Goal: Task Accomplishment & Management: Manage account settings

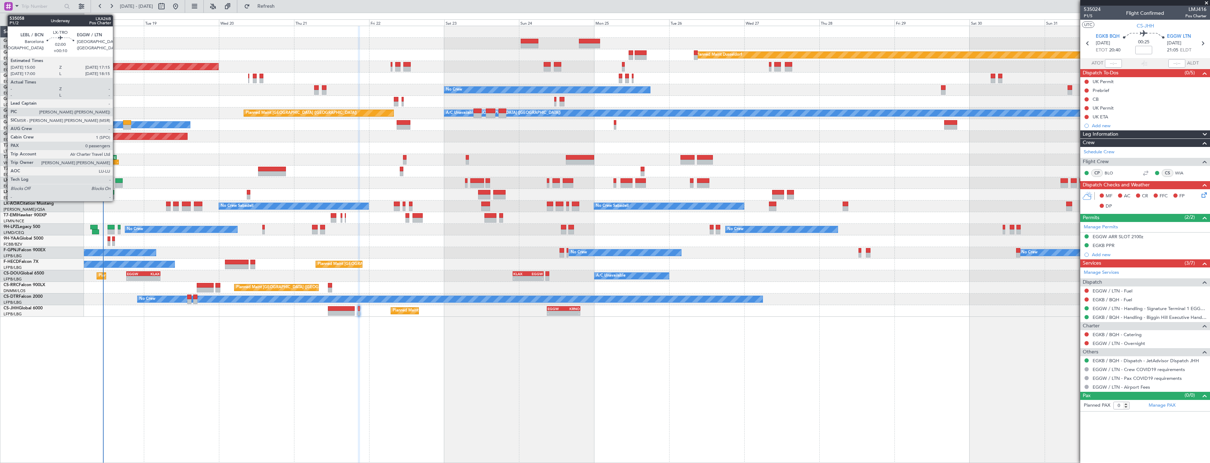
click at [116, 185] on div at bounding box center [118, 185] width 7 height 5
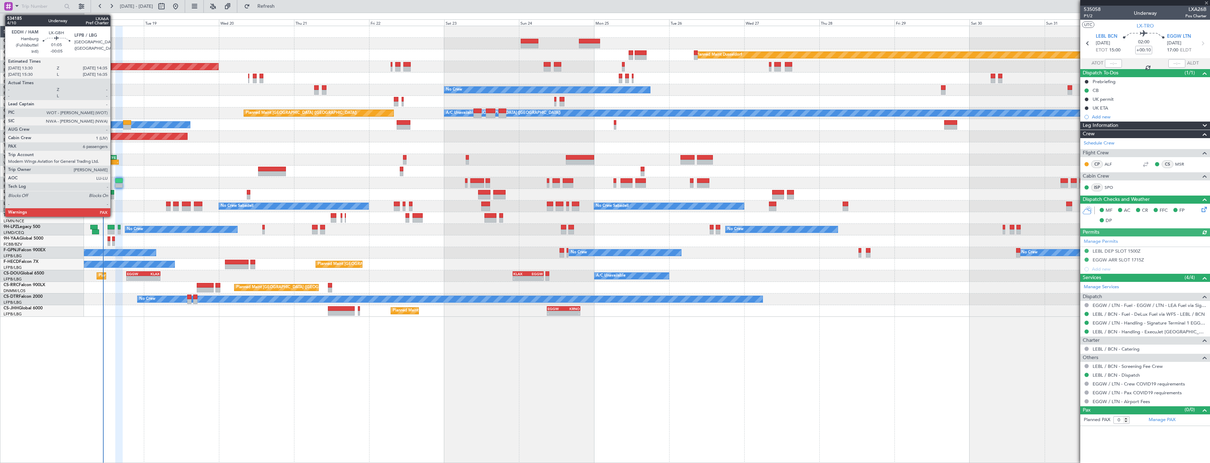
click at [114, 196] on div at bounding box center [113, 197] width 4 height 5
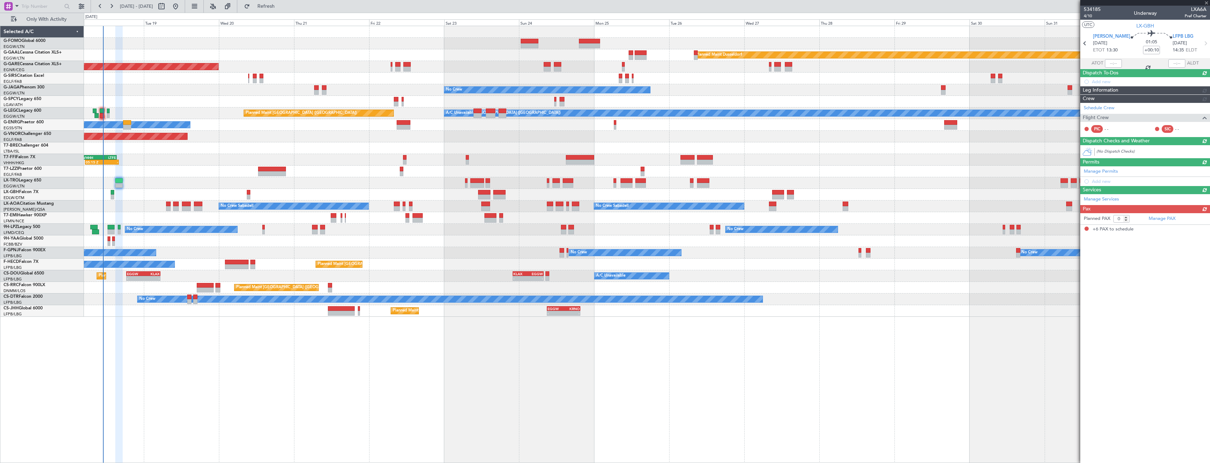
type input "-00:05"
type input "6"
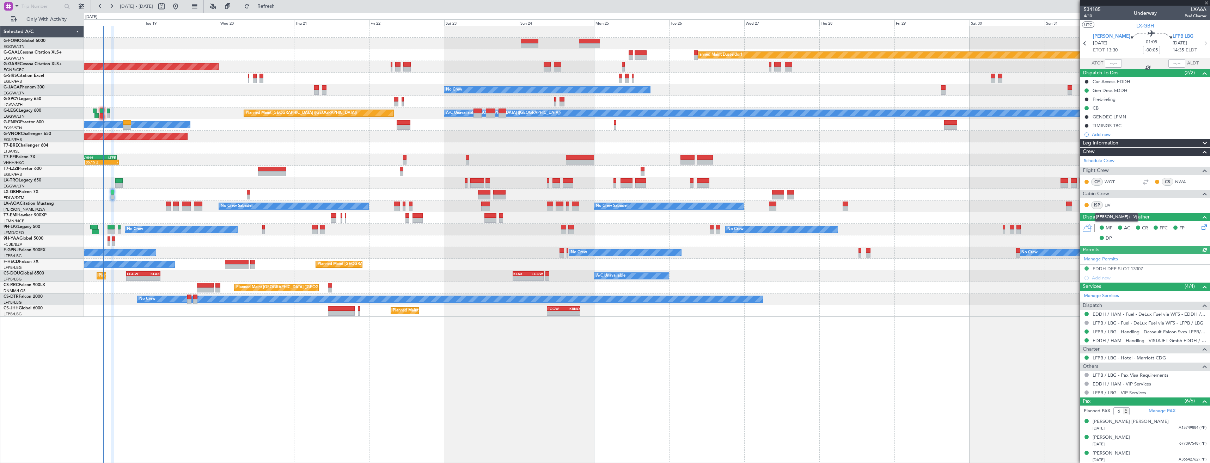
click at [1106, 204] on link "LIV" at bounding box center [1112, 205] width 16 height 6
click at [281, 7] on span "Refresh" at bounding box center [266, 6] width 30 height 5
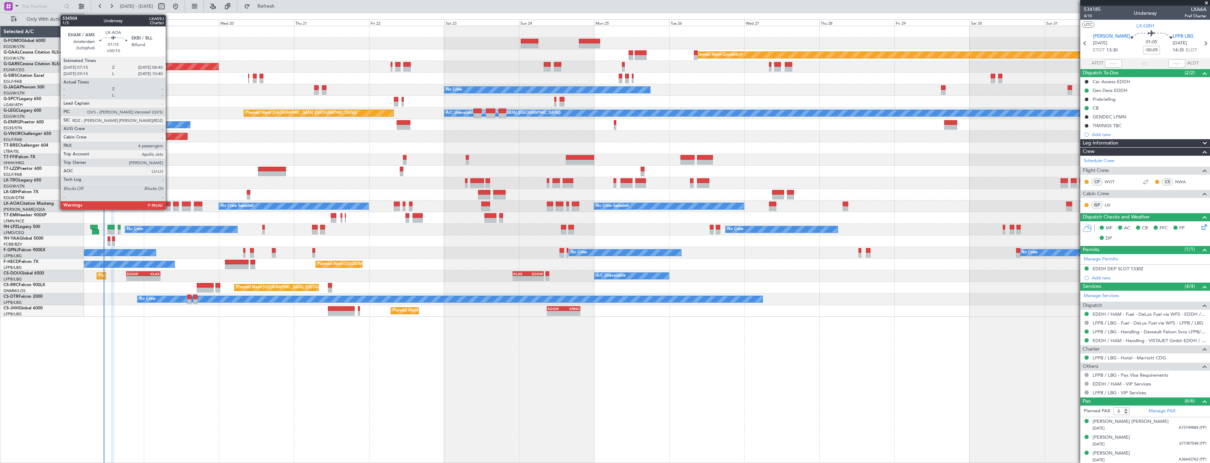
click at [169, 205] on div at bounding box center [168, 204] width 5 height 5
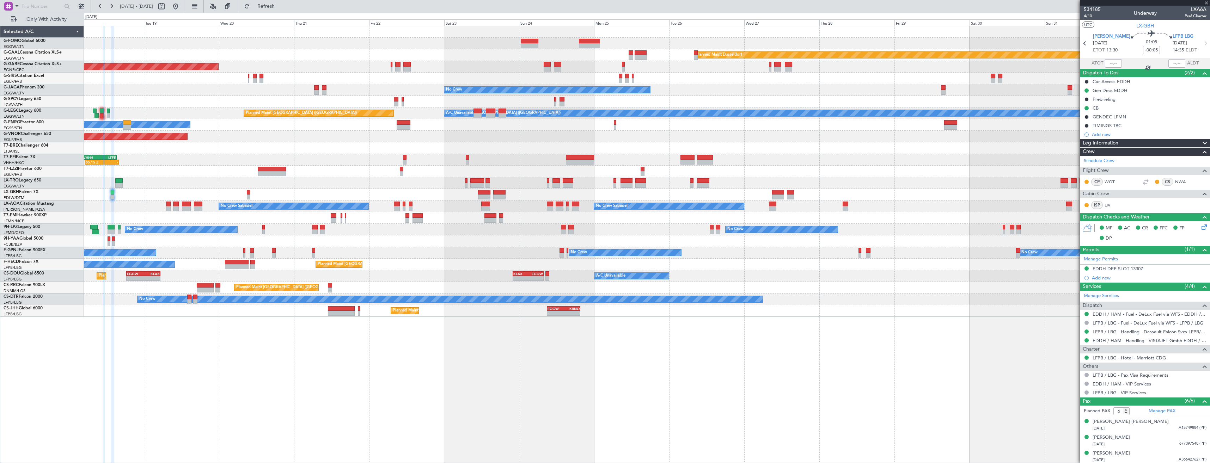
type input "+00:10"
type input "4"
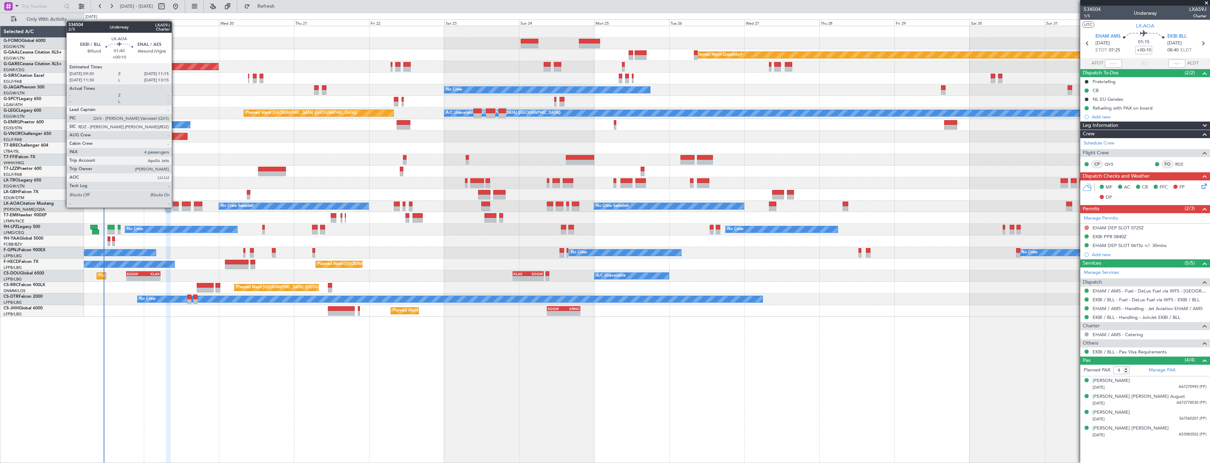
click at [175, 207] on div at bounding box center [176, 208] width 6 height 5
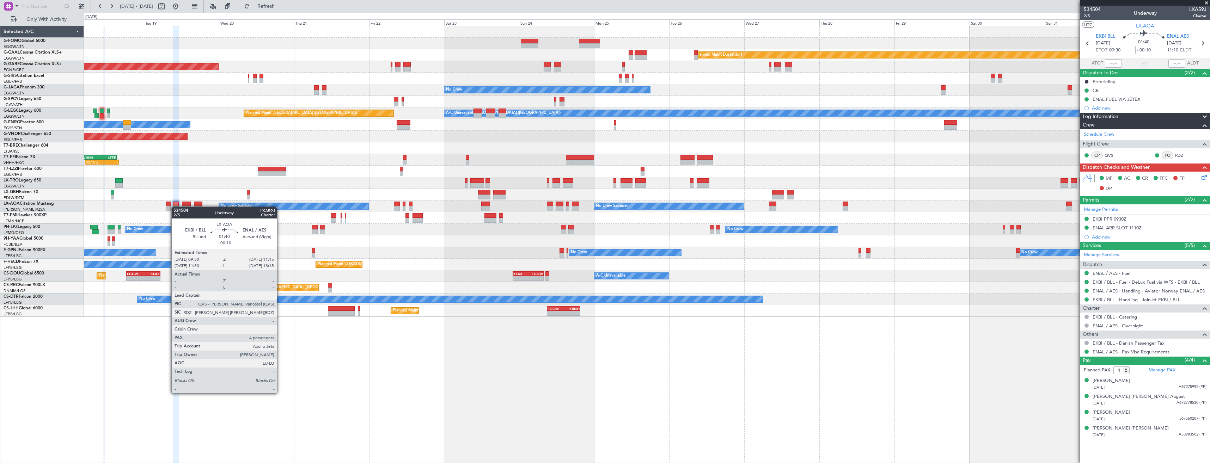
click at [175, 207] on div at bounding box center [176, 208] width 6 height 5
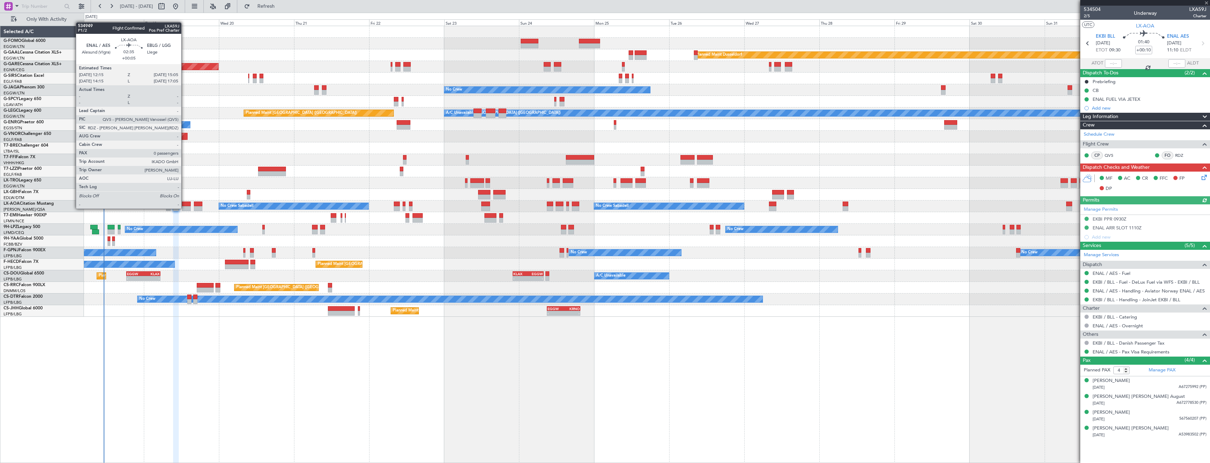
click at [184, 208] on div at bounding box center [186, 208] width 9 height 5
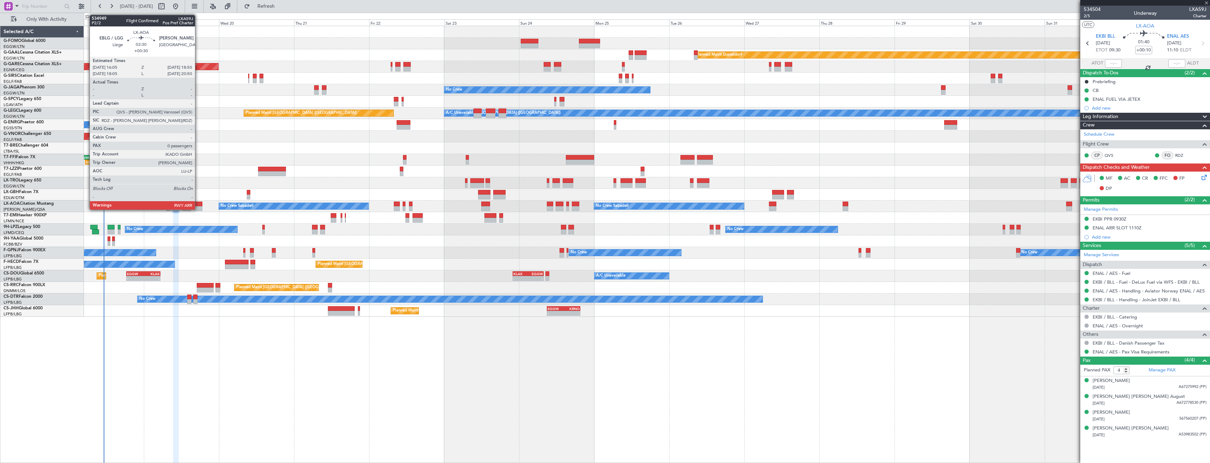
type input "+00:05"
type input "0"
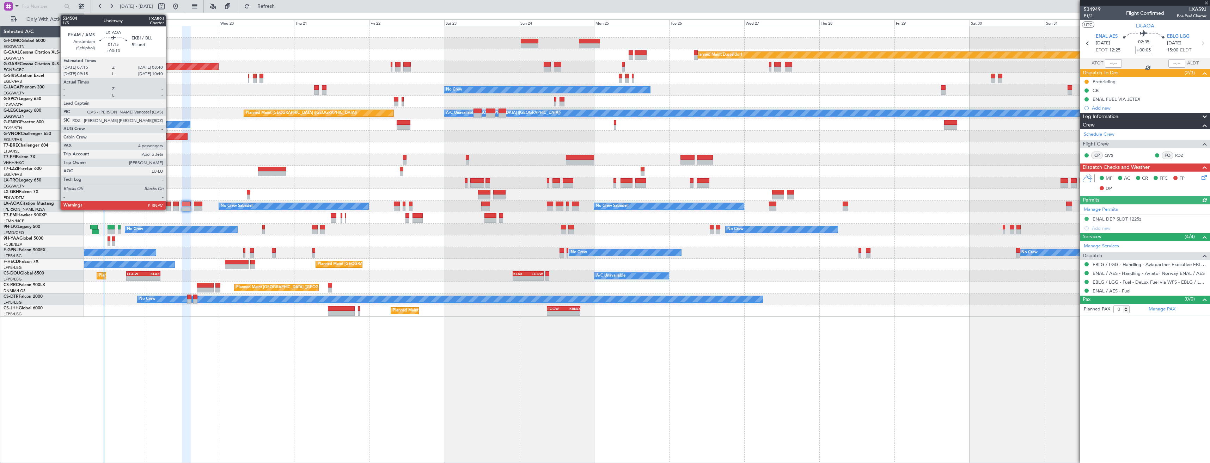
click at [169, 208] on div at bounding box center [168, 208] width 5 height 5
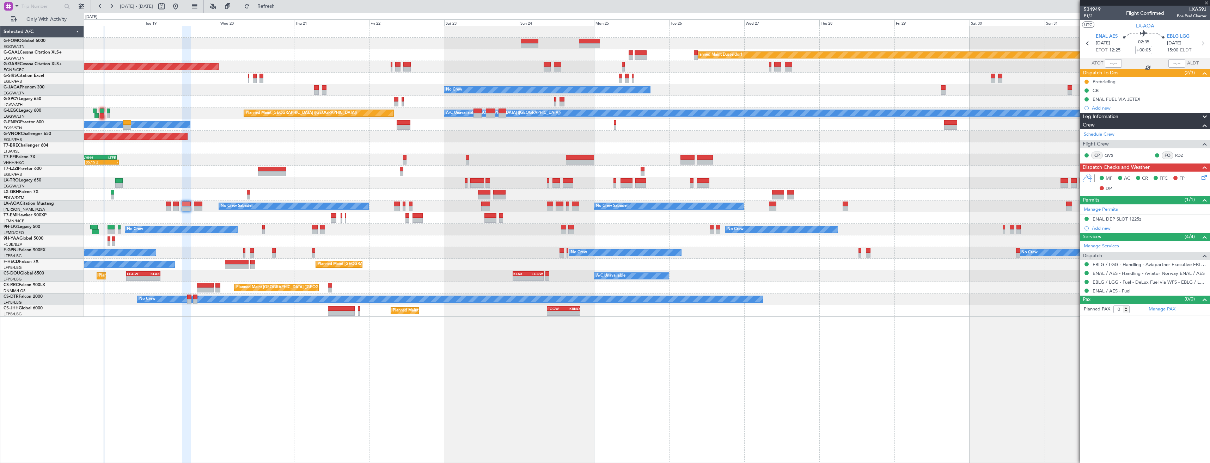
type input "+00:10"
type input "4"
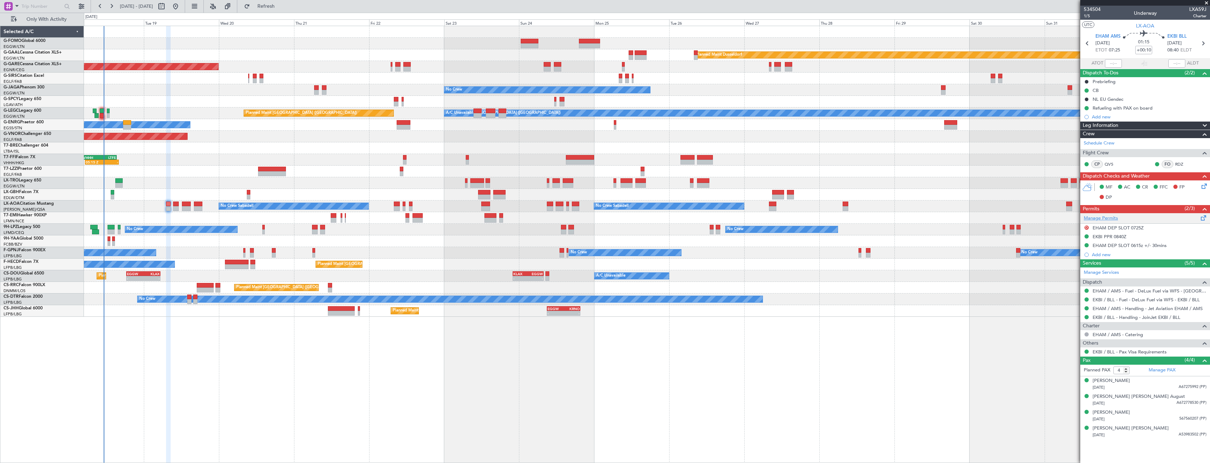
click at [1088, 221] on link "Manage Permits" at bounding box center [1101, 218] width 34 height 7
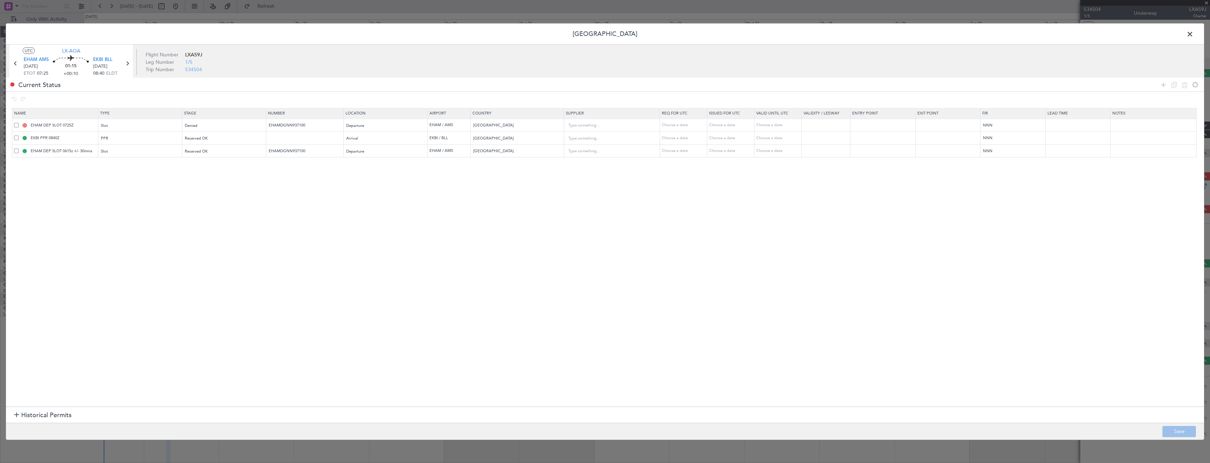
click at [15, 126] on span at bounding box center [16, 125] width 5 height 5
click at [19, 123] on input "checkbox" at bounding box center [19, 123] width 0 height 0
click at [1185, 85] on icon at bounding box center [1184, 84] width 8 height 8
type input "EKBI PPR 0840Z"
type input "Denmark"
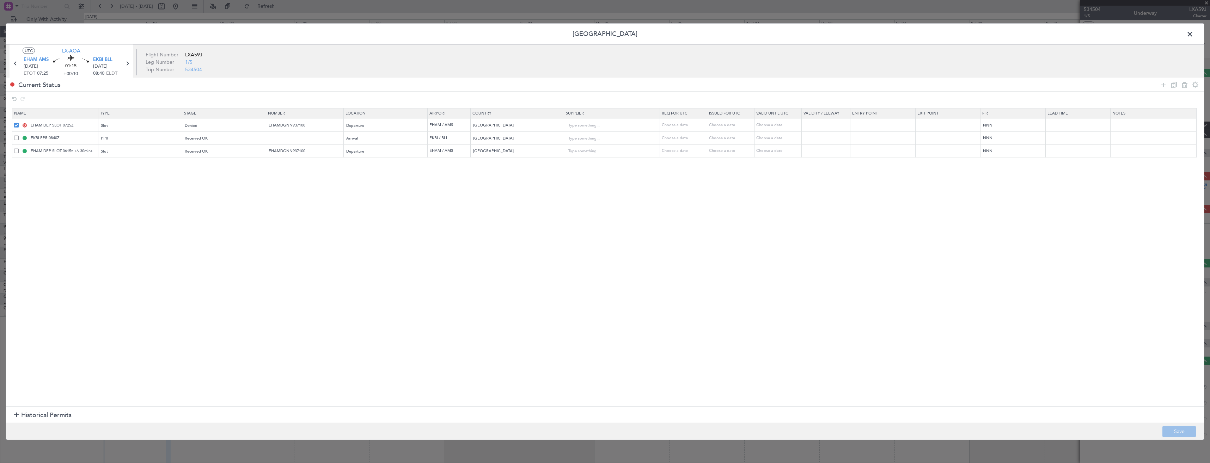
type input "EHAM DEP SLOT 0615z +/- 30mins"
type input "EHAMDGNN937100"
type input "Netherlands"
click at [1177, 435] on button "Save" at bounding box center [1178, 431] width 33 height 11
click at [1193, 35] on span at bounding box center [1193, 36] width 0 height 14
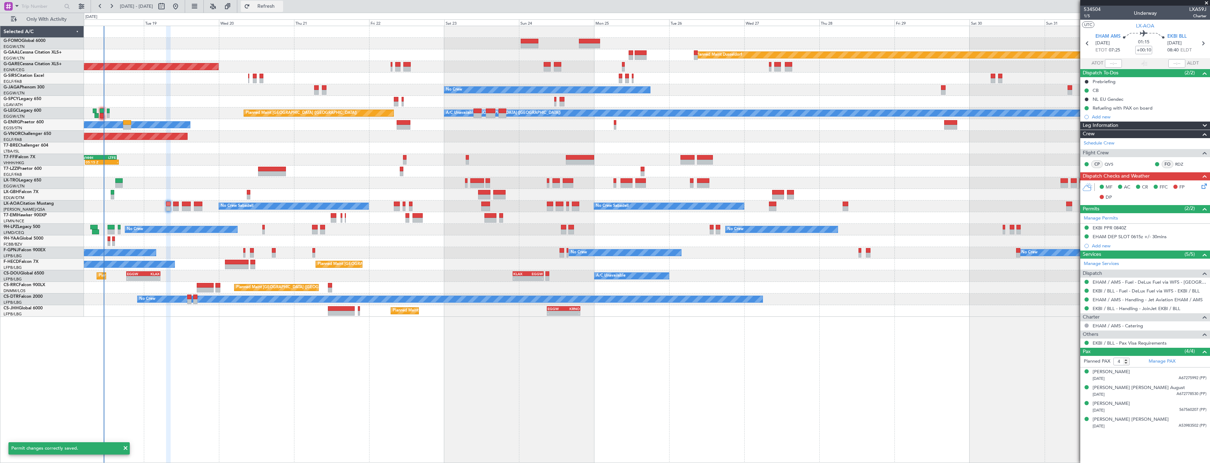
click at [281, 5] on span "Refresh" at bounding box center [266, 6] width 30 height 5
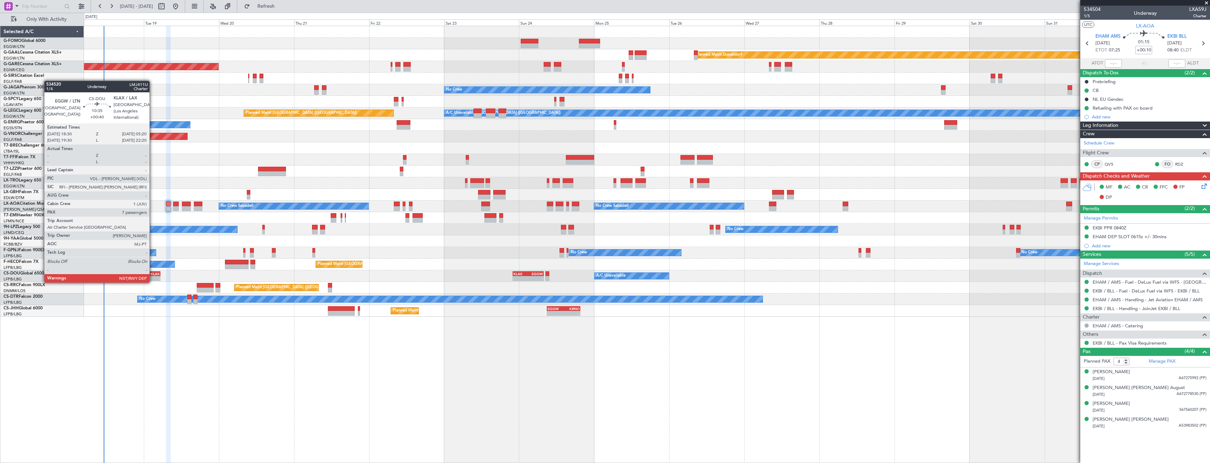
click at [153, 276] on div "EGGW 18:30 Z KLAX 05:20 Z" at bounding box center [143, 273] width 34 height 5
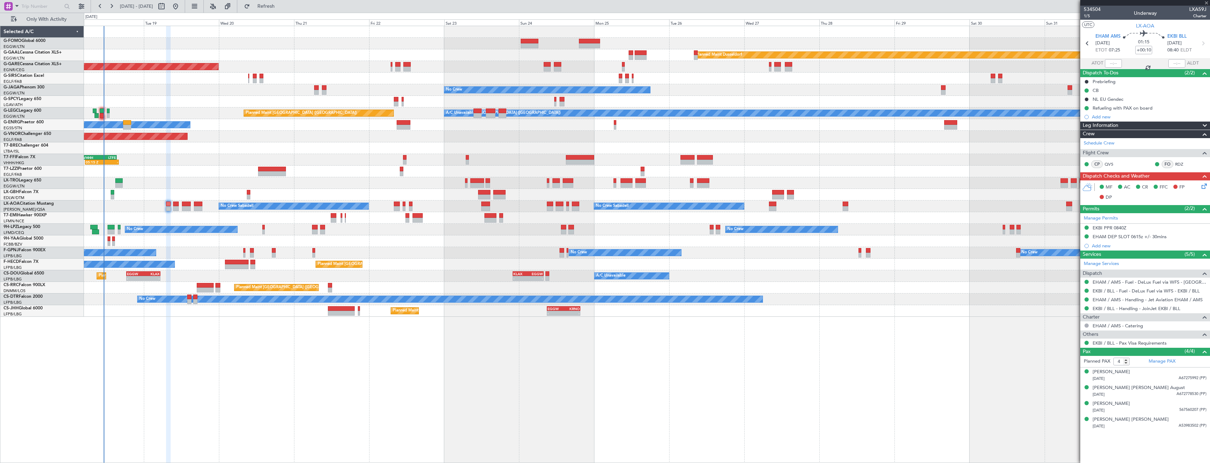
type input "+00:40"
type input "7"
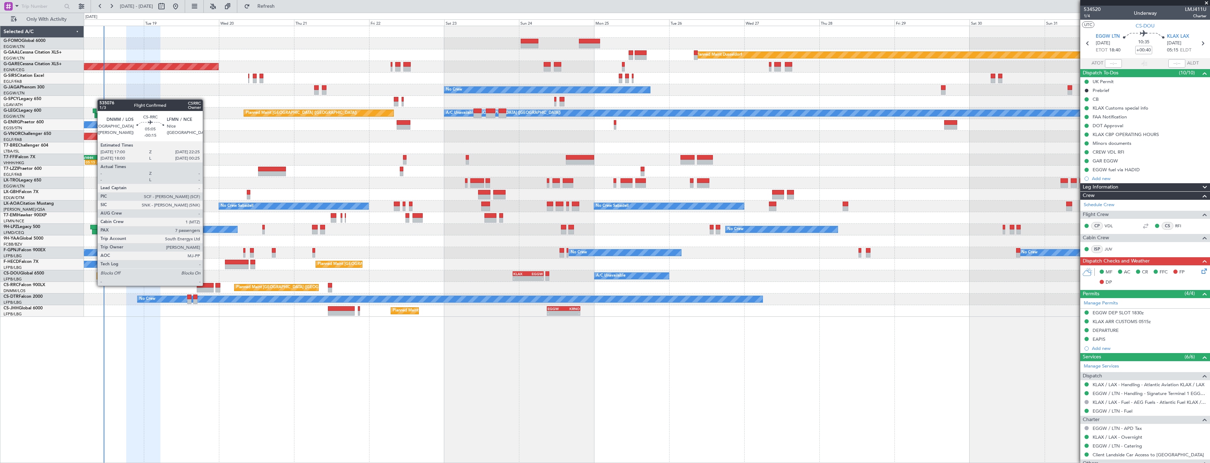
click at [206, 285] on div at bounding box center [205, 285] width 17 height 5
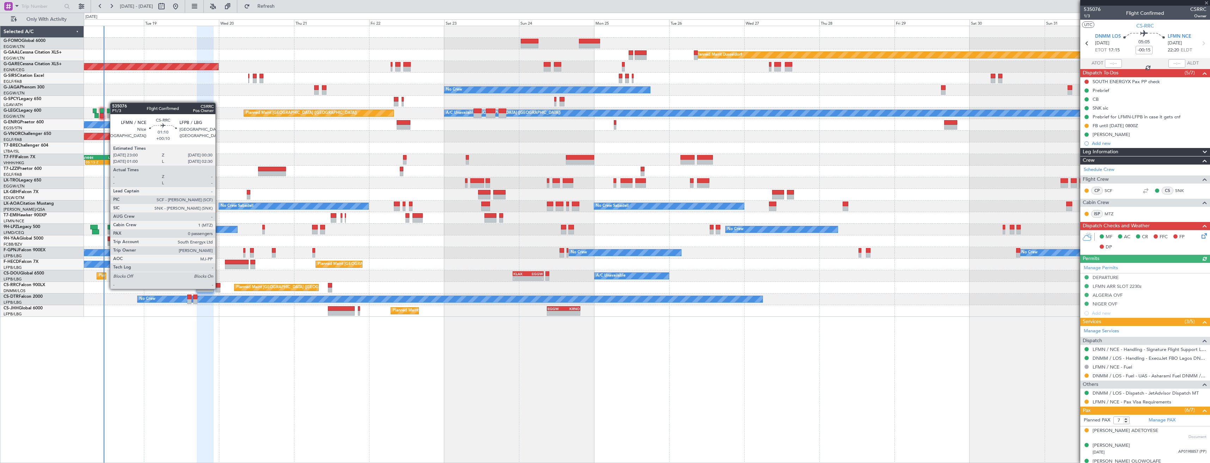
click at [219, 288] on div at bounding box center [217, 290] width 5 height 5
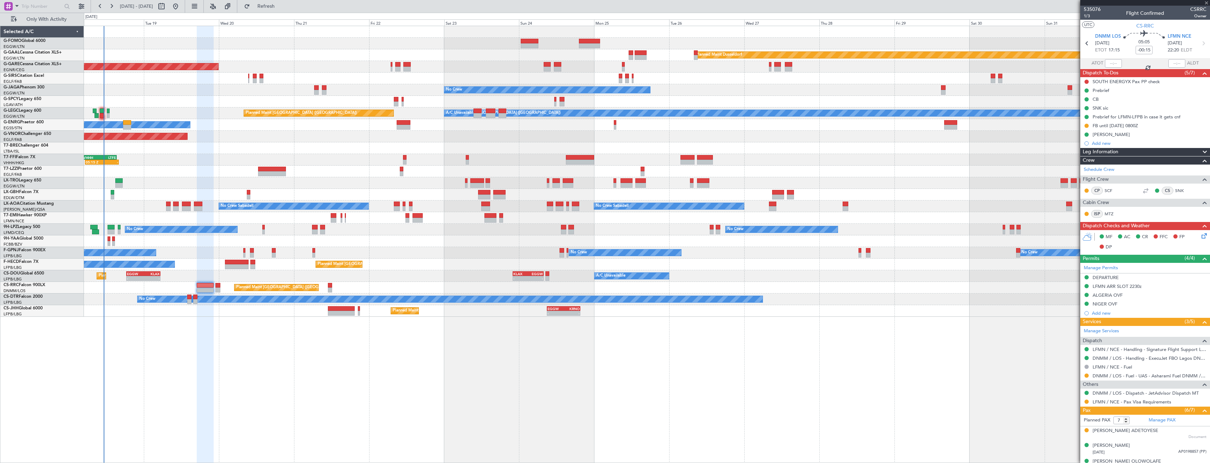
type input "+00:10"
type input "0"
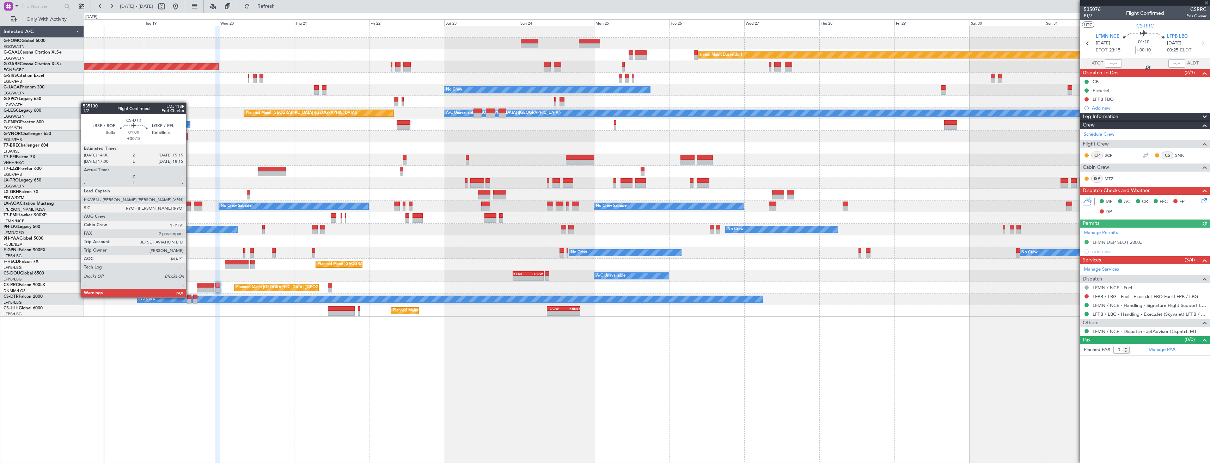
click at [189, 297] on div at bounding box center [189, 297] width 4 height 5
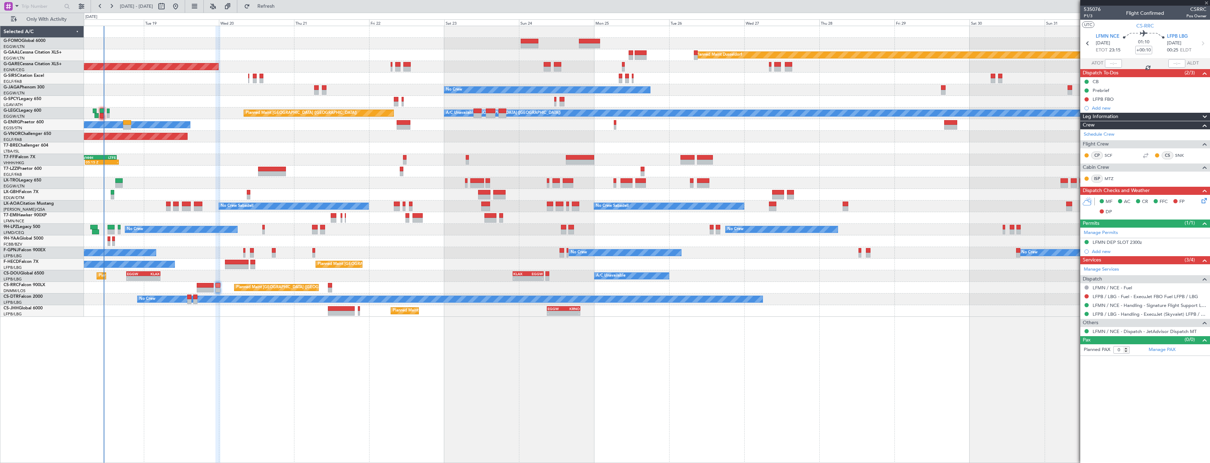
type input "+00:15"
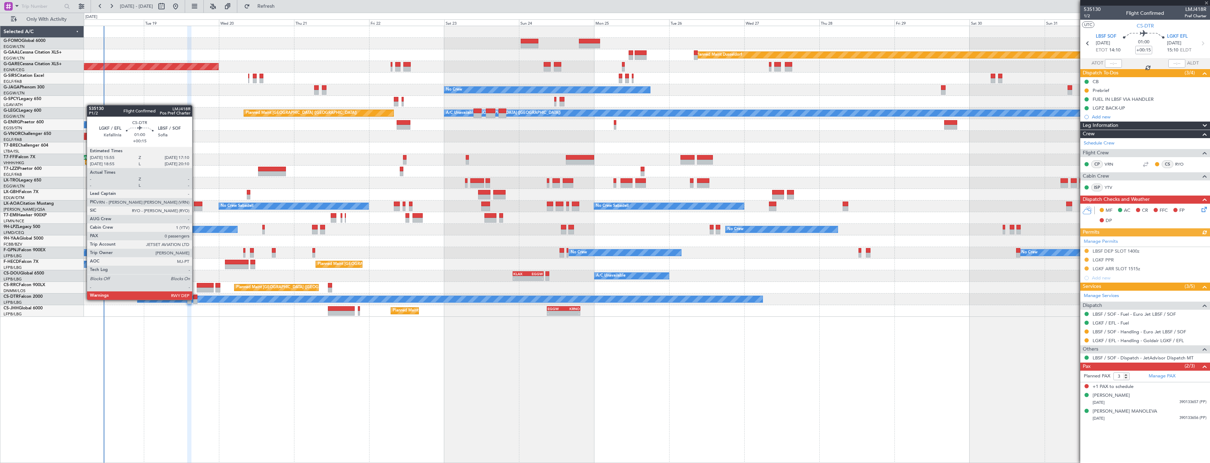
click at [195, 299] on div at bounding box center [195, 301] width 4 height 5
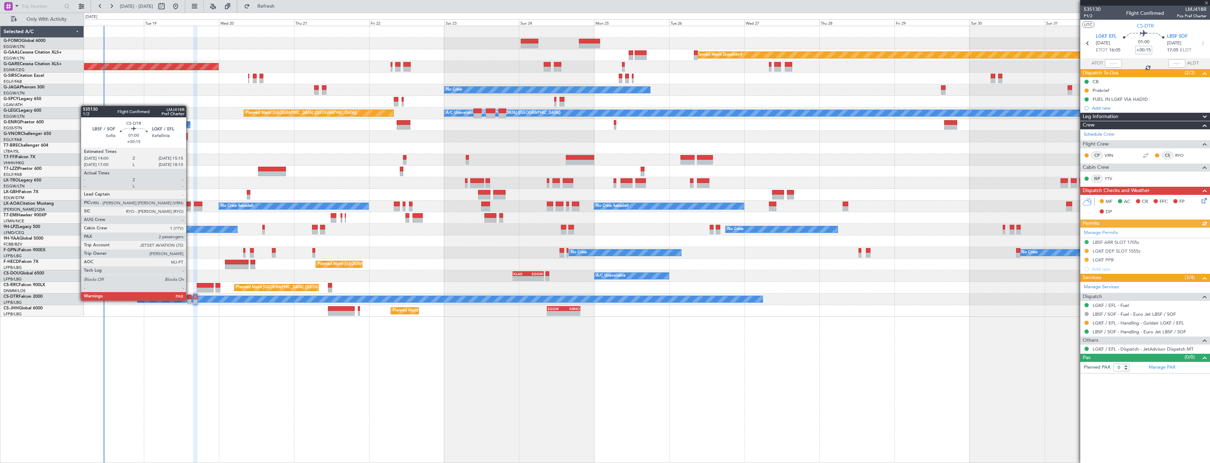
click at [189, 300] on div at bounding box center [189, 301] width 4 height 5
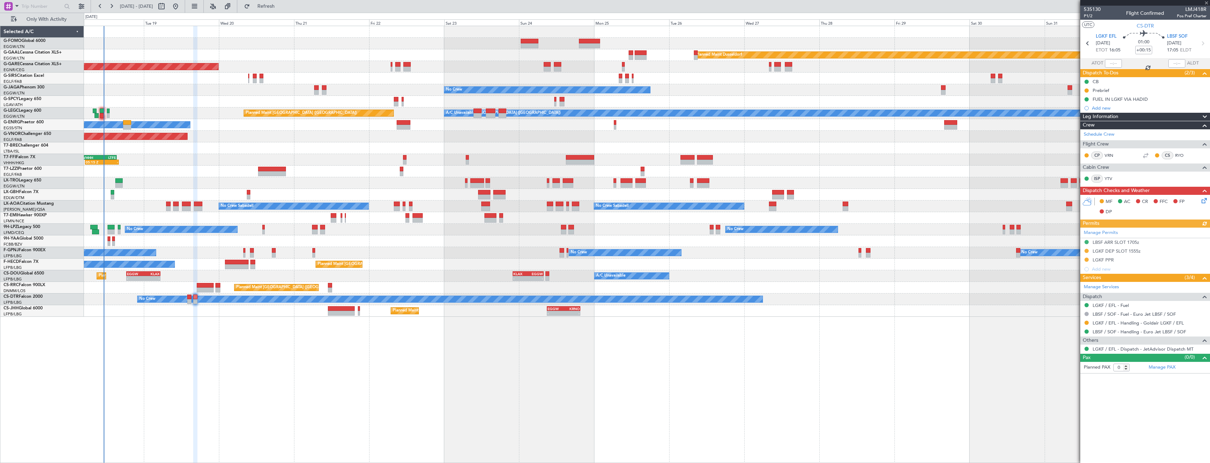
type input "3"
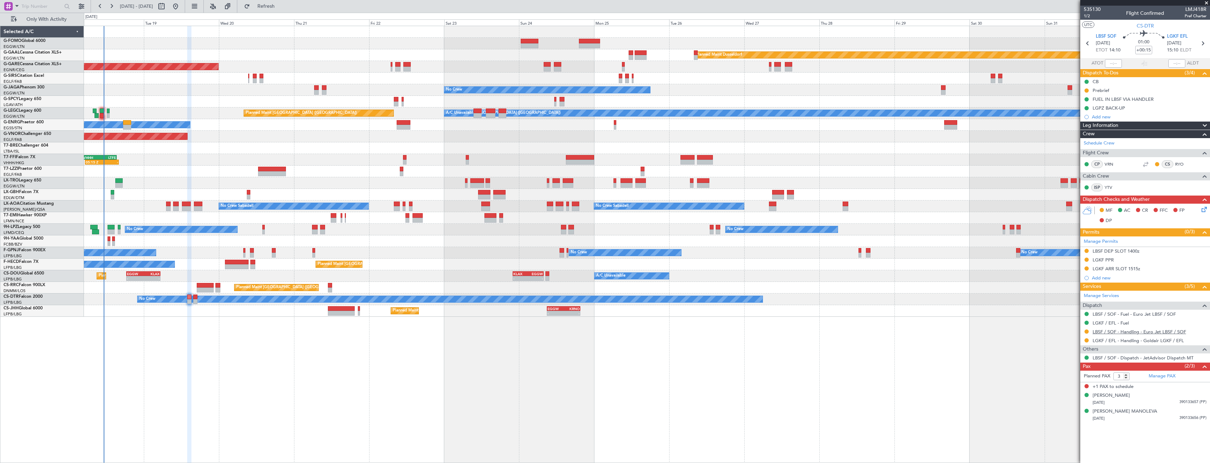
click at [1107, 332] on link "LBSF / SOF - Handling - Euro Jet LBSF / SOF" at bounding box center [1138, 332] width 93 height 6
click at [274, 9] on button "Refresh" at bounding box center [262, 6] width 42 height 11
click at [281, 8] on span "Refresh" at bounding box center [266, 6] width 30 height 5
click at [276, 7] on span "Refresh" at bounding box center [266, 6] width 30 height 5
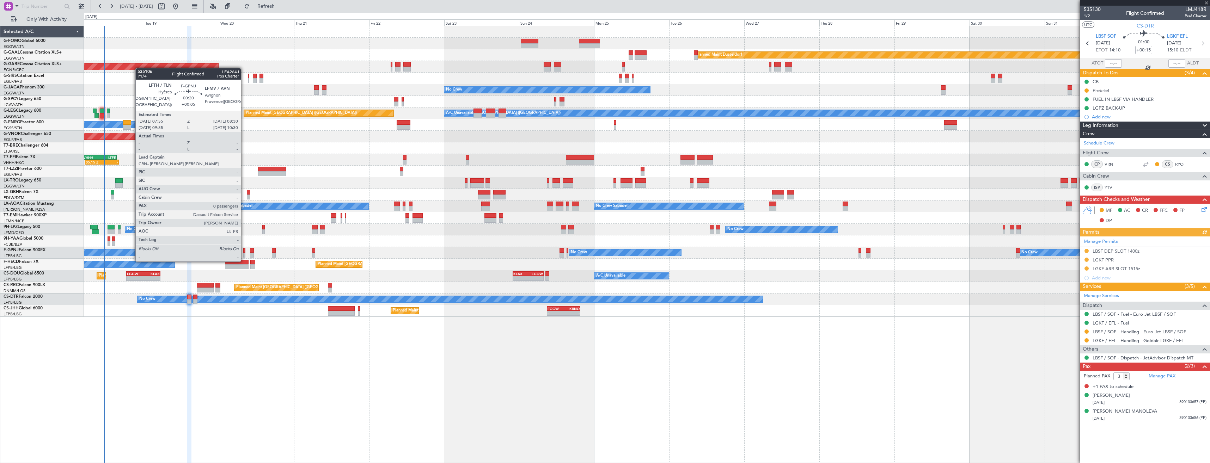
click at [244, 254] on div at bounding box center [244, 255] width 2 height 5
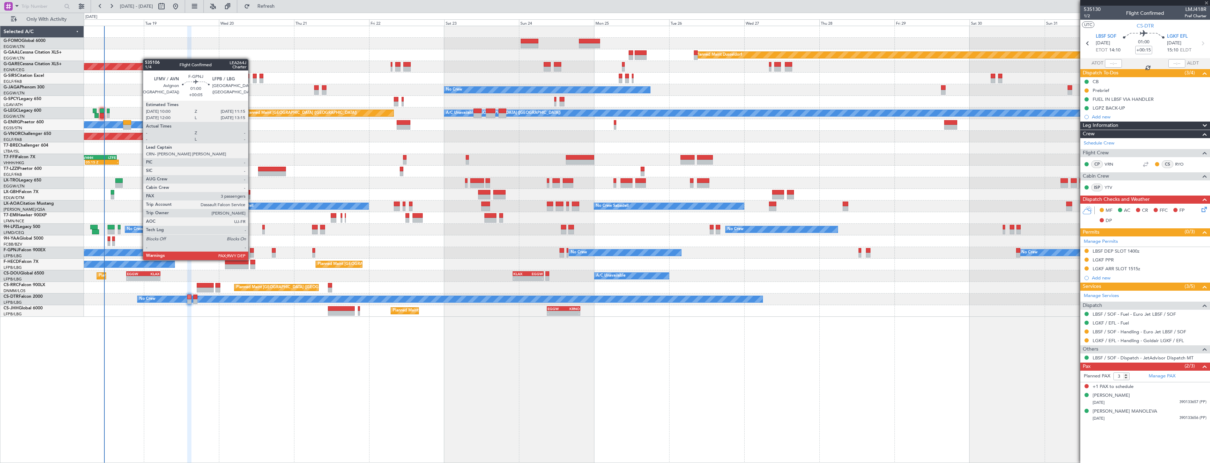
type input "+00:05"
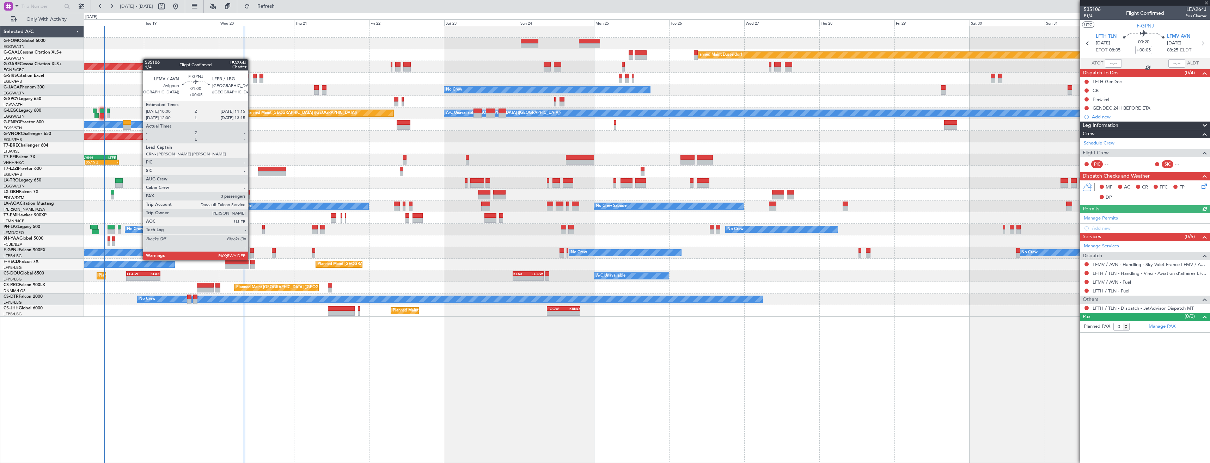
click at [251, 253] on div at bounding box center [252, 255] width 4 height 5
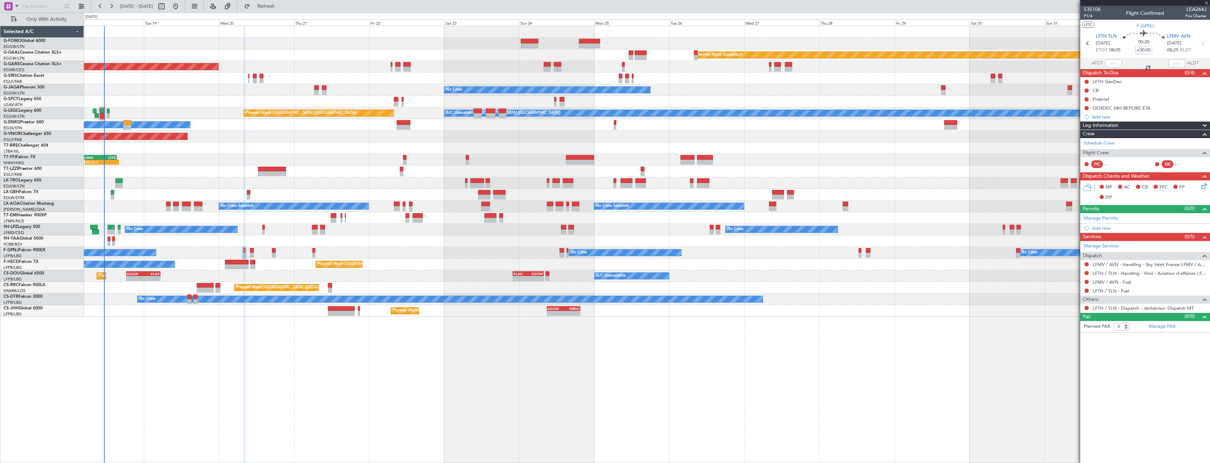
type input "3"
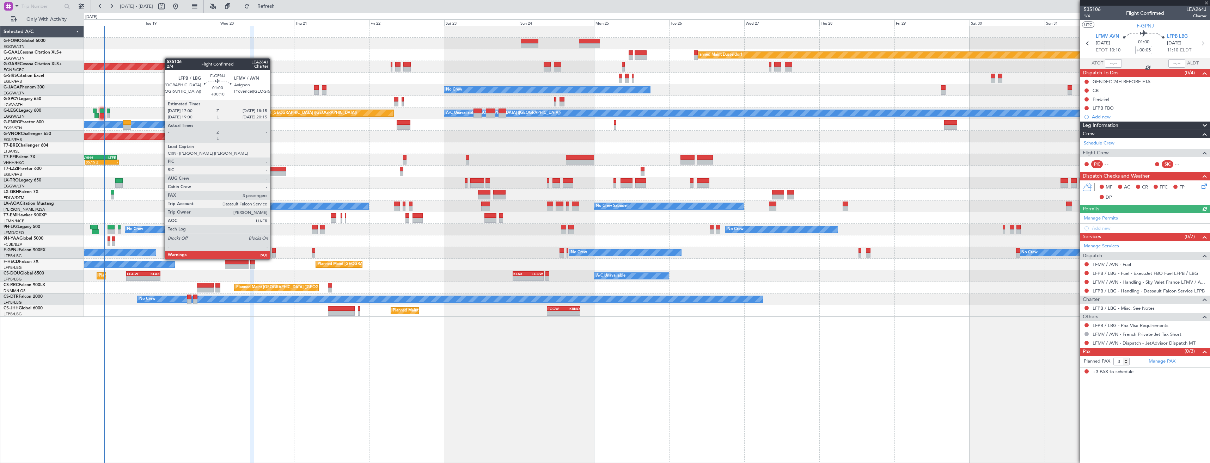
click at [273, 252] on div at bounding box center [274, 250] width 4 height 5
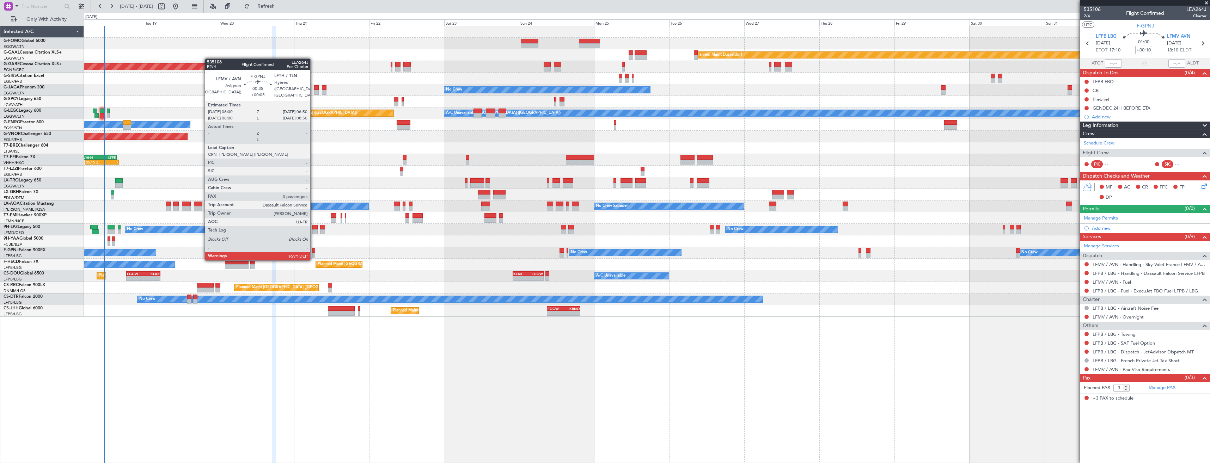
click at [313, 253] on div at bounding box center [313, 255] width 3 height 5
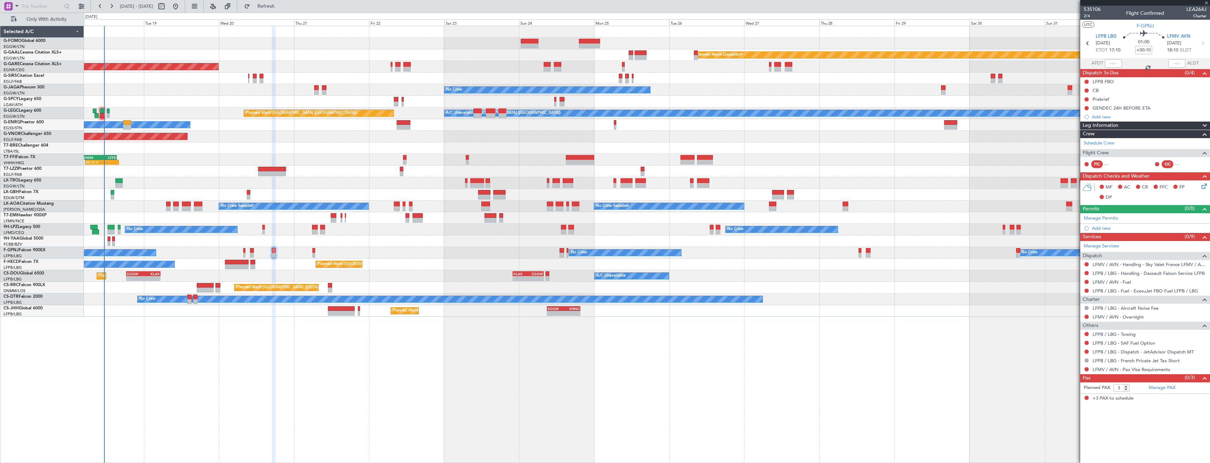
type input "+00:05"
type input "0"
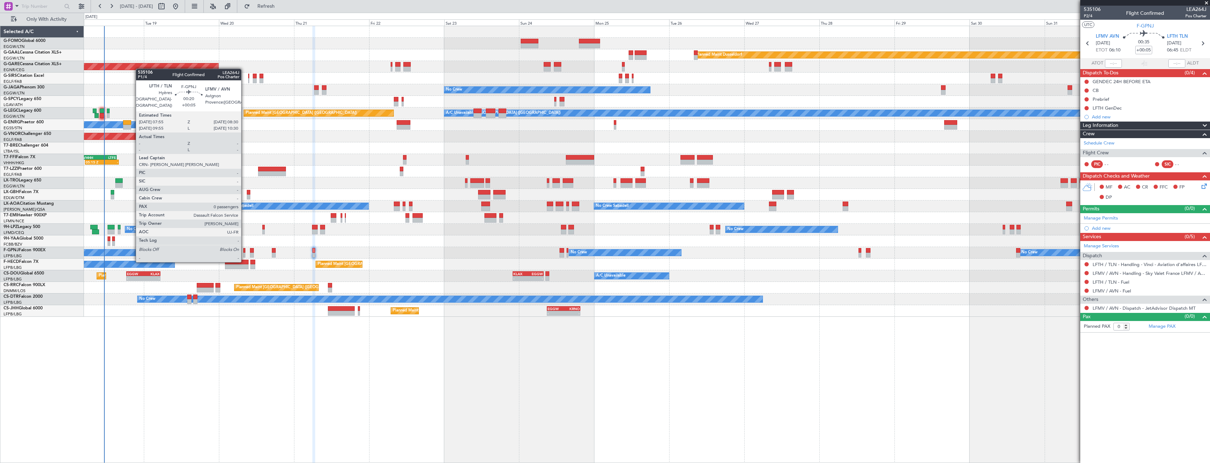
click at [244, 255] on div at bounding box center [244, 255] width 2 height 5
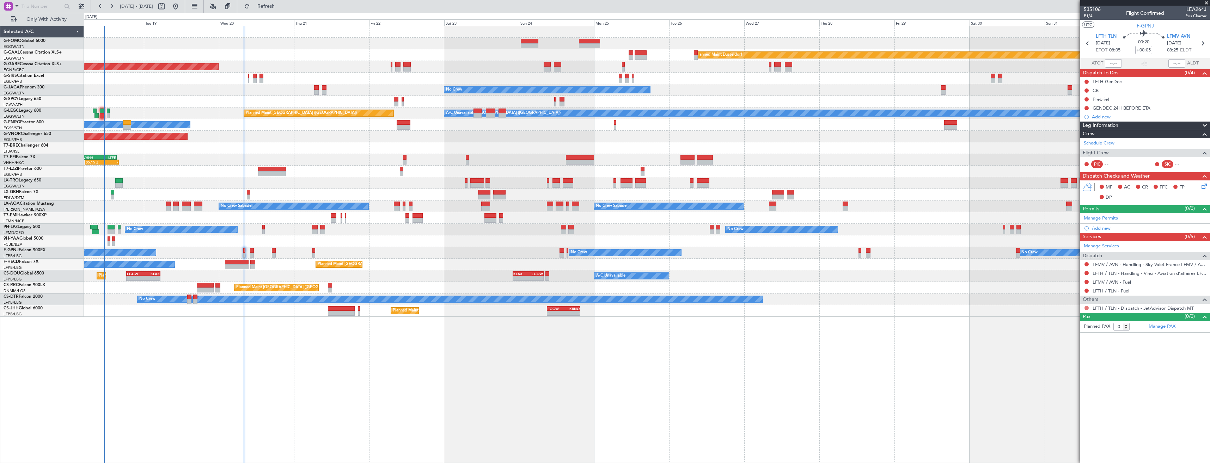
click at [1087, 308] on button at bounding box center [1086, 308] width 4 height 4
click at [1067, 390] on span "Confirmed" at bounding box center [1066, 391] width 22 height 7
click at [281, 8] on span "Refresh" at bounding box center [266, 6] width 30 height 5
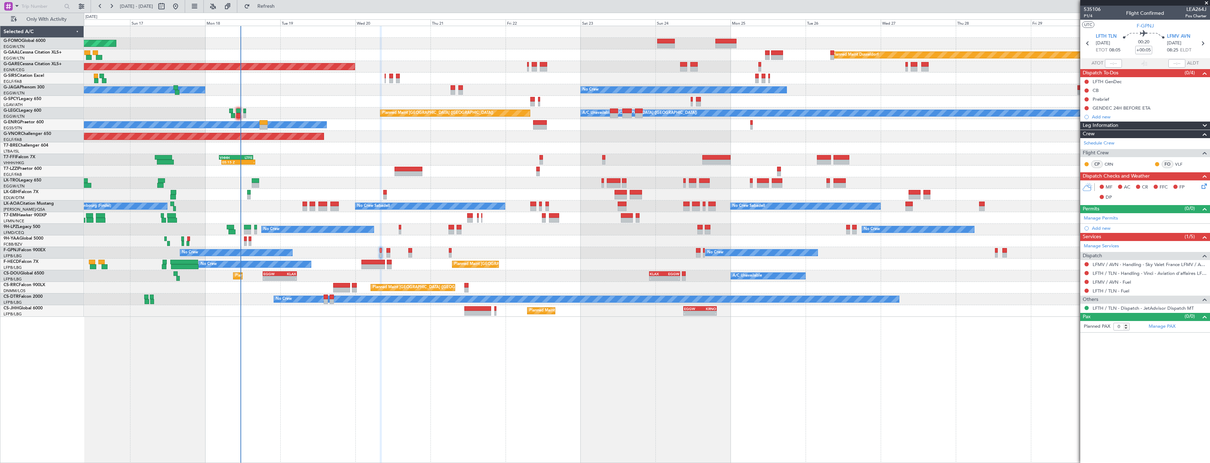
click at [385, 246] on div at bounding box center [647, 241] width 1126 height 12
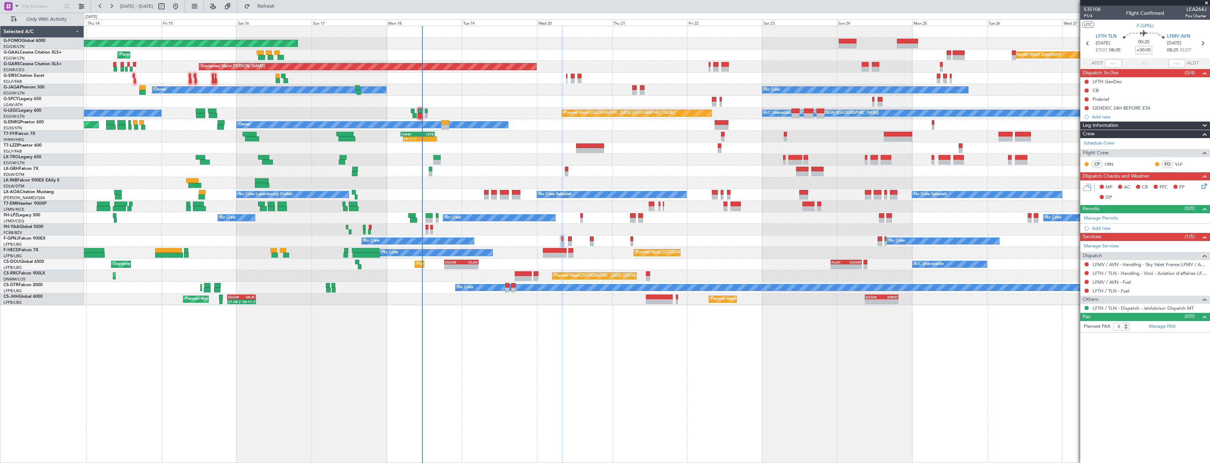
click at [340, 247] on div "No Crew No Crew No Crew No Crew Planned Maint Paris (Le Bourget)" at bounding box center [647, 241] width 1126 height 12
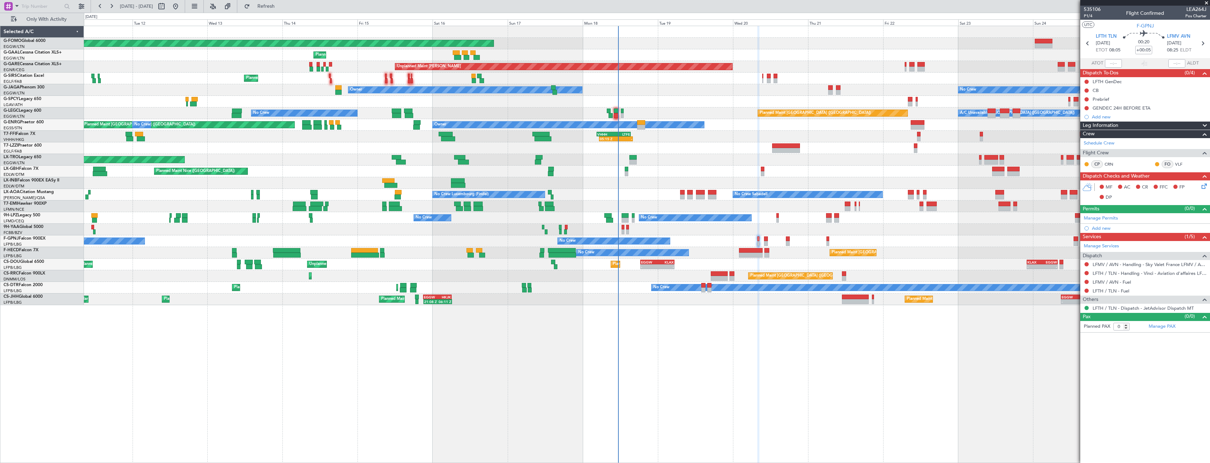
click at [395, 249] on div "Planned Maint Windsor Locks (Bradley Intl) Planned Maint Dusseldorf Planned Mai…" at bounding box center [647, 165] width 1126 height 279
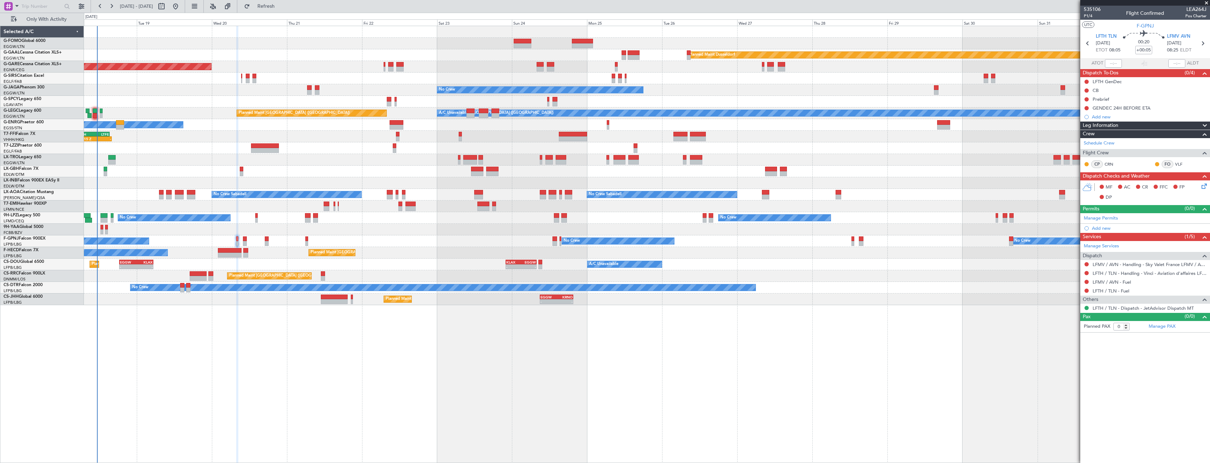
click at [190, 247] on div "Planned Maint Windsor Locks (Bradley Intl) Planned Maint Dusseldorf Planned Mai…" at bounding box center [647, 165] width 1126 height 279
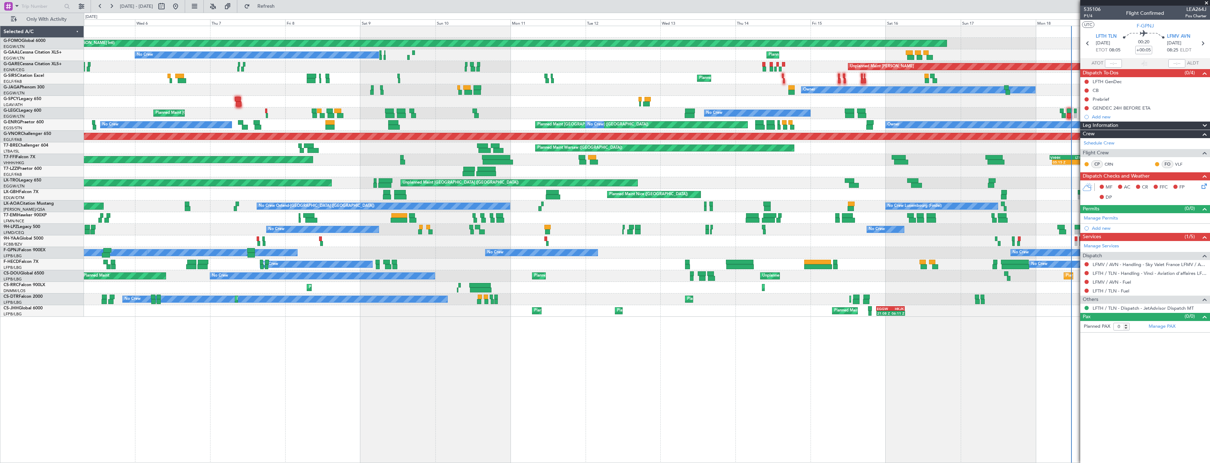
click at [1209, 350] on html "18 Aug 2025 - 02 Sep 2025 Refresh Quick Links Only With Activity Planned Maint …" at bounding box center [605, 231] width 1210 height 463
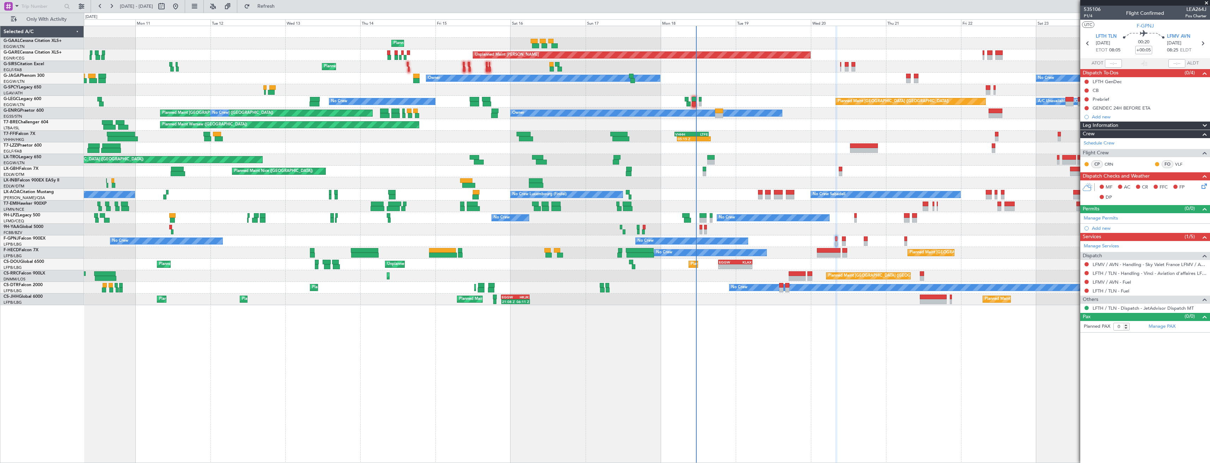
click at [342, 352] on div "Planned Maint Planned Maint Dusseldorf No Crew Unplanned Maint Chester Planned …" at bounding box center [647, 244] width 1126 height 437
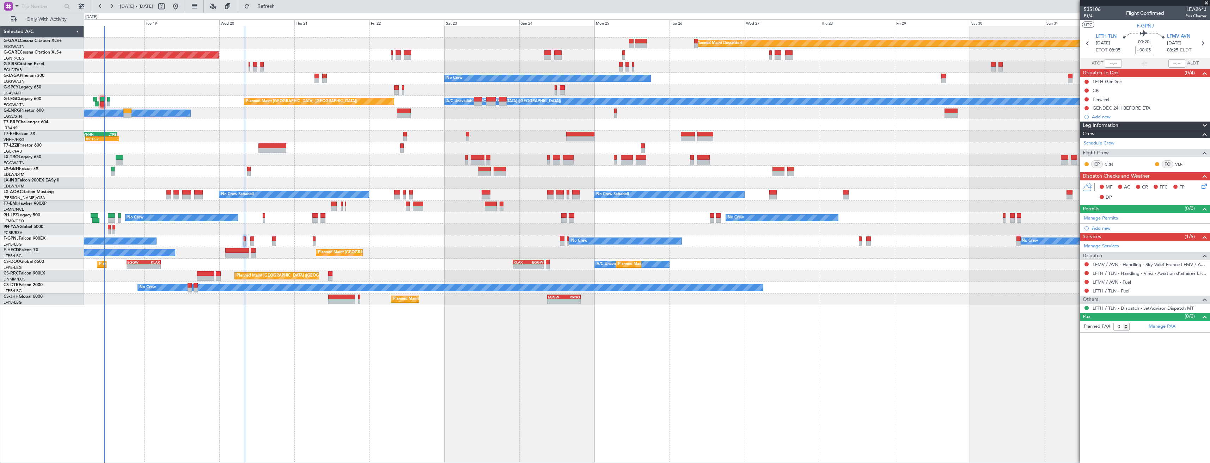
click at [384, 361] on div "Planned Maint Dusseldorf Planned Maint Unplanned Maint Chester No Crew Owner Pl…" at bounding box center [647, 244] width 1126 height 437
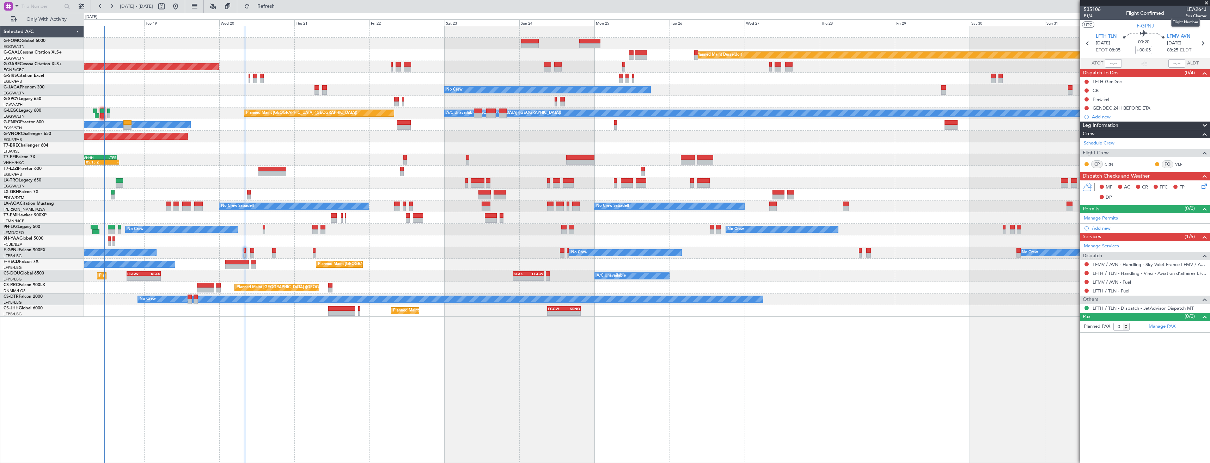
click at [1198, 8] on span "LEA264J" at bounding box center [1195, 9] width 21 height 7
copy span "LEA264J"
click at [1086, 273] on button at bounding box center [1086, 273] width 4 height 4
click at [1065, 313] on span "Requested" at bounding box center [1066, 314] width 22 height 7
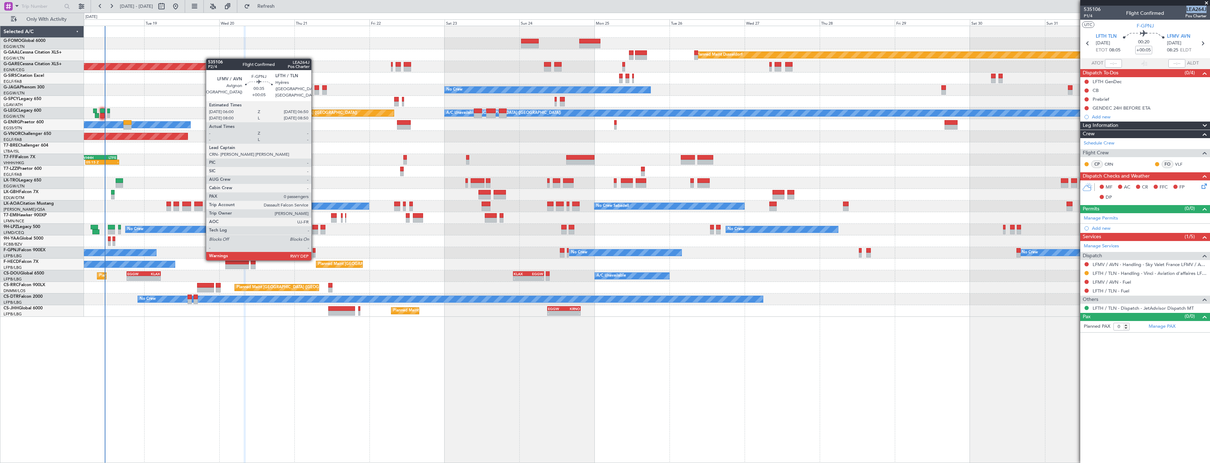
click at [314, 253] on div at bounding box center [314, 255] width 3 height 5
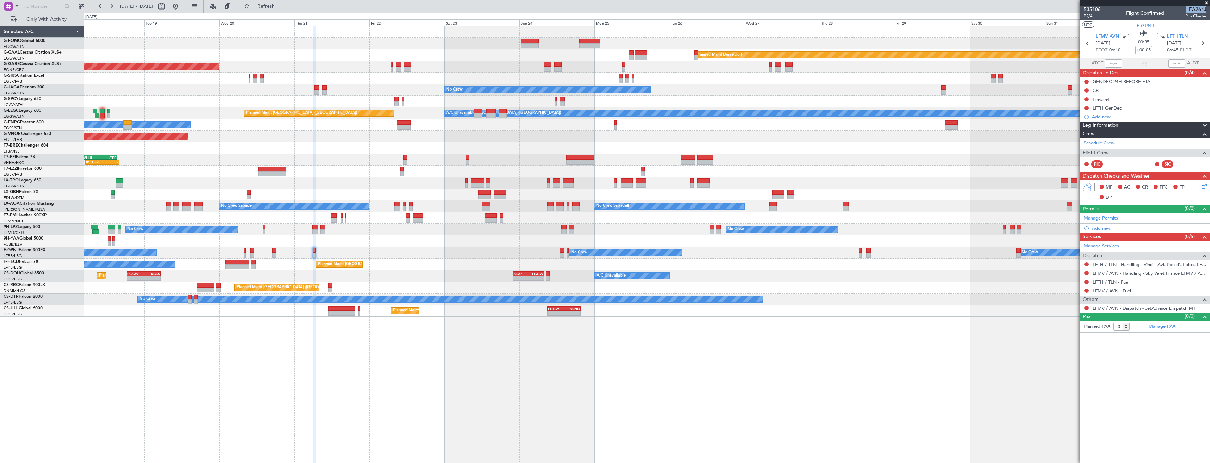
click at [1193, 11] on span "LEA264J" at bounding box center [1195, 9] width 21 height 7
drag, startPoint x: 1086, startPoint y: 266, endPoint x: 1081, endPoint y: 283, distance: 17.5
click at [1086, 266] on button at bounding box center [1086, 264] width 4 height 4
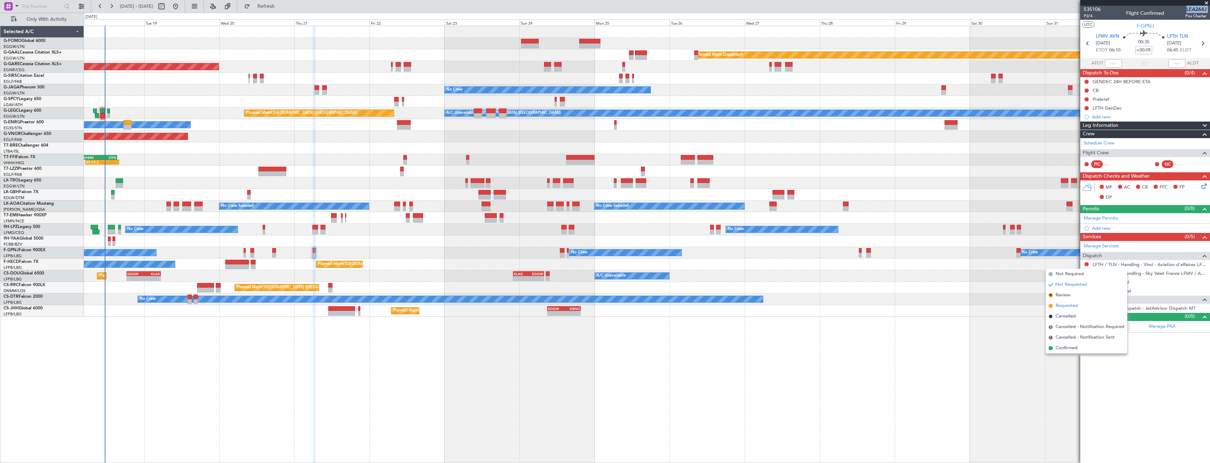
click at [1056, 305] on span "Requested" at bounding box center [1066, 305] width 22 height 7
click at [1203, 44] on icon at bounding box center [1202, 43] width 9 height 9
type input "4"
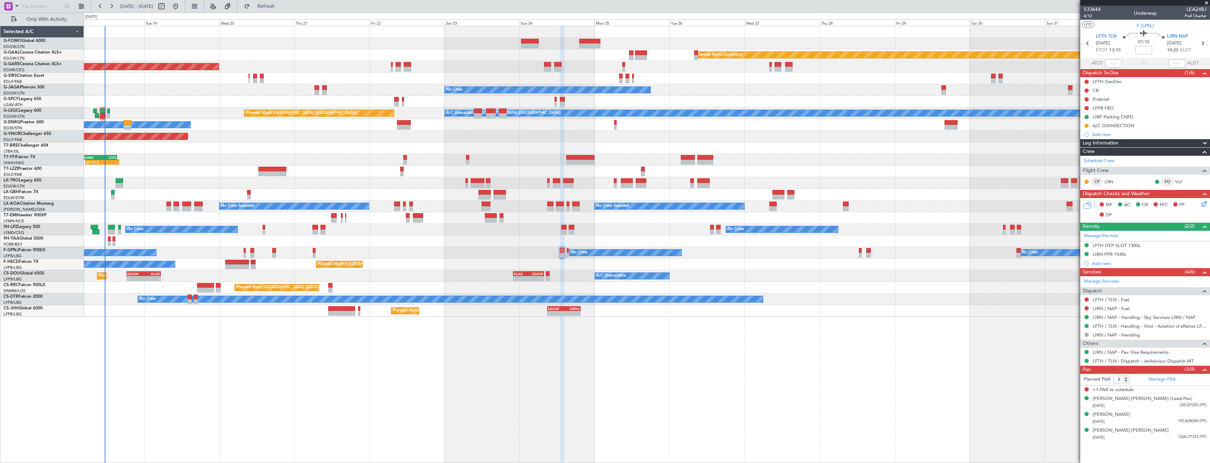
click at [1192, 8] on span "LEA248J" at bounding box center [1195, 9] width 22 height 7
copy span "LEA248J"
click at [1090, 42] on icon at bounding box center [1087, 43] width 9 height 9
type input "+00:05"
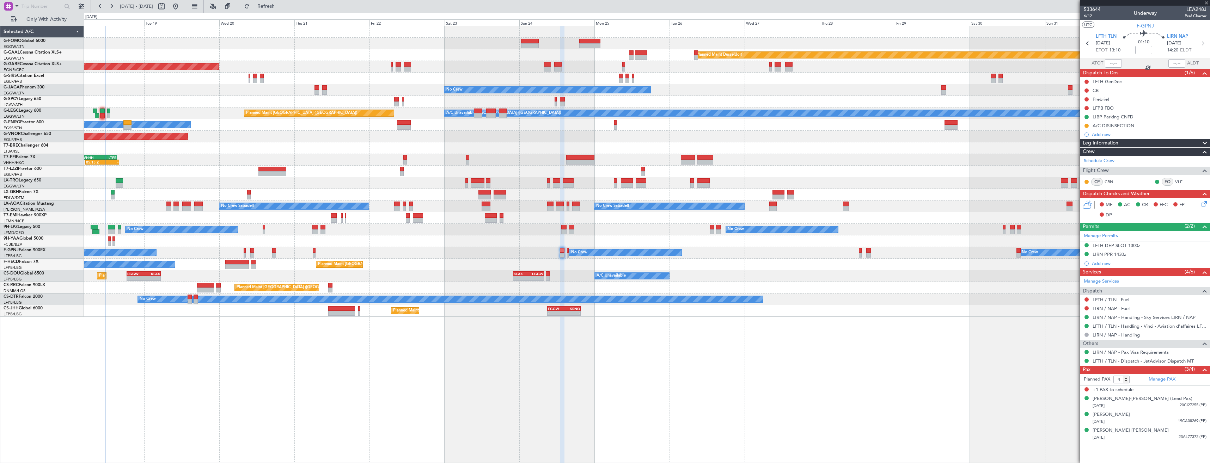
type input "0"
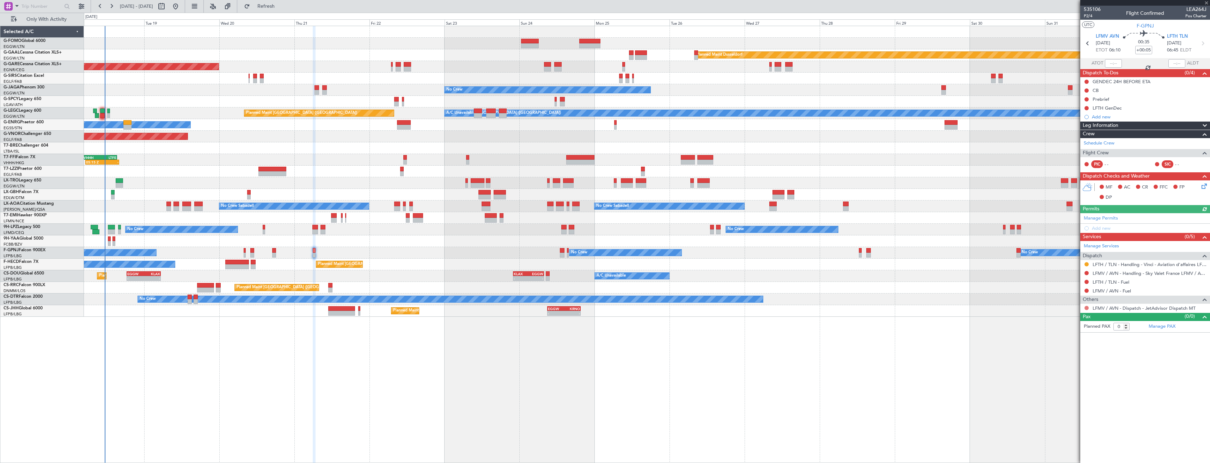
click at [1086, 306] on button at bounding box center [1086, 308] width 4 height 4
click at [1066, 396] on li "Confirmed" at bounding box center [1086, 392] width 81 height 11
click at [1097, 216] on link "Manage Permits" at bounding box center [1101, 218] width 34 height 7
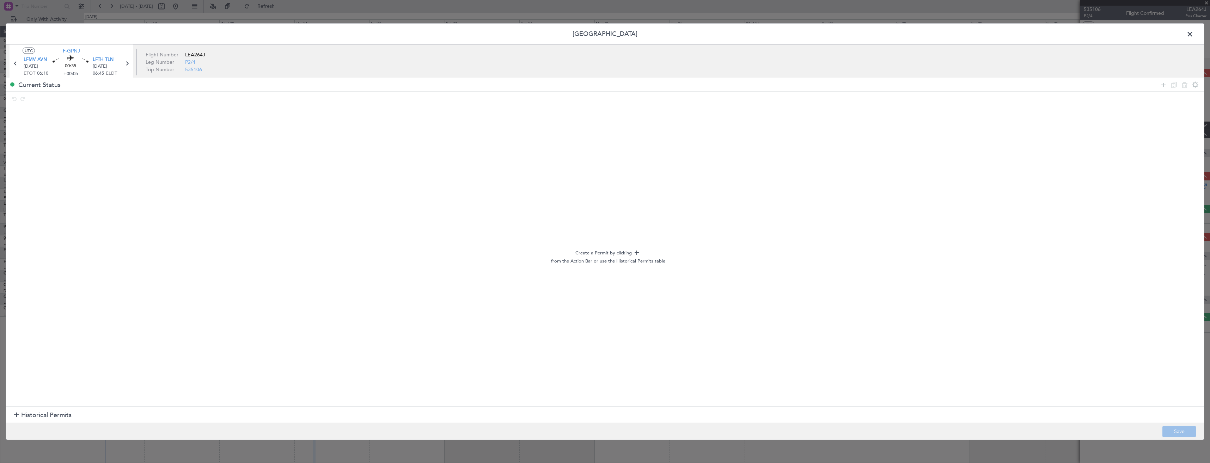
drag, startPoint x: 1163, startPoint y: 84, endPoint x: 1156, endPoint y: 82, distance: 7.7
click at [1163, 84] on icon at bounding box center [1163, 84] width 8 height 8
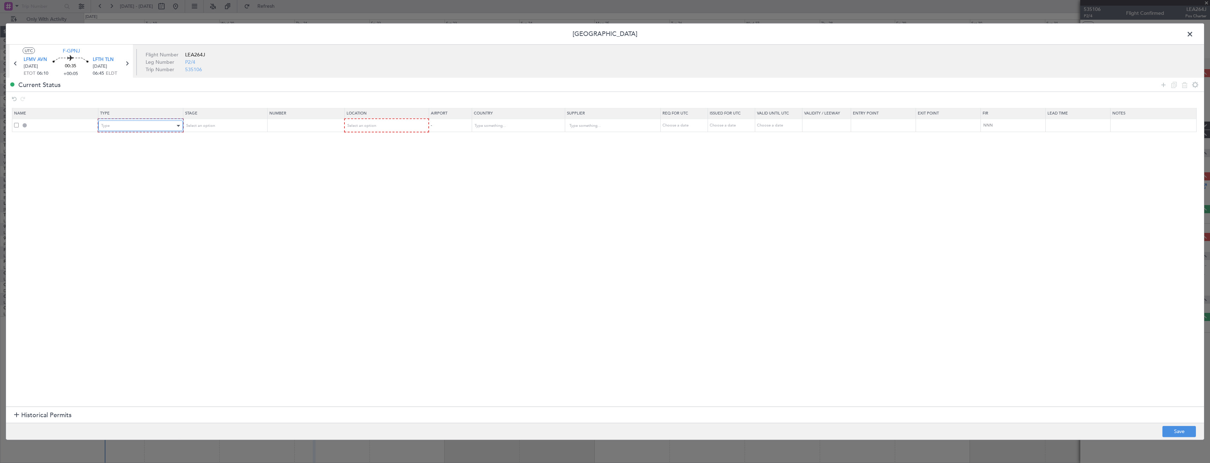
click at [158, 125] on div "Type" at bounding box center [138, 126] width 74 height 11
click at [133, 190] on span "Slot" at bounding box center [142, 193] width 79 height 11
click at [208, 124] on span "Select an option" at bounding box center [199, 125] width 29 height 5
click at [203, 180] on span "Received OK" at bounding box center [226, 183] width 79 height 11
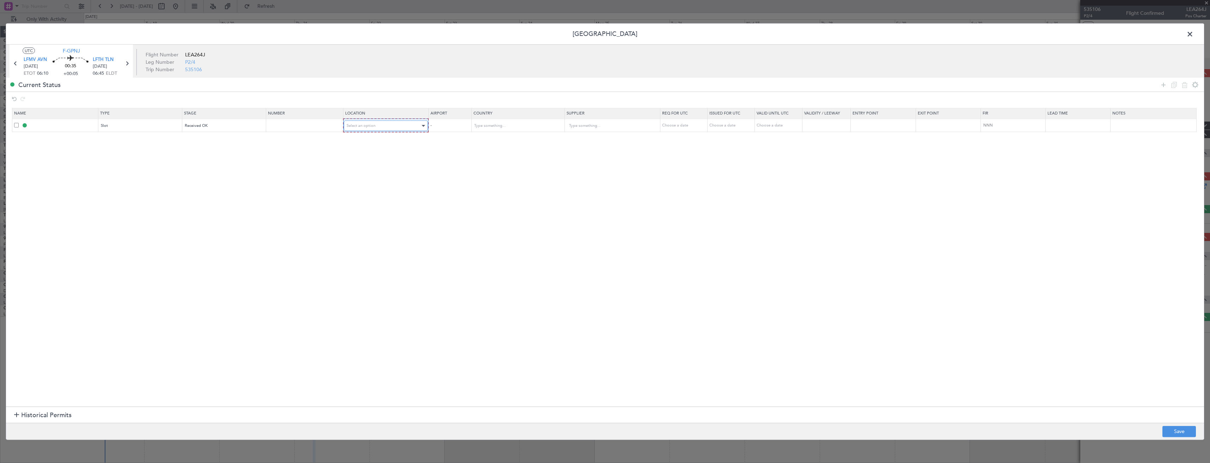
click at [381, 126] on div "Select an option" at bounding box center [384, 126] width 74 height 11
click at [374, 142] on span "Departure" at bounding box center [389, 140] width 79 height 11
click at [1179, 431] on button "Save" at bounding box center [1178, 431] width 33 height 11
type input "LFMV DEP SLOT"
type input "France"
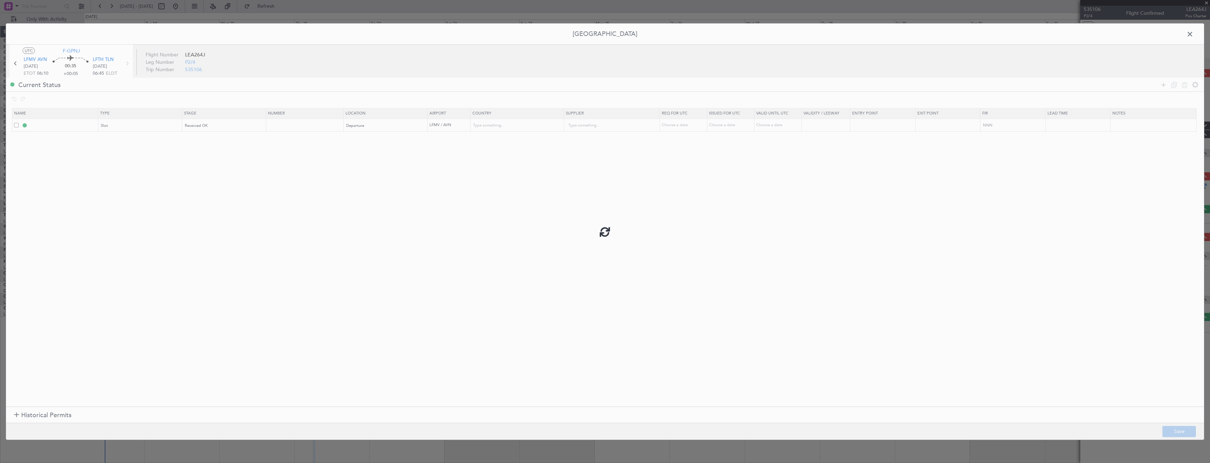
type input "NNN"
click at [224, 129] on div "Received OK" at bounding box center [222, 125] width 74 height 11
click at [88, 125] on input "LFMV DEP SLOT" at bounding box center [63, 125] width 68 height 6
type input "LFMV DEP SLOT 0645z"
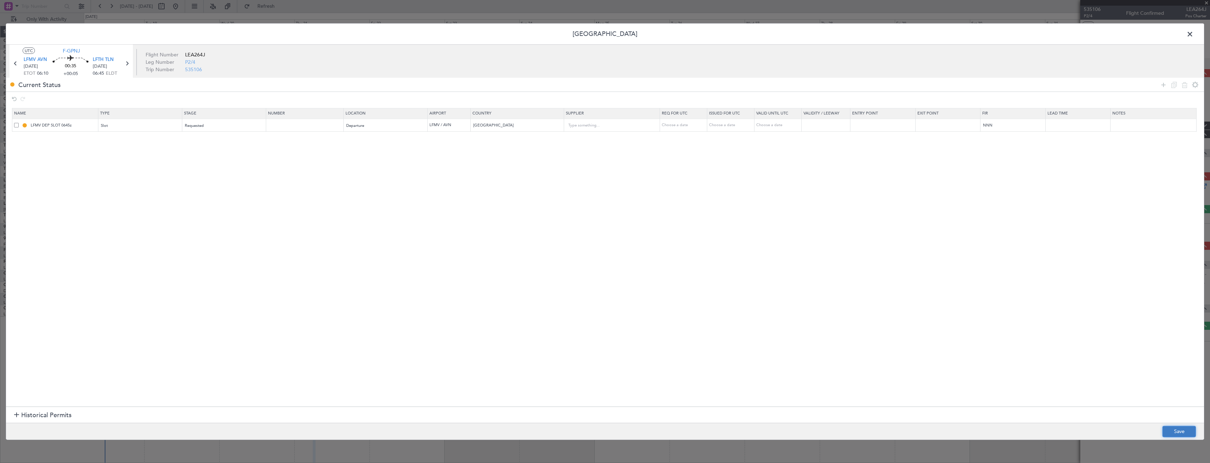
click at [1167, 430] on button "Save" at bounding box center [1178, 431] width 33 height 11
click at [1193, 35] on span at bounding box center [1193, 36] width 0 height 14
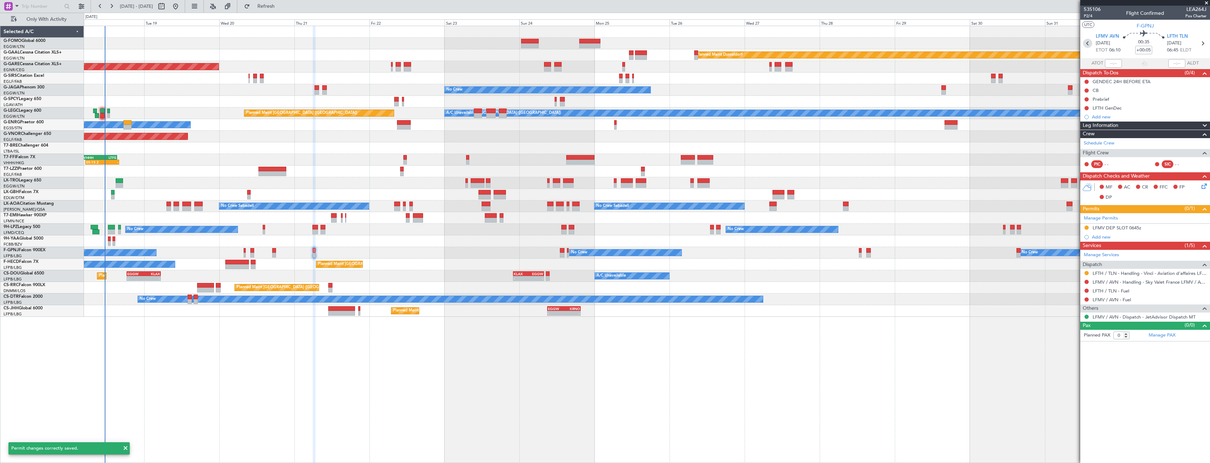
click at [1091, 45] on icon at bounding box center [1087, 43] width 9 height 9
type input "+00:10"
type input "3"
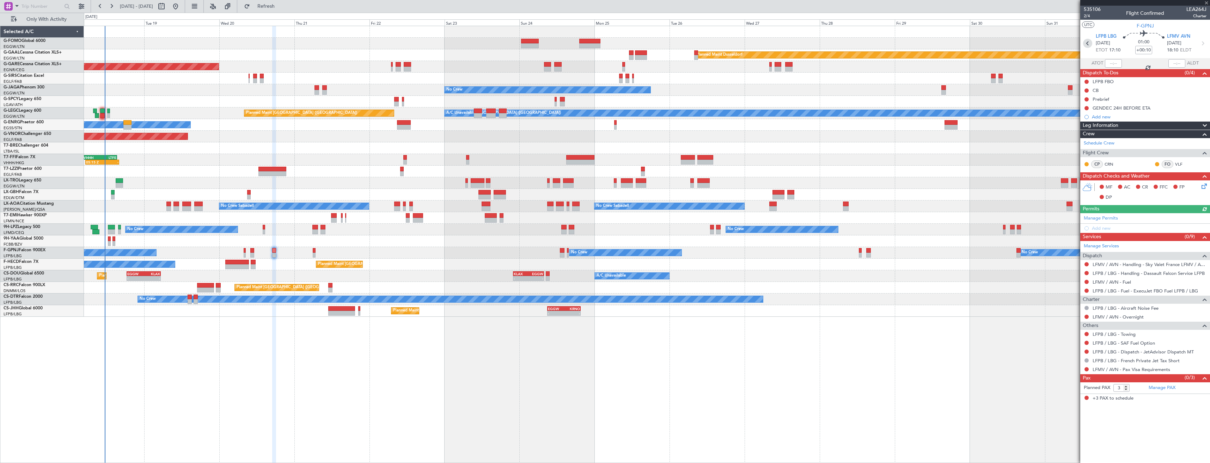
click at [1091, 45] on icon at bounding box center [1087, 43] width 9 height 9
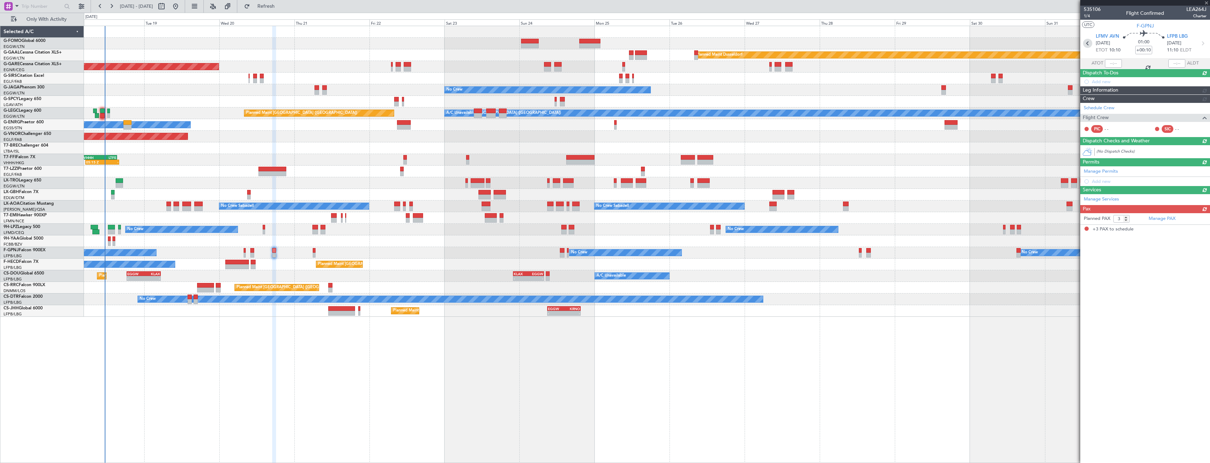
type input "+00:05"
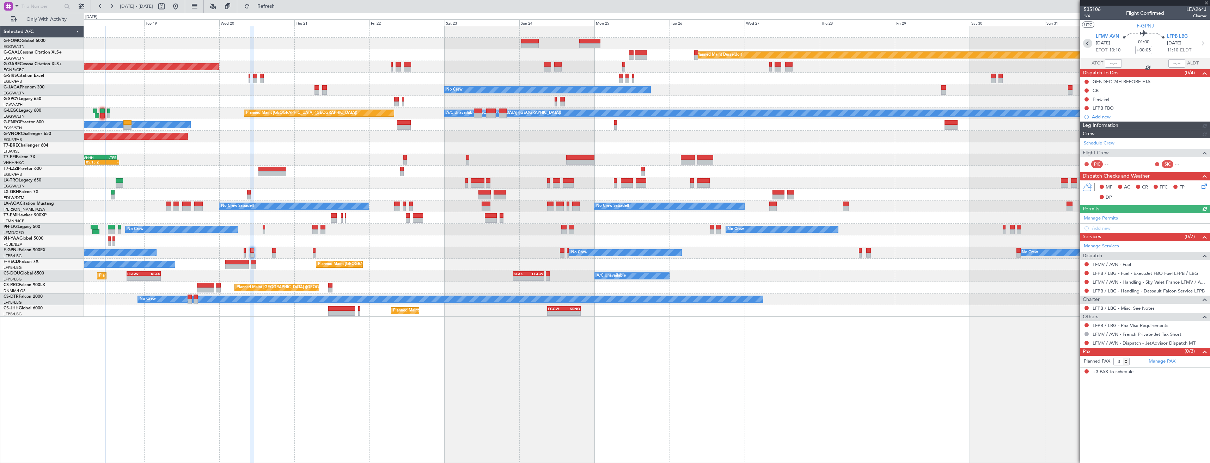
click at [1091, 45] on icon at bounding box center [1087, 43] width 9 height 9
type input "0"
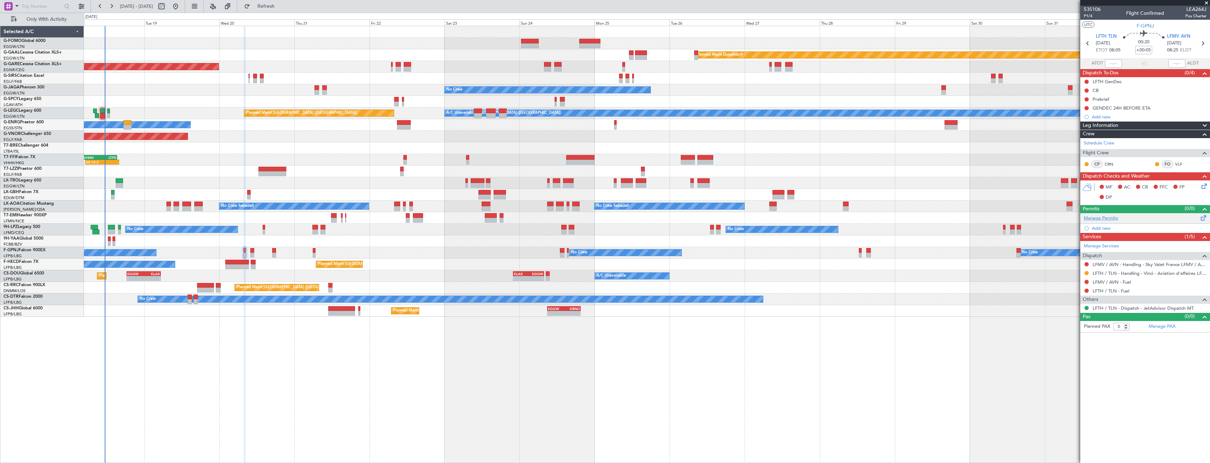
click at [1098, 218] on link "Manage Permits" at bounding box center [1101, 218] width 34 height 7
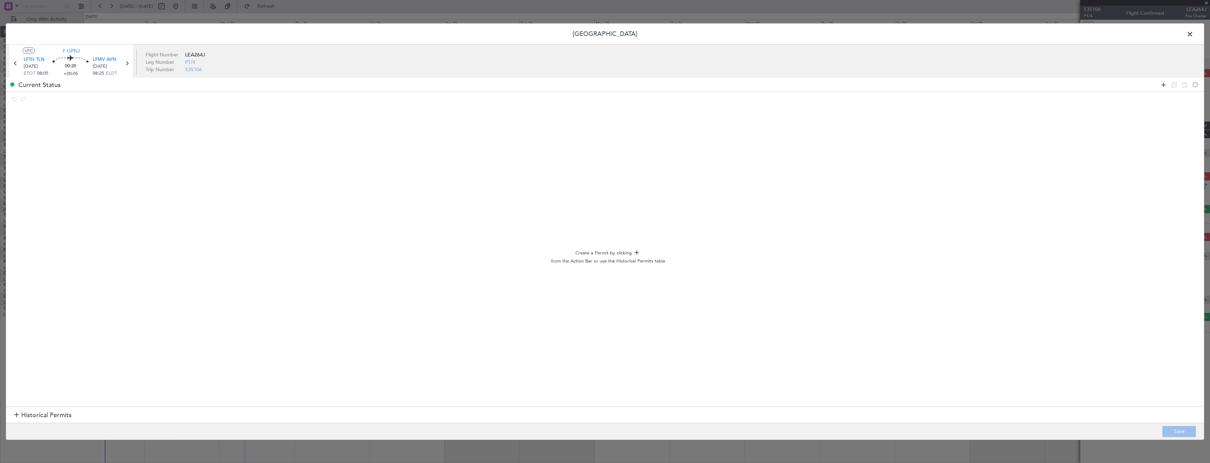
click at [1163, 86] on icon at bounding box center [1163, 84] width 8 height 8
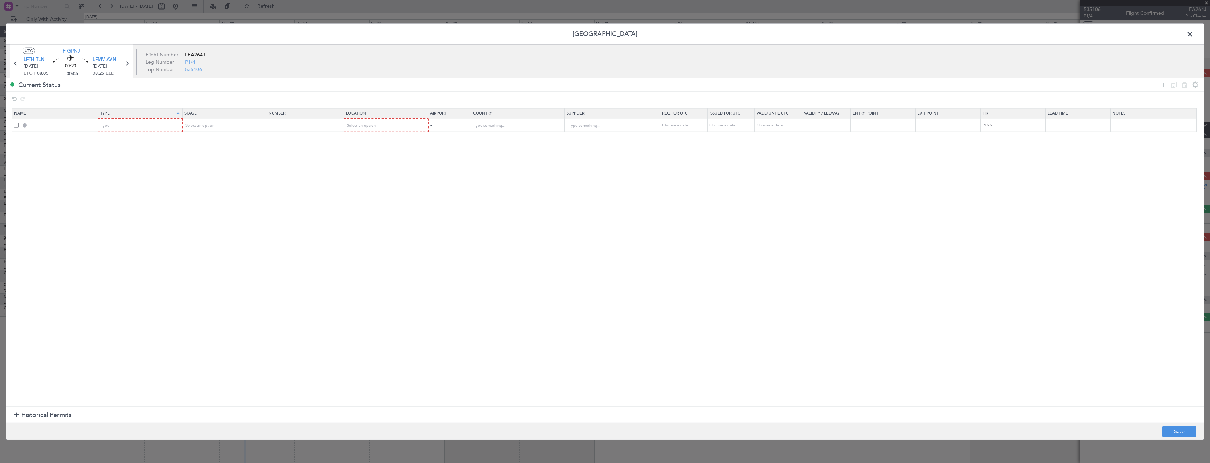
drag, startPoint x: 110, startPoint y: 100, endPoint x: 115, endPoint y: 115, distance: 16.1
click at [110, 102] on div at bounding box center [605, 99] width 1198 height 14
click at [119, 128] on div "Type" at bounding box center [138, 126] width 74 height 11
drag, startPoint x: 130, startPoint y: 194, endPoint x: 145, endPoint y: 176, distance: 23.0
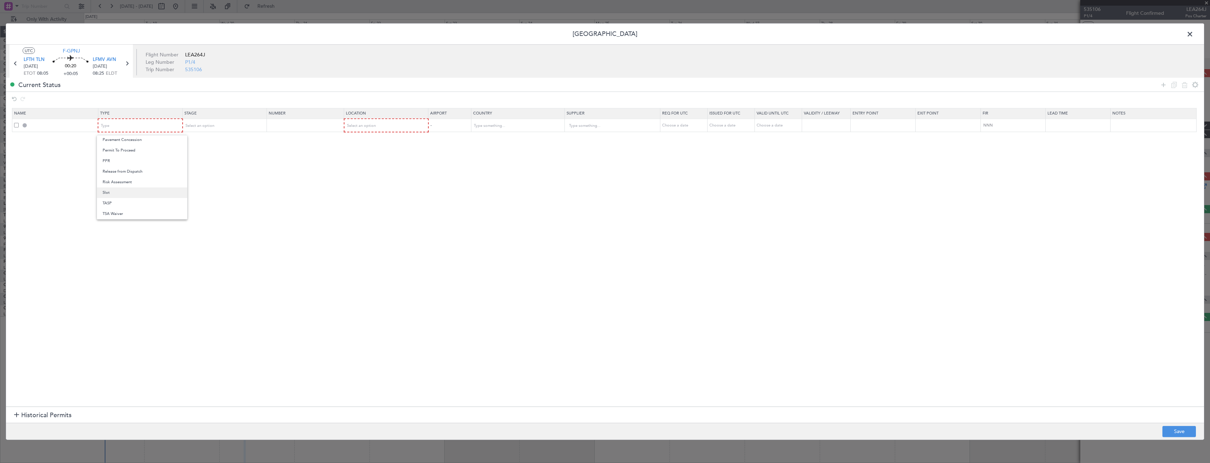
click at [130, 194] on span "Slot" at bounding box center [142, 193] width 79 height 11
click at [213, 123] on span "Select an option" at bounding box center [199, 125] width 29 height 5
click at [212, 168] on span "Requested" at bounding box center [226, 172] width 79 height 11
click at [363, 124] on span "Select an option" at bounding box center [361, 125] width 29 height 5
click at [367, 141] on span "Departure" at bounding box center [389, 140] width 79 height 11
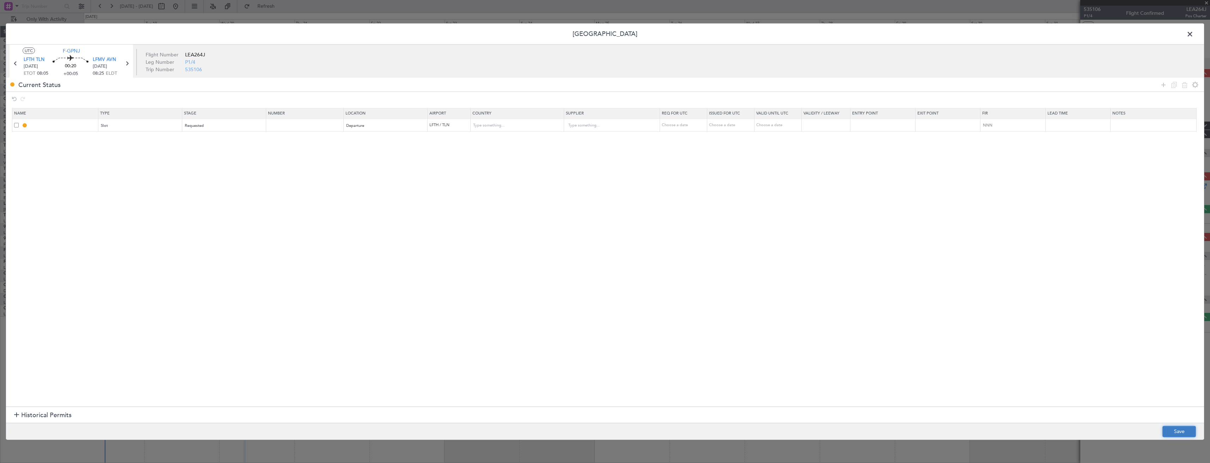
click at [1189, 431] on button "Save" at bounding box center [1178, 431] width 33 height 11
type input "LFTH DEP SLOT"
type input "France"
type input "NNN"
type input "+00:15"
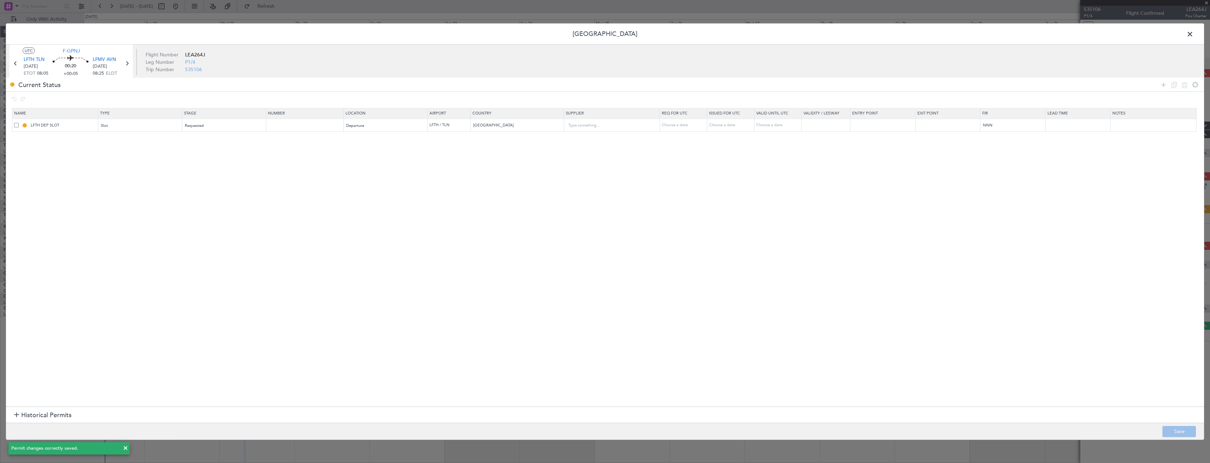
type input "+00:15"
click at [68, 125] on input "LFTH DEP SLOT" at bounding box center [63, 125] width 68 height 6
type input "LFTH DEP SLOT 0800z"
click at [1180, 429] on button "Save" at bounding box center [1178, 431] width 33 height 11
click at [1193, 35] on span at bounding box center [1193, 36] width 0 height 14
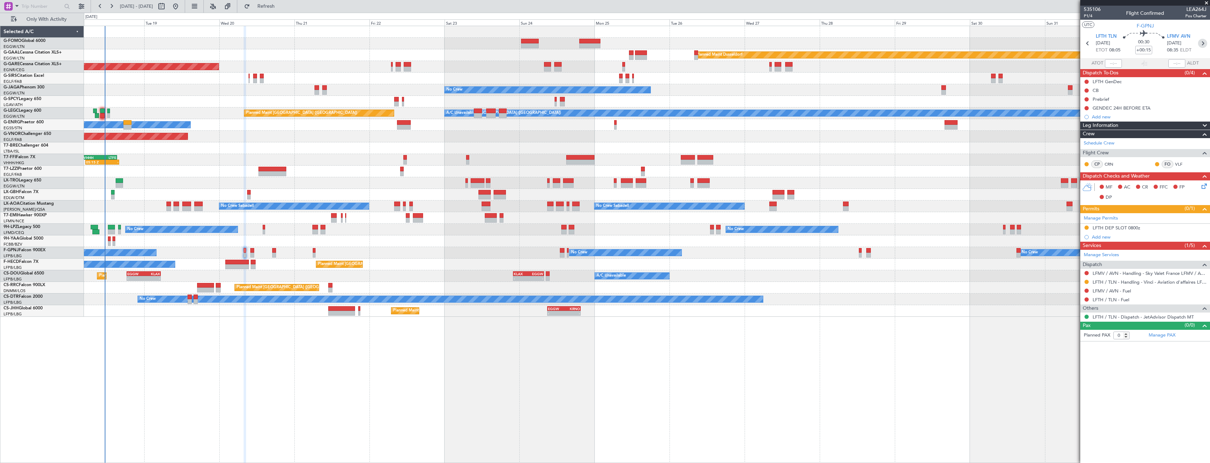
click at [1206, 42] on icon at bounding box center [1202, 43] width 9 height 9
type input "+00:05"
type input "3"
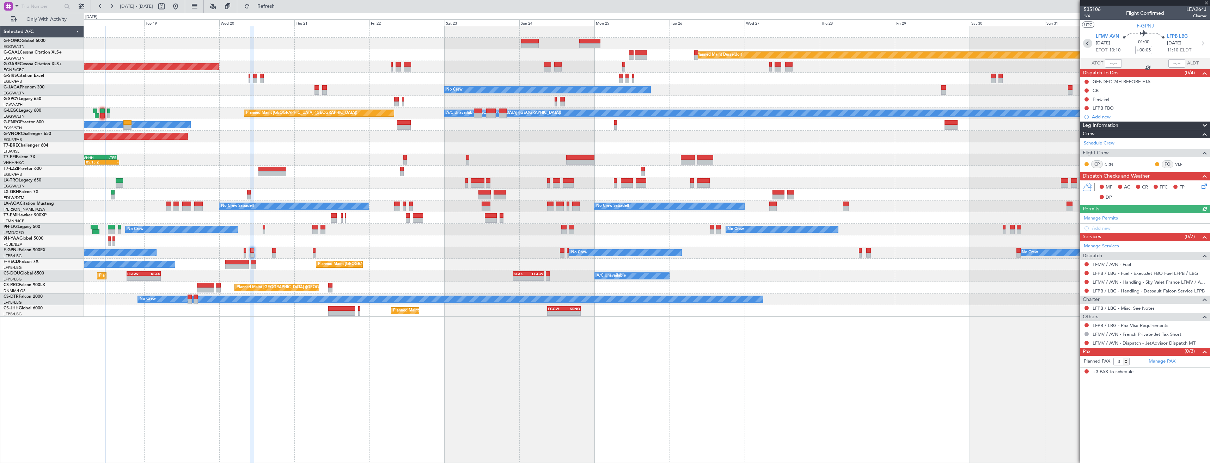
click at [1090, 44] on icon at bounding box center [1087, 43] width 9 height 9
type input "+00:15"
type input "0"
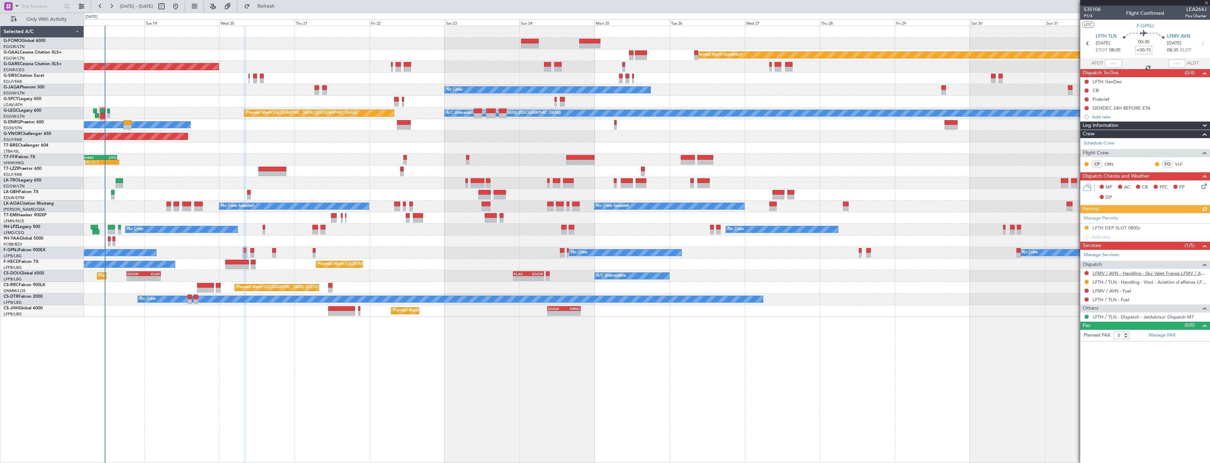
click at [1119, 273] on link "LFMV / AVN - Handling - Sky Valet France LFMV / AVN **MY HANDLING**" at bounding box center [1149, 273] width 114 height 6
click at [280, 10] on button "Refresh" at bounding box center [262, 6] width 42 height 11
click at [1107, 292] on link "LFMV / AVN - Fuel" at bounding box center [1111, 291] width 38 height 6
click at [283, 1] on button "Refresh" at bounding box center [262, 6] width 42 height 11
click at [1202, 42] on icon at bounding box center [1202, 43] width 9 height 9
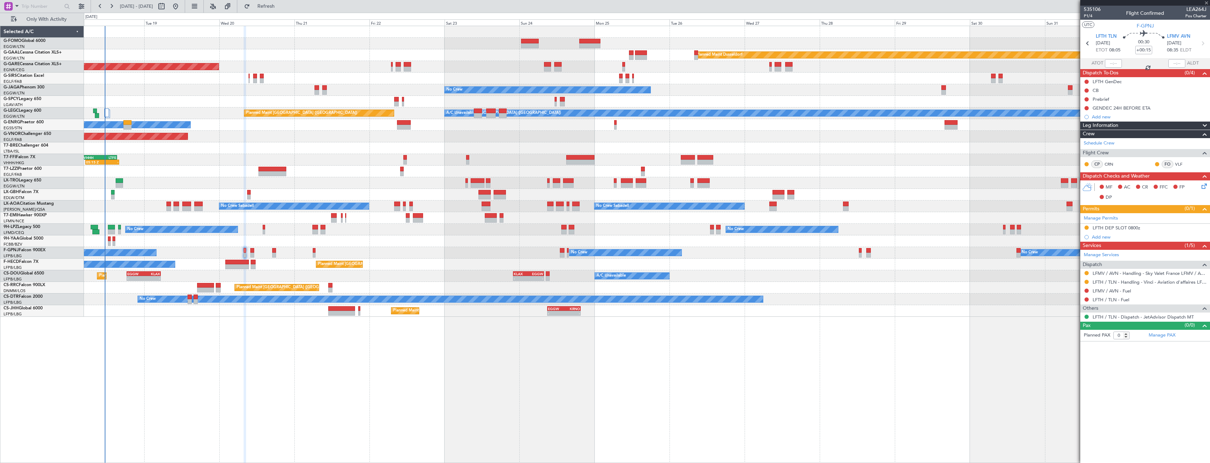
type input "+00:05"
type input "3"
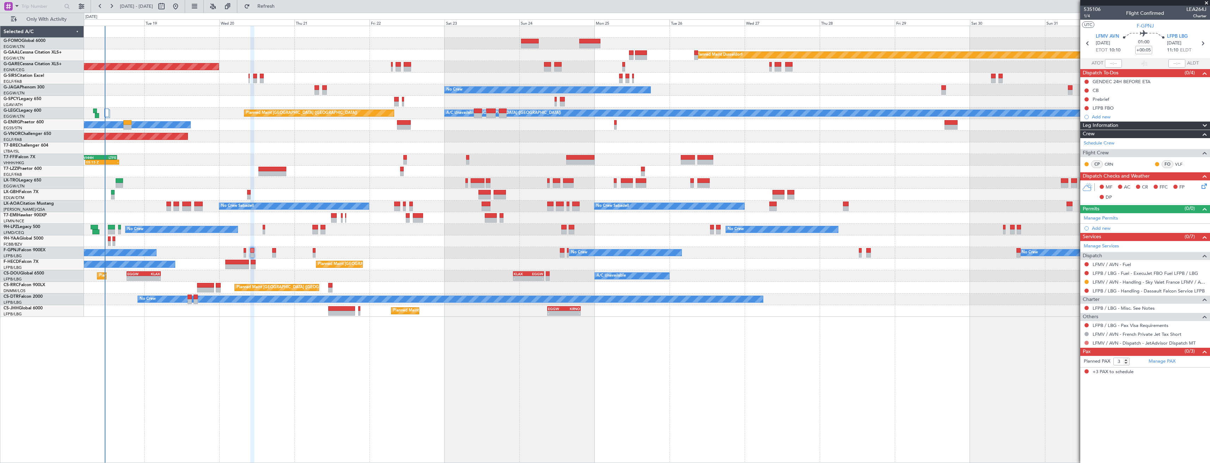
click at [1086, 342] on button at bounding box center [1086, 343] width 4 height 4
click at [1063, 428] on span "Confirmed" at bounding box center [1066, 426] width 22 height 7
click at [1105, 289] on link "LFPB / LBG - Handling - Dassault Falcon Service LFPB" at bounding box center [1148, 291] width 112 height 6
click at [281, 5] on span "Refresh" at bounding box center [266, 6] width 30 height 5
click at [1204, 45] on icon at bounding box center [1202, 43] width 9 height 9
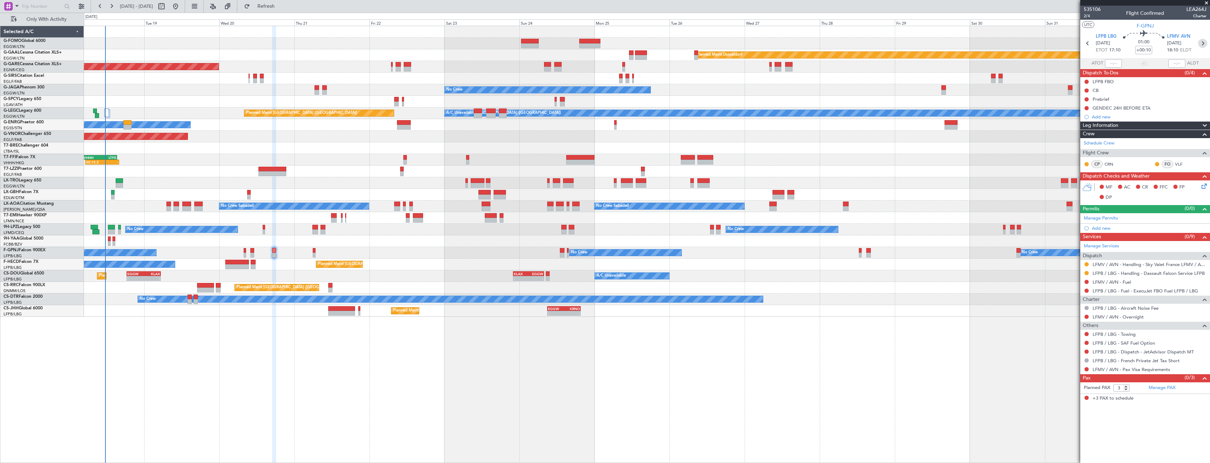
click at [1204, 45] on icon at bounding box center [1202, 43] width 9 height 9
type input "+00:05"
type input "0"
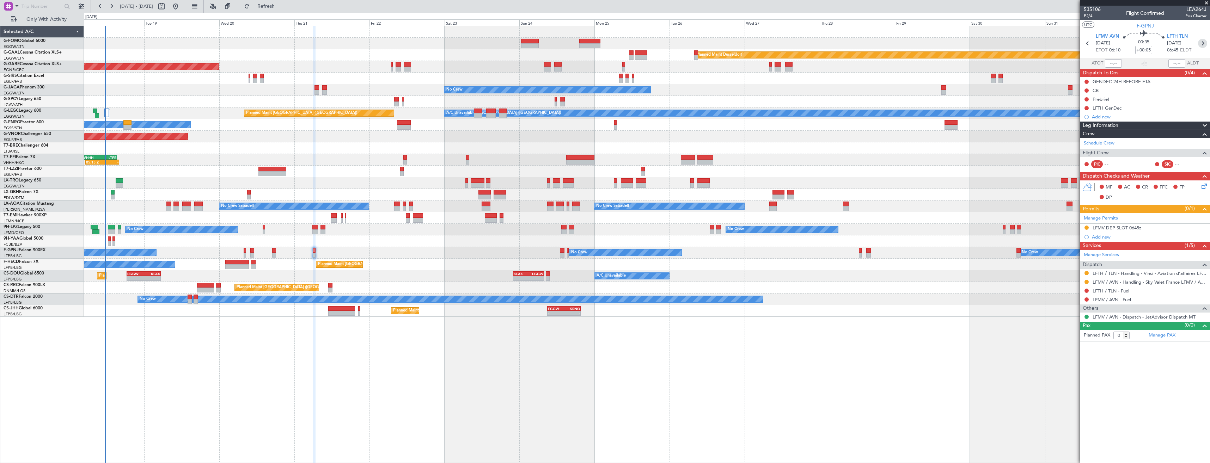
click at [1204, 45] on icon at bounding box center [1202, 43] width 9 height 9
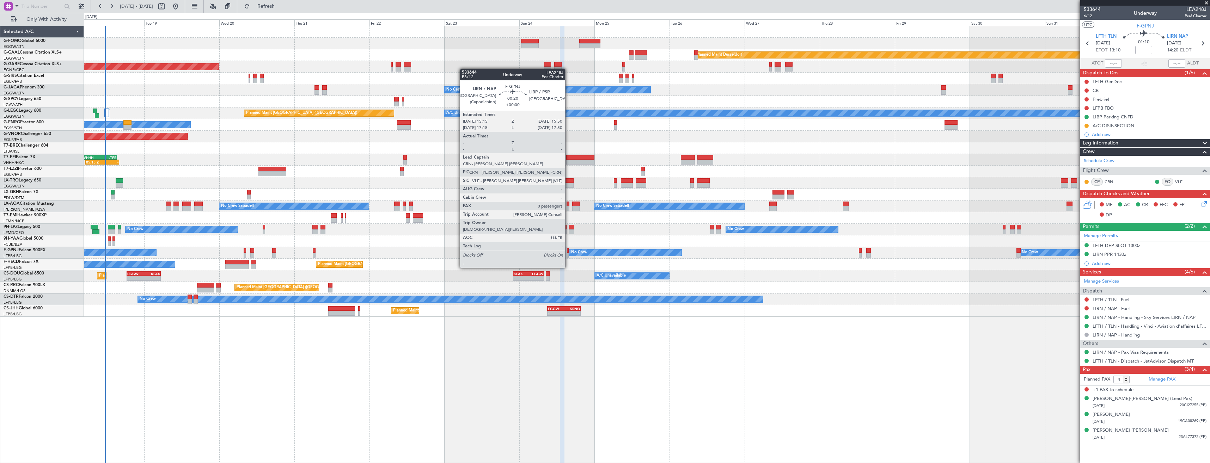
click at [568, 255] on div at bounding box center [568, 255] width 2 height 5
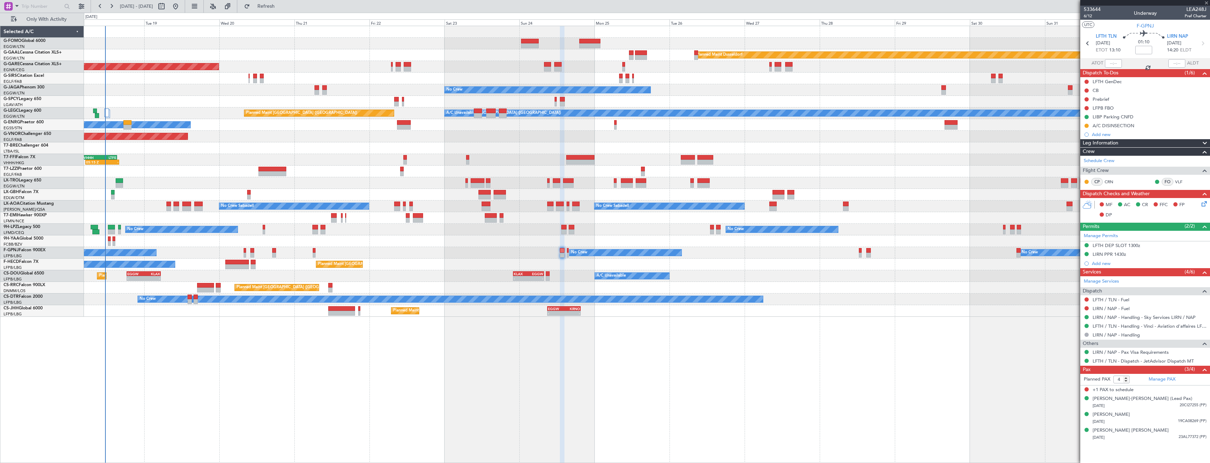
type input "0"
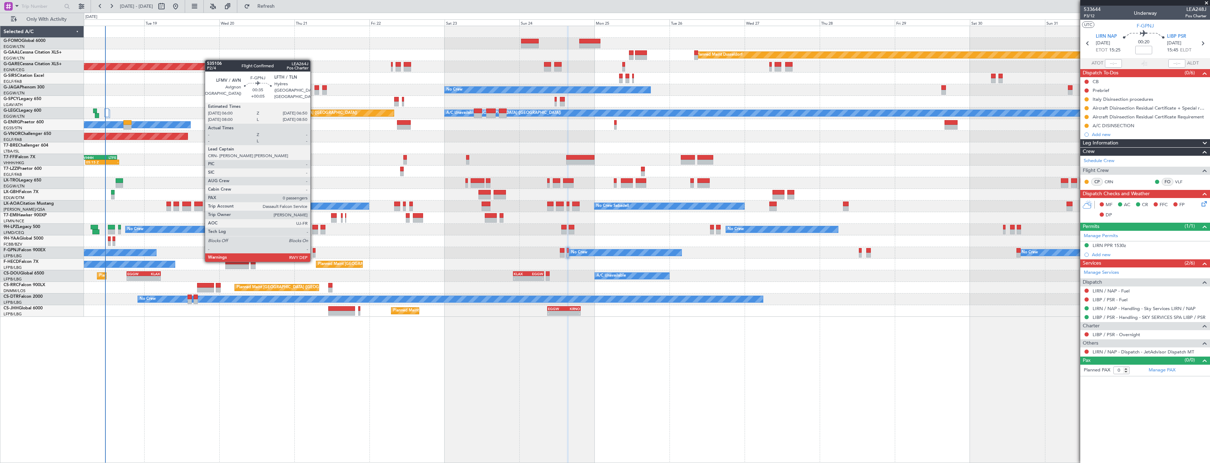
click at [313, 254] on div at bounding box center [314, 255] width 3 height 5
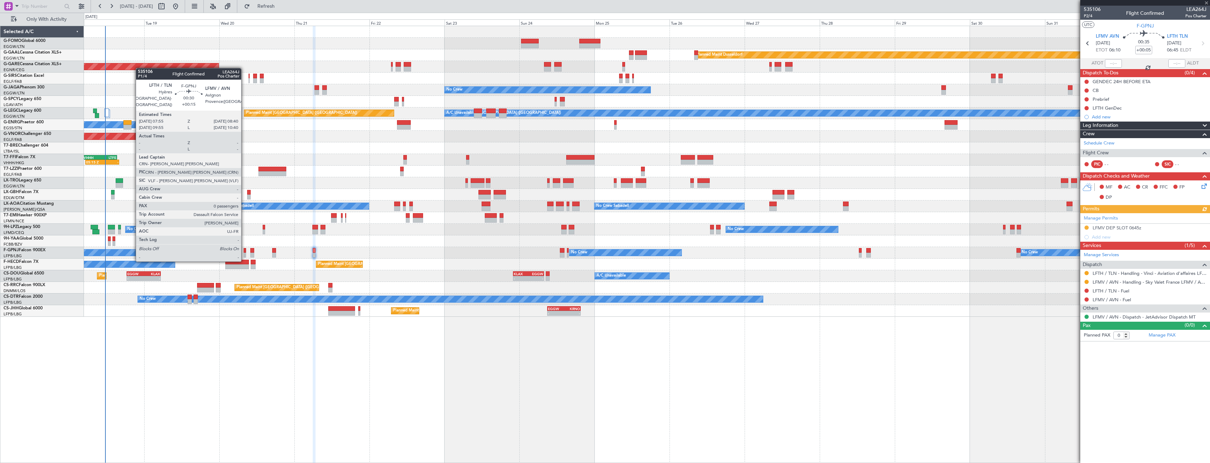
click at [244, 254] on div at bounding box center [245, 255] width 2 height 5
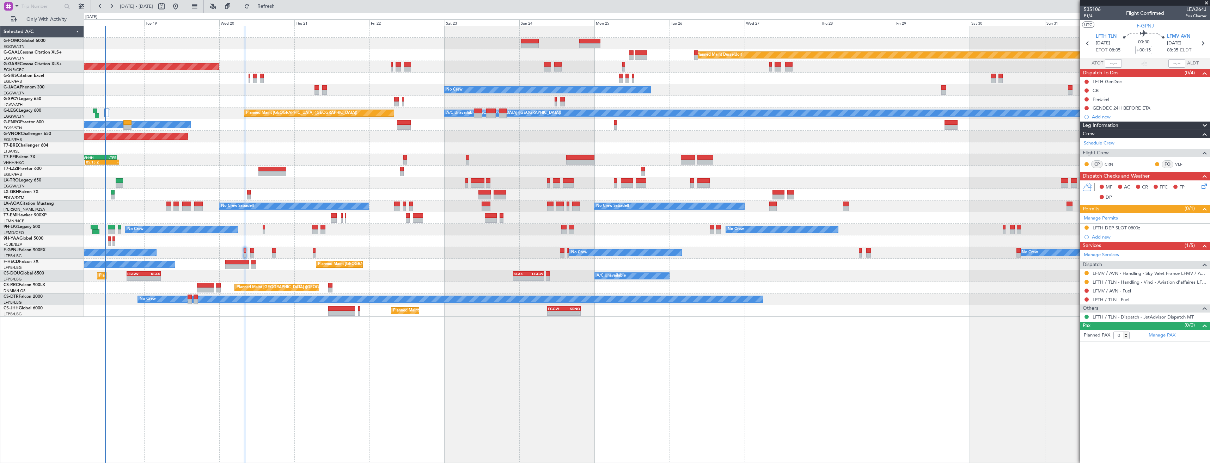
click at [1198, 10] on span "LEA264J" at bounding box center [1195, 9] width 21 height 7
copy span "LEA264J"
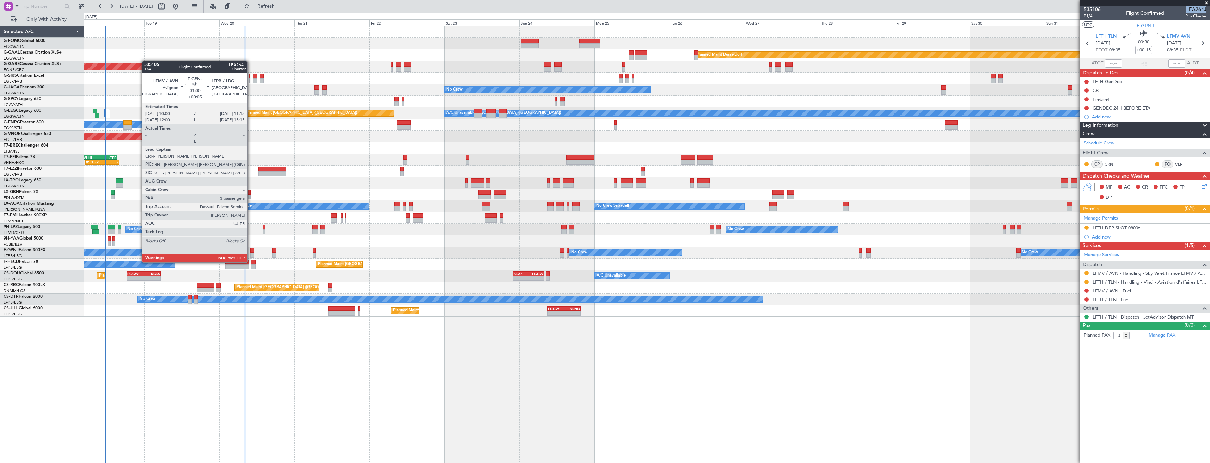
click at [251, 255] on div at bounding box center [252, 255] width 4 height 5
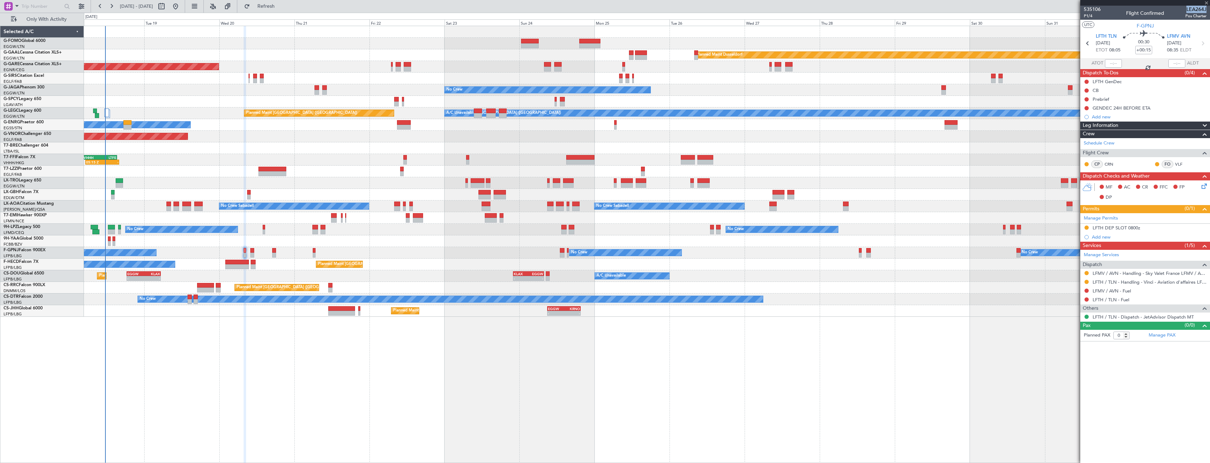
type input "+00:05"
type input "3"
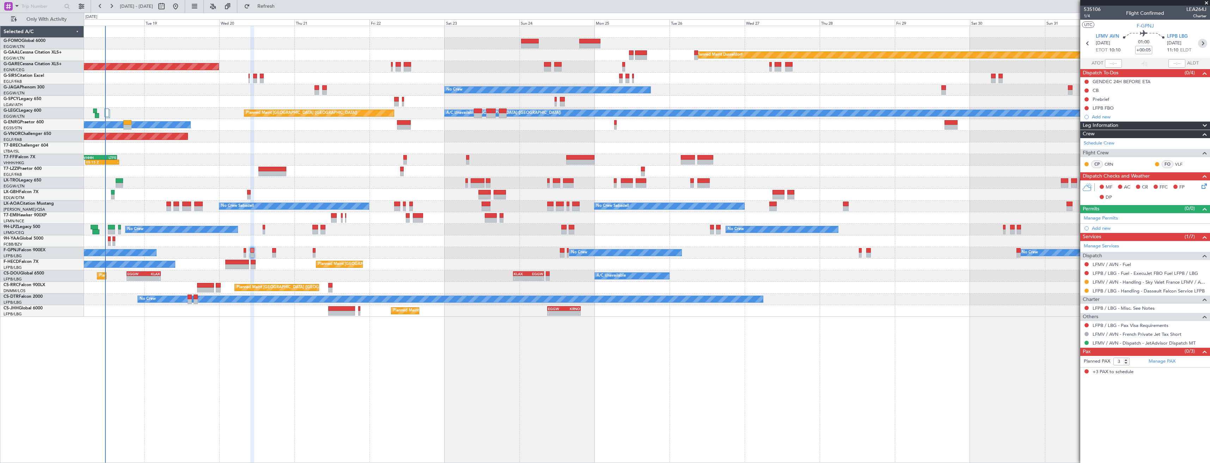
click at [1206, 45] on icon at bounding box center [1202, 43] width 9 height 9
type input "+00:10"
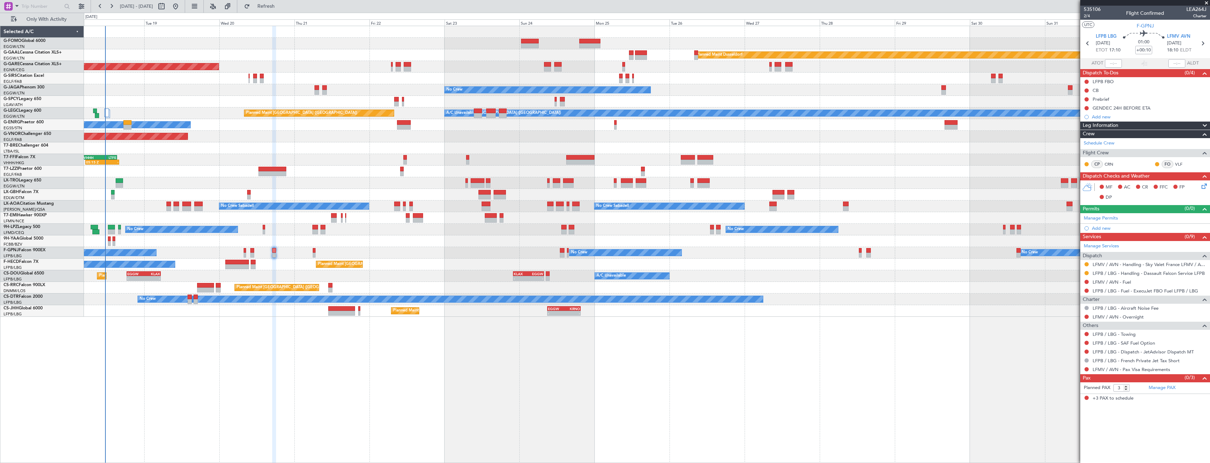
click at [1200, 6] on span "LEA264J" at bounding box center [1196, 9] width 20 height 7
copy span "LEA264J"
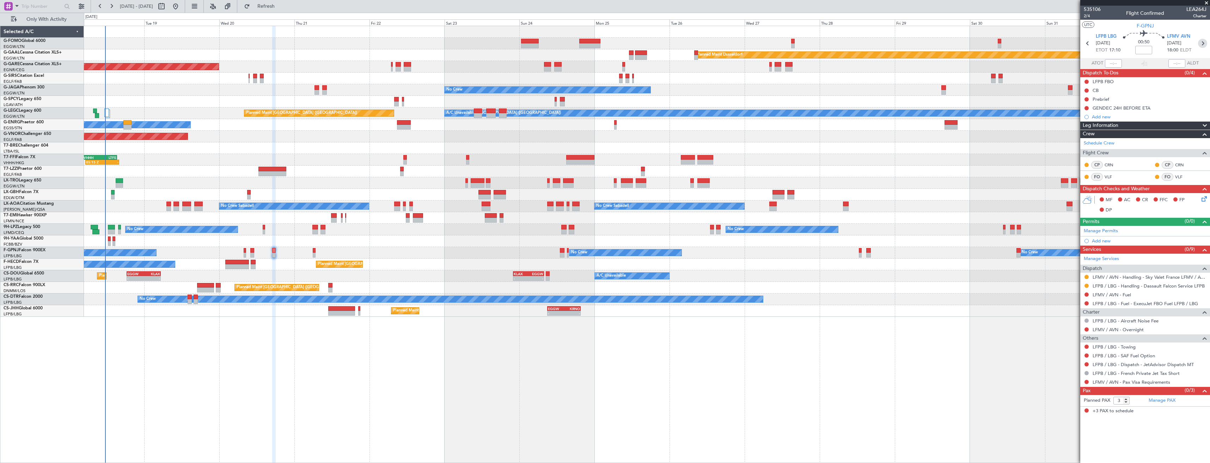
click at [1201, 40] on icon at bounding box center [1202, 43] width 9 height 9
type input "+00:05"
type input "0"
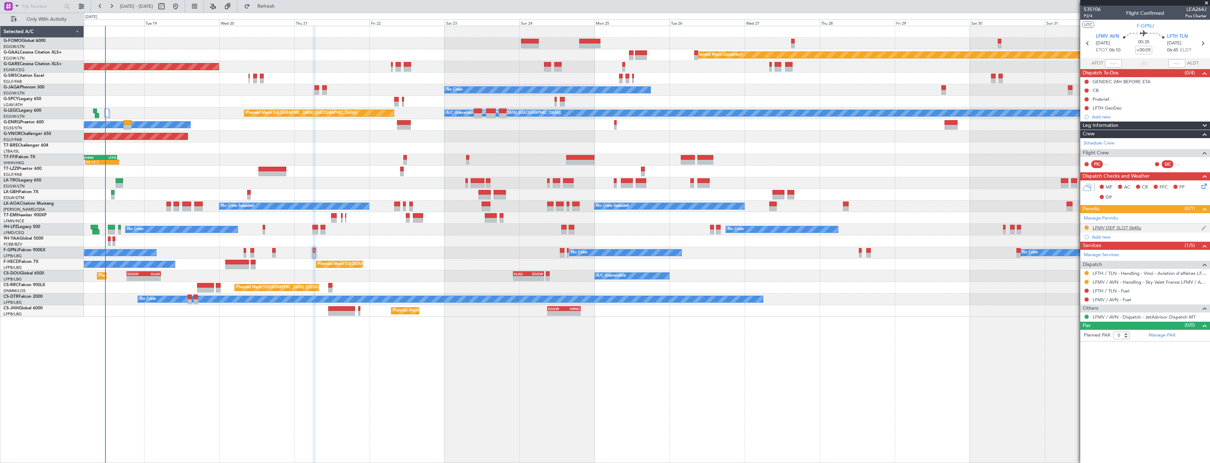
click at [1174, 229] on div "LFMV DEP SLOT 0645z" at bounding box center [1145, 228] width 130 height 9
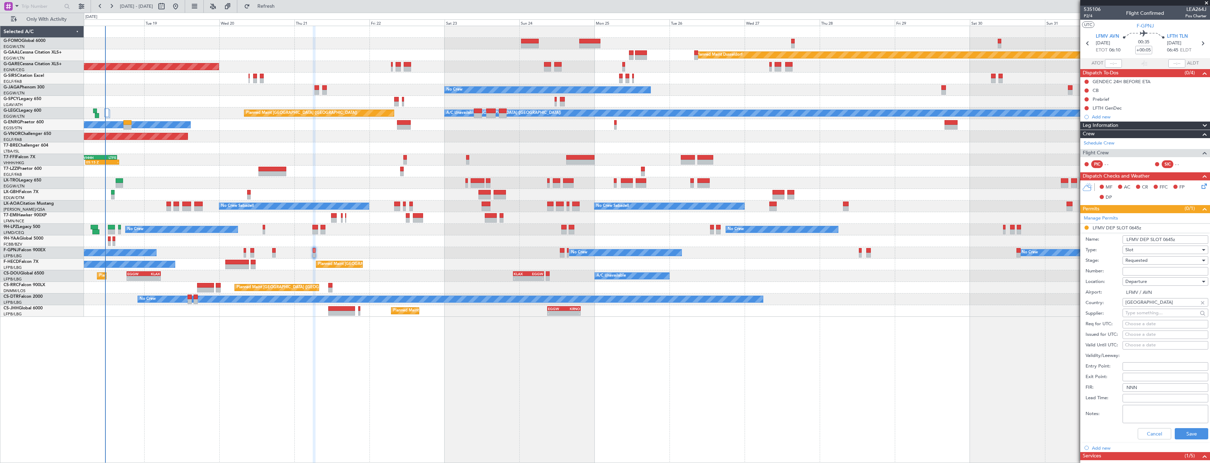
click at [1145, 282] on span "Departure" at bounding box center [1136, 281] width 22 height 6
click at [1142, 316] on span "Arrival" at bounding box center [1163, 317] width 74 height 11
type input "LFTH / TLN"
click at [1177, 435] on button "Save" at bounding box center [1191, 433] width 33 height 11
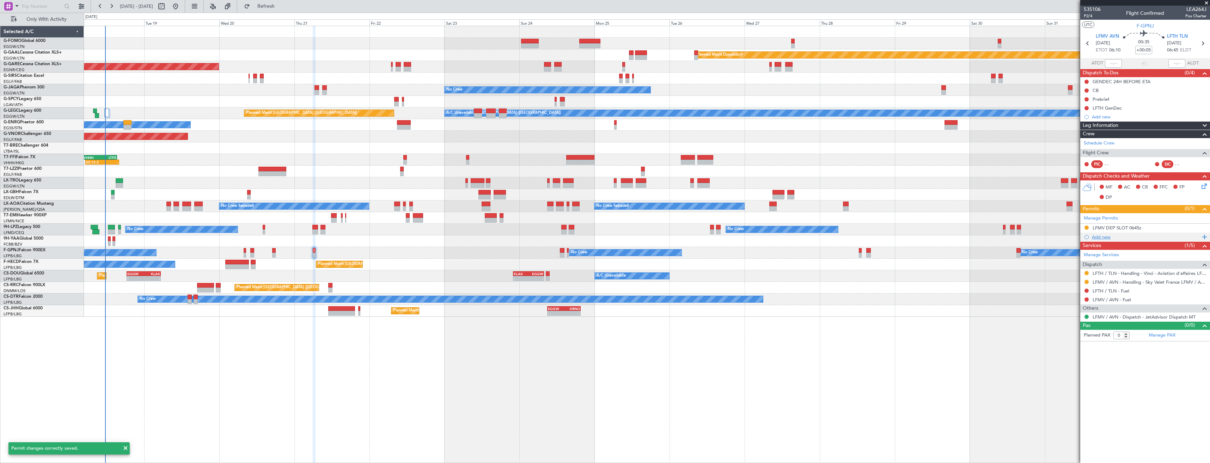
click at [1165, 234] on div "Add new" at bounding box center [1146, 237] width 108 height 6
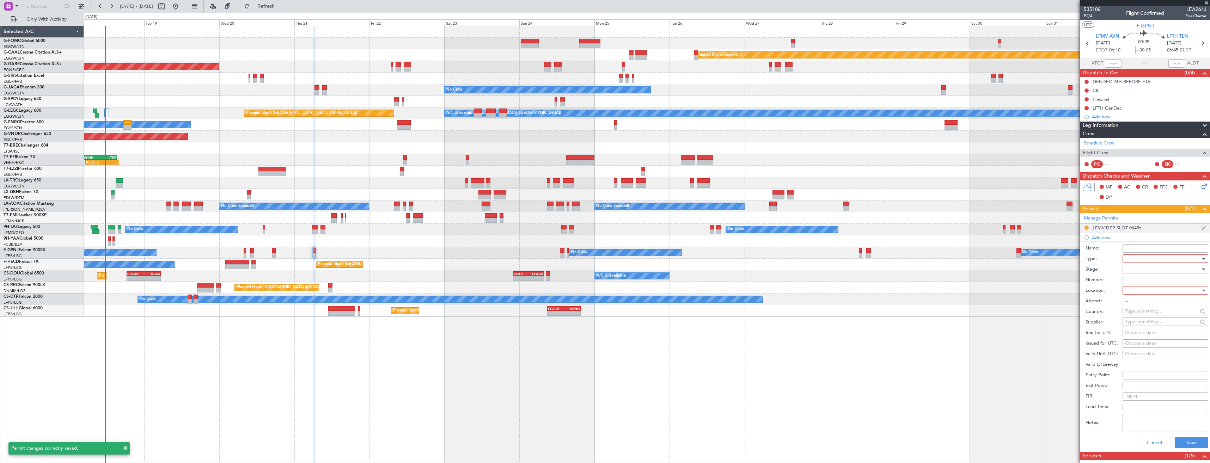
click at [1165, 227] on div "LFMV DEP SLOT 0645z" at bounding box center [1145, 228] width 130 height 9
click at [1137, 240] on input "LFMV DEP SLOT 0645z" at bounding box center [1165, 239] width 86 height 8
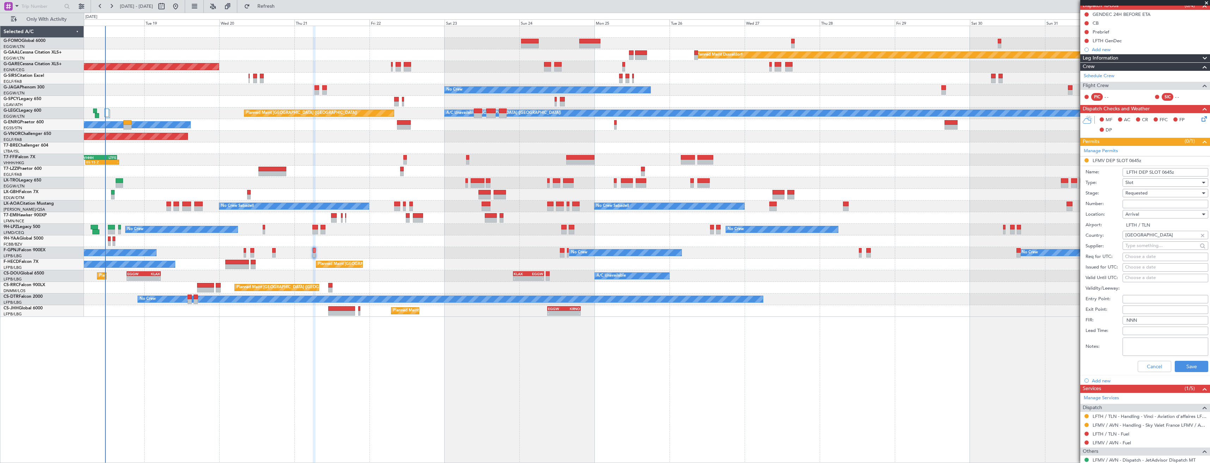
scroll to position [88, 0]
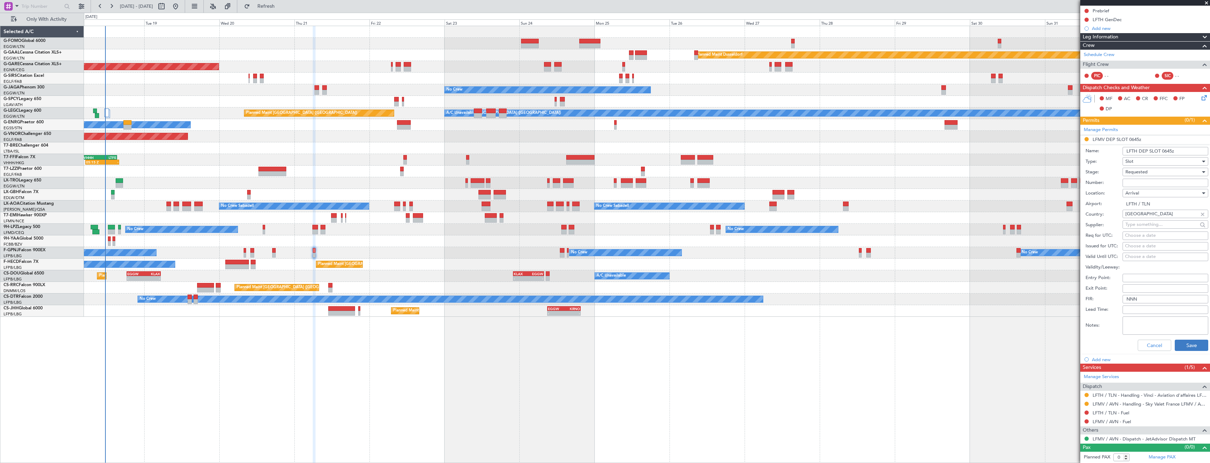
type input "LFTH DEP SLOT 0645z"
click at [1184, 348] on button "Save" at bounding box center [1191, 345] width 33 height 11
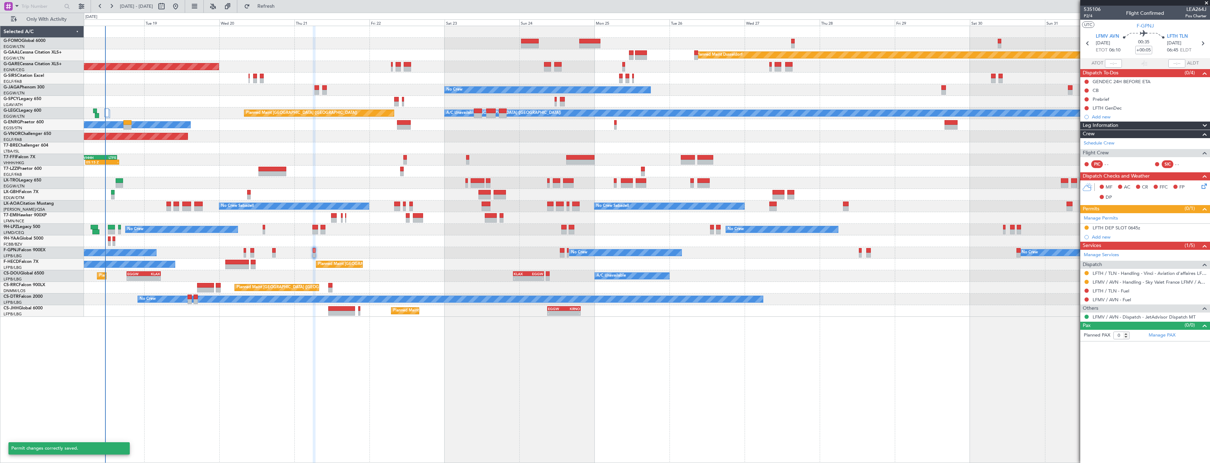
scroll to position [0, 0]
click at [281, 8] on span "Refresh" at bounding box center [266, 6] width 30 height 5
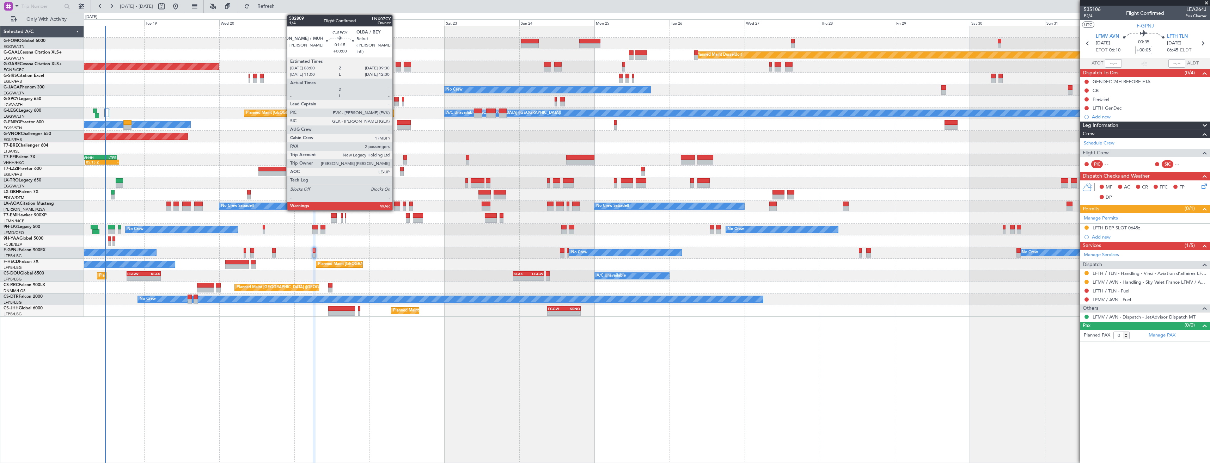
click at [396, 103] on div at bounding box center [396, 104] width 5 height 5
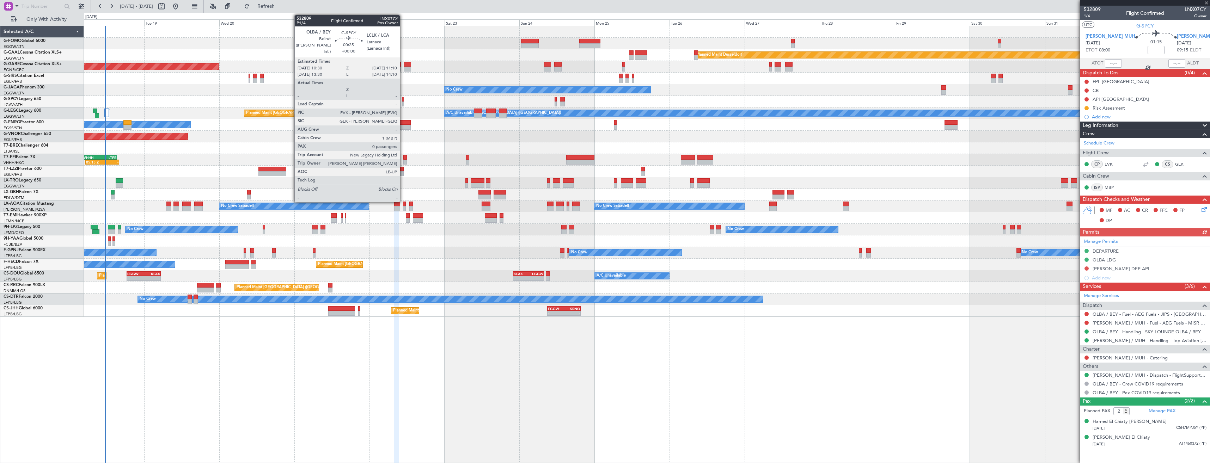
click at [403, 100] on div at bounding box center [403, 99] width 2 height 5
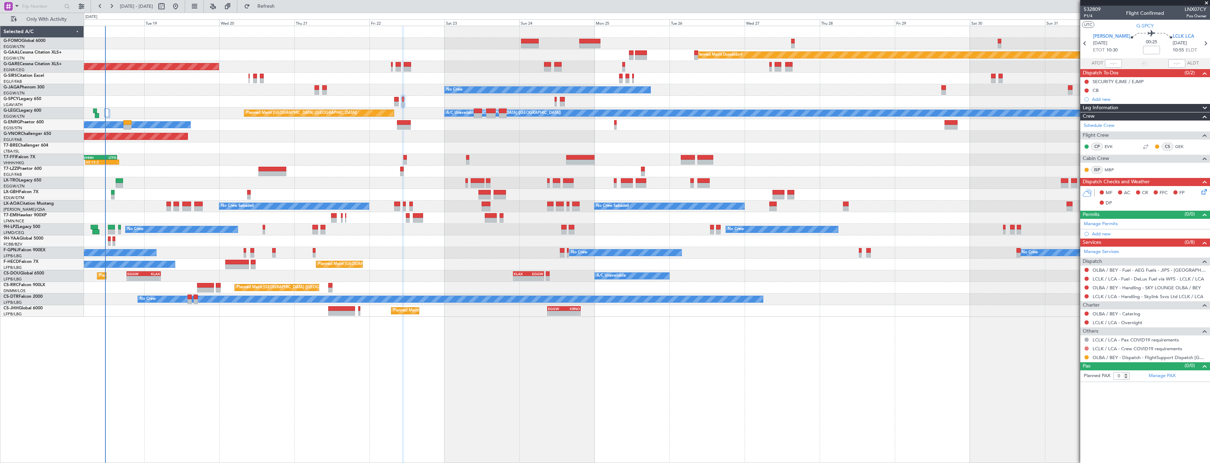
click at [1086, 349] on button at bounding box center [1086, 349] width 4 height 4
click at [1074, 355] on span "Not Required" at bounding box center [1069, 358] width 28 height 7
click at [1086, 357] on button at bounding box center [1086, 357] width 4 height 4
click at [1064, 440] on span "Confirmed" at bounding box center [1066, 441] width 22 height 7
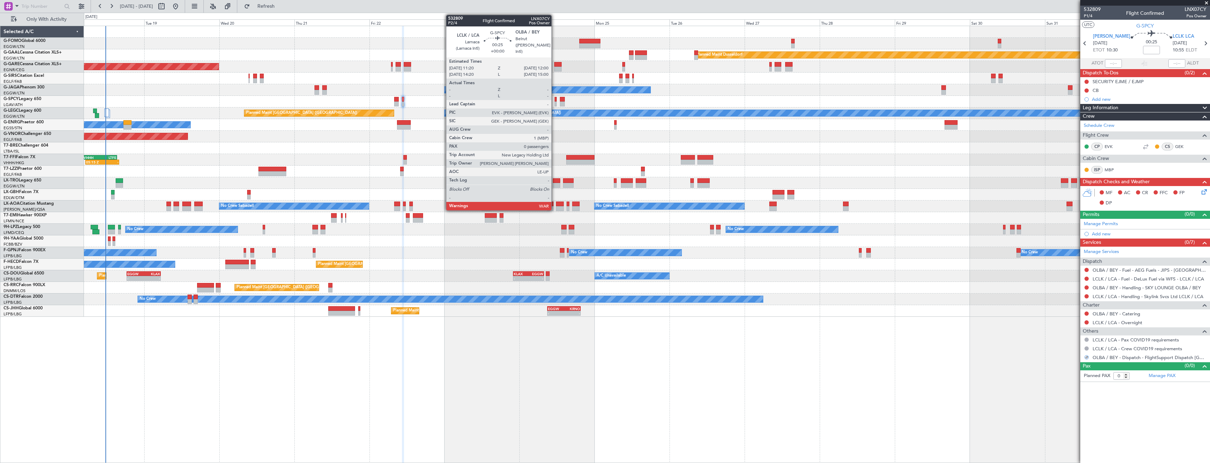
click at [555, 100] on div at bounding box center [556, 99] width 2 height 5
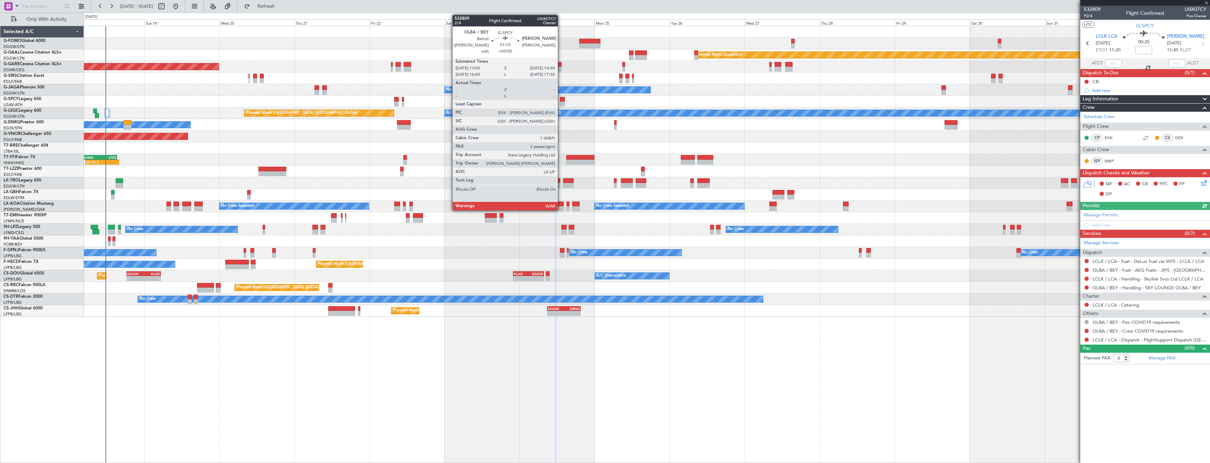
click at [561, 101] on div at bounding box center [562, 99] width 5 height 5
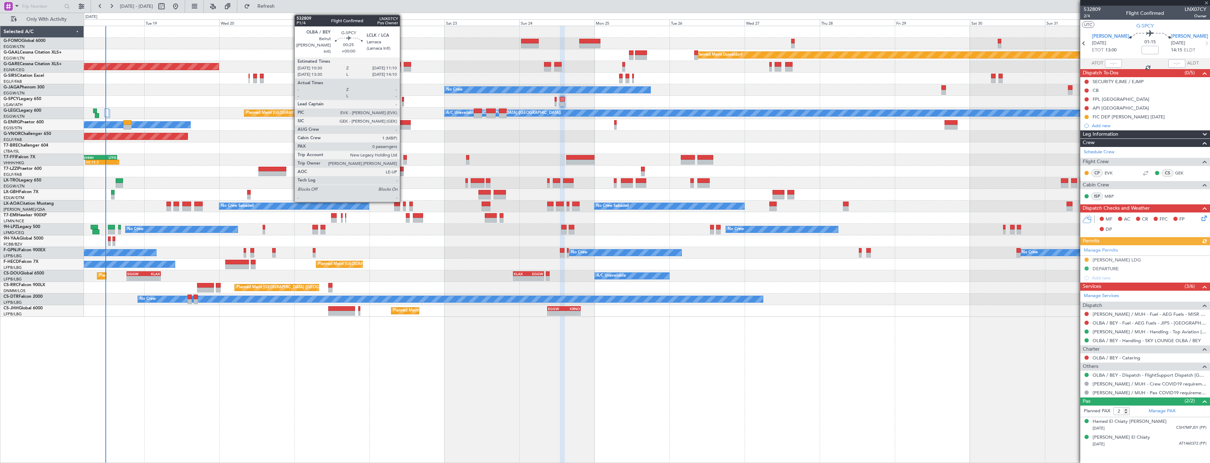
click at [403, 102] on div at bounding box center [403, 104] width 2 height 5
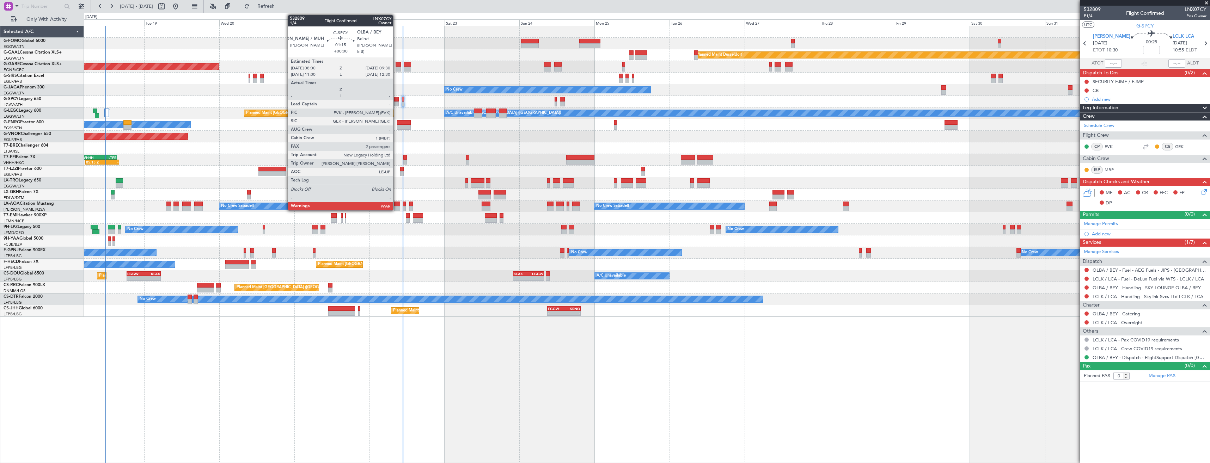
click at [396, 104] on div at bounding box center [396, 104] width 5 height 5
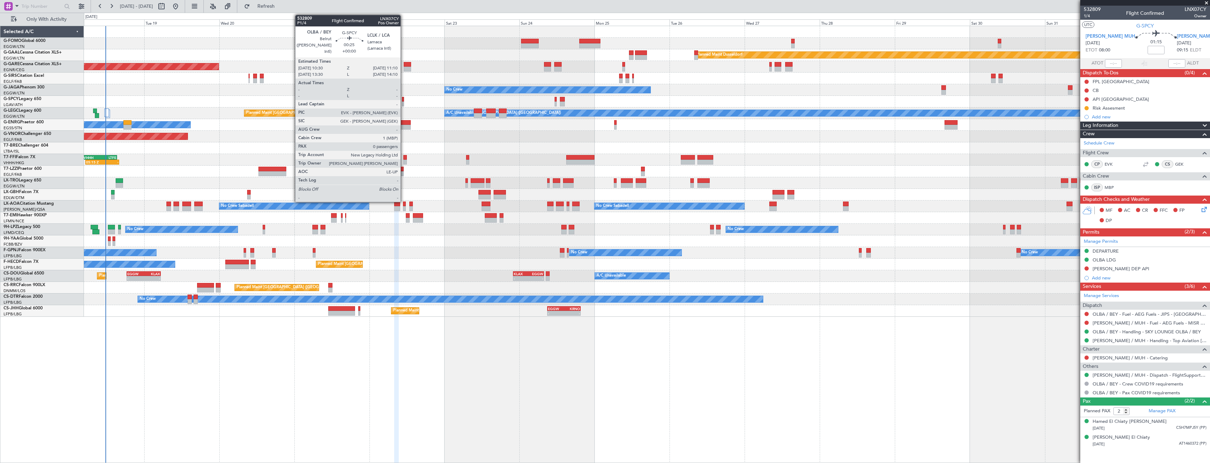
click at [404, 103] on div at bounding box center [403, 104] width 2 height 5
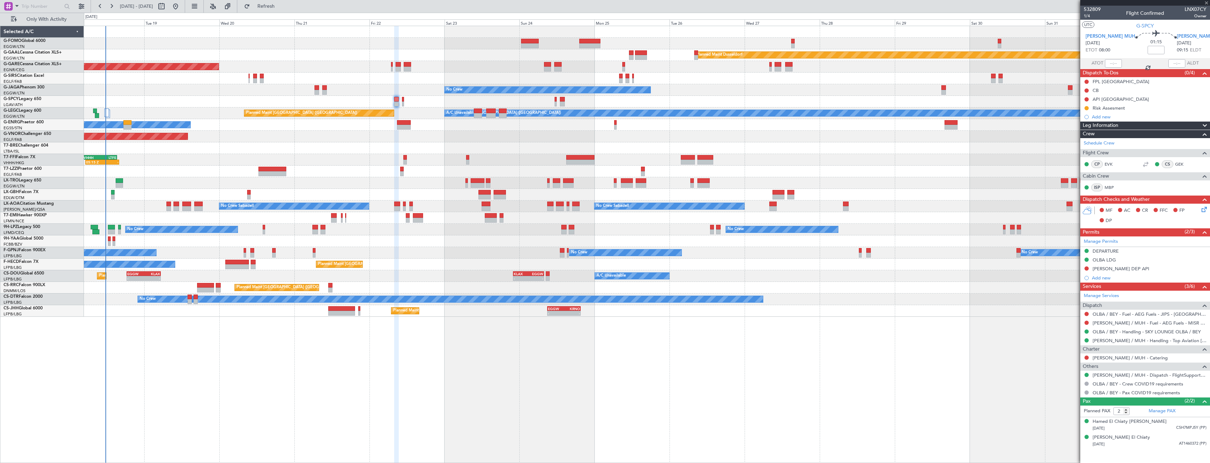
type input "0"
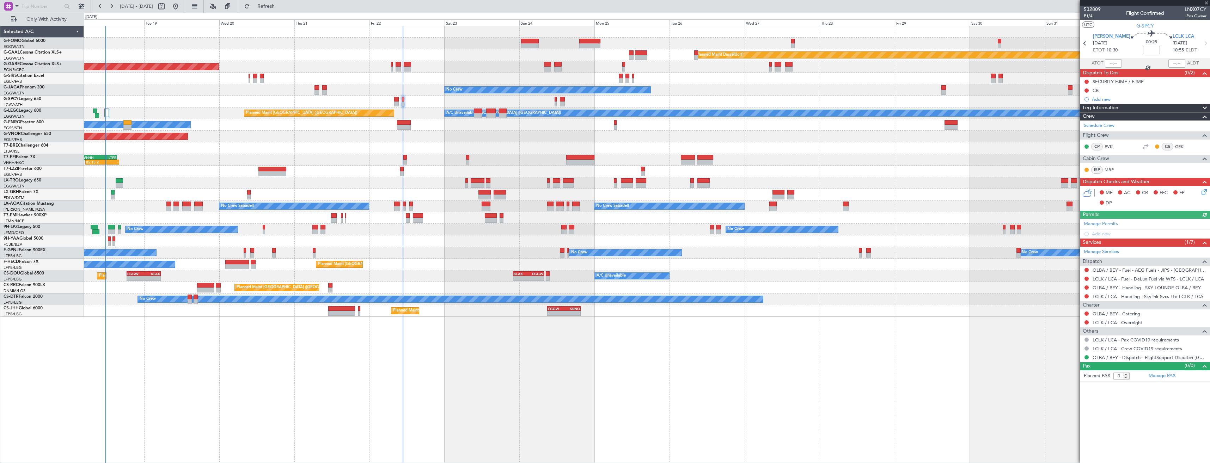
click at [1117, 219] on div "Manage Permits Add new" at bounding box center [1145, 229] width 130 height 20
click at [1115, 225] on div "Manage Permits Add new" at bounding box center [1145, 229] width 130 height 20
click at [1101, 227] on div "Manage Permits" at bounding box center [1145, 224] width 130 height 11
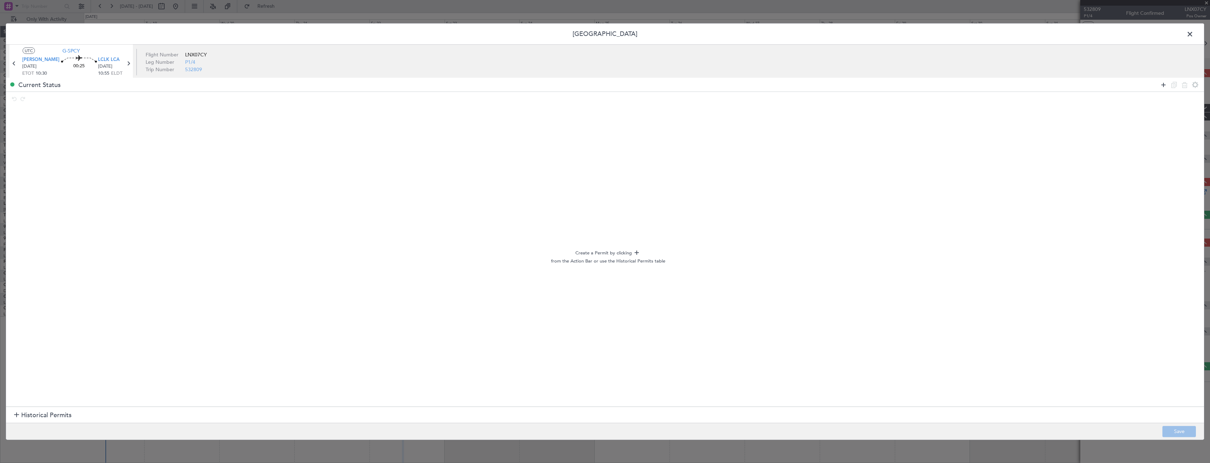
click at [1163, 88] on icon at bounding box center [1163, 84] width 8 height 8
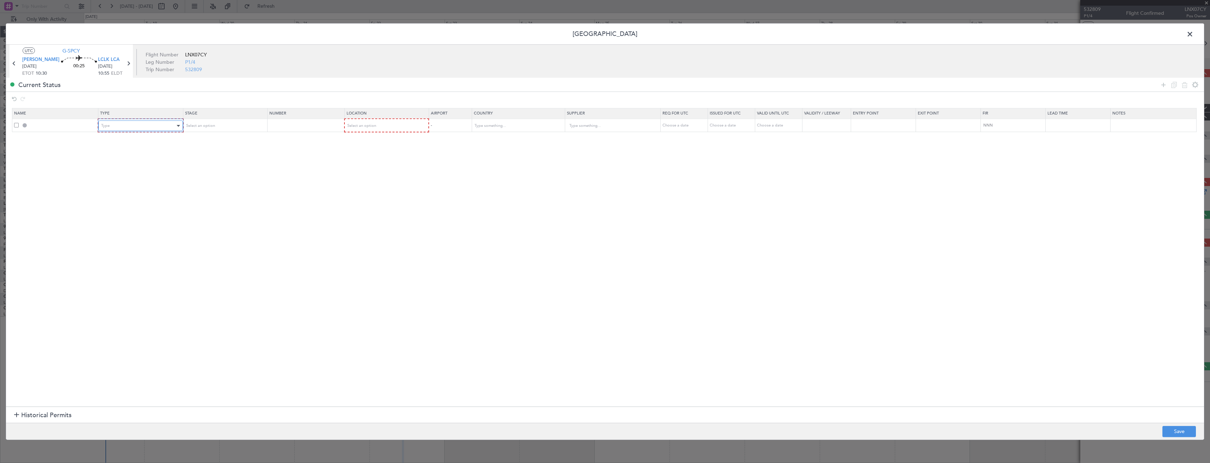
click at [136, 128] on div "Type" at bounding box center [138, 126] width 74 height 11
click at [122, 187] on span "Departure" at bounding box center [142, 189] width 79 height 11
click at [216, 129] on div "Select an option" at bounding box center [222, 126] width 74 height 11
click at [361, 125] on div at bounding box center [605, 231] width 1210 height 463
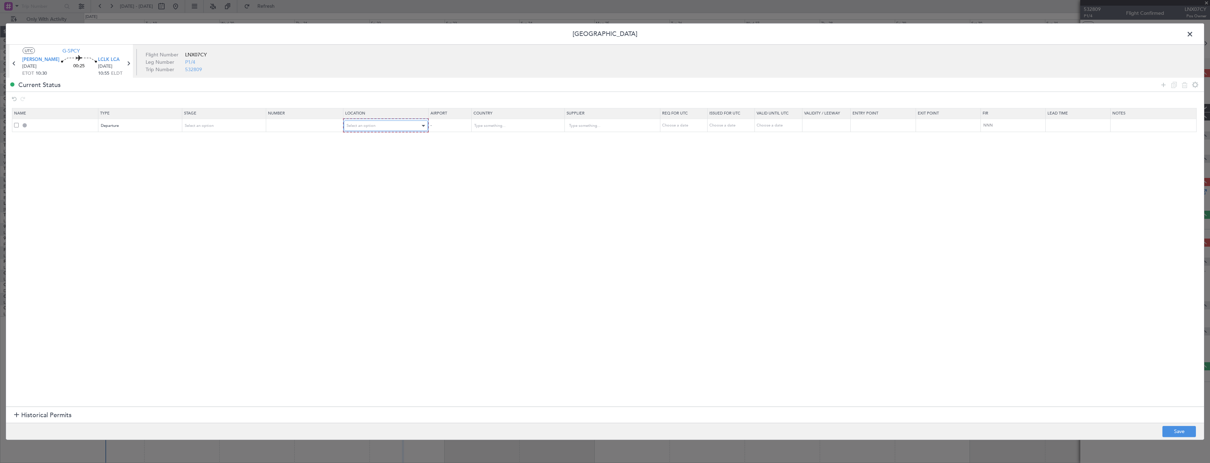
click at [366, 129] on div "Select an option" at bounding box center [384, 126] width 74 height 11
click at [373, 142] on span "Departure" at bounding box center [389, 140] width 79 height 11
click at [1174, 428] on button "Save" at bounding box center [1178, 431] width 33 height 11
type input "DEPARTURE"
type input "Lebanon"
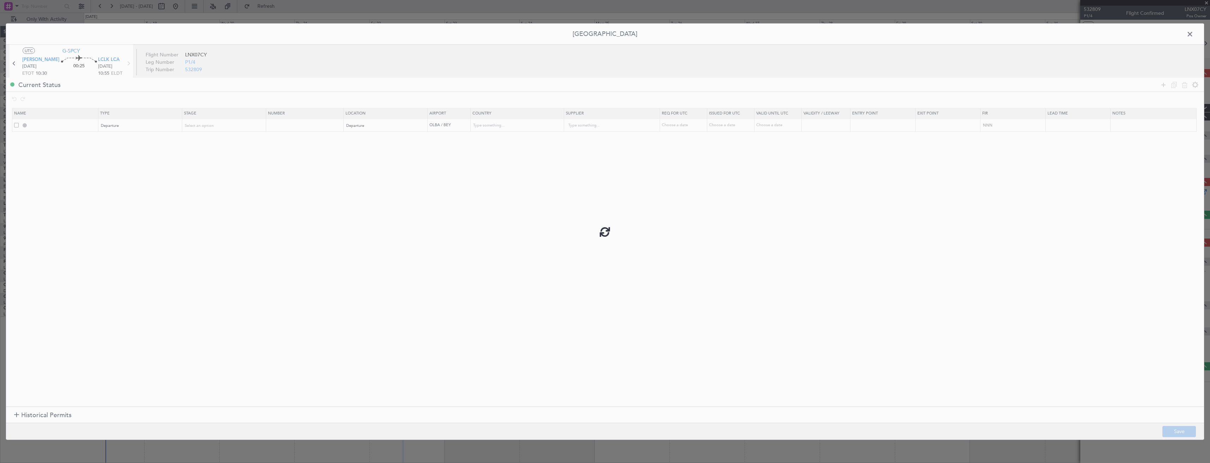
type input "NNN"
click at [1193, 32] on span at bounding box center [1193, 36] width 0 height 14
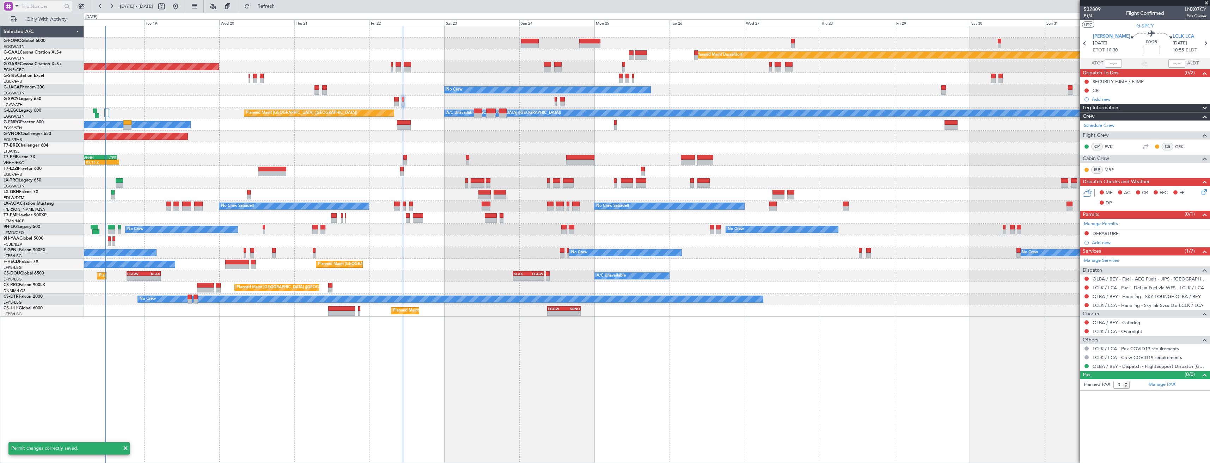
click at [10, 3] on div at bounding box center [8, 6] width 8 height 8
click at [20, 54] on span "Airport" at bounding box center [23, 56] width 15 height 7
click at [26, 5] on input "text" at bounding box center [42, 6] width 41 height 11
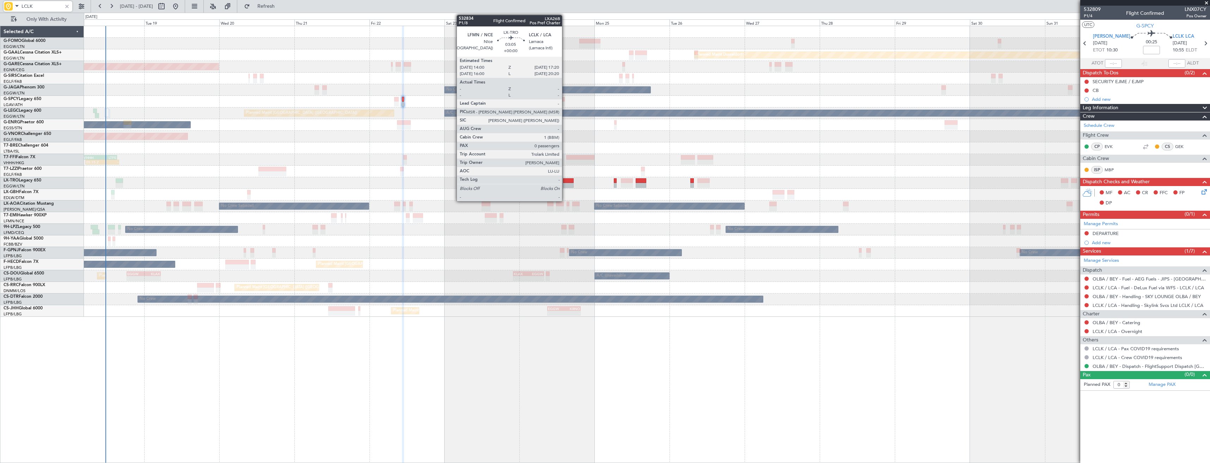
click at [567, 181] on div at bounding box center [568, 180] width 11 height 5
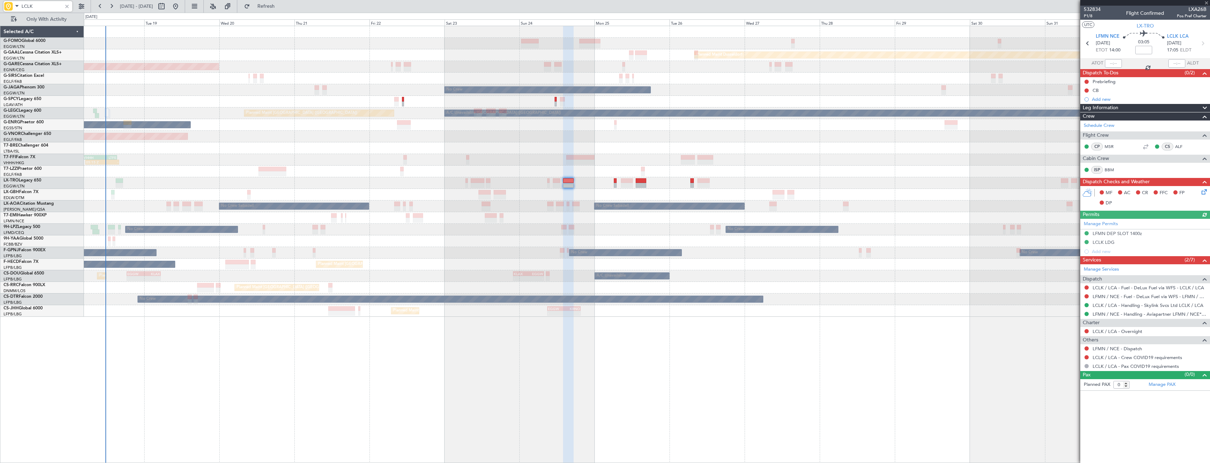
type input "LCLK"
click at [67, 6] on div at bounding box center [67, 6] width 8 height 8
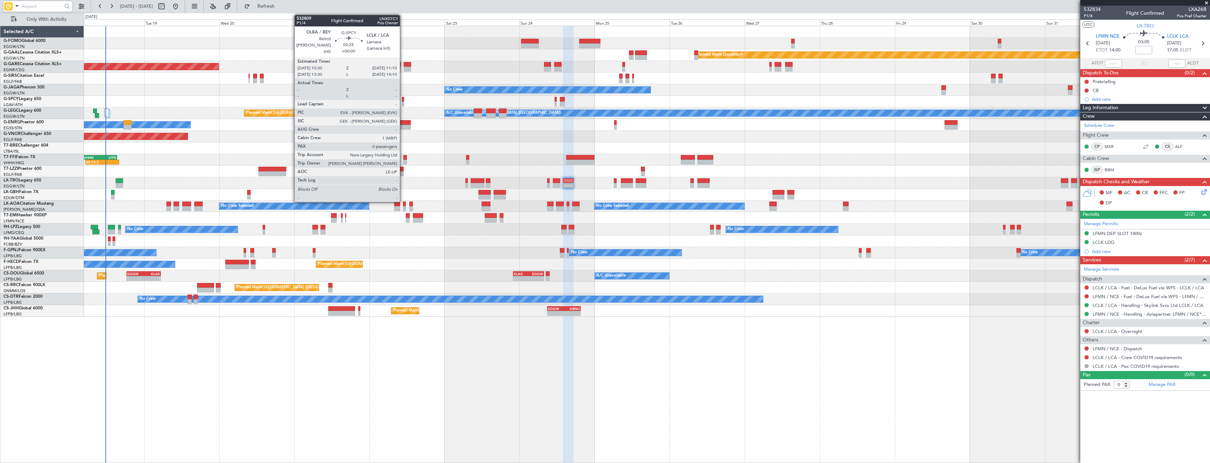
click at [403, 101] on div at bounding box center [403, 99] width 2 height 5
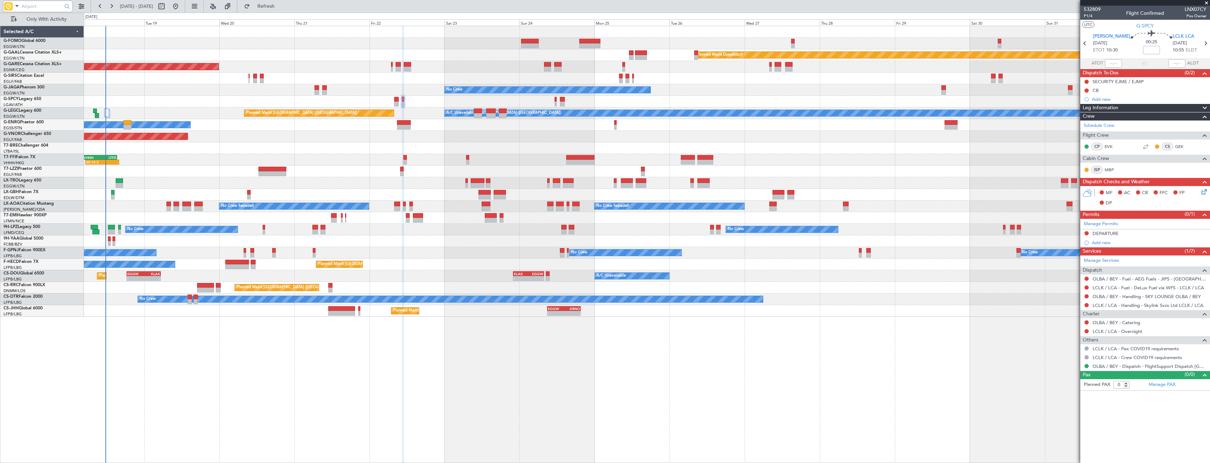
click at [1102, 223] on link "Manage Permits" at bounding box center [1101, 224] width 34 height 7
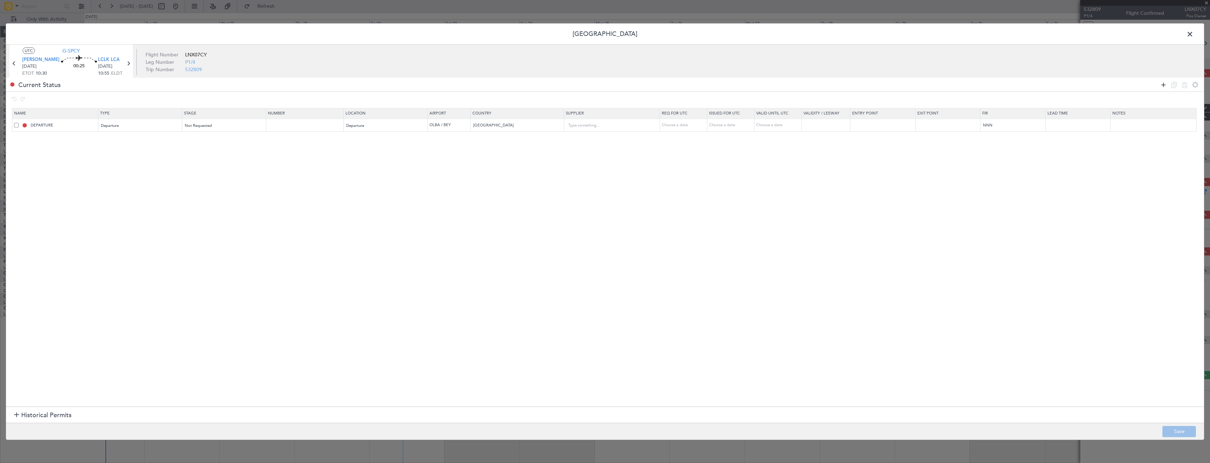
click at [1162, 88] on icon at bounding box center [1163, 84] width 8 height 8
click at [134, 141] on div "Type" at bounding box center [138, 139] width 74 height 11
click at [123, 182] on span "Landing" at bounding box center [142, 182] width 79 height 11
click at [211, 141] on span "Select an option" at bounding box center [199, 138] width 29 height 5
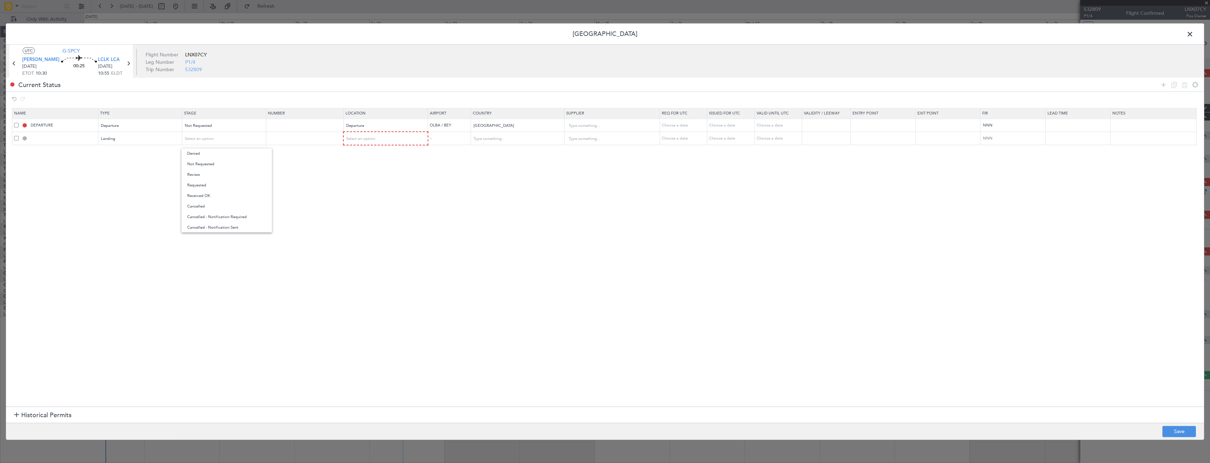
click at [400, 140] on div at bounding box center [605, 231] width 1210 height 463
click at [375, 137] on span "Select an option" at bounding box center [361, 138] width 29 height 5
click at [375, 175] on span "Arrival" at bounding box center [389, 175] width 79 height 11
click at [1170, 436] on button "Save" at bounding box center [1178, 431] width 33 height 11
type input "LCLK LDG"
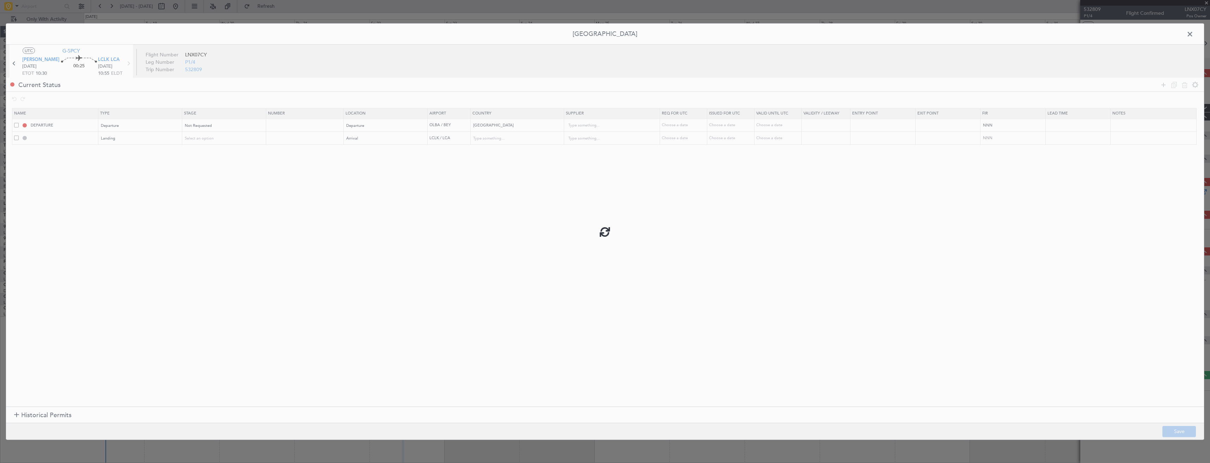
type input "Cyprus"
type input "NNN"
click at [1193, 35] on span at bounding box center [1193, 36] width 0 height 14
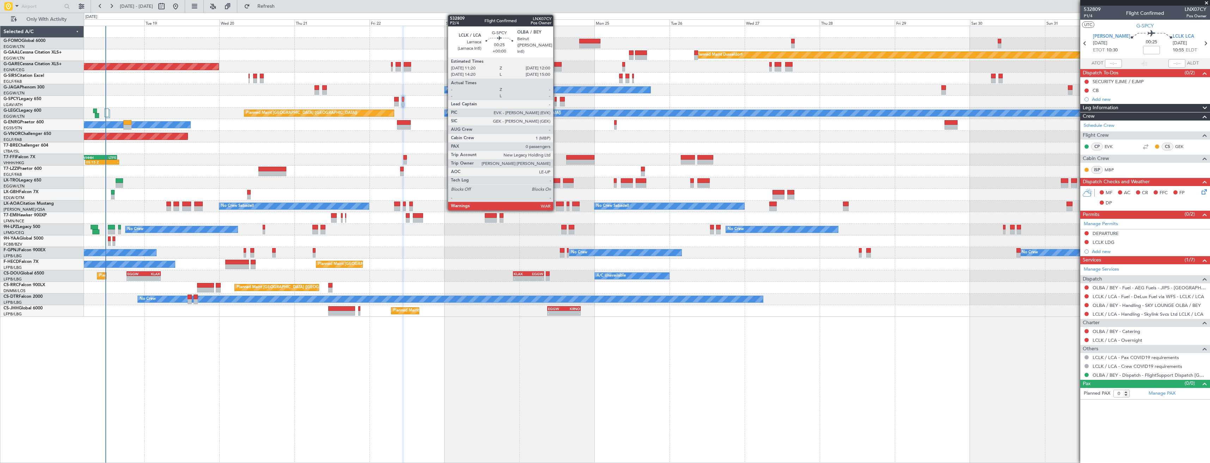
click at [556, 104] on div at bounding box center [556, 104] width 2 height 5
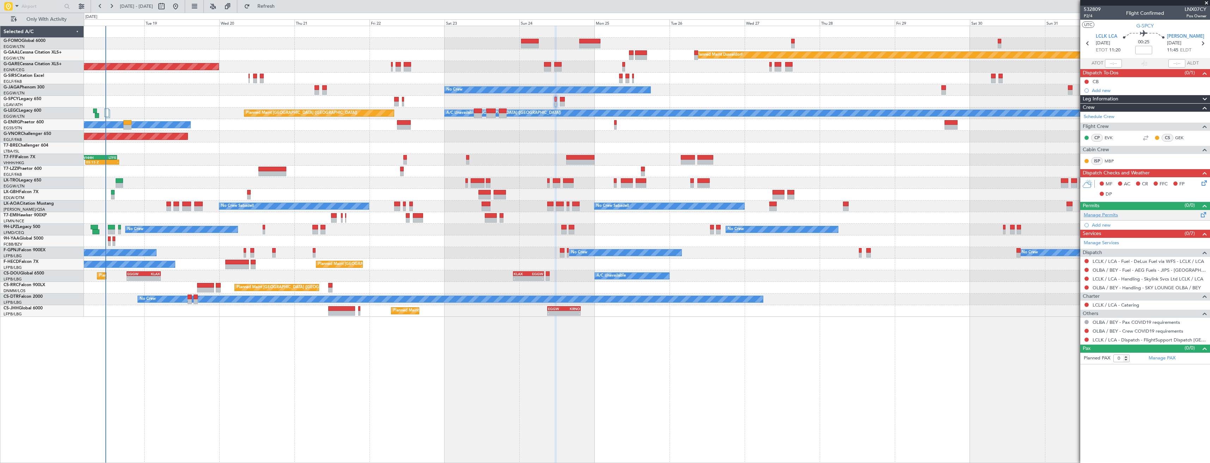
click at [1107, 213] on link "Manage Permits" at bounding box center [1101, 215] width 34 height 7
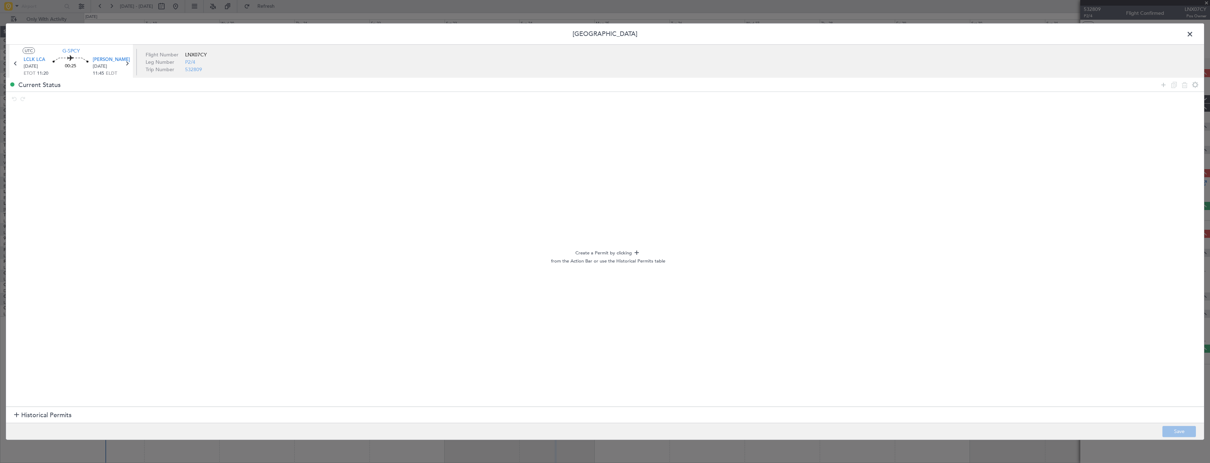
click at [1158, 82] on div at bounding box center [1179, 85] width 42 height 10
click at [1163, 86] on icon at bounding box center [1163, 84] width 8 height 8
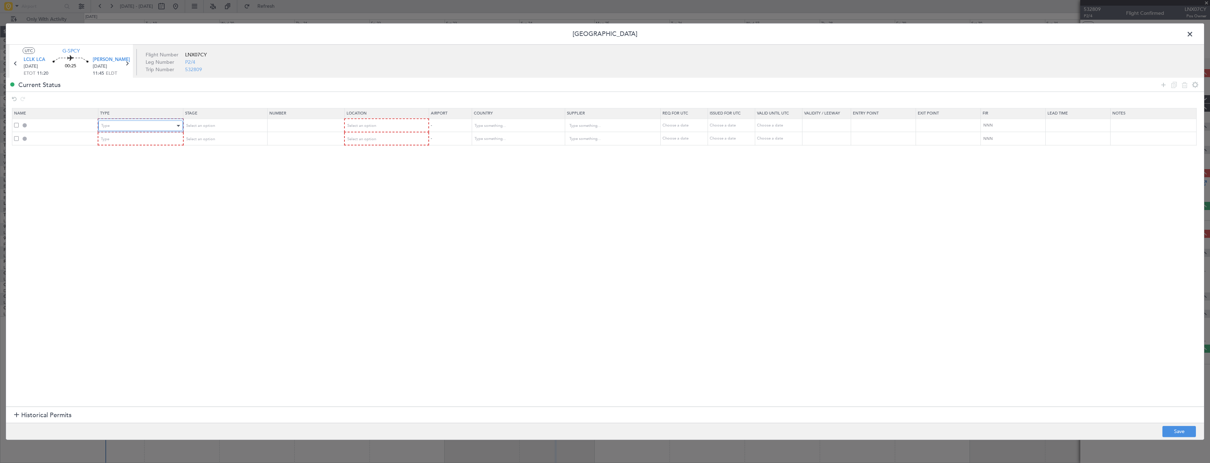
click at [137, 125] on div "Type" at bounding box center [138, 126] width 74 height 11
click at [128, 155] on span "Departure" at bounding box center [142, 154] width 79 height 11
click at [130, 144] on div "Type" at bounding box center [138, 139] width 74 height 11
click at [130, 139] on div at bounding box center [605, 231] width 1210 height 463
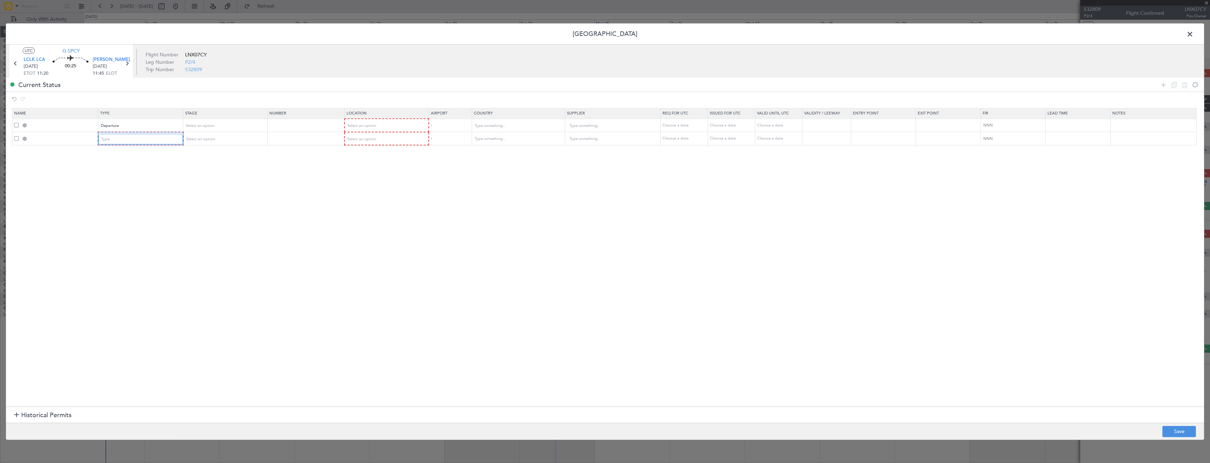
click at [130, 139] on div "Type" at bounding box center [138, 139] width 74 height 11
click at [120, 216] on span "Landing" at bounding box center [142, 217] width 79 height 11
click at [372, 127] on span "Select an option" at bounding box center [361, 125] width 29 height 5
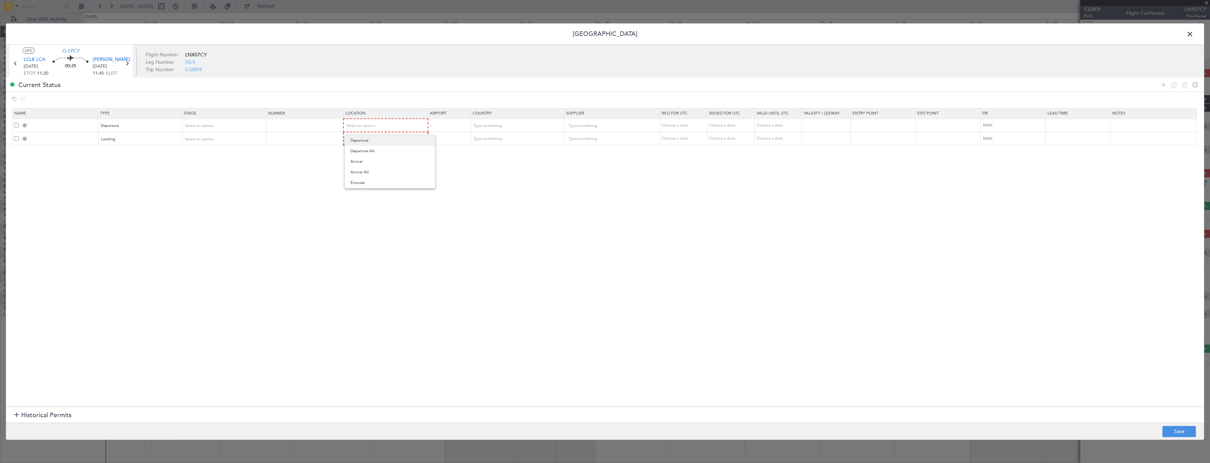
click at [376, 138] on span "Departure" at bounding box center [389, 140] width 79 height 11
click at [375, 138] on span "Select an option" at bounding box center [361, 138] width 29 height 5
click at [373, 175] on span "Arrival" at bounding box center [389, 175] width 79 height 11
click at [1181, 433] on button "Save" at bounding box center [1178, 431] width 33 height 11
type input "DEPARTURE"
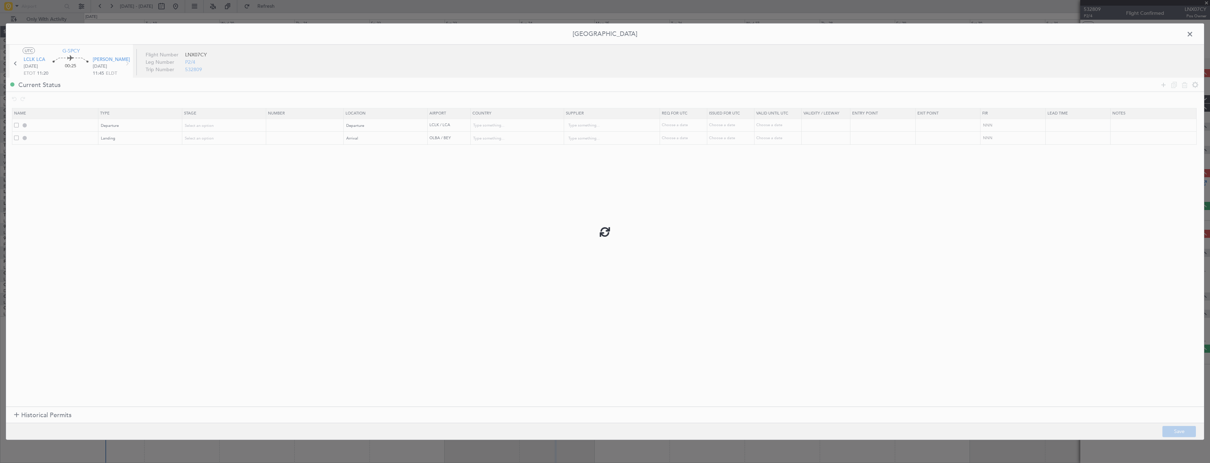
type input "Cyprus"
type input "NNN"
type input "OLBA LDG"
type input "Lebanon"
type input "NNN"
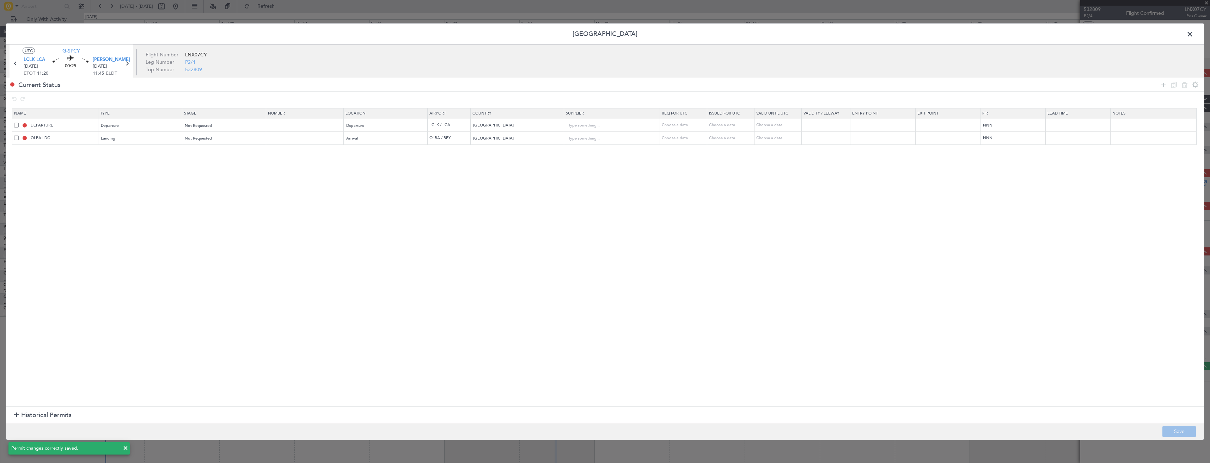
click at [1193, 35] on span at bounding box center [1193, 36] width 0 height 14
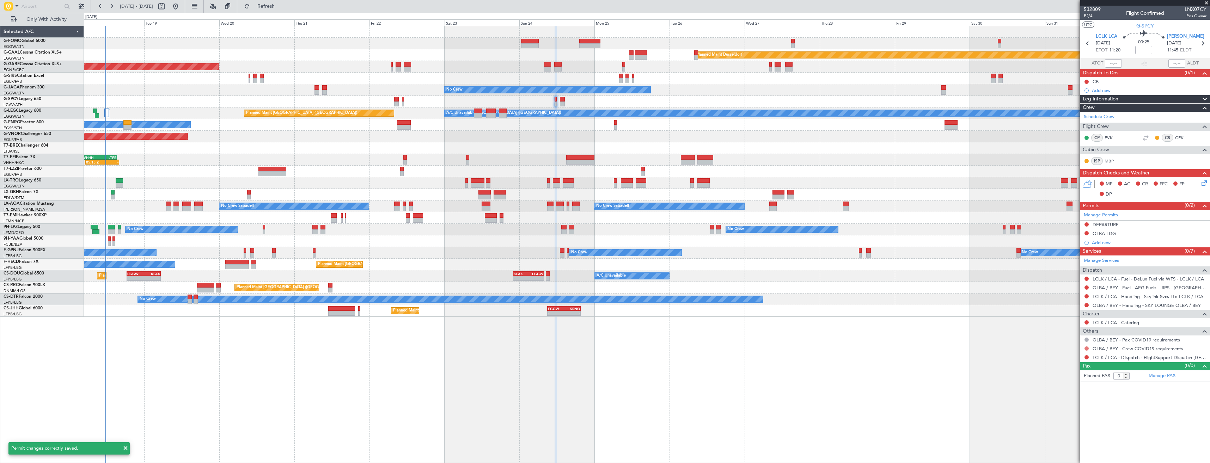
click at [1086, 347] on button at bounding box center [1086, 349] width 4 height 4
click at [1072, 356] on div "Not Requested" at bounding box center [1087, 359] width 30 height 9
click at [1085, 349] on button at bounding box center [1086, 349] width 4 height 4
click at [1069, 357] on mat-tooltip-component "Not Requested" at bounding box center [1087, 359] width 40 height 19
click at [1086, 349] on button at bounding box center [1086, 349] width 4 height 4
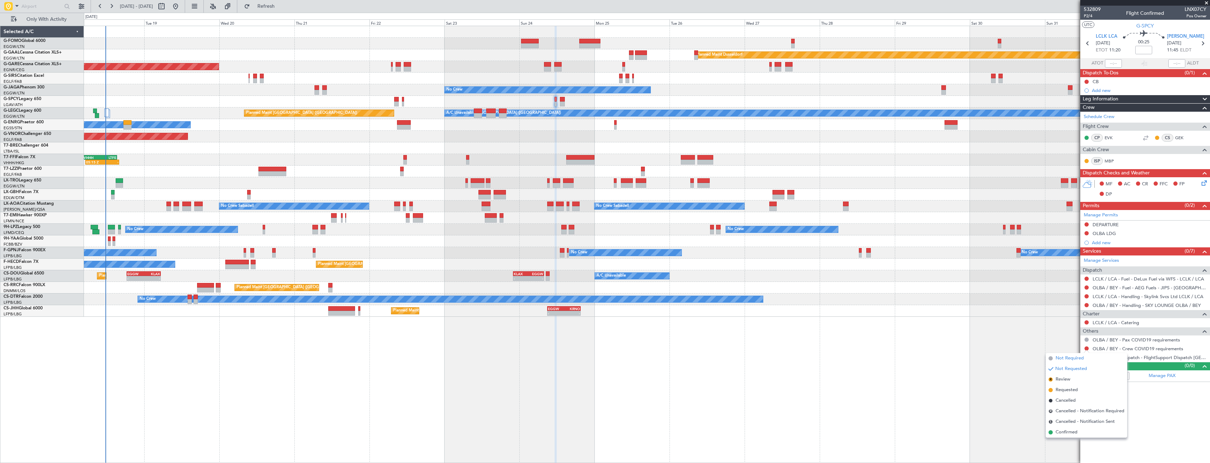
click at [1056, 359] on span "Not Required" at bounding box center [1069, 358] width 28 height 7
click at [1086, 357] on button at bounding box center [1086, 357] width 4 height 4
click at [1065, 440] on span "Confirmed" at bounding box center [1066, 441] width 22 height 7
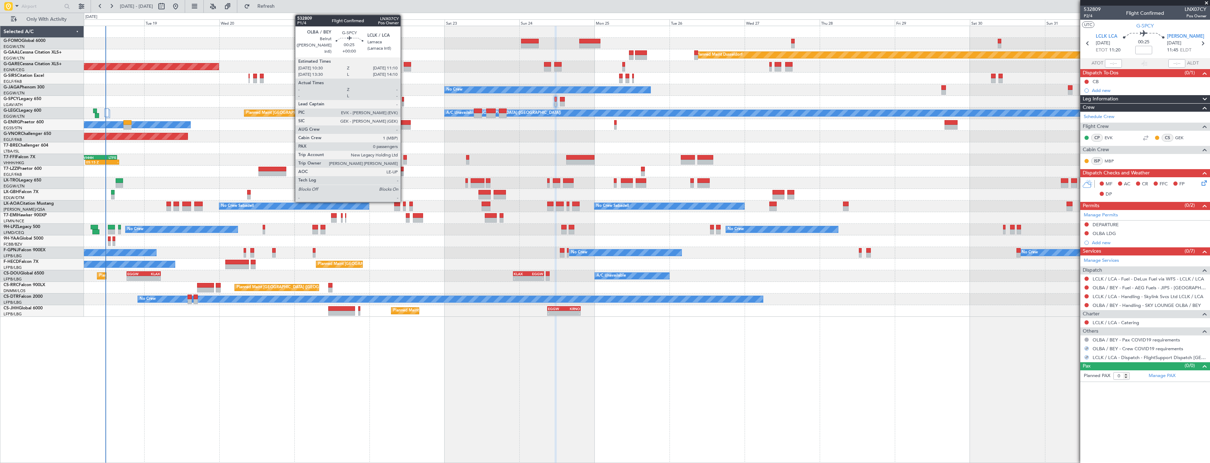
click at [404, 99] on div at bounding box center [403, 99] width 2 height 5
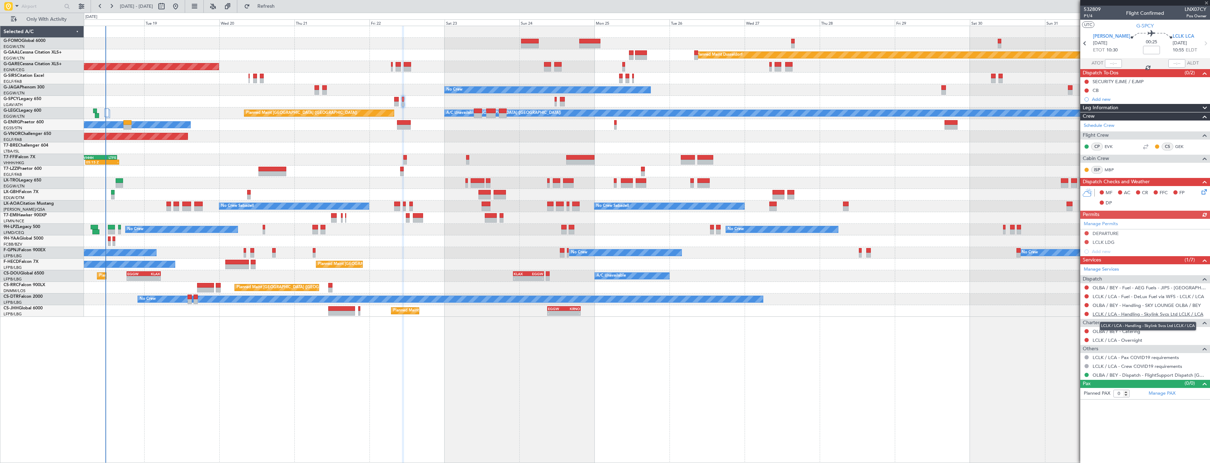
click at [1102, 316] on link "LCLK / LCA - Handling - Skylink Svcs Ltd LCLK / LCA" at bounding box center [1147, 314] width 111 height 6
click at [281, 5] on span "Refresh" at bounding box center [266, 6] width 30 height 5
click at [1097, 304] on link "OLBA / BEY - Handling - SKY LOUNGE OLBA / BEY" at bounding box center [1146, 305] width 108 height 6
click at [279, 6] on span "Refresh" at bounding box center [266, 6] width 30 height 5
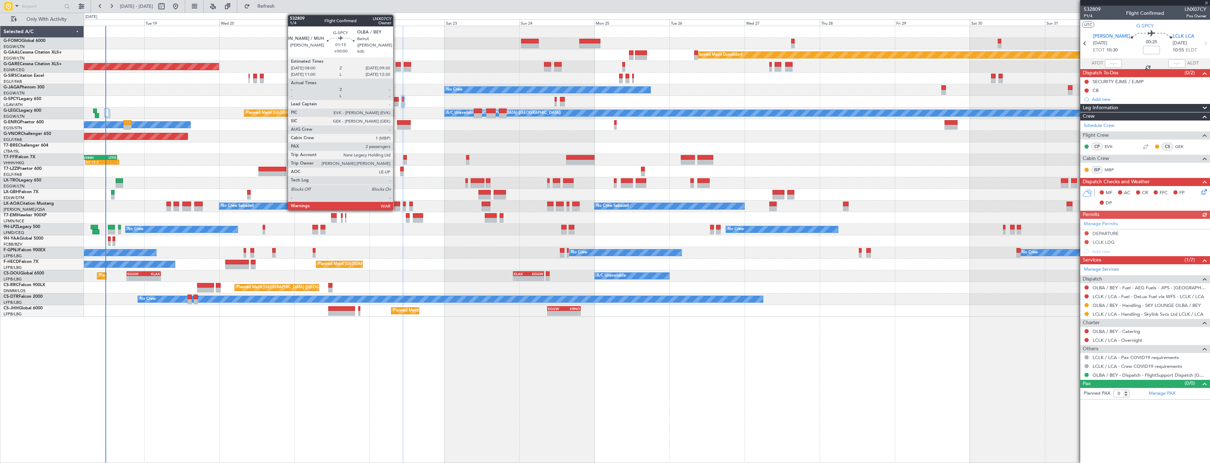
click at [396, 102] on div at bounding box center [396, 104] width 5 height 5
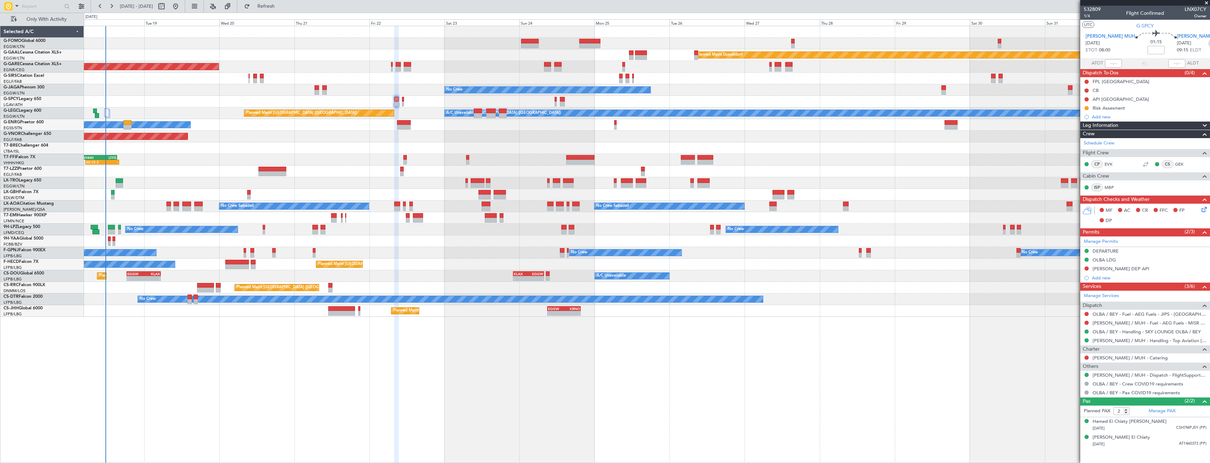
click at [1208, 44] on icon at bounding box center [1212, 43] width 9 height 9
type input "0"
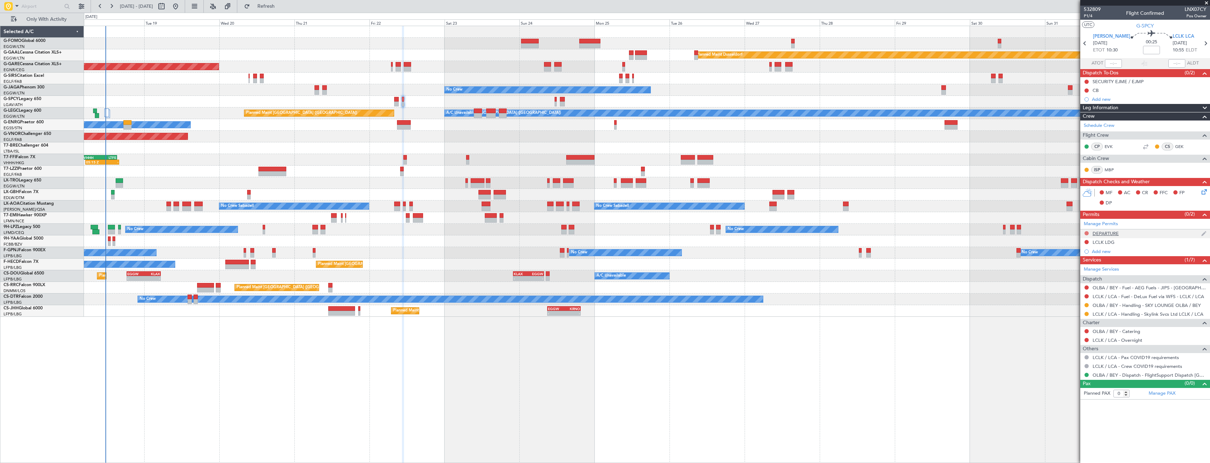
click at [1086, 233] on button at bounding box center [1086, 233] width 4 height 4
click at [1071, 261] on span "Requested" at bounding box center [1066, 264] width 22 height 7
click at [1088, 242] on button at bounding box center [1086, 242] width 4 height 4
click at [1078, 272] on span "Requested" at bounding box center [1066, 273] width 22 height 7
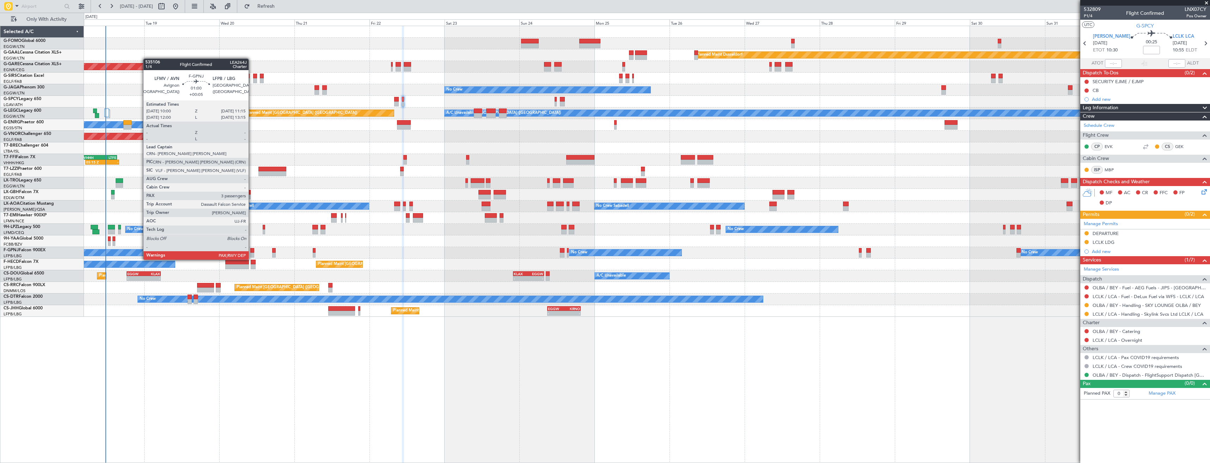
click at [252, 253] on div at bounding box center [252, 255] width 4 height 5
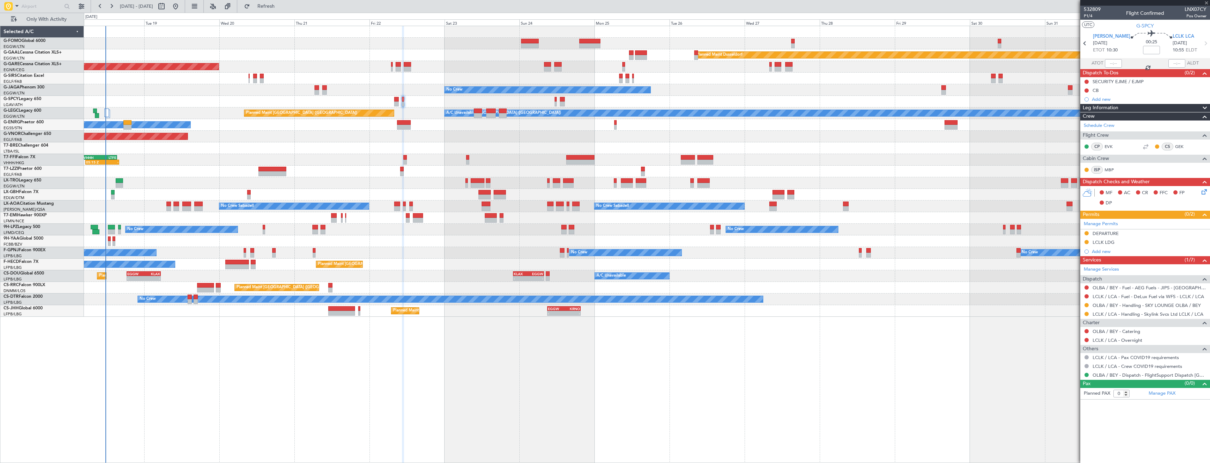
type input "+00:05"
type input "3"
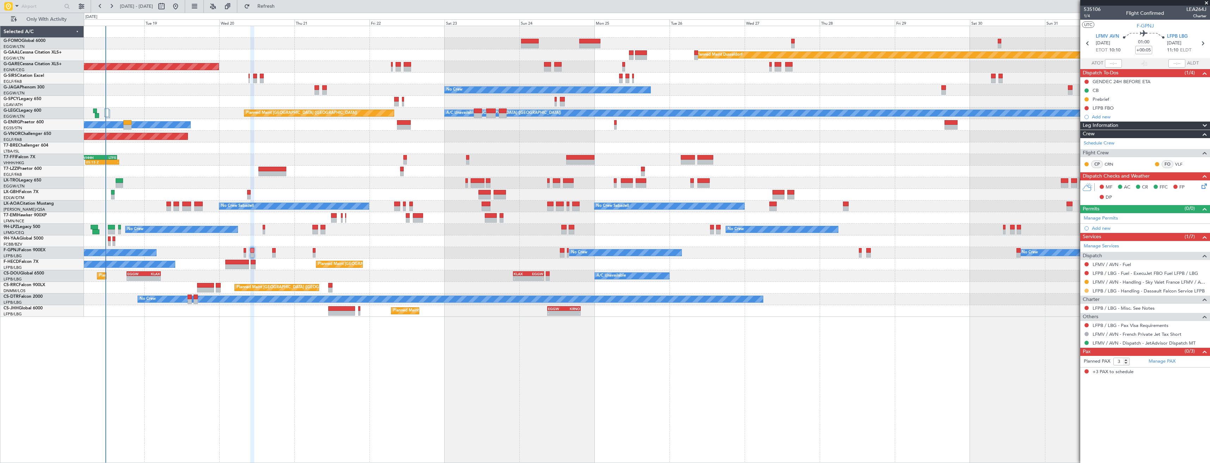
click at [1086, 291] on button at bounding box center [1086, 291] width 4 height 4
click at [1060, 375] on span "Confirmed" at bounding box center [1066, 374] width 22 height 7
click at [1199, 43] on icon at bounding box center [1202, 43] width 9 height 9
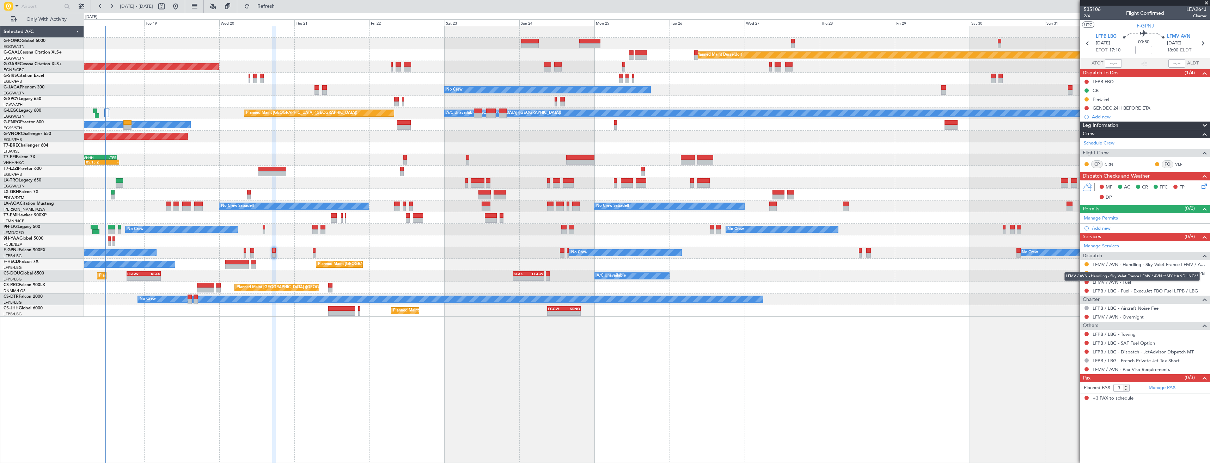
click at [1085, 274] on div "LFMV / AVN - Handling - Sky Valet France LFMV / AVN **MY HANDLING**" at bounding box center [1131, 276] width 135 height 9
click at [1085, 272] on button at bounding box center [1086, 273] width 4 height 4
click at [1072, 355] on span "Confirmed" at bounding box center [1066, 357] width 22 height 7
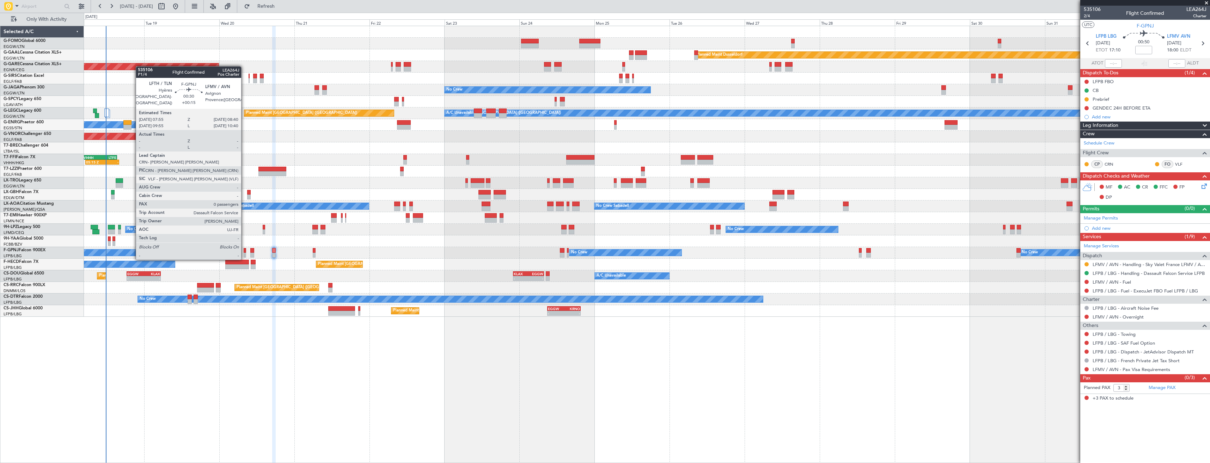
click at [244, 252] on div at bounding box center [245, 250] width 2 height 5
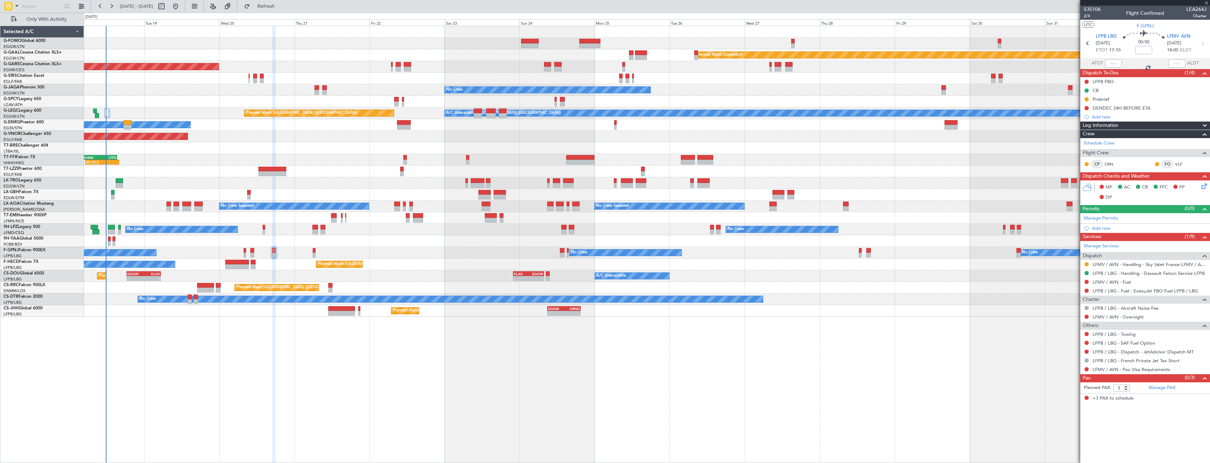
type input "+00:15"
type input "0"
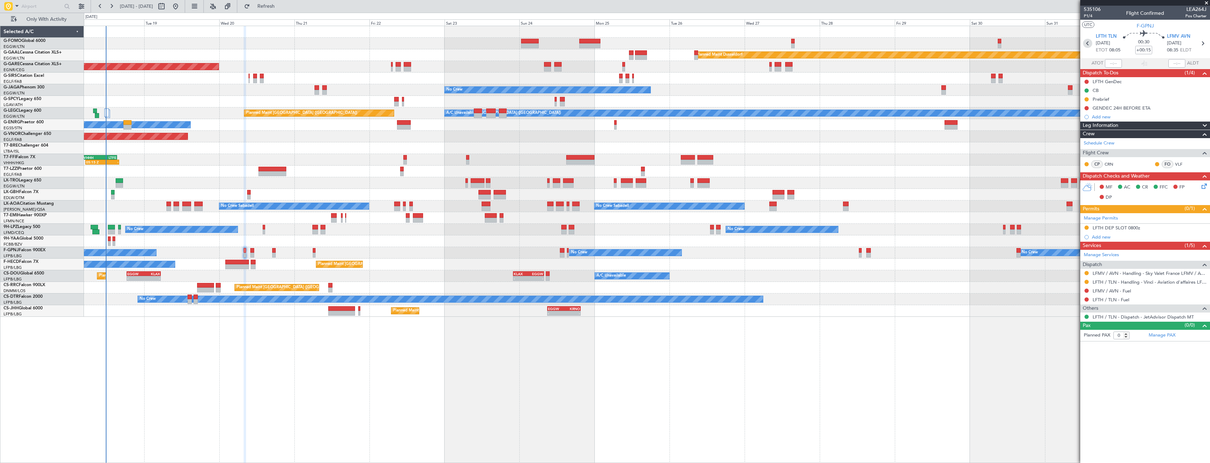
click at [1086, 42] on icon at bounding box center [1087, 43] width 9 height 9
type input "12:08"
type input "14:17"
type input "1"
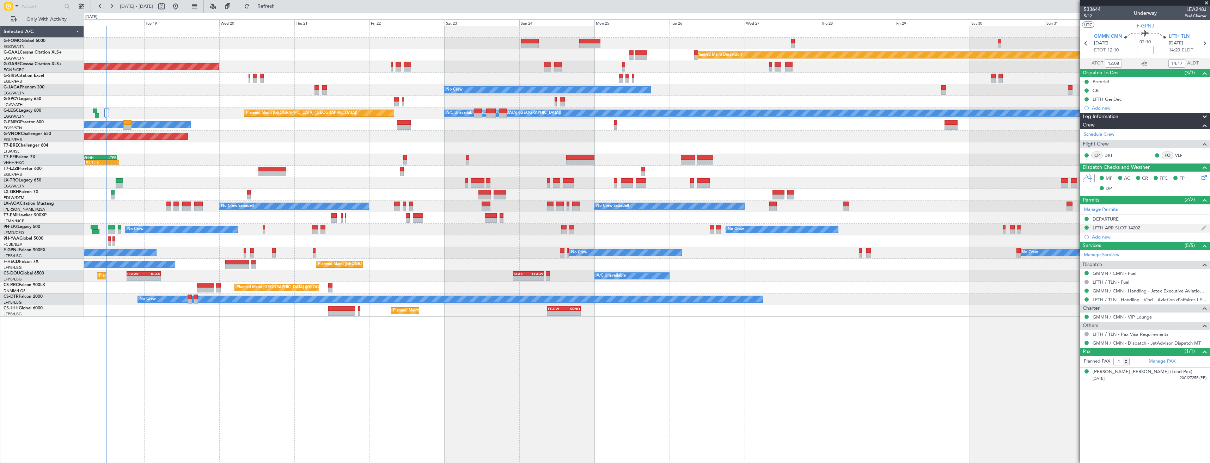
click at [1149, 231] on div "LFTH ARR SLOT 1420Z" at bounding box center [1145, 228] width 130 height 9
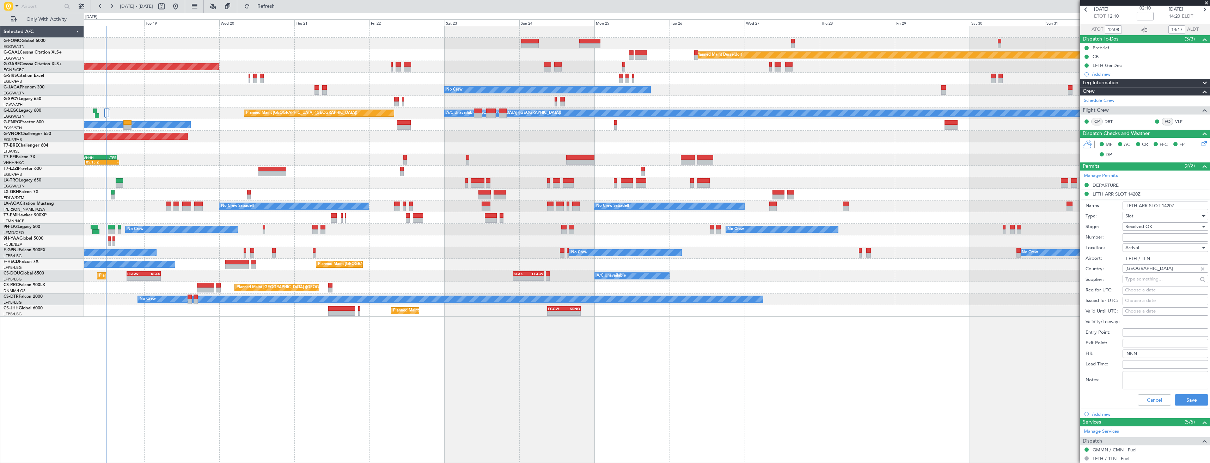
scroll to position [71, 0]
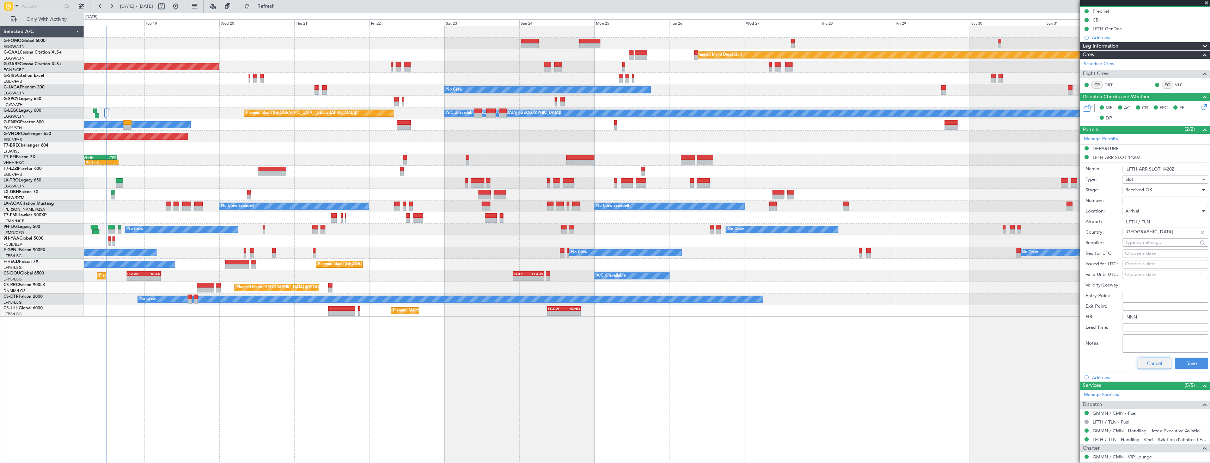
click at [1139, 364] on button "Cancel" at bounding box center [1154, 363] width 33 height 11
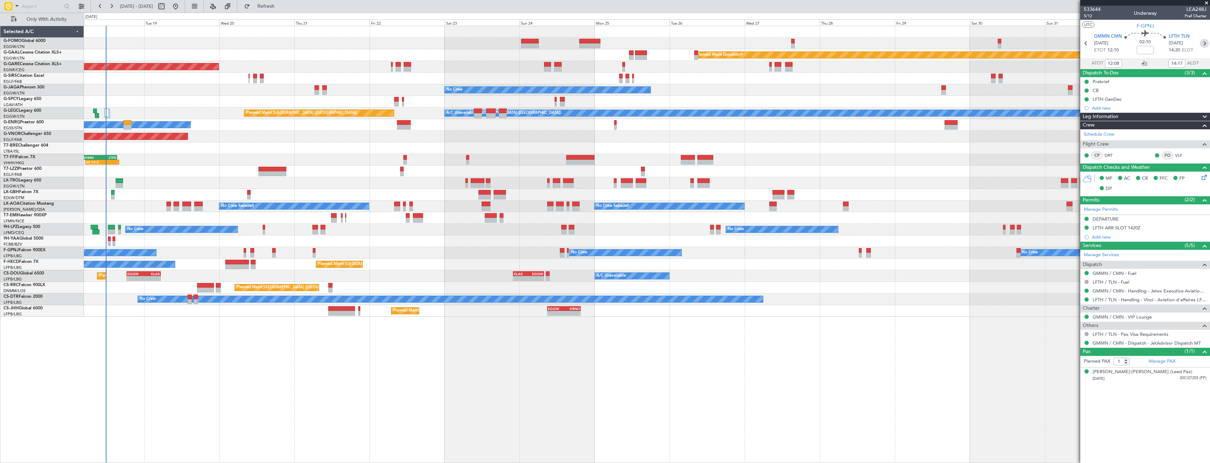
click at [1205, 42] on icon at bounding box center [1204, 43] width 9 height 9
type input "+00:15"
type input "0"
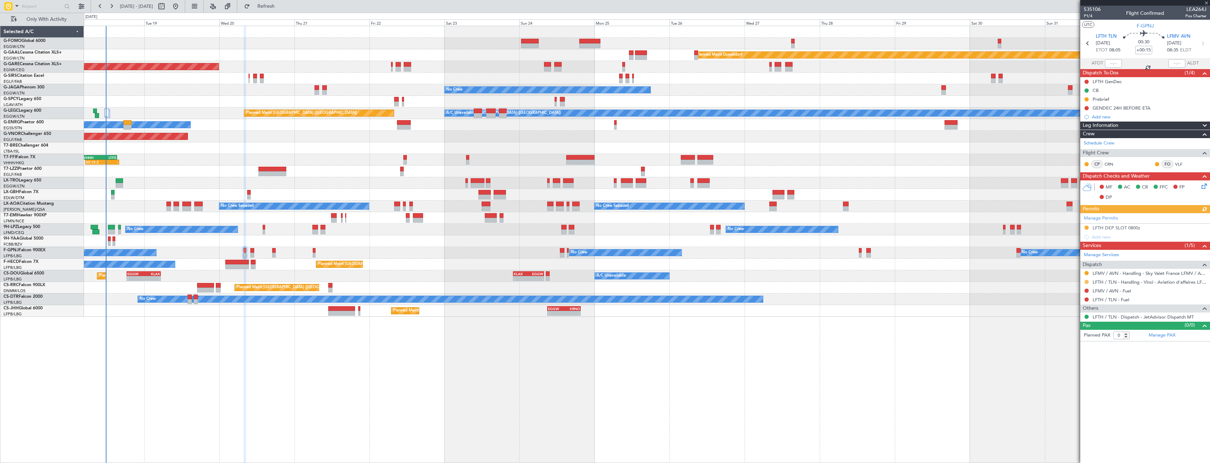
click at [1085, 281] on button at bounding box center [1086, 282] width 4 height 4
click at [1068, 363] on span "Confirmed" at bounding box center [1066, 365] width 22 height 7
click at [1087, 226] on button at bounding box center [1086, 228] width 4 height 4
click at [1077, 312] on span "Received OK" at bounding box center [1068, 311] width 27 height 7
click at [1171, 229] on div "LFTH DEP SLOT 0800z" at bounding box center [1145, 228] width 130 height 9
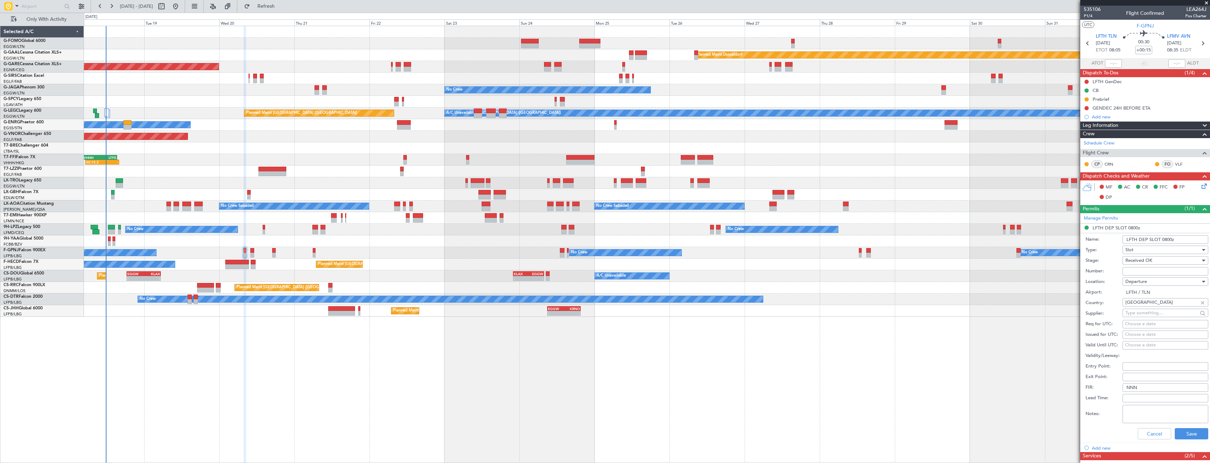
click at [1167, 238] on input "LFTH DEP SLOT 0800z" at bounding box center [1165, 239] width 86 height 8
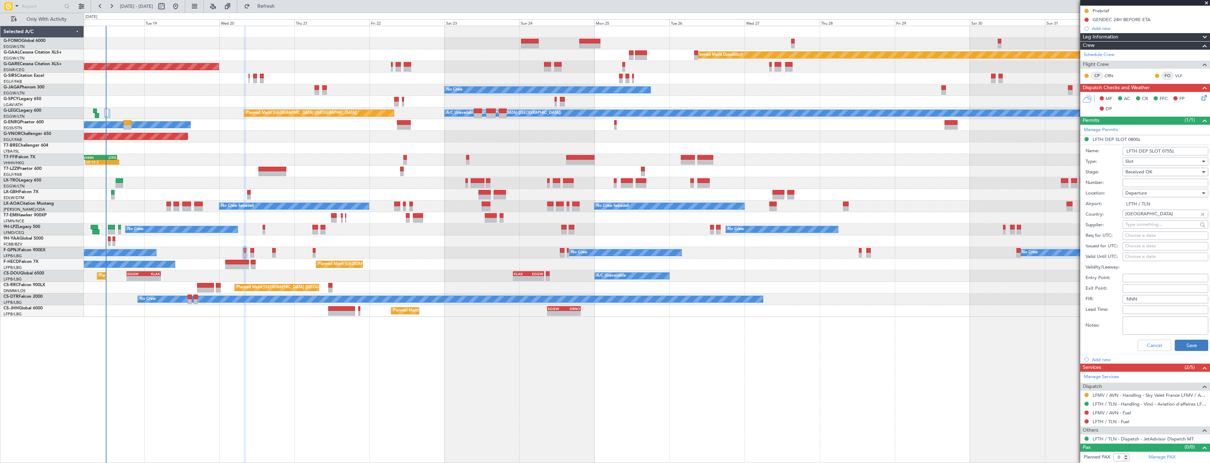
type input "LFTH DEP SLOT 0755z"
click at [1182, 349] on button "Save" at bounding box center [1191, 345] width 33 height 11
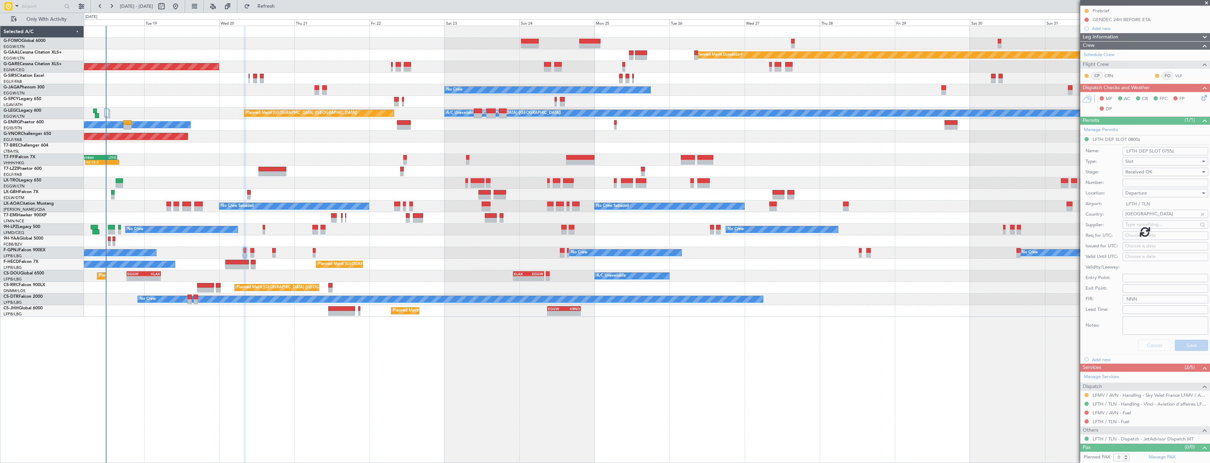
scroll to position [0, 0]
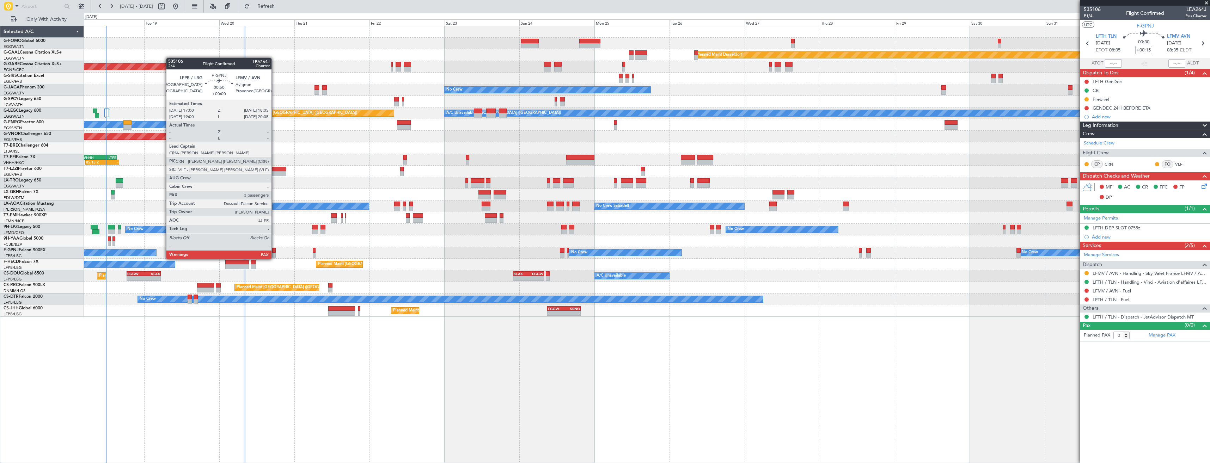
click at [275, 252] on div at bounding box center [274, 250] width 4 height 5
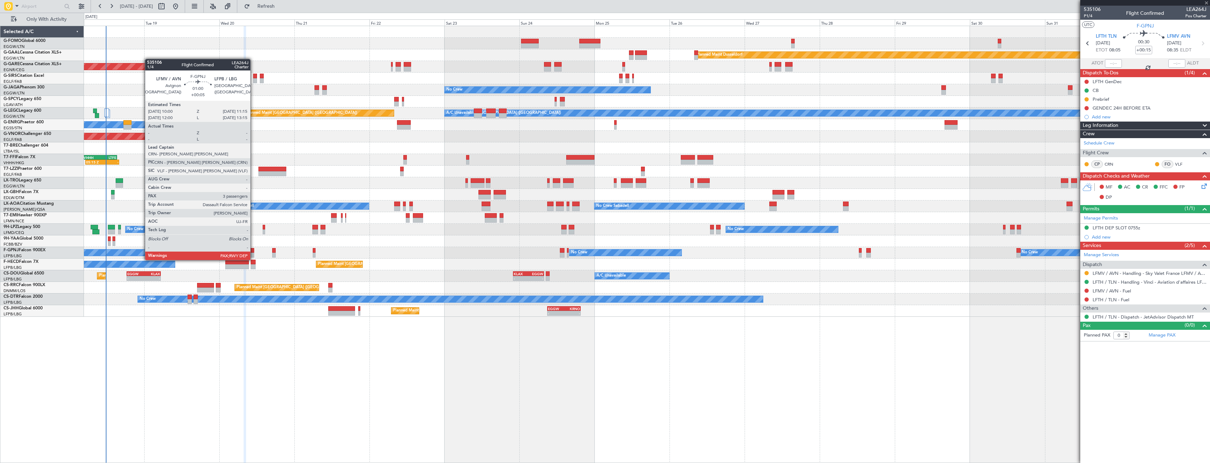
type input "3"
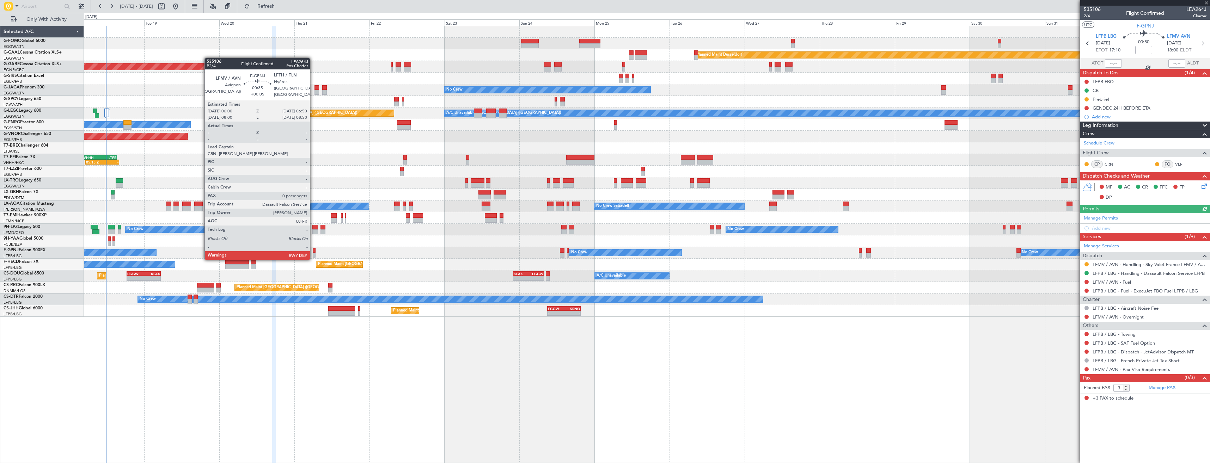
click at [313, 252] on div at bounding box center [314, 250] width 3 height 5
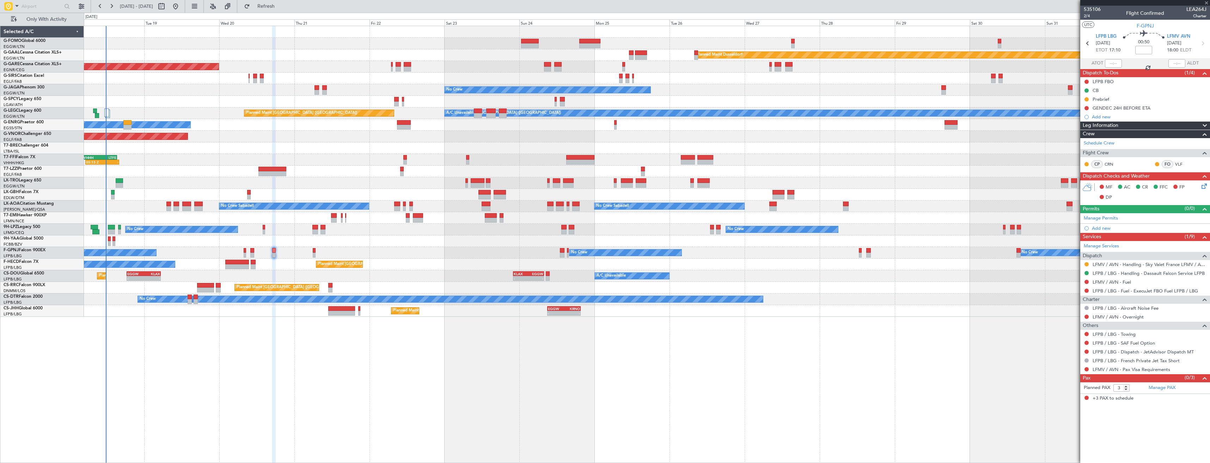
type input "+00:05"
type input "0"
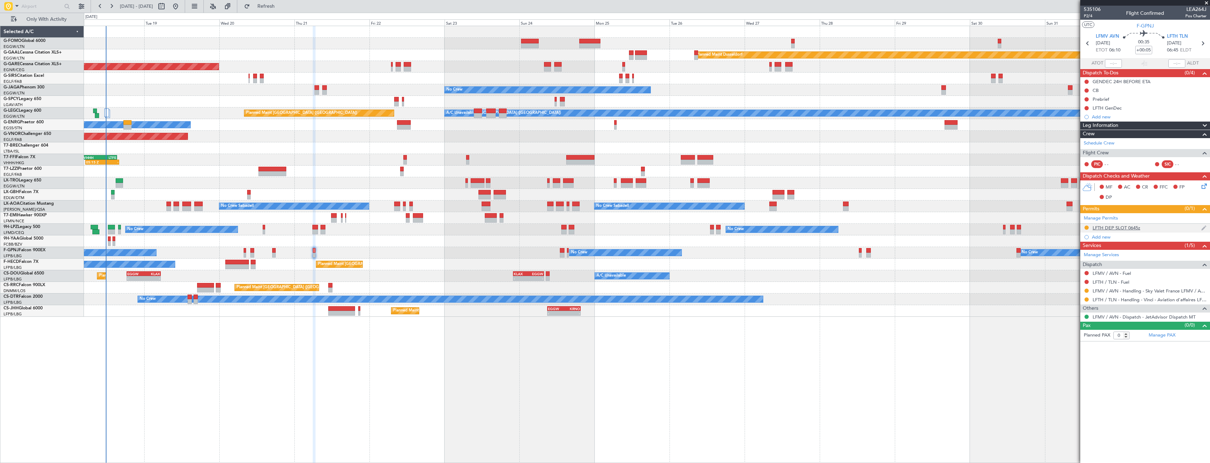
click at [1153, 228] on div "LFTH DEP SLOT 0645z" at bounding box center [1145, 228] width 130 height 9
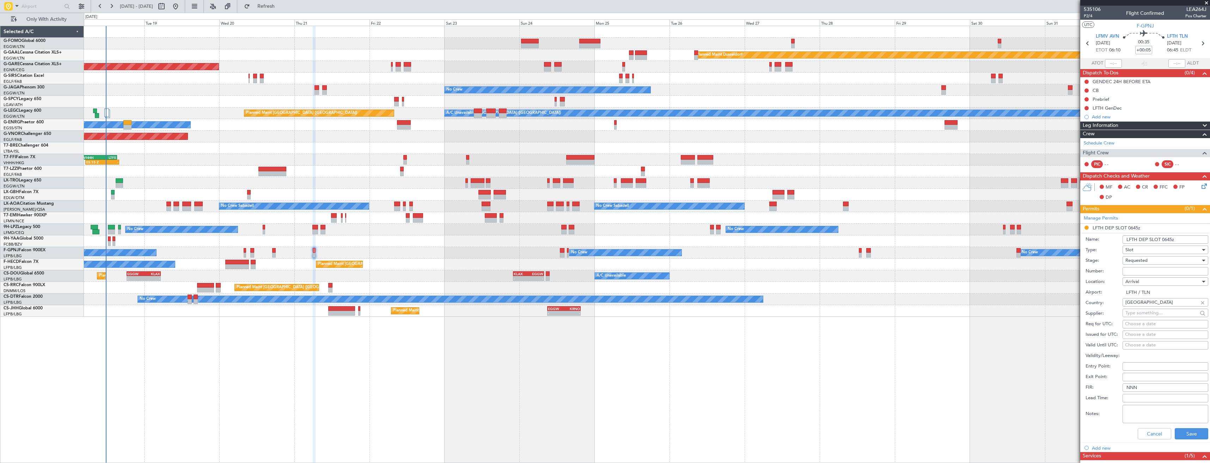
click at [1171, 240] on input "LFTH DEP SLOT 0645z" at bounding box center [1165, 239] width 86 height 8
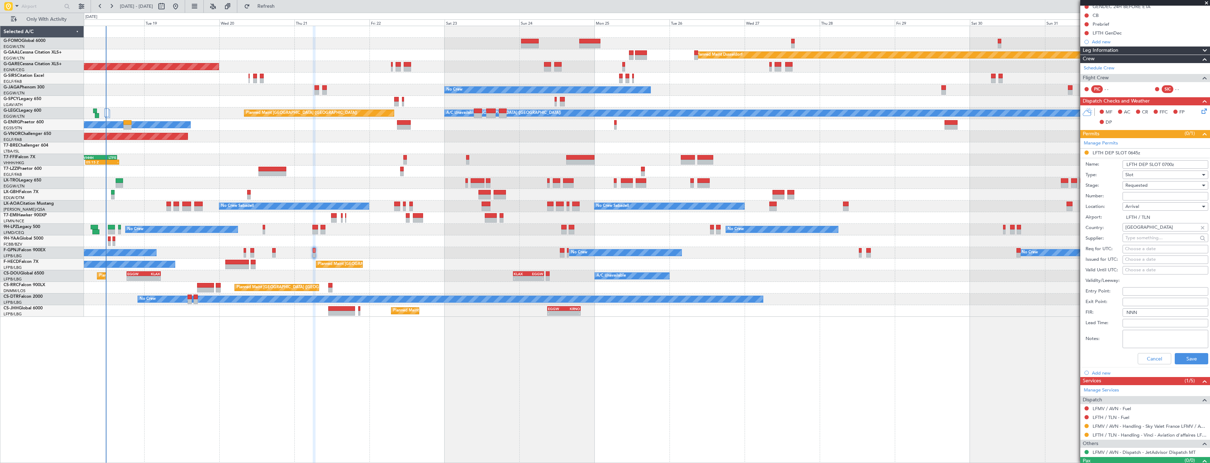
scroll to position [88, 0]
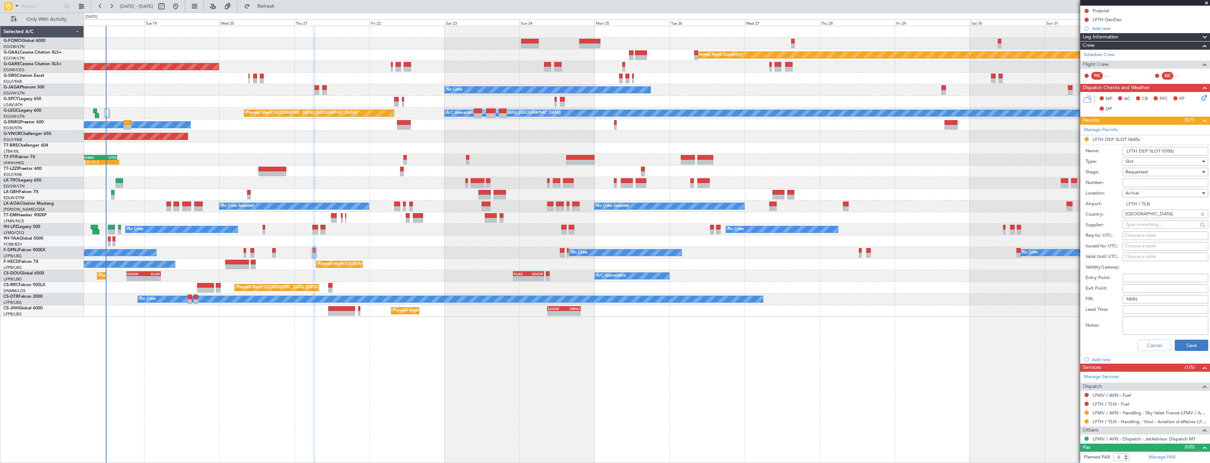
type input "LFTH DEP SLOT 0700z"
click at [1179, 344] on button "Save" at bounding box center [1191, 345] width 33 height 11
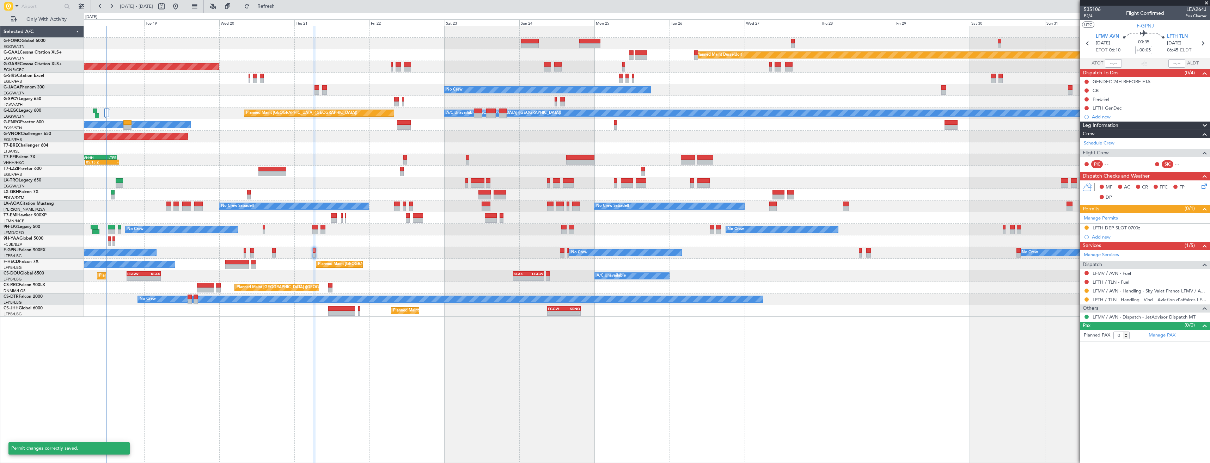
scroll to position [0, 0]
click at [1085, 301] on button at bounding box center [1086, 300] width 4 height 4
click at [1065, 384] on span "Confirmed" at bounding box center [1066, 383] width 22 height 7
click at [1087, 228] on button at bounding box center [1086, 228] width 4 height 4
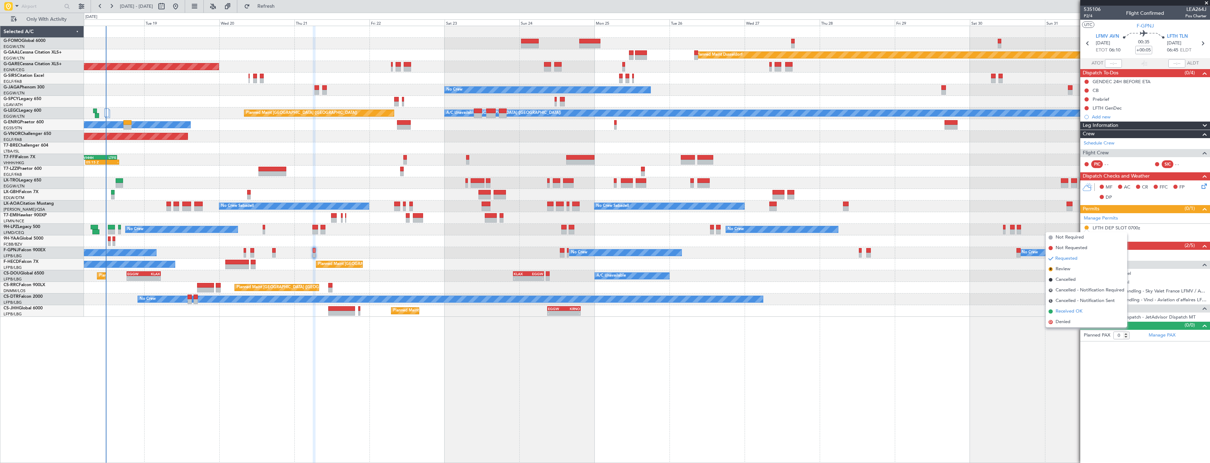
click at [1064, 310] on span "Received OK" at bounding box center [1068, 311] width 27 height 7
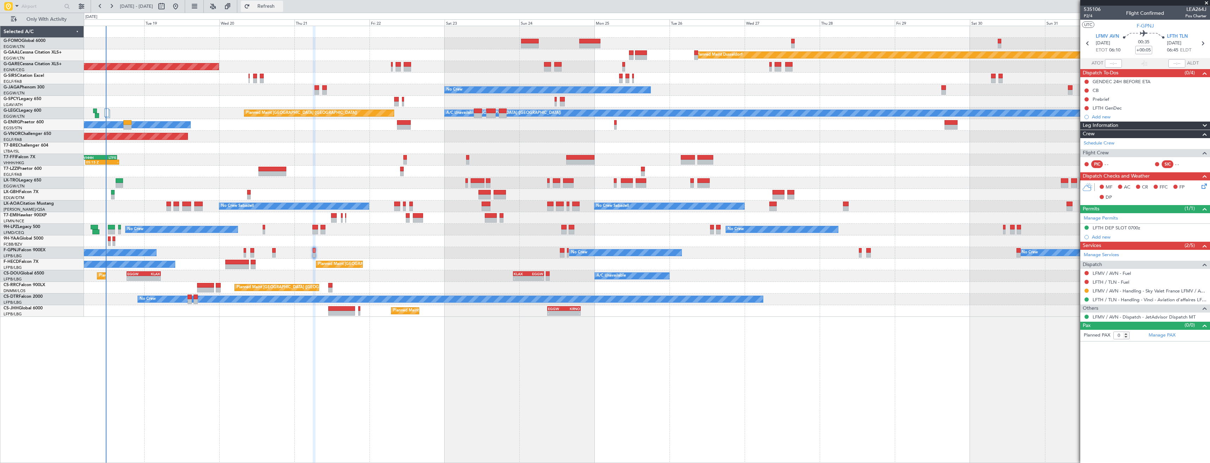
drag, startPoint x: 292, startPoint y: 5, endPoint x: 287, endPoint y: 8, distance: 5.4
click at [281, 5] on span "Refresh" at bounding box center [266, 6] width 30 height 5
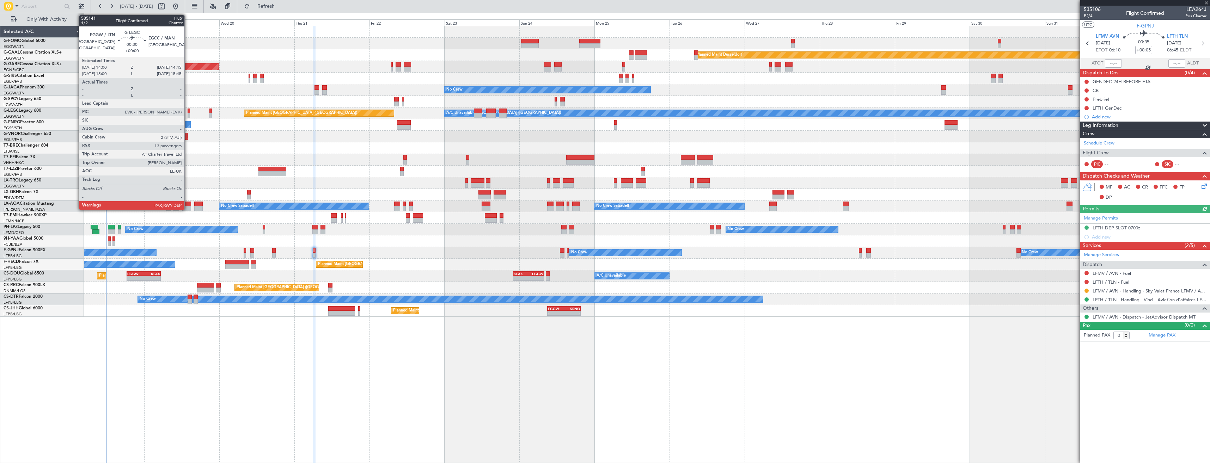
click at [188, 112] on div at bounding box center [189, 111] width 2 height 5
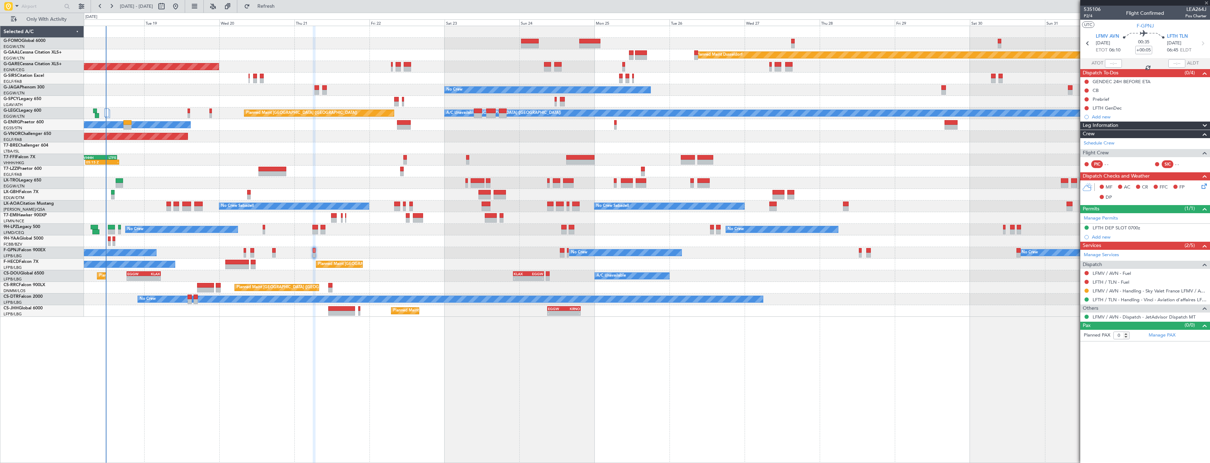
type input "13"
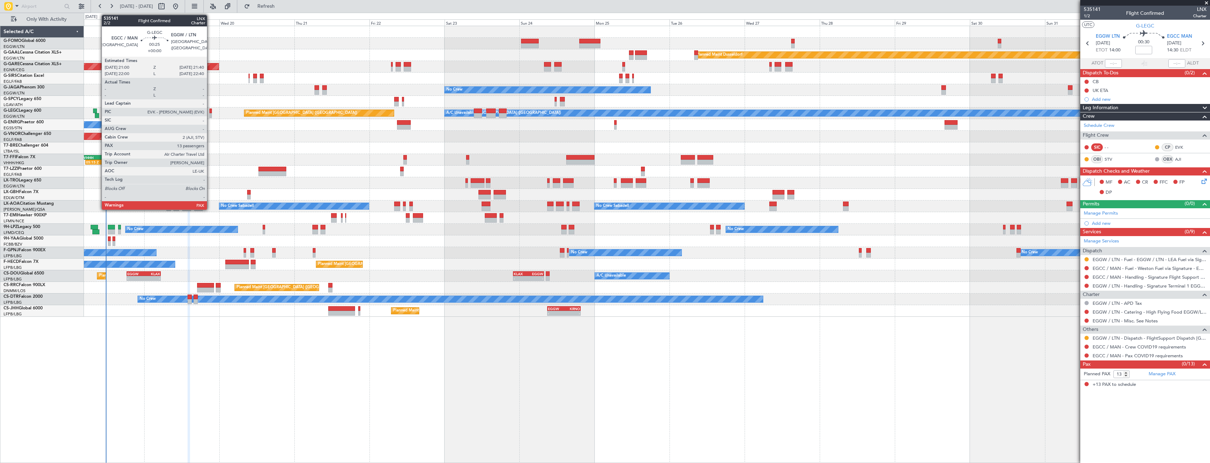
click at [210, 117] on div at bounding box center [210, 115] width 2 height 5
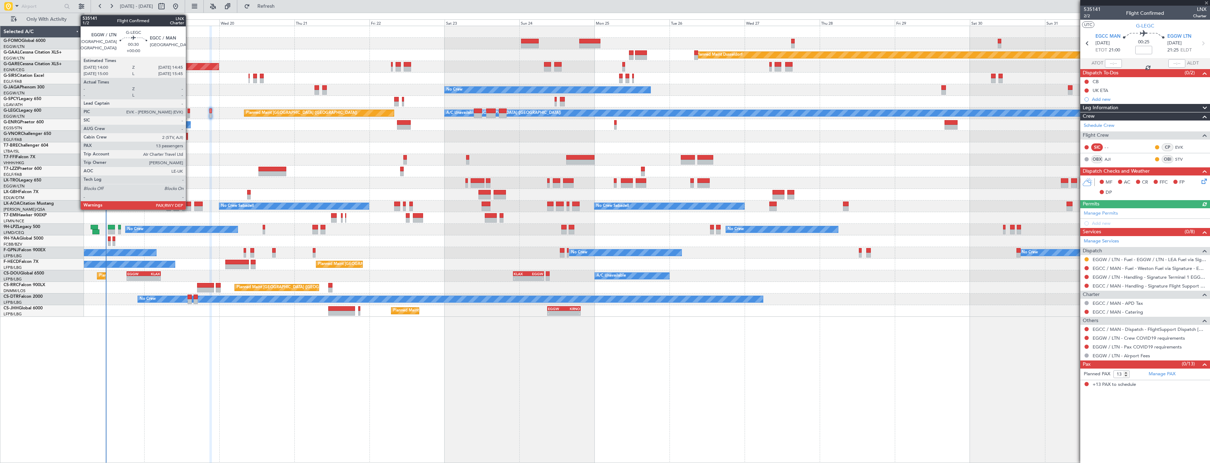
click at [189, 115] on div at bounding box center [189, 115] width 2 height 5
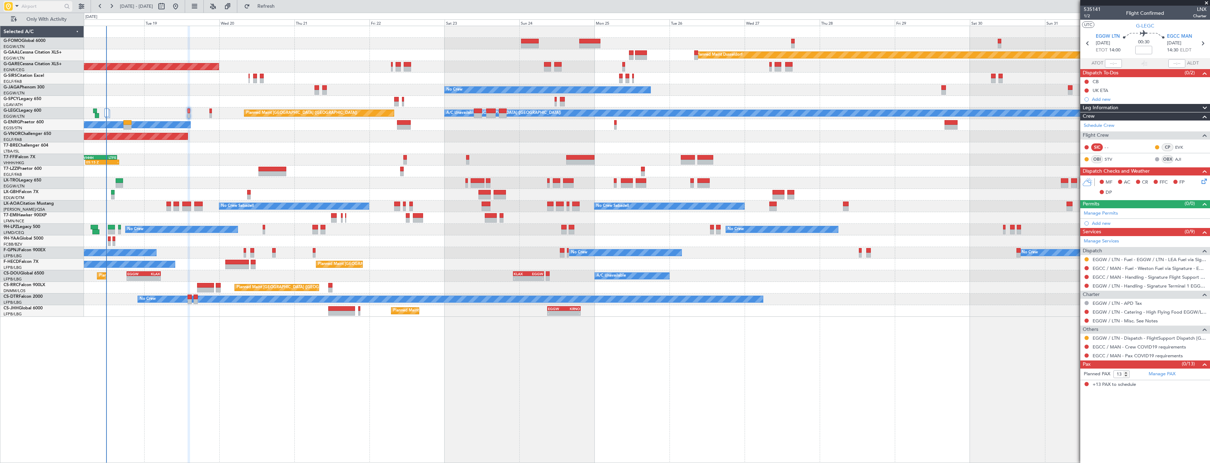
click at [28, 7] on input "text" at bounding box center [42, 6] width 41 height 11
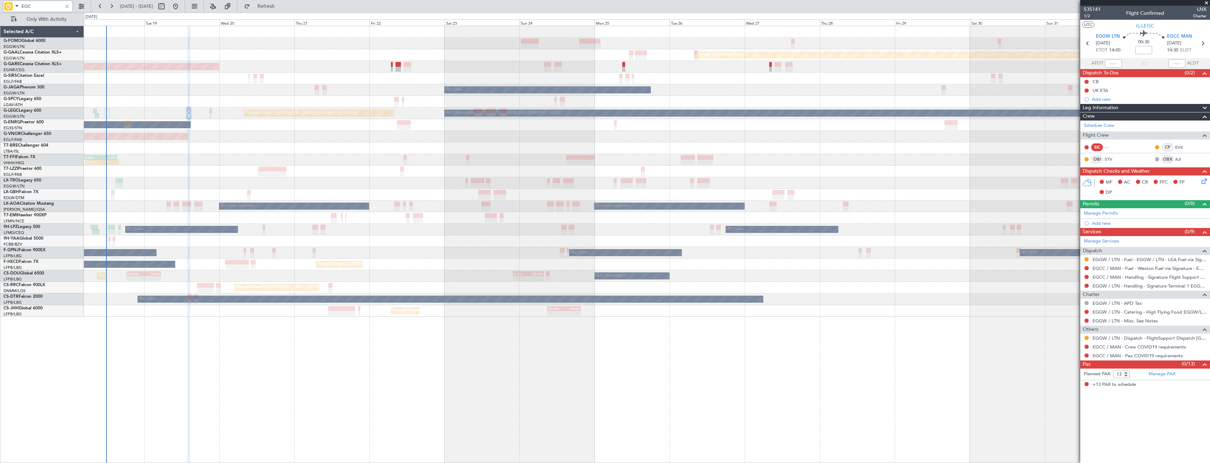
type input "EGCC"
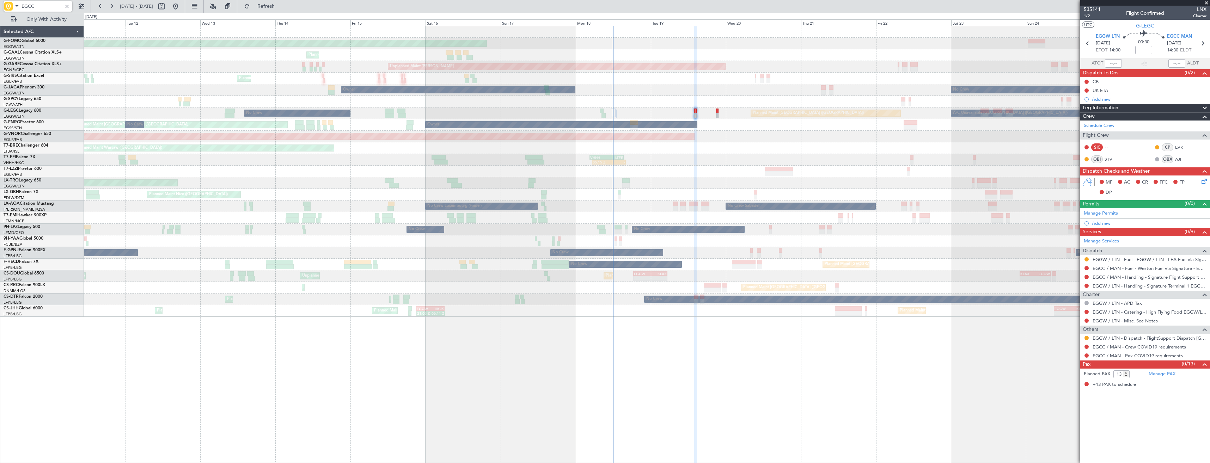
click at [690, 153] on div "Planned Maint Windsor Locks (Bradley Intl) Planned Maint Dusseldorf Planned Mai…" at bounding box center [647, 171] width 1126 height 291
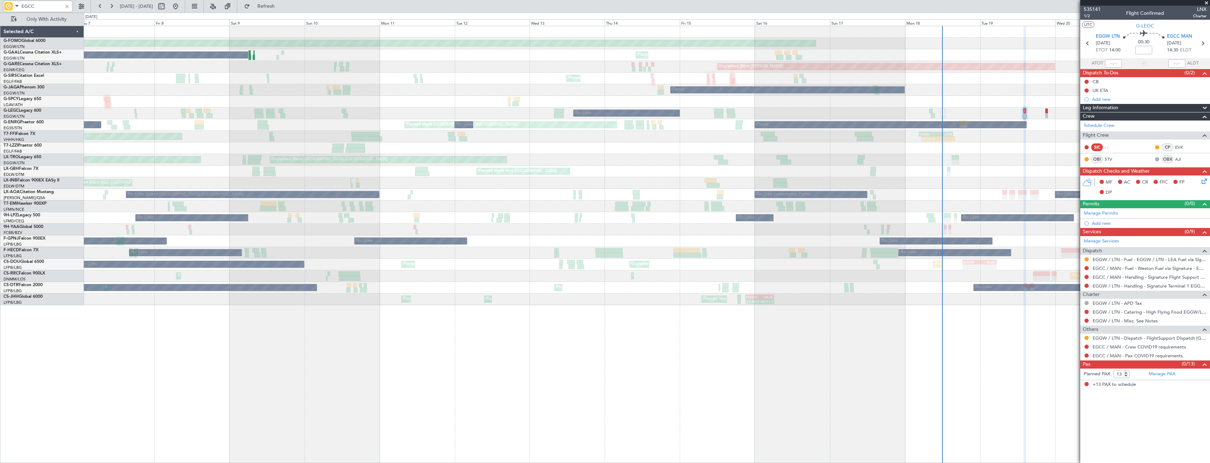
click at [675, 174] on div "Planned Maint Windsor Locks (Bradley Intl) Planned Maint No Crew Unplanned Main…" at bounding box center [647, 165] width 1126 height 279
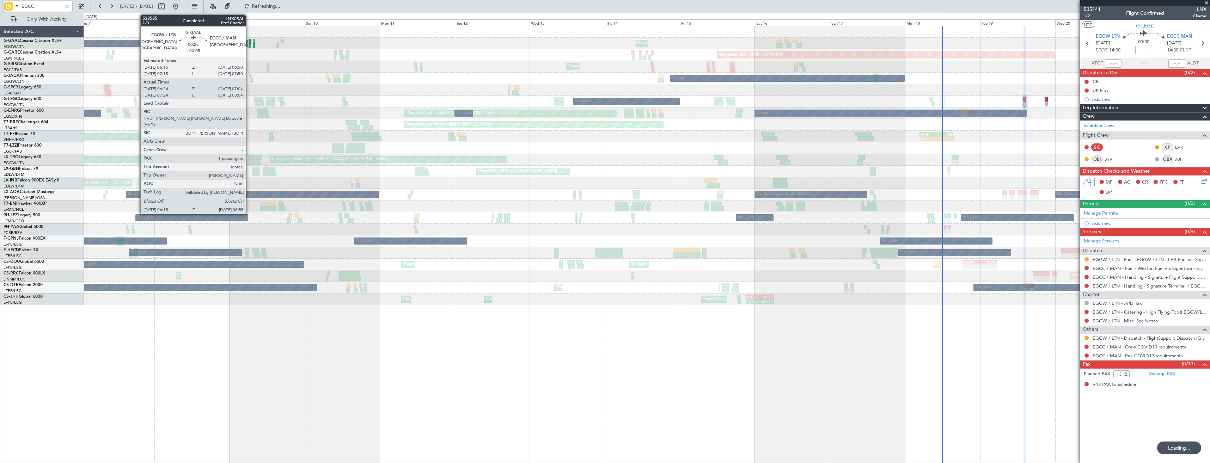
click at [249, 44] on div at bounding box center [250, 45] width 2 height 5
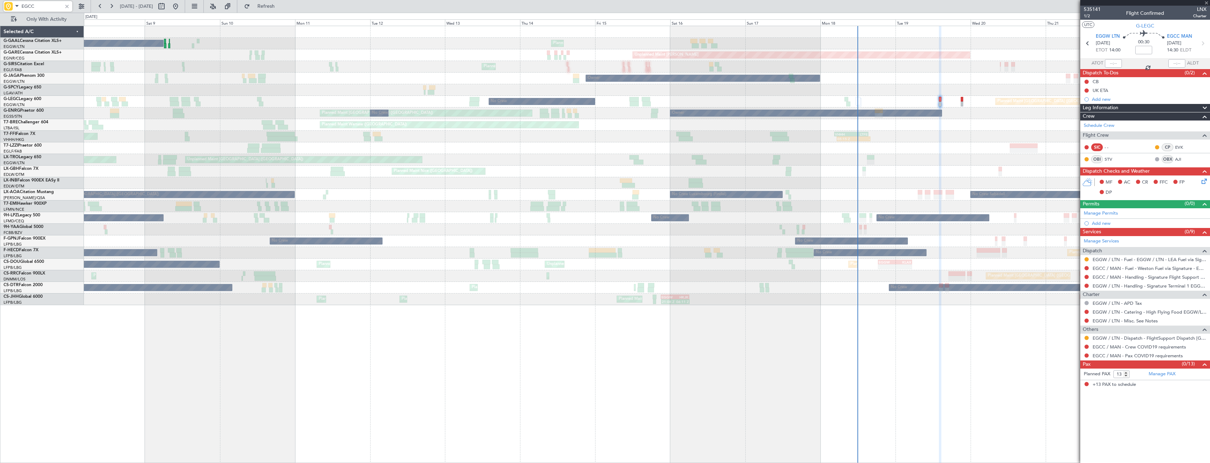
type input "+00:05"
type input "06:24"
type input "06:54"
type input "1"
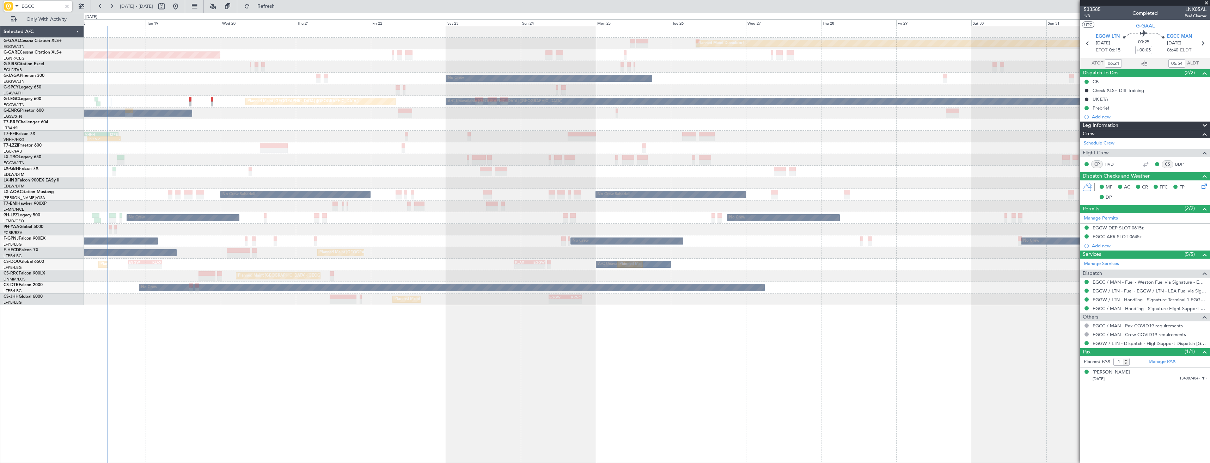
click at [155, 197] on div "Planned Maint Dusseldorf Planned Maint Unplanned Maint Chester No Crew Owner Pl…" at bounding box center [647, 165] width 1126 height 279
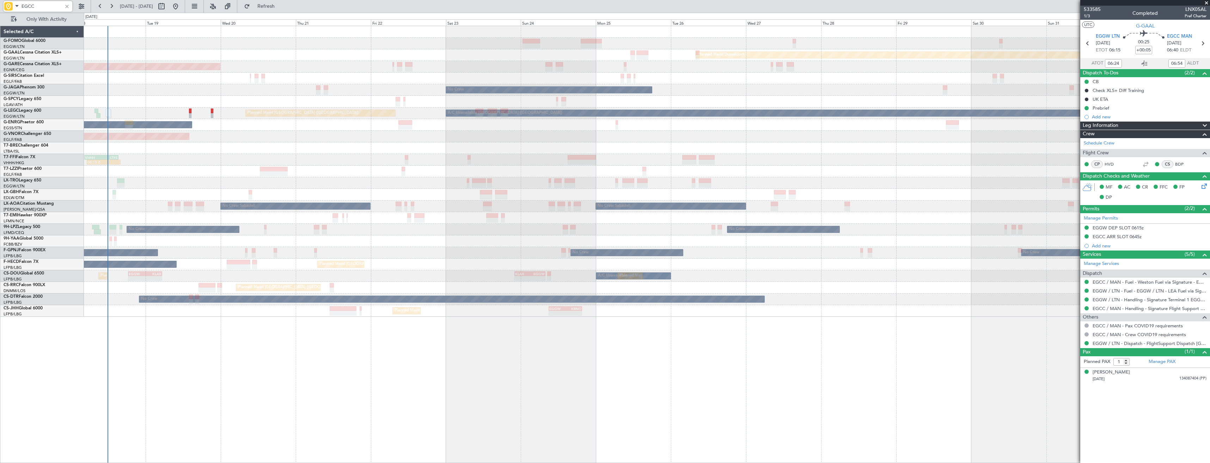
type input "EGCC"
click at [67, 8] on div at bounding box center [67, 6] width 8 height 8
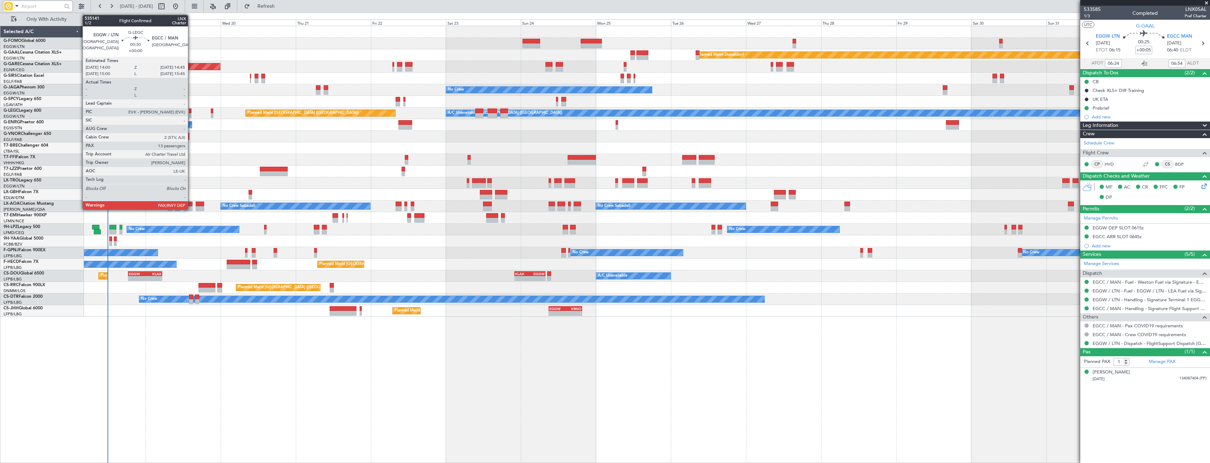
click at [191, 114] on div at bounding box center [190, 115] width 2 height 5
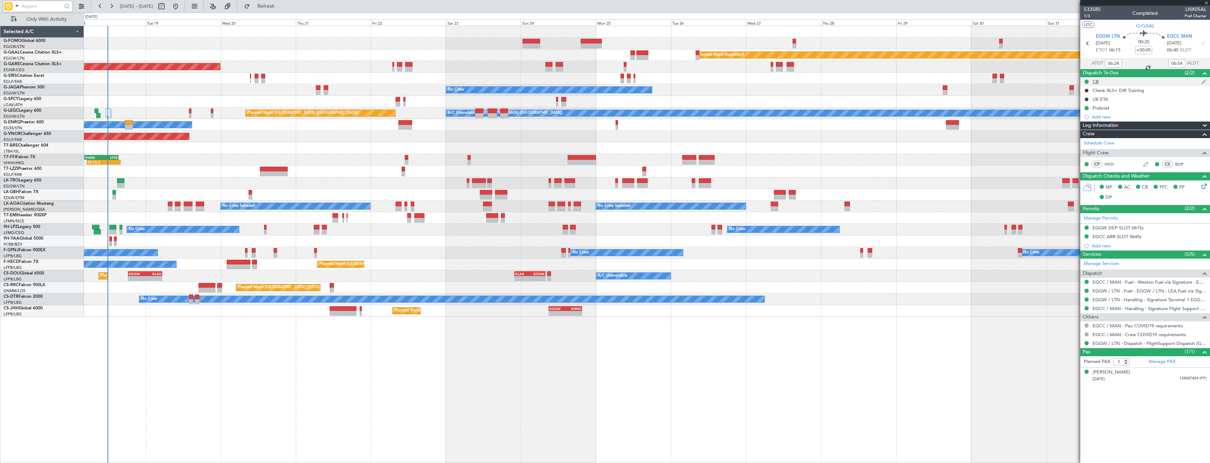
type input "13"
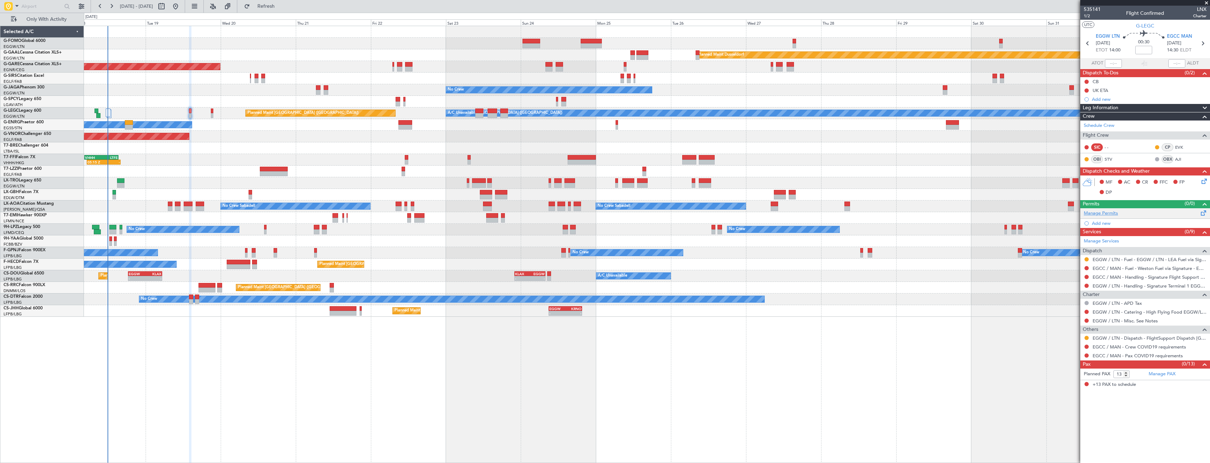
click at [1109, 214] on link "Manage Permits" at bounding box center [1101, 213] width 34 height 7
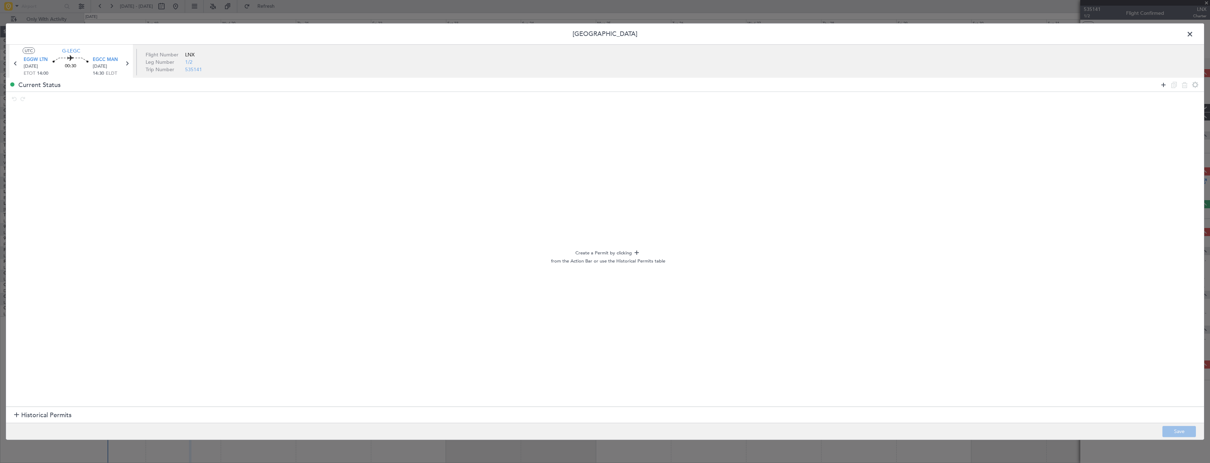
click at [1164, 85] on icon at bounding box center [1163, 84] width 8 height 8
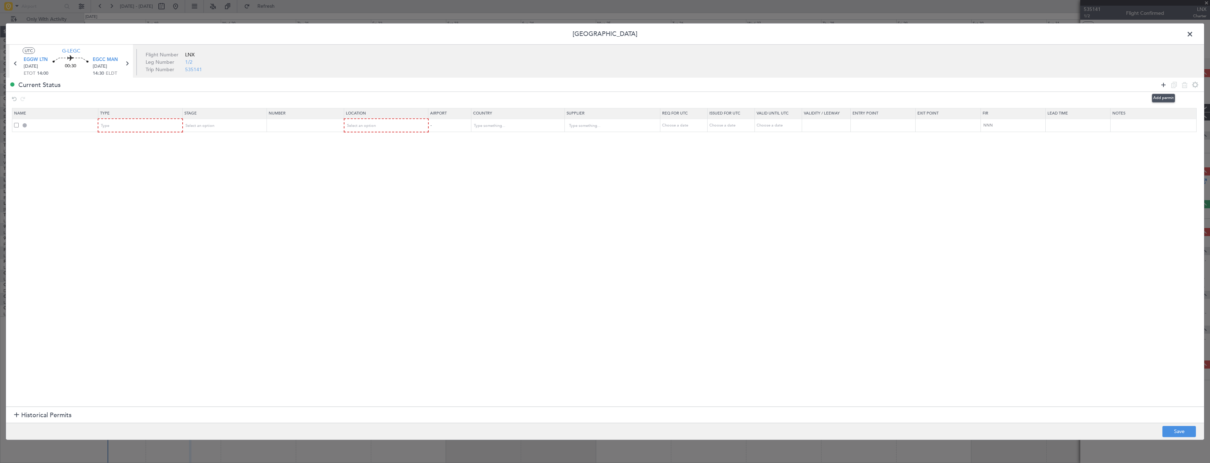
click at [1164, 85] on icon at bounding box center [1163, 84] width 8 height 8
click at [152, 129] on div "Type" at bounding box center [138, 126] width 74 height 11
click at [135, 192] on span "Slot" at bounding box center [142, 193] width 79 height 11
click at [128, 130] on div "Slot" at bounding box center [138, 126] width 74 height 11
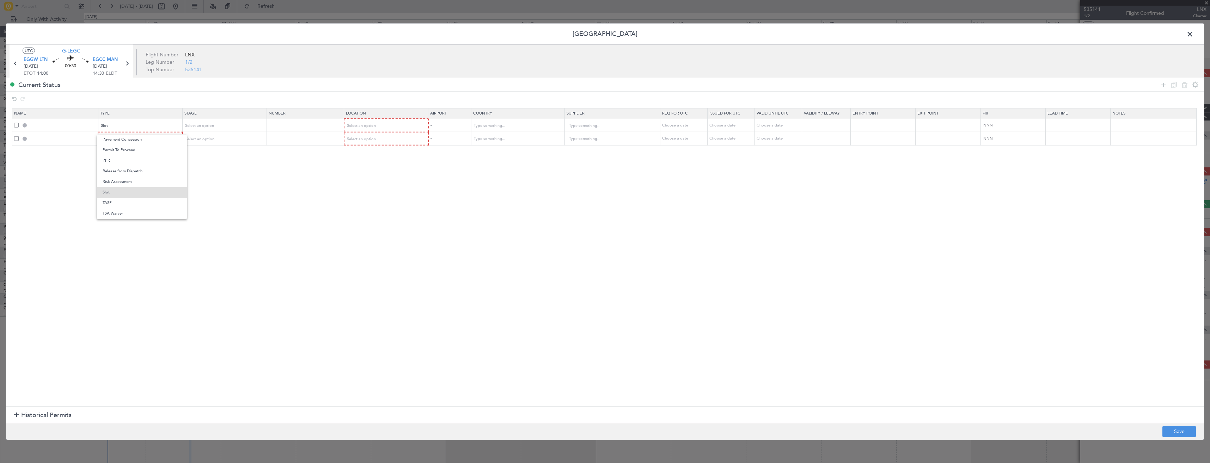
click at [265, 218] on div at bounding box center [605, 231] width 1210 height 463
click at [133, 142] on div "Type" at bounding box center [138, 139] width 74 height 11
click at [129, 208] on span "Slot" at bounding box center [142, 206] width 79 height 11
click at [214, 124] on span "Select an option" at bounding box center [199, 125] width 29 height 5
click at [366, 125] on div at bounding box center [605, 231] width 1210 height 463
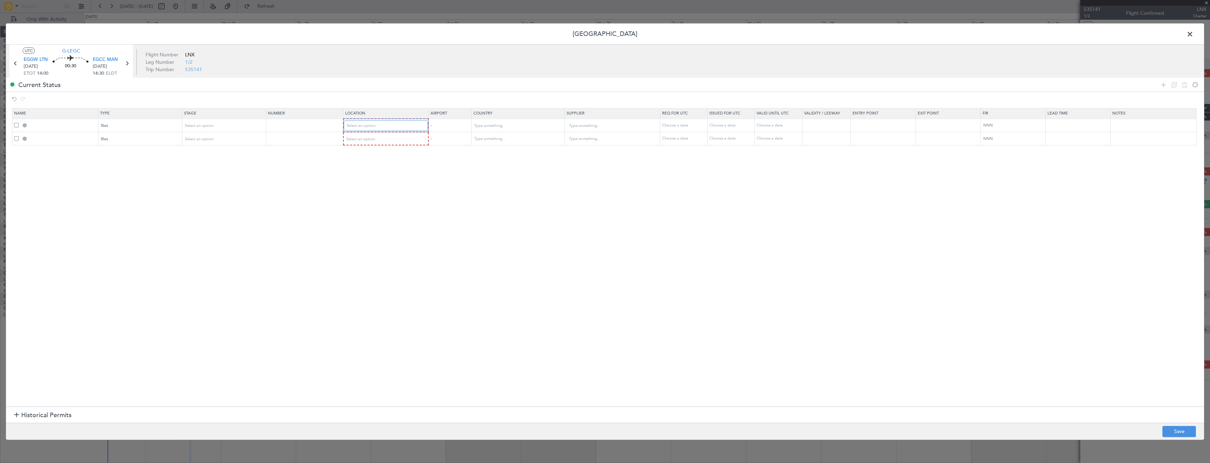
click at [366, 125] on span "Select an option" at bounding box center [361, 125] width 29 height 5
click at [366, 141] on span "Departure" at bounding box center [389, 140] width 79 height 11
click at [366, 141] on span "Select an option" at bounding box center [361, 138] width 29 height 5
click at [373, 175] on span "Arrival" at bounding box center [389, 175] width 79 height 11
click at [1180, 429] on button "Save" at bounding box center [1178, 431] width 33 height 11
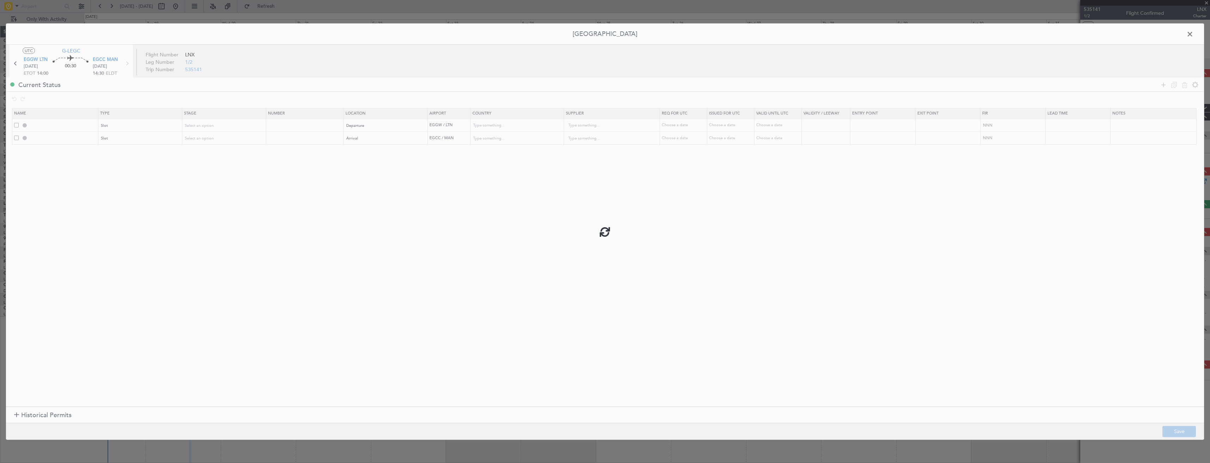
type input "EGGW DEP SLOT"
type input "[GEOGRAPHIC_DATA]"
type input "NNN"
type input "2"
type input "EGCC ARR SLOT"
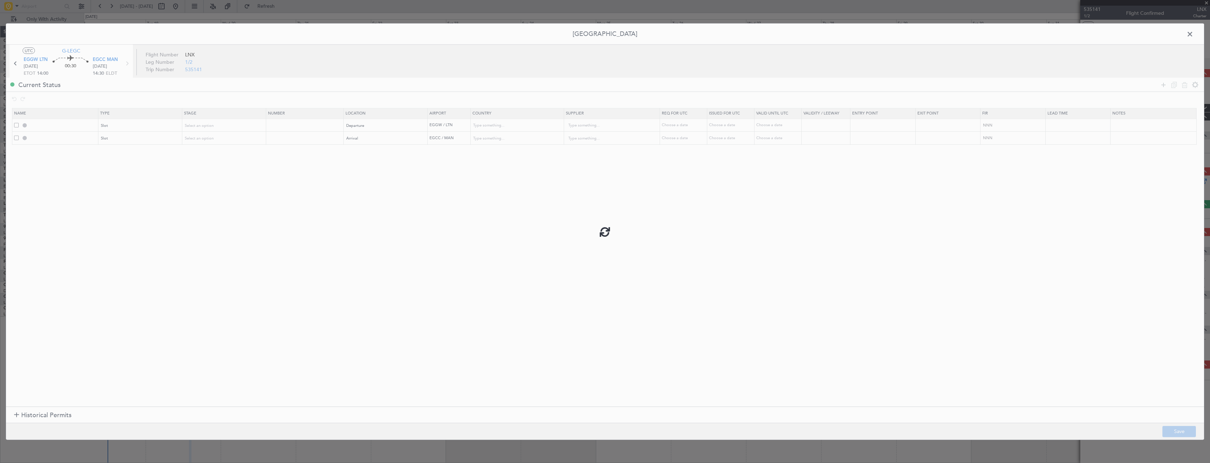
type input "[GEOGRAPHIC_DATA]"
type input "NNN"
type input "2"
click at [64, 123] on input "EGGW DEP SLOT" at bounding box center [63, 125] width 68 height 6
type input "EGGW DEP SLOT 1400z"
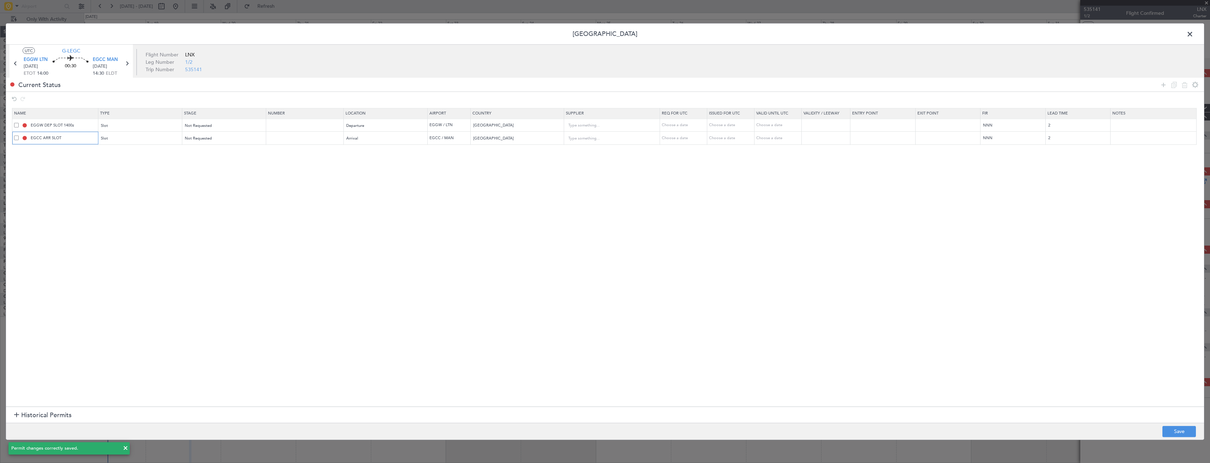
click at [85, 138] on input "EGCC ARR SLOT" at bounding box center [63, 138] width 68 height 6
type input "EGCC ARR SLOT 1430z"
click at [1175, 431] on button "Save" at bounding box center [1178, 431] width 33 height 11
click at [1193, 34] on span at bounding box center [1193, 36] width 0 height 14
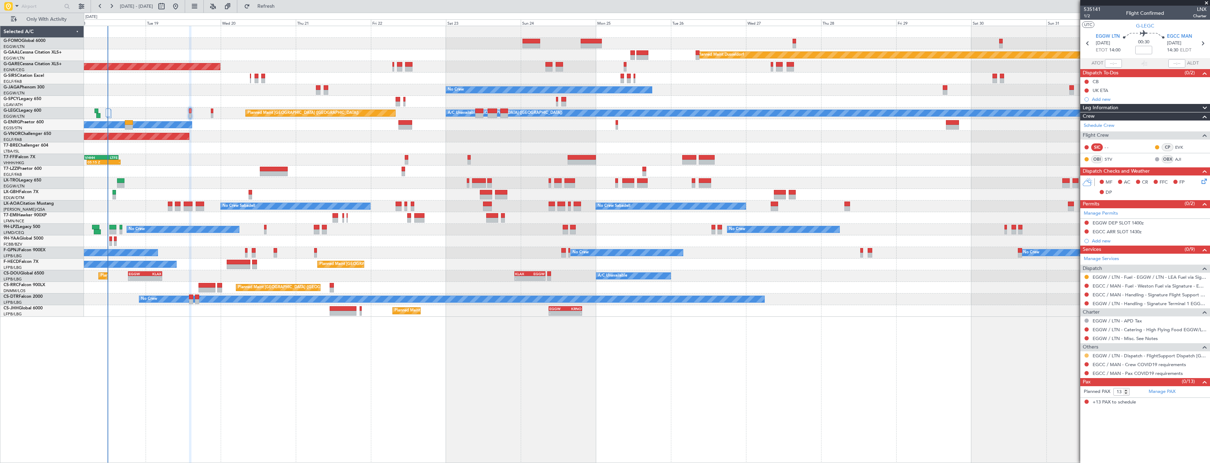
click at [1084, 354] on button at bounding box center [1086, 356] width 4 height 4
click at [1061, 438] on span "Confirmed" at bounding box center [1066, 439] width 22 height 7
click at [1085, 366] on button at bounding box center [1086, 364] width 4 height 4
click at [1069, 374] on mat-tooltip-component "Not Requested" at bounding box center [1087, 375] width 40 height 19
click at [1086, 363] on button at bounding box center [1086, 364] width 4 height 4
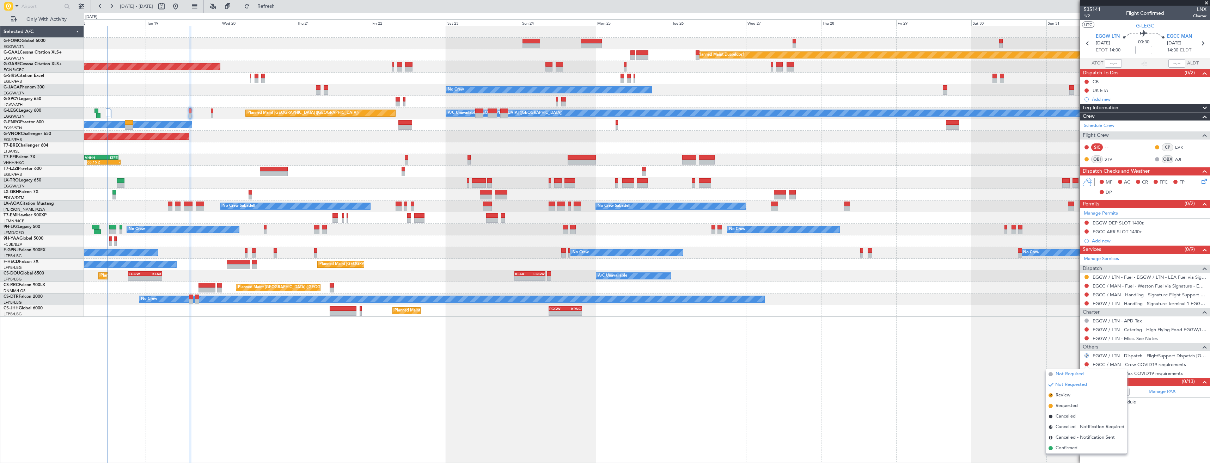
click at [1064, 374] on span "Not Required" at bounding box center [1069, 374] width 28 height 7
click at [1086, 373] on button at bounding box center [1086, 373] width 4 height 4
click at [1052, 382] on span at bounding box center [1050, 383] width 4 height 4
click at [1204, 45] on icon at bounding box center [1202, 43] width 9 height 9
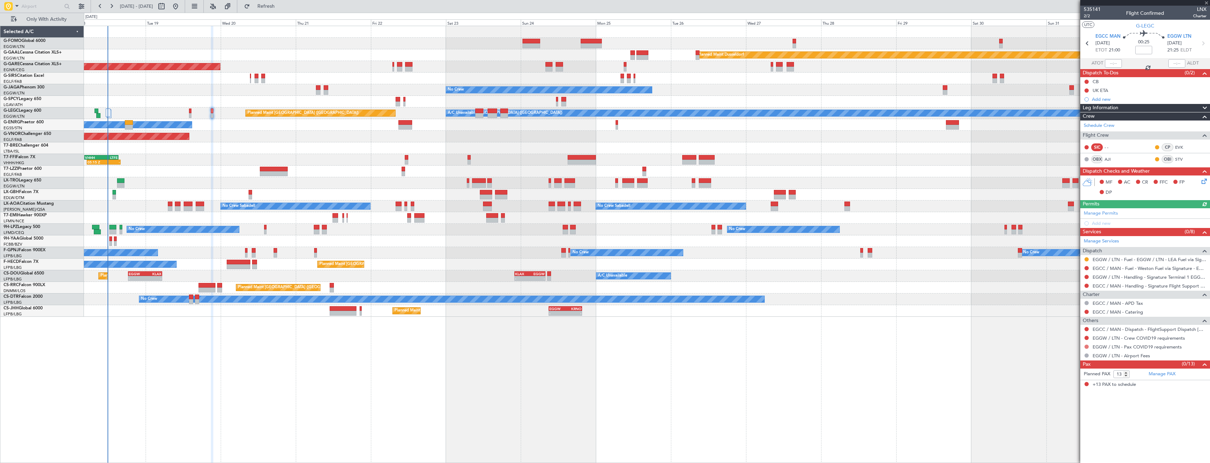
click at [1085, 347] on button at bounding box center [1086, 347] width 4 height 4
click at [1065, 356] on span "Not Required" at bounding box center [1069, 356] width 28 height 7
click at [1086, 338] on button at bounding box center [1086, 338] width 4 height 4
click at [1058, 348] on span "Not Required" at bounding box center [1069, 347] width 28 height 7
click at [1086, 331] on button at bounding box center [1086, 329] width 4 height 4
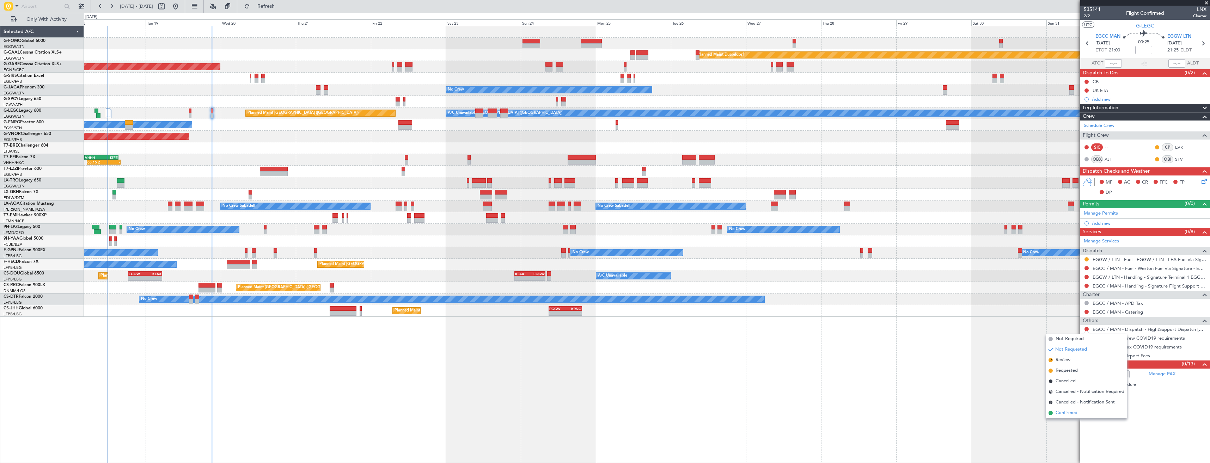
click at [1060, 411] on span "Confirmed" at bounding box center [1066, 413] width 22 height 7
click at [1110, 211] on link "Manage Permits" at bounding box center [1101, 213] width 34 height 7
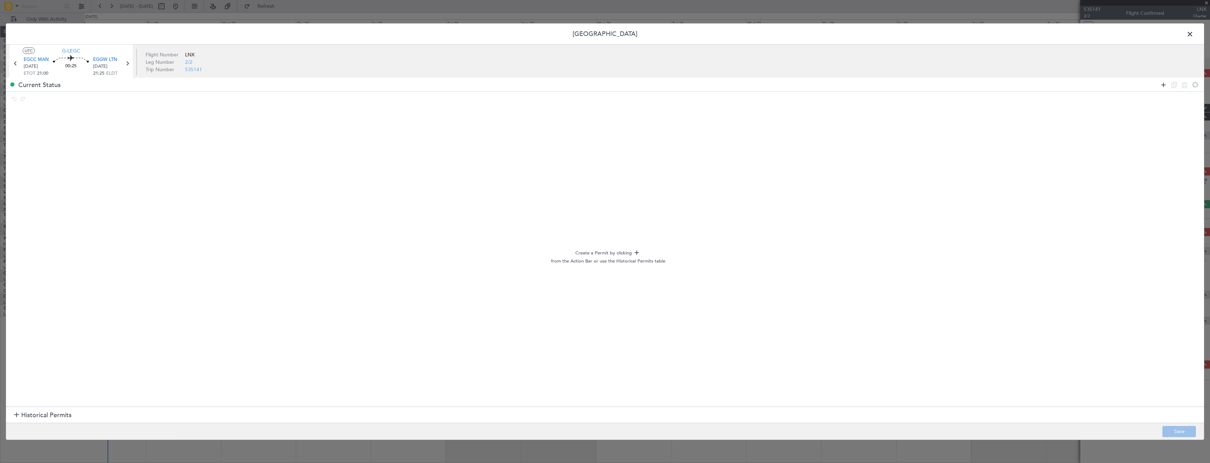
click at [1163, 86] on icon at bounding box center [1163, 84] width 8 height 8
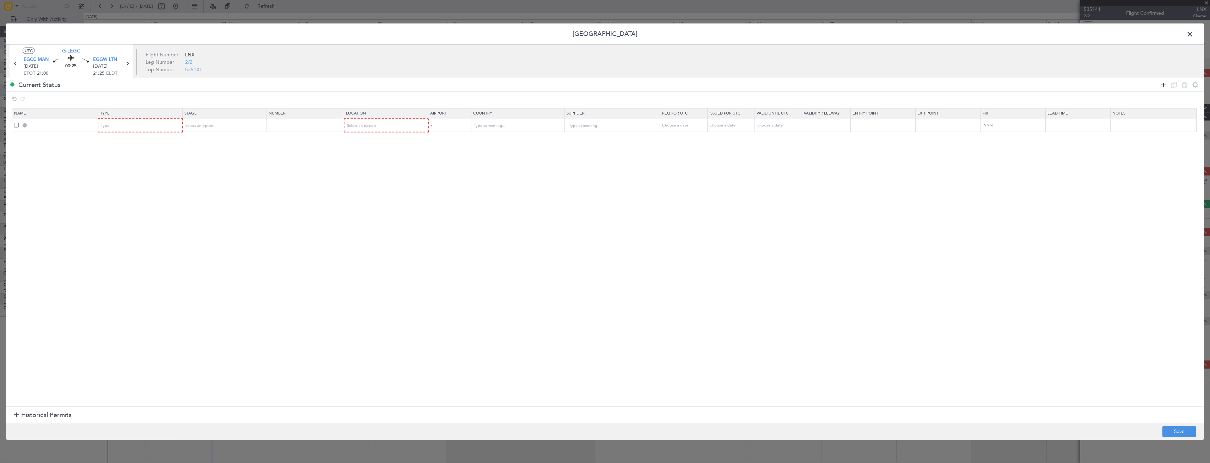
click at [1163, 86] on icon at bounding box center [1163, 84] width 8 height 8
click at [171, 129] on div "Type" at bounding box center [138, 126] width 74 height 11
click at [113, 193] on span "Slot" at bounding box center [142, 193] width 79 height 11
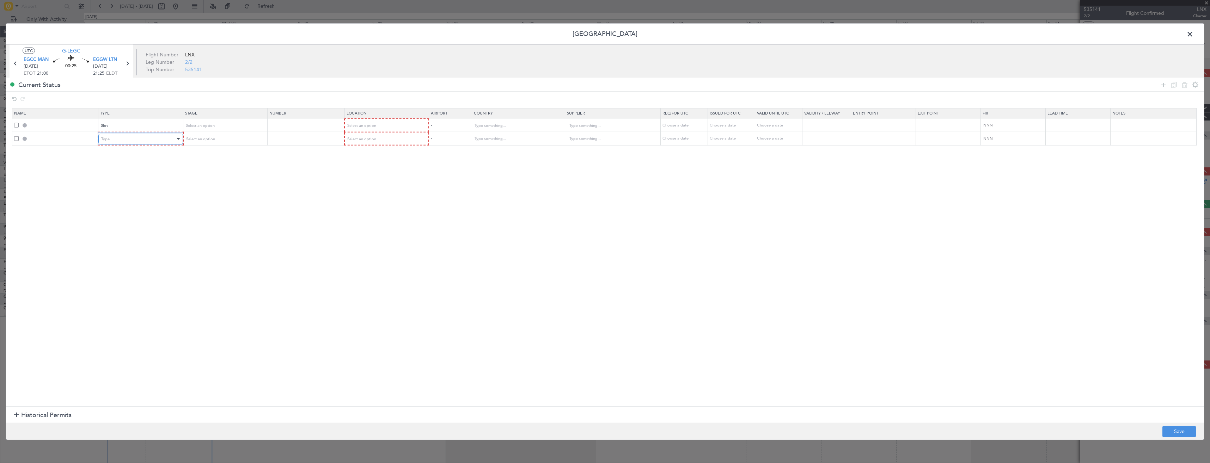
click at [116, 140] on div "Type" at bounding box center [138, 139] width 74 height 11
click at [117, 202] on span "Slot" at bounding box center [142, 206] width 79 height 11
click at [378, 128] on div "Select an option" at bounding box center [384, 126] width 74 height 11
click at [378, 140] on span "Departure" at bounding box center [389, 140] width 79 height 11
click at [369, 136] on span "Select an option" at bounding box center [361, 138] width 29 height 5
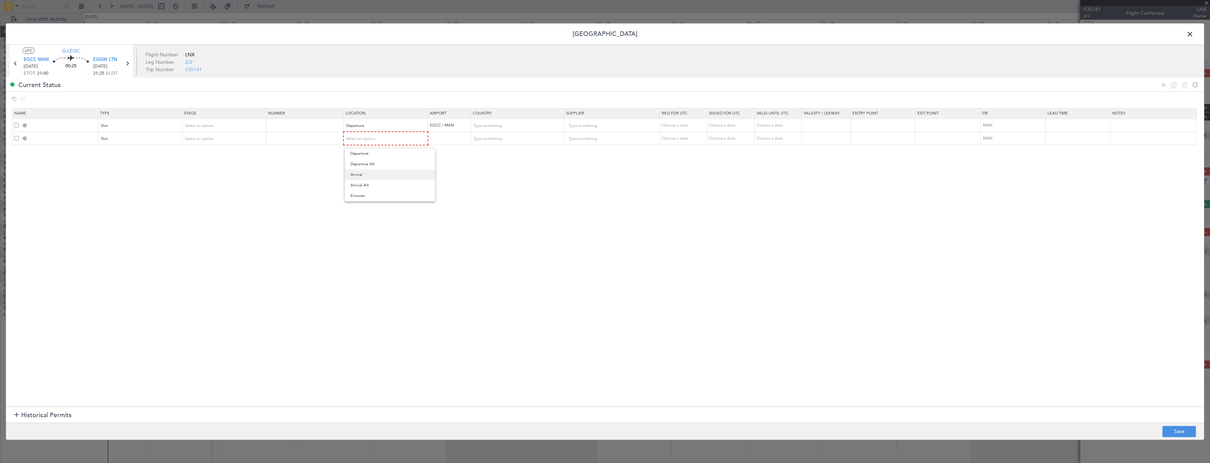
click at [367, 173] on span "Arrival" at bounding box center [389, 175] width 79 height 11
click at [1171, 433] on button "Save" at bounding box center [1178, 431] width 33 height 11
type input "EGCC DEP SLOT"
type input "United Kingdom"
type input "NNN"
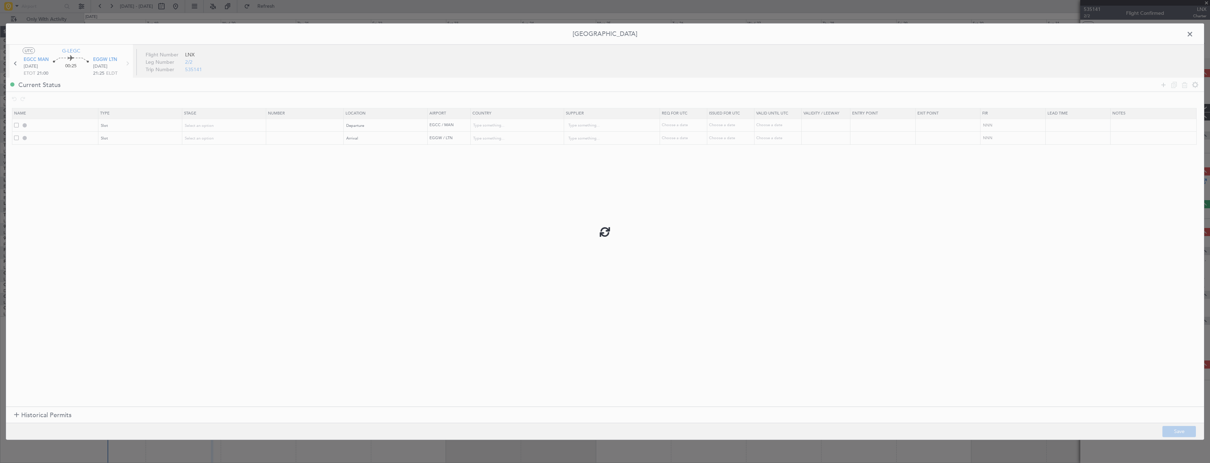
type input "2"
type input "EGGW ARR SLOT"
type input "United Kingdom"
type input "NNN"
type input "2"
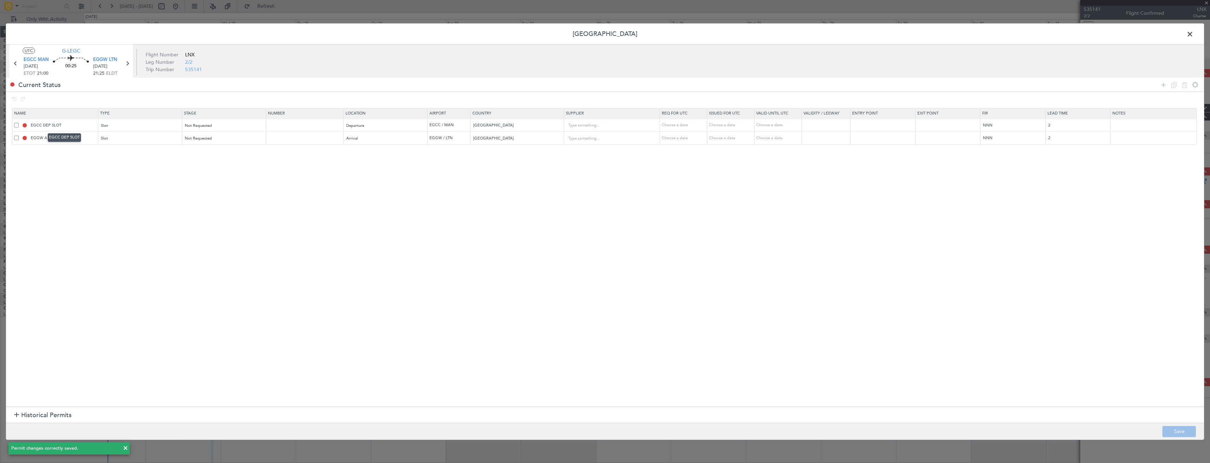
click at [80, 129] on mat-tooltip-component "EGCC DEP SLOT" at bounding box center [64, 137] width 43 height 19
click at [80, 127] on input "EGCC DEP SLOT" at bounding box center [63, 125] width 68 height 6
type input "EGCC DEP SLOT 2100z"
click at [86, 139] on input "EGGW ARR SLOT" at bounding box center [63, 138] width 68 height 6
type input "EGGW ARR SLOT 2125z"
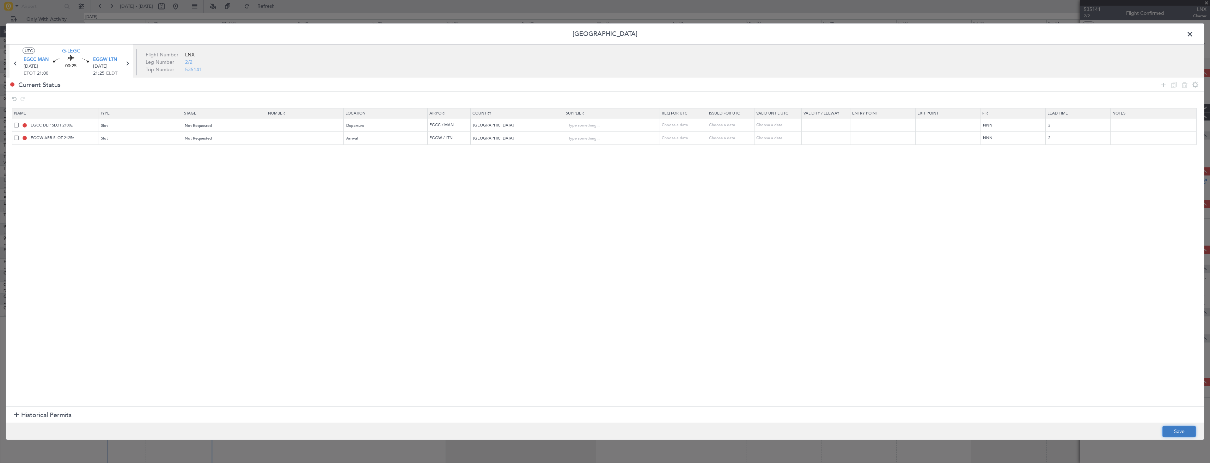
click at [1176, 434] on button "Save" at bounding box center [1178, 431] width 33 height 11
click at [1193, 32] on span at bounding box center [1193, 36] width 0 height 14
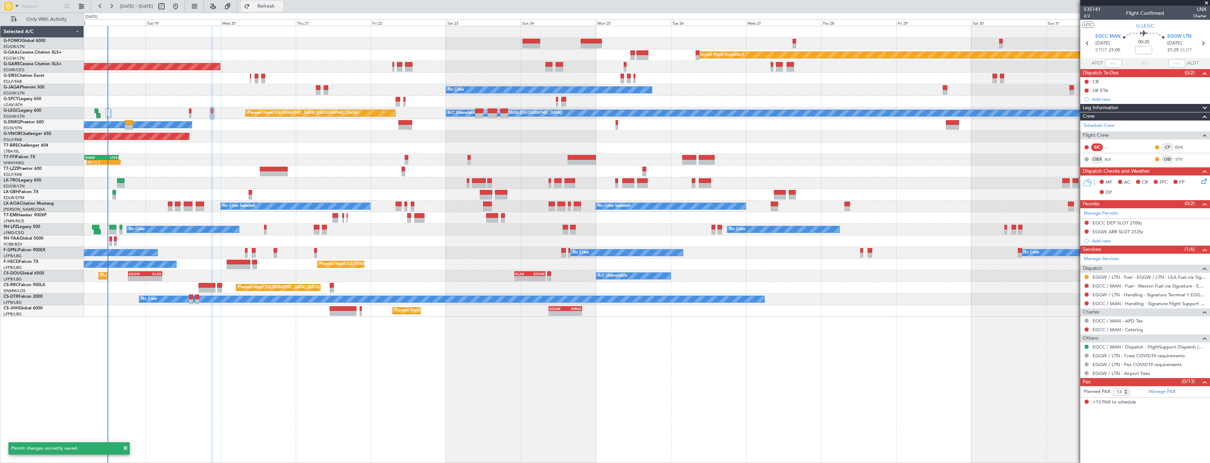
click at [283, 10] on button "Refresh" at bounding box center [262, 6] width 42 height 11
click at [281, 6] on span "Refresh" at bounding box center [266, 6] width 30 height 5
click at [1086, 42] on icon at bounding box center [1087, 43] width 9 height 9
click at [1123, 303] on link "EGGW / LTN - Handling - Signature Terminal 1 EGGW / LTN" at bounding box center [1149, 304] width 114 height 6
click at [273, 9] on button "Refresh" at bounding box center [262, 6] width 42 height 11
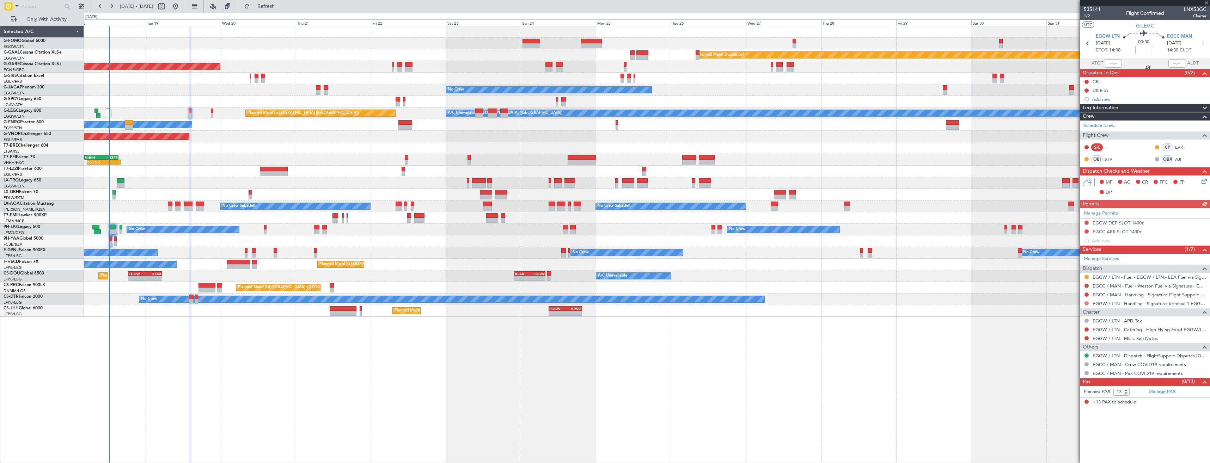
click at [1086, 304] on button at bounding box center [1086, 303] width 4 height 4
click at [1065, 342] on span "Requested" at bounding box center [1066, 345] width 22 height 7
click at [1108, 296] on link "EGCC / MAN - Handling - Signature Flight Support EGCC / MAN" at bounding box center [1149, 295] width 114 height 6
click at [280, 7] on span "Refresh" at bounding box center [266, 6] width 30 height 5
click at [1086, 294] on button at bounding box center [1086, 295] width 4 height 4
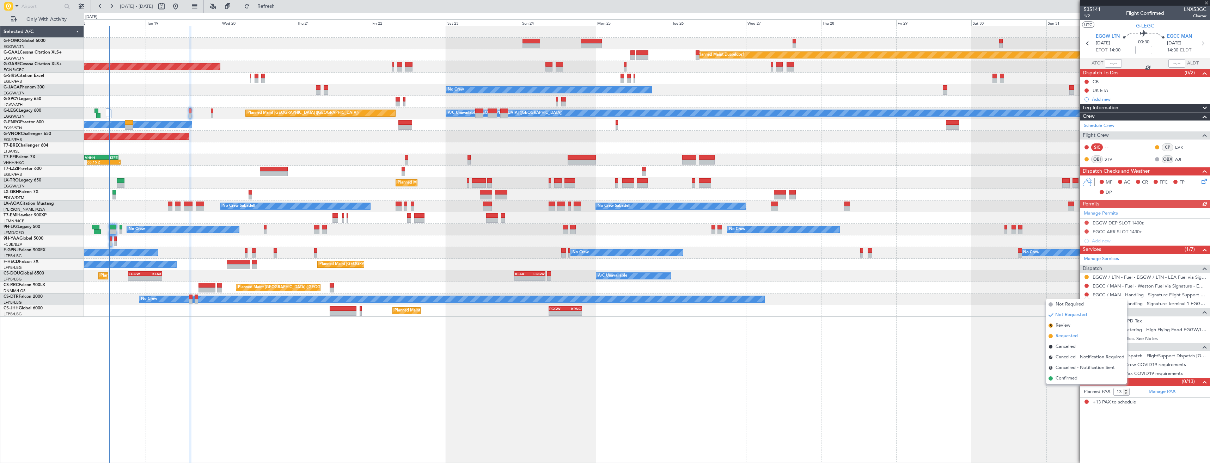
click at [1072, 336] on span "Requested" at bounding box center [1066, 336] width 22 height 7
click at [1203, 44] on icon at bounding box center [1202, 43] width 9 height 9
click at [1088, 304] on button at bounding box center [1086, 303] width 4 height 4
click at [1059, 343] on span "Requested" at bounding box center [1066, 345] width 22 height 7
click at [1087, 296] on button at bounding box center [1086, 295] width 4 height 4
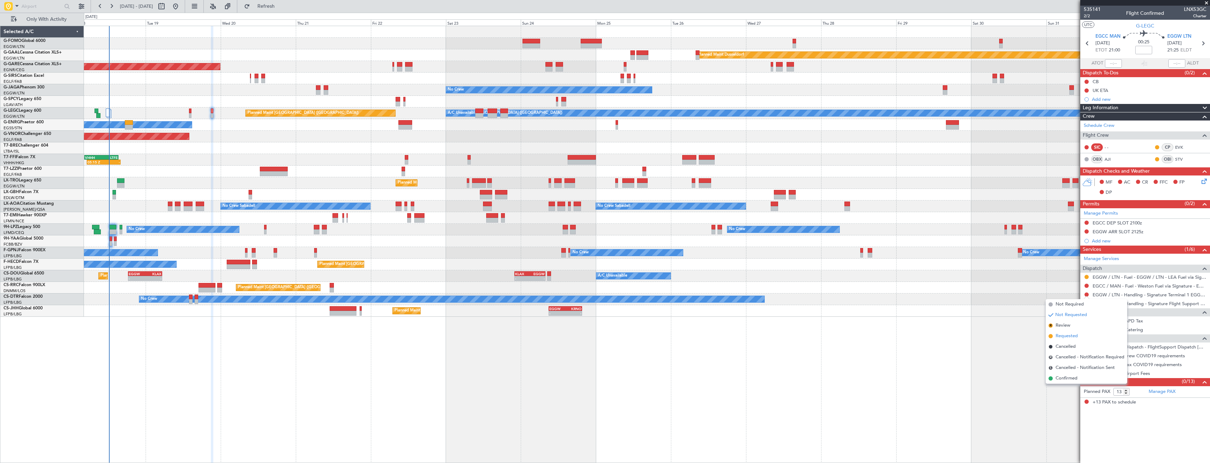
click at [1061, 335] on span "Requested" at bounding box center [1066, 336] width 22 height 7
click at [1121, 286] on link "EGCC / MAN - Fuel - Weston Fuel via Signature - EGCC / MAN" at bounding box center [1149, 286] width 114 height 6
click at [1119, 304] on link "EGCC / MAN - Handling - Signature Flight Support EGCC / MAN" at bounding box center [1149, 304] width 114 height 6
click at [277, 10] on button "Refresh" at bounding box center [262, 6] width 42 height 11
click at [1085, 223] on button at bounding box center [1086, 223] width 4 height 4
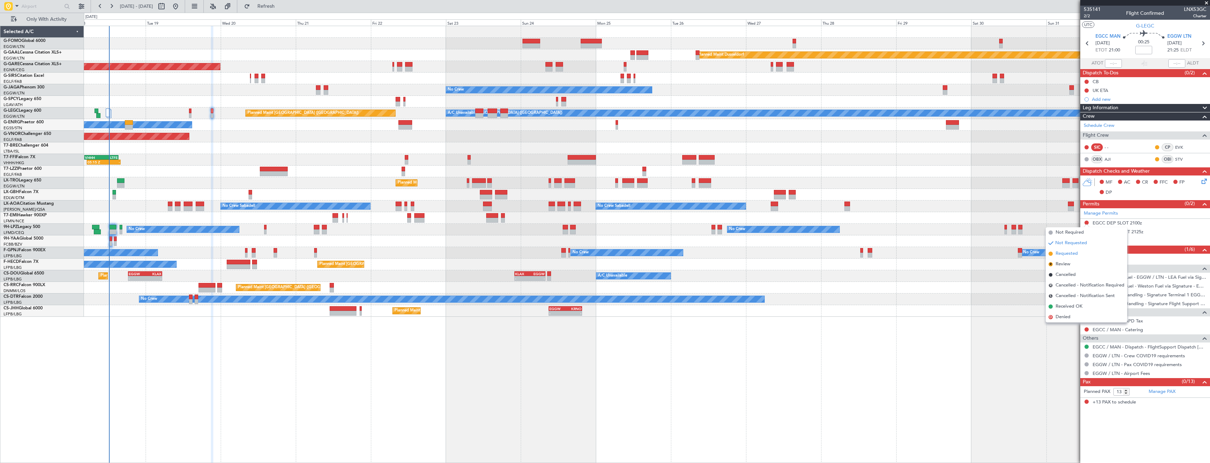
click at [1072, 255] on span "Requested" at bounding box center [1066, 253] width 22 height 7
click at [1085, 230] on button at bounding box center [1086, 231] width 4 height 4
click at [1064, 263] on span "Requested" at bounding box center [1066, 262] width 22 height 7
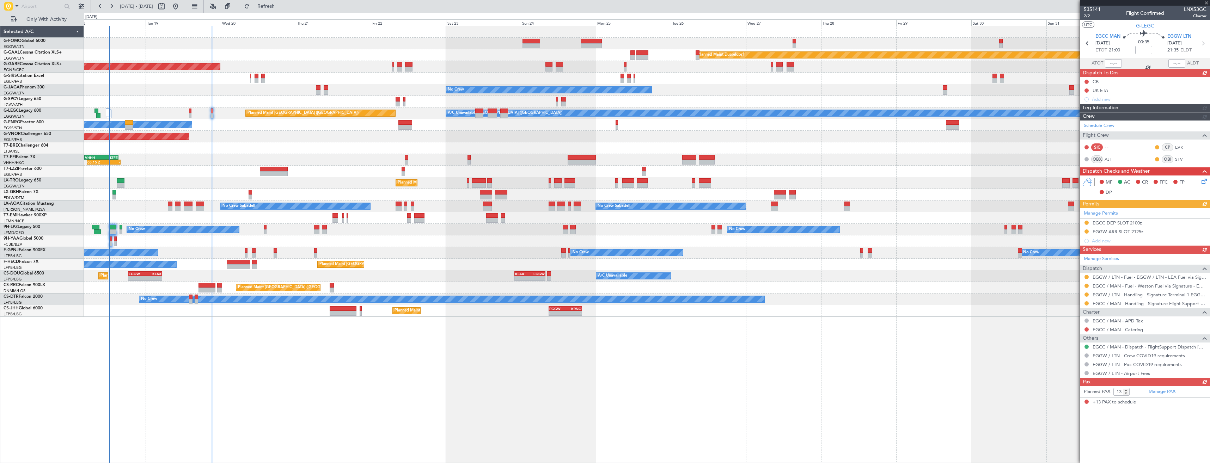
type input "+00:10"
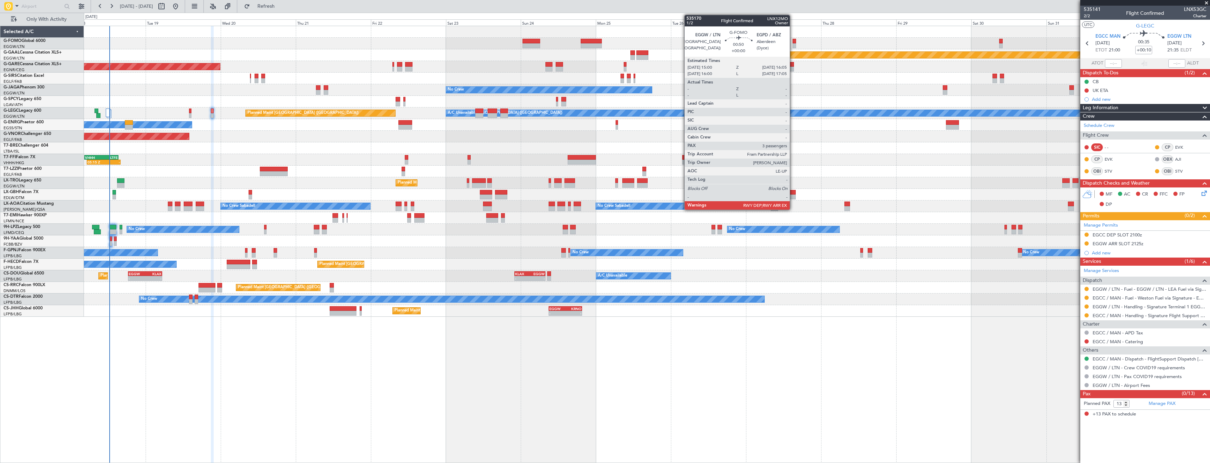
click at [793, 44] on div at bounding box center [794, 45] width 4 height 5
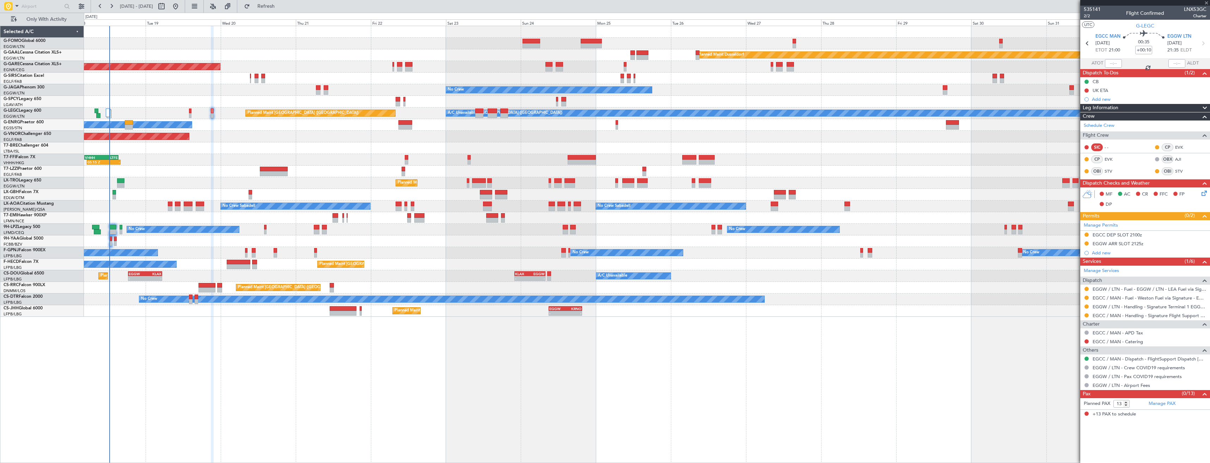
type input "3"
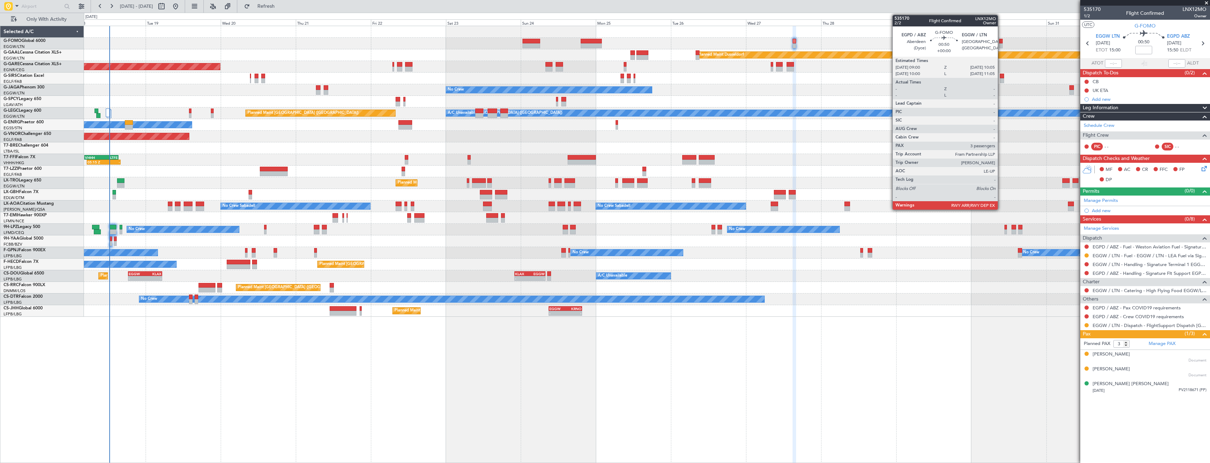
click at [1001, 44] on div at bounding box center [1001, 45] width 4 height 5
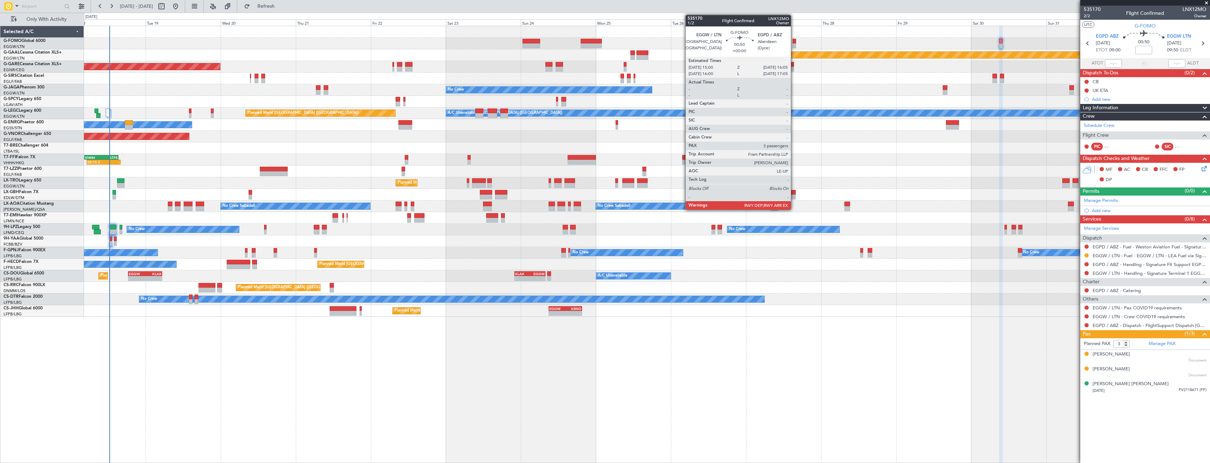
click at [794, 47] on div at bounding box center [794, 45] width 4 height 5
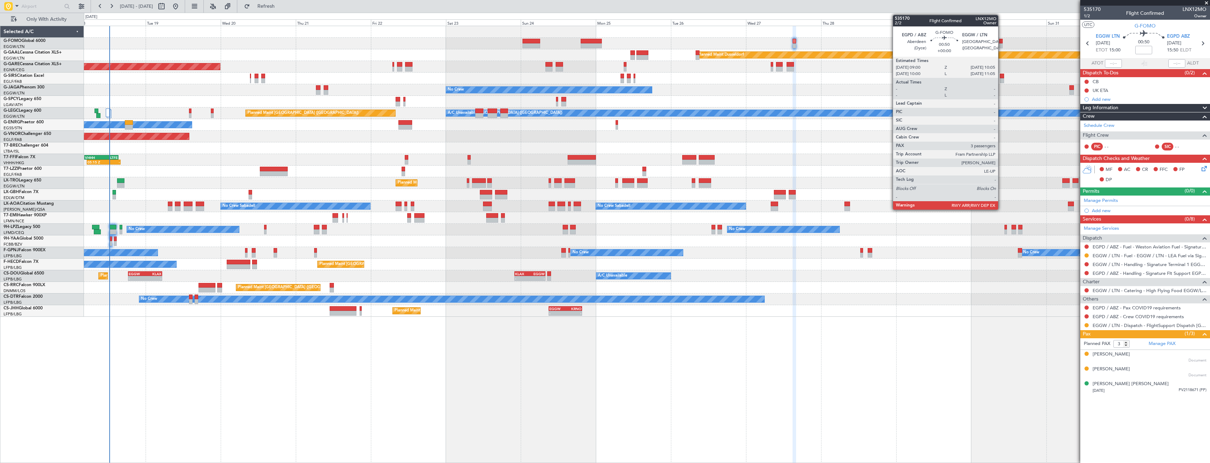
click at [1001, 41] on div at bounding box center [1001, 41] width 4 height 5
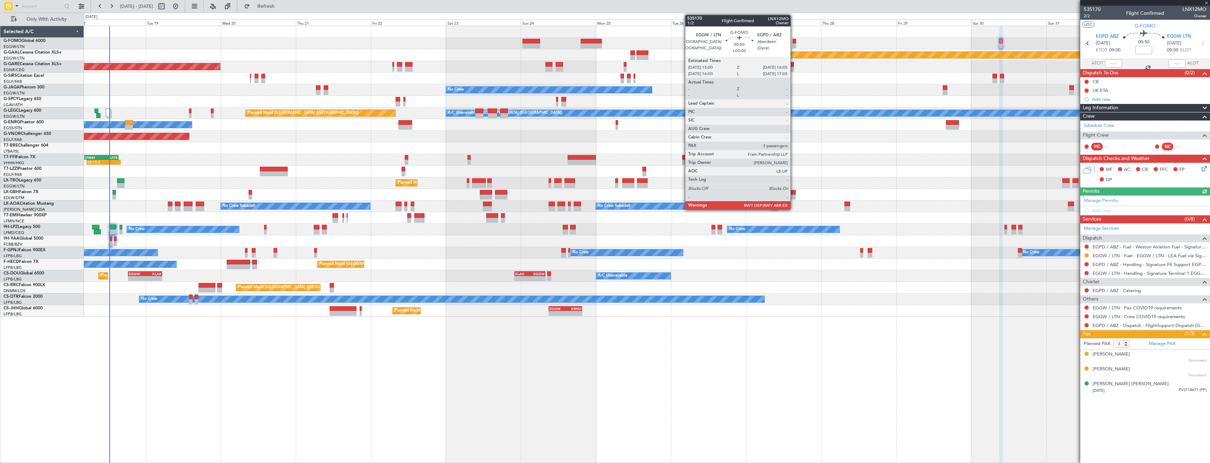
click at [794, 46] on div at bounding box center [794, 45] width 4 height 5
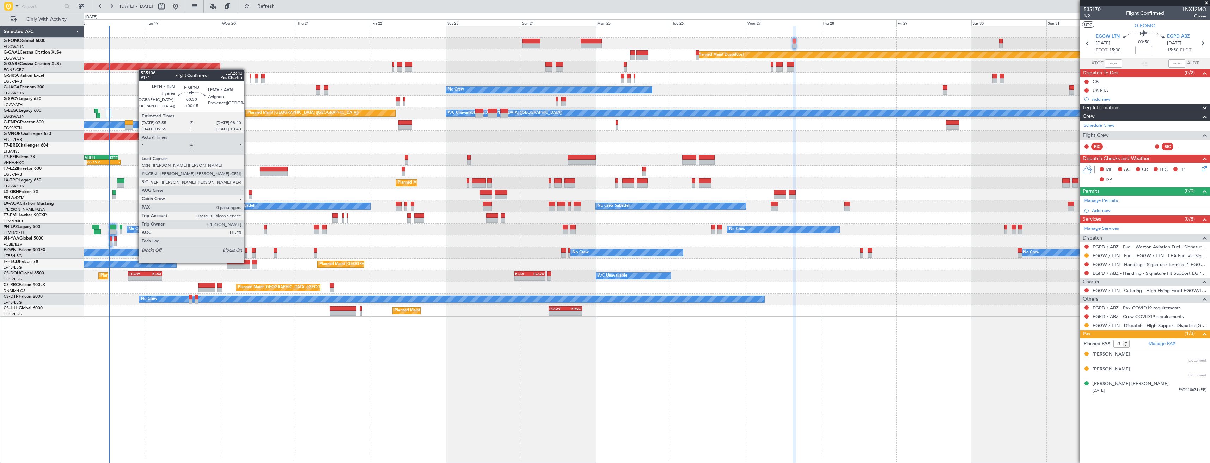
click at [247, 255] on div at bounding box center [246, 255] width 2 height 5
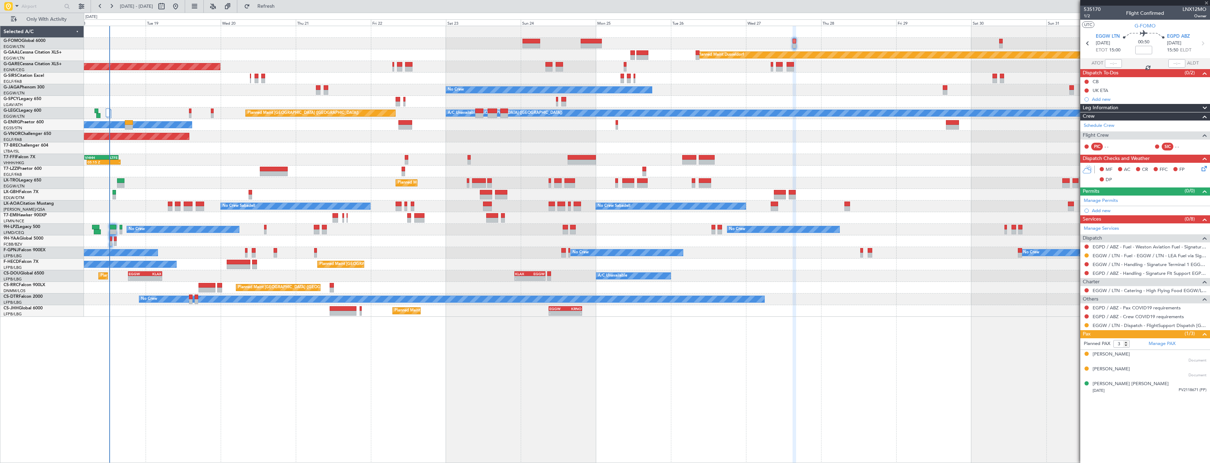
type input "+00:15"
type input "0"
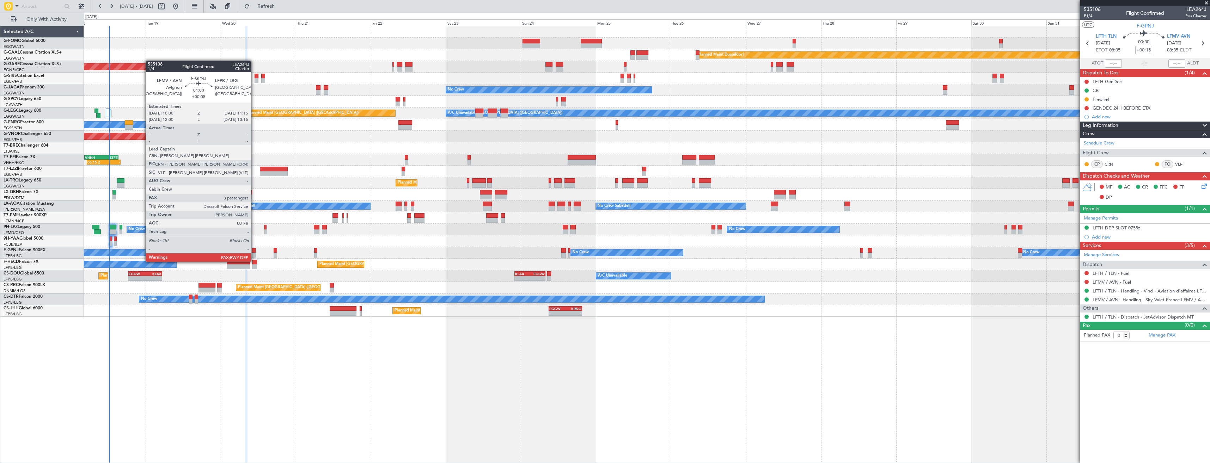
click at [254, 255] on div at bounding box center [254, 255] width 4 height 5
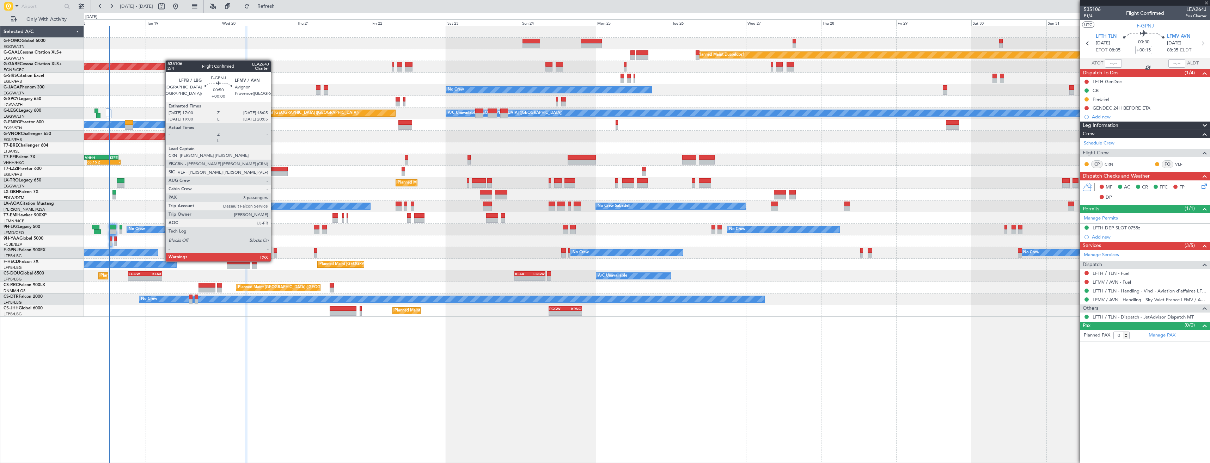
type input "+00:05"
type input "3"
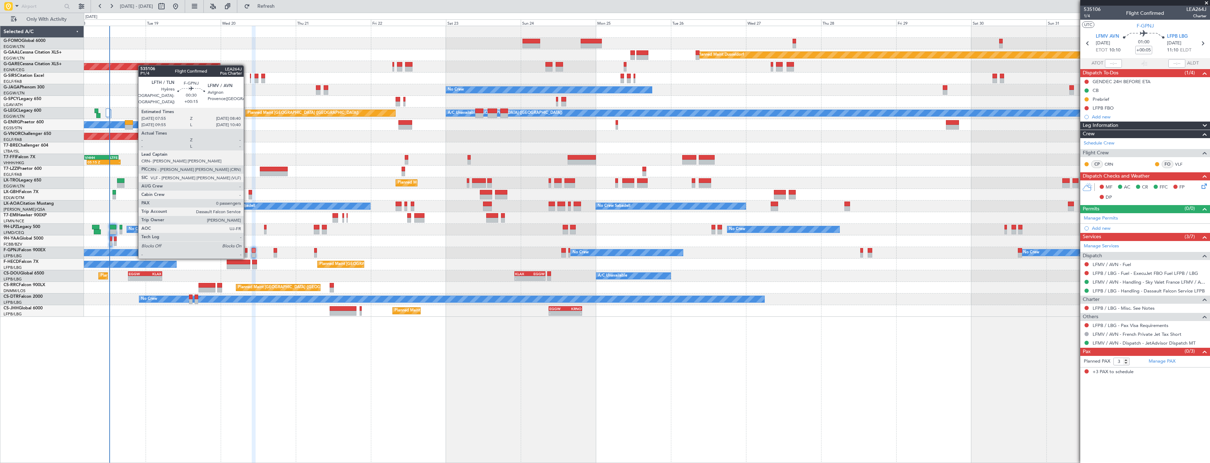
click at [247, 251] on div at bounding box center [246, 250] width 2 height 5
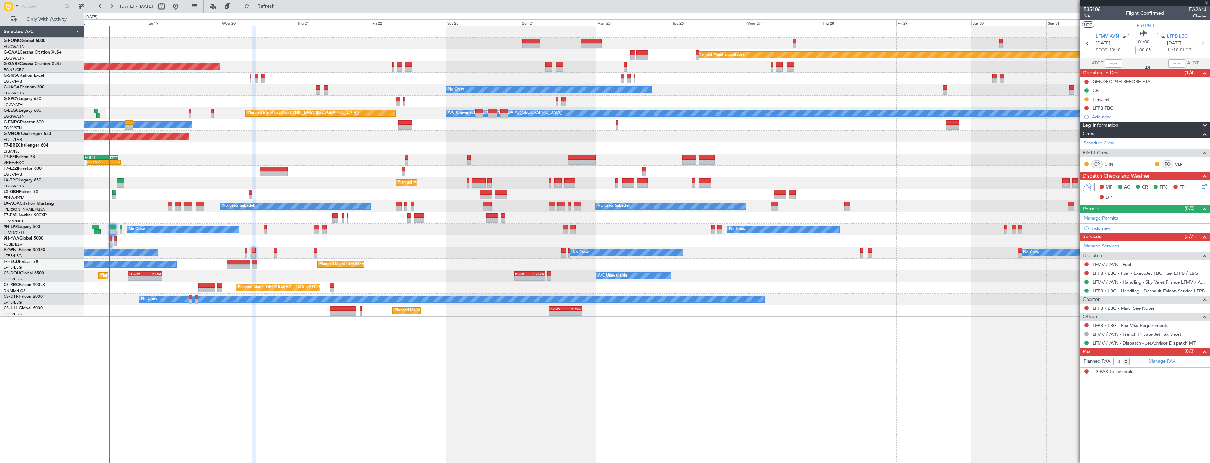
type input "+00:15"
type input "0"
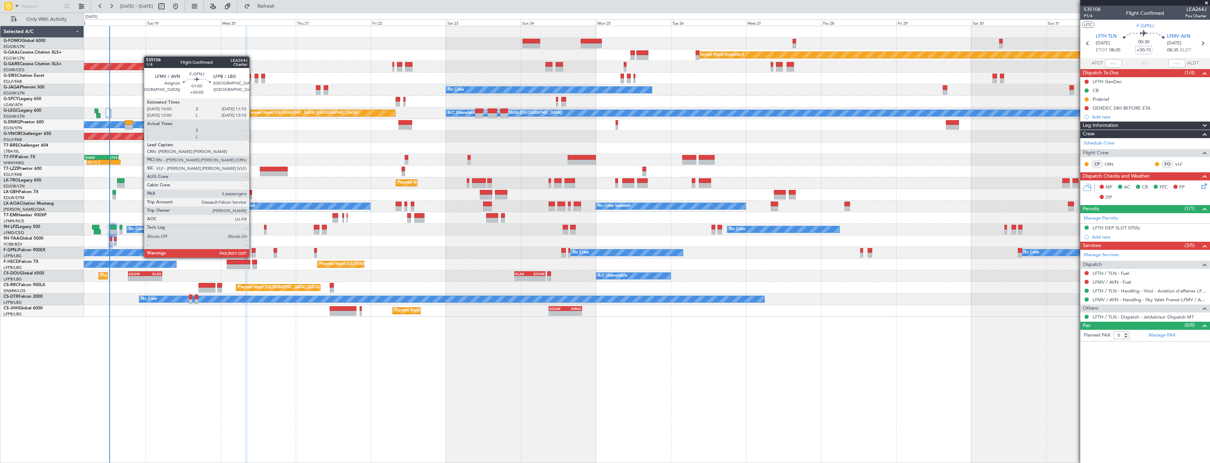
click at [253, 251] on div at bounding box center [254, 250] width 4 height 5
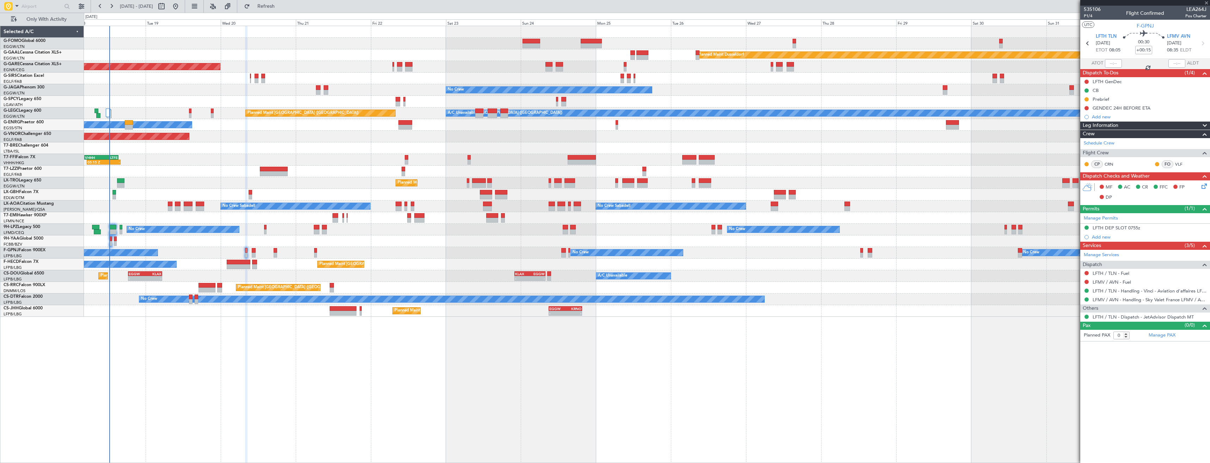
type input "+00:05"
type input "3"
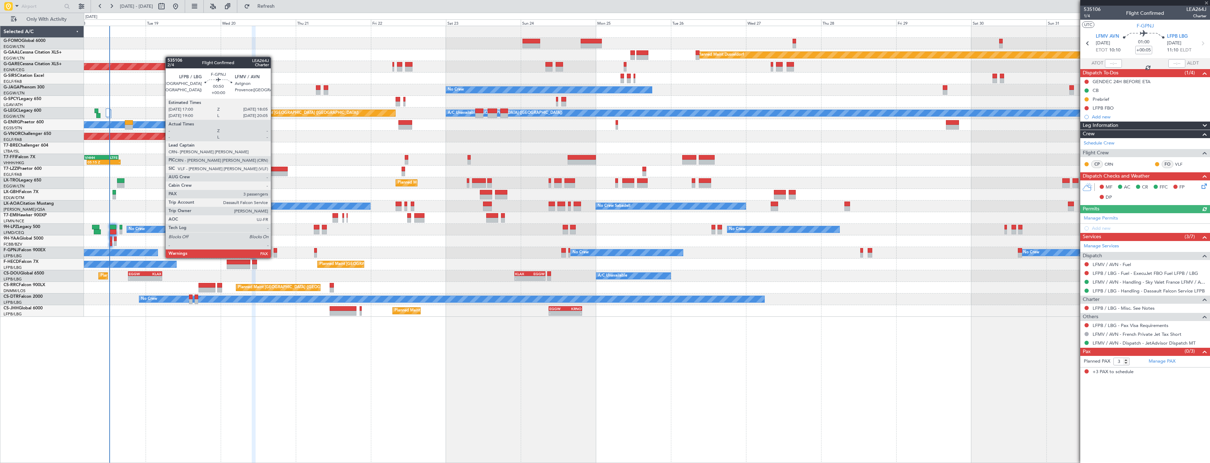
click at [274, 251] on div at bounding box center [276, 250] width 4 height 5
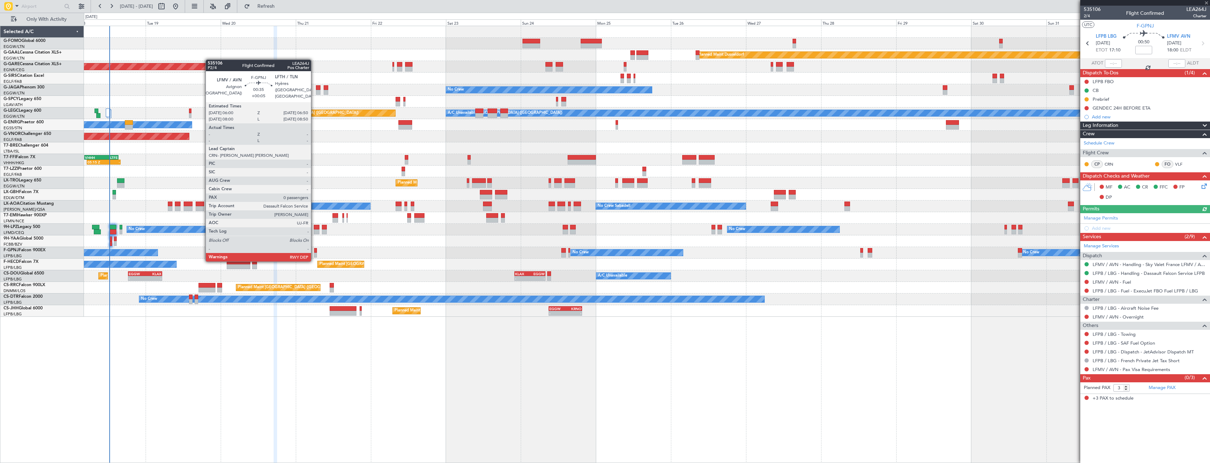
click at [314, 254] on div at bounding box center [315, 255] width 3 height 5
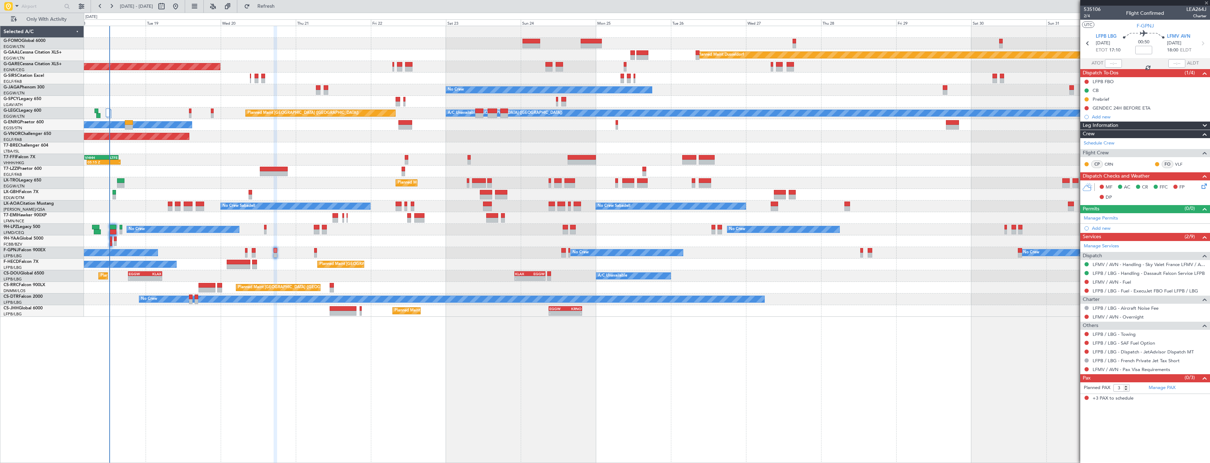
type input "+00:05"
type input "0"
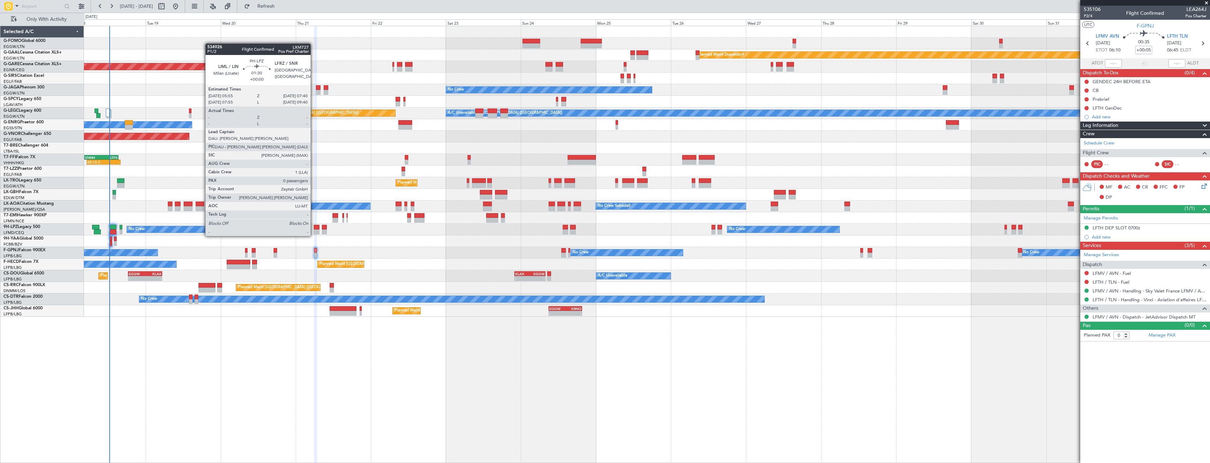
click at [314, 229] on div at bounding box center [317, 227] width 6 height 5
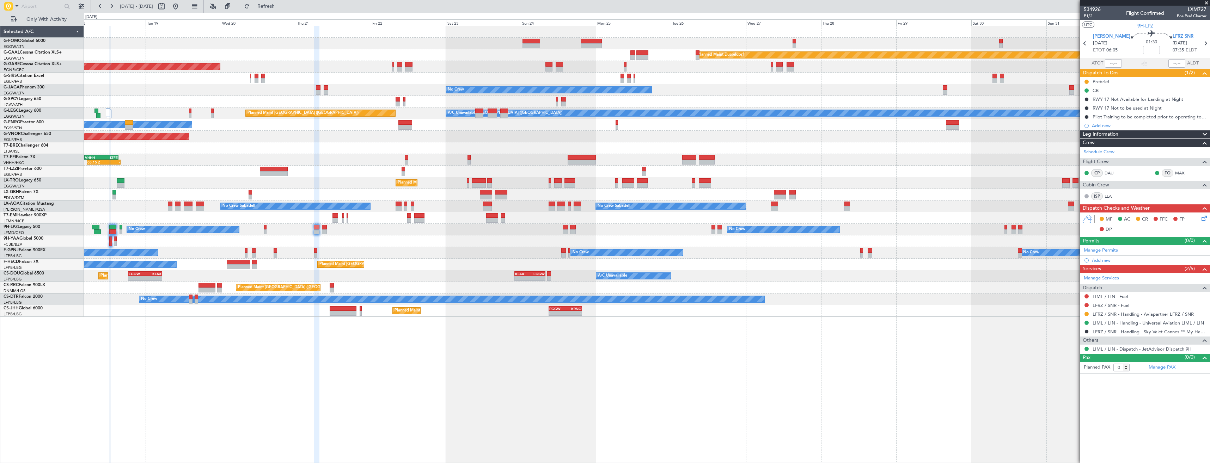
click at [1084, 314] on div at bounding box center [1087, 314] width 6 height 6
click at [1086, 313] on button at bounding box center [1086, 314] width 4 height 4
click at [1079, 397] on li "Confirmed" at bounding box center [1086, 398] width 81 height 11
click at [1202, 43] on icon at bounding box center [1205, 43] width 9 height 9
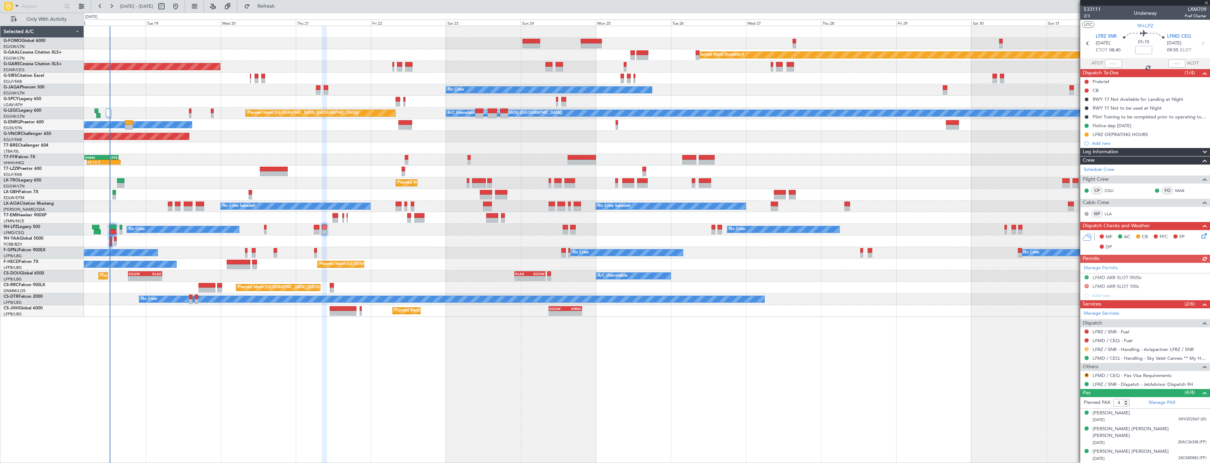
click at [1087, 348] on button at bounding box center [1086, 349] width 4 height 4
click at [1069, 435] on span "Confirmed" at bounding box center [1066, 433] width 22 height 7
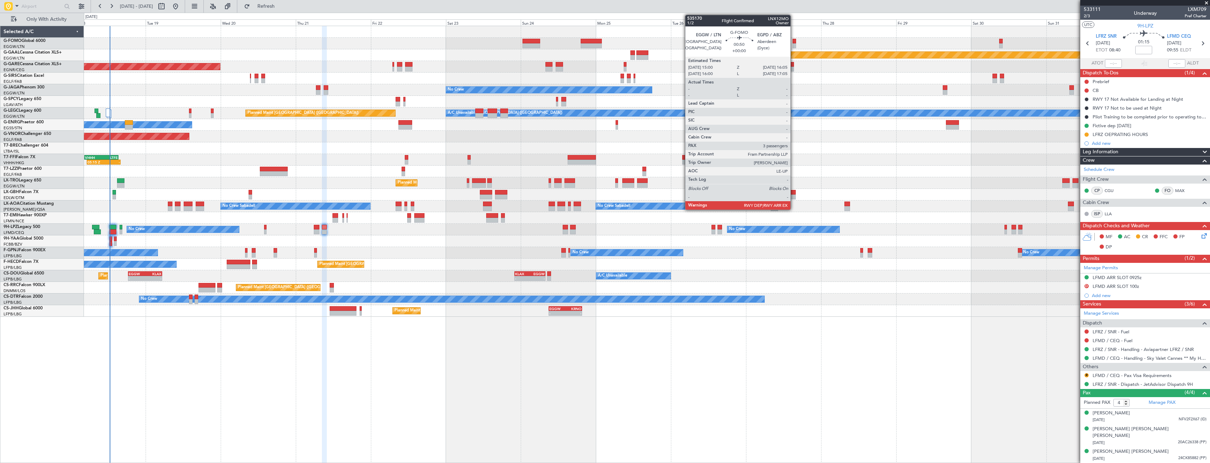
click at [794, 41] on div at bounding box center [794, 41] width 4 height 5
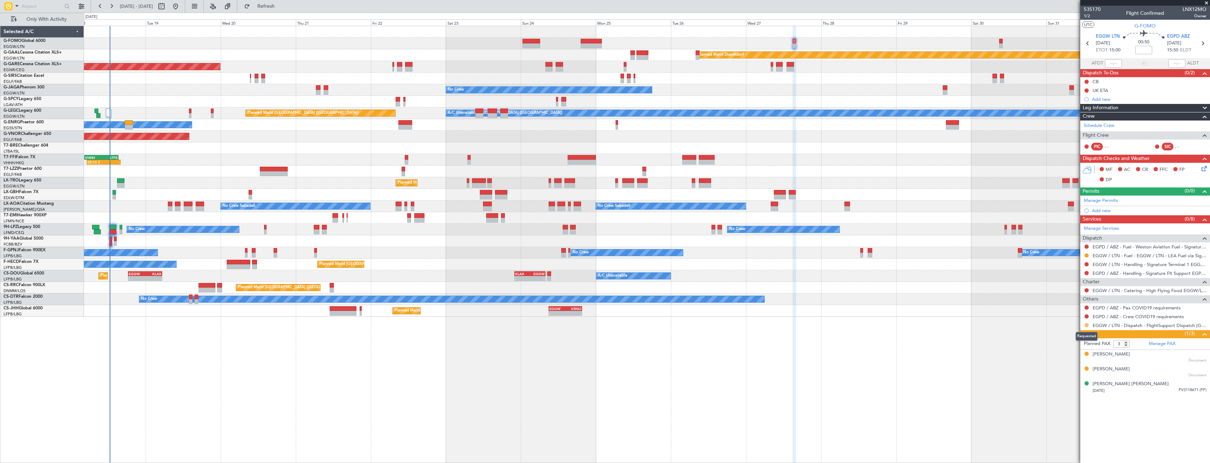
click at [1085, 326] on button at bounding box center [1086, 325] width 4 height 4
click at [1053, 408] on li "Confirmed" at bounding box center [1086, 409] width 81 height 11
click at [1086, 318] on button at bounding box center [1086, 316] width 4 height 4
click at [1072, 324] on span "Not Required" at bounding box center [1069, 326] width 28 height 7
click at [1086, 310] on div at bounding box center [1087, 308] width 6 height 6
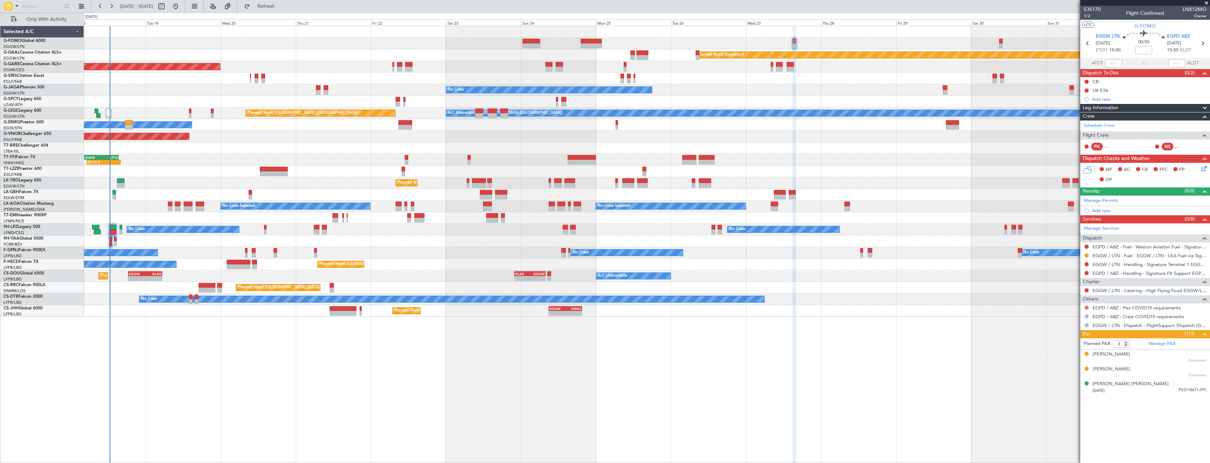
click at [1086, 307] on button at bounding box center [1086, 308] width 4 height 4
click at [1058, 318] on span "Not Required" at bounding box center [1069, 317] width 28 height 7
click at [1103, 272] on link "EGPD / ABZ - Handling - Signature Flt Support EGPD / ABZ" at bounding box center [1149, 273] width 114 height 6
click at [278, 6] on span "Refresh" at bounding box center [266, 6] width 30 height 5
click at [1120, 263] on link "EGGW / LTN - Handling - Signature Terminal 1 EGGW / LTN" at bounding box center [1149, 265] width 114 height 6
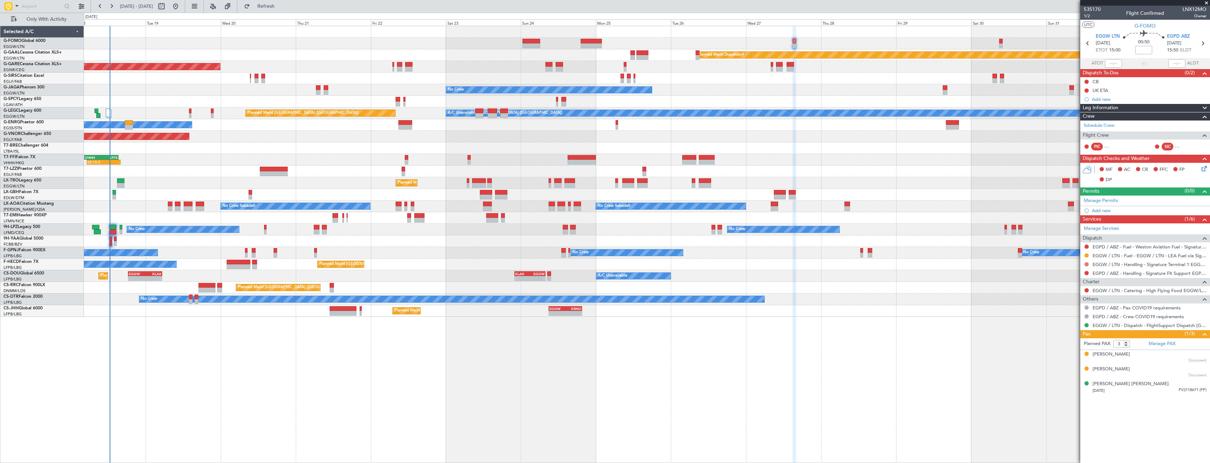
click at [1086, 265] on button at bounding box center [1086, 264] width 4 height 4
click at [1074, 308] on span "Requested" at bounding box center [1066, 305] width 22 height 7
click at [1087, 271] on button at bounding box center [1086, 273] width 4 height 4
click at [1068, 313] on span "Requested" at bounding box center [1066, 314] width 22 height 7
click at [1202, 44] on icon at bounding box center [1202, 43] width 9 height 9
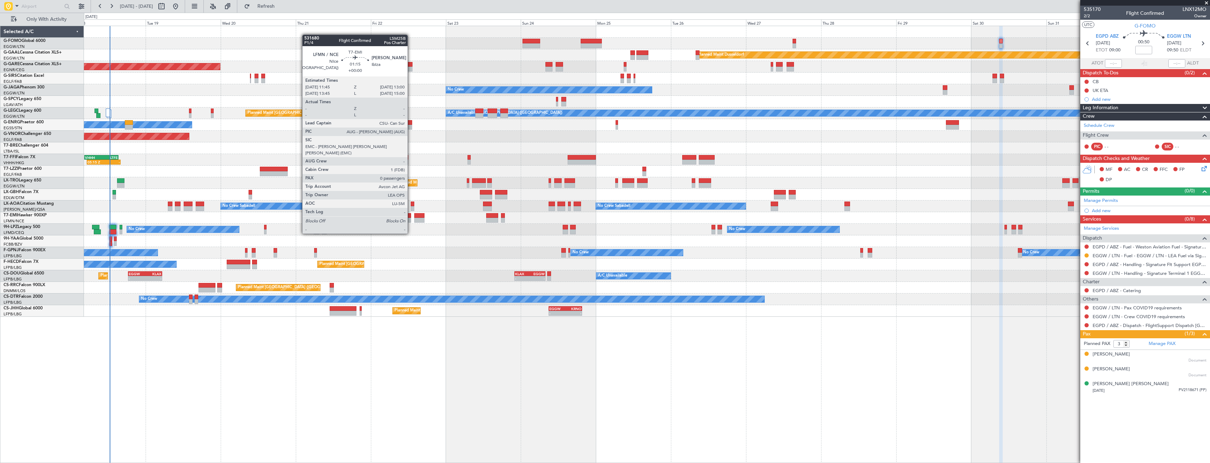
click at [411, 220] on div at bounding box center [409, 220] width 4 height 5
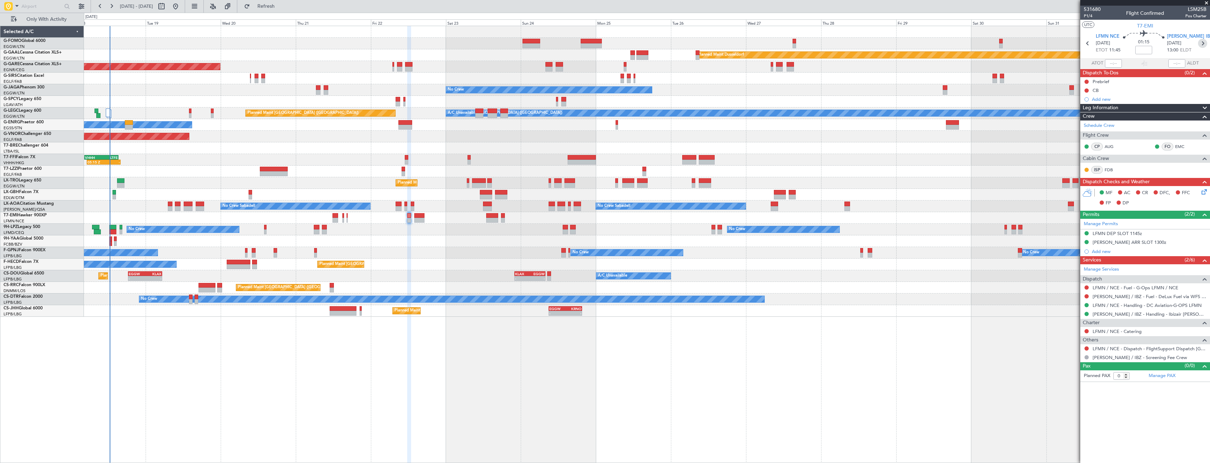
click at [1201, 45] on icon at bounding box center [1202, 43] width 9 height 9
type input "3"
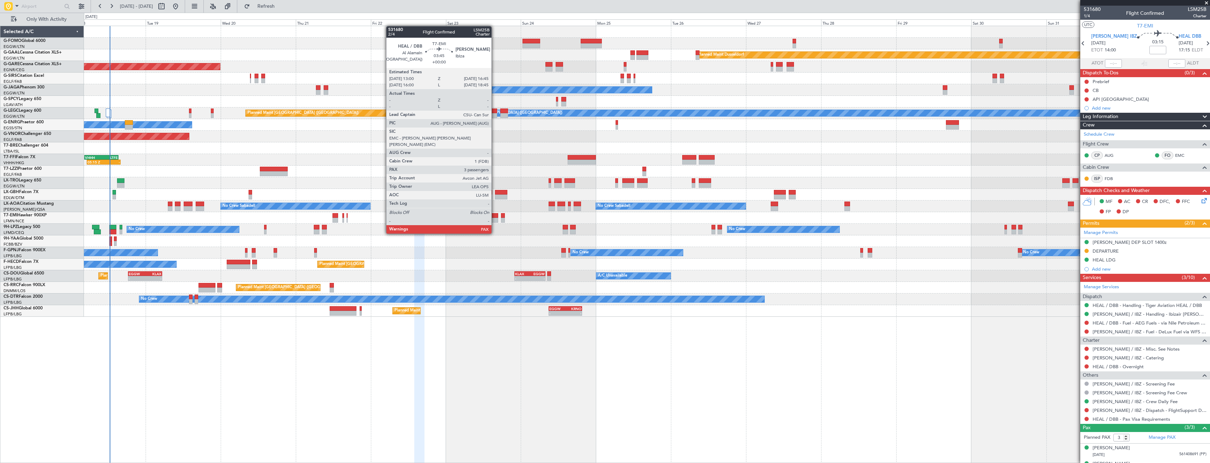
click at [495, 220] on div at bounding box center [492, 220] width 12 height 5
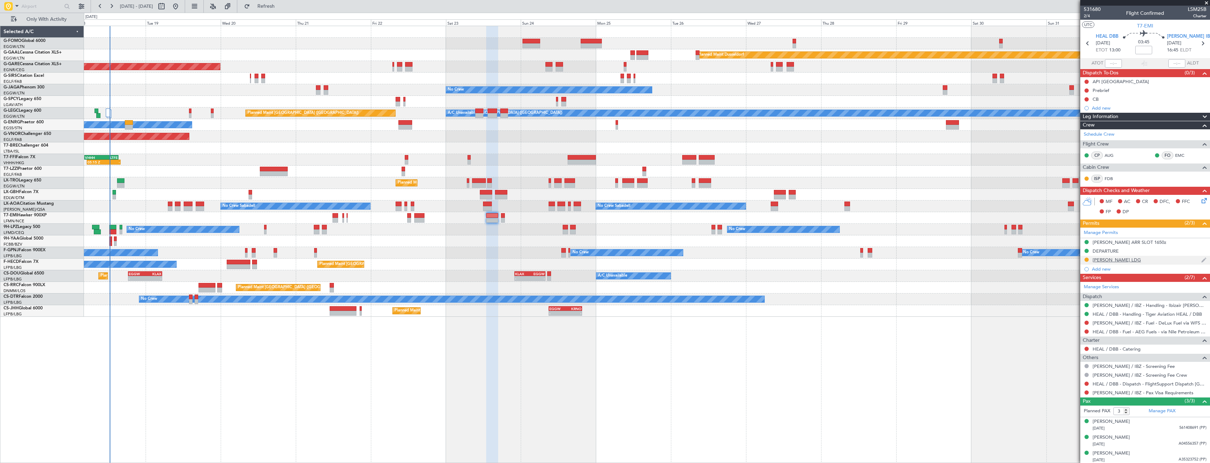
click at [1167, 259] on div "LEIB LDG" at bounding box center [1145, 260] width 130 height 9
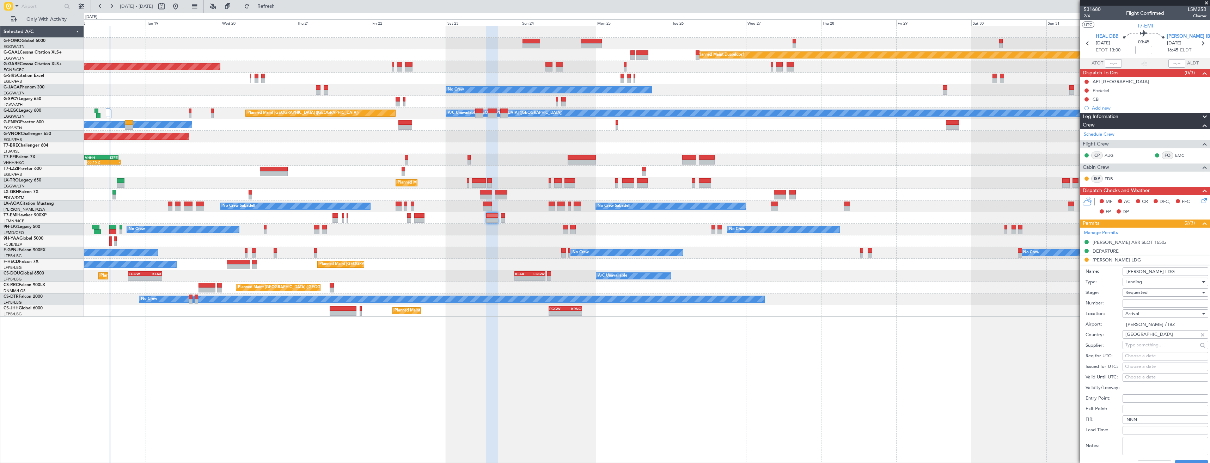
click at [1156, 304] on input "Number:" at bounding box center [1165, 303] width 86 height 8
paste input "LSM-S25-9AE3C6D9."
type input "LSM-S25-9AE3C6D9"
click at [1139, 290] on span "Requested" at bounding box center [1136, 292] width 22 height 6
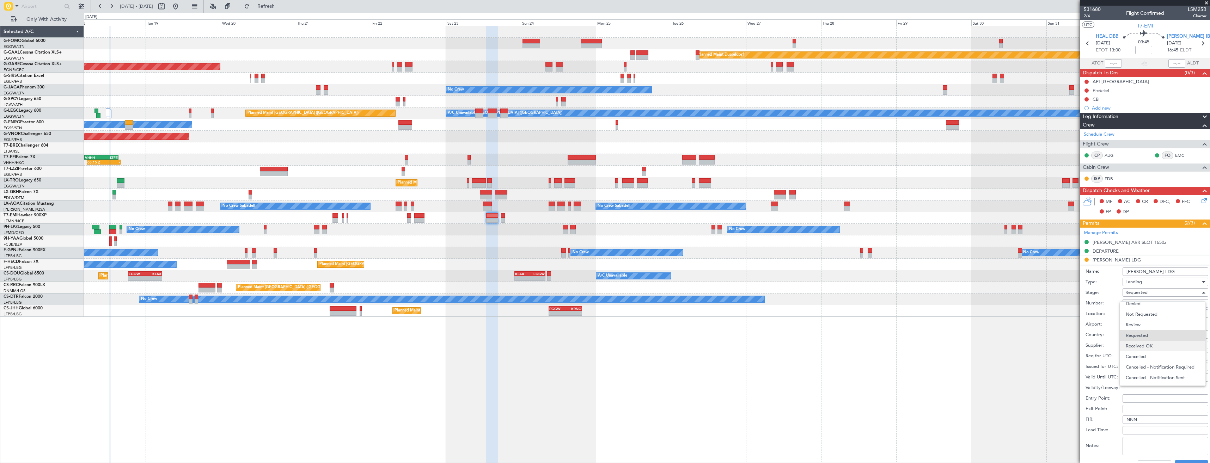
click at [1148, 342] on span "Received OK" at bounding box center [1163, 346] width 74 height 11
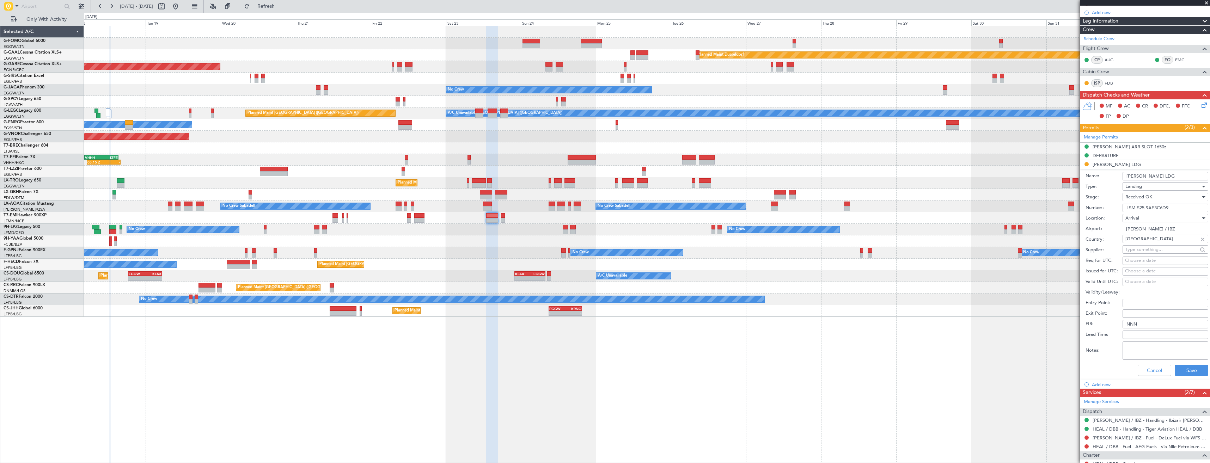
scroll to position [141, 0]
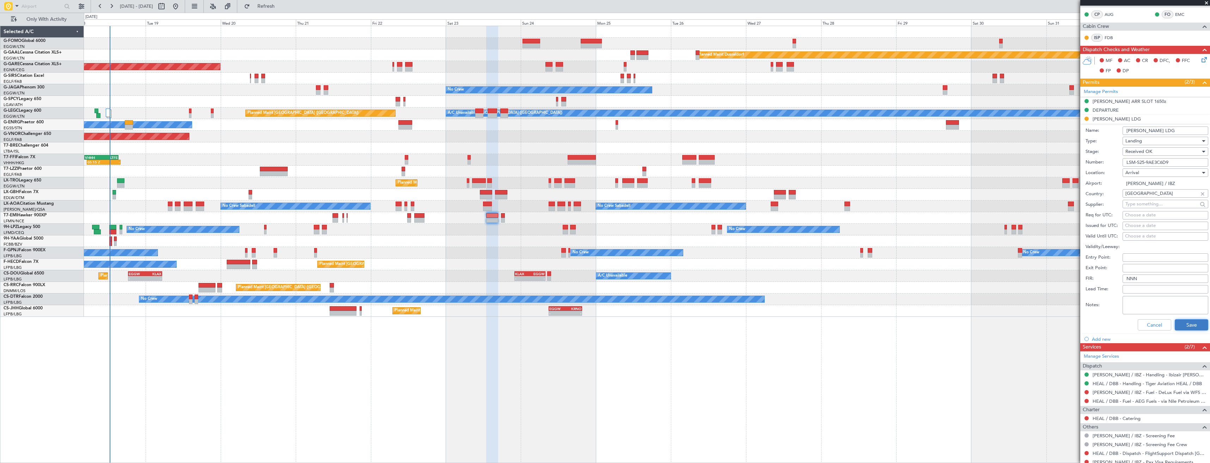
click at [1186, 322] on button "Save" at bounding box center [1191, 324] width 33 height 11
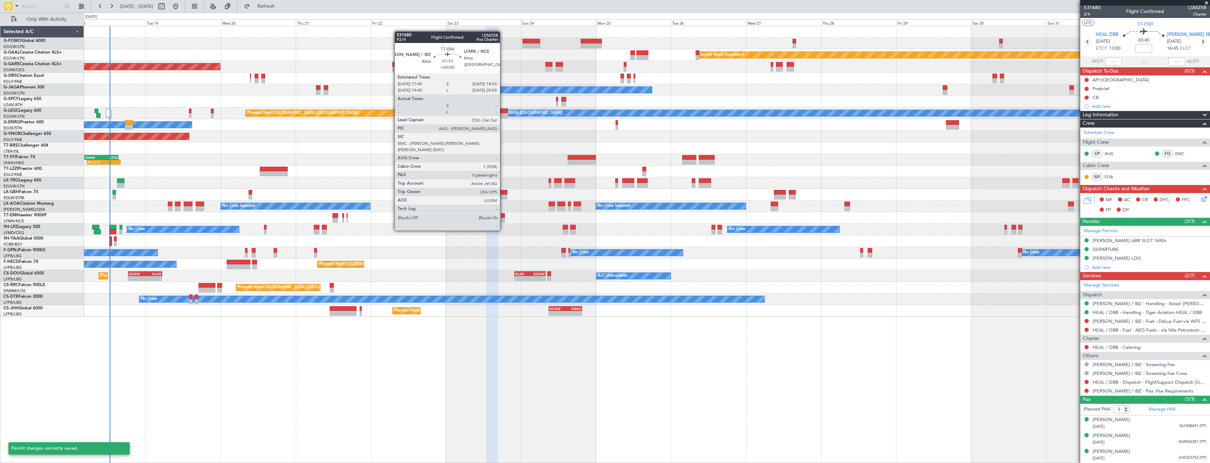
scroll to position [1, 0]
click at [503, 217] on div at bounding box center [503, 215] width 4 height 5
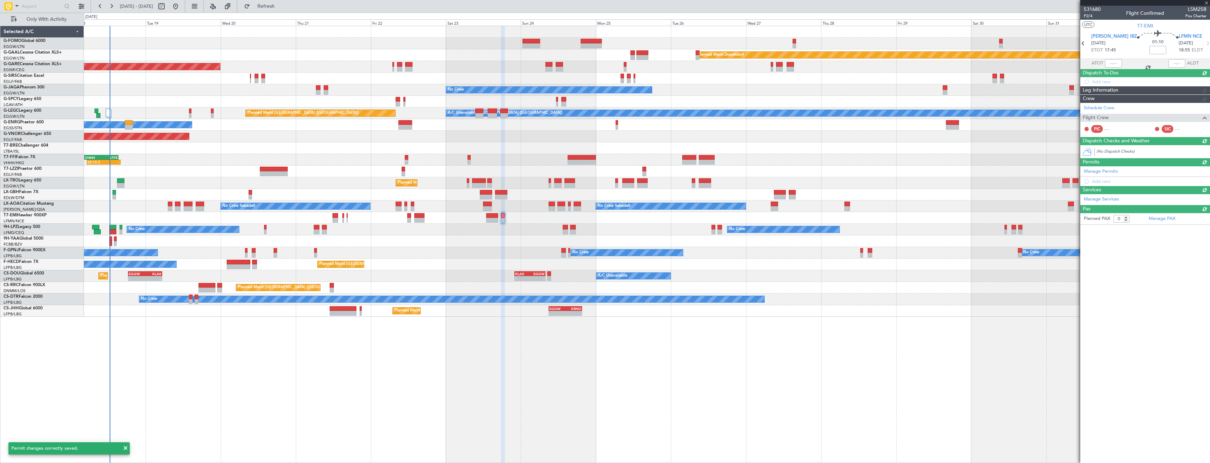
scroll to position [0, 0]
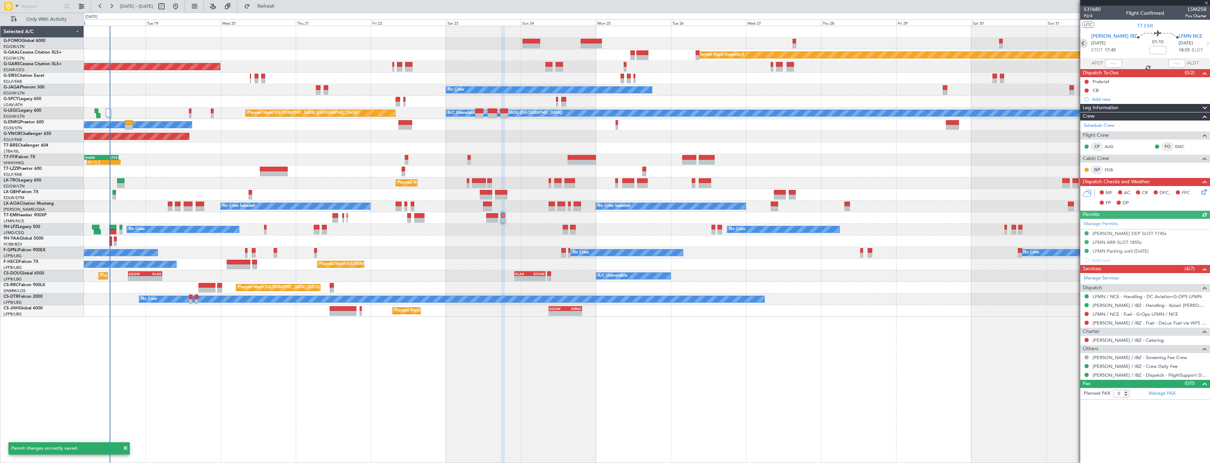
click at [1088, 43] on icon at bounding box center [1082, 43] width 9 height 9
type input "3"
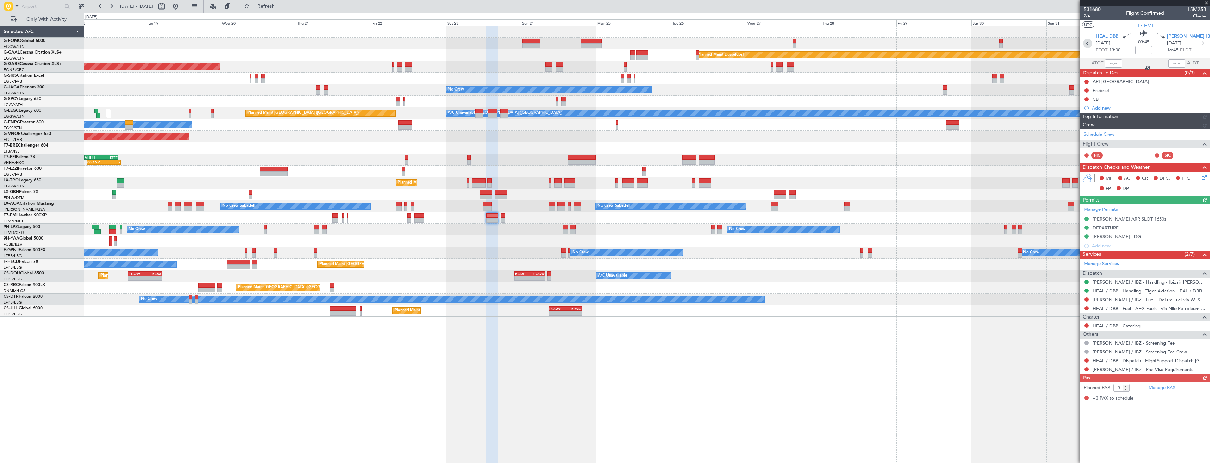
click at [1090, 43] on icon at bounding box center [1087, 43] width 9 height 9
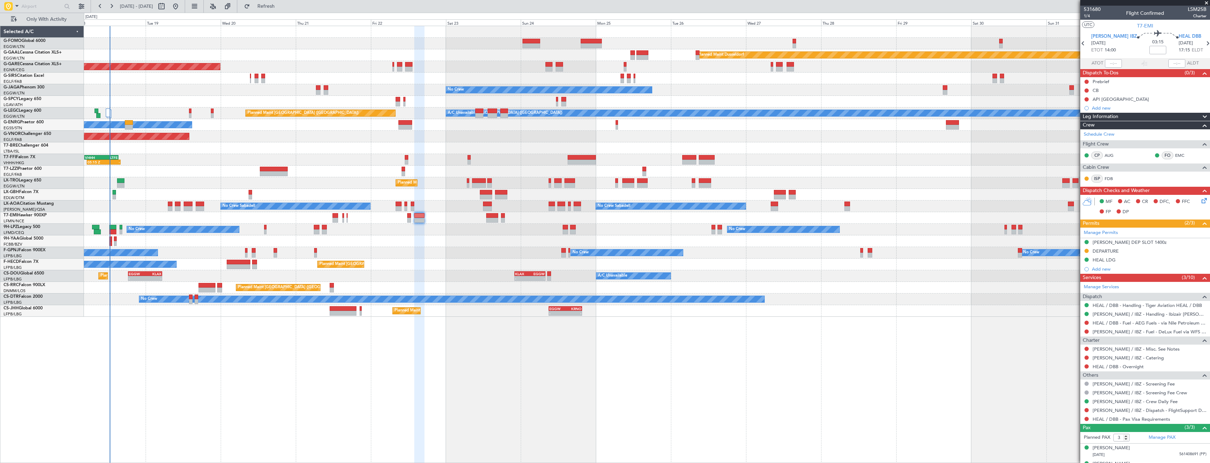
click at [1131, 252] on div "DEPARTURE" at bounding box center [1145, 251] width 130 height 9
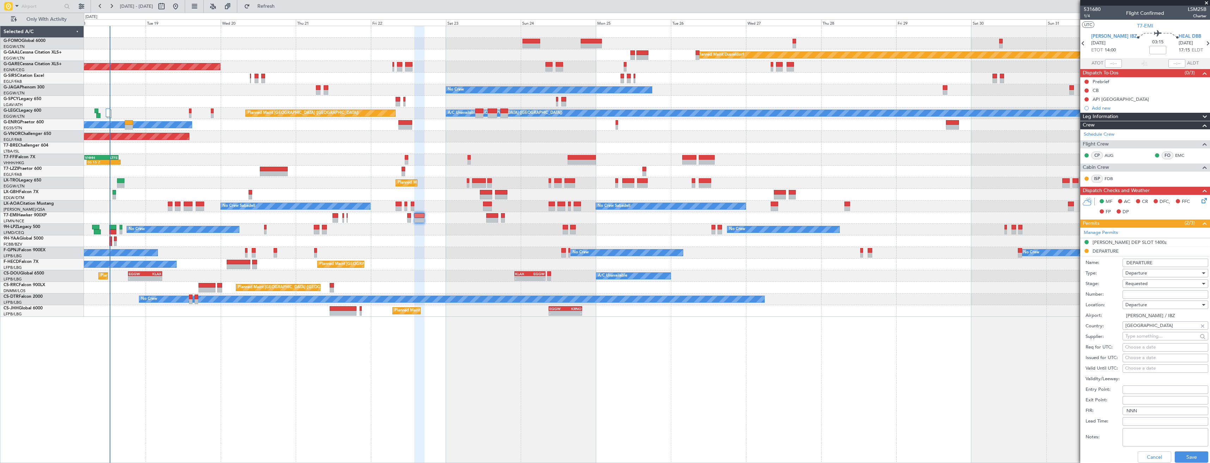
click at [1140, 293] on input "Number:" at bounding box center [1165, 294] width 86 height 8
paste input "LSM-S25-9AE3C6D9."
type input "LSM-S25-9AE3C6D9"
click at [1139, 284] on span "Requested" at bounding box center [1136, 284] width 22 height 6
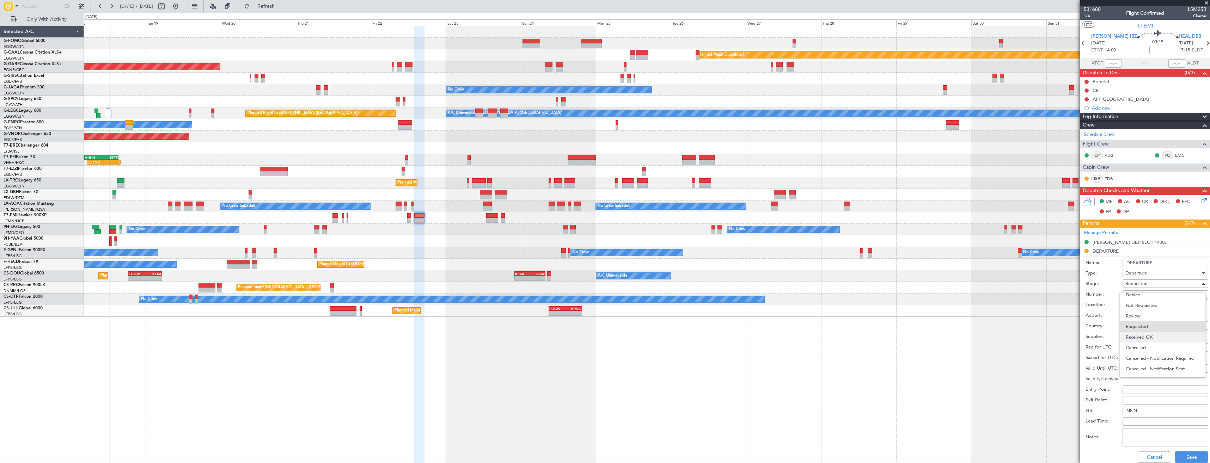
click at [1142, 337] on span "Received OK" at bounding box center [1163, 337] width 74 height 11
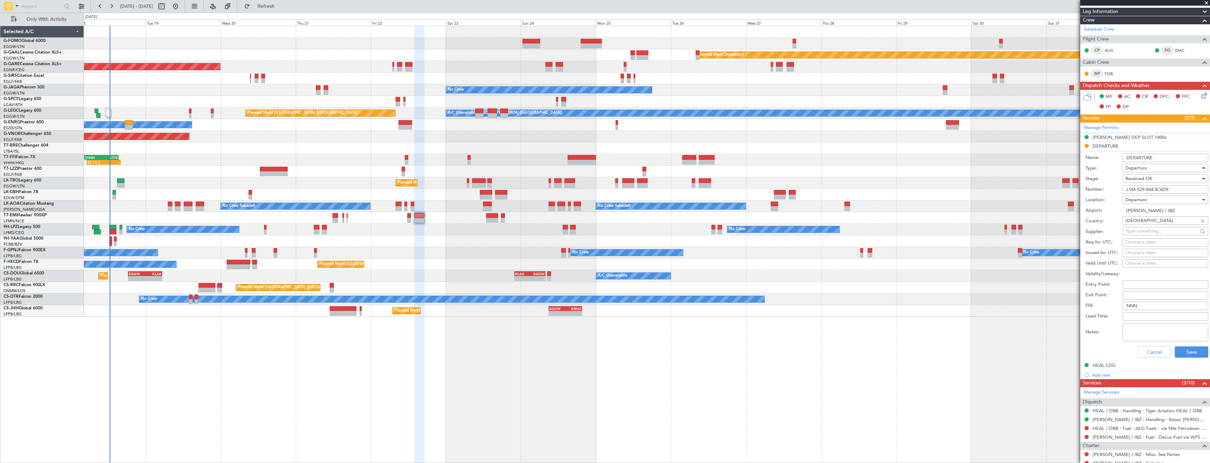
scroll to position [106, 0]
click at [1176, 351] on button "Save" at bounding box center [1191, 351] width 33 height 11
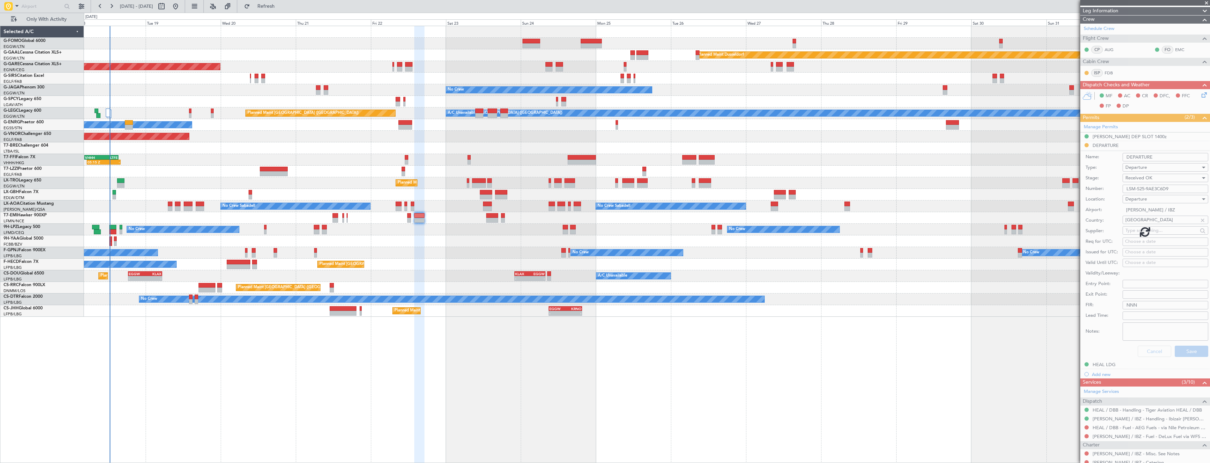
scroll to position [28, 0]
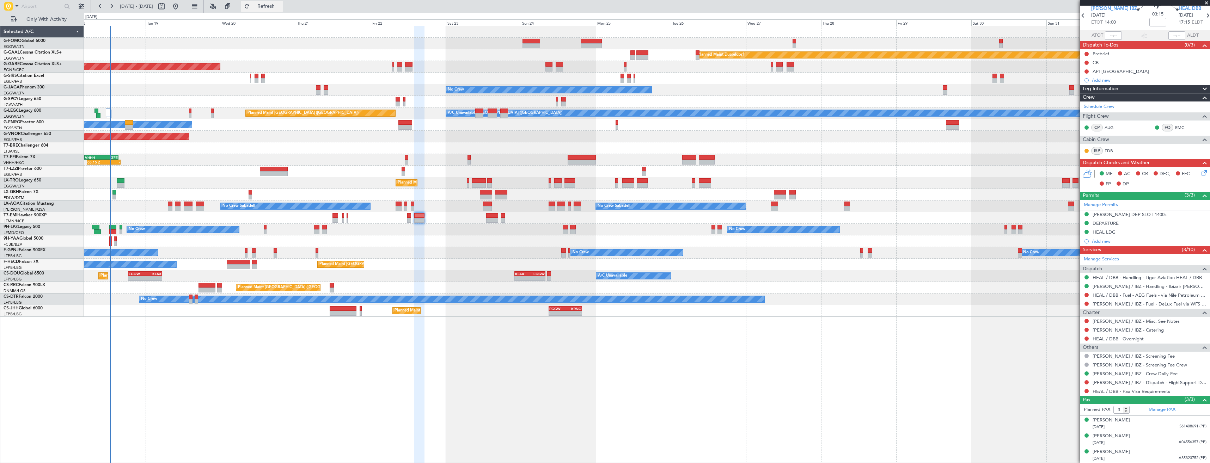
click at [283, 10] on button "Refresh" at bounding box center [262, 6] width 42 height 11
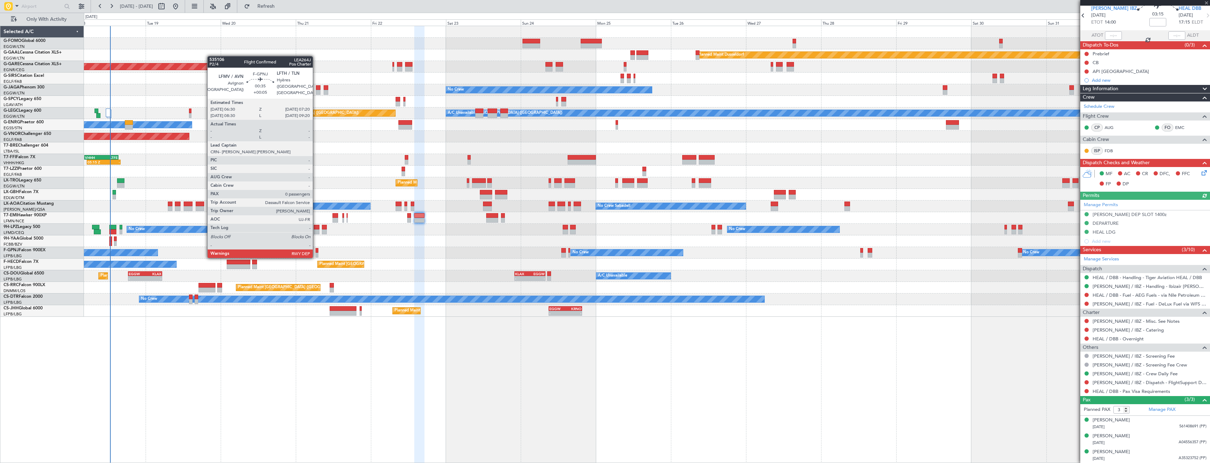
click at [316, 250] on div at bounding box center [317, 250] width 3 height 5
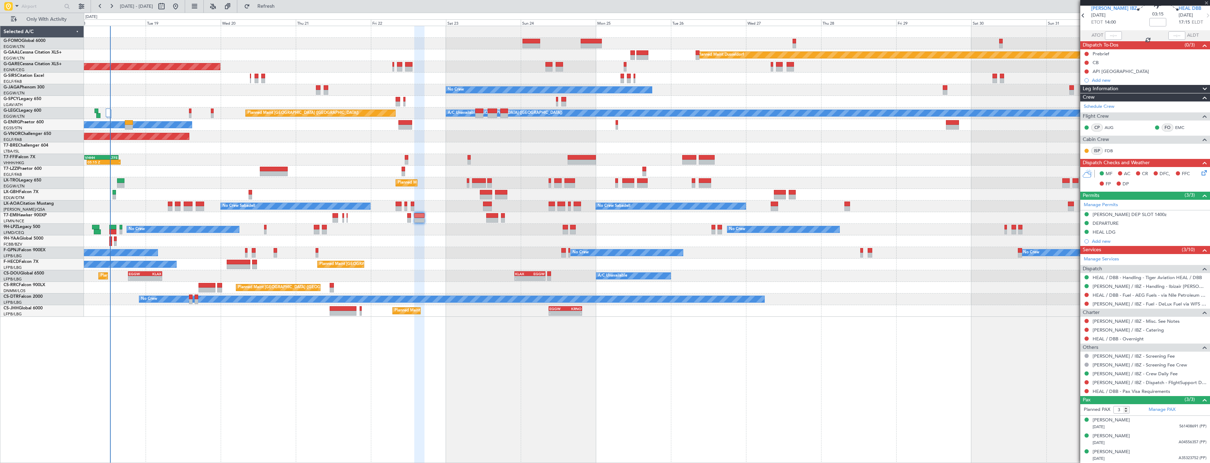
type input "+00:05"
type input "0"
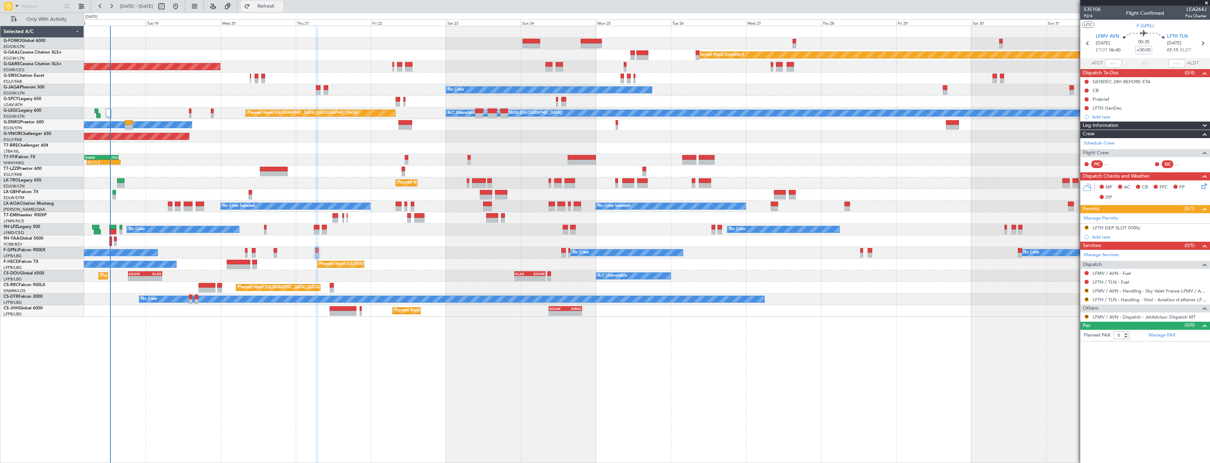
click at [281, 5] on span "Refresh" at bounding box center [266, 6] width 30 height 5
drag, startPoint x: 1085, startPoint y: 292, endPoint x: 1085, endPoint y: 300, distance: 7.8
click at [1085, 300] on mat-tooltip-component "Review" at bounding box center [1086, 302] width 25 height 19
click at [1088, 298] on button "R" at bounding box center [1086, 300] width 4 height 4
click at [1078, 342] on span "Requested" at bounding box center [1066, 341] width 22 height 7
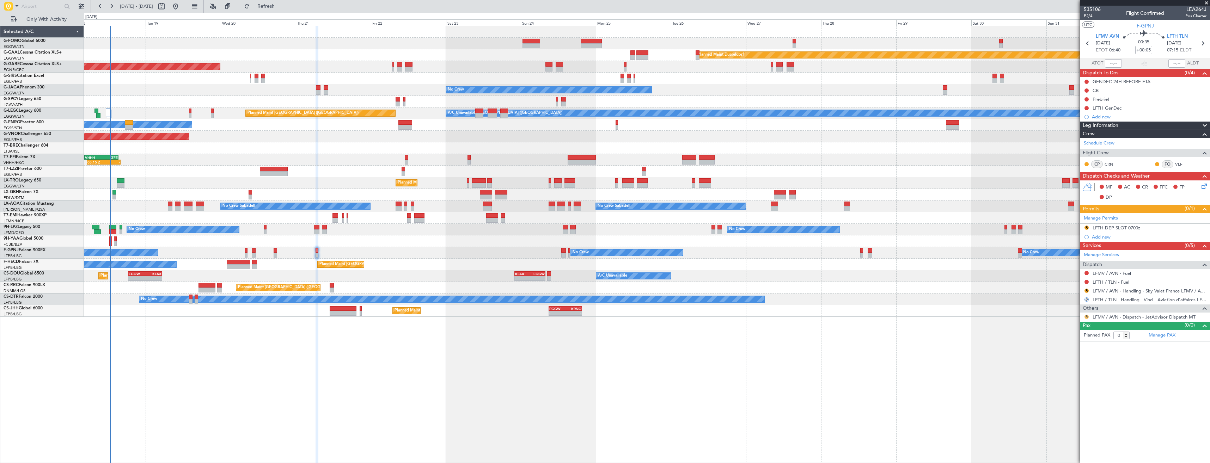
click at [1087, 318] on button "R" at bounding box center [1086, 317] width 4 height 4
click at [1070, 397] on li "Confirmed" at bounding box center [1086, 401] width 81 height 11
click at [1085, 227] on button "R" at bounding box center [1086, 228] width 4 height 4
click at [1068, 258] on span "Requested" at bounding box center [1066, 258] width 22 height 7
click at [1085, 290] on button "R" at bounding box center [1086, 291] width 4 height 4
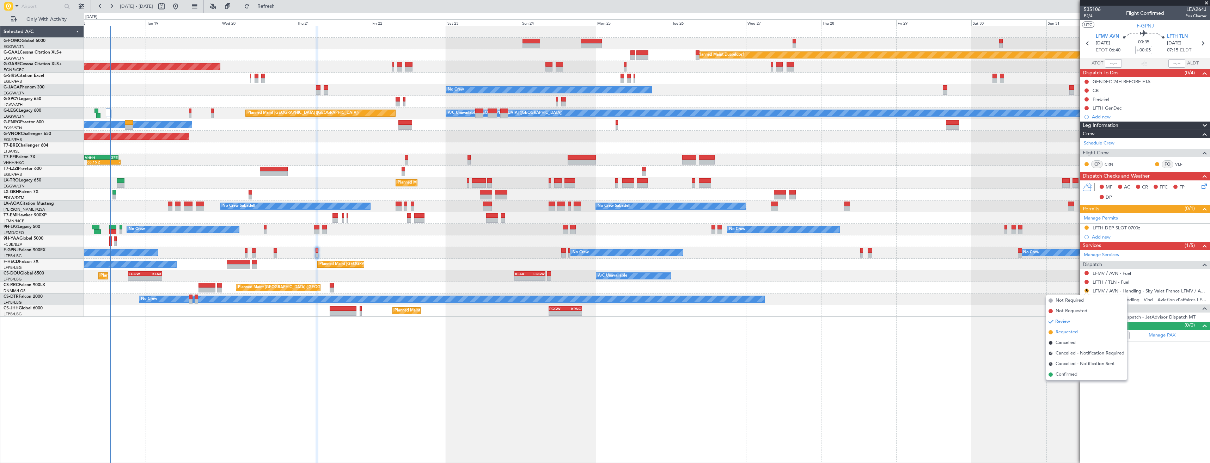
click at [1068, 331] on span "Requested" at bounding box center [1066, 332] width 22 height 7
click at [1087, 40] on icon at bounding box center [1087, 43] width 9 height 9
type input "3"
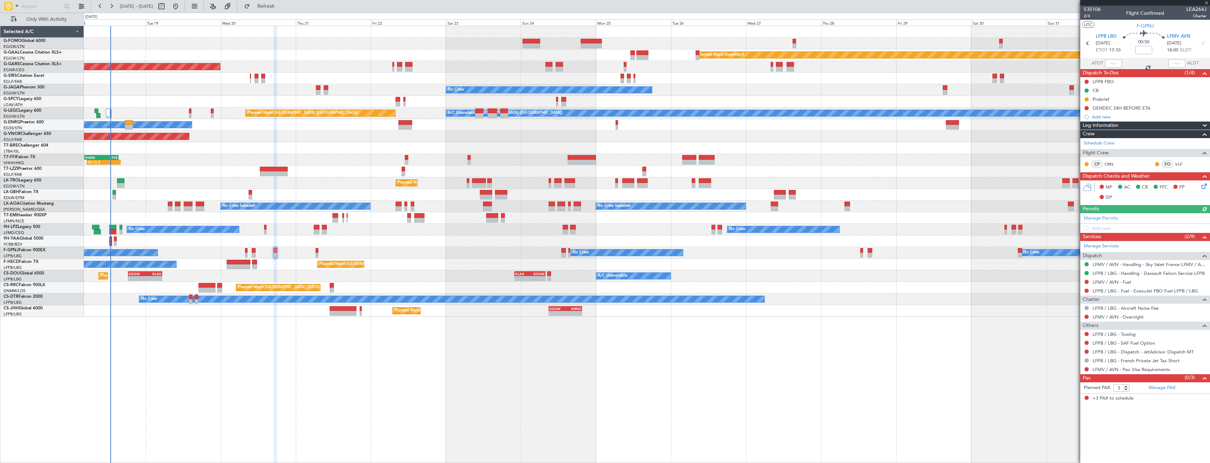
click at [1205, 45] on icon at bounding box center [1202, 43] width 9 height 9
type input "+00:05"
type input "0"
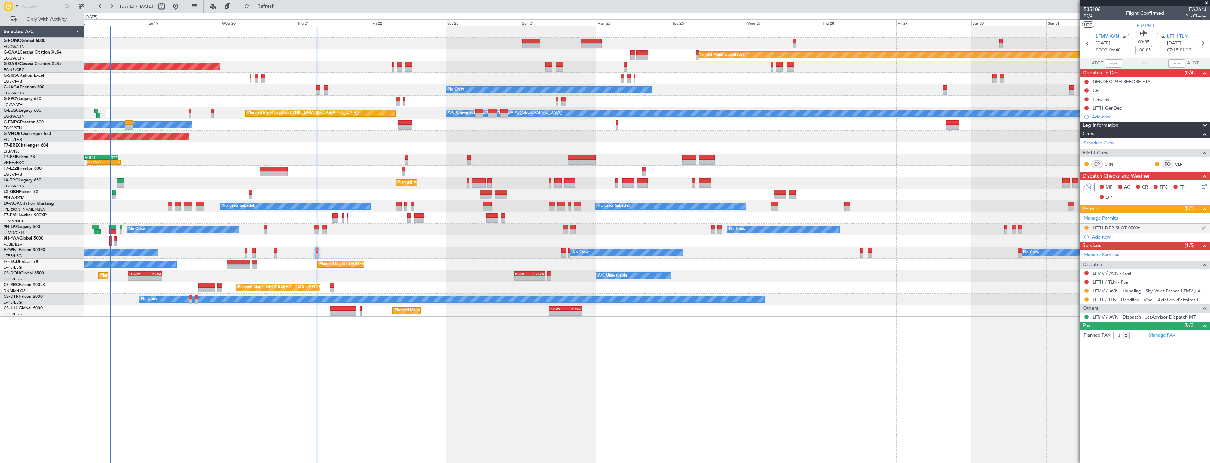
click at [1161, 231] on div "LFTH DEP SLOT 0700z" at bounding box center [1145, 228] width 130 height 9
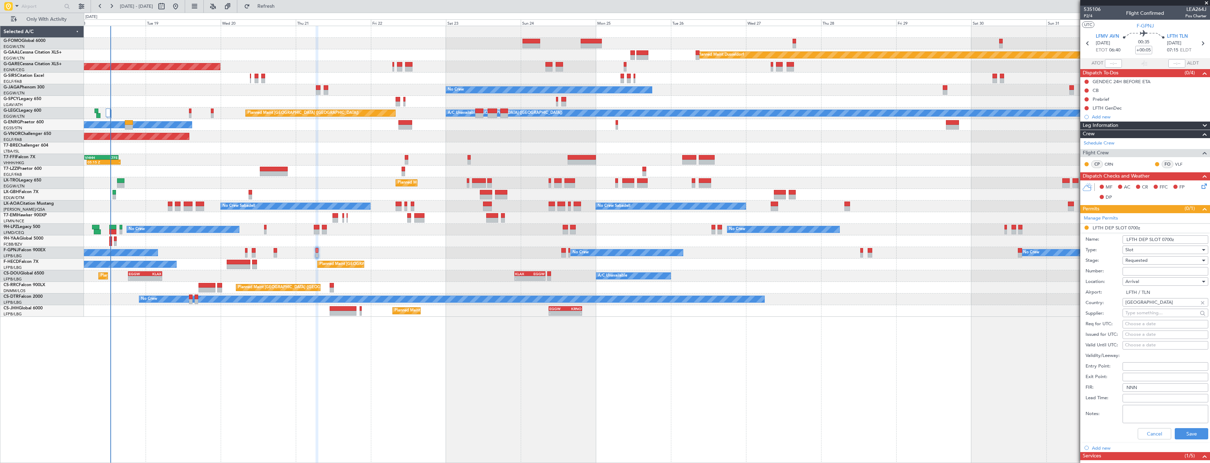
click at [1168, 237] on input "LFTH DEP SLOT 0700z" at bounding box center [1165, 239] width 86 height 8
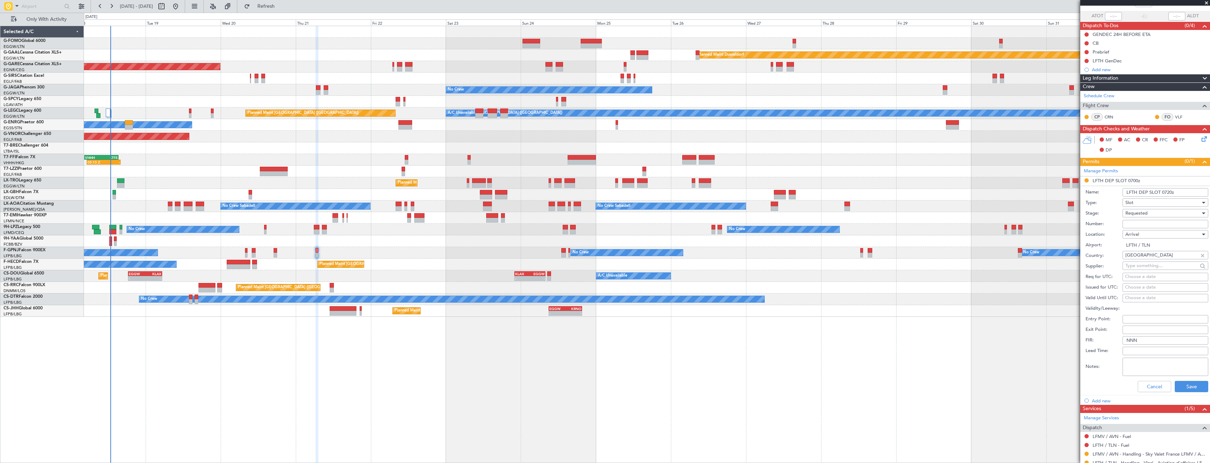
scroll to position [88, 0]
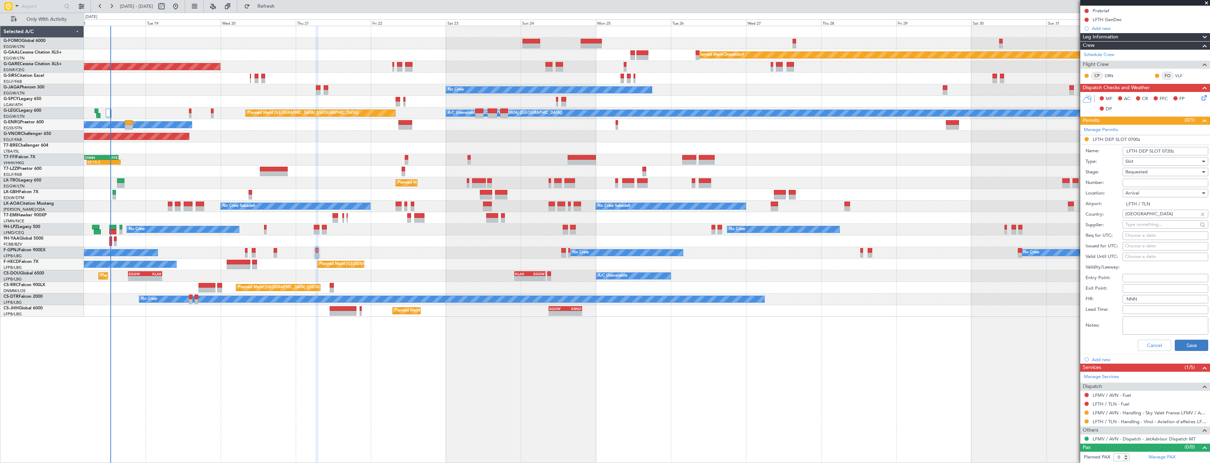
type input "LFTH DEP SLOT 0720z"
click at [1187, 342] on button "Save" at bounding box center [1191, 345] width 33 height 11
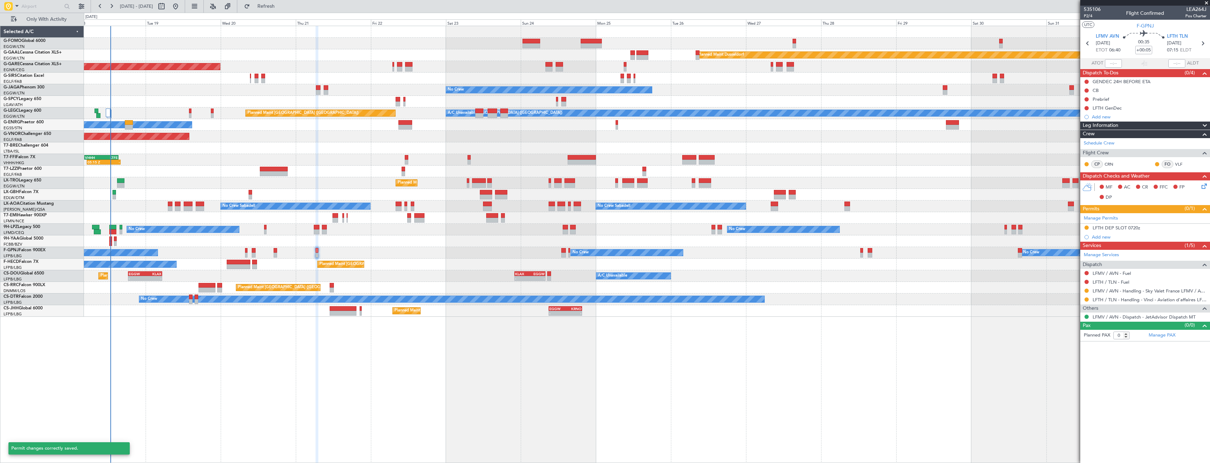
scroll to position [0, 0]
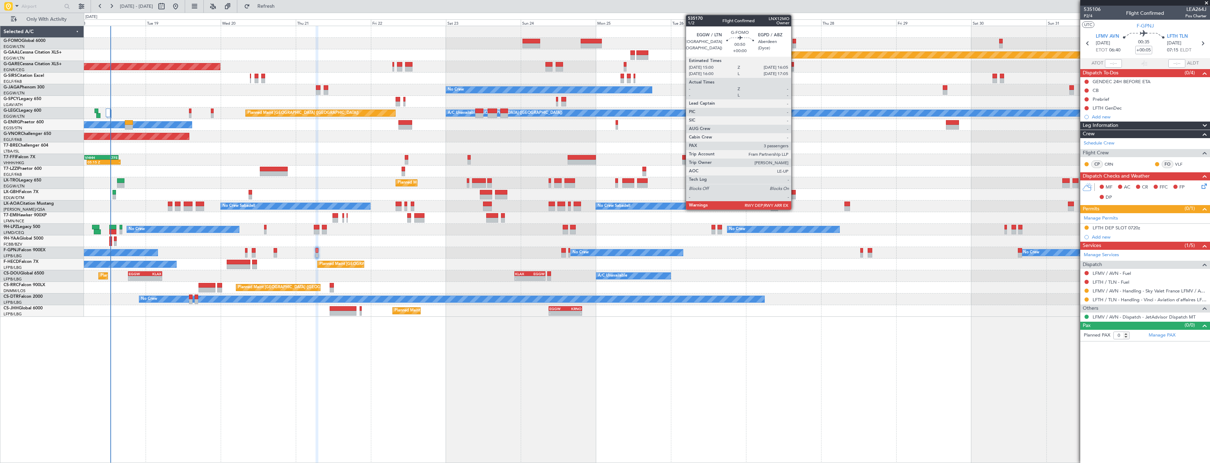
click at [794, 43] on div at bounding box center [794, 41] width 4 height 5
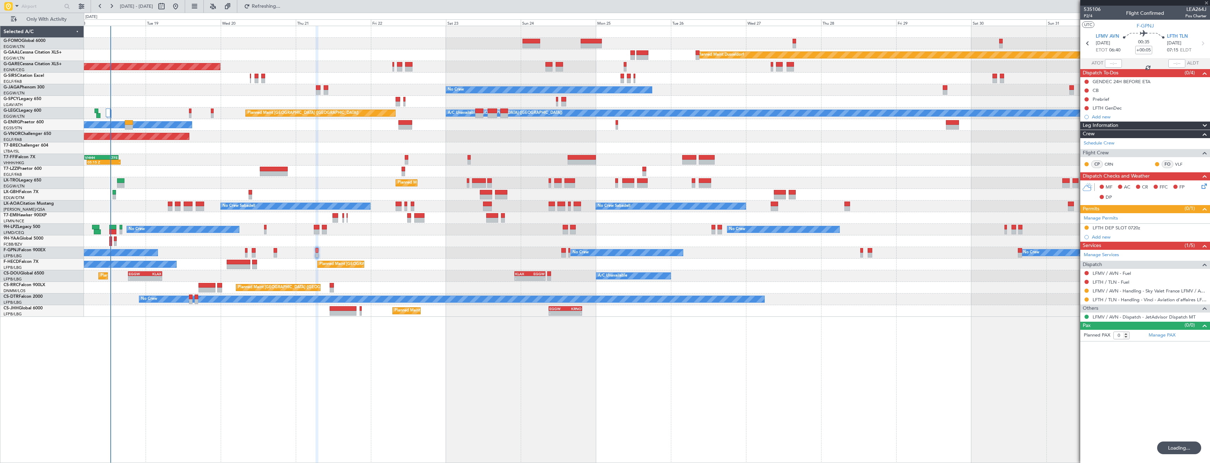
type input "3"
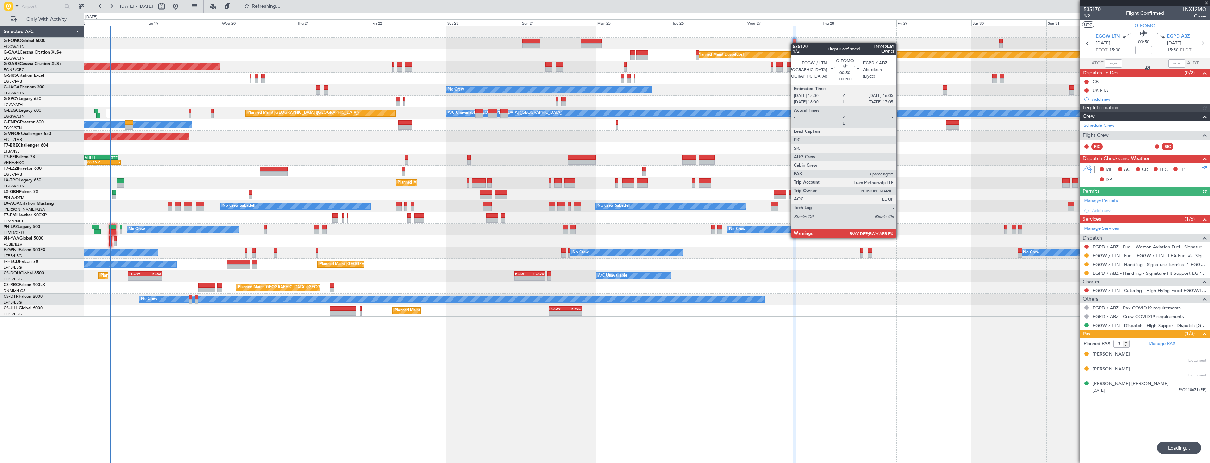
type input "+00:05"
type input "0"
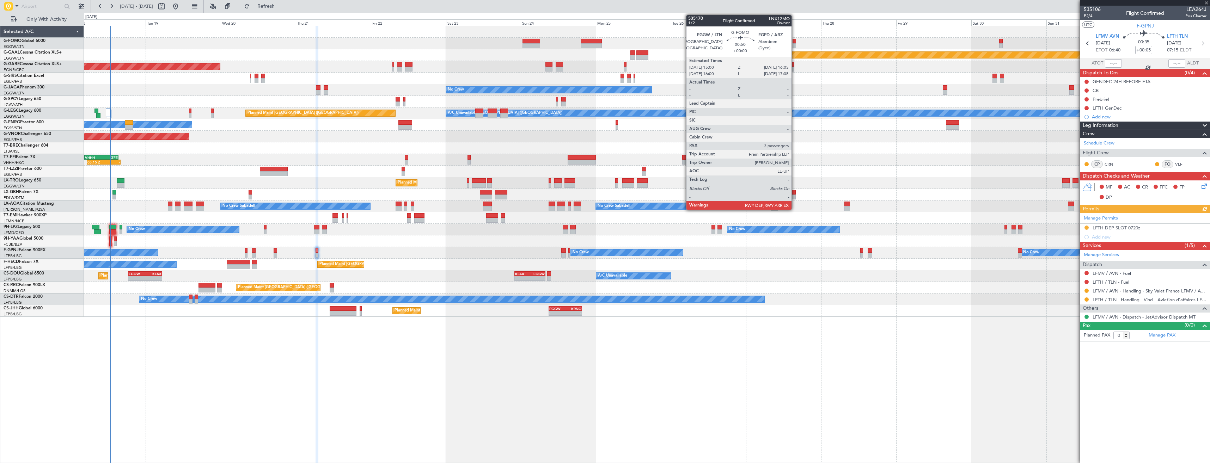
click at [795, 45] on div at bounding box center [794, 45] width 4 height 5
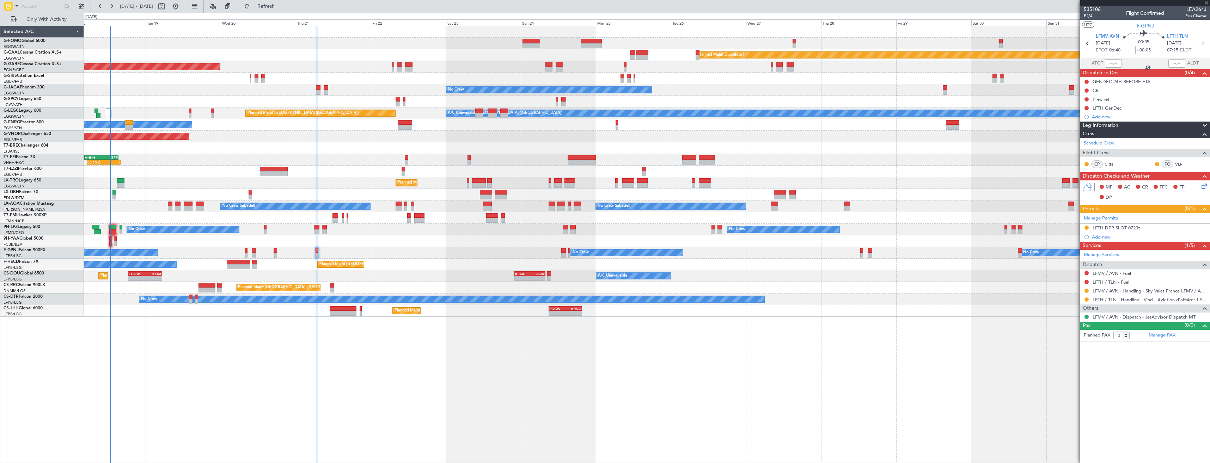
type input "3"
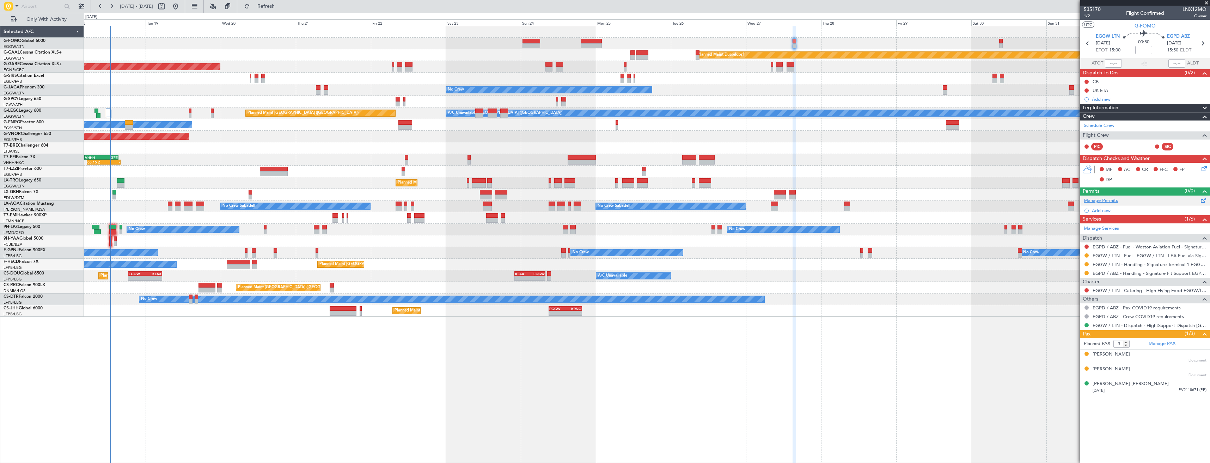
click at [1116, 203] on link "Manage Permits" at bounding box center [1101, 200] width 34 height 7
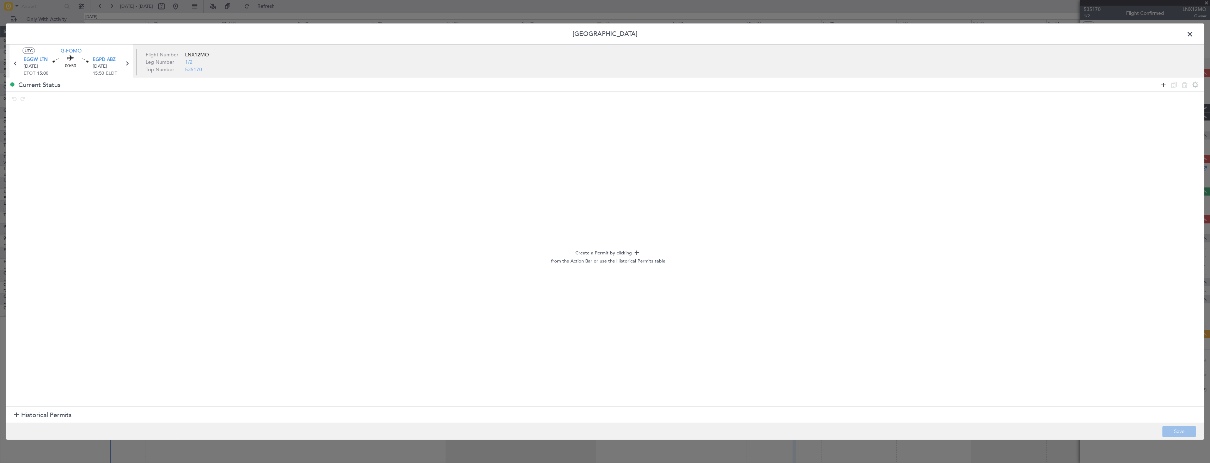
click at [1164, 85] on icon at bounding box center [1163, 84] width 8 height 8
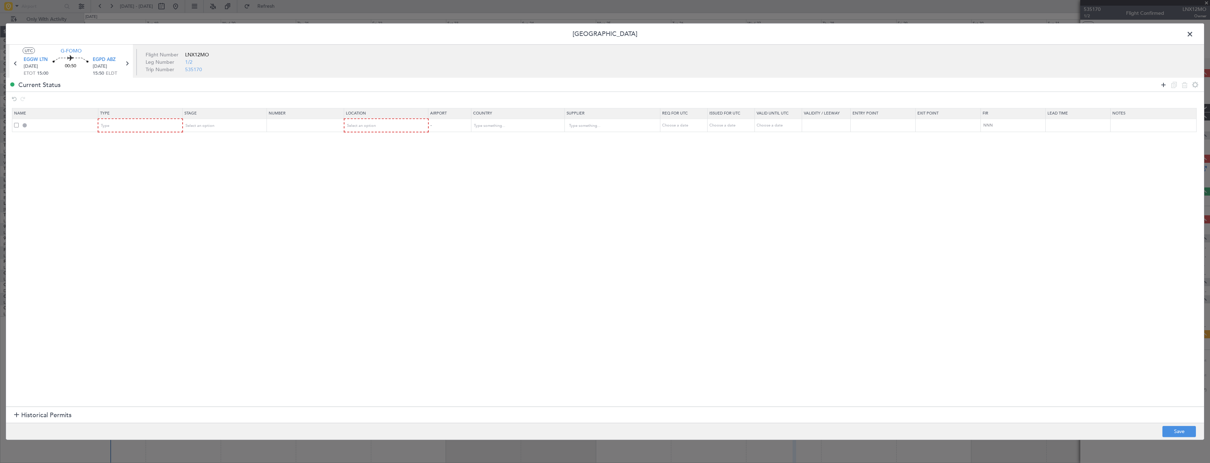
click at [1164, 85] on icon at bounding box center [1163, 84] width 8 height 8
click at [139, 126] on div "Type" at bounding box center [138, 126] width 74 height 11
click at [134, 192] on span "Slot" at bounding box center [142, 193] width 79 height 11
click at [129, 142] on div "Type" at bounding box center [138, 139] width 74 height 11
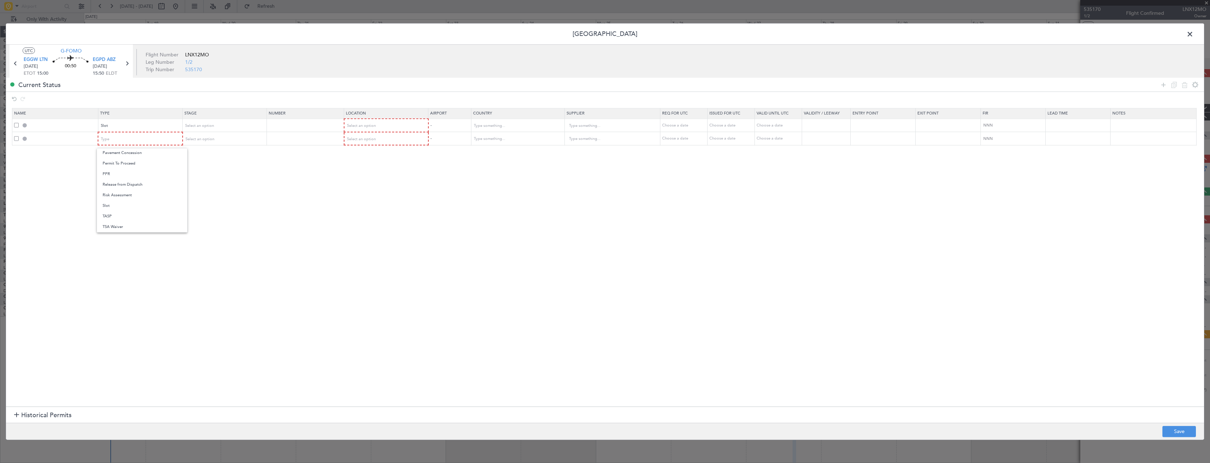
click at [130, 203] on span "Slot" at bounding box center [142, 206] width 79 height 11
click at [1162, 86] on icon at bounding box center [1163, 84] width 8 height 8
click at [165, 154] on div "Type" at bounding box center [138, 152] width 74 height 11
click at [145, 215] on span "Slot" at bounding box center [142, 219] width 79 height 11
click at [200, 128] on span "Select an option" at bounding box center [199, 125] width 29 height 5
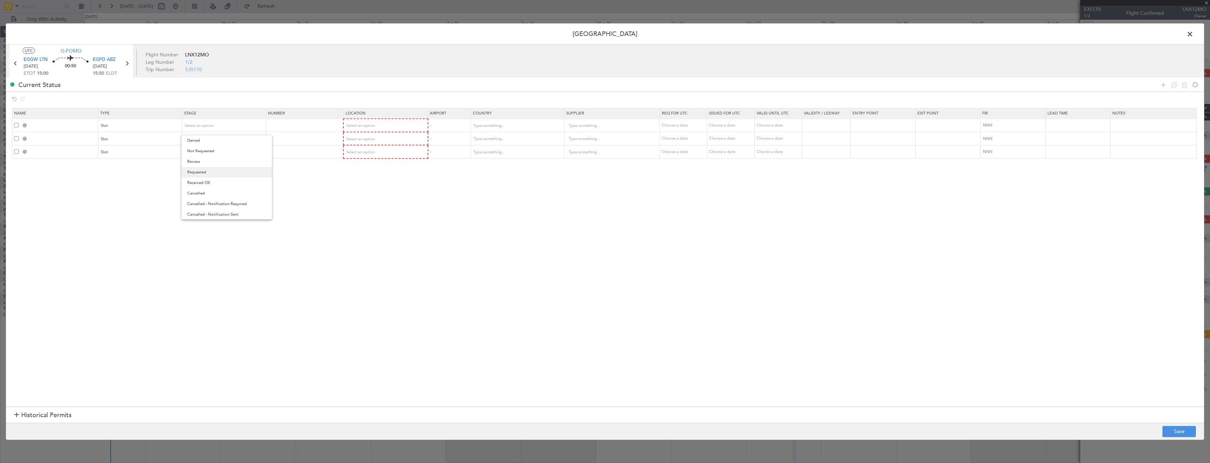
click at [198, 171] on span "Requested" at bounding box center [226, 172] width 79 height 11
click at [206, 138] on span "Select an option" at bounding box center [199, 138] width 29 height 5
click at [212, 128] on div at bounding box center [605, 231] width 1210 height 463
click at [212, 128] on div "Requested" at bounding box center [222, 126] width 74 height 11
click at [205, 139] on span "Denied" at bounding box center [226, 140] width 79 height 11
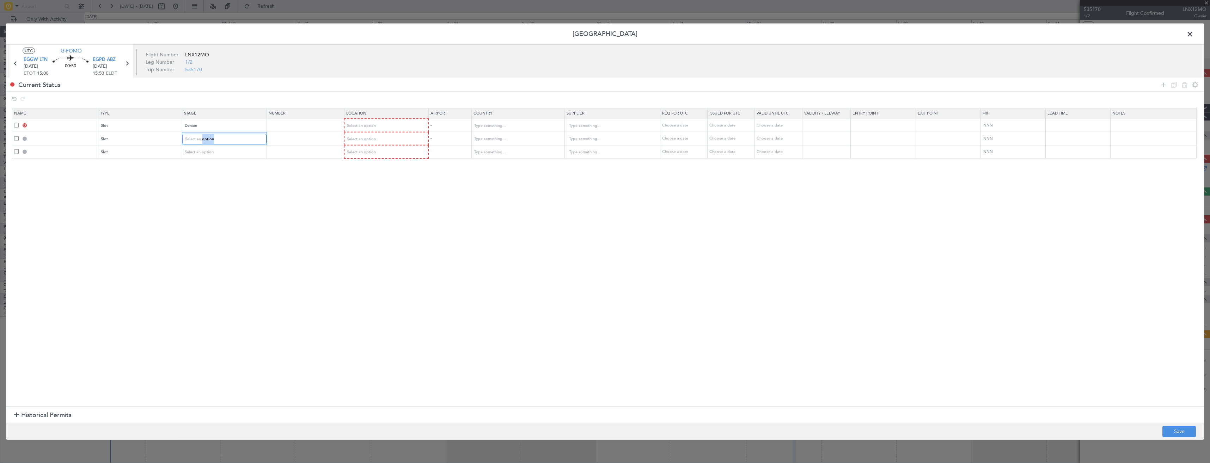
click at [205, 139] on span "Select an option" at bounding box center [199, 138] width 29 height 5
click at [209, 197] on span "Received OK" at bounding box center [226, 196] width 79 height 11
click at [214, 154] on span "Select an option" at bounding box center [199, 151] width 29 height 5
click at [219, 203] on span "Requested" at bounding box center [226, 199] width 79 height 11
click at [362, 130] on div "Select an option" at bounding box center [384, 126] width 74 height 11
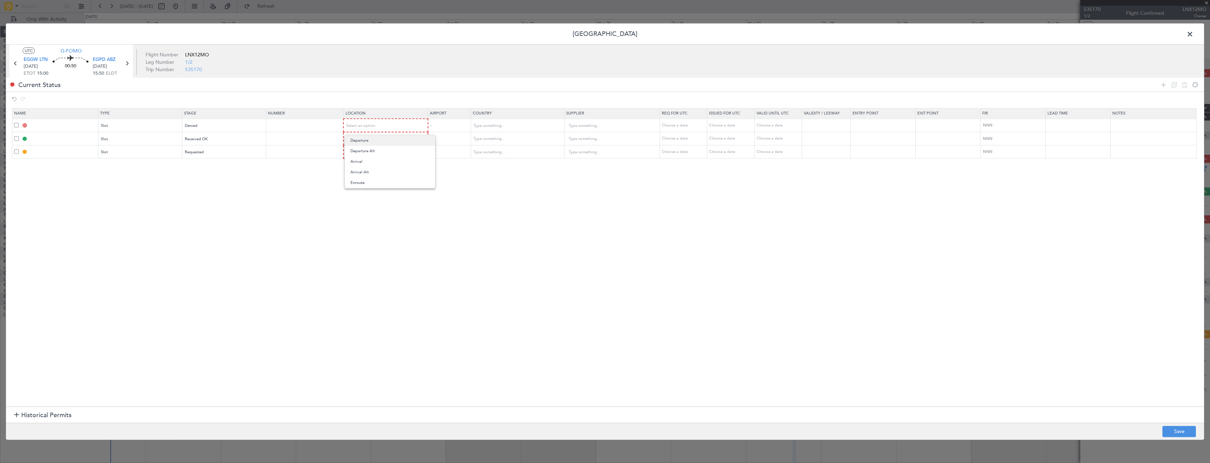
click at [366, 142] on span "Departure" at bounding box center [389, 140] width 79 height 11
click at [367, 136] on span "Select an option" at bounding box center [361, 138] width 29 height 5
click at [370, 151] on span "Departure" at bounding box center [389, 153] width 79 height 11
click at [370, 151] on span "Select an option" at bounding box center [361, 151] width 29 height 5
click at [366, 190] on span "Arrival" at bounding box center [389, 187] width 79 height 11
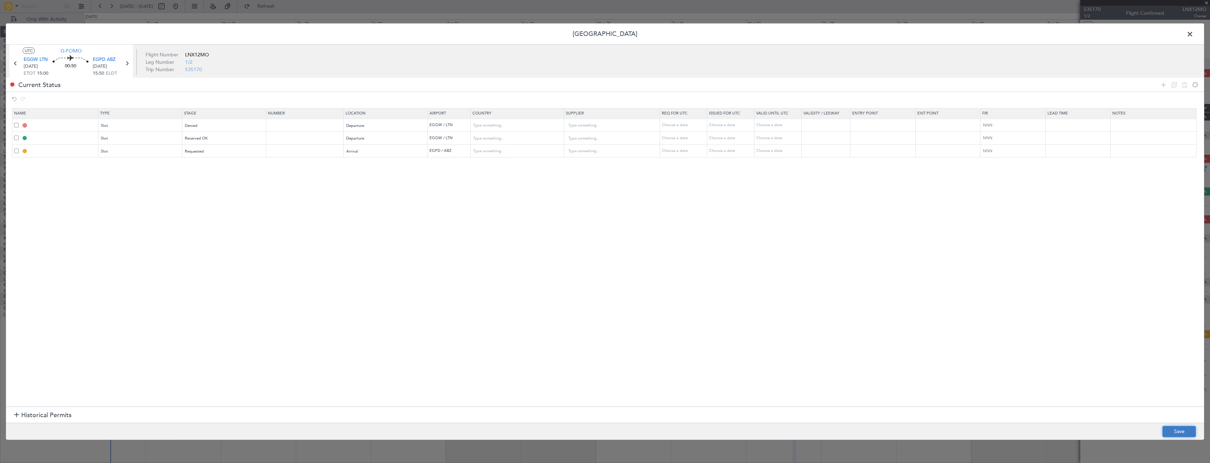
click at [1168, 433] on button "Save" at bounding box center [1178, 431] width 33 height 11
type input "EGGW DEP SLOT"
type input "[GEOGRAPHIC_DATA]"
type input "NNN"
type input "2"
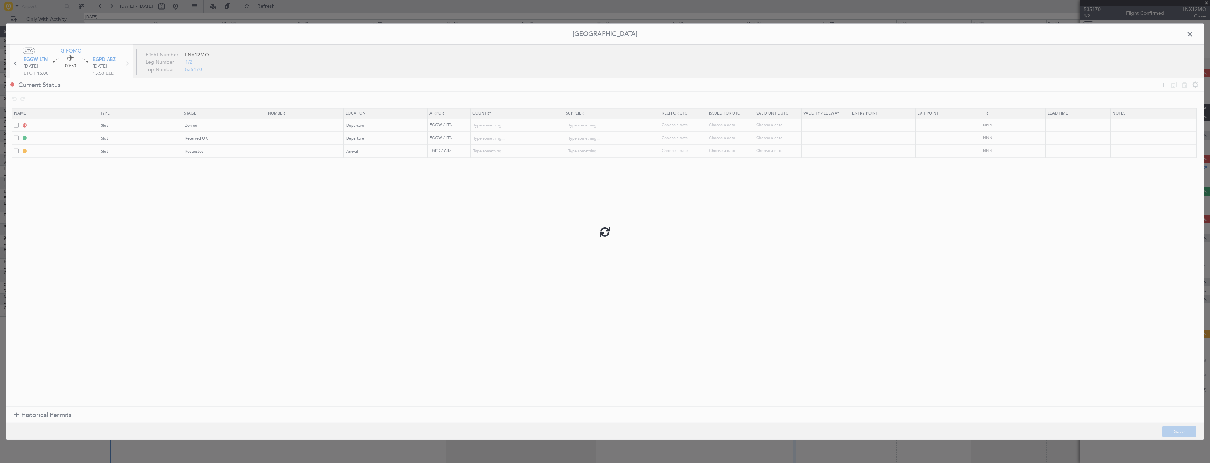
type input "EGGW DEP SLOT"
type input "[GEOGRAPHIC_DATA]"
type input "NNN"
type input "2"
type input "EGPD ARR SLOT"
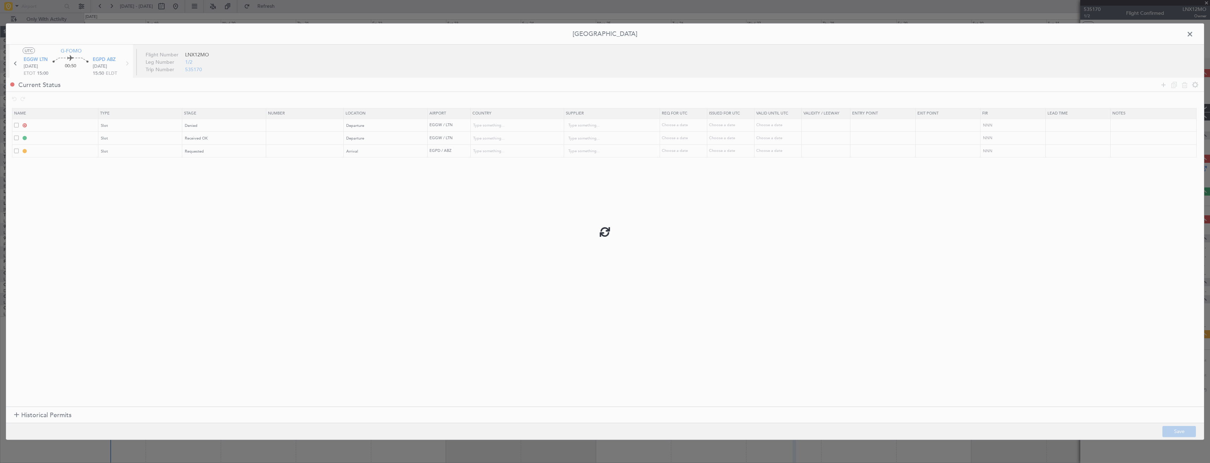
type input "[GEOGRAPHIC_DATA]"
type input "NNN"
type input "2"
click at [78, 123] on input "EGGW DEP SLOT" at bounding box center [63, 125] width 68 height 6
type input "EGGW DEP SLOT 1500z"
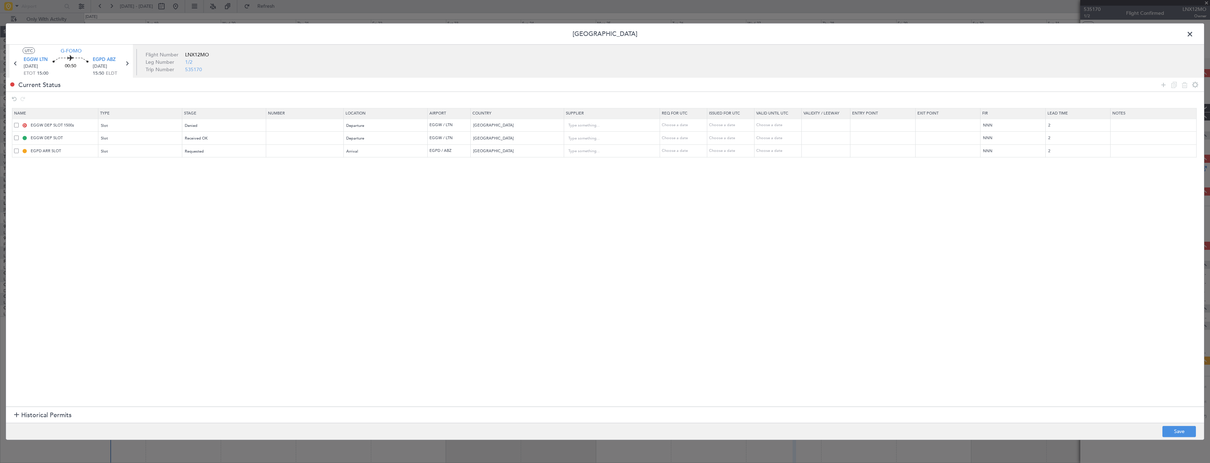
click at [78, 199] on section "Name Type Stage Number Location Airport Country Supplier Req For Utc Issued For…" at bounding box center [605, 256] width 1198 height 301
click at [85, 138] on input "EGGW DEP SLOT" at bounding box center [63, 138] width 68 height 6
type input "EGGW DEP SLOT 1600z"
click at [88, 154] on input "EGPD ARR SLOT" at bounding box center [63, 151] width 68 height 6
type input "EGPD ARR SLOT 1550z"
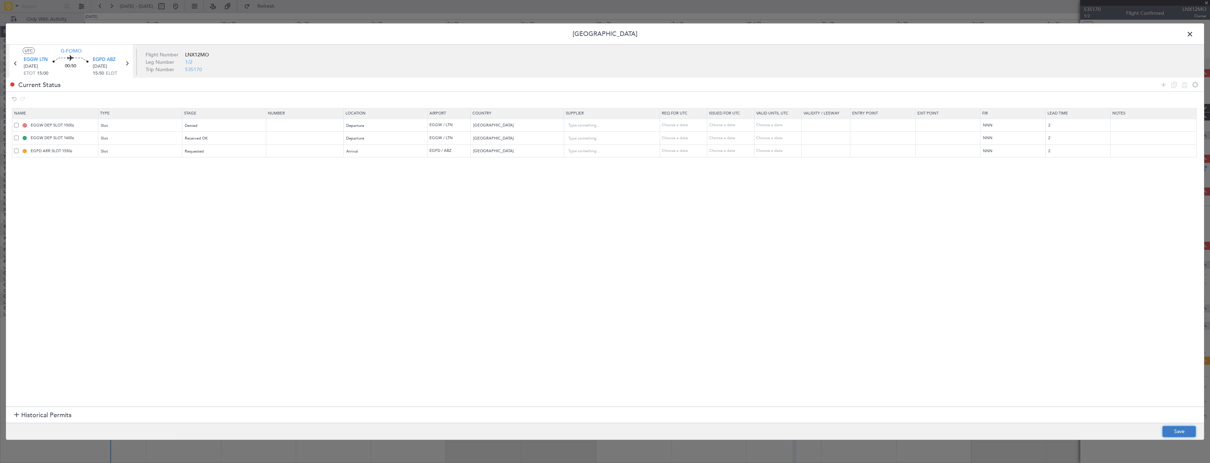
click at [1183, 434] on button "Save" at bounding box center [1178, 431] width 33 height 11
click at [1193, 30] on span at bounding box center [1193, 36] width 0 height 14
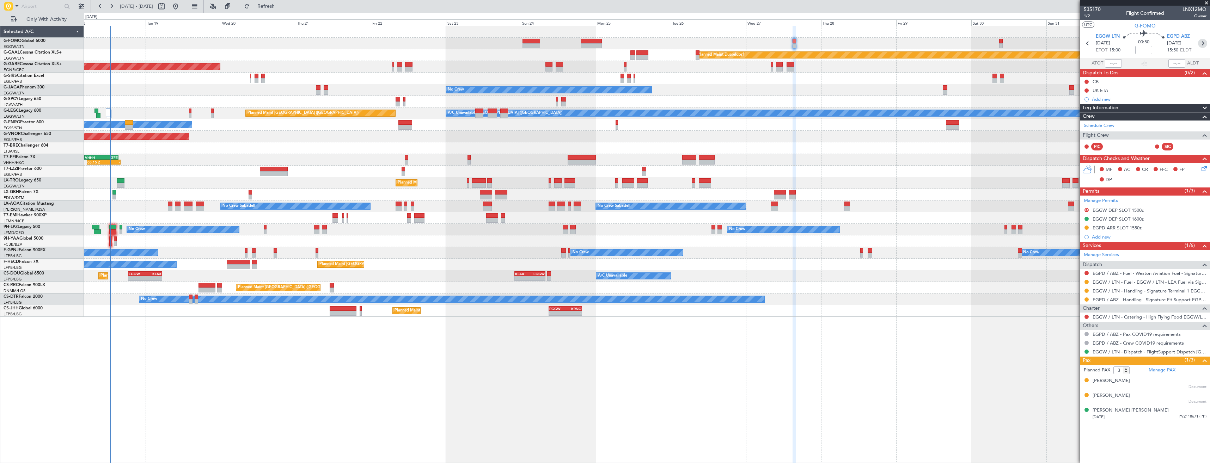
click at [1202, 47] on icon at bounding box center [1202, 43] width 9 height 9
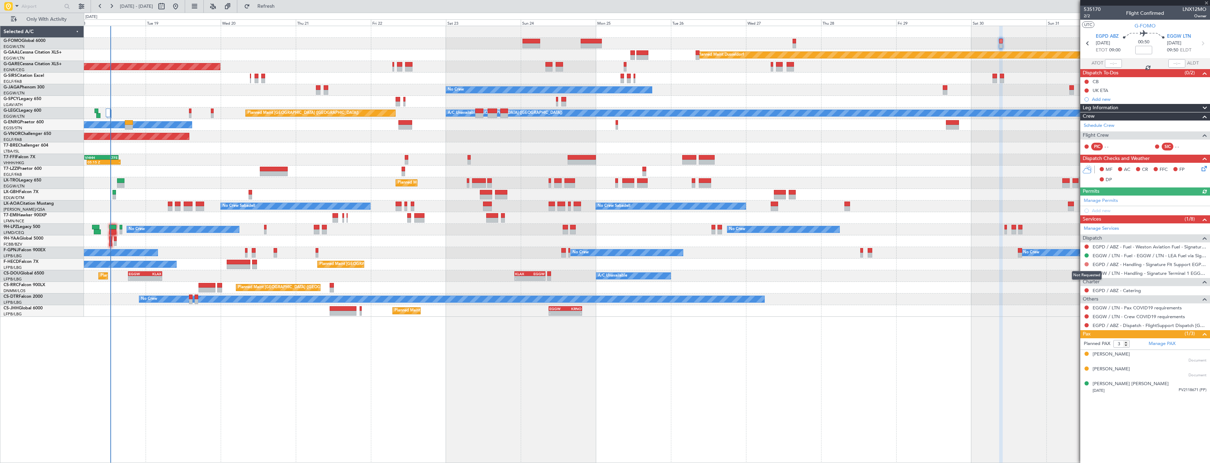
click at [1088, 264] on button at bounding box center [1086, 264] width 4 height 4
click at [1061, 303] on span "Requested" at bounding box center [1066, 305] width 22 height 7
click at [1088, 273] on button at bounding box center [1086, 273] width 4 height 4
click at [1065, 314] on span "Requested" at bounding box center [1066, 314] width 22 height 7
click at [1086, 307] on button at bounding box center [1086, 308] width 4 height 4
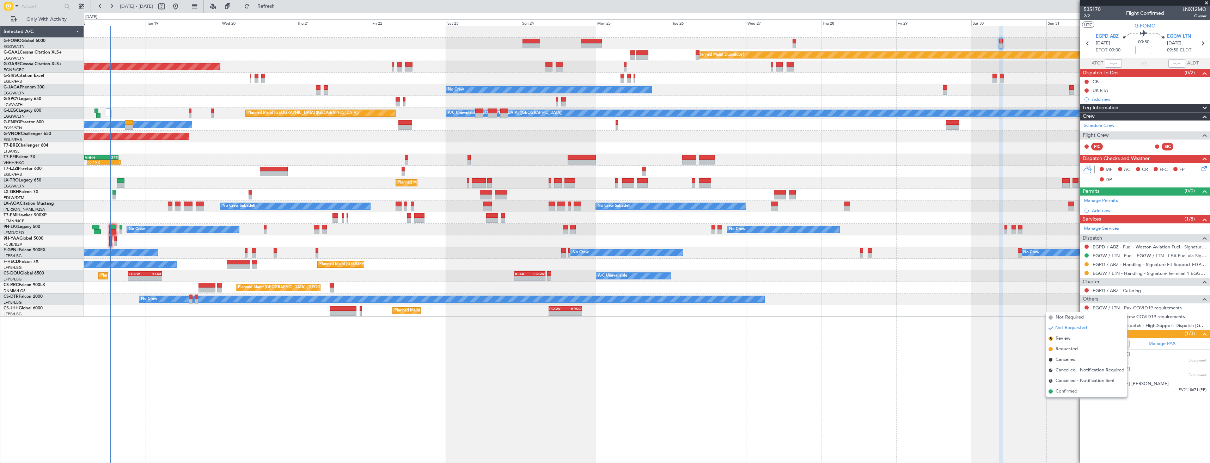
click at [1063, 391] on span "Confirmed" at bounding box center [1066, 391] width 22 height 7
click at [1085, 314] on button at bounding box center [1086, 316] width 4 height 4
click at [1068, 327] on span "Not Required" at bounding box center [1069, 326] width 28 height 7
click at [1087, 325] on button at bounding box center [1086, 325] width 4 height 4
click at [1071, 410] on span "Confirmed" at bounding box center [1066, 409] width 22 height 7
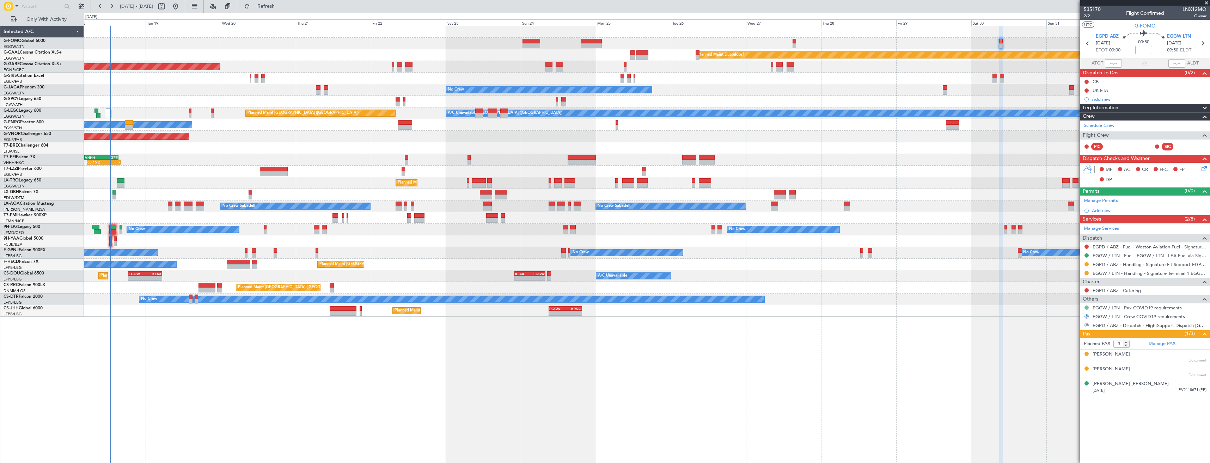
click at [1086, 307] on button at bounding box center [1086, 308] width 4 height 4
click at [1072, 319] on span "Not Required" at bounding box center [1069, 317] width 28 height 7
click at [1100, 202] on link "Manage Permits" at bounding box center [1101, 200] width 34 height 7
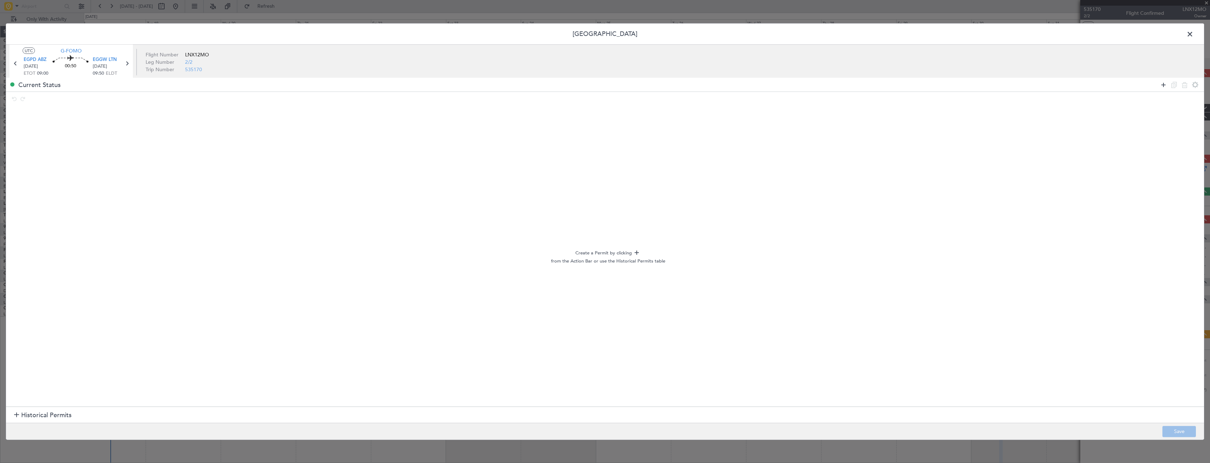
click at [1161, 86] on icon at bounding box center [1163, 84] width 8 height 8
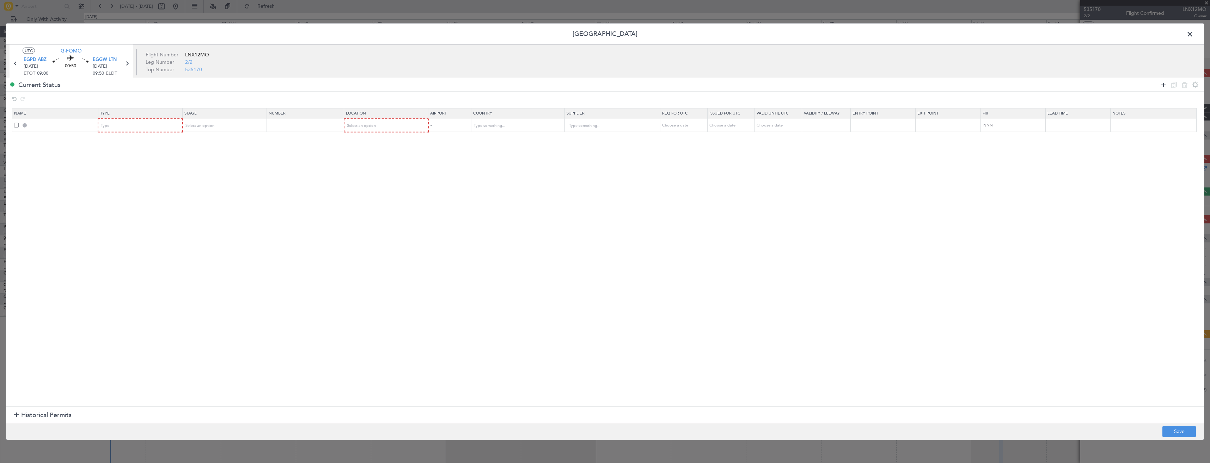
click at [1161, 86] on icon at bounding box center [1163, 84] width 8 height 8
click at [141, 122] on div "Type" at bounding box center [138, 126] width 74 height 11
click at [134, 189] on span "Slot" at bounding box center [142, 193] width 79 height 11
click at [124, 140] on div "Type" at bounding box center [138, 139] width 74 height 11
click at [134, 205] on span "Slot" at bounding box center [142, 206] width 79 height 11
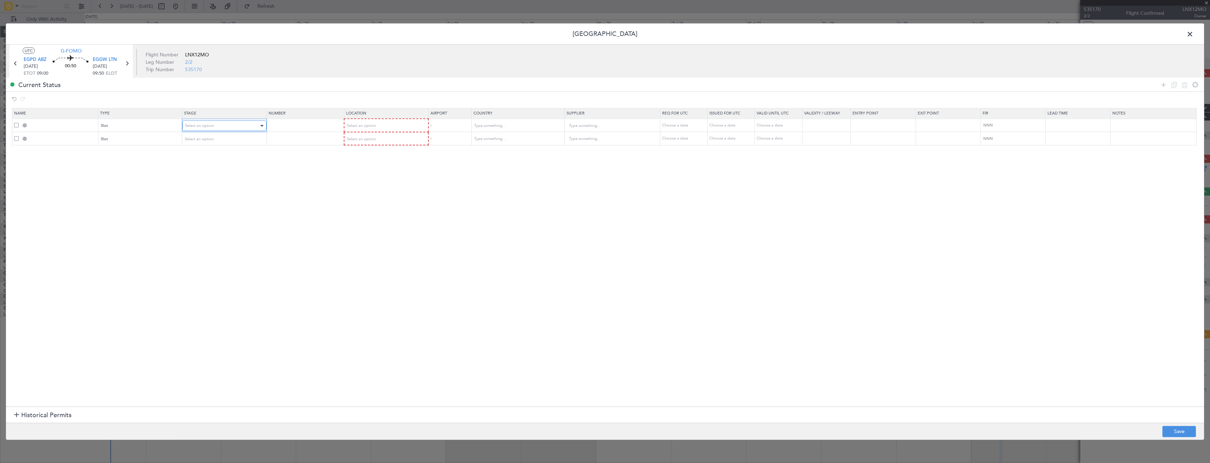
click at [205, 125] on span "Select an option" at bounding box center [199, 125] width 29 height 5
click at [209, 182] on span "Received OK" at bounding box center [226, 183] width 79 height 11
click at [375, 124] on span "Select an option" at bounding box center [361, 125] width 29 height 5
click at [256, 125] on div at bounding box center [605, 231] width 1210 height 463
click at [253, 125] on div "Received OK" at bounding box center [222, 126] width 74 height 11
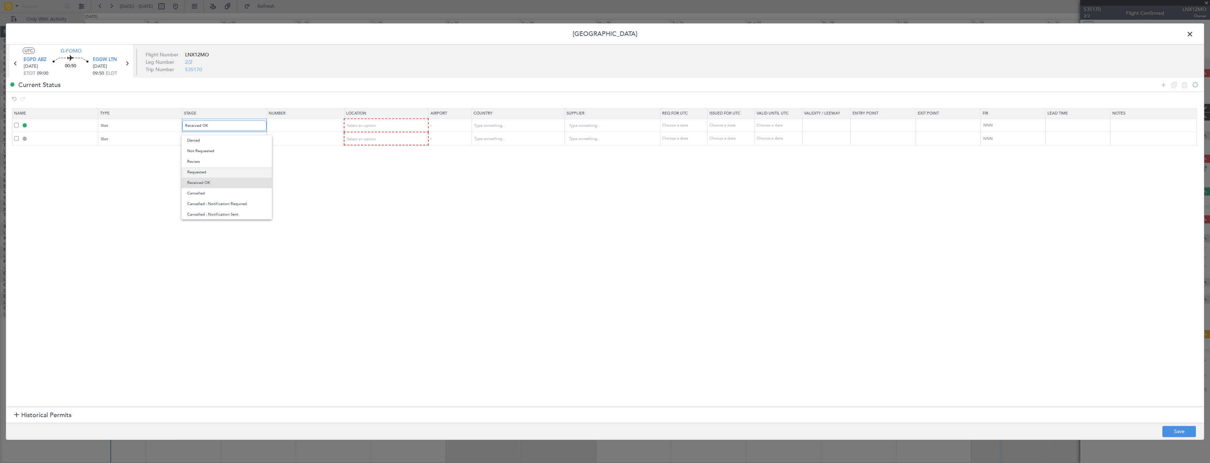
scroll to position [7, 0]
click at [243, 167] on span "Requested" at bounding box center [226, 165] width 79 height 11
click at [367, 121] on div "Select an option" at bounding box center [384, 126] width 74 height 11
drag, startPoint x: 372, startPoint y: 140, endPoint x: 272, endPoint y: 136, distance: 99.8
click at [372, 140] on span "Departure" at bounding box center [389, 140] width 79 height 11
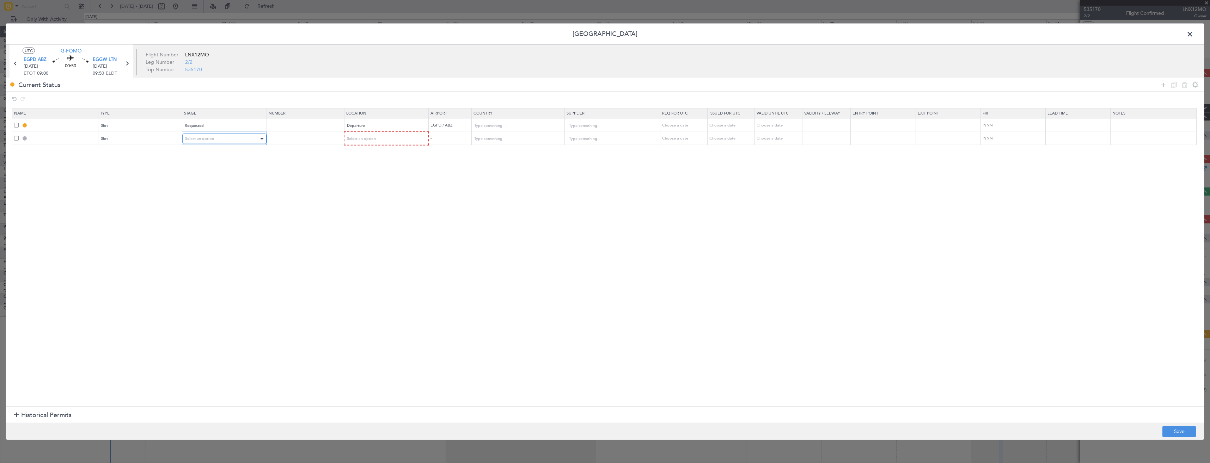
click at [245, 137] on div "Select an option" at bounding box center [222, 139] width 74 height 11
click at [237, 195] on span "Received OK" at bounding box center [226, 196] width 79 height 11
click at [398, 142] on div "Select an option" at bounding box center [384, 139] width 74 height 11
click at [382, 174] on span "Arrival" at bounding box center [389, 175] width 79 height 11
click at [1171, 436] on button "Save" at bounding box center [1178, 431] width 33 height 11
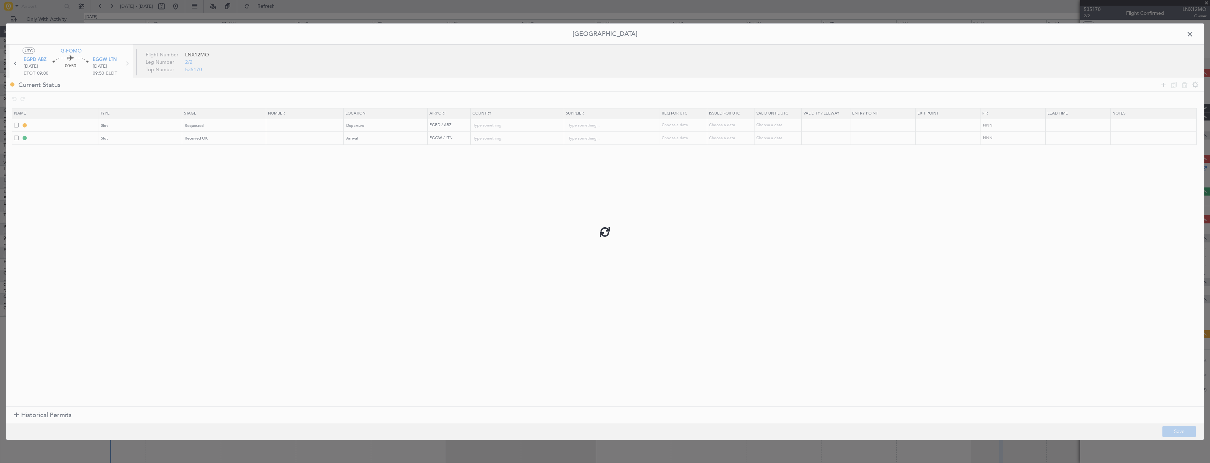
type input "EGPD DEP SLOT"
type input "United Kingdom"
type input "NNN"
type input "2"
type input "EGGW ARR SLOT"
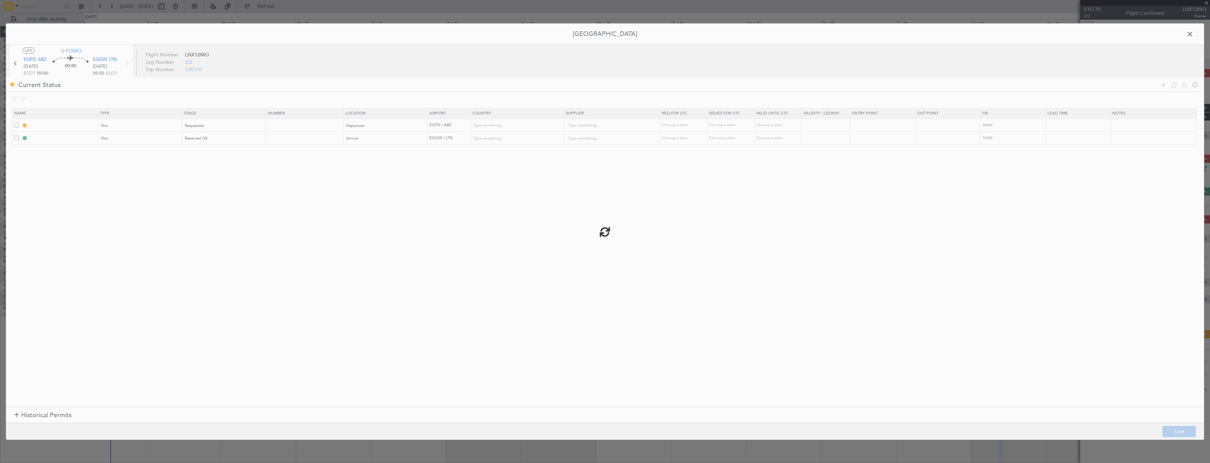
type input "United Kingdom"
type input "NNN"
type input "2"
click at [76, 125] on input "EGPD DEP SLOT" at bounding box center [63, 125] width 68 height 6
click at [250, 142] on div "Received OK" at bounding box center [222, 138] width 74 height 11
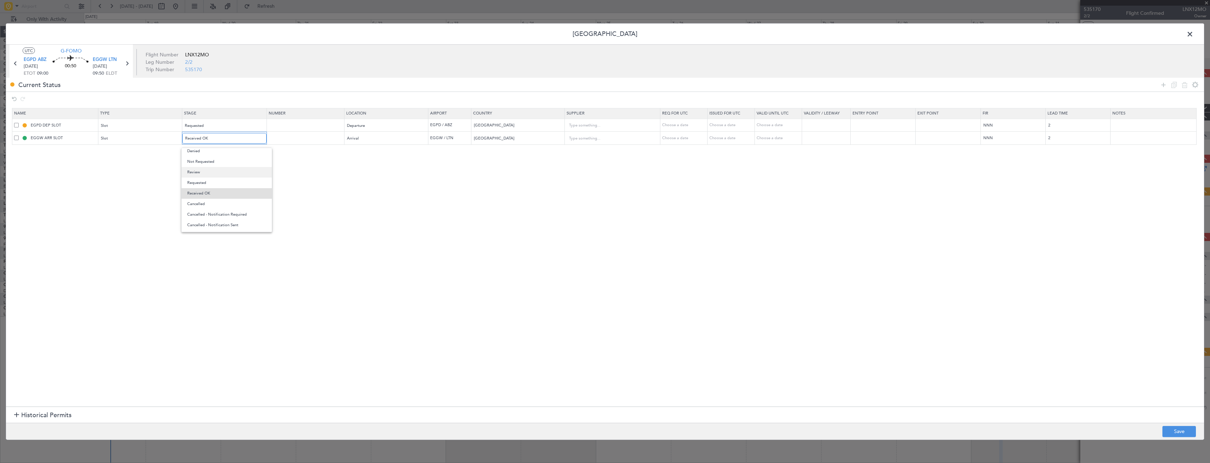
scroll to position [0, 0]
click at [225, 152] on span "Denied" at bounding box center [226, 153] width 79 height 11
click at [1160, 84] on icon at bounding box center [1163, 84] width 8 height 8
click at [135, 152] on div "Type" at bounding box center [138, 151] width 74 height 11
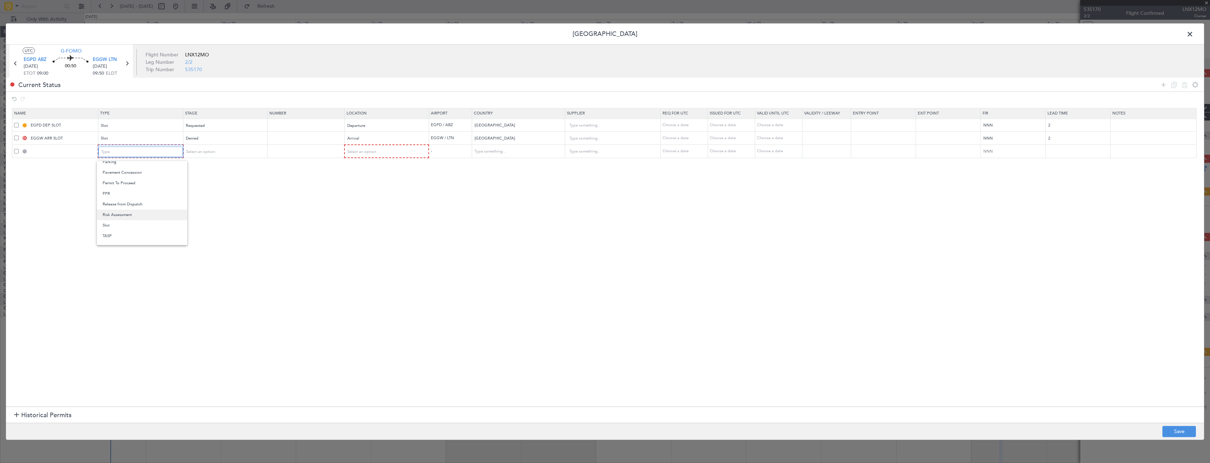
scroll to position [212, 0]
click at [121, 221] on span "Slot" at bounding box center [142, 218] width 79 height 11
click at [212, 145] on td "Select an option" at bounding box center [224, 151] width 84 height 13
click at [209, 151] on span "Select an option" at bounding box center [199, 151] width 29 height 5
click at [213, 197] on span "Requested" at bounding box center [226, 198] width 79 height 11
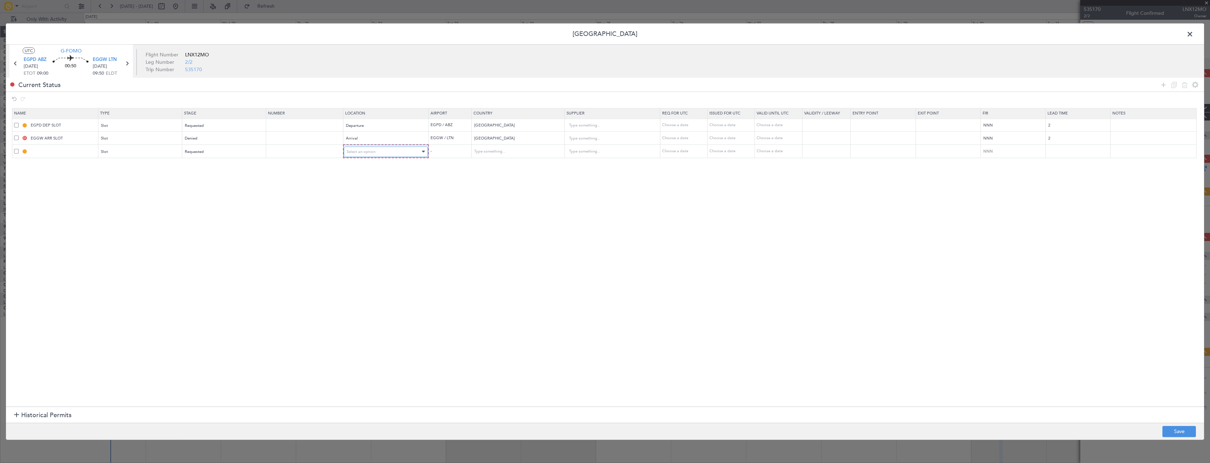
click at [360, 153] on span "Select an option" at bounding box center [361, 151] width 29 height 5
click at [367, 189] on span "Arrival" at bounding box center [389, 187] width 79 height 11
click at [1172, 429] on button "Save" at bounding box center [1178, 431] width 33 height 11
type input "EGPD DEP SLOT"
type input "EGGW ARR SLOT"
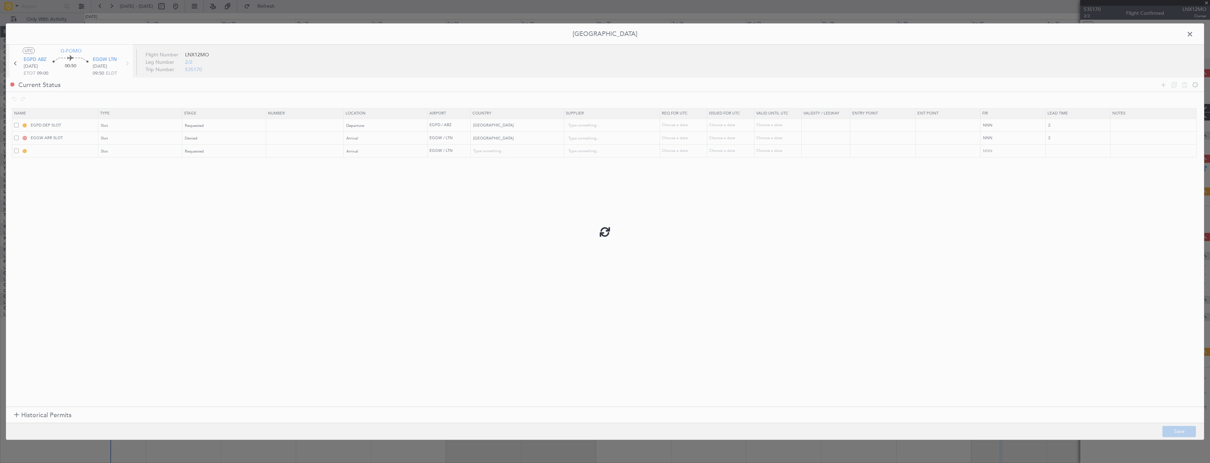
type input "United Kingdom"
type input "NNN"
type input "2"
click at [209, 152] on div "Requested" at bounding box center [222, 151] width 74 height 11
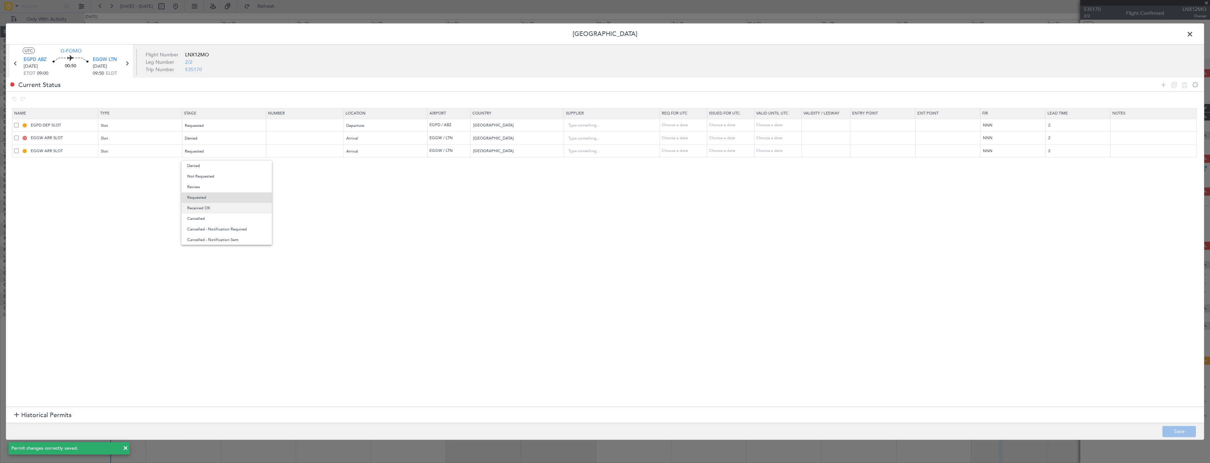
click at [214, 208] on span "Received OK" at bounding box center [226, 208] width 79 height 11
click at [79, 152] on input "EGGW ARR SLOT" at bounding box center [63, 151] width 68 height 6
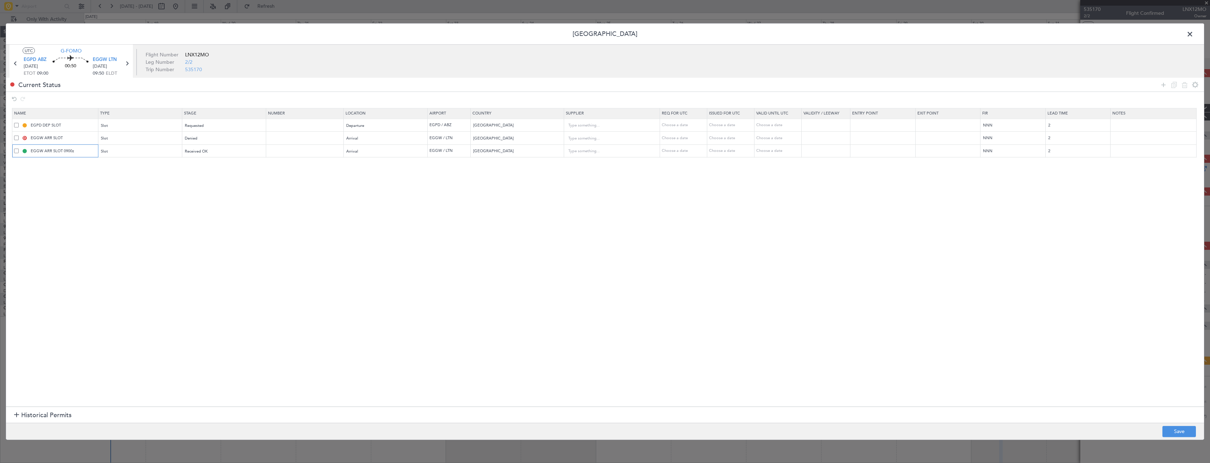
type input "EGGW ARR SLOT 0900z"
click at [81, 137] on input "EGGW ARR SLOT" at bounding box center [63, 138] width 68 height 6
type input "EGGW ARR SLOT 0950z"
click at [80, 127] on input "EGPD DEP SLOT" at bounding box center [63, 125] width 68 height 6
type input "EGPD DEP SLOT 0900z"
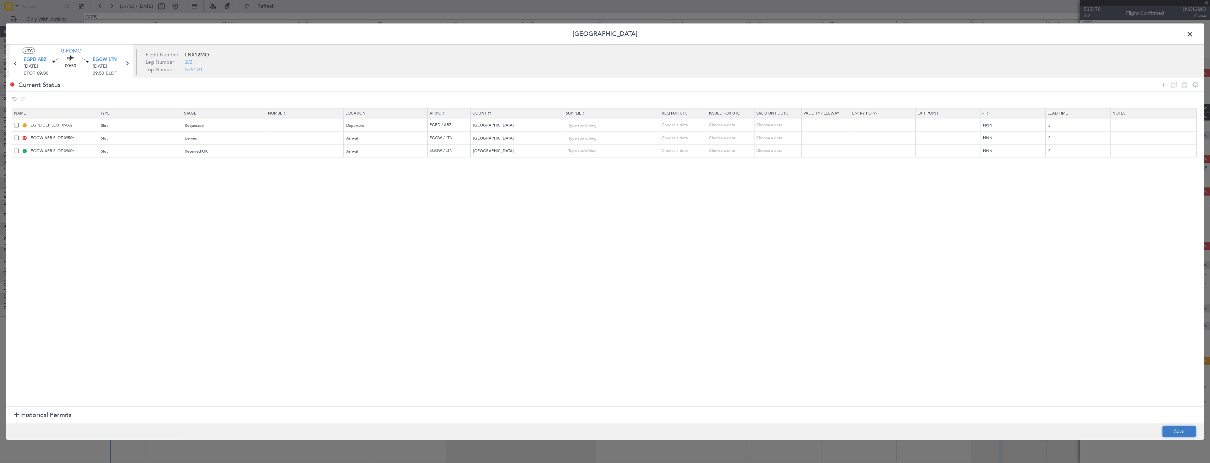
click at [1170, 429] on button "Save" at bounding box center [1178, 431] width 33 height 11
click at [1193, 34] on span at bounding box center [1193, 36] width 0 height 14
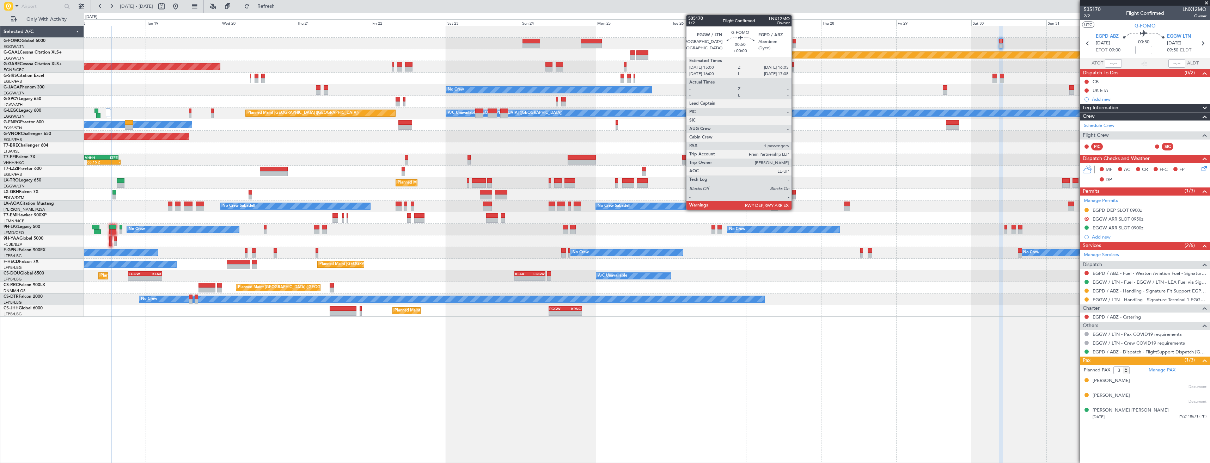
click at [795, 45] on div at bounding box center [794, 45] width 4 height 5
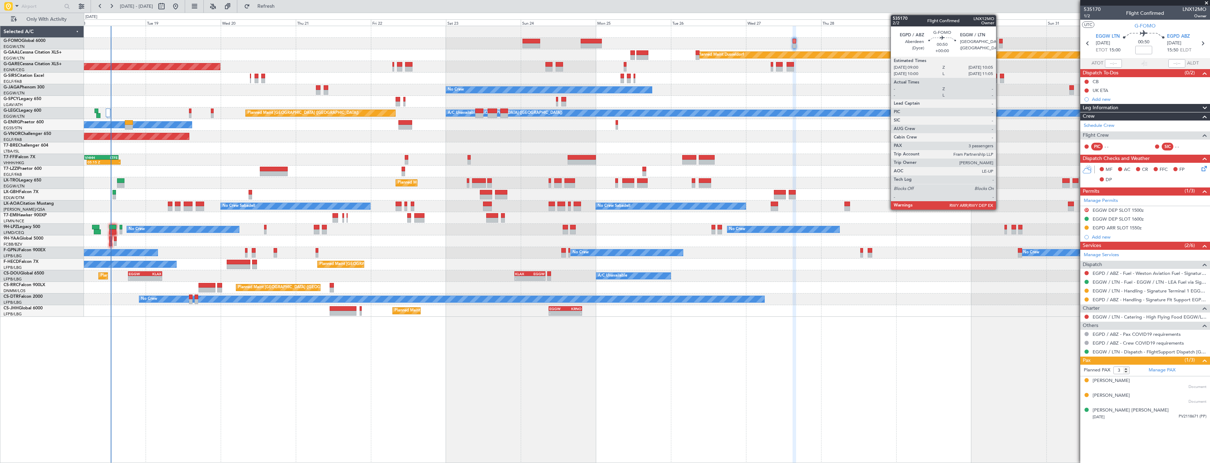
click at [1000, 45] on div at bounding box center [1001, 45] width 4 height 5
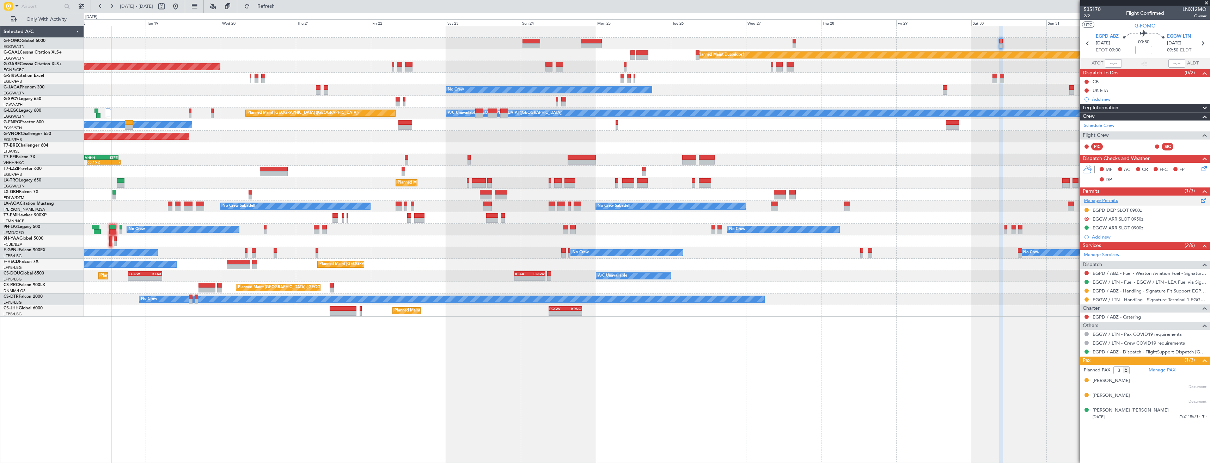
click at [1110, 199] on link "Manage Permits" at bounding box center [1101, 200] width 34 height 7
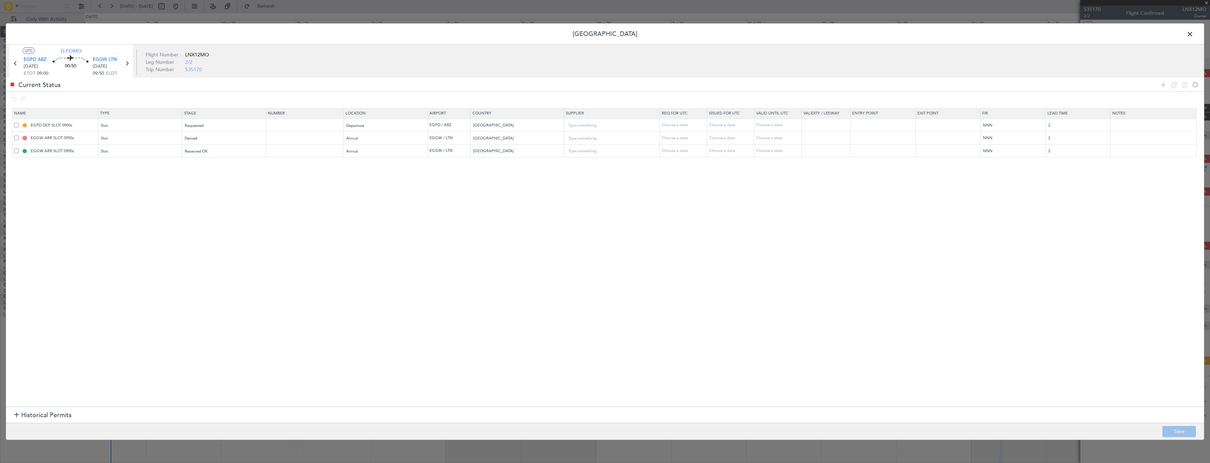
click at [16, 153] on span at bounding box center [16, 150] width 5 height 5
click at [19, 148] on input "checkbox" at bounding box center [19, 148] width 0 height 0
click at [1186, 88] on icon at bounding box center [1184, 84] width 8 height 8
click at [207, 140] on div "Denied" at bounding box center [222, 138] width 74 height 11
click at [211, 196] on span "Received OK" at bounding box center [226, 195] width 79 height 11
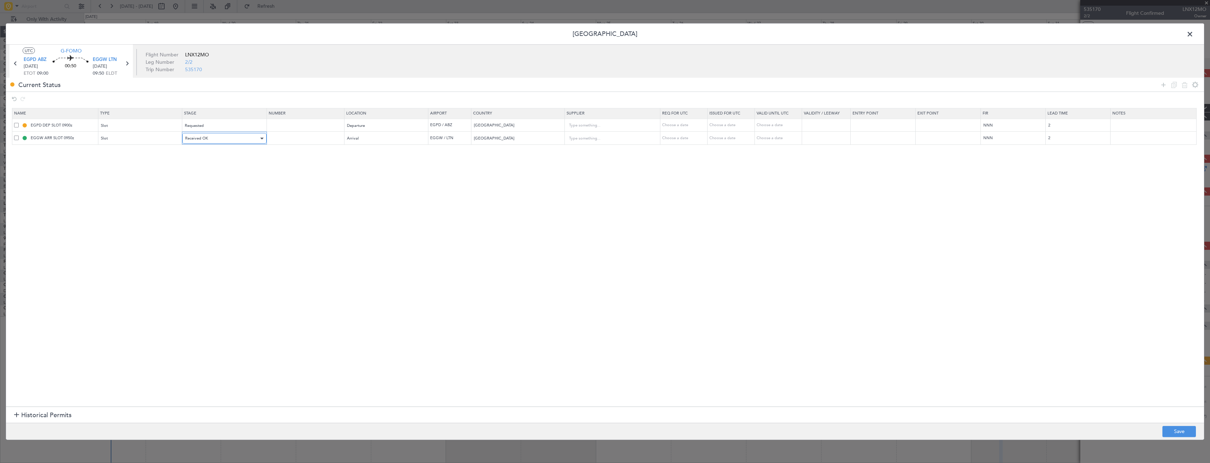
click at [218, 139] on div "Received OK" at bounding box center [222, 138] width 74 height 11
click at [219, 177] on span "Requested" at bounding box center [226, 177] width 79 height 11
click at [216, 124] on div "Requested" at bounding box center [222, 125] width 74 height 11
click at [219, 180] on span "Received OK" at bounding box center [226, 182] width 79 height 11
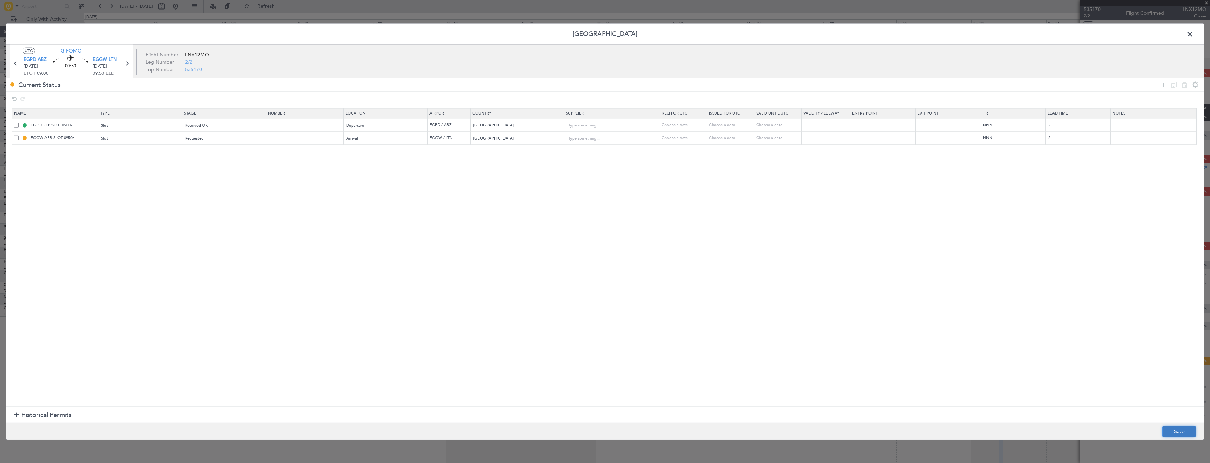
click at [1180, 433] on button "Save" at bounding box center [1178, 431] width 33 height 11
click at [1193, 34] on span at bounding box center [1193, 36] width 0 height 14
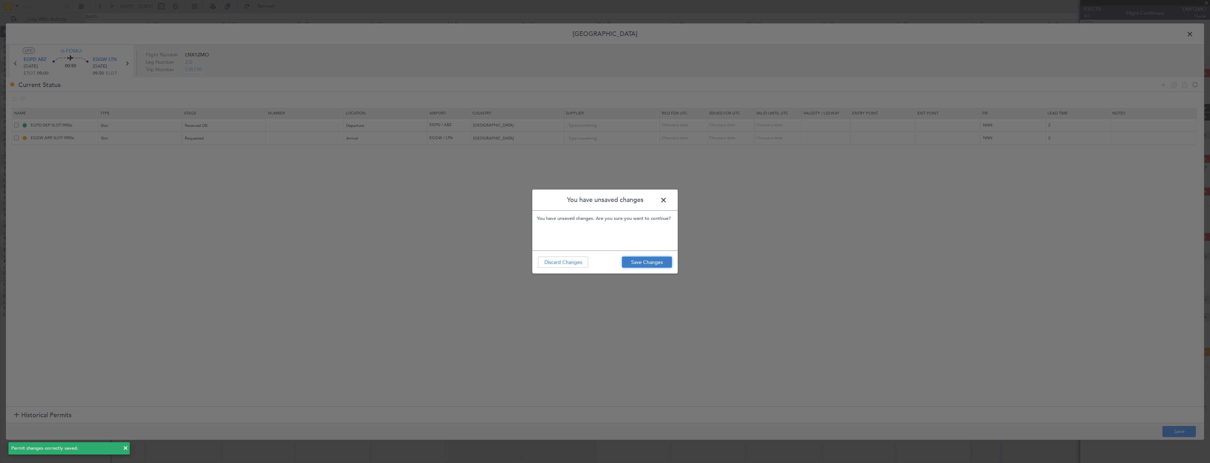
click at [642, 258] on button "Save Changes" at bounding box center [647, 262] width 50 height 11
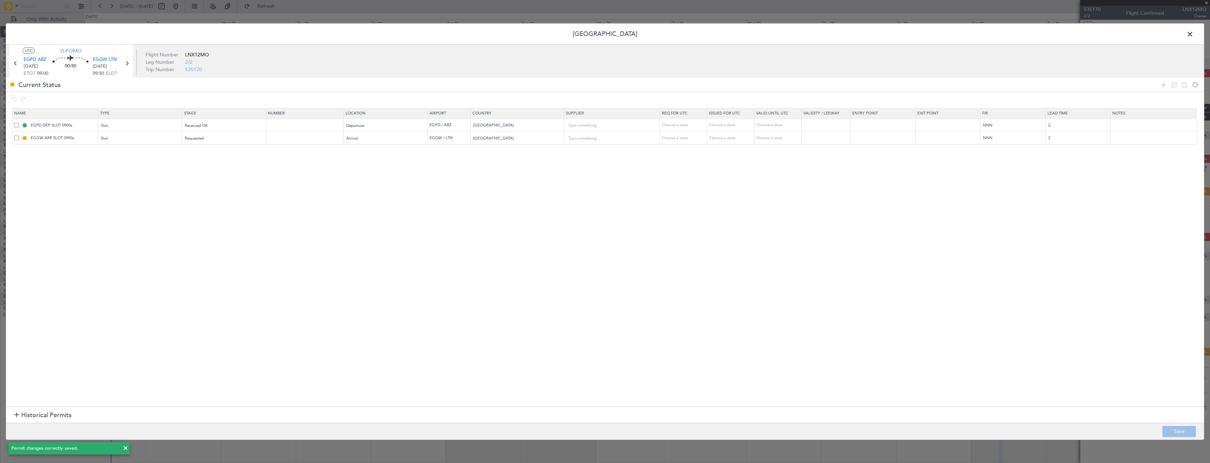
click at [1193, 32] on span at bounding box center [1193, 36] width 0 height 14
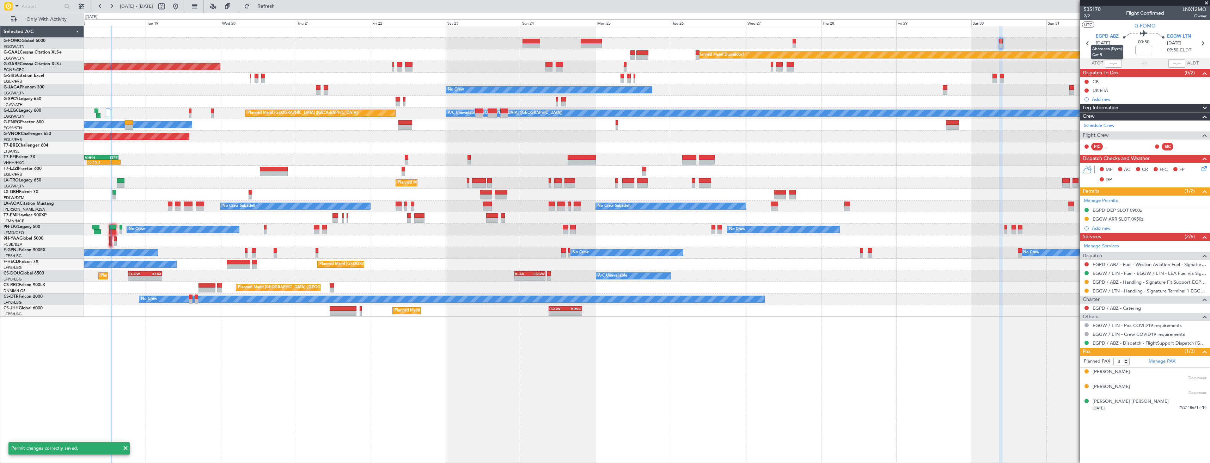
click at [1090, 41] on mat-tooltip-component "Aberdeen (Dyce) Cat B" at bounding box center [1107, 52] width 42 height 24
click at [1088, 43] on mat-tooltip-component "Aberdeen (Dyce) Cat B" at bounding box center [1107, 52] width 42 height 24
click at [1085, 283] on button at bounding box center [1086, 282] width 4 height 4
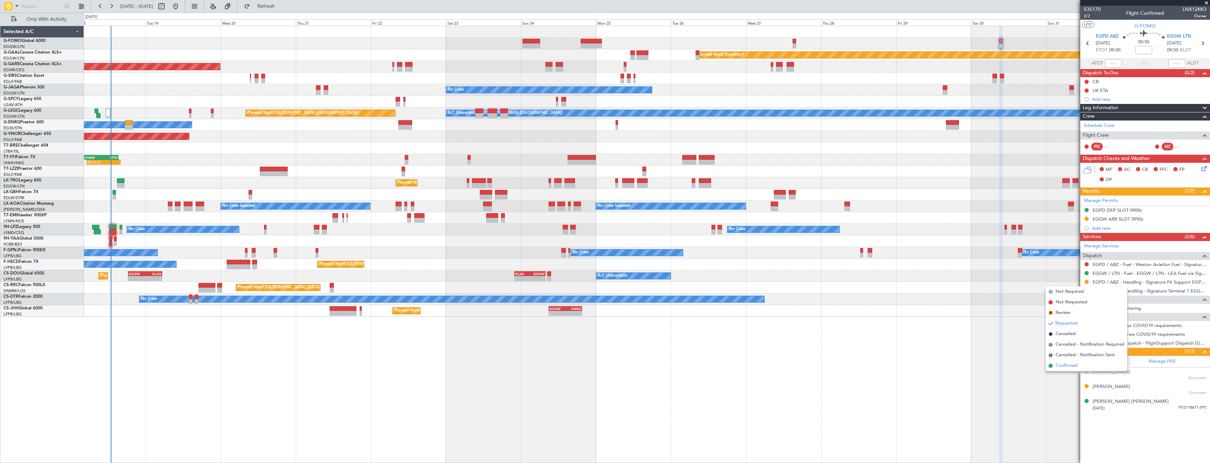
click at [1073, 363] on span "Confirmed" at bounding box center [1066, 365] width 22 height 7
click at [1084, 44] on icon at bounding box center [1087, 43] width 9 height 9
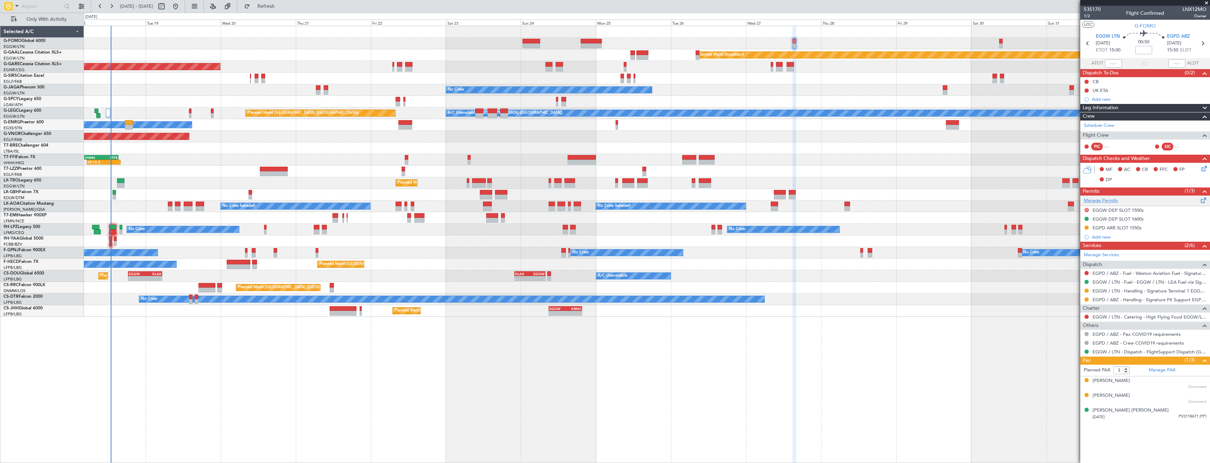
click at [1106, 198] on link "Manage Permits" at bounding box center [1101, 200] width 34 height 7
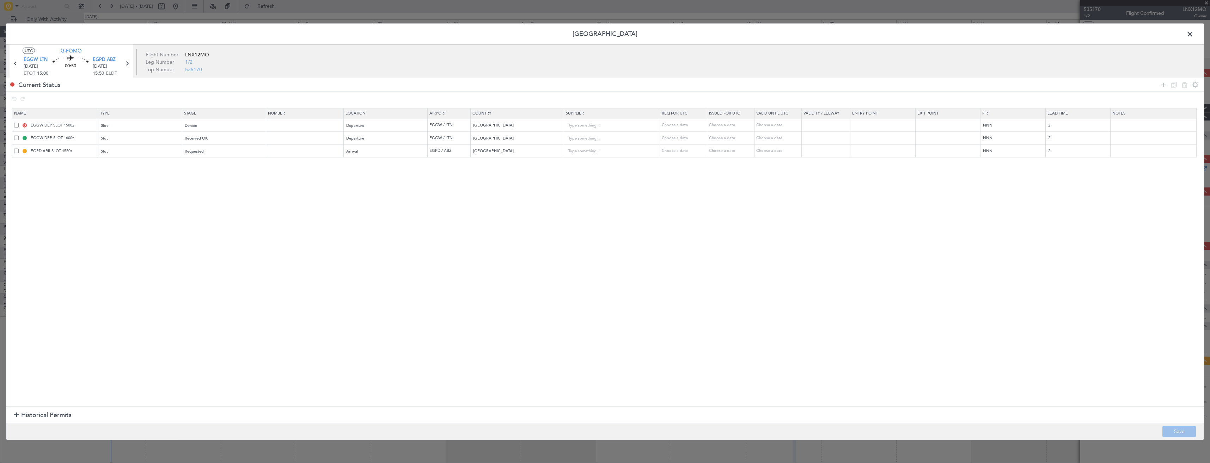
click at [14, 125] on td "D EGGW DEP SLOT 1500z" at bounding box center [55, 125] width 86 height 13
click at [15, 126] on span at bounding box center [16, 125] width 5 height 5
click at [19, 123] on input "checkbox" at bounding box center [19, 123] width 0 height 0
click at [1182, 86] on icon at bounding box center [1184, 84] width 8 height 8
type input "EGGW DEP SLOT 1600z"
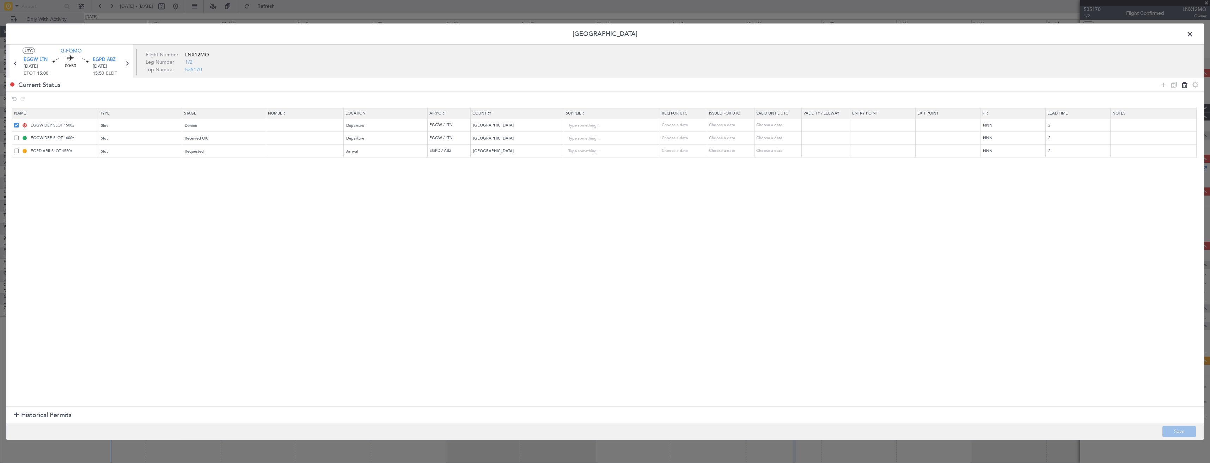
type input "EGPD ARR SLOT 1550z"
click at [202, 126] on span "Received OK" at bounding box center [196, 125] width 23 height 5
click at [202, 165] on span "Requested" at bounding box center [226, 164] width 79 height 11
click at [246, 143] on div "Requested" at bounding box center [222, 138] width 74 height 11
click at [237, 192] on span "Received OK" at bounding box center [226, 195] width 79 height 11
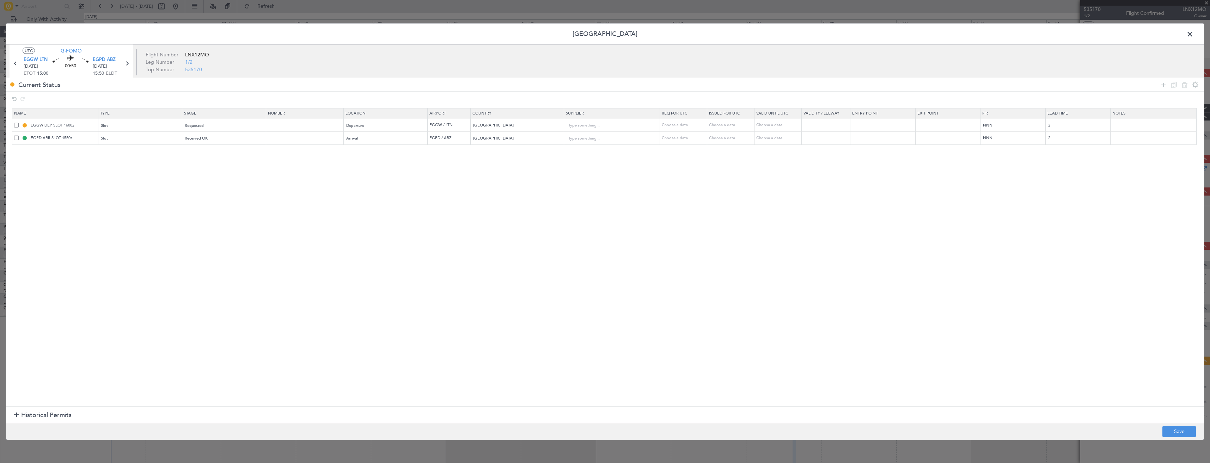
click at [1159, 428] on footer "Save" at bounding box center [605, 431] width 1198 height 17
click at [1173, 428] on button "Save" at bounding box center [1178, 431] width 33 height 11
click at [67, 125] on input "EGGW DEP SLOT 1600z" at bounding box center [63, 125] width 68 height 6
type input "EGGW DEP SLOT 1500z"
click at [1185, 431] on button "Save" at bounding box center [1178, 431] width 33 height 11
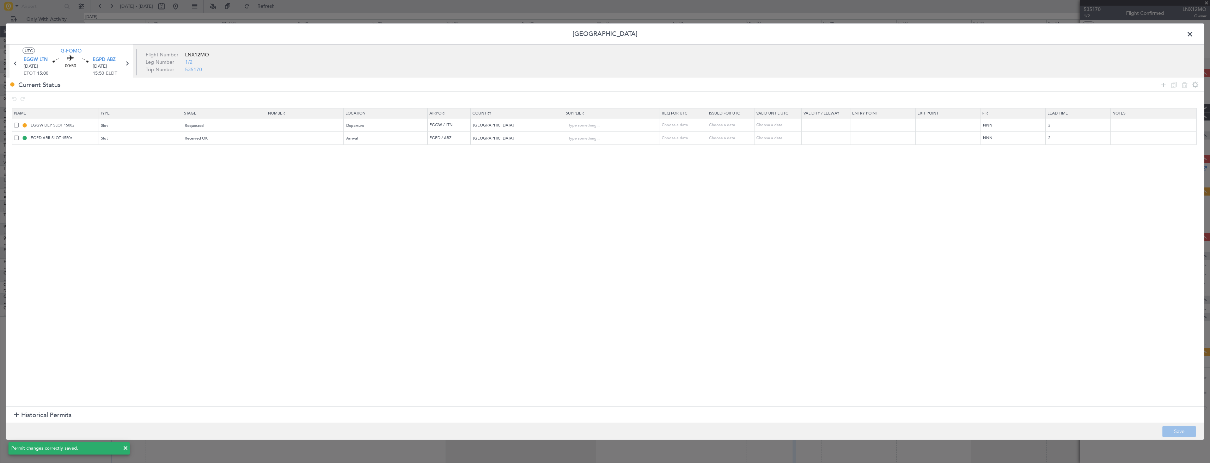
click at [1193, 36] on span at bounding box center [1193, 36] width 0 height 14
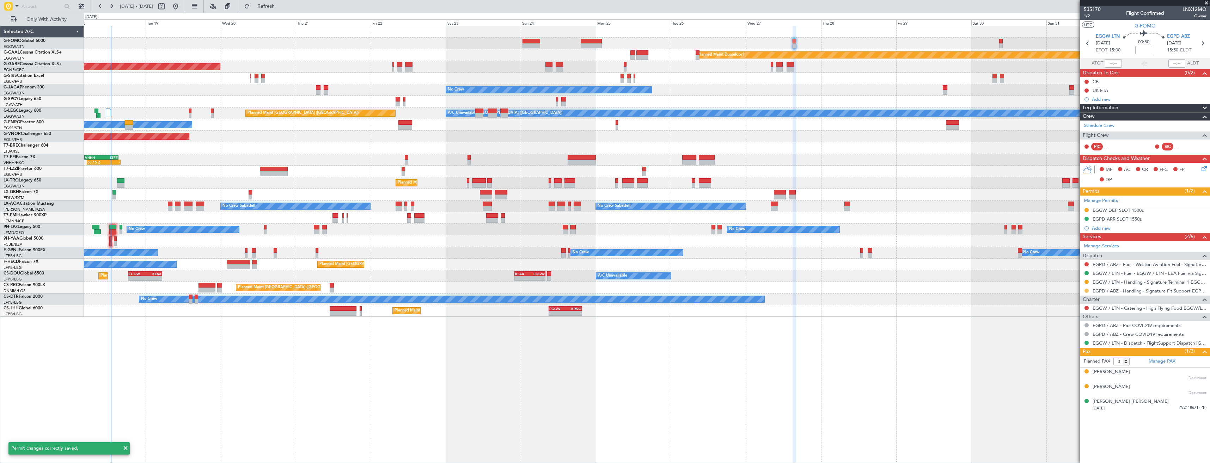
click at [1085, 291] on button at bounding box center [1086, 291] width 4 height 4
click at [1069, 373] on span "Confirmed" at bounding box center [1066, 374] width 22 height 7
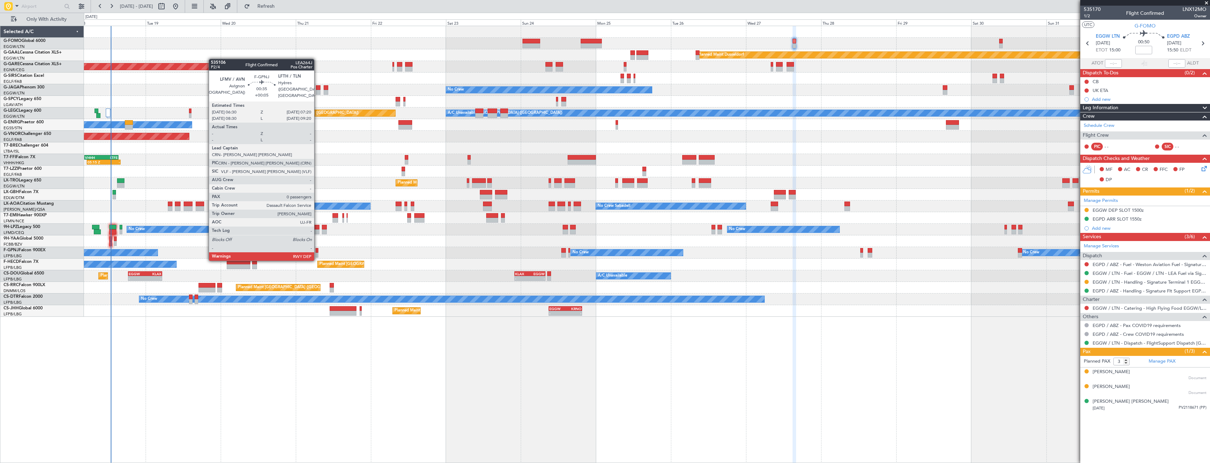
click at [318, 253] on div at bounding box center [317, 255] width 3 height 5
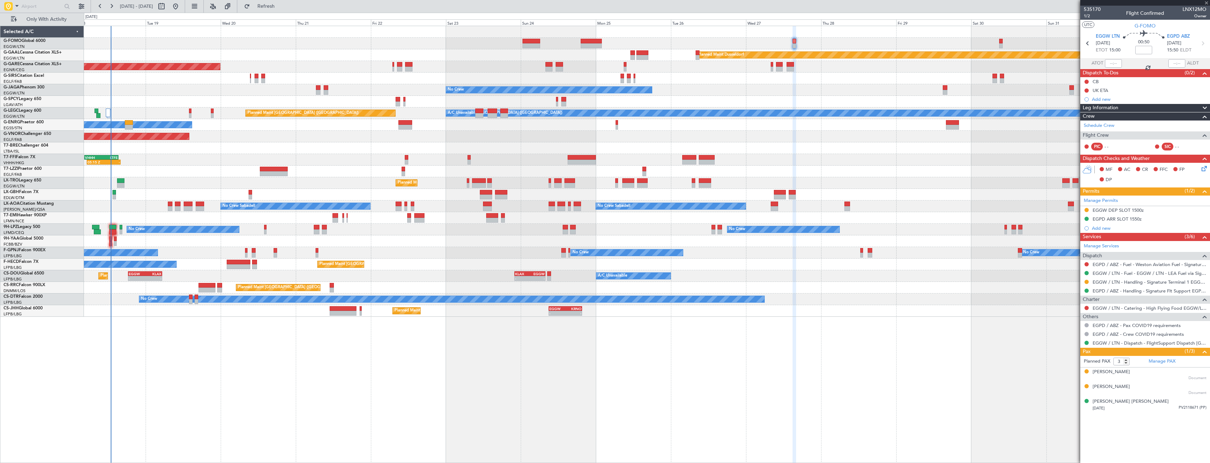
type input "+00:05"
type input "0"
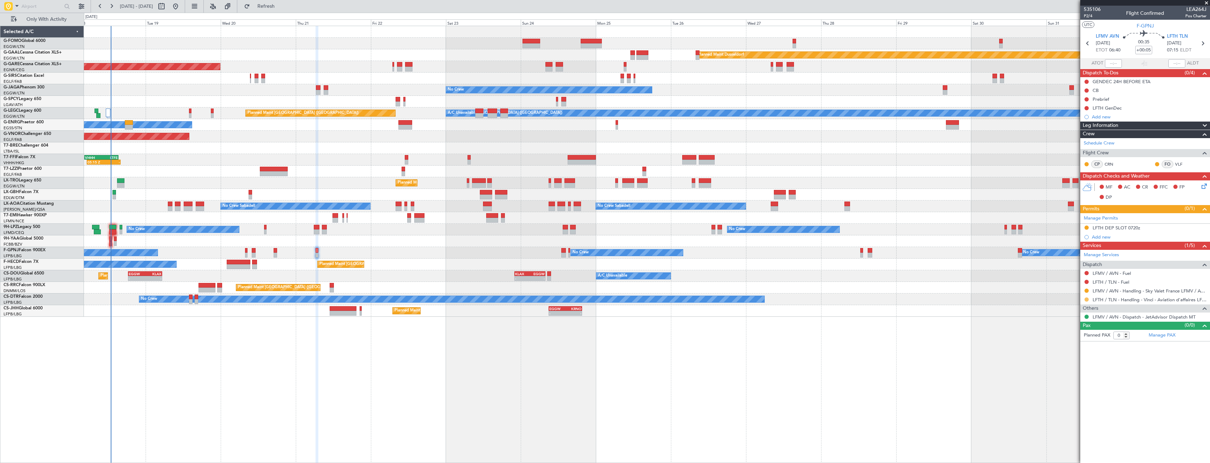
drag, startPoint x: 1085, startPoint y: 298, endPoint x: 1080, endPoint y: 316, distance: 19.0
click at [1086, 298] on button at bounding box center [1086, 300] width 4 height 4
click at [1066, 382] on span "Confirmed" at bounding box center [1066, 383] width 22 height 7
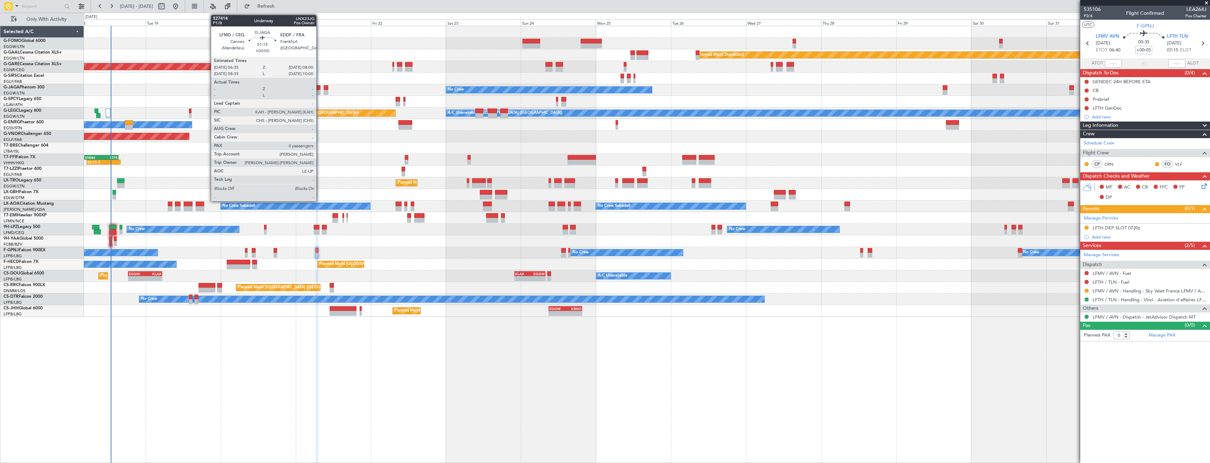
click at [319, 93] on div at bounding box center [318, 92] width 5 height 5
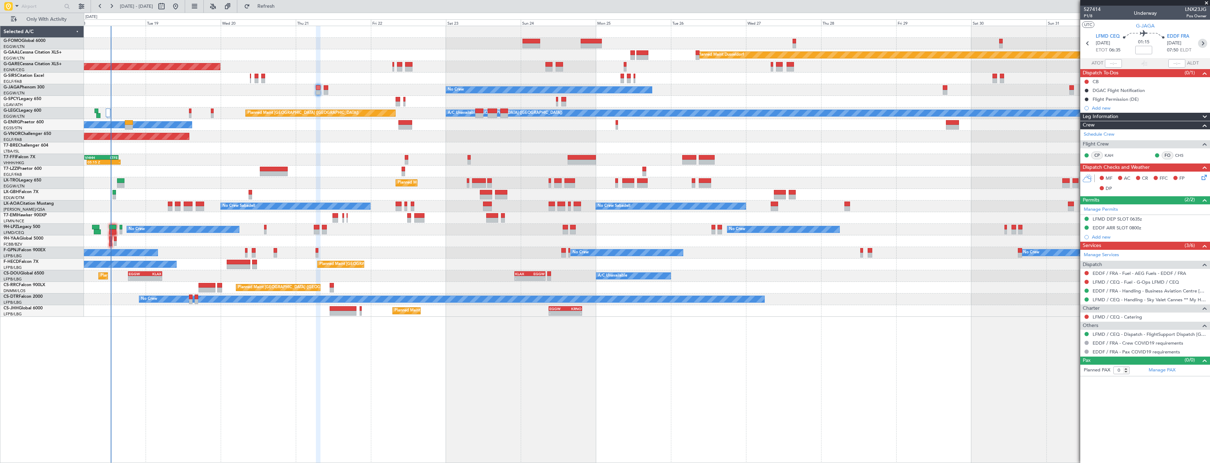
click at [1201, 44] on icon at bounding box center [1202, 43] width 9 height 9
type input "1"
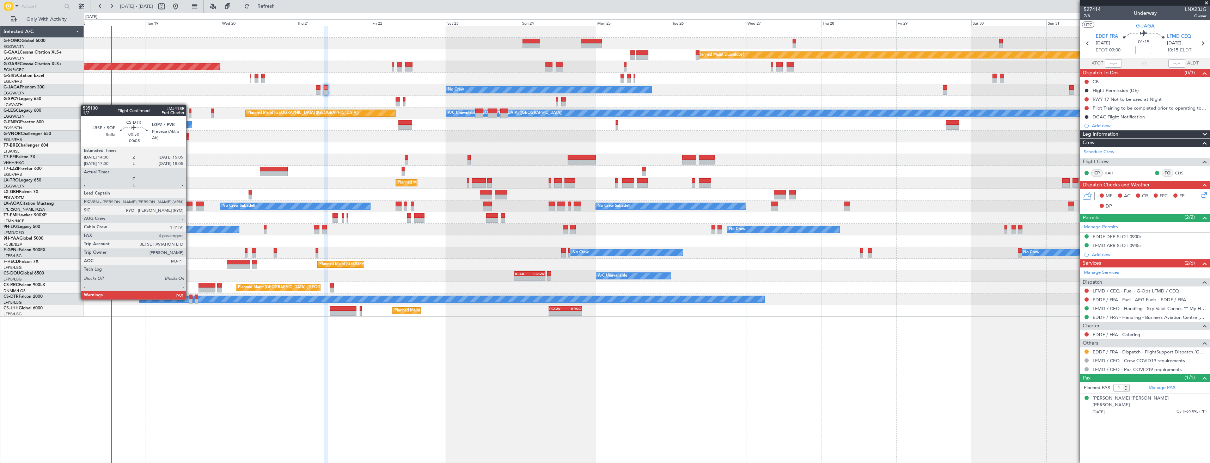
click at [189, 299] on div at bounding box center [191, 301] width 4 height 5
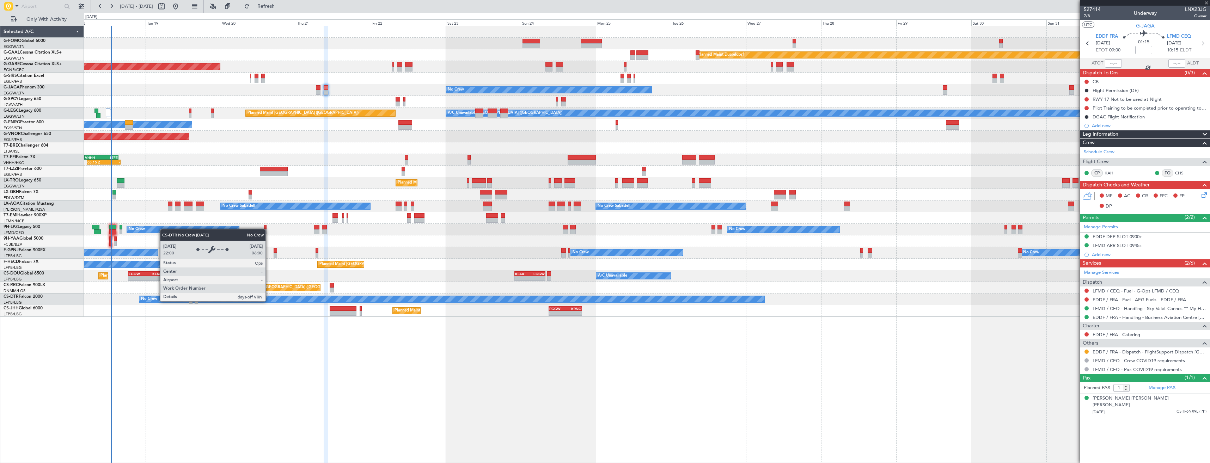
type input "-00:05"
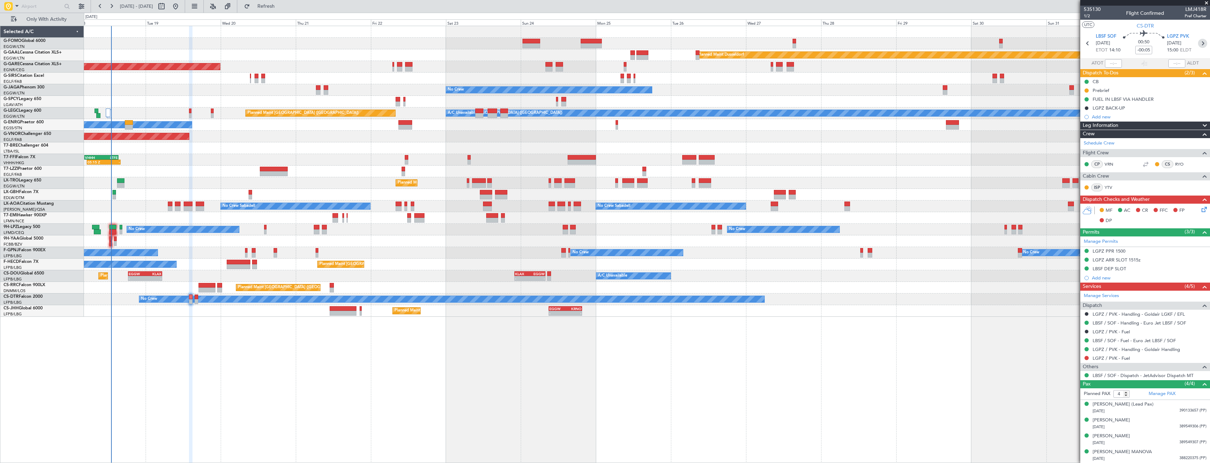
click at [1203, 40] on icon at bounding box center [1202, 43] width 9 height 9
type input "0"
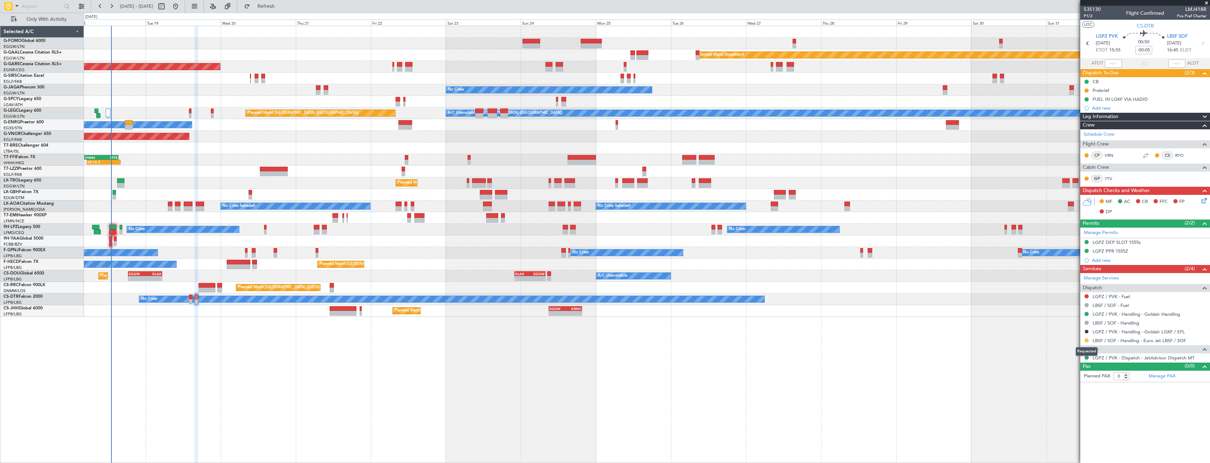
click at [1088, 341] on button at bounding box center [1086, 340] width 4 height 4
click at [1066, 426] on span "Confirmed" at bounding box center [1066, 424] width 22 height 7
click at [1097, 231] on link "Manage Permits" at bounding box center [1101, 232] width 34 height 7
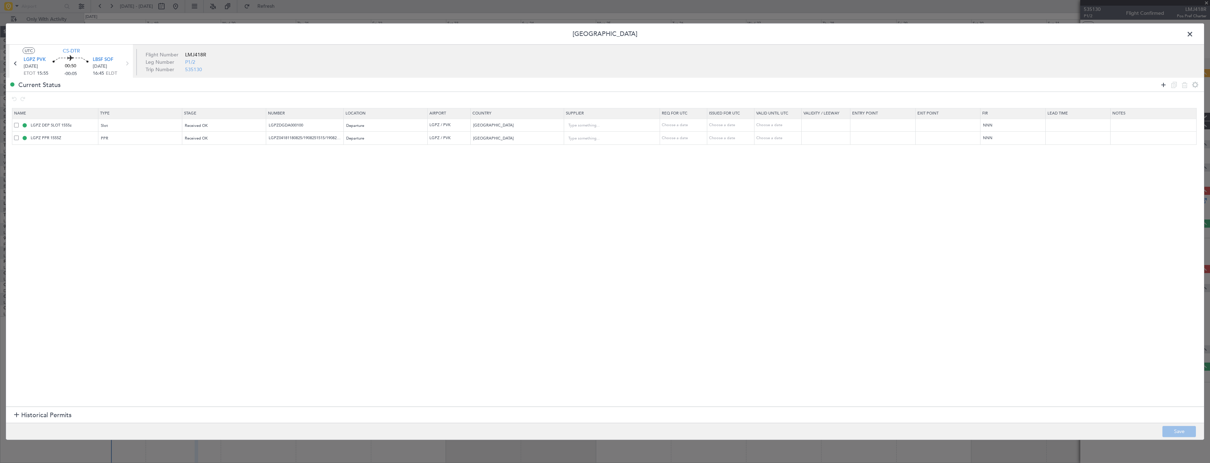
click at [1163, 83] on icon at bounding box center [1163, 84] width 8 height 8
click at [152, 153] on div "Type" at bounding box center [138, 151] width 74 height 11
click at [144, 217] on span "Slot" at bounding box center [142, 218] width 79 height 11
click at [241, 149] on div "Select an option" at bounding box center [222, 151] width 74 height 11
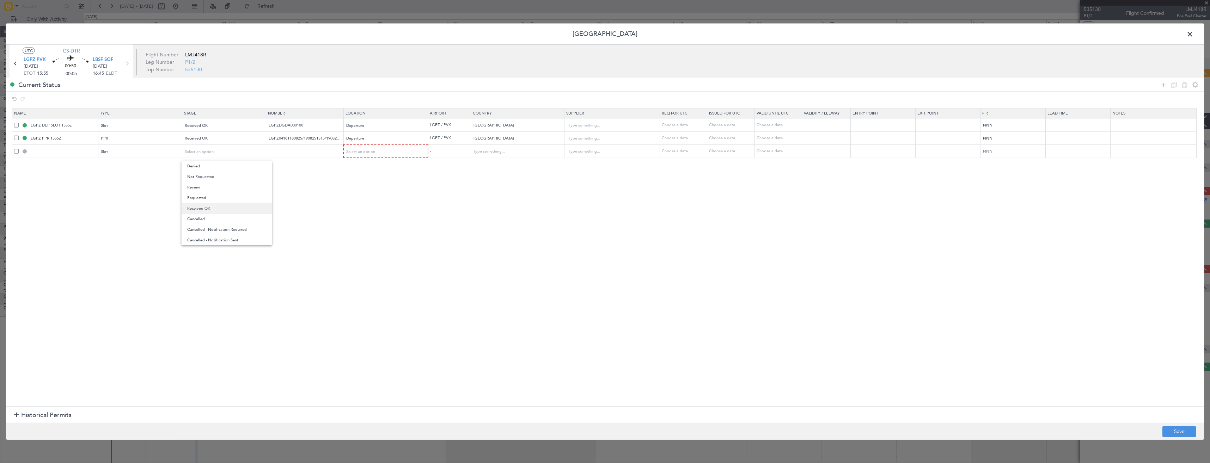
click at [244, 206] on span "Received OK" at bounding box center [226, 208] width 79 height 11
click at [369, 157] on div "Select an option" at bounding box center [384, 151] width 74 height 11
click at [378, 192] on span "Arrival" at bounding box center [389, 187] width 79 height 11
click at [1168, 429] on button "Save" at bounding box center [1178, 431] width 33 height 11
type input "LBSF ARR SLOT"
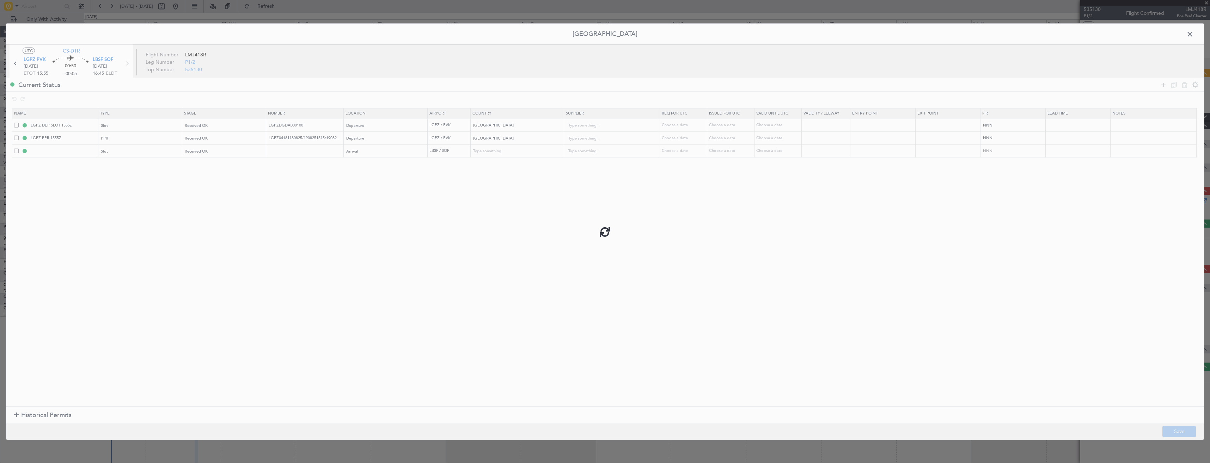
type input "Bulgaria"
type input "NNN"
click at [1193, 35] on span at bounding box center [1193, 36] width 0 height 14
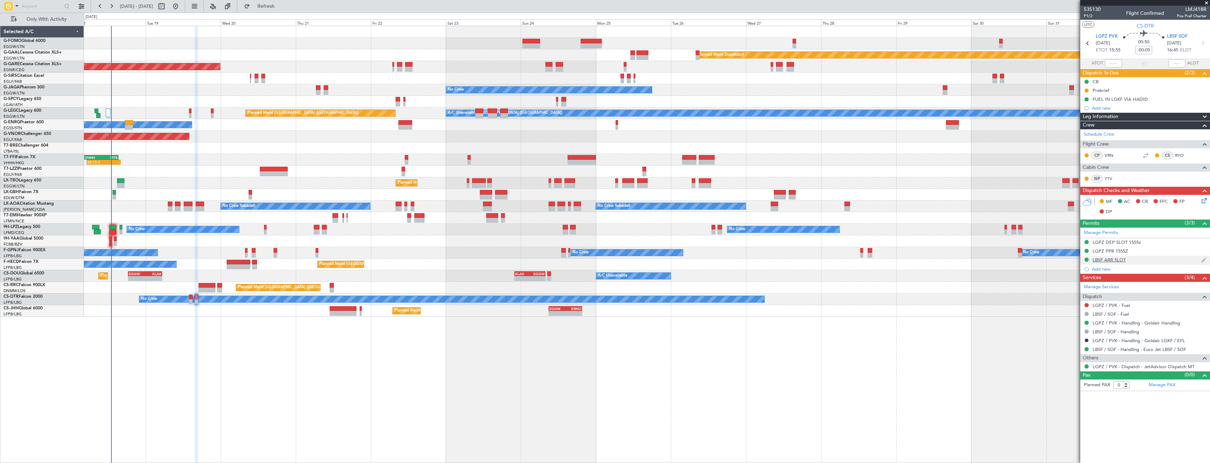
click at [1142, 261] on div "LBSF ARR SLOT" at bounding box center [1145, 260] width 130 height 9
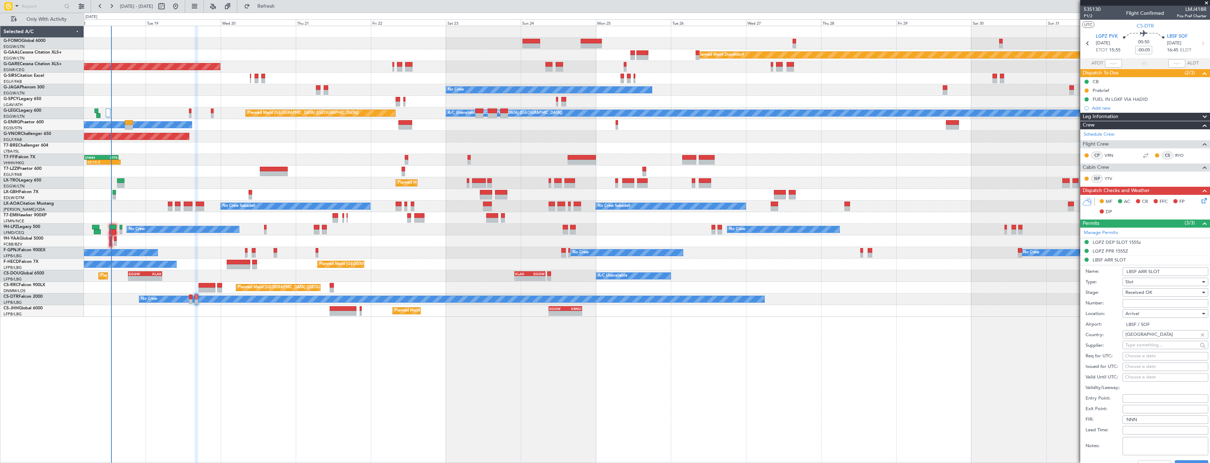
click at [1172, 271] on input "LBSF ARR SLOT" at bounding box center [1165, 272] width 86 height 8
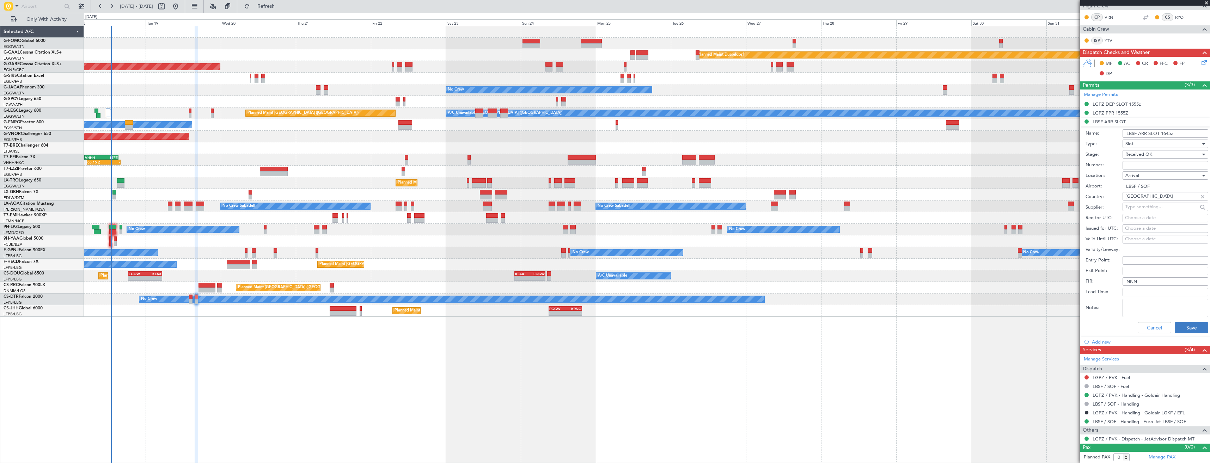
type input "LBSF ARR SLOT 1645z"
click at [1185, 324] on button "Save" at bounding box center [1191, 327] width 33 height 11
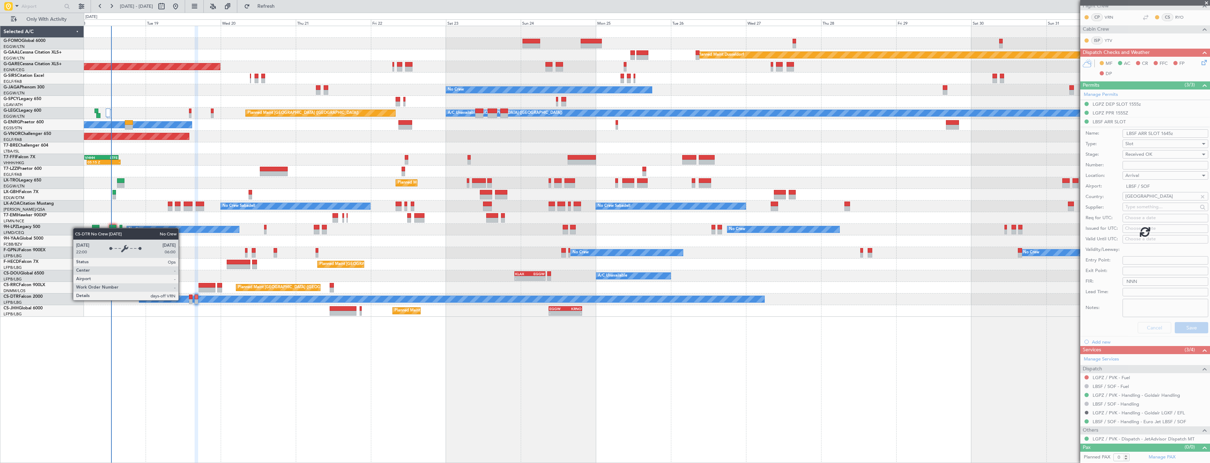
scroll to position [0, 0]
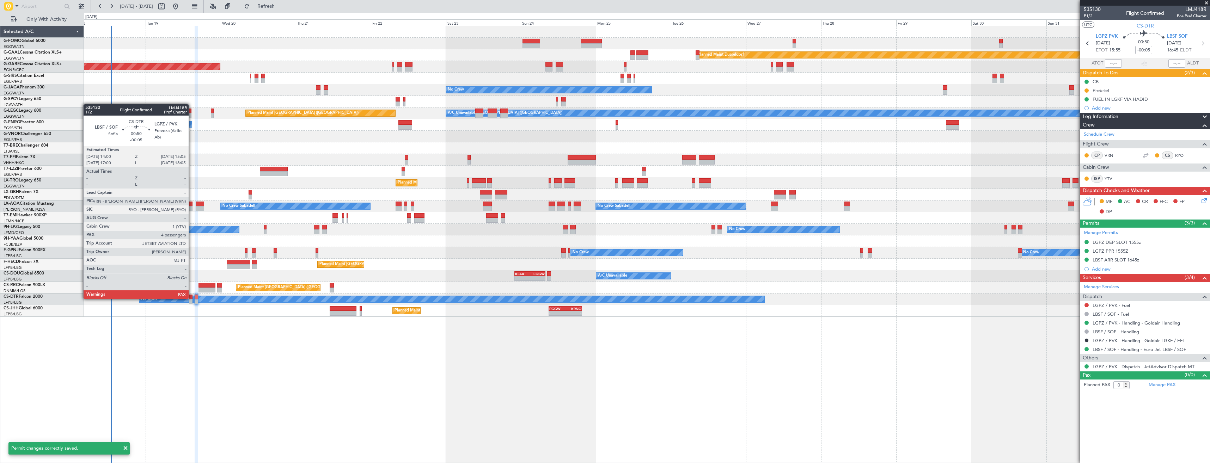
click at [192, 298] on div at bounding box center [191, 297] width 4 height 5
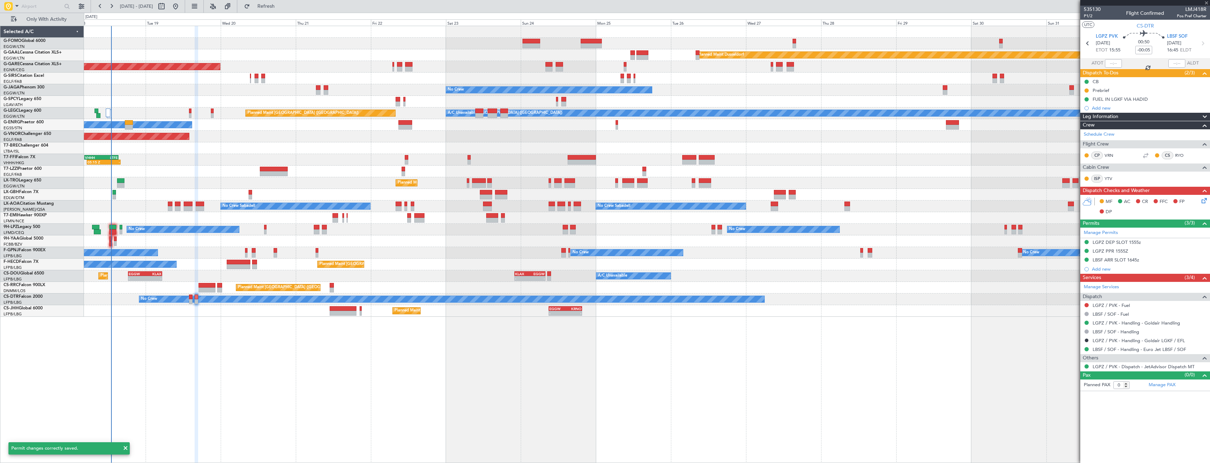
type input "4"
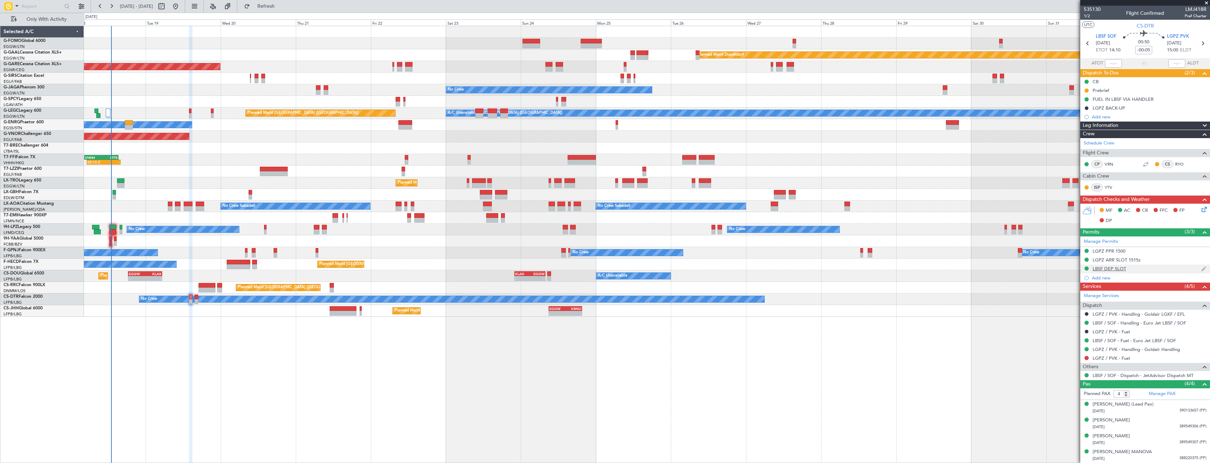
click at [1135, 270] on div "LBSF DEP SLOT" at bounding box center [1145, 269] width 130 height 9
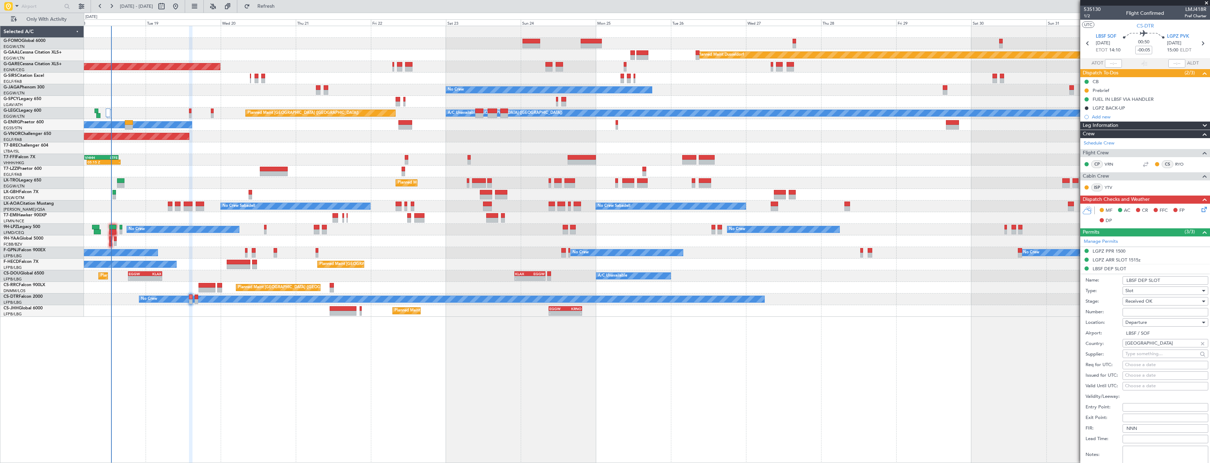
click at [1171, 281] on input "LBSF DEP SLOT" at bounding box center [1165, 280] width 86 height 8
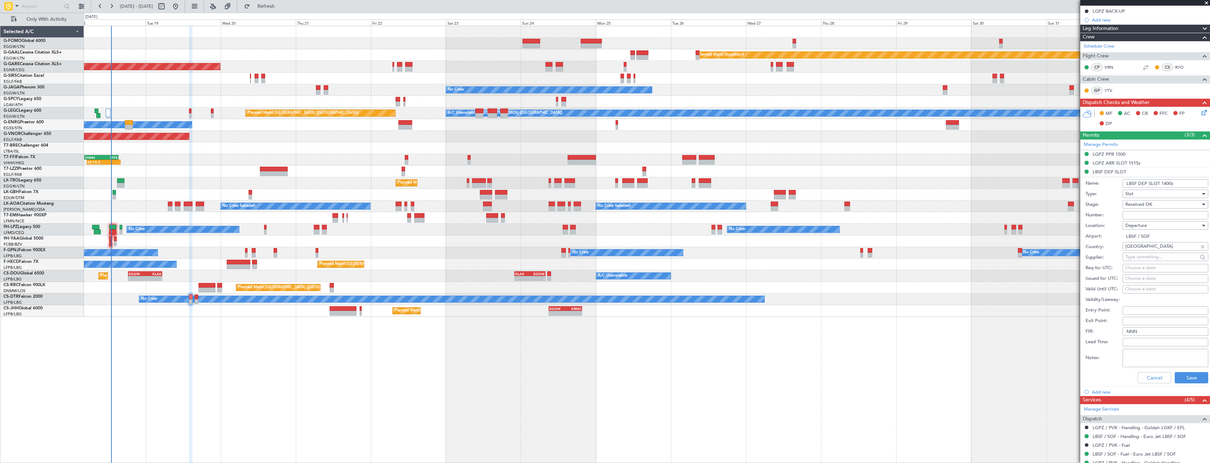
scroll to position [210, 0]
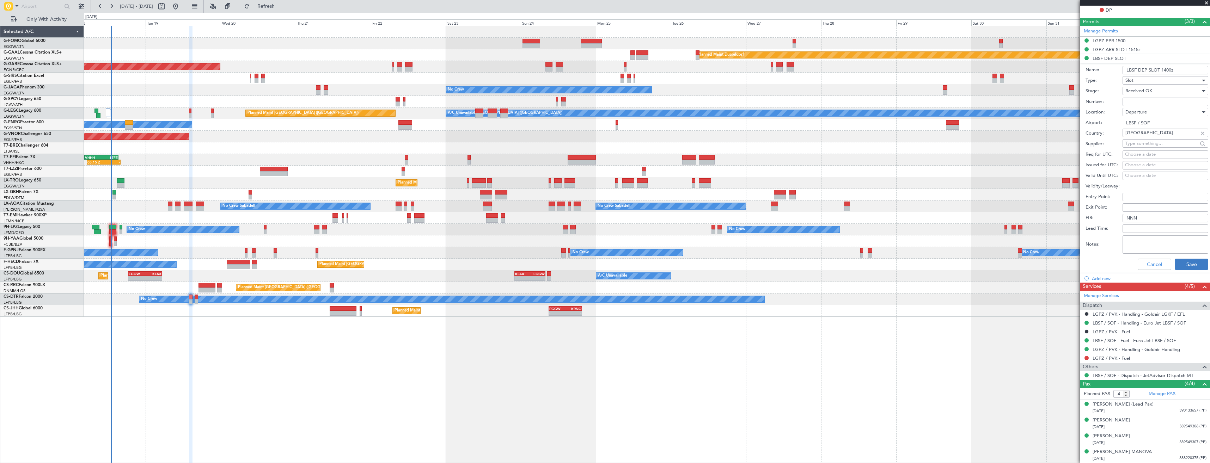
type input "LBSF DEP SLOT 1400z"
click at [1183, 266] on button "Save" at bounding box center [1191, 264] width 33 height 11
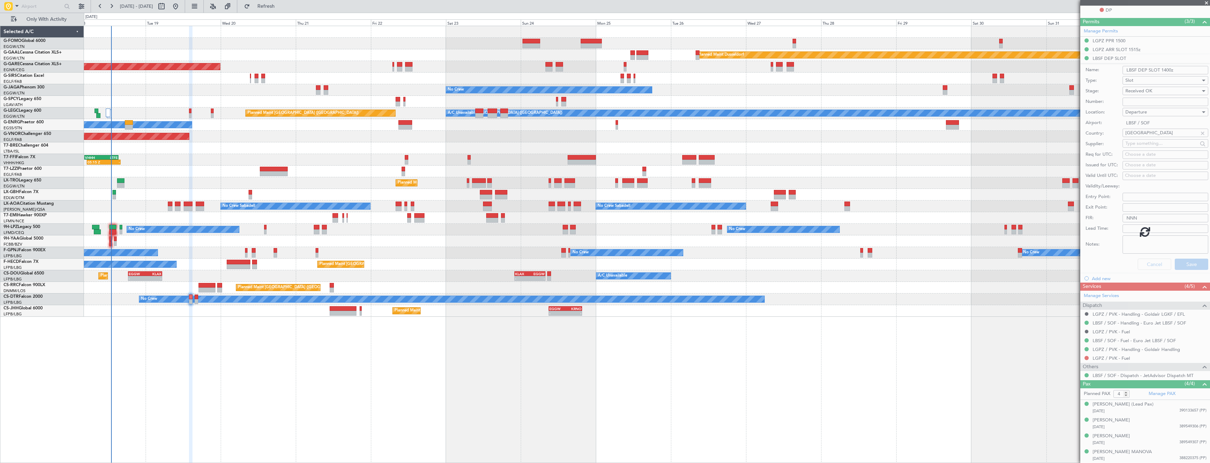
scroll to position [0, 0]
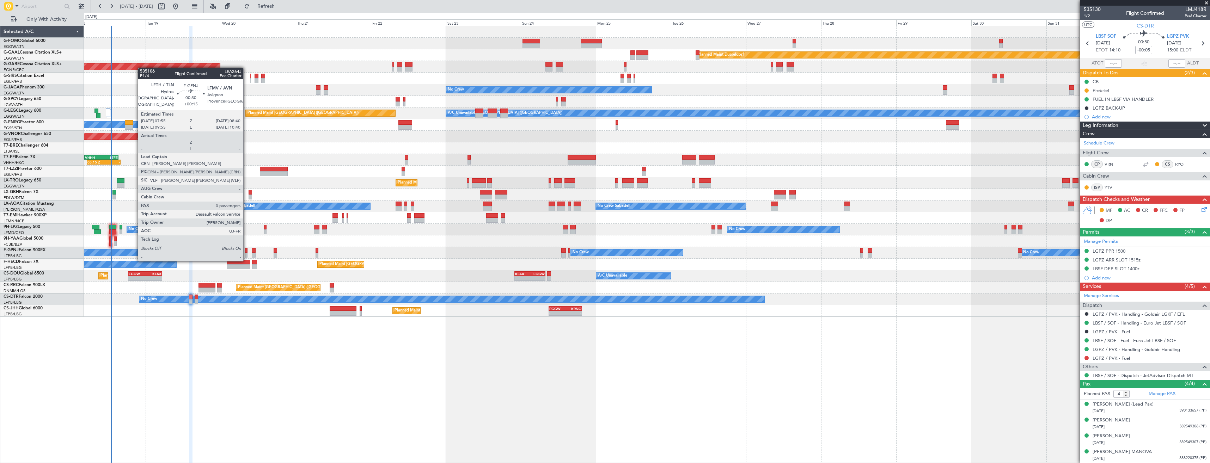
click at [248, 253] on div "No Crew No Crew No Crew Planned Maint Paris (Le Bourget) No Crew" at bounding box center [647, 253] width 1126 height 12
click at [246, 254] on div at bounding box center [246, 255] width 2 height 5
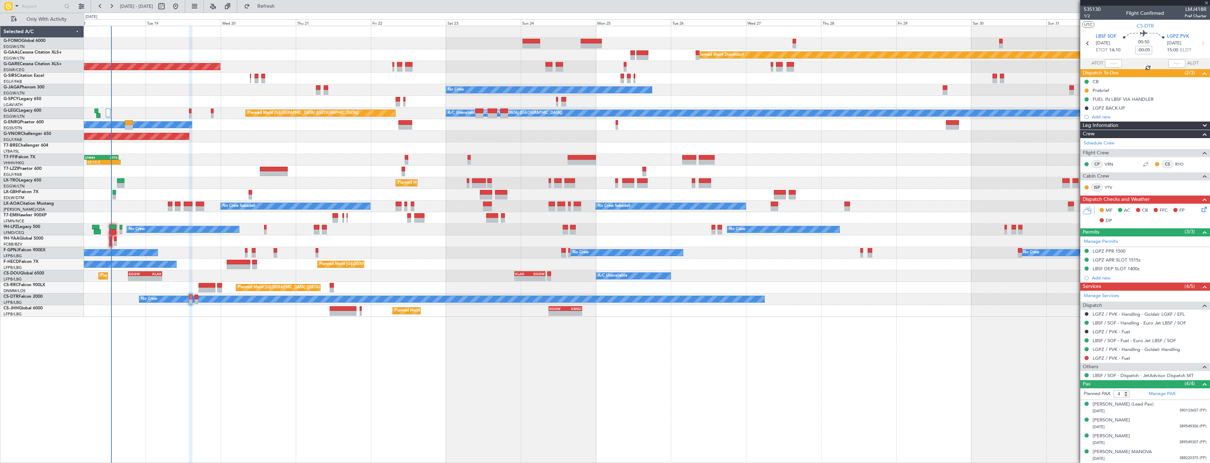
type input "+00:15"
type input "0"
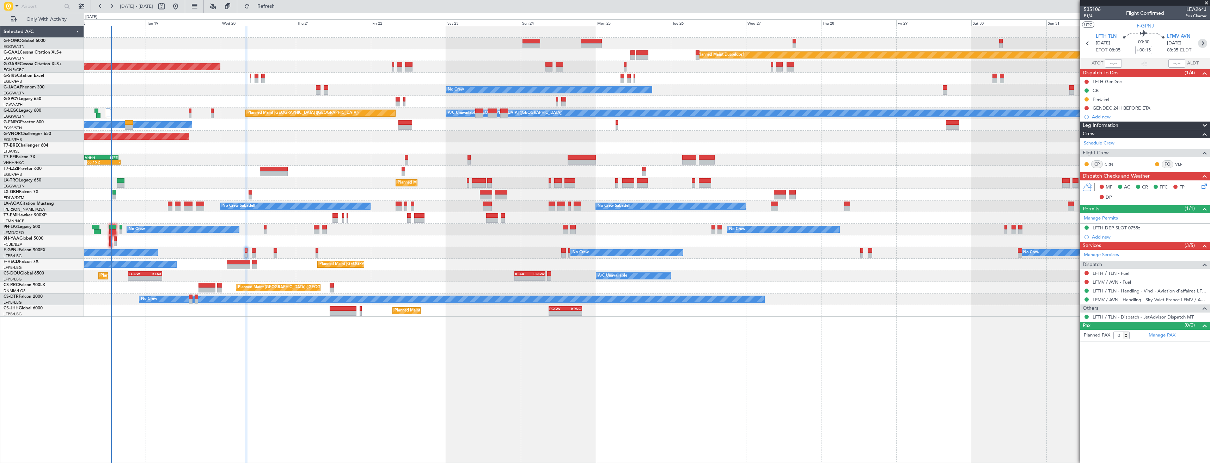
click at [1201, 44] on icon at bounding box center [1202, 43] width 9 height 9
type input "+00:05"
type input "3"
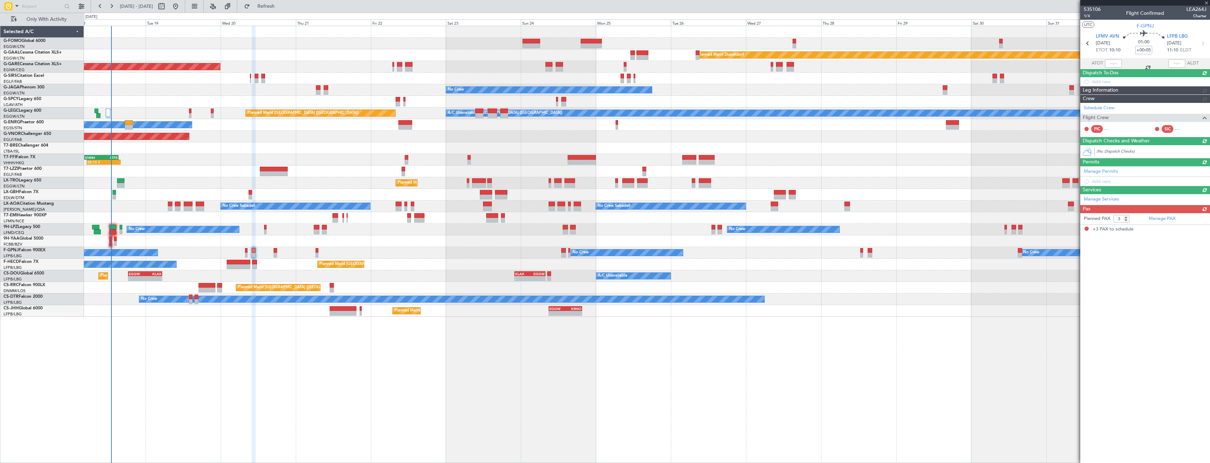
click at [1201, 44] on icon at bounding box center [1202, 43] width 9 height 9
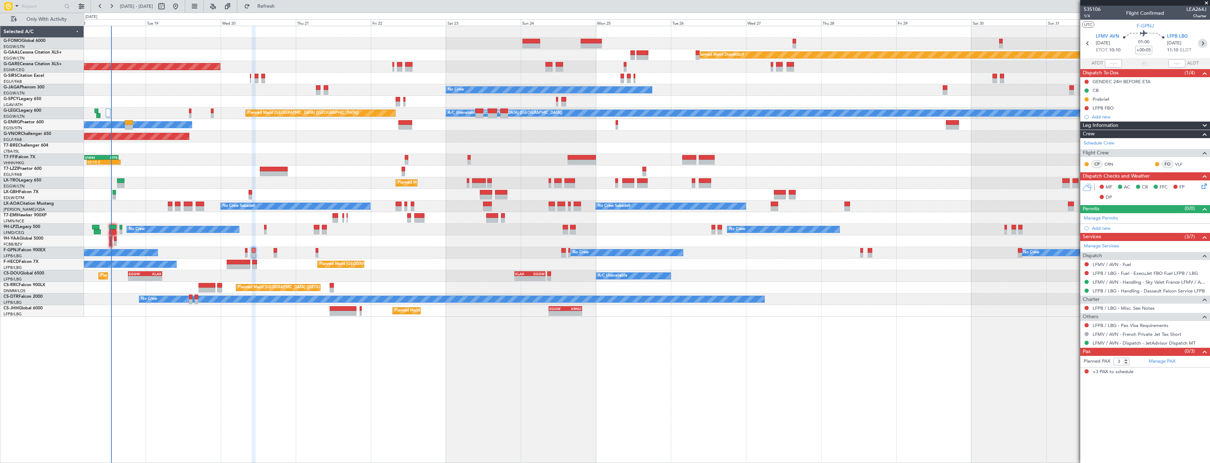
click at [1203, 43] on icon at bounding box center [1202, 43] width 9 height 9
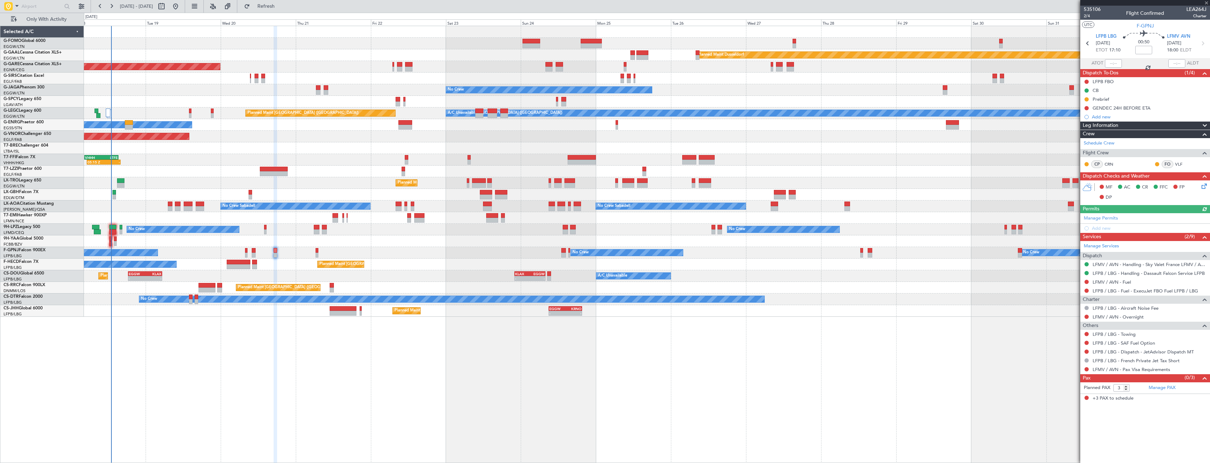
click at [1205, 44] on icon at bounding box center [1202, 43] width 9 height 9
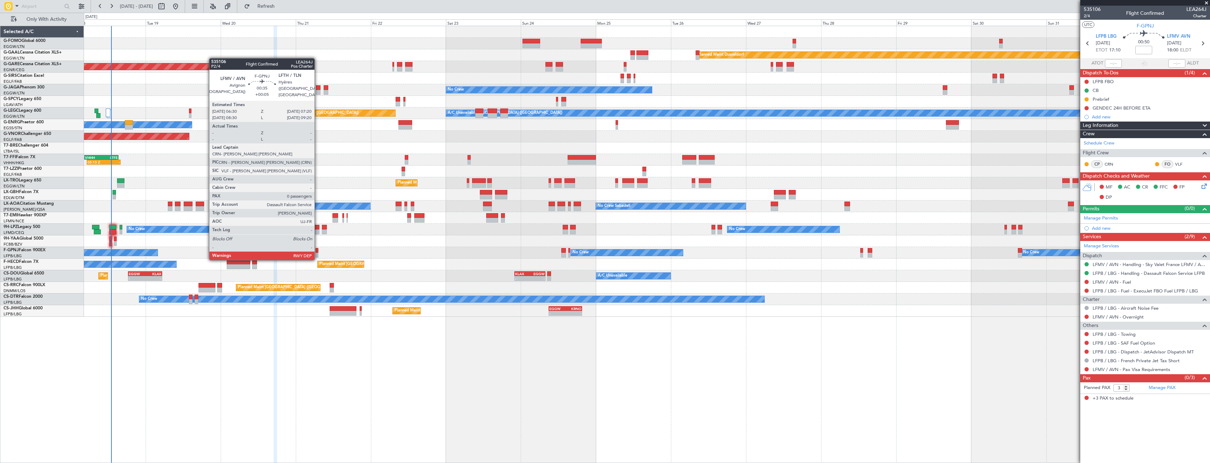
click at [318, 252] on div at bounding box center [317, 250] width 3 height 5
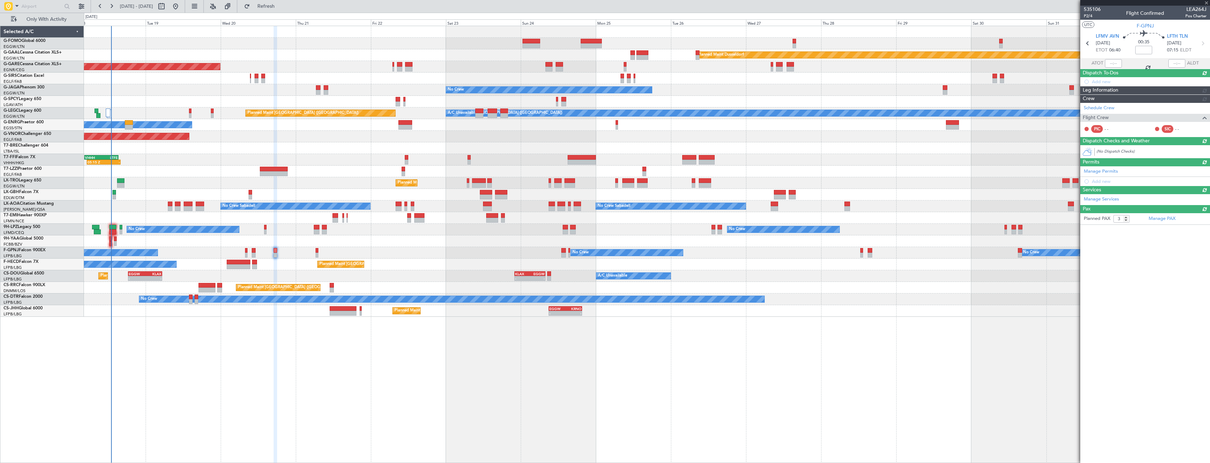
type input "+00:05"
type input "0"
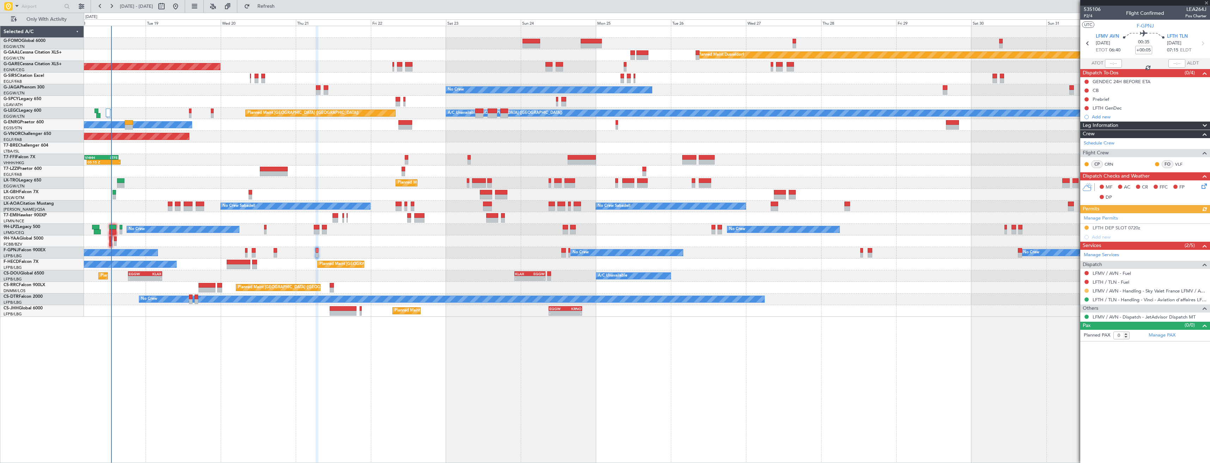
click at [1088, 290] on button at bounding box center [1086, 291] width 4 height 4
click at [1069, 371] on span "Confirmed" at bounding box center [1066, 374] width 22 height 7
click at [1086, 228] on button at bounding box center [1086, 228] width 4 height 4
click at [1070, 313] on span "Received OK" at bounding box center [1068, 311] width 27 height 7
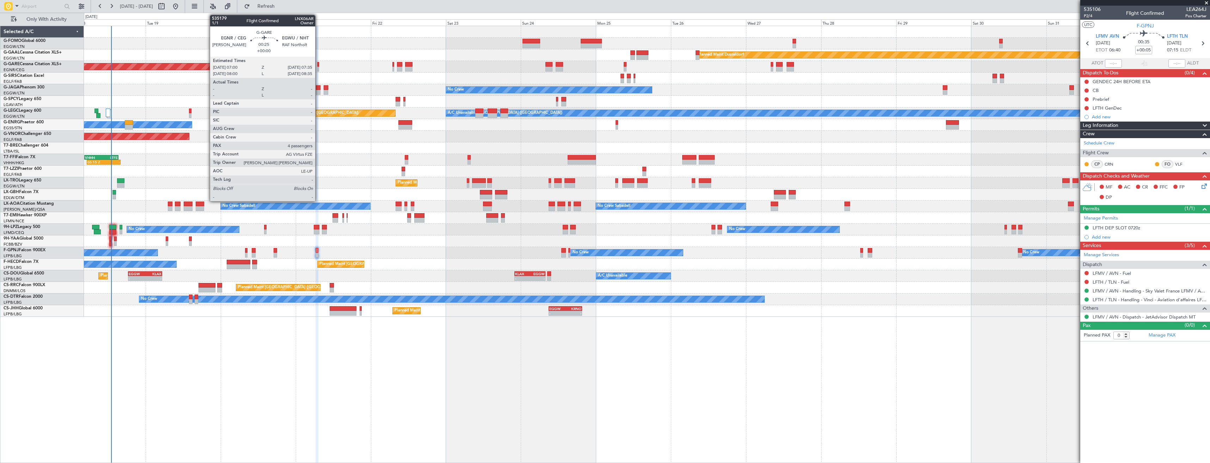
click at [318, 67] on div at bounding box center [318, 69] width 2 height 5
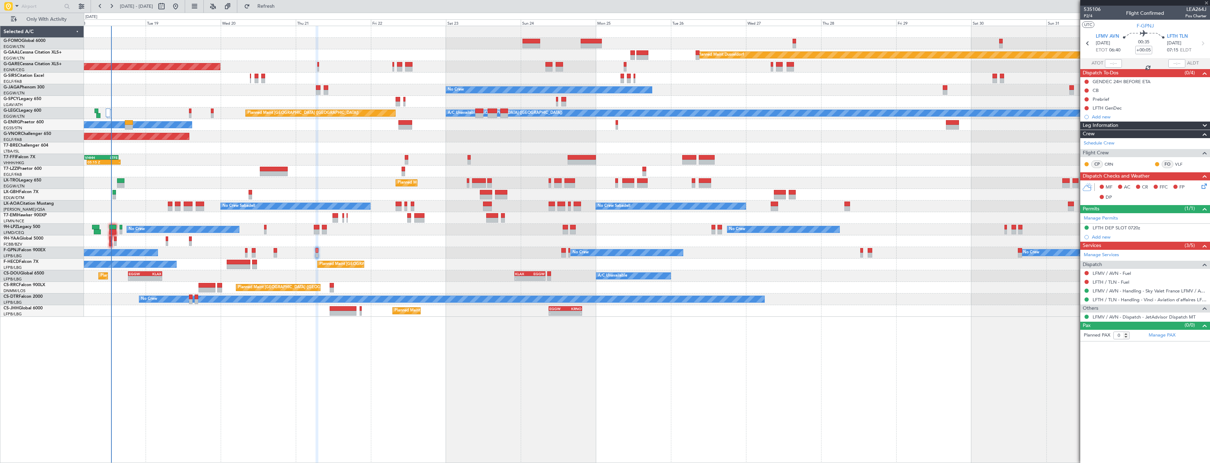
type input "4"
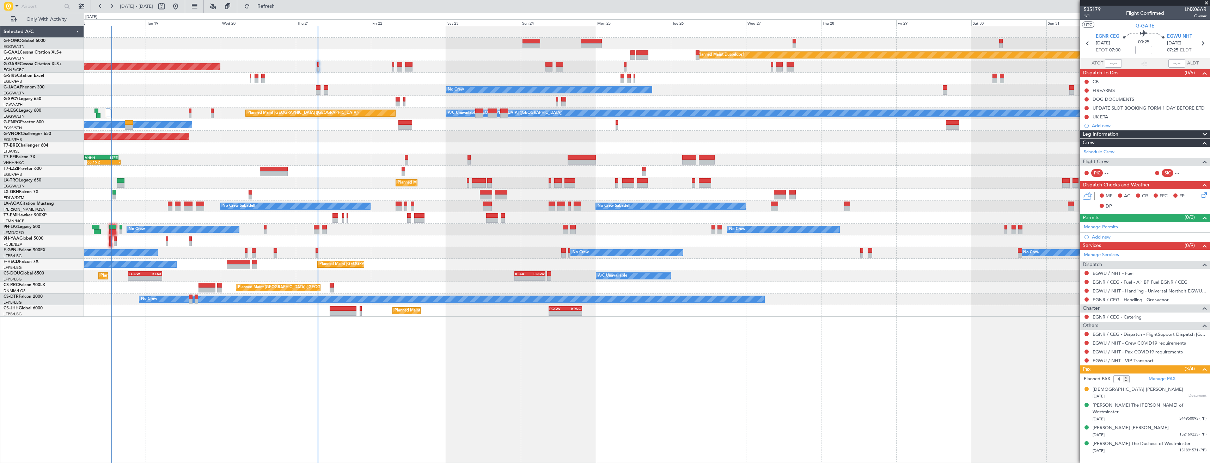
click at [189, 115] on div "Planned Maint London (Luton) A/C Unavailable London (Luton) No Crew" at bounding box center [647, 114] width 1126 height 12
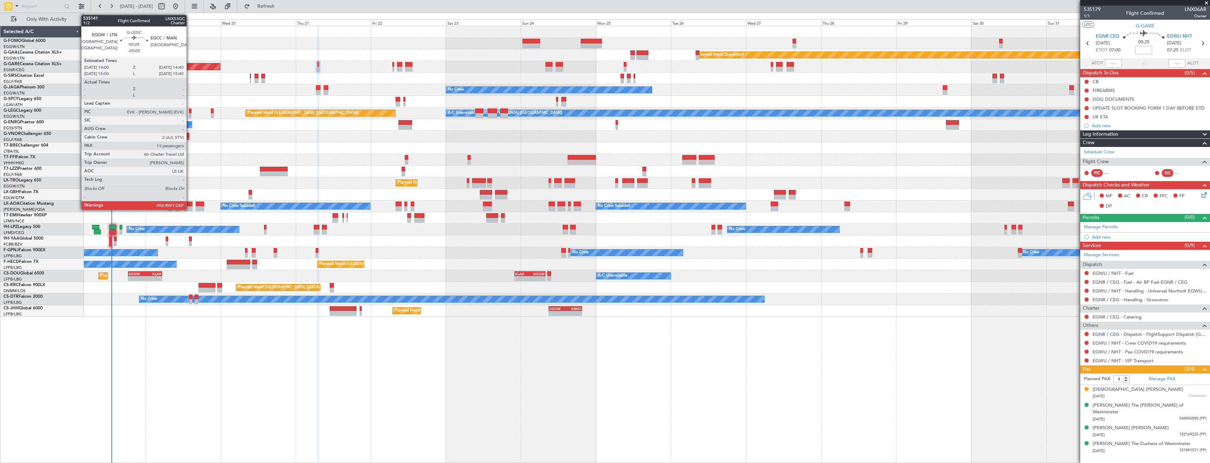
click at [190, 115] on div at bounding box center [190, 115] width 2 height 5
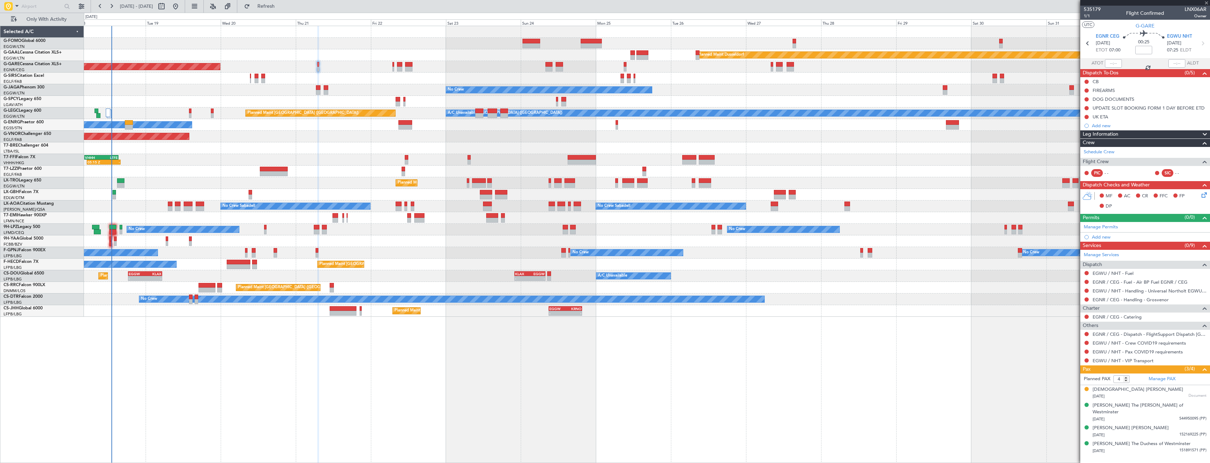
type input "-00:05"
type input "13"
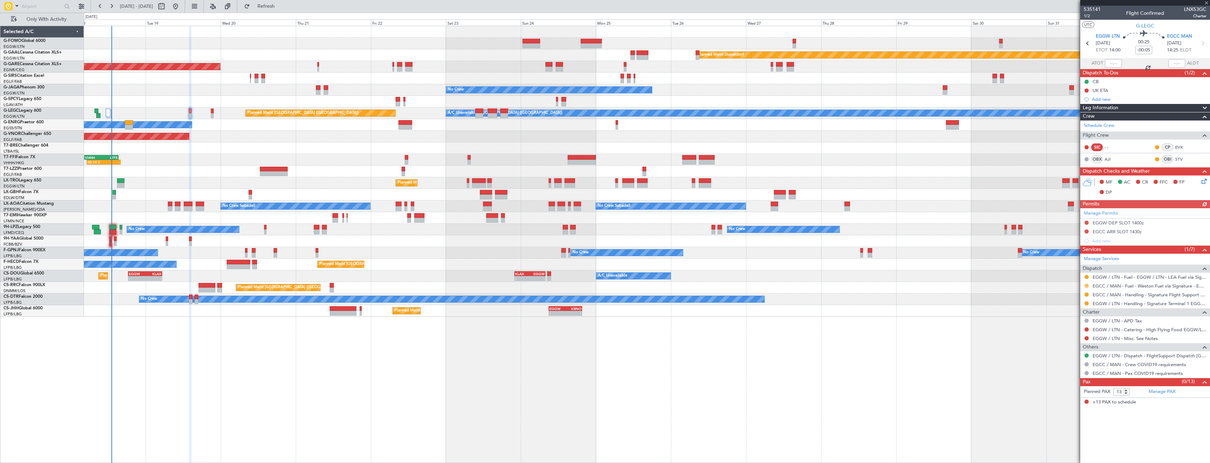
click at [1087, 286] on button at bounding box center [1086, 286] width 4 height 4
click at [1072, 370] on span "Confirmed" at bounding box center [1066, 369] width 22 height 7
click at [1085, 221] on button at bounding box center [1086, 223] width 4 height 4
click at [1077, 250] on span "Requested" at bounding box center [1066, 253] width 22 height 7
click at [1087, 229] on button at bounding box center [1086, 231] width 4 height 4
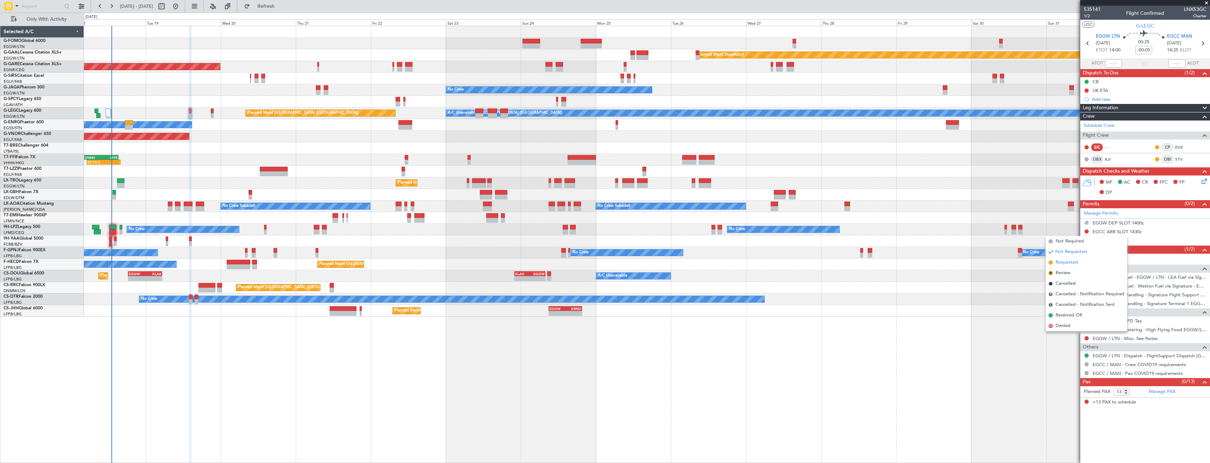
click at [1073, 263] on span "Requested" at bounding box center [1066, 262] width 22 height 7
click at [1203, 44] on icon at bounding box center [1202, 43] width 9 height 9
type input "+00:10"
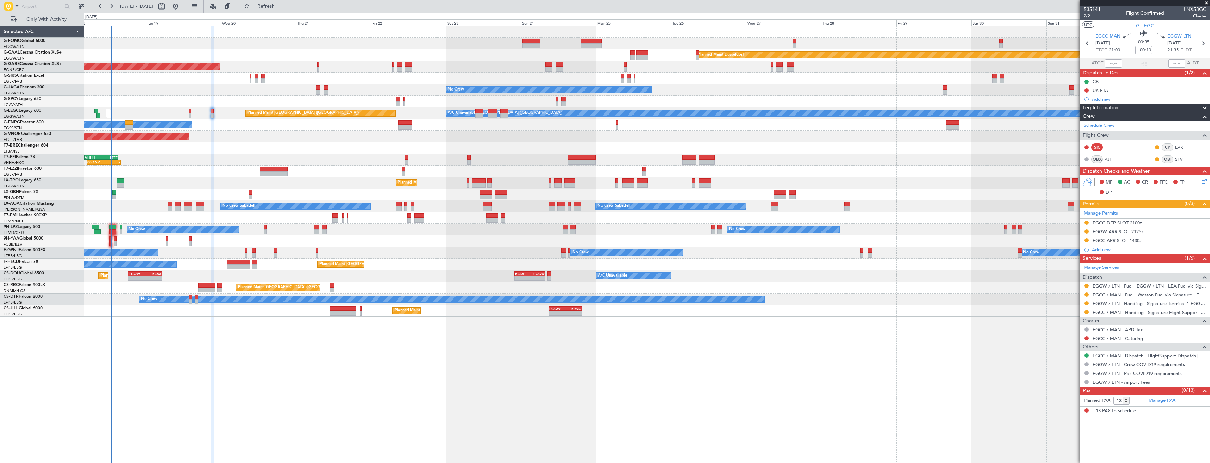
click at [1089, 295] on div at bounding box center [1087, 295] width 6 height 6
click at [1088, 295] on button at bounding box center [1086, 295] width 4 height 4
click at [1063, 378] on span "Confirmed" at bounding box center [1066, 378] width 22 height 7
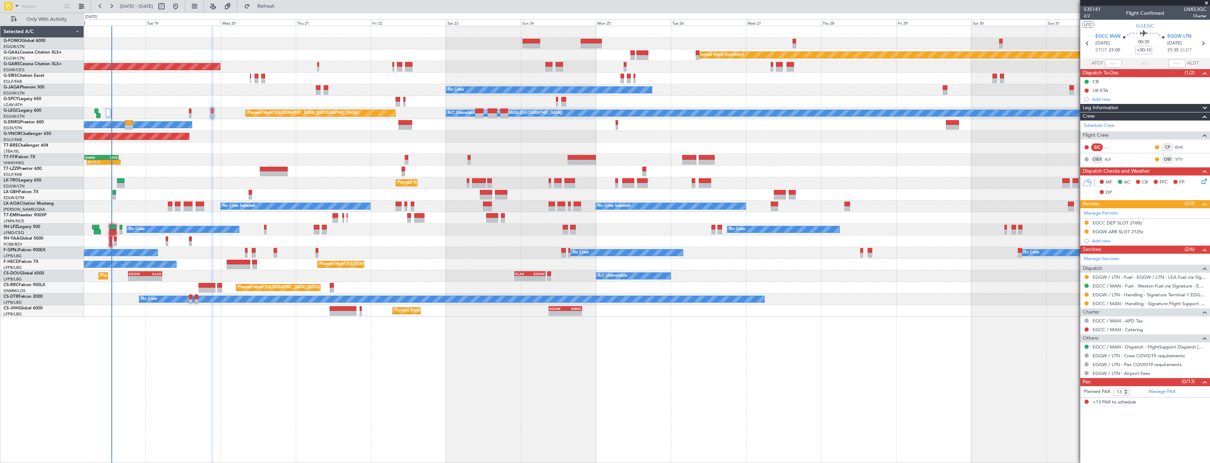
click at [543, 323] on div "Planned Maint Windsor Locks ([PERSON_NAME] Intl) Planned [GEOGRAPHIC_DATA] Plan…" at bounding box center [647, 244] width 1126 height 437
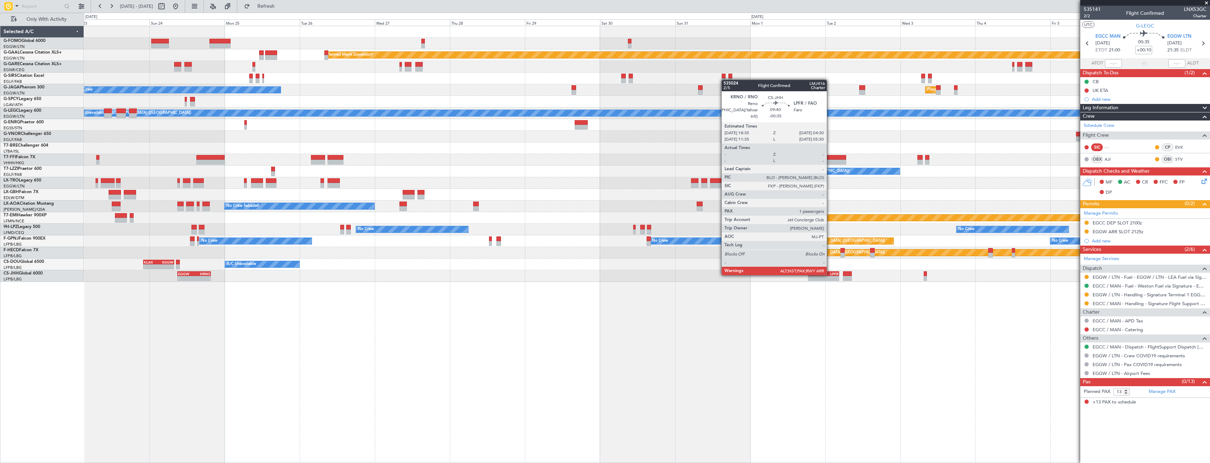
click at [830, 275] on div "LPFR" at bounding box center [830, 274] width 15 height 4
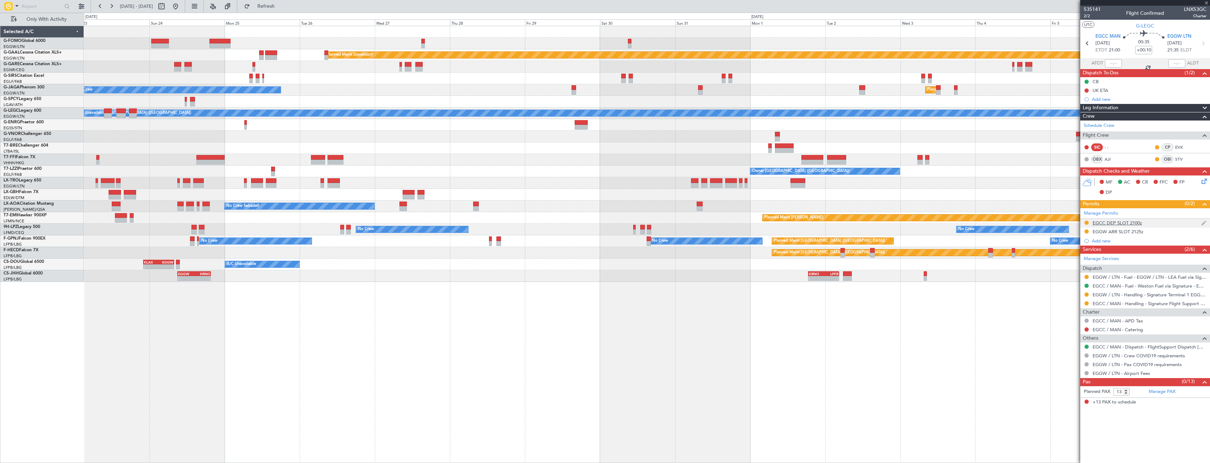
type input "-00:35"
type input "6"
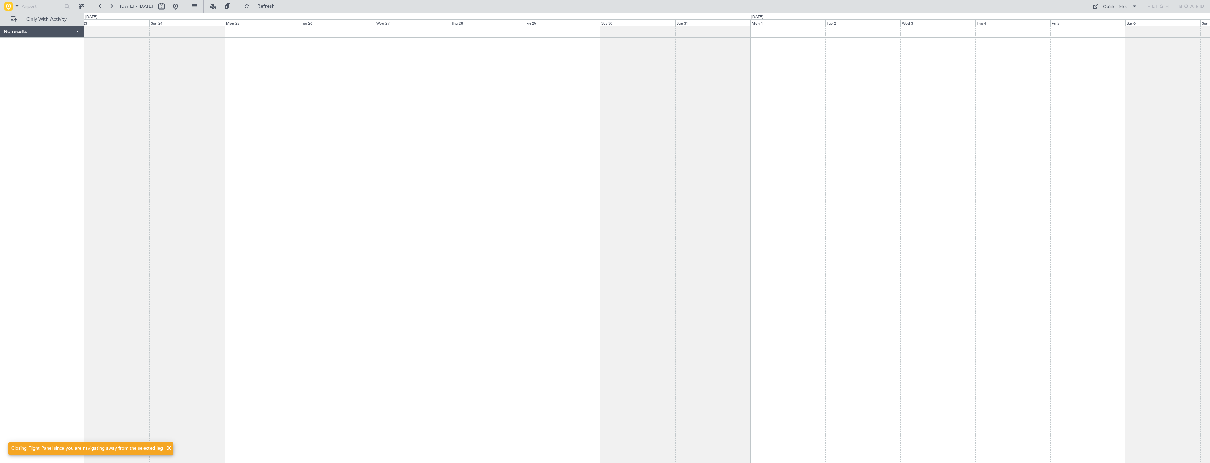
click at [474, 70] on div at bounding box center [647, 244] width 1126 height 437
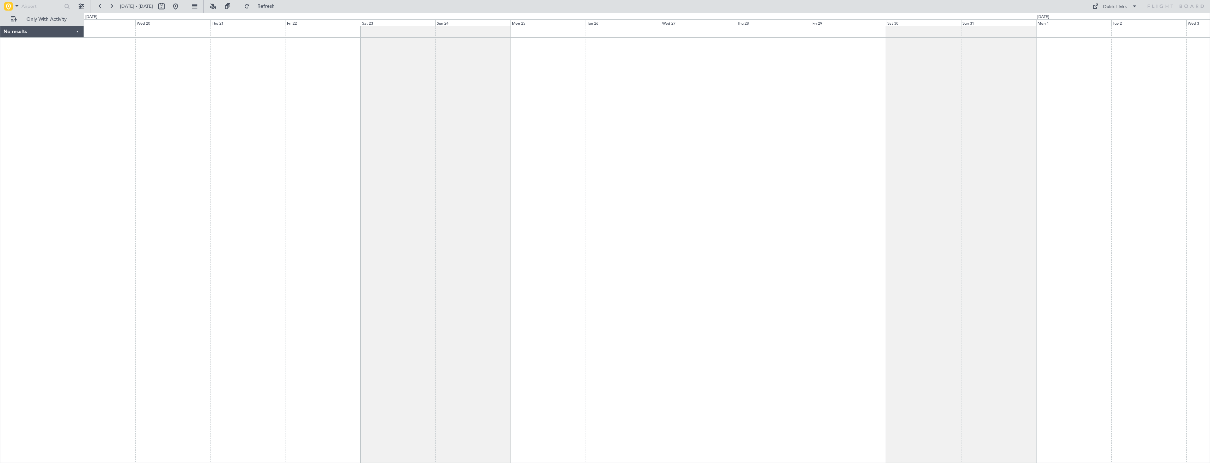
click at [584, 74] on div at bounding box center [647, 244] width 1126 height 437
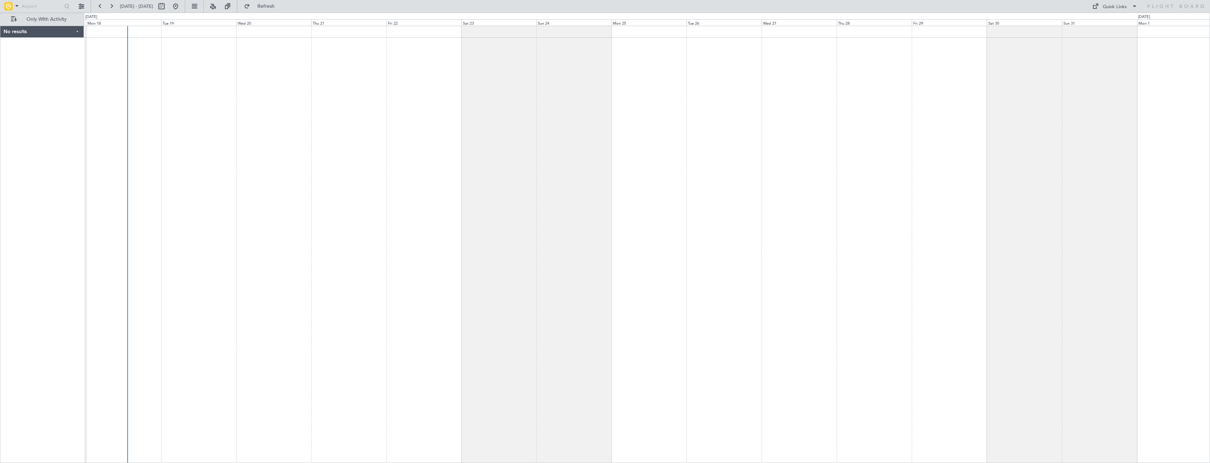
click at [247, 165] on div at bounding box center [647, 244] width 1126 height 437
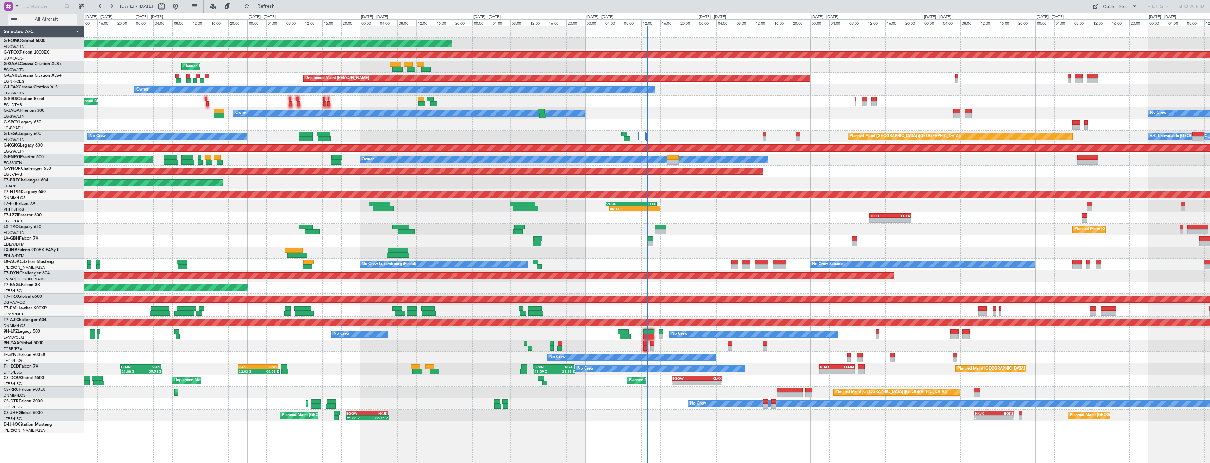
click at [50, 18] on span "All Aircraft" at bounding box center [46, 19] width 56 height 5
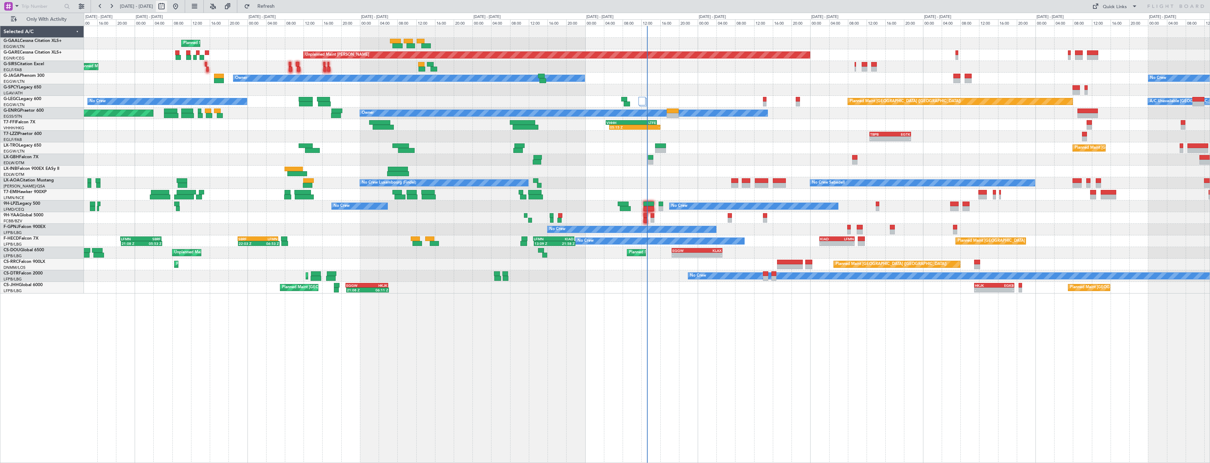
click at [167, 8] on button at bounding box center [161, 6] width 11 height 11
select select "8"
select select "2025"
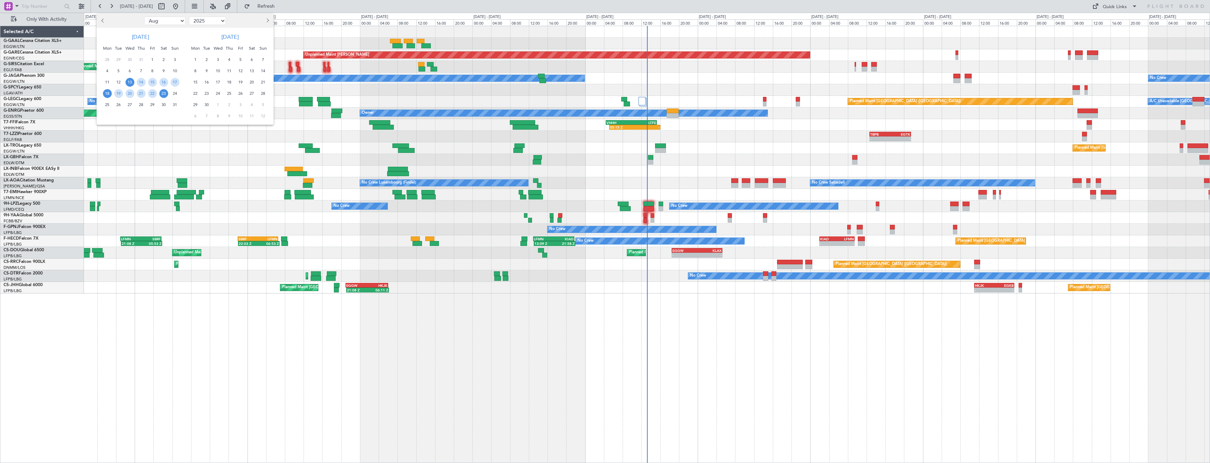
click at [104, 92] on span "18" at bounding box center [107, 93] width 9 height 9
click at [195, 61] on span "1" at bounding box center [195, 59] width 9 height 9
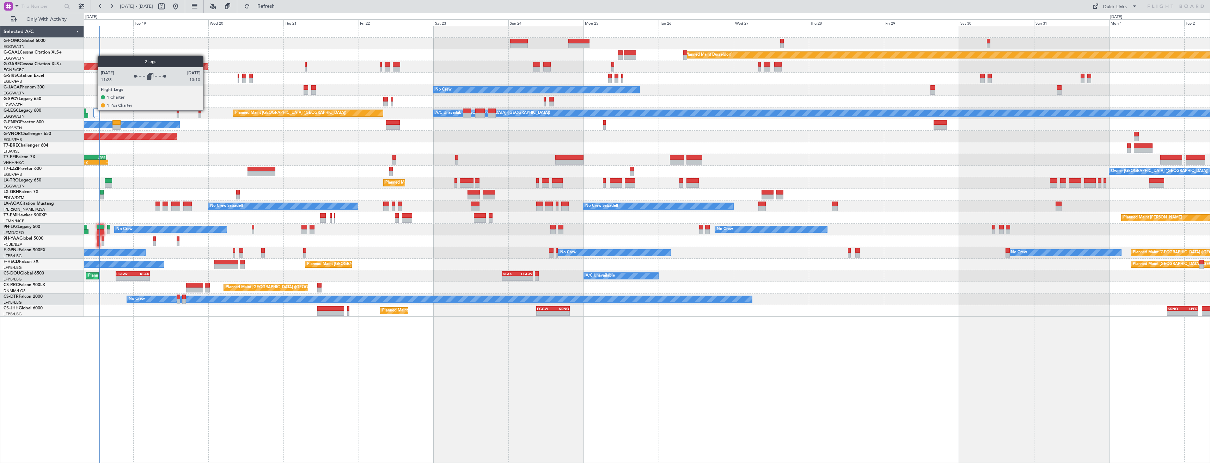
click at [94, 110] on div at bounding box center [95, 113] width 5 height 8
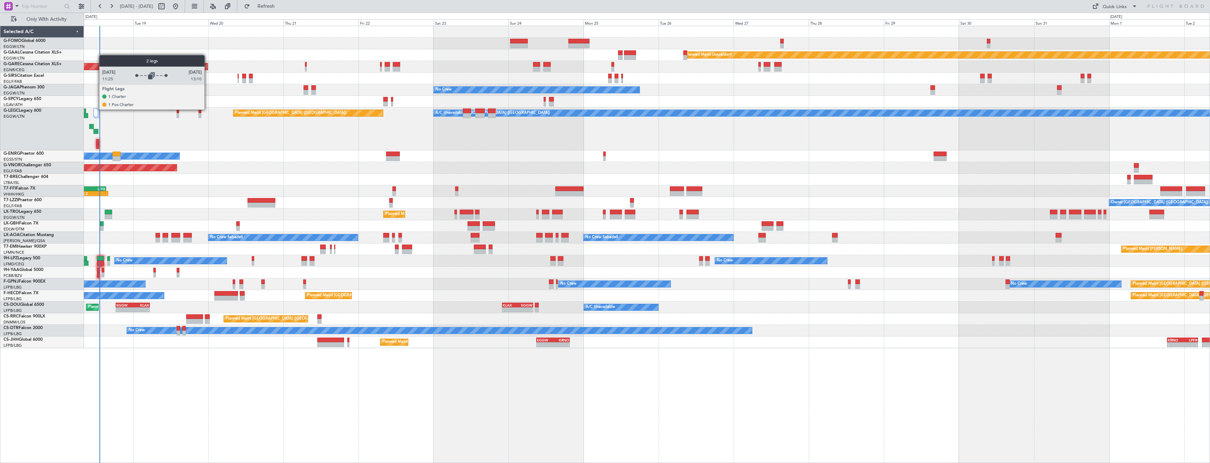
click at [96, 110] on div at bounding box center [95, 113] width 5 height 8
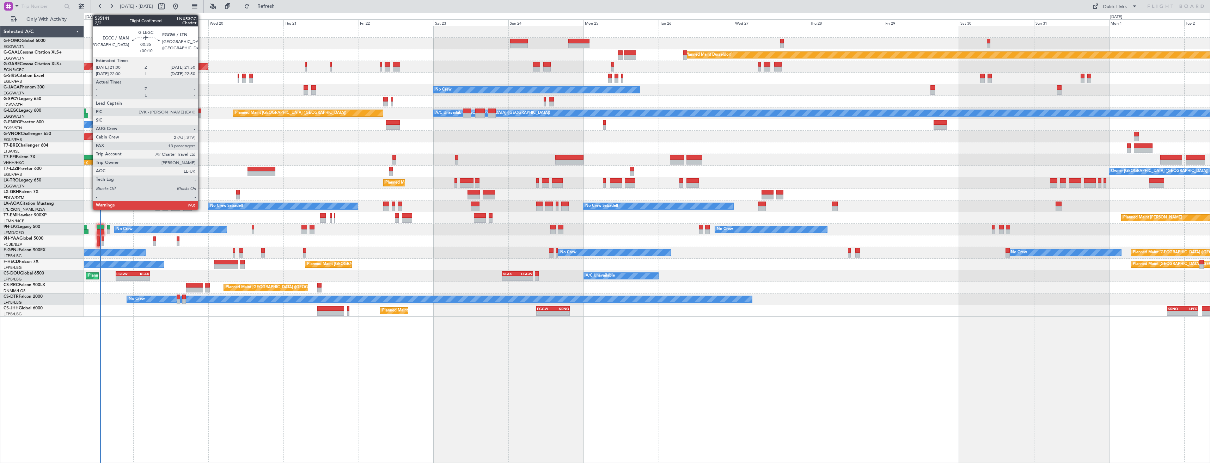
click at [201, 115] on div at bounding box center [199, 115] width 3 height 5
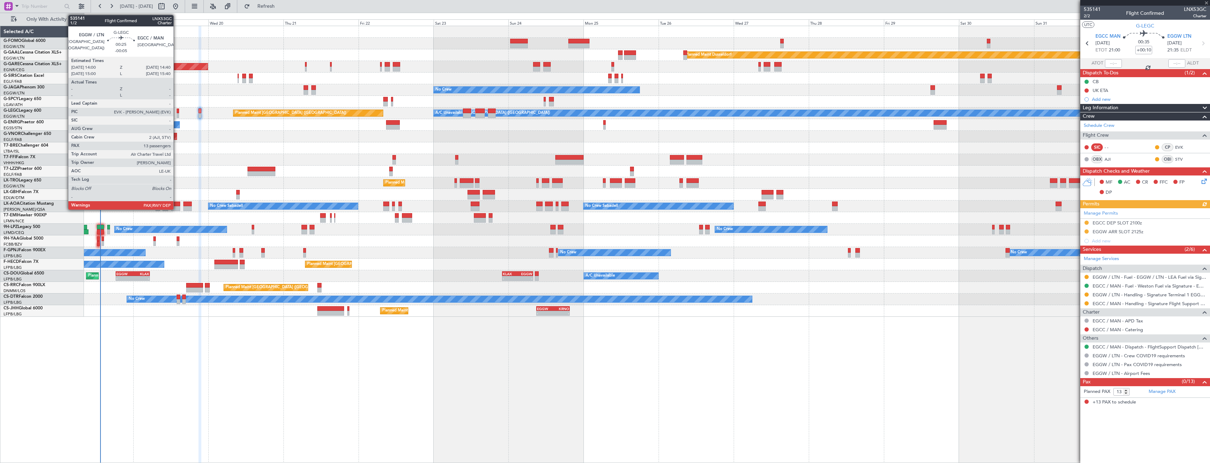
click at [177, 116] on div at bounding box center [178, 115] width 2 height 5
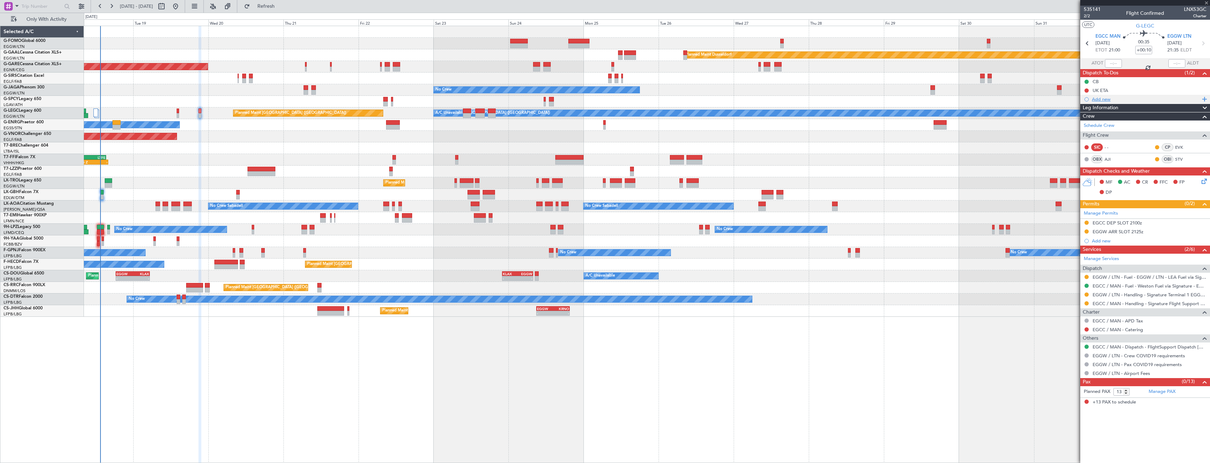
type input "-00:05"
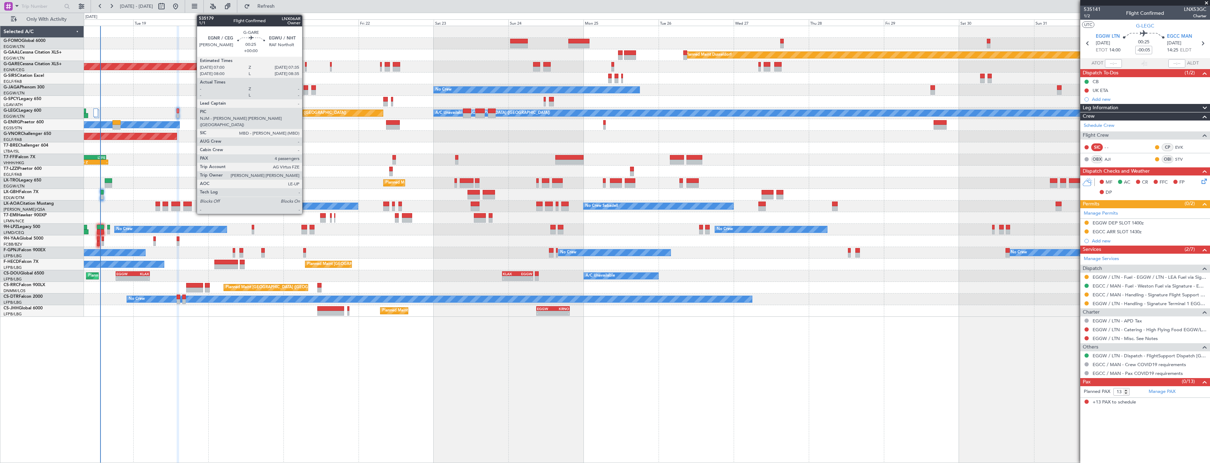
click at [305, 69] on div at bounding box center [306, 69] width 2 height 5
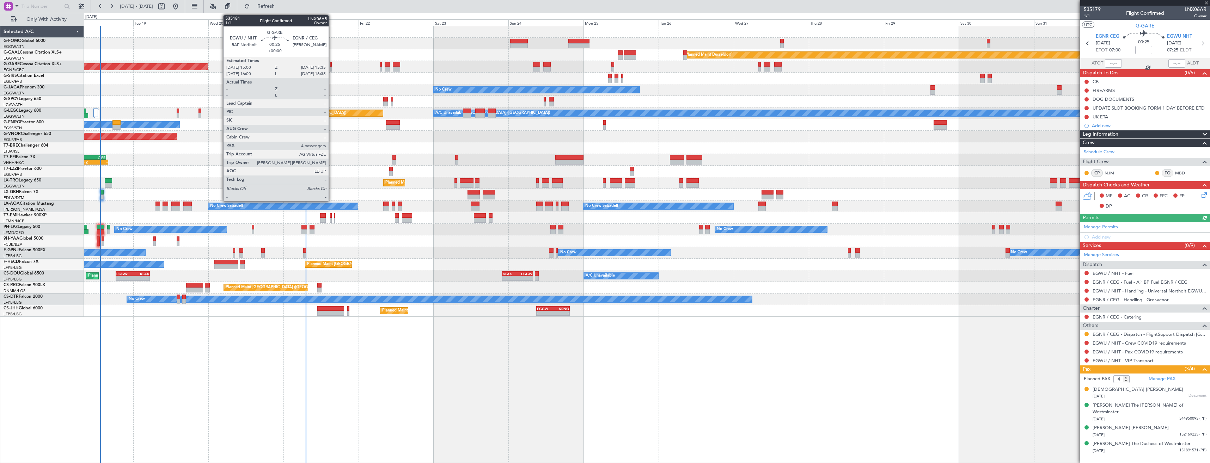
click at [332, 68] on div at bounding box center [331, 69] width 2 height 5
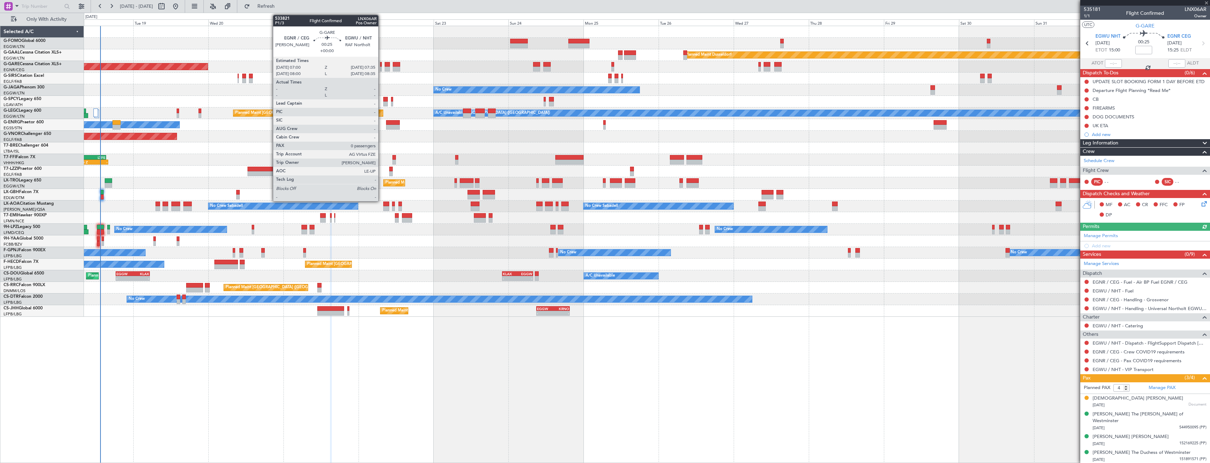
click at [382, 69] on div at bounding box center [381, 69] width 2 height 5
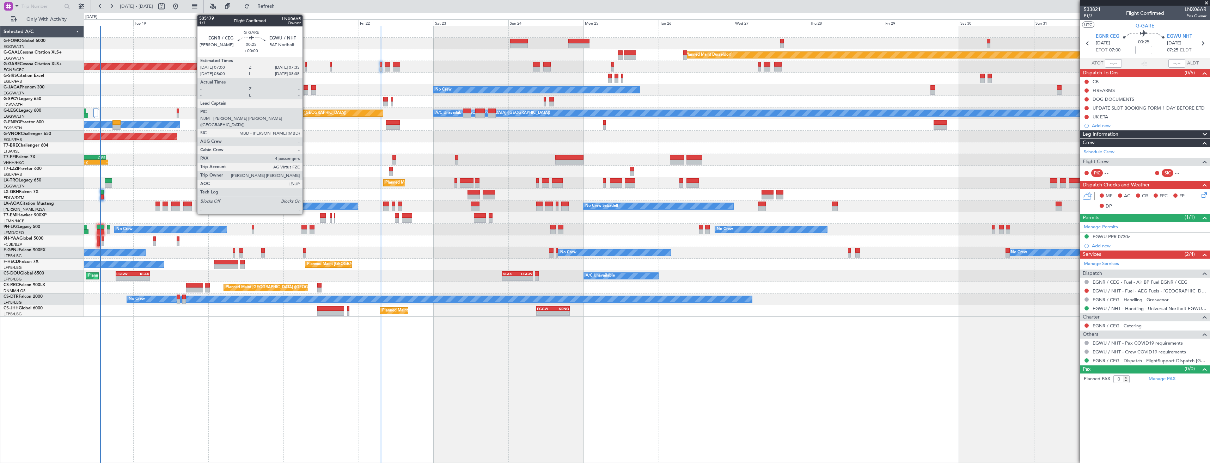
click at [306, 68] on div at bounding box center [306, 69] width 2 height 5
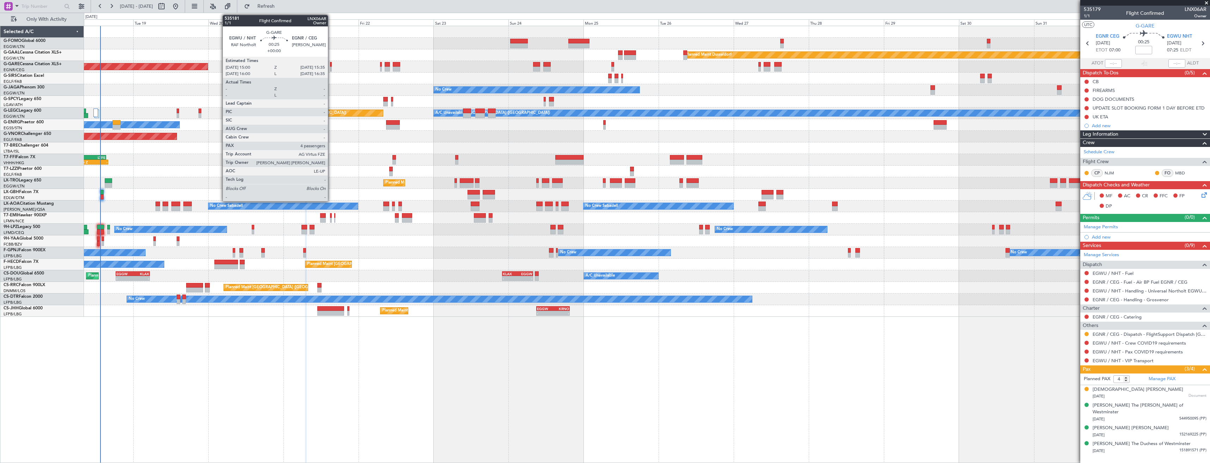
click at [331, 68] on div at bounding box center [331, 69] width 2 height 5
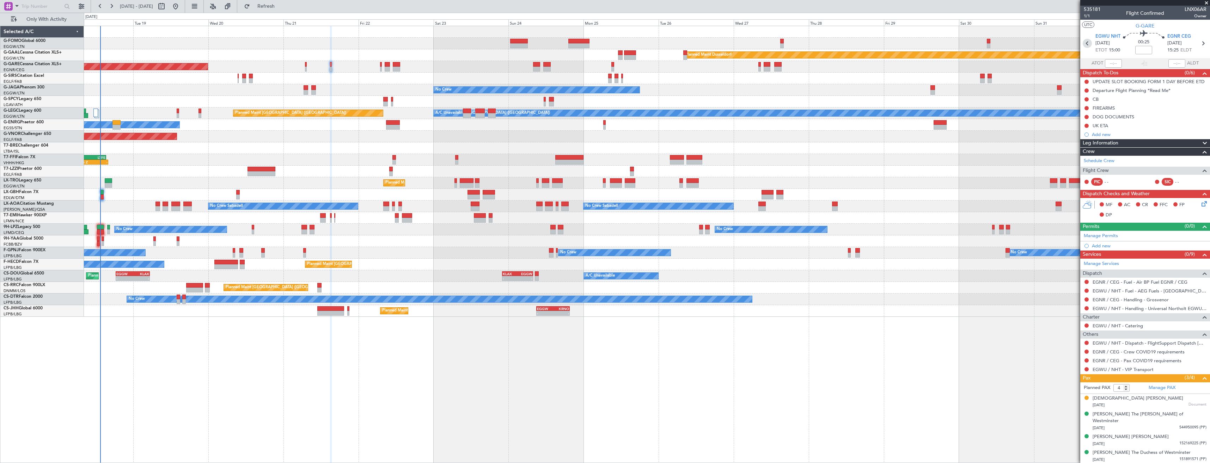
click at [1088, 42] on icon at bounding box center [1087, 43] width 9 height 9
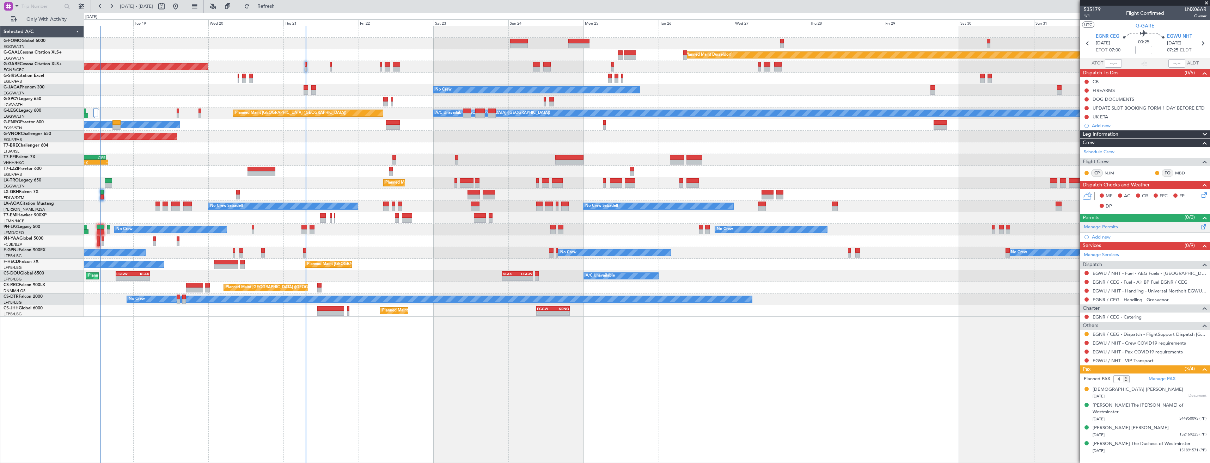
click at [1096, 228] on link "Manage Permits" at bounding box center [1101, 227] width 34 height 7
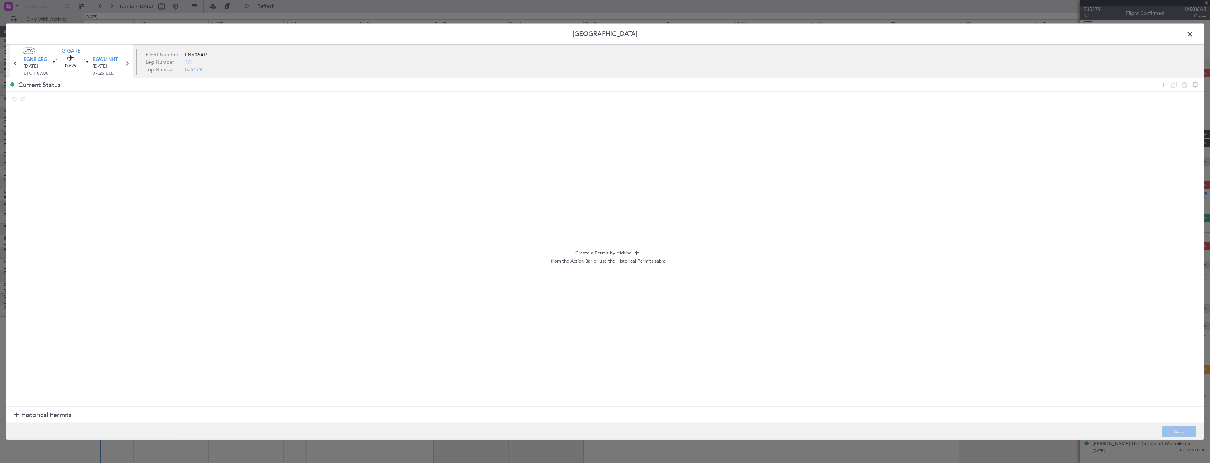
click at [1193, 35] on span at bounding box center [1193, 36] width 0 height 14
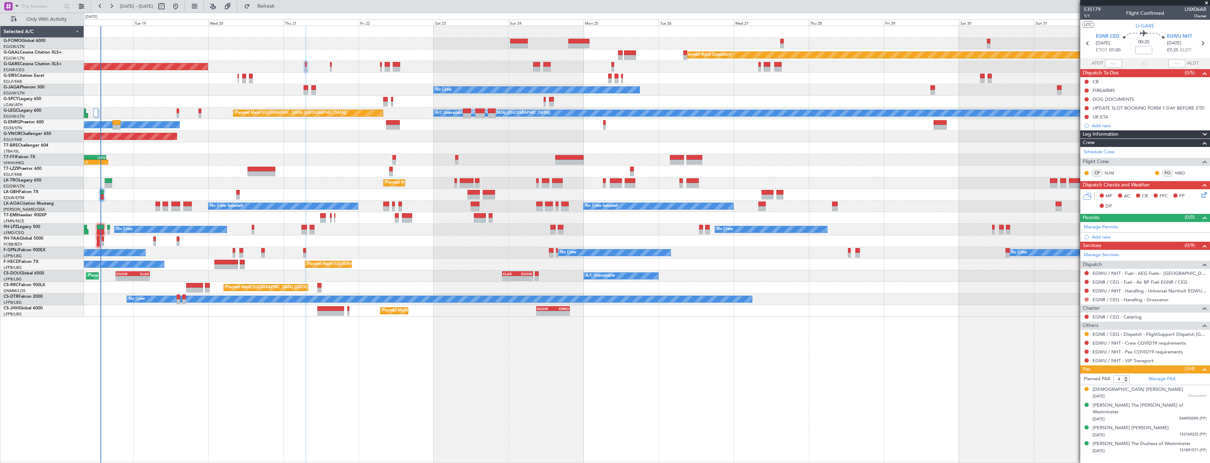
click at [1086, 299] on button at bounding box center [1086, 300] width 4 height 4
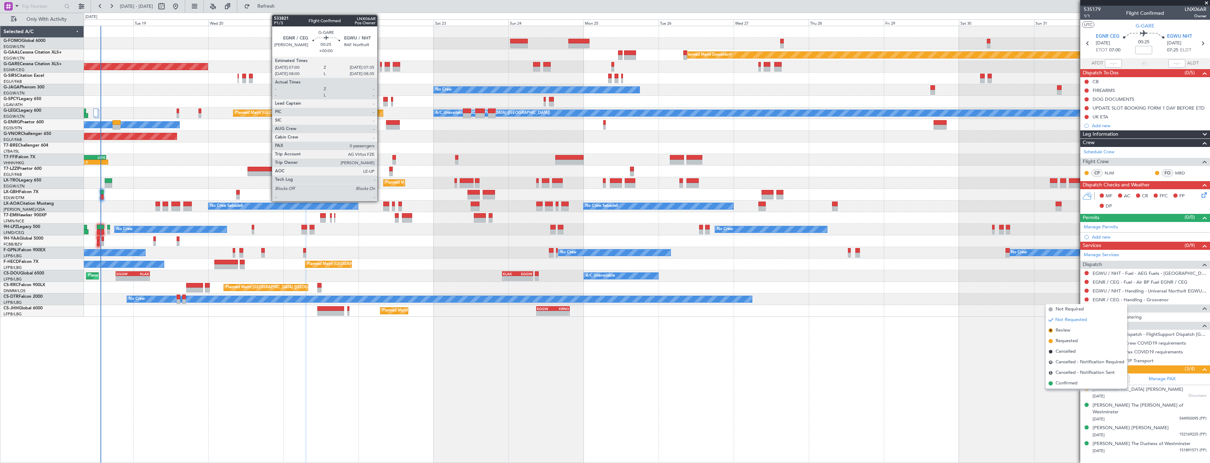
click at [380, 66] on div at bounding box center [381, 64] width 2 height 5
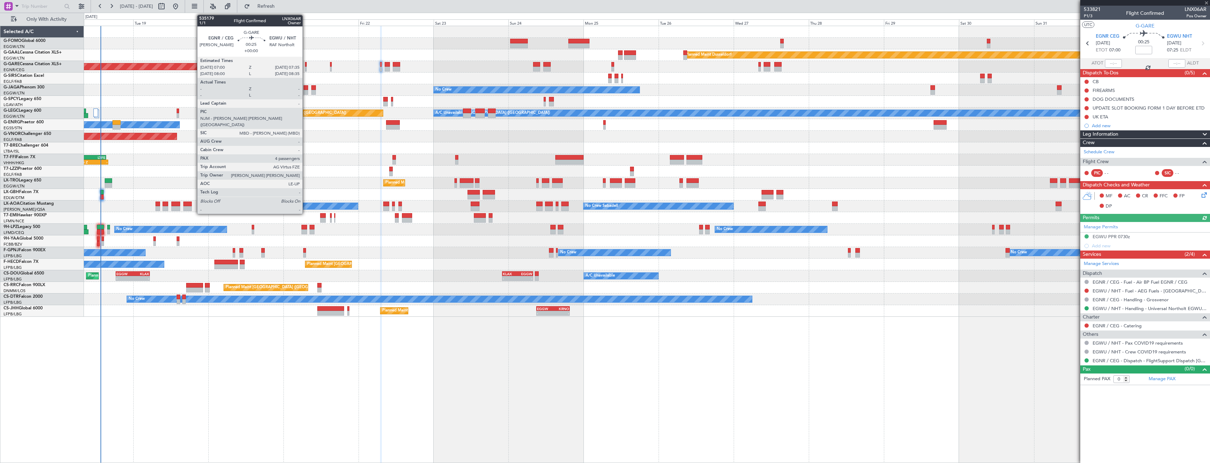
click at [306, 68] on div at bounding box center [306, 69] width 2 height 5
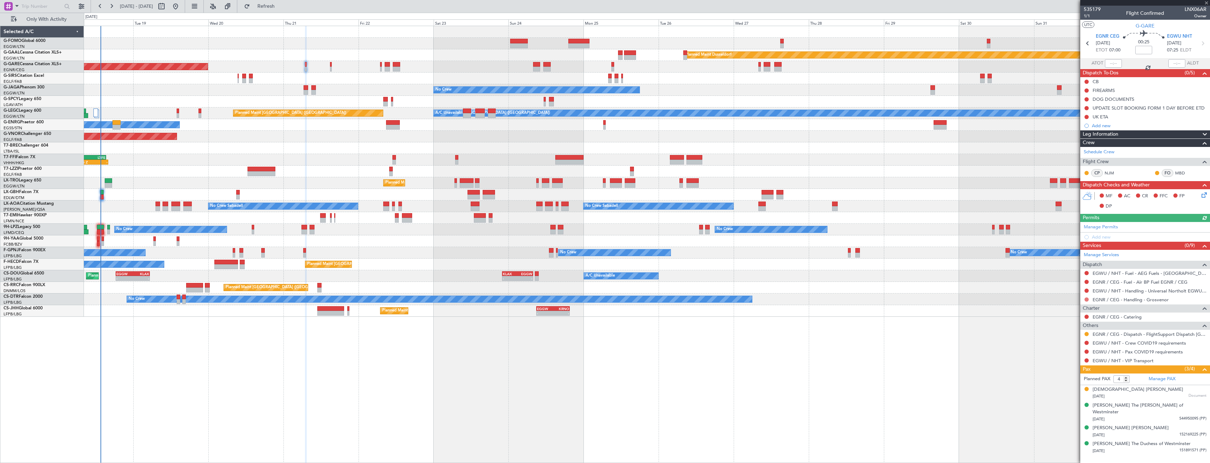
click at [1086, 299] on button at bounding box center [1086, 300] width 4 height 4
click at [1058, 307] on span "Not Required" at bounding box center [1069, 309] width 28 height 7
click at [1087, 282] on button at bounding box center [1086, 282] width 4 height 4
click at [1069, 291] on span "Not Required" at bounding box center [1069, 291] width 28 height 7
click at [1084, 334] on button at bounding box center [1086, 334] width 4 height 4
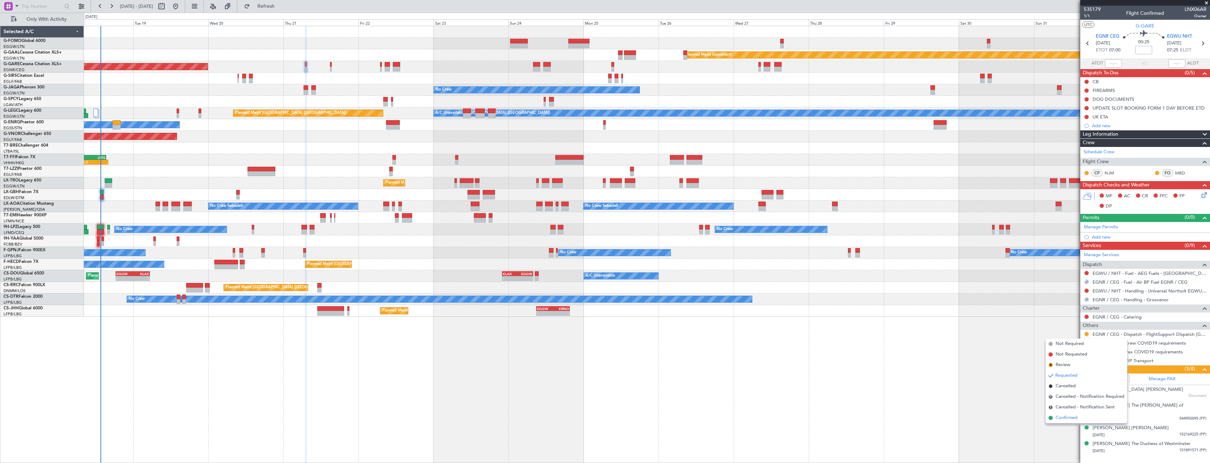
click at [1066, 416] on span "Confirmed" at bounding box center [1066, 418] width 22 height 7
click at [1088, 342] on button at bounding box center [1086, 343] width 4 height 4
click at [1069, 349] on li "Not Required" at bounding box center [1086, 353] width 81 height 11
click at [1089, 351] on div "EGWU / NHT - Pax COVID19 requirements" at bounding box center [1145, 352] width 130 height 9
click at [1088, 351] on button at bounding box center [1086, 352] width 4 height 4
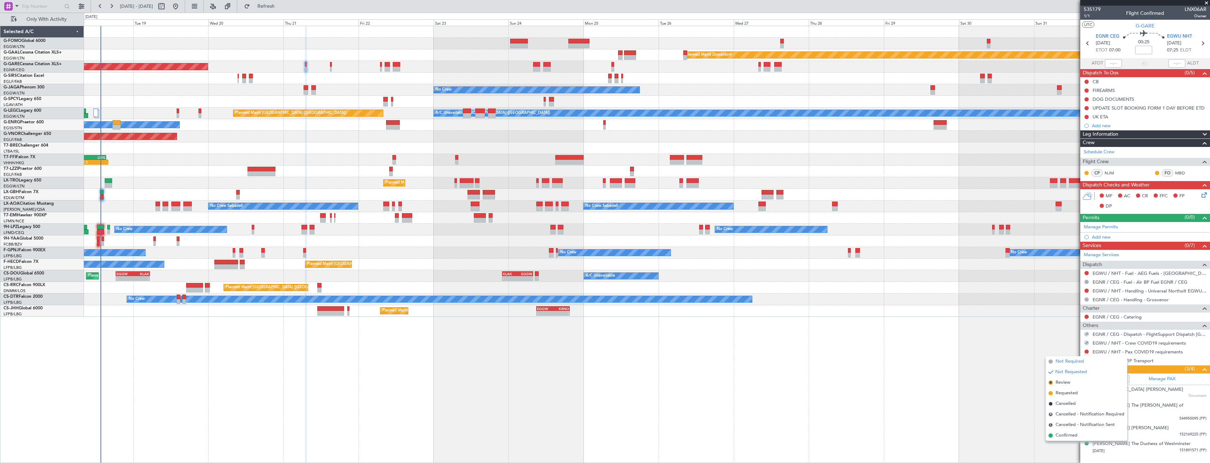
click at [1064, 361] on span "Not Required" at bounding box center [1069, 361] width 28 height 7
click at [1102, 227] on link "Manage Permits" at bounding box center [1101, 227] width 34 height 7
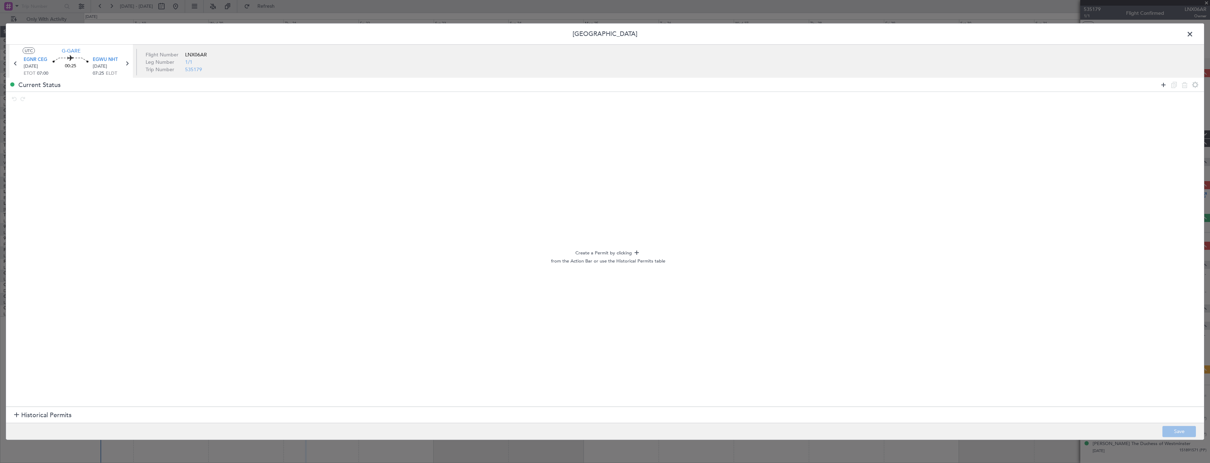
click at [1163, 85] on icon at bounding box center [1163, 84] width 8 height 8
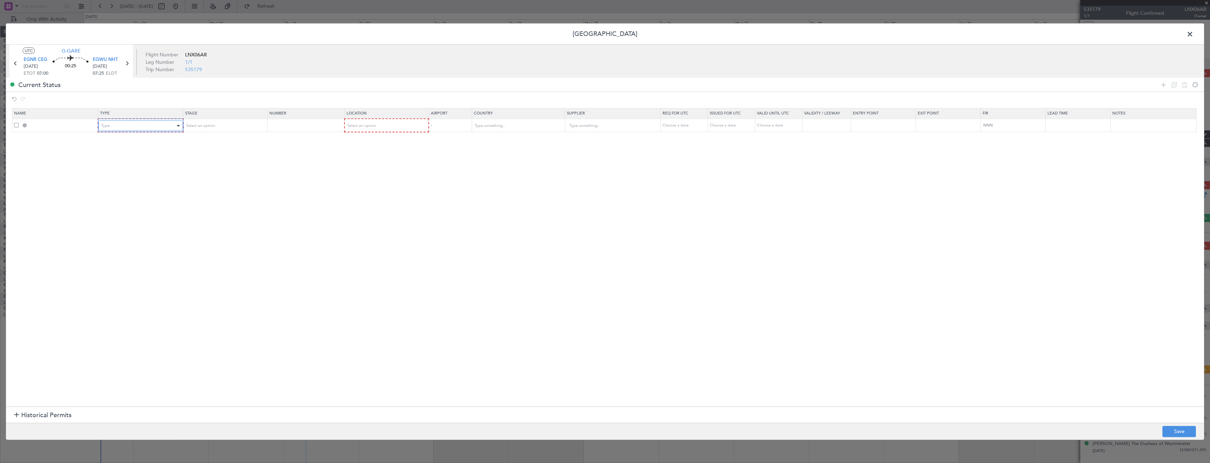
click at [135, 129] on div "Type" at bounding box center [138, 126] width 74 height 11
click at [115, 189] on span "Slot" at bounding box center [142, 193] width 79 height 11
click at [1193, 37] on span at bounding box center [1193, 36] width 0 height 14
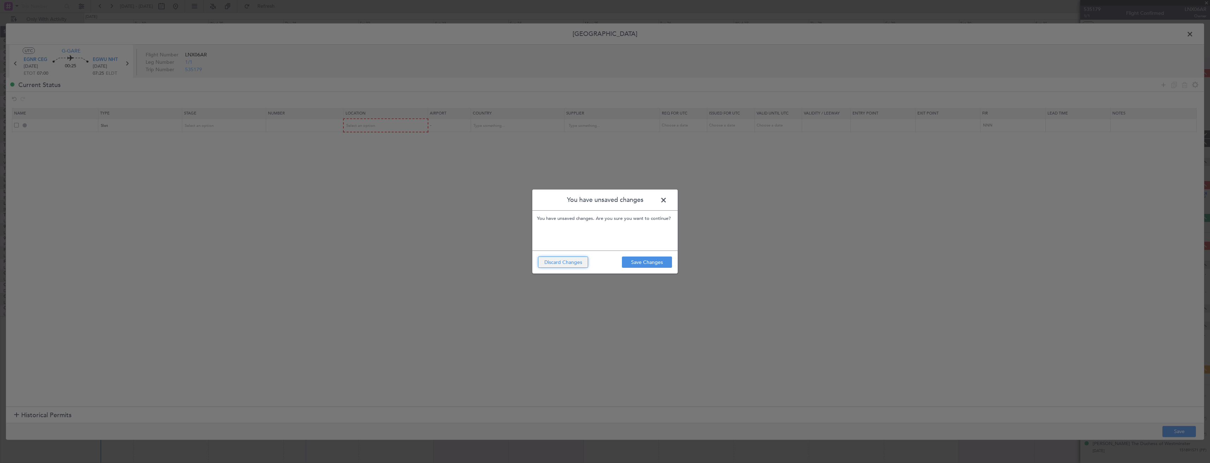
click at [556, 263] on button "Discard Changes" at bounding box center [563, 262] width 50 height 11
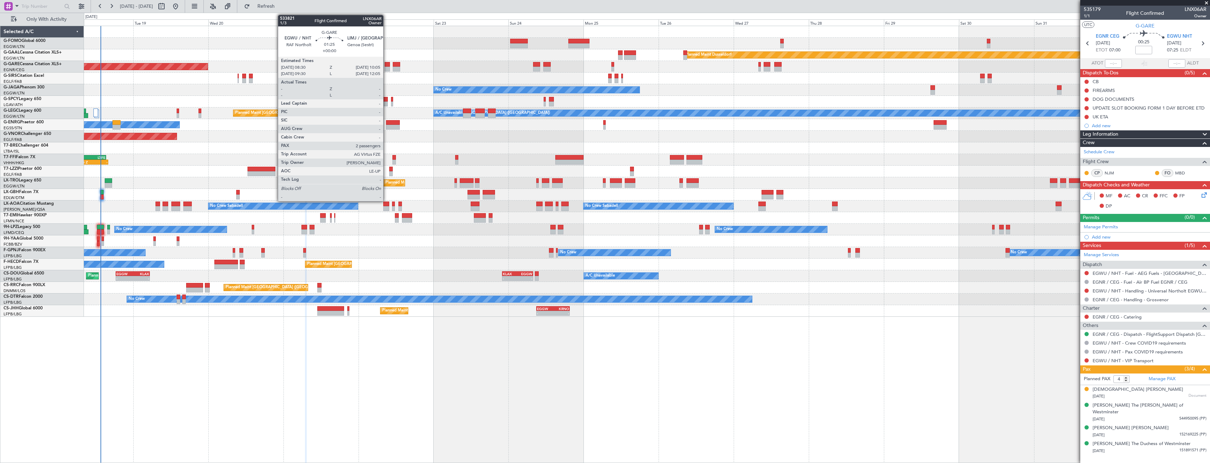
click at [386, 67] on div at bounding box center [387, 69] width 5 height 5
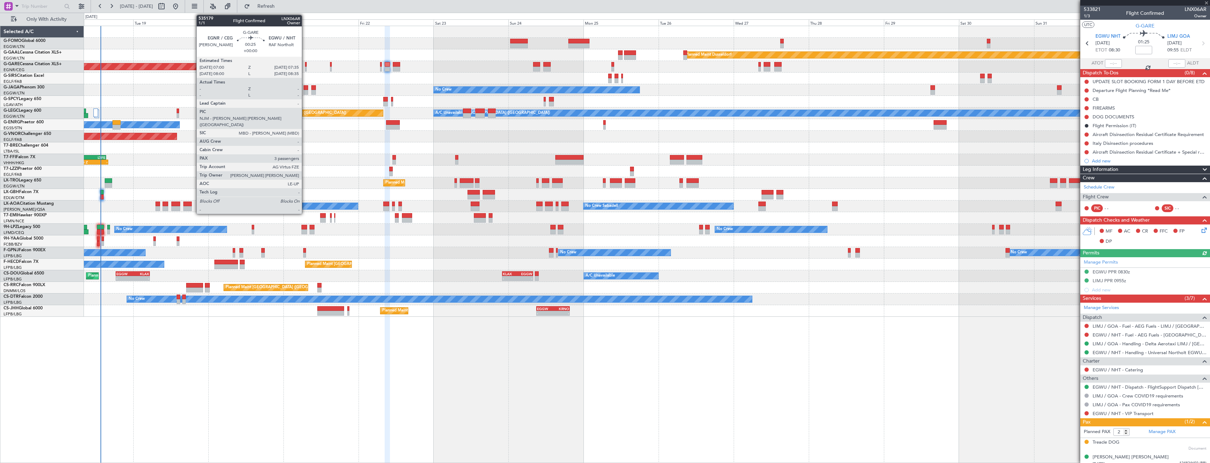
click at [305, 67] on div at bounding box center [306, 69] width 2 height 5
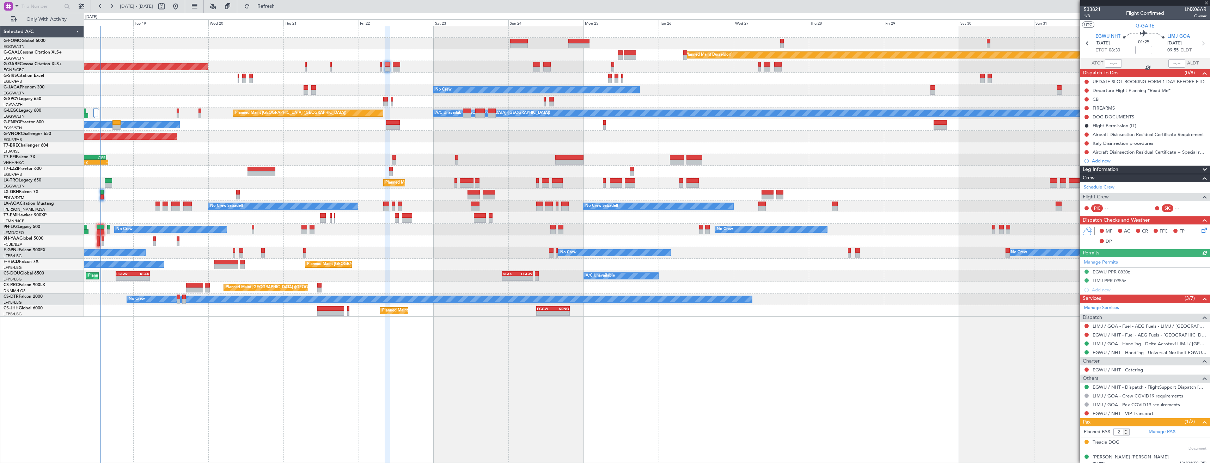
type input "4"
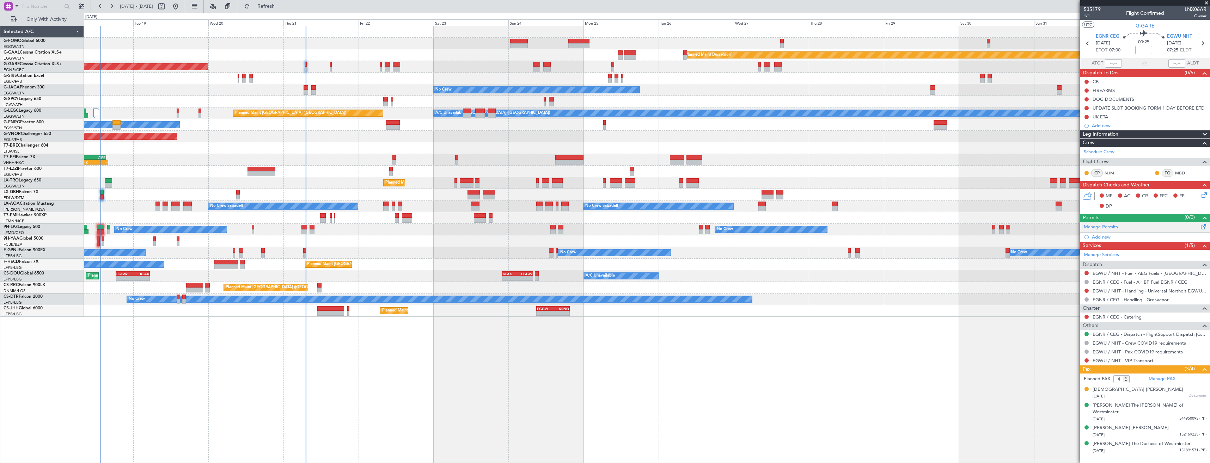
click at [1095, 227] on link "Manage Permits" at bounding box center [1101, 227] width 34 height 7
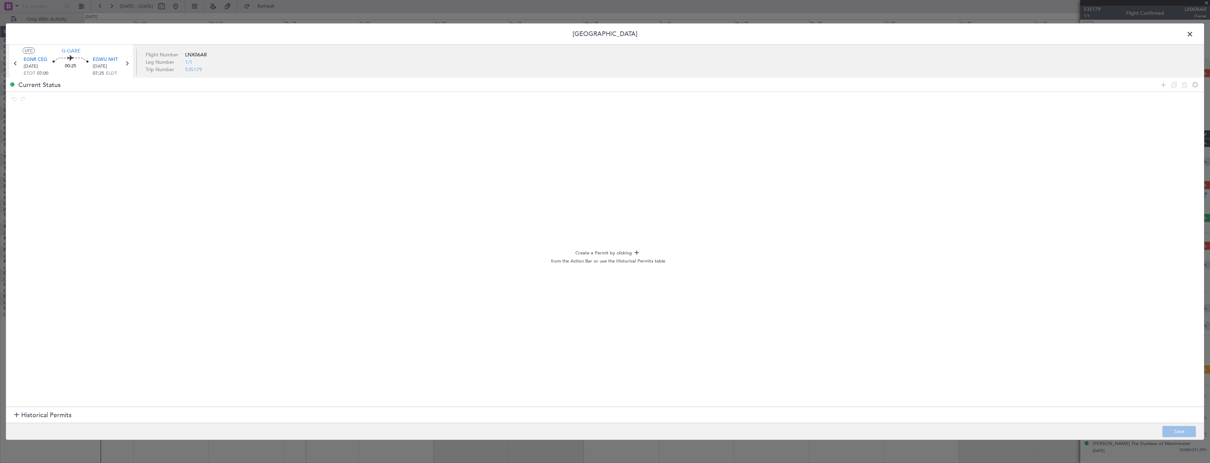
click at [1158, 85] on div at bounding box center [1179, 85] width 42 height 10
click at [1162, 85] on icon at bounding box center [1163, 84] width 8 height 8
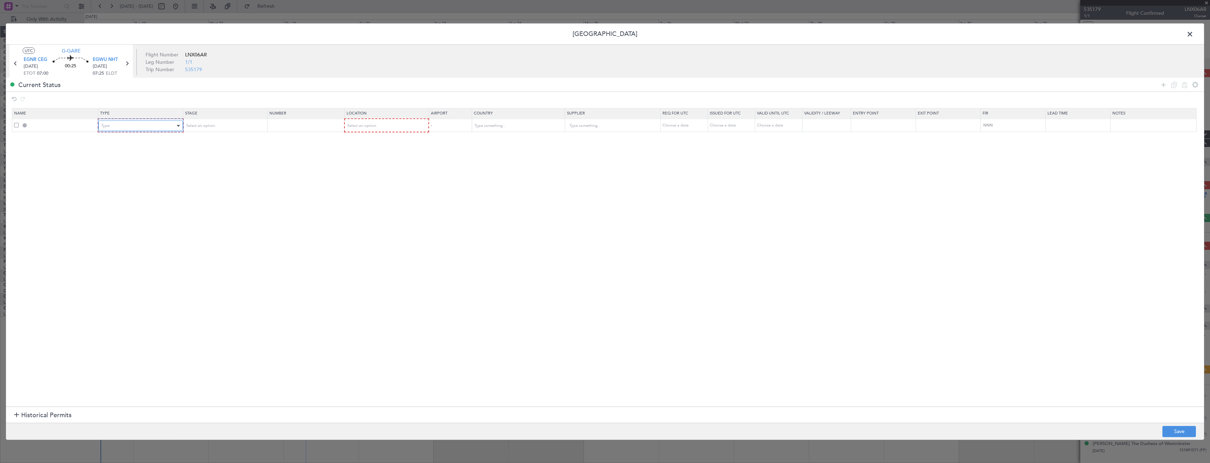
click at [134, 130] on div "Type" at bounding box center [138, 126] width 74 height 11
drag, startPoint x: 131, startPoint y: 190, endPoint x: 203, endPoint y: 131, distance: 92.9
click at [131, 190] on span "Slot" at bounding box center [142, 193] width 79 height 11
click at [223, 125] on div "Select an option" at bounding box center [222, 126] width 74 height 11
click at [134, 125] on div at bounding box center [605, 231] width 1210 height 463
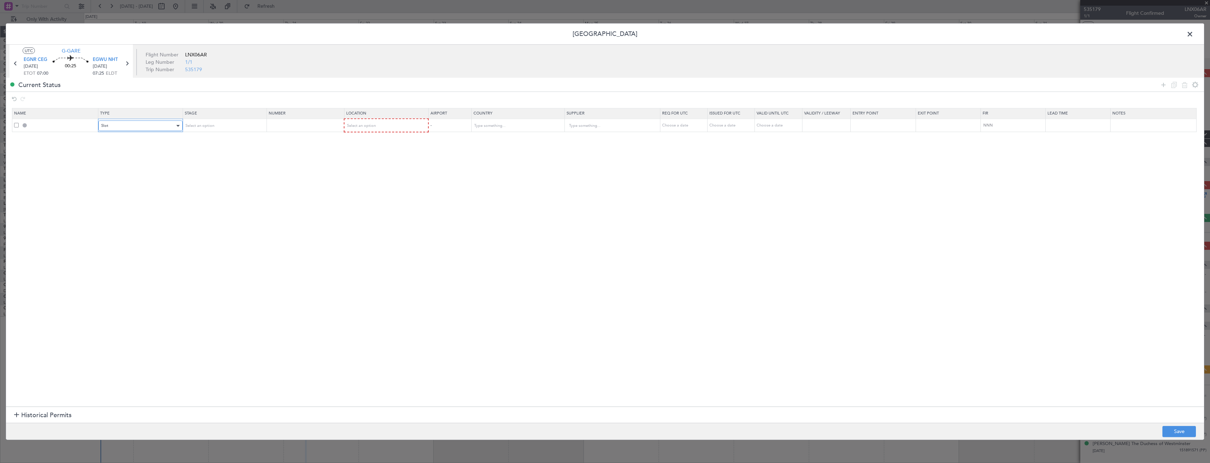
click at [128, 123] on div "Slot" at bounding box center [138, 126] width 74 height 11
click at [119, 164] on span "PPR" at bounding box center [142, 161] width 79 height 11
click at [212, 126] on span "Select an option" at bounding box center [199, 125] width 29 height 5
click at [210, 169] on span "Requested" at bounding box center [226, 172] width 79 height 11
click at [352, 127] on span "Select an option" at bounding box center [361, 125] width 29 height 5
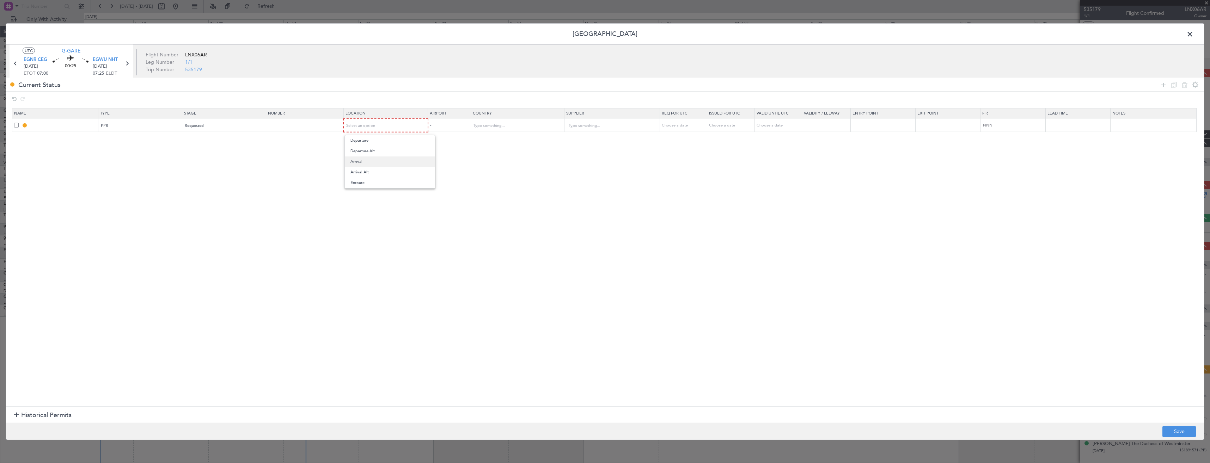
click at [355, 158] on span "Arrival" at bounding box center [389, 162] width 79 height 11
click at [1172, 434] on button "Save" at bounding box center [1178, 431] width 33 height 11
type input "EGWU PPR"
type input "[GEOGRAPHIC_DATA]"
type input "NNN"
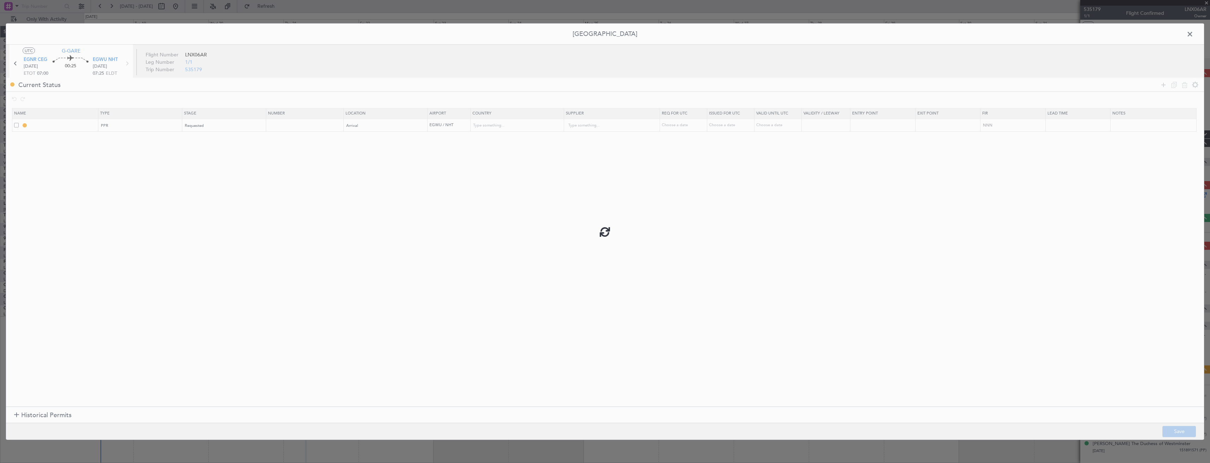
type input "2"
click at [72, 125] on input "EGWU PPR" at bounding box center [63, 125] width 68 height 6
type input "EGWU PPR 0725Z"
click at [1171, 434] on button "Save" at bounding box center [1178, 431] width 33 height 11
click at [1193, 36] on span at bounding box center [1193, 36] width 0 height 14
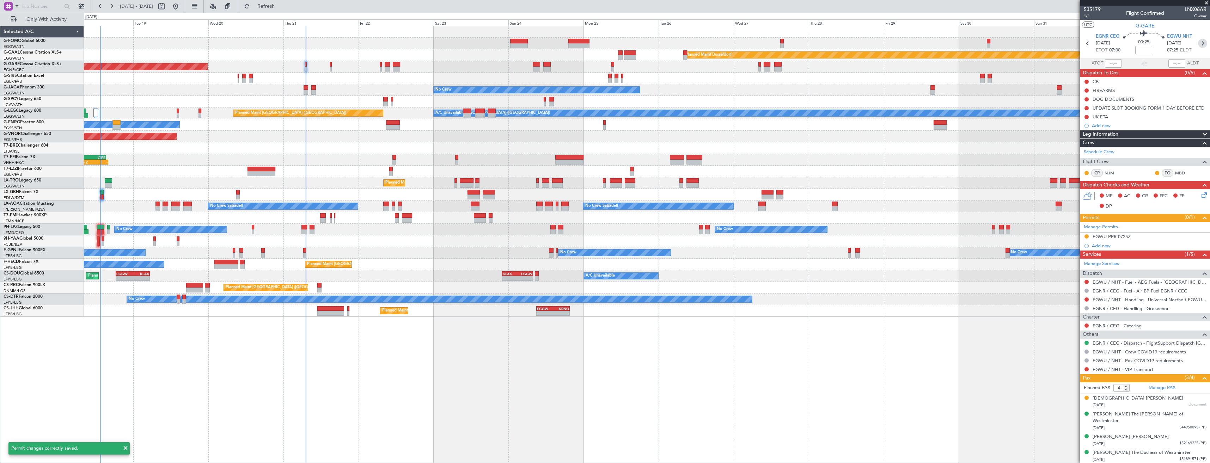
click at [1206, 41] on icon at bounding box center [1202, 43] width 9 height 9
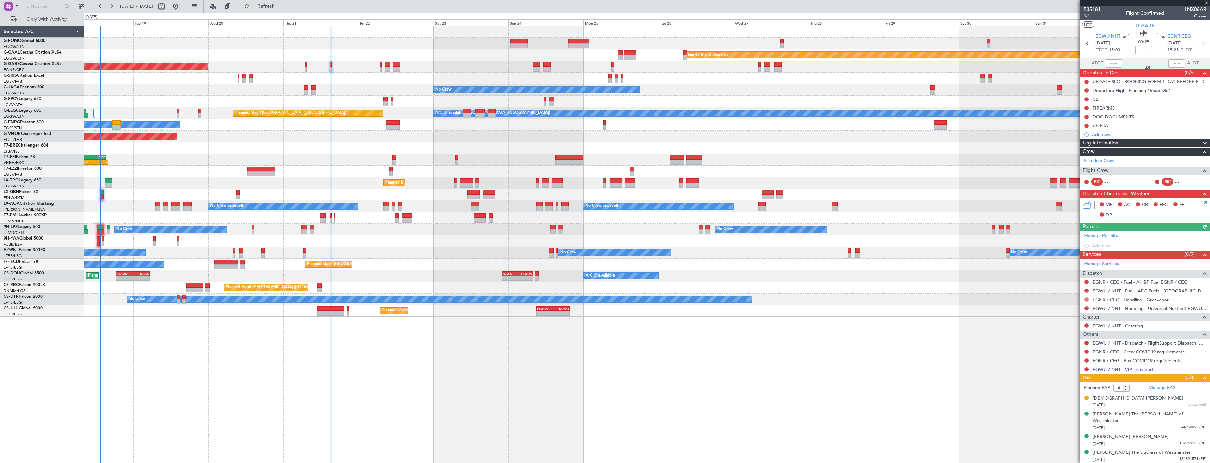
click at [1086, 299] on button at bounding box center [1086, 300] width 4 height 4
click at [1054, 310] on li "Not Required" at bounding box center [1086, 309] width 81 height 11
click at [1088, 281] on button at bounding box center [1086, 282] width 4 height 4
click at [1052, 289] on li "Not Required" at bounding box center [1086, 292] width 81 height 11
click at [1099, 236] on link "Manage Permits" at bounding box center [1101, 236] width 34 height 7
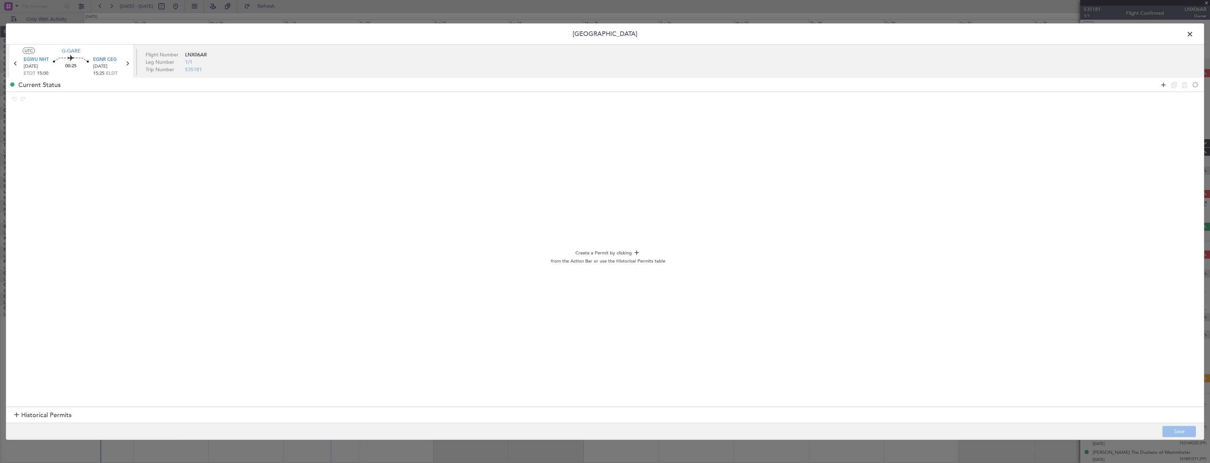
click at [1166, 86] on icon at bounding box center [1163, 84] width 8 height 8
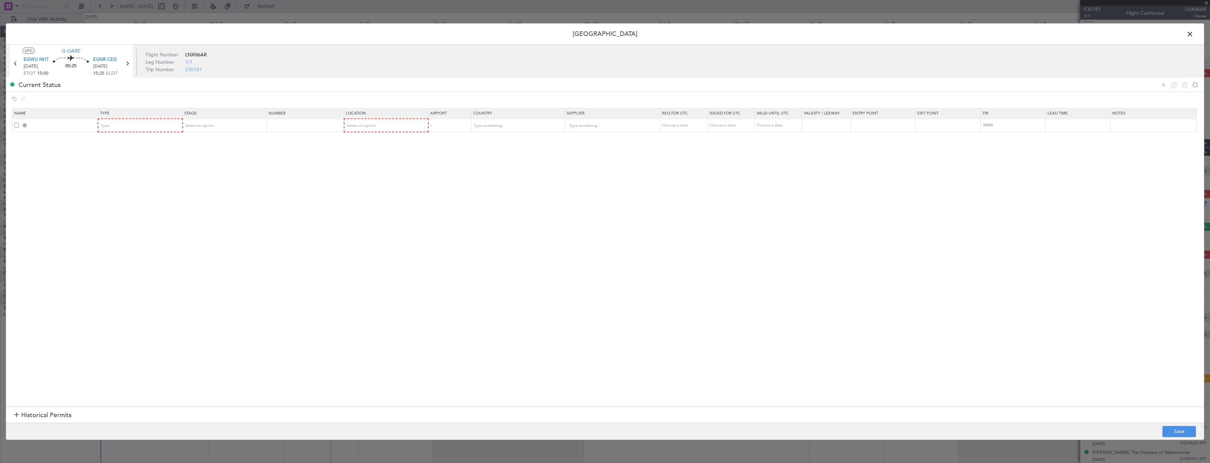
click at [145, 131] on mat-form-field "Type" at bounding box center [140, 125] width 84 height 13
click at [114, 130] on div "Type" at bounding box center [138, 126] width 74 height 11
click at [118, 161] on span "PPR" at bounding box center [142, 161] width 79 height 11
click at [246, 126] on div "Select an option" at bounding box center [222, 126] width 74 height 11
click at [236, 171] on span "Requested" at bounding box center [226, 172] width 79 height 11
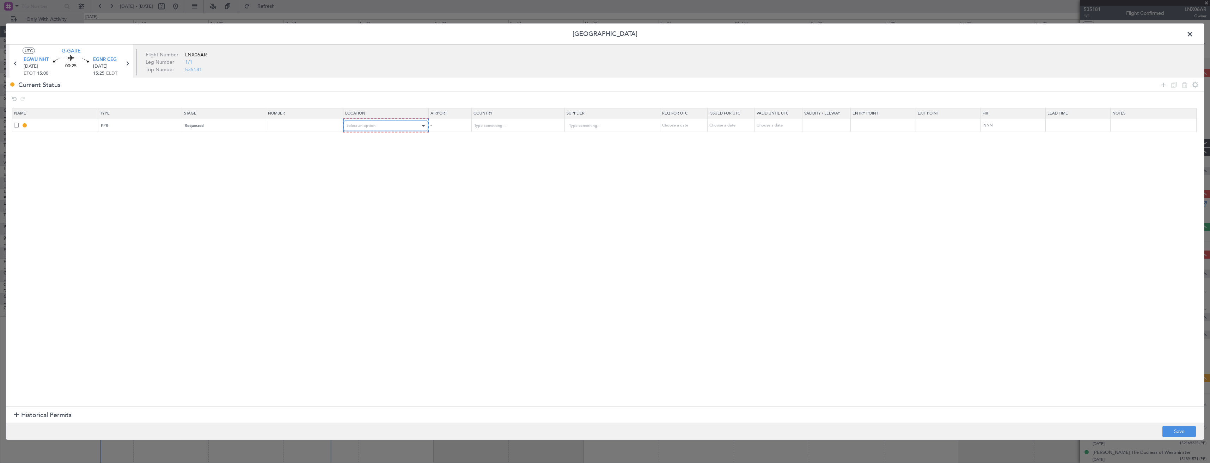
click at [385, 125] on div "Select an option" at bounding box center [384, 126] width 74 height 11
click at [378, 141] on span "Departure" at bounding box center [389, 140] width 79 height 11
click at [1173, 435] on button "Save" at bounding box center [1178, 431] width 33 height 11
click at [44, 125] on div at bounding box center [605, 232] width 1198 height 416
click at [56, 202] on div at bounding box center [605, 232] width 1198 height 416
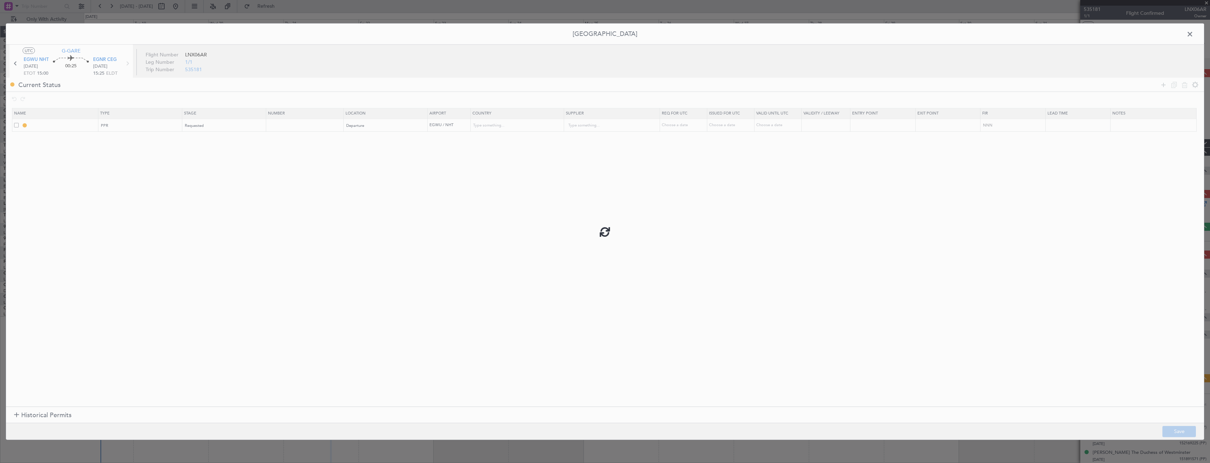
click at [56, 202] on div at bounding box center [605, 232] width 1198 height 416
click at [56, 201] on div at bounding box center [605, 232] width 1198 height 416
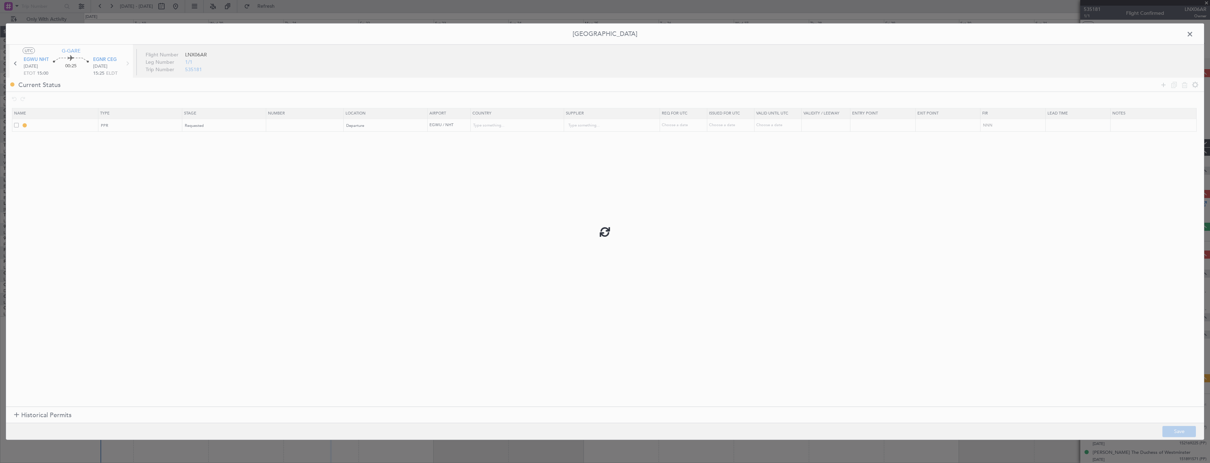
click at [56, 201] on div at bounding box center [605, 232] width 1198 height 416
click at [59, 202] on div at bounding box center [605, 232] width 1198 height 416
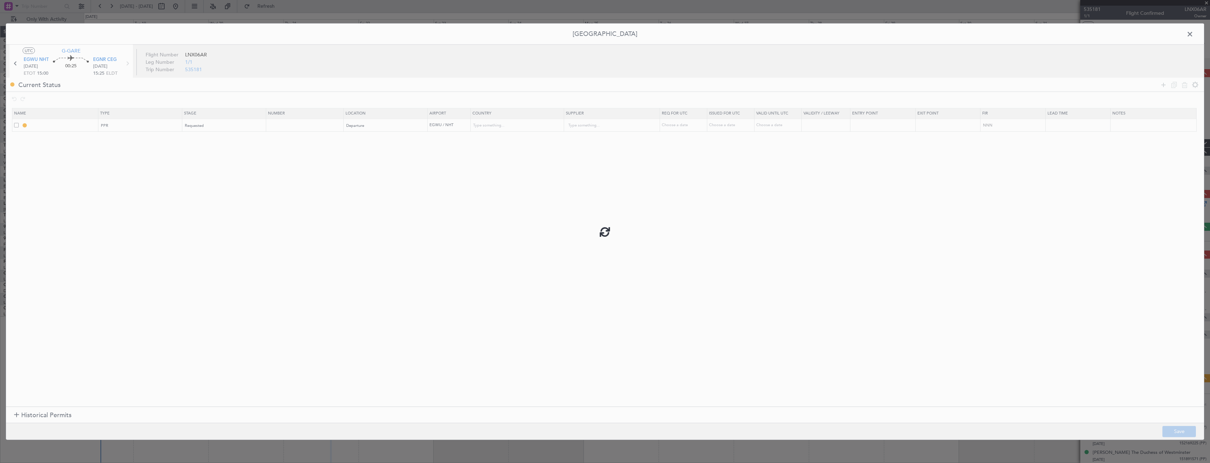
click at [59, 202] on div at bounding box center [605, 232] width 1198 height 416
click at [59, 201] on div at bounding box center [605, 232] width 1198 height 416
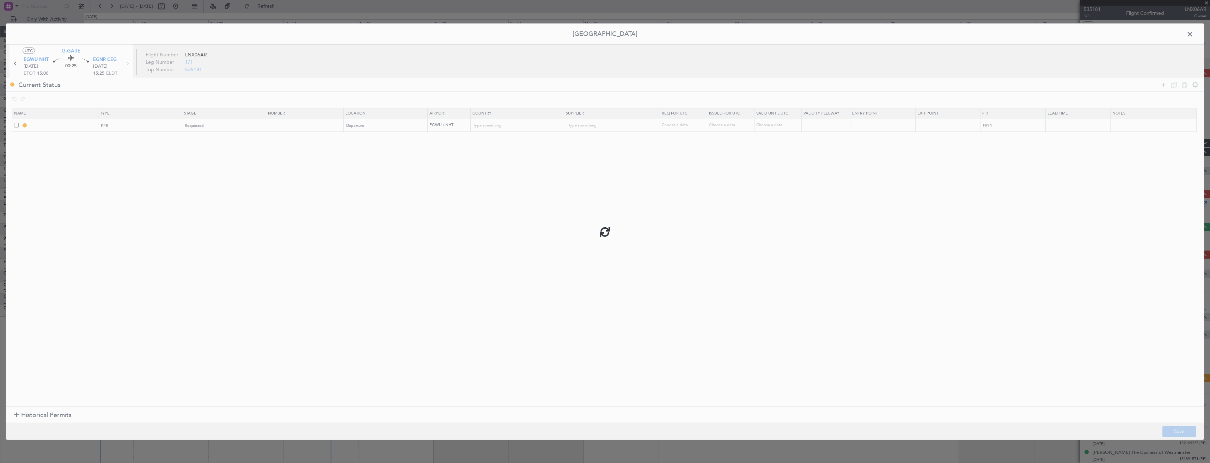
click at [59, 201] on div at bounding box center [605, 232] width 1198 height 416
type input "EGWU PPR"
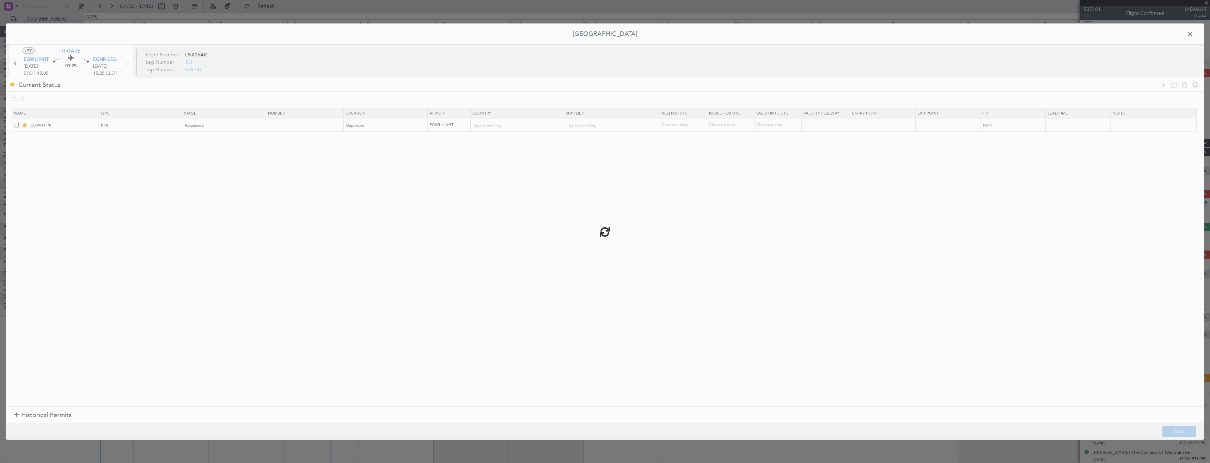
type input "[GEOGRAPHIC_DATA]"
type input "NNN"
type input "2"
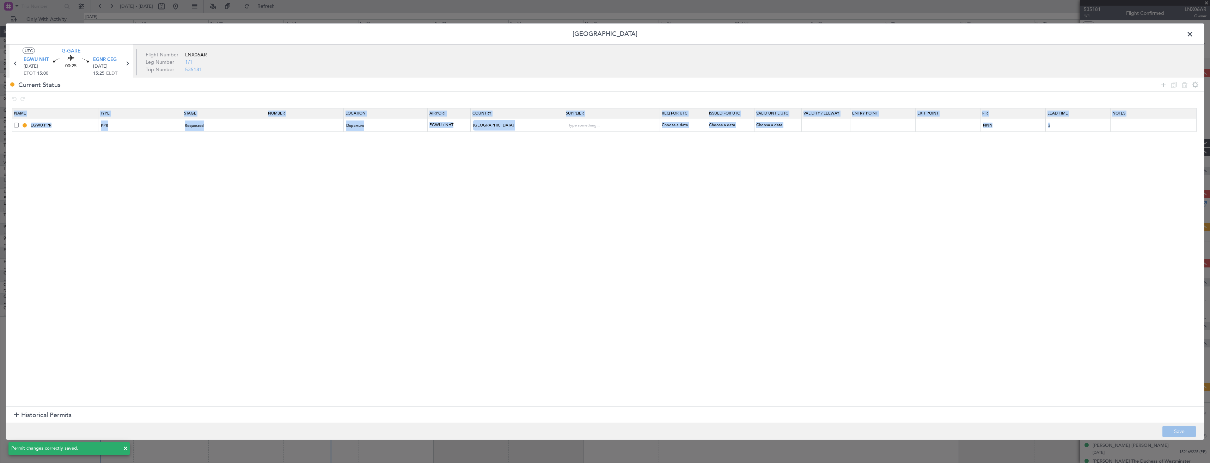
click at [59, 201] on section "Name Type Stage Number Location Airport Country Supplier Req For Utc Issued For…" at bounding box center [605, 256] width 1198 height 301
click at [68, 147] on section "Name Type Stage Number Location Airport Country Supplier Req For Utc Issued For…" at bounding box center [605, 256] width 1198 height 301
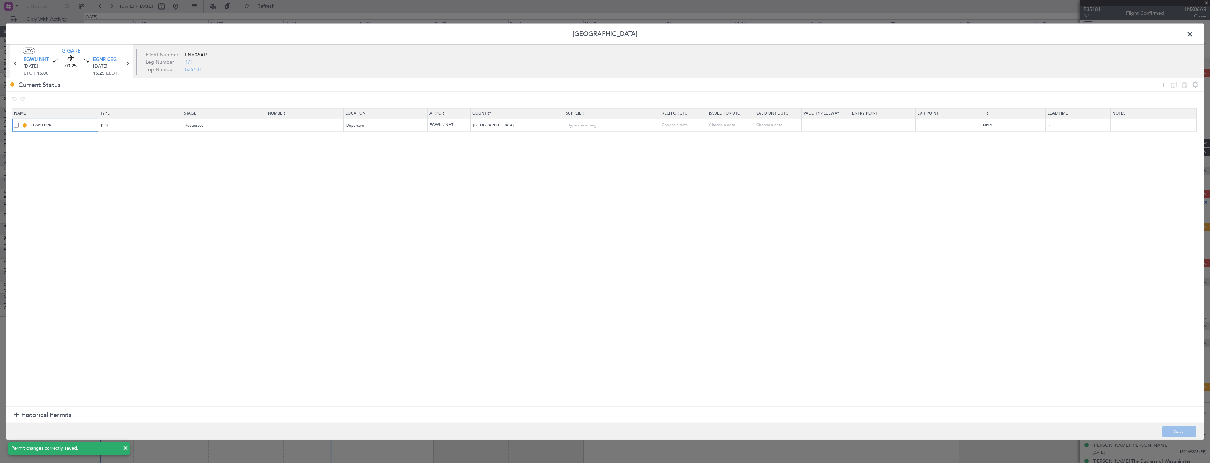
click at [65, 125] on input "EGWU PPR" at bounding box center [63, 125] width 68 height 6
type input "EGWU PPR 1500Z"
click at [1189, 424] on footer "Save" at bounding box center [605, 431] width 1198 height 17
click at [1188, 432] on button "Save" at bounding box center [1178, 431] width 33 height 11
click at [1193, 33] on span at bounding box center [1193, 36] width 0 height 14
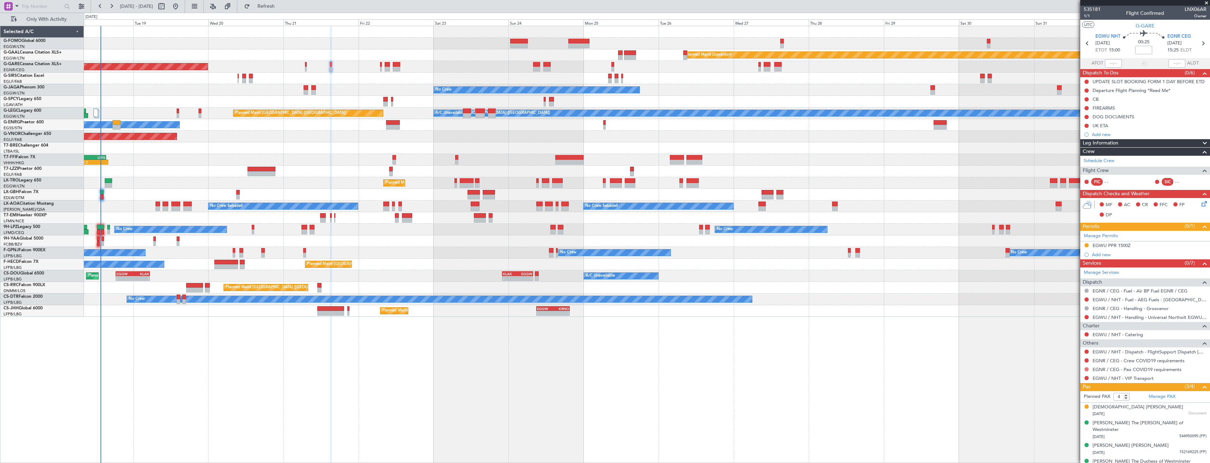
click at [1087, 370] on button at bounding box center [1086, 369] width 4 height 4
drag, startPoint x: 1052, startPoint y: 379, endPoint x: 1064, endPoint y: 365, distance: 19.2
click at [1052, 378] on span at bounding box center [1050, 379] width 4 height 4
click at [1086, 360] on button at bounding box center [1086, 361] width 4 height 4
click at [1061, 371] on span "Not Required" at bounding box center [1069, 370] width 28 height 7
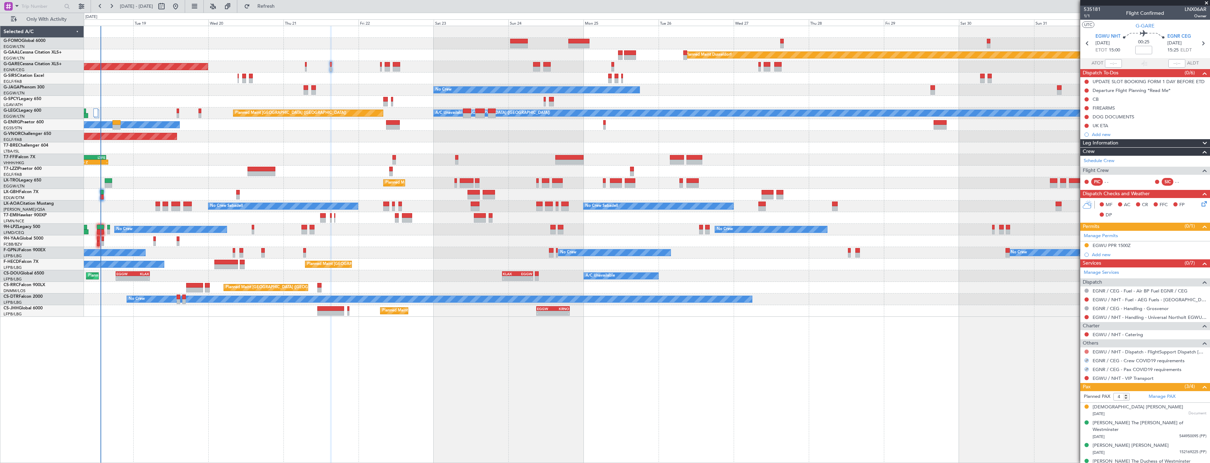
click at [1085, 353] on button at bounding box center [1086, 352] width 4 height 4
click at [1066, 435] on span "Confirmed" at bounding box center [1066, 435] width 22 height 7
click at [1098, 318] on link "EGWU / NHT - Handling - Universal Northolt EGWU / NHT" at bounding box center [1149, 317] width 114 height 6
click at [281, 7] on span "Refresh" at bounding box center [266, 6] width 30 height 5
drag, startPoint x: 1086, startPoint y: 318, endPoint x: 1084, endPoint y: 323, distance: 5.7
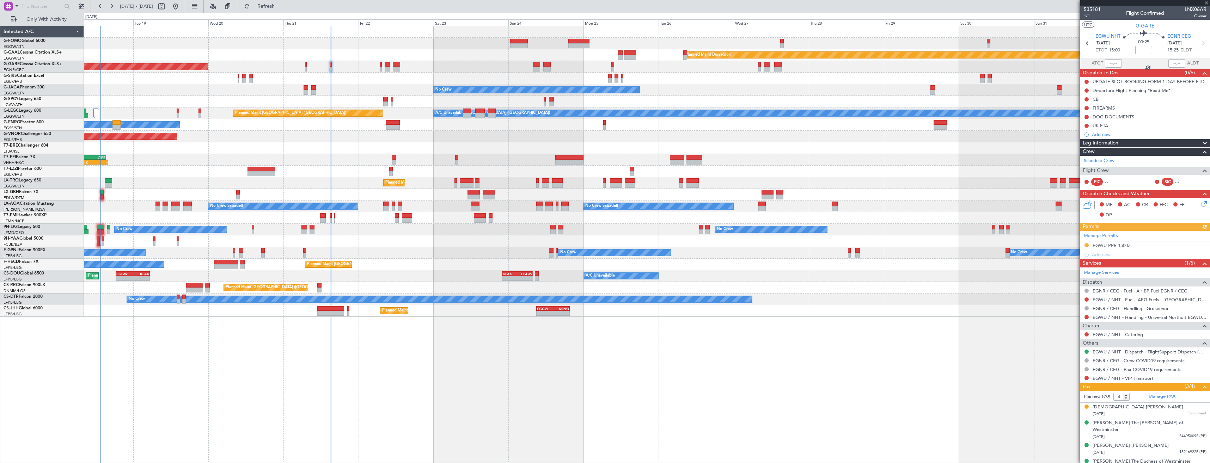
click at [1086, 318] on button at bounding box center [1086, 317] width 4 height 4
click at [1060, 357] on span "Requested" at bounding box center [1066, 358] width 22 height 7
click at [1198, 42] on icon at bounding box center [1202, 43] width 9 height 9
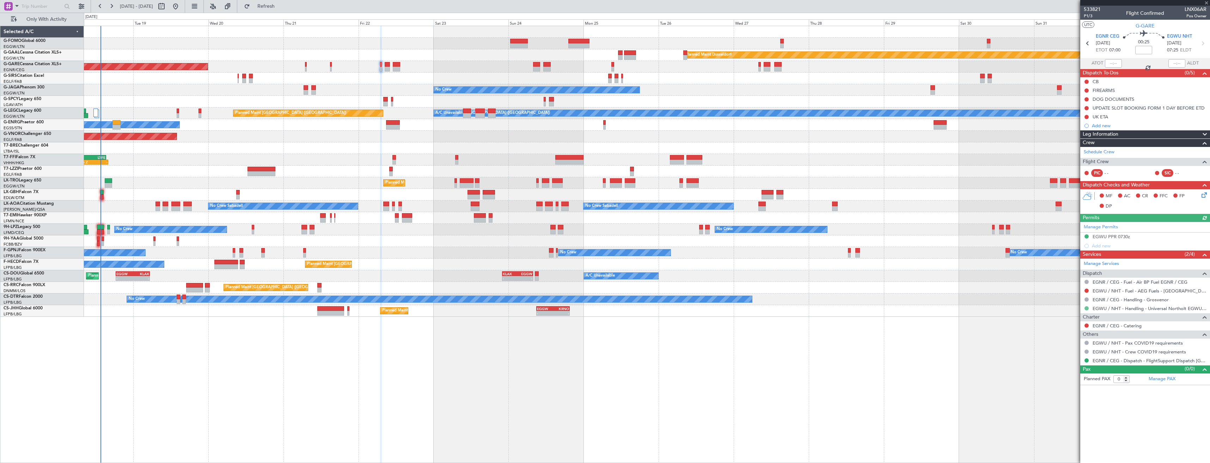
click at [1086, 308] on button at bounding box center [1086, 308] width 4 height 4
click at [1066, 349] on span "Requested" at bounding box center [1066, 350] width 22 height 7
click at [1086, 309] on button at bounding box center [1086, 308] width 4 height 4
click at [1064, 392] on span "Confirmed" at bounding box center [1066, 392] width 22 height 7
click at [1088, 40] on icon at bounding box center [1087, 43] width 9 height 9
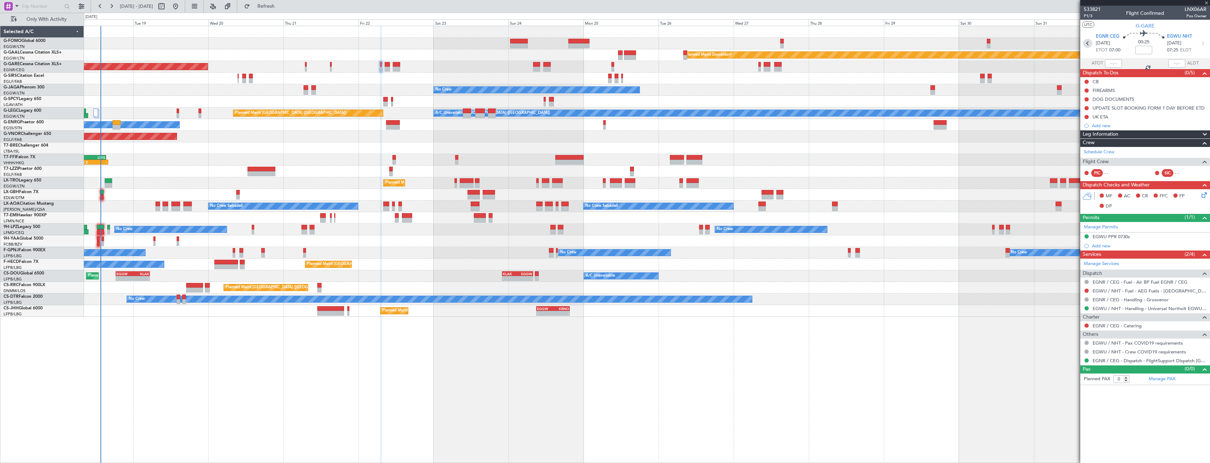
type input "4"
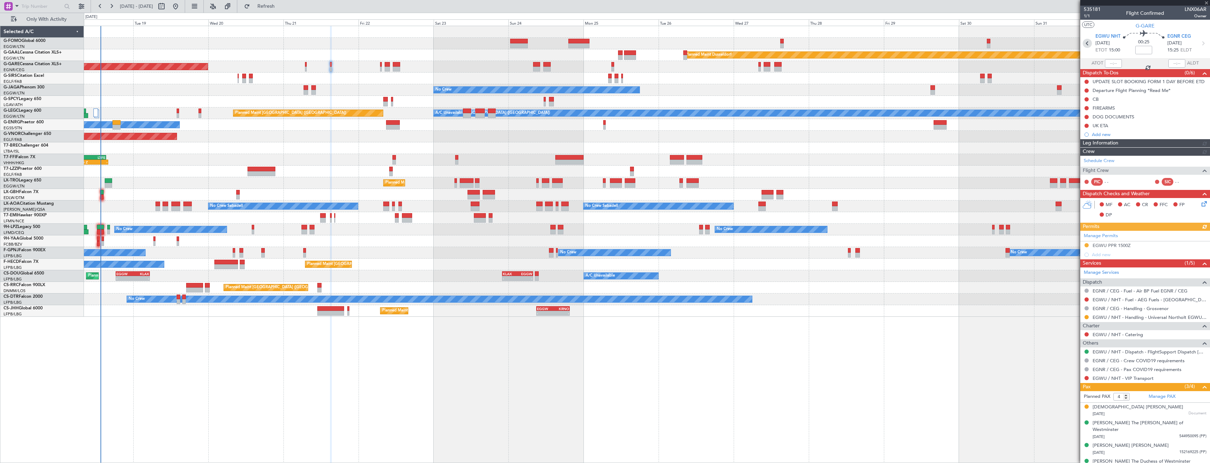
click at [1088, 40] on icon at bounding box center [1087, 43] width 9 height 9
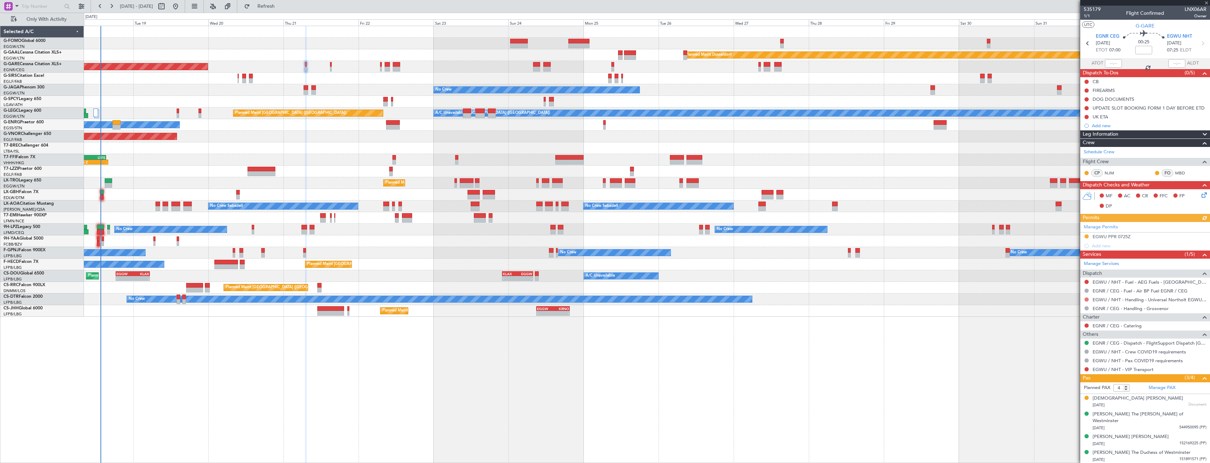
click at [1086, 299] on button at bounding box center [1086, 300] width 4 height 4
click at [1070, 342] on span "Requested" at bounding box center [1066, 341] width 22 height 7
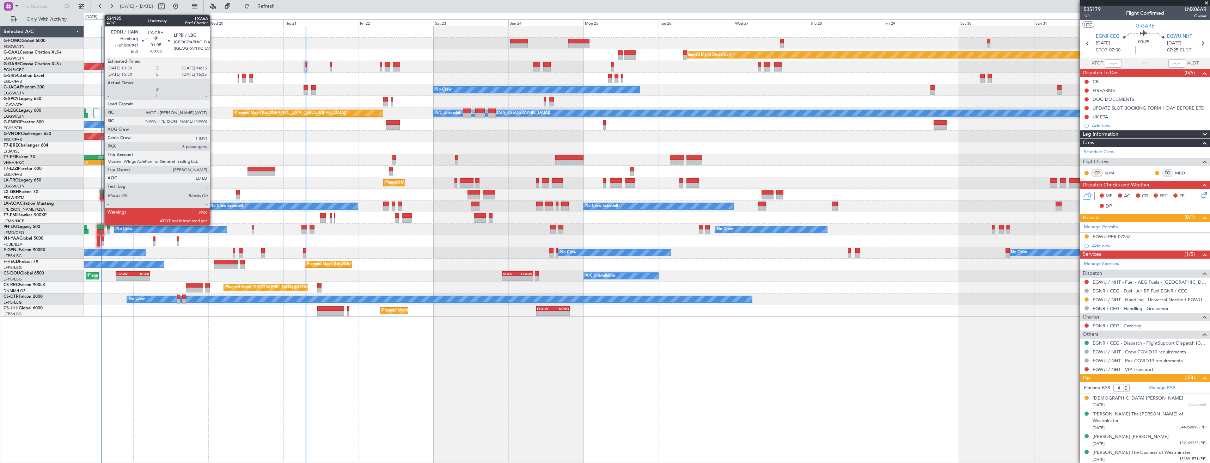
click at [101, 196] on div at bounding box center [102, 197] width 4 height 5
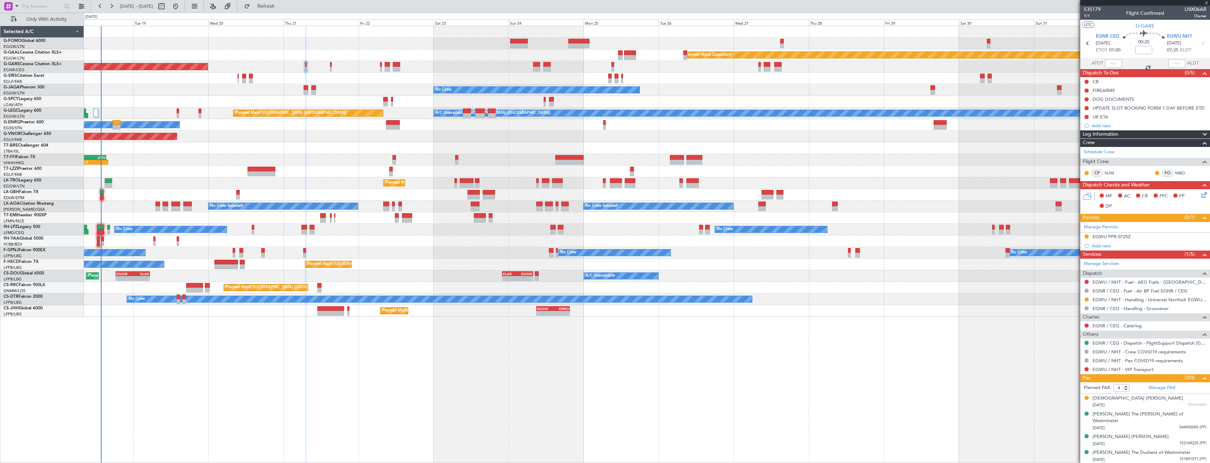
type input "-00:05"
type input "6"
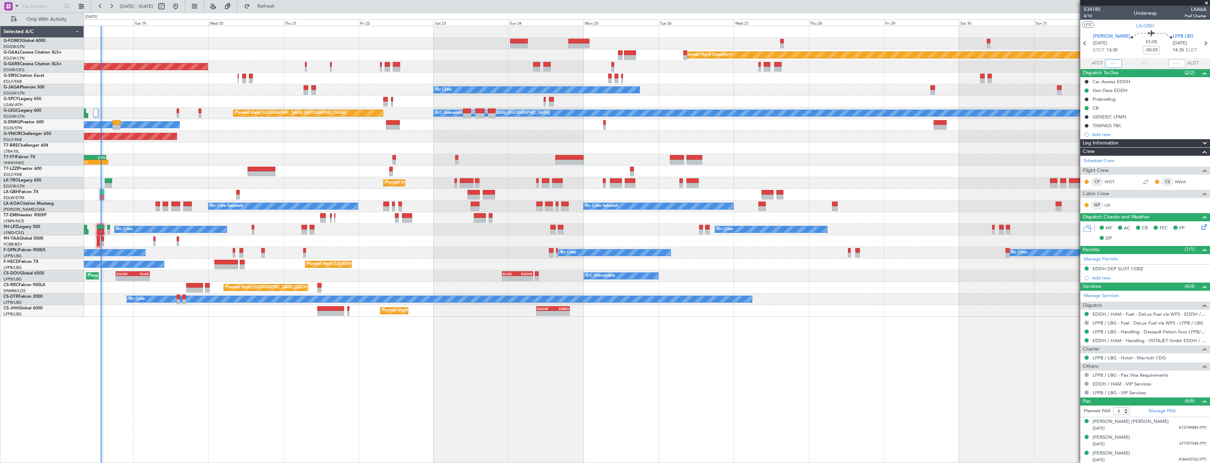
click at [1113, 63] on input "text" at bounding box center [1113, 63] width 17 height 8
type input "13:40"
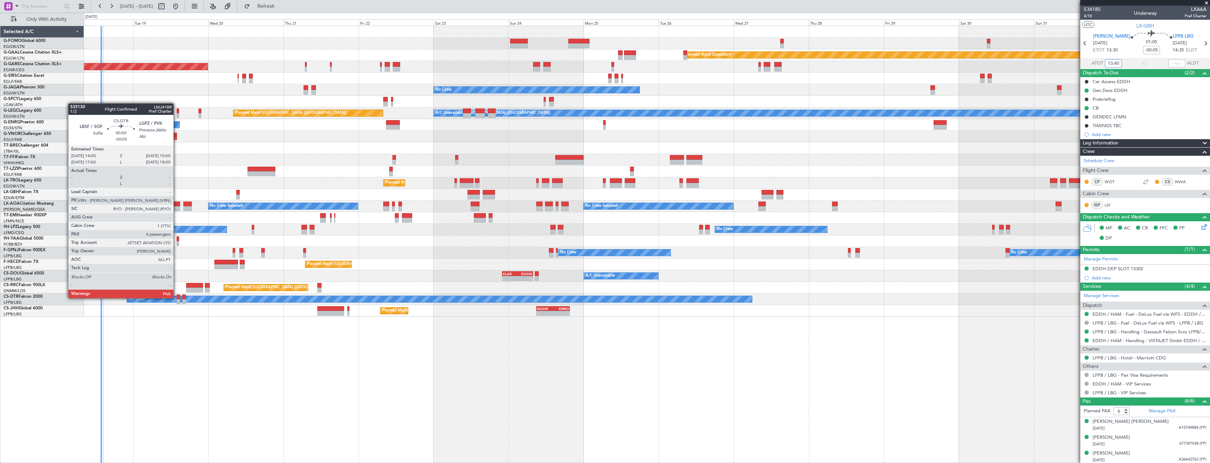
click at [177, 298] on div at bounding box center [179, 297] width 4 height 5
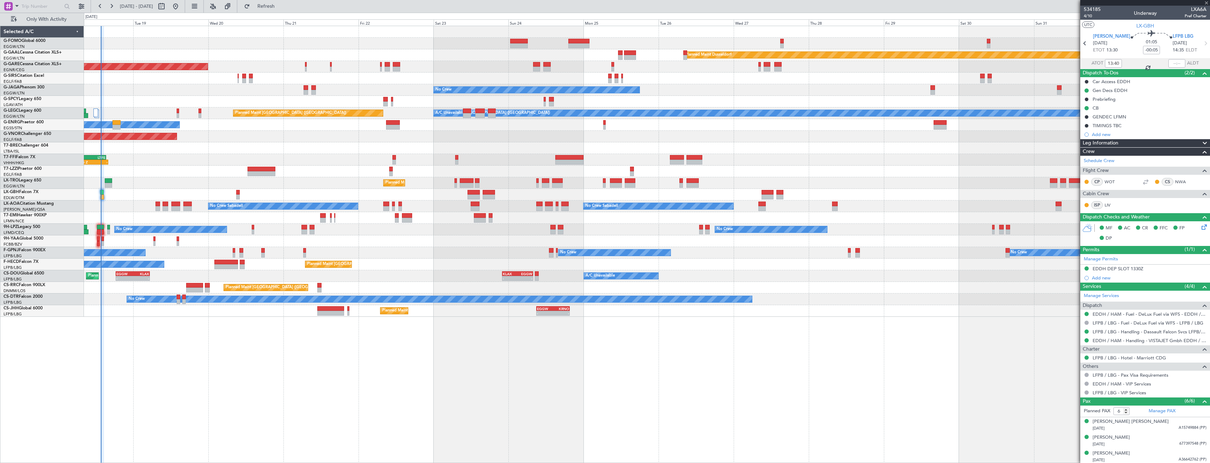
type input "4"
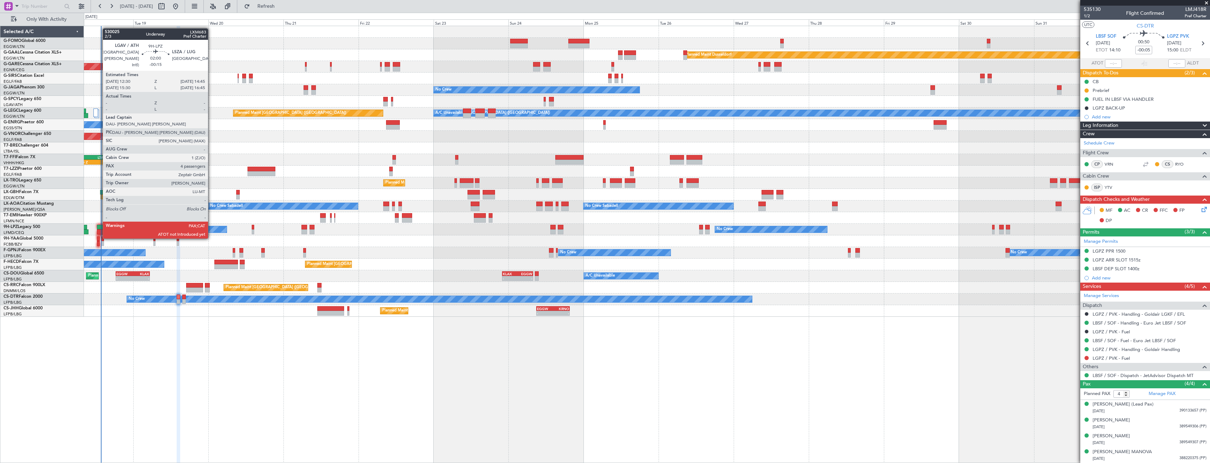
click at [99, 232] on div at bounding box center [100, 231] width 7 height 5
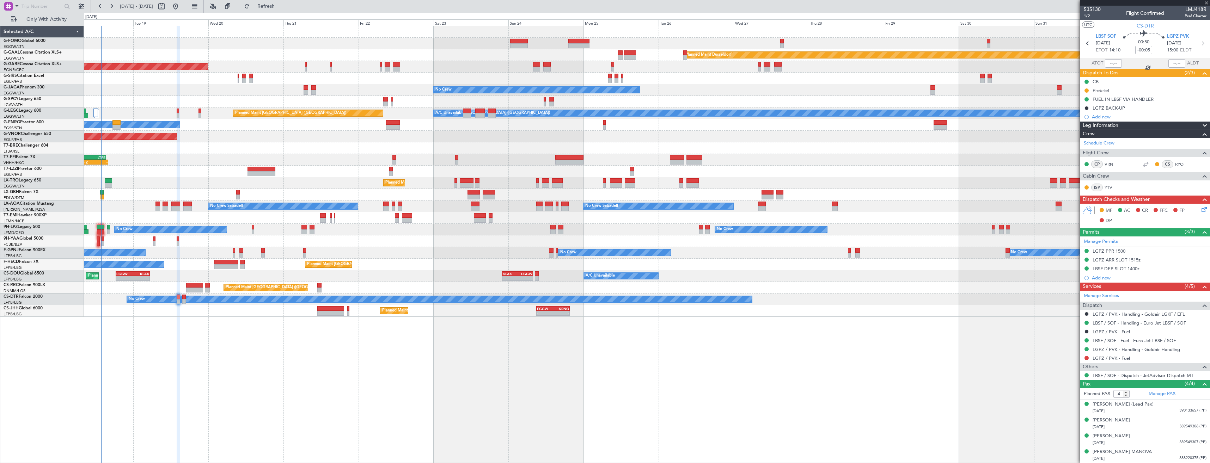
type input "-00:15"
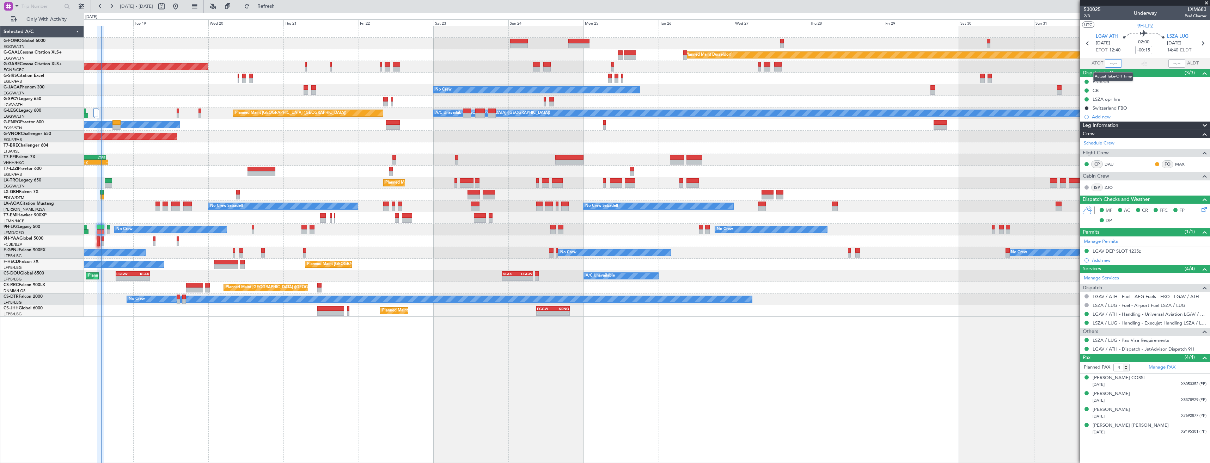
click at [1111, 67] on input "text" at bounding box center [1113, 63] width 17 height 8
type input "13:42"
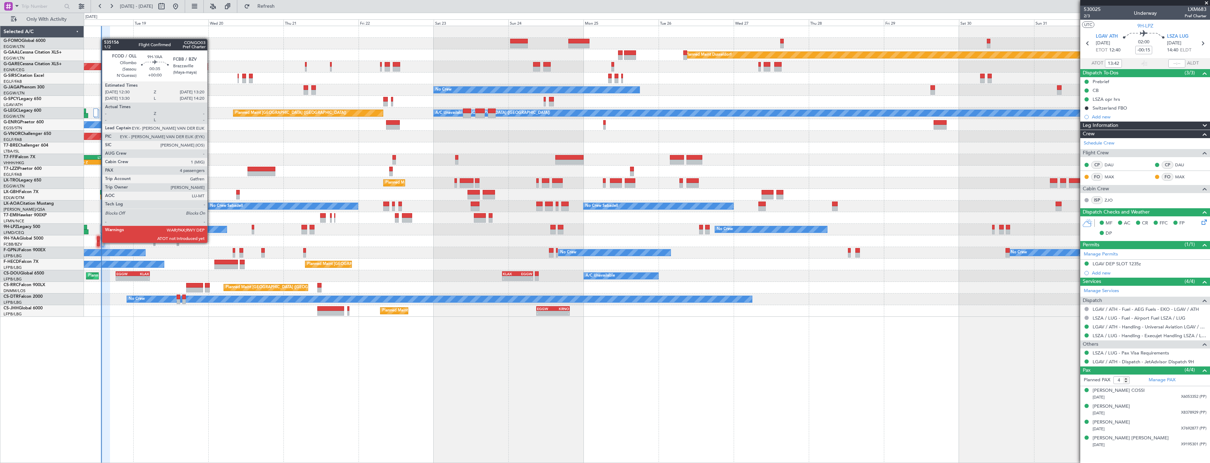
click at [98, 242] on div at bounding box center [98, 243] width 3 height 5
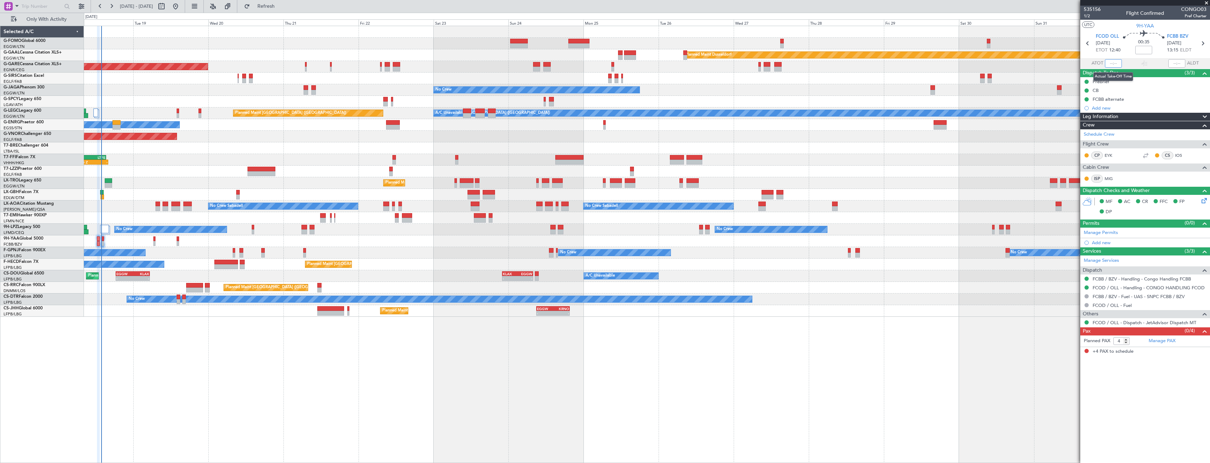
click at [1115, 65] on input "text" at bounding box center [1113, 63] width 17 height 8
type input "13:42"
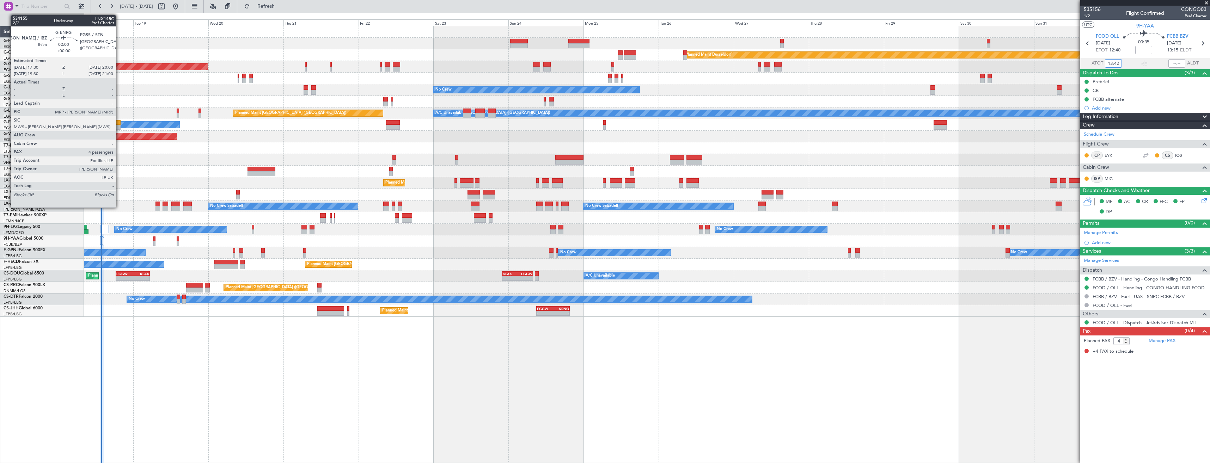
click at [119, 127] on div at bounding box center [116, 127] width 8 height 5
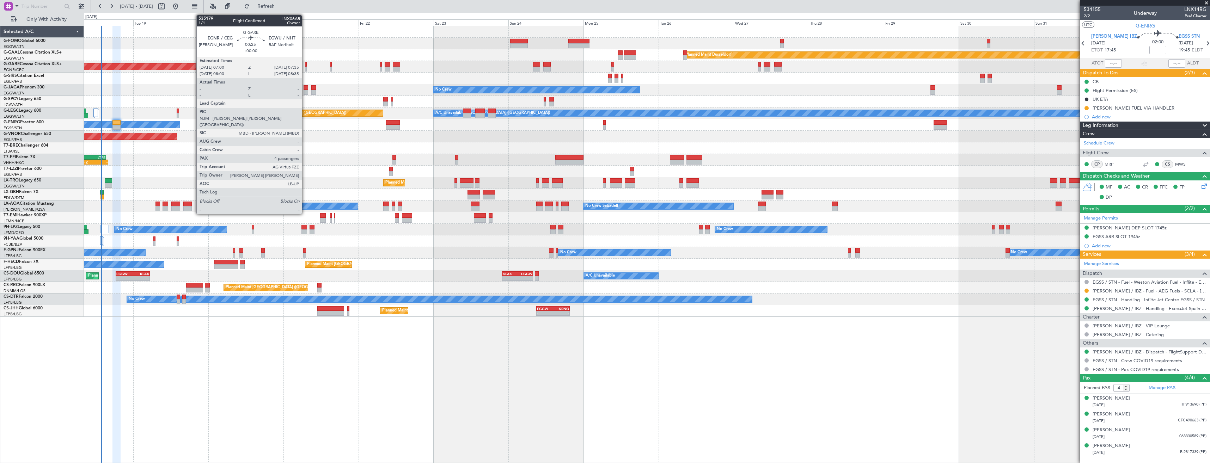
click at [305, 71] on div at bounding box center [306, 69] width 2 height 5
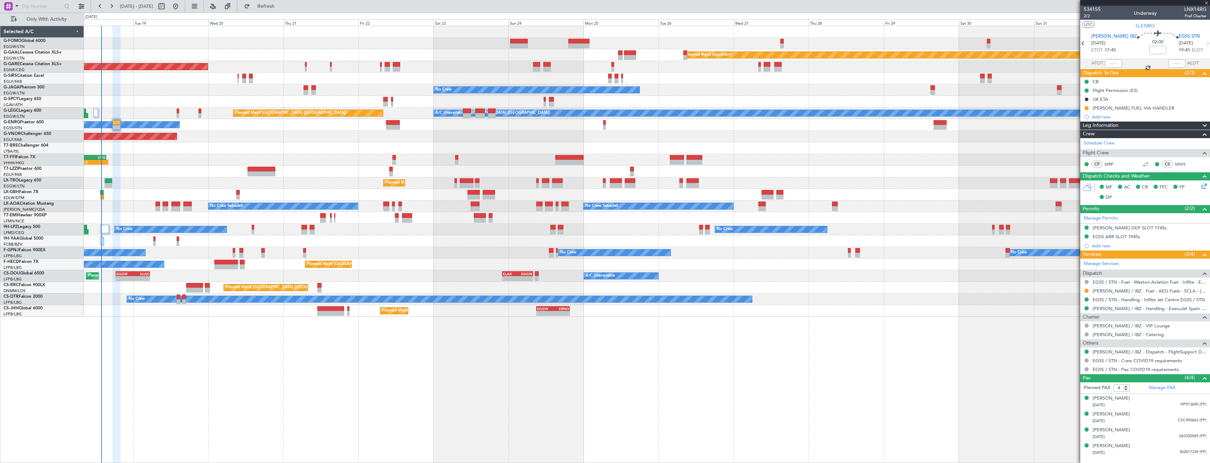
click at [477, 94] on div "Planned Maint Windsor Locks ([PERSON_NAME] Intl) Planned [GEOGRAPHIC_DATA] Unpl…" at bounding box center [647, 171] width 1126 height 291
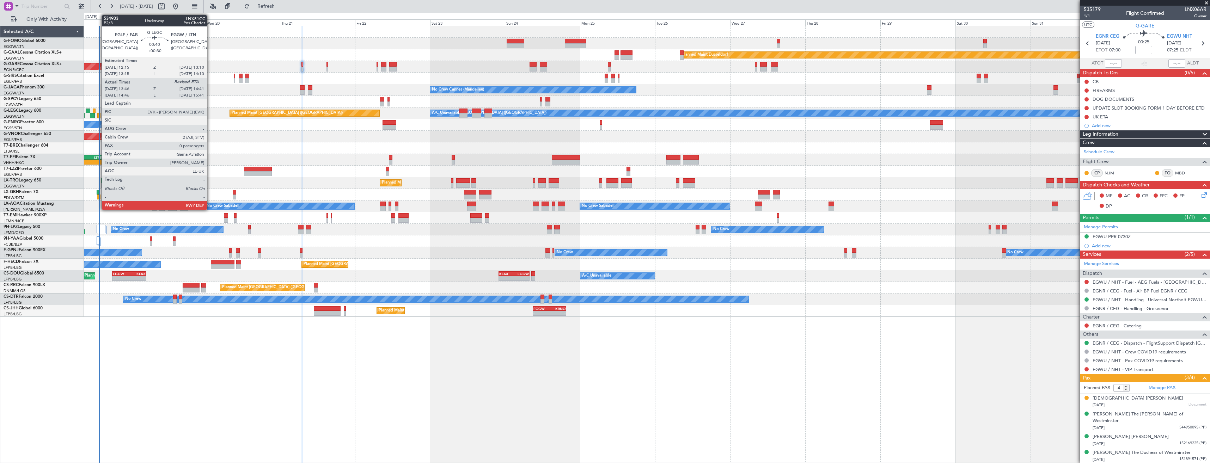
click at [98, 114] on div at bounding box center [98, 115] width 3 height 5
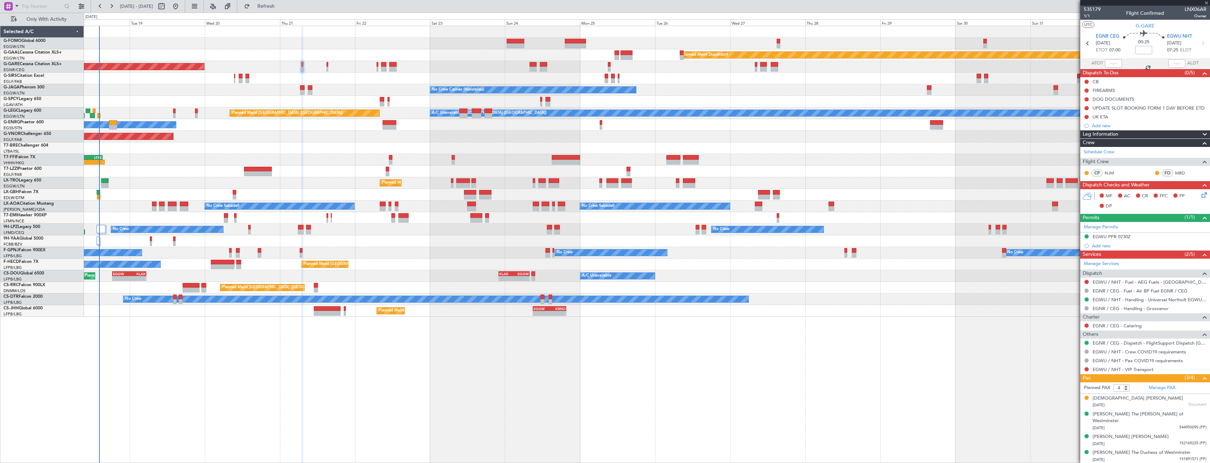
type input "+00:30"
type input "13:46"
type input "0"
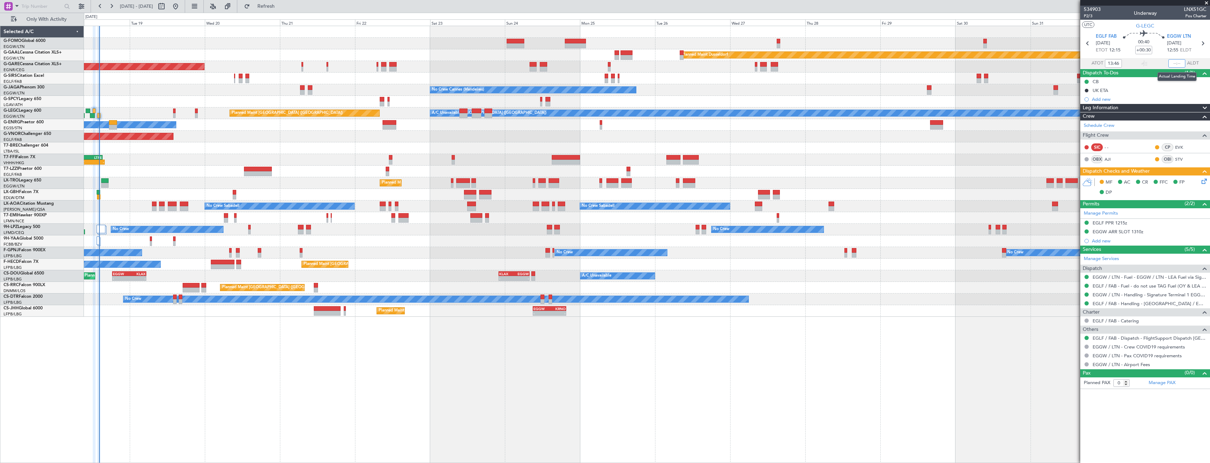
click at [1177, 63] on input "text" at bounding box center [1176, 63] width 17 height 8
type input "14:10"
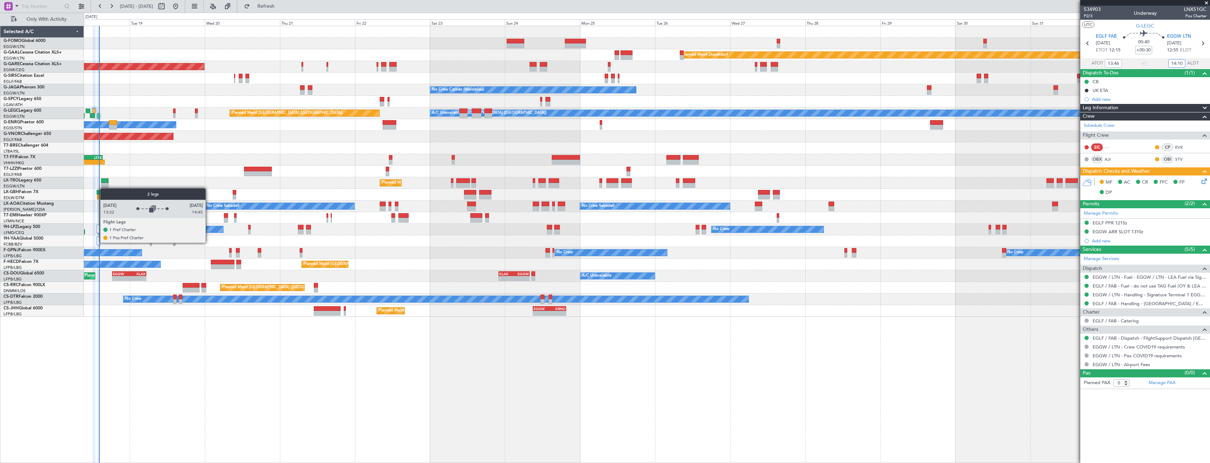
click at [97, 242] on div at bounding box center [98, 241] width 3 height 8
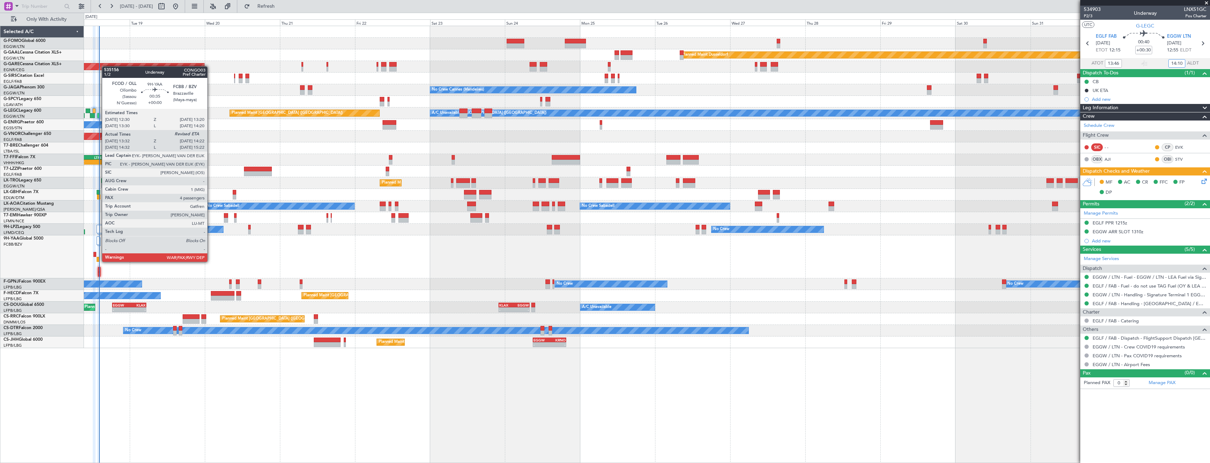
click at [98, 261] on div at bounding box center [98, 259] width 3 height 5
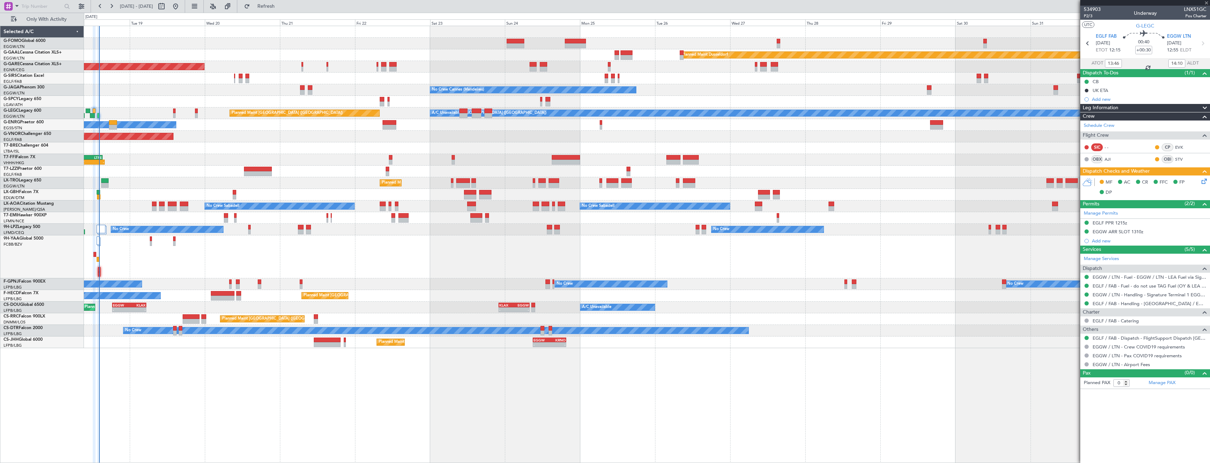
type input "13:42"
type input "4"
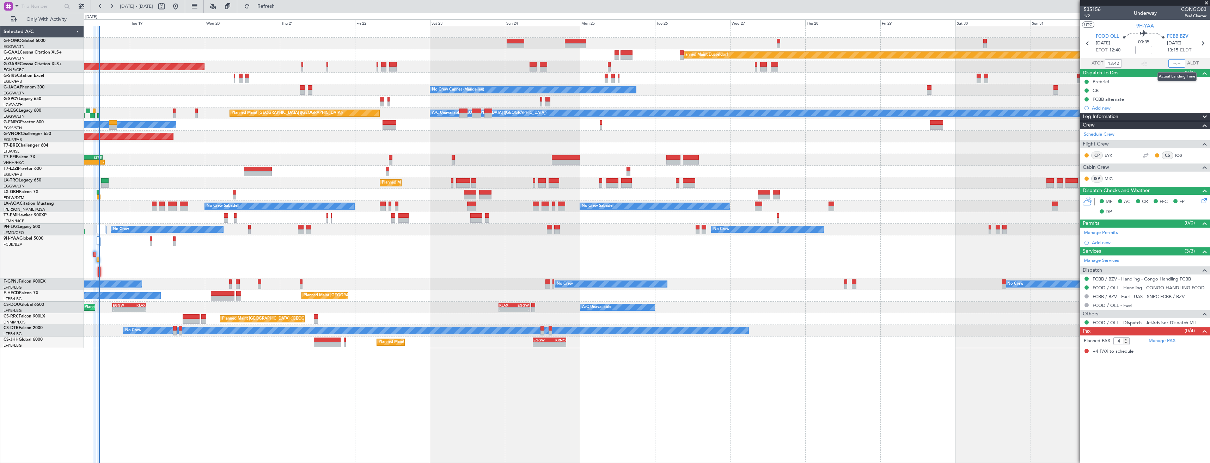
click at [1176, 65] on input "text" at bounding box center [1176, 63] width 17 height 8
type input "14:16"
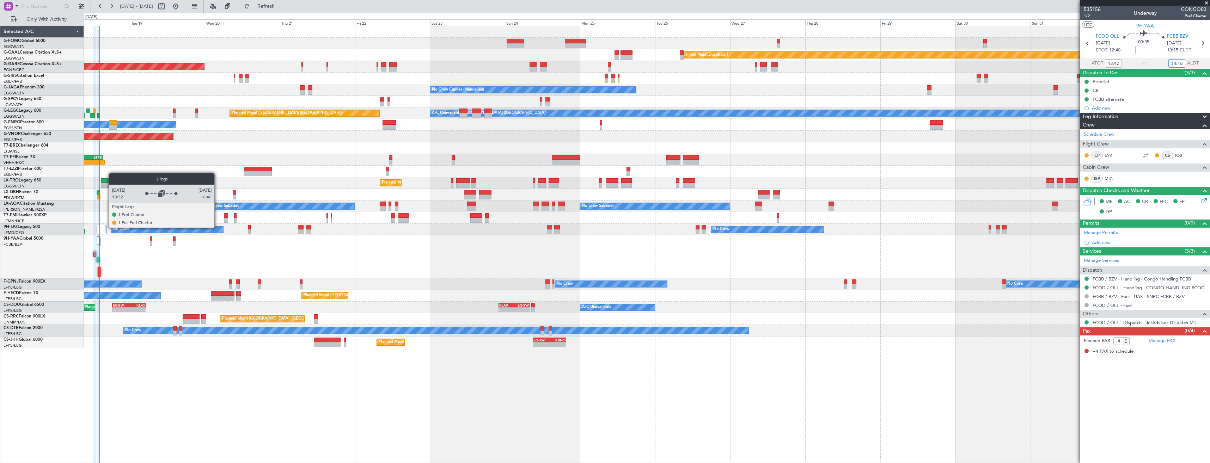
click at [105, 227] on div at bounding box center [101, 229] width 9 height 8
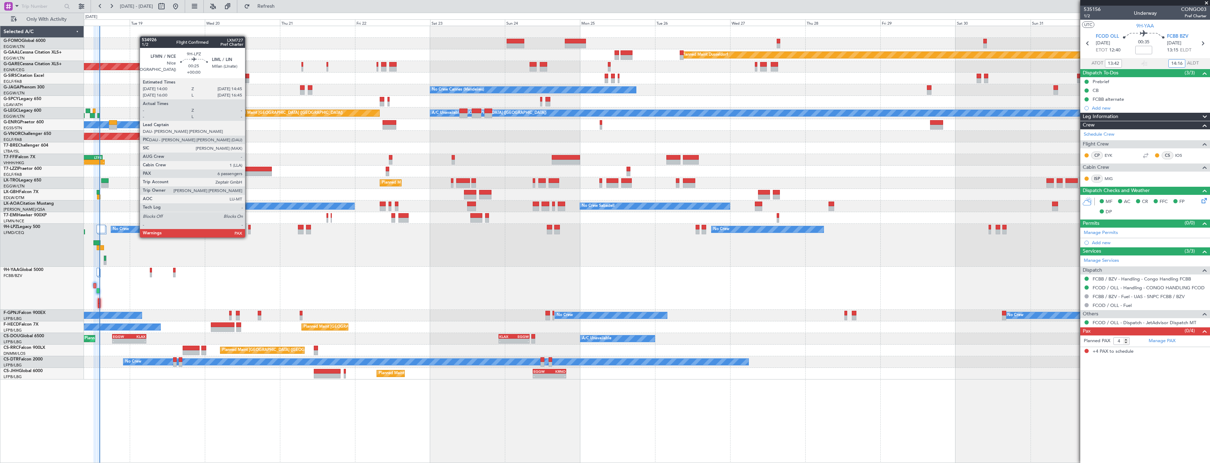
click at [248, 231] on div at bounding box center [249, 231] width 2 height 5
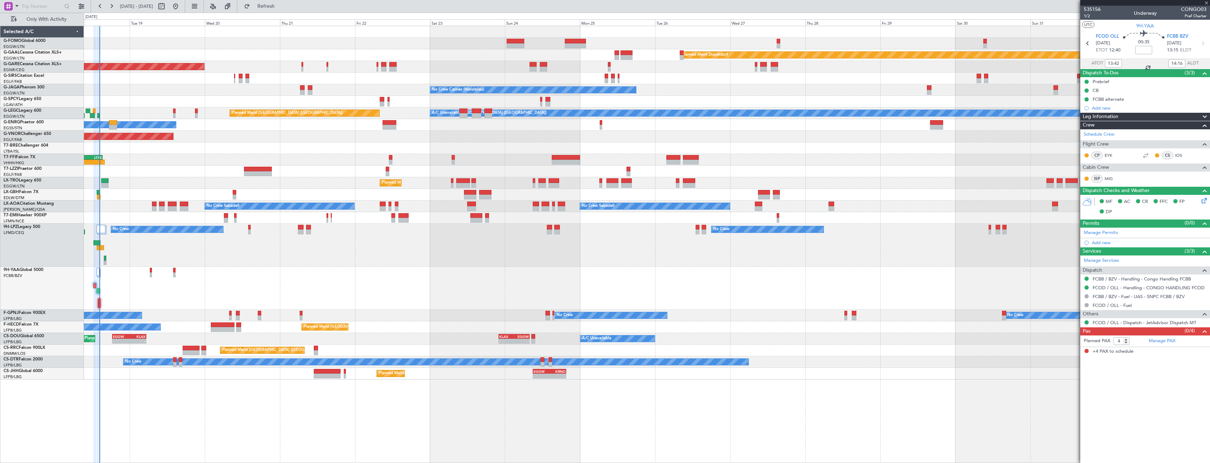
type input "6"
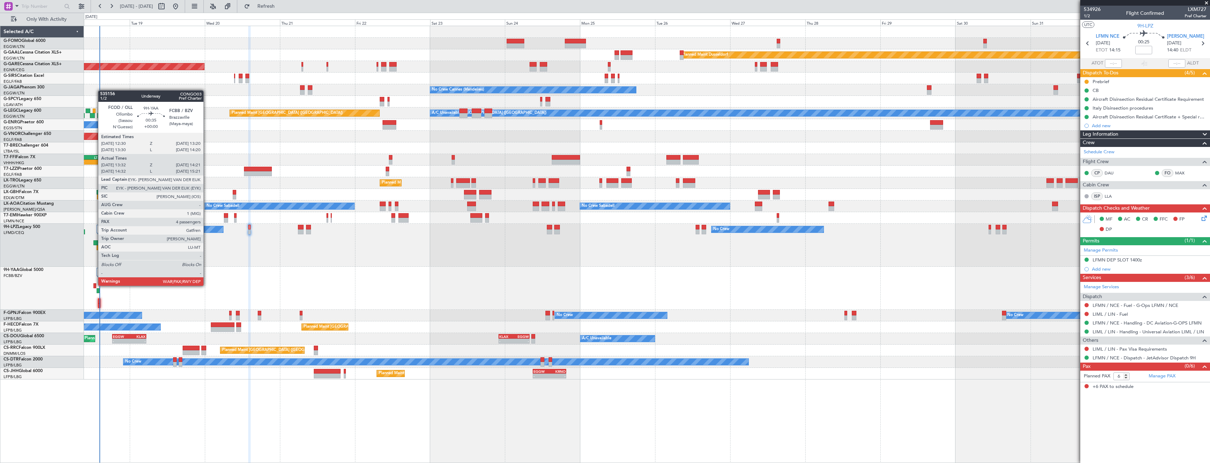
click at [94, 285] on div at bounding box center [94, 285] width 3 height 5
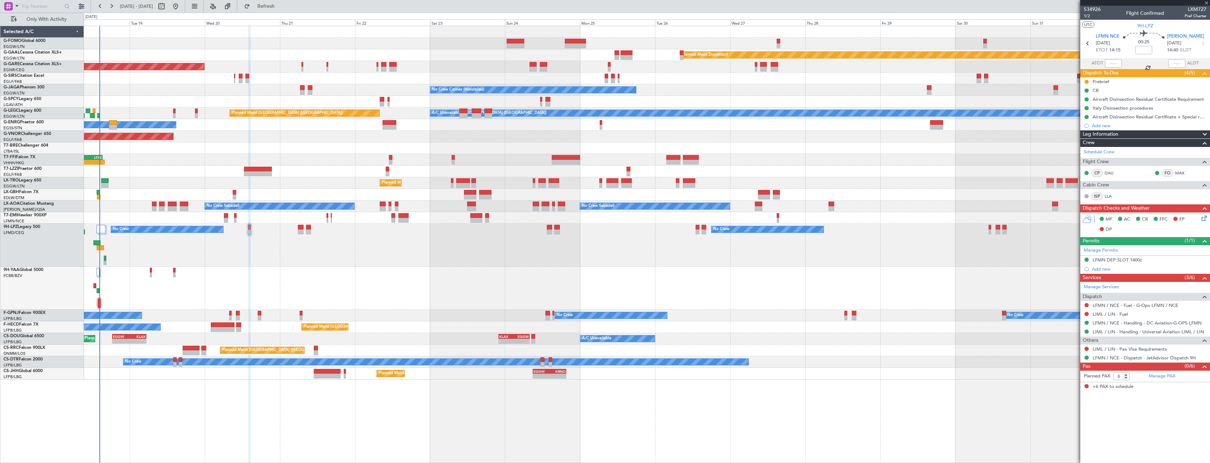
type input "13:42"
type input "14:16"
type input "4"
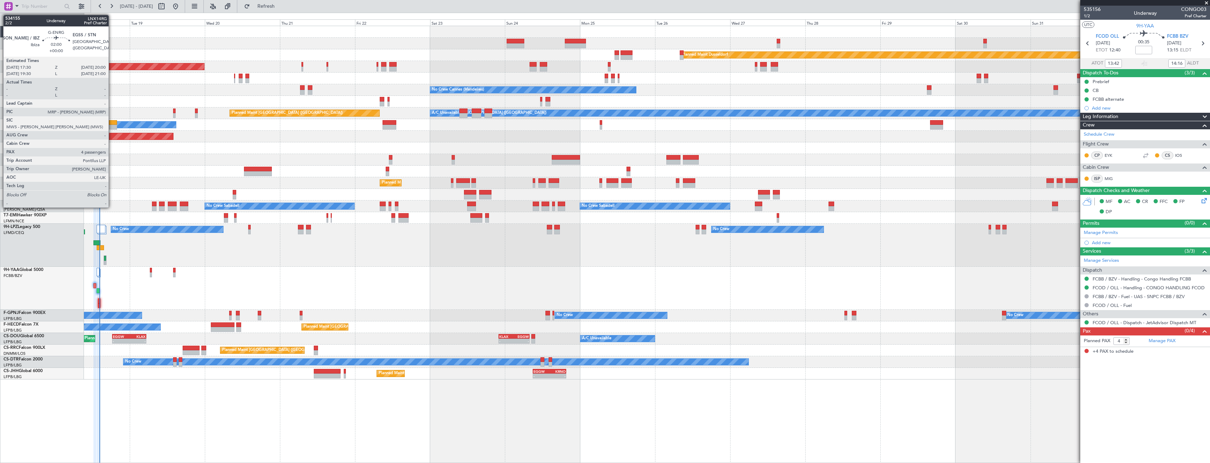
click at [112, 122] on div at bounding box center [113, 122] width 8 height 5
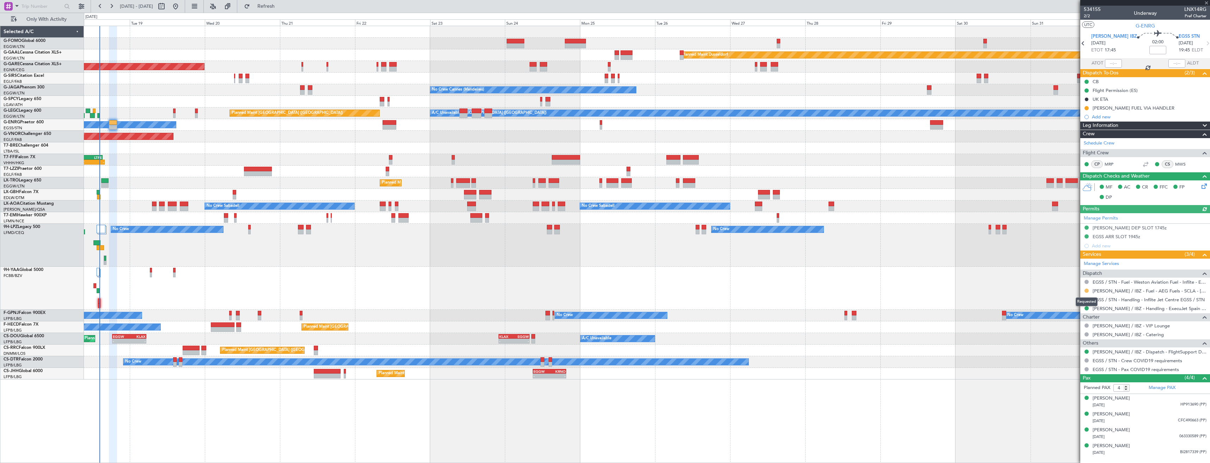
click at [1086, 291] on button at bounding box center [1086, 291] width 4 height 4
click at [1057, 374] on span "Confirmed" at bounding box center [1066, 374] width 22 height 7
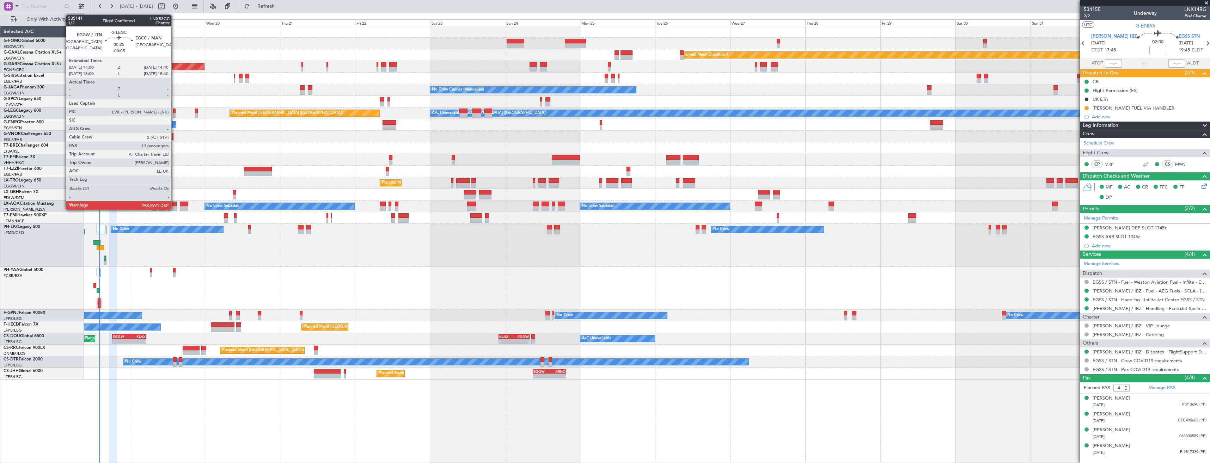
click at [174, 112] on div at bounding box center [174, 111] width 2 height 5
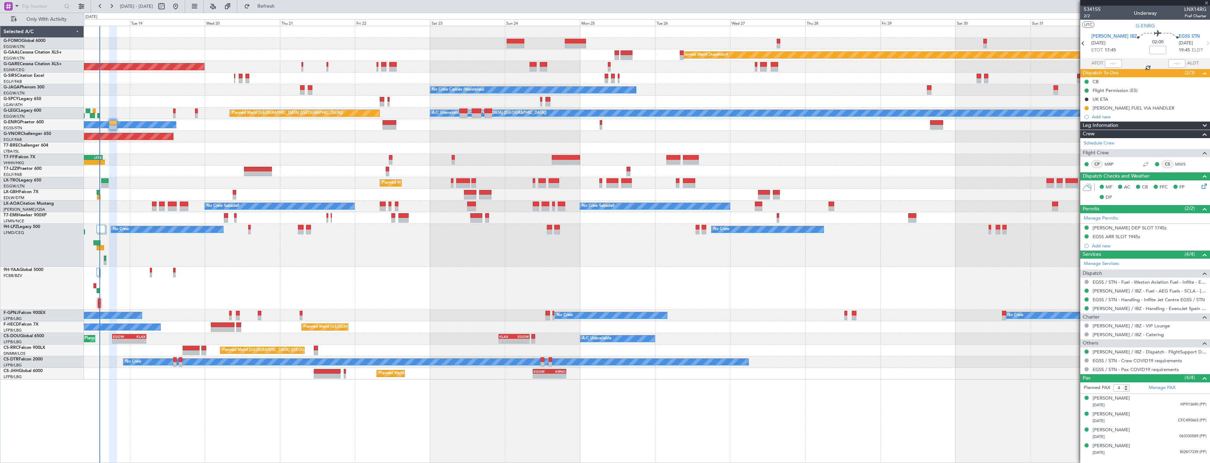
type input "-00:05"
type input "13"
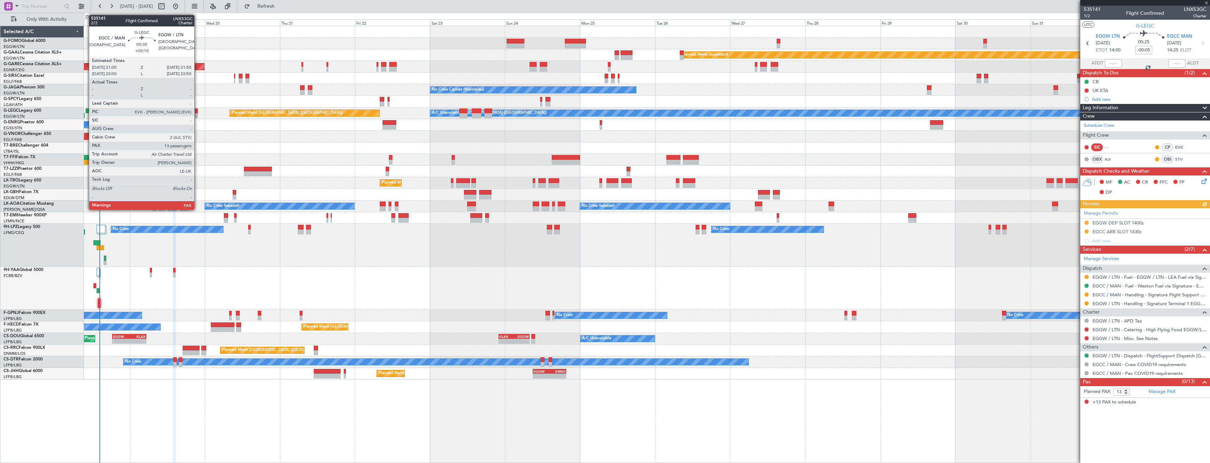
click at [197, 111] on div at bounding box center [196, 111] width 3 height 5
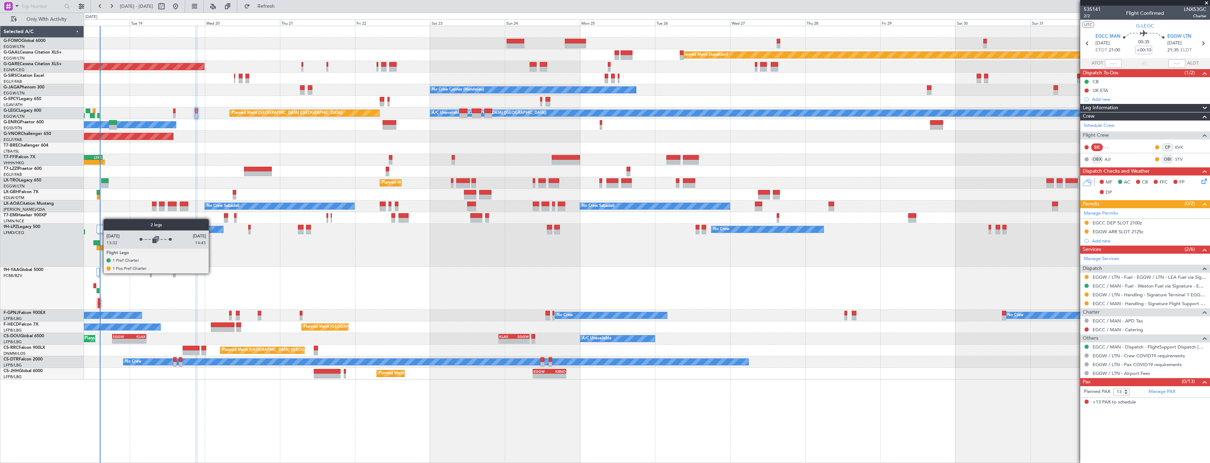
click at [100, 273] on div at bounding box center [99, 273] width 3 height 8
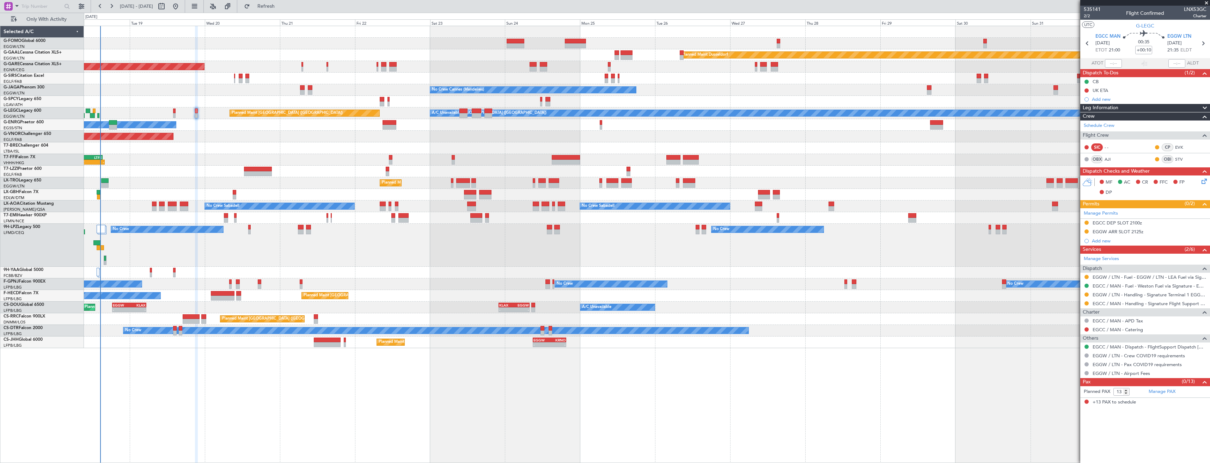
drag, startPoint x: 1087, startPoint y: 305, endPoint x: 1086, endPoint y: 317, distance: 12.4
click at [1087, 305] on button at bounding box center [1086, 303] width 4 height 4
click at [1066, 387] on span "Confirmed" at bounding box center [1066, 387] width 22 height 7
click at [1083, 223] on div "EGCC DEP SLOT 2100z" at bounding box center [1145, 223] width 130 height 9
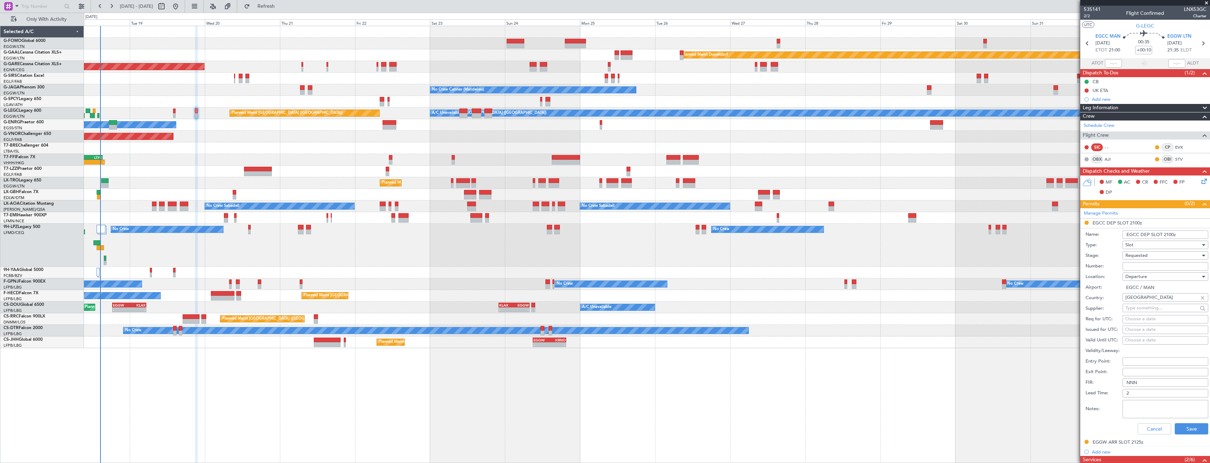
click at [1134, 254] on span "Requested" at bounding box center [1136, 255] width 22 height 6
click at [1134, 311] on span "Received OK" at bounding box center [1163, 309] width 74 height 11
click at [1180, 429] on button "Save" at bounding box center [1191, 428] width 33 height 11
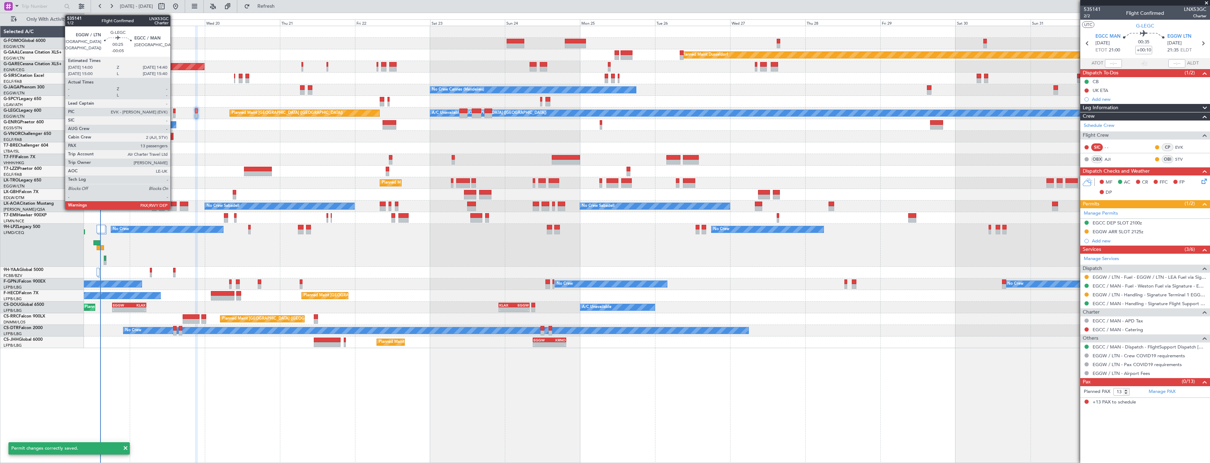
click at [173, 113] on div at bounding box center [174, 115] width 2 height 5
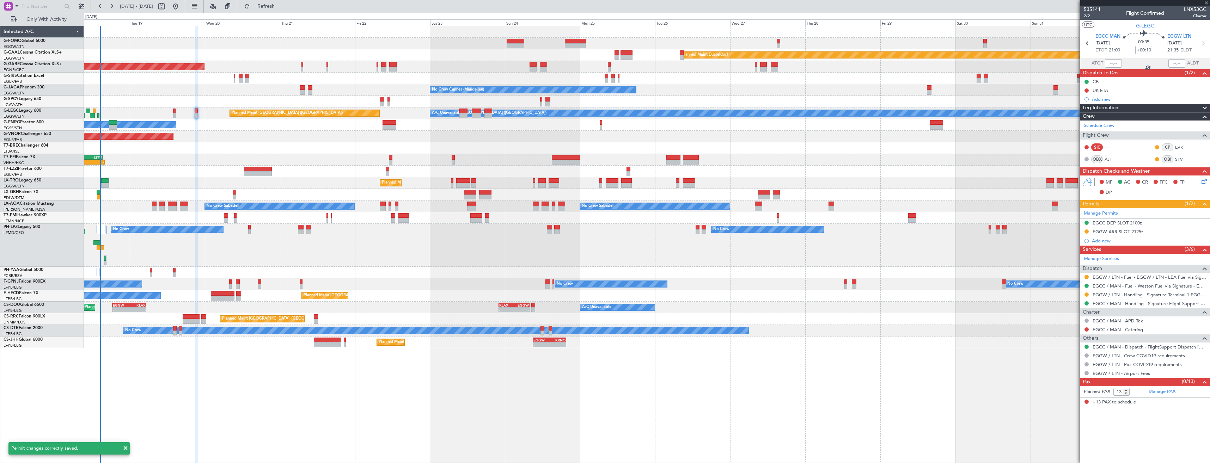
type input "-00:05"
click at [1086, 295] on button at bounding box center [1086, 295] width 4 height 4
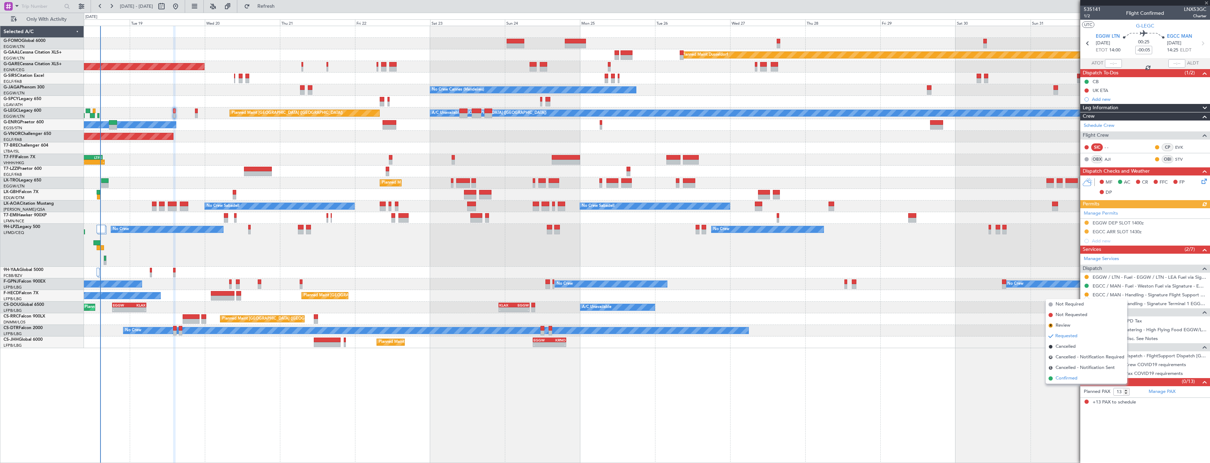
click at [1066, 374] on li "Confirmed" at bounding box center [1086, 378] width 81 height 11
click at [1088, 232] on button at bounding box center [1086, 231] width 4 height 4
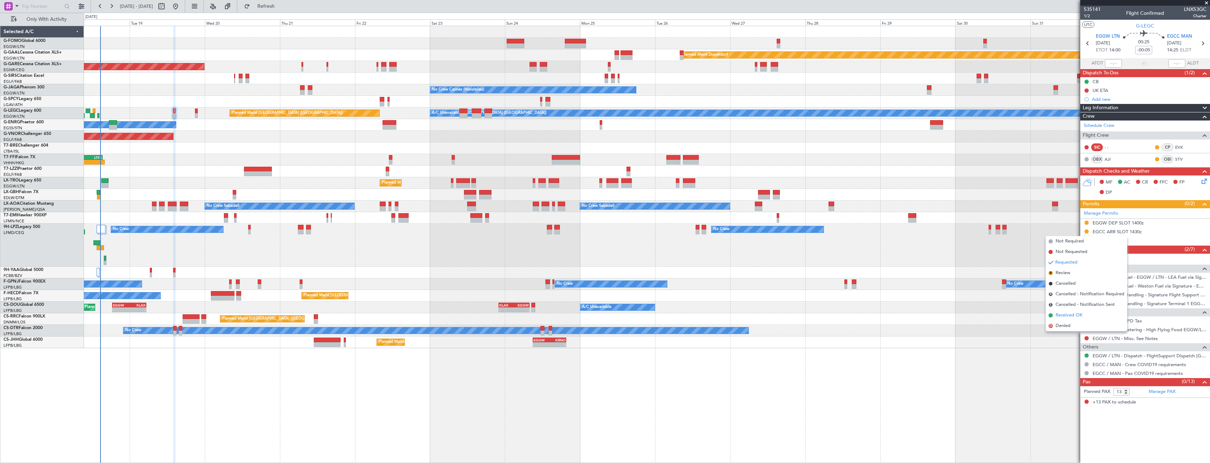
click at [1080, 315] on span "Received OK" at bounding box center [1068, 315] width 27 height 7
click at [276, 6] on span "Refresh" at bounding box center [266, 6] width 30 height 5
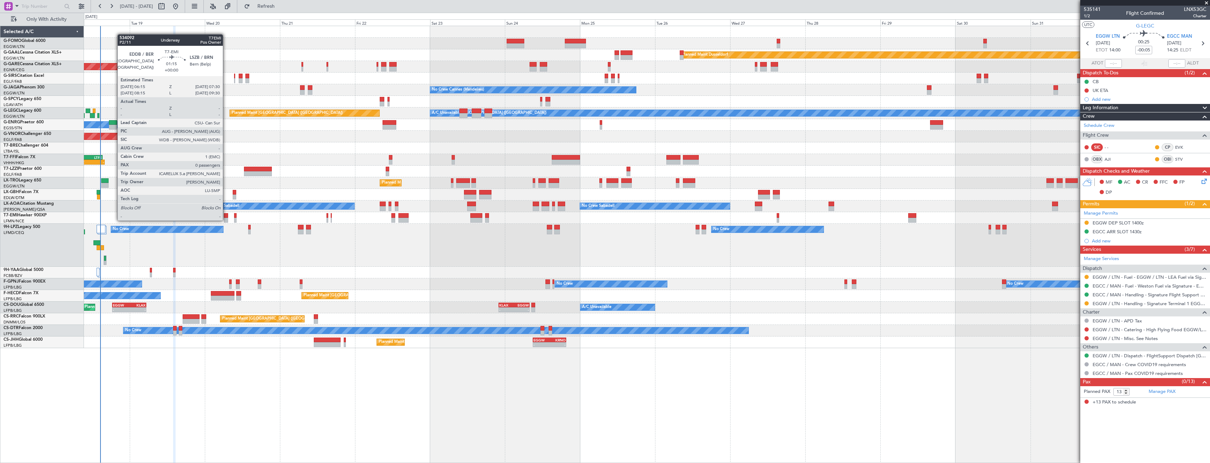
click at [226, 220] on div at bounding box center [226, 220] width 4 height 5
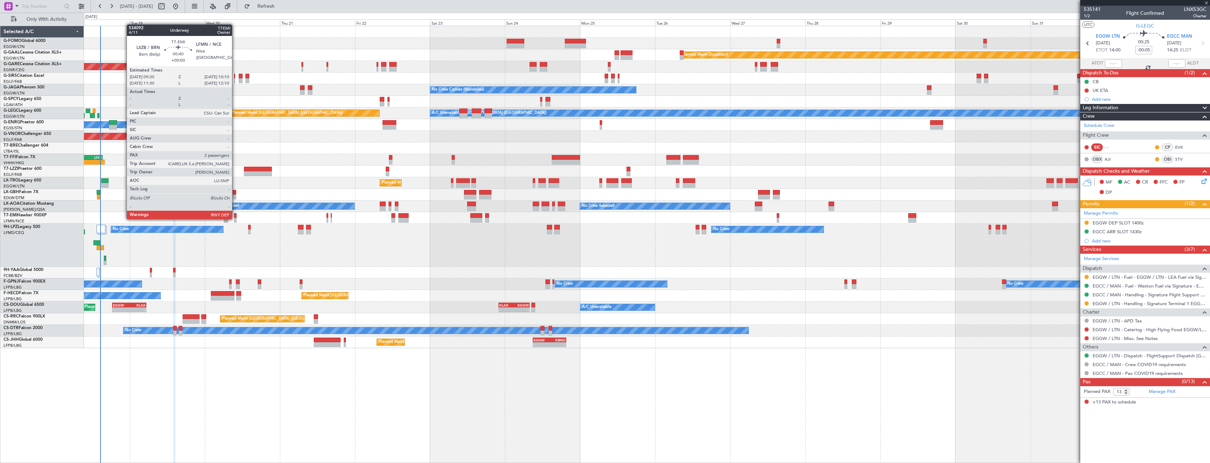
type input "0"
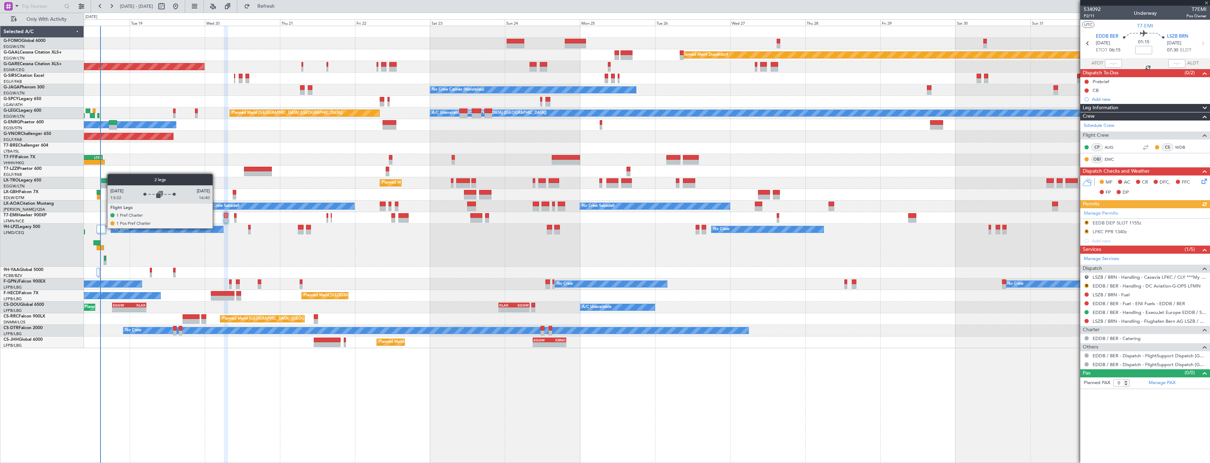
click at [104, 228] on div at bounding box center [101, 229] width 9 height 8
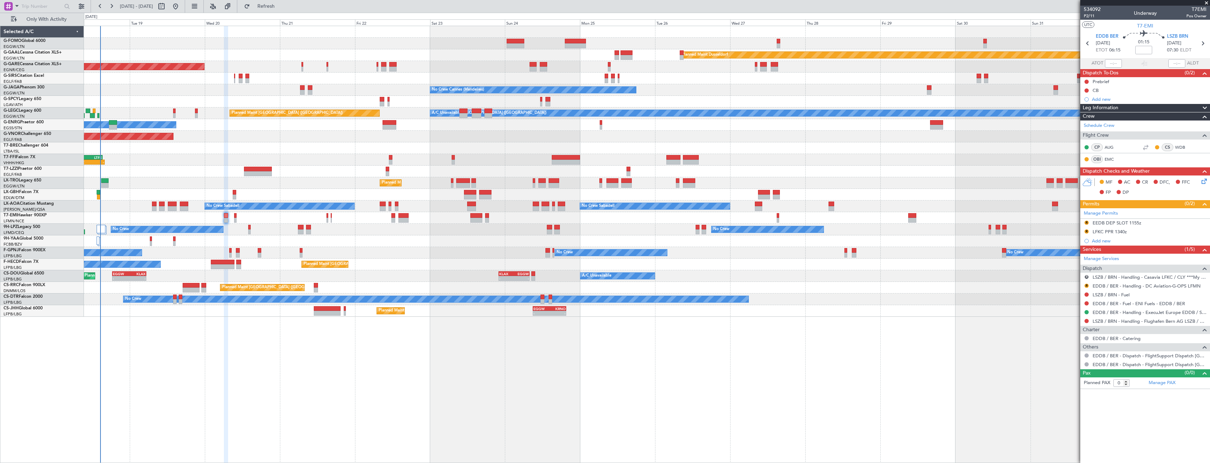
click at [1205, 5] on span at bounding box center [1206, 3] width 7 height 6
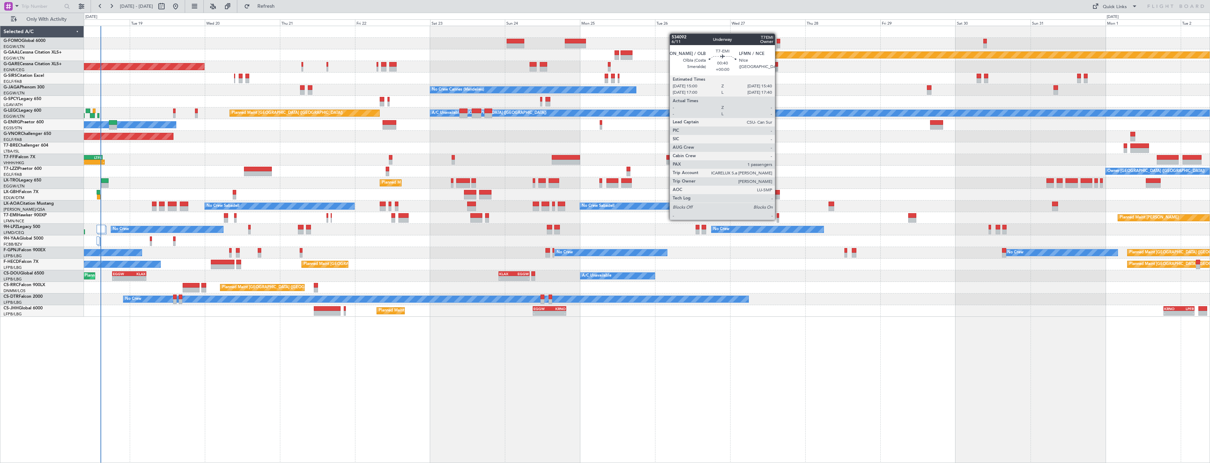
click at [778, 219] on div at bounding box center [778, 220] width 2 height 5
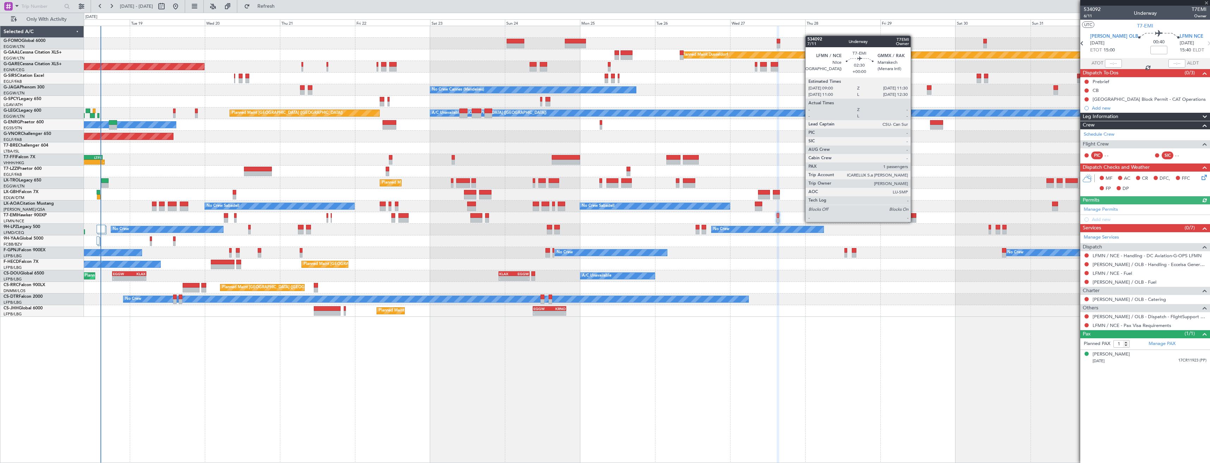
click at [914, 221] on div at bounding box center [912, 220] width 8 height 5
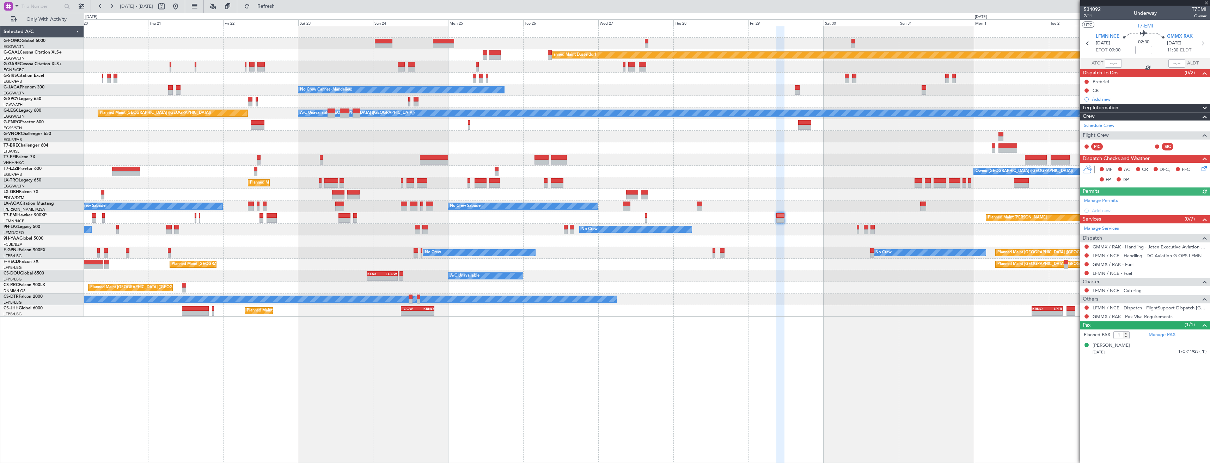
click at [751, 216] on div "Planned Maint [PERSON_NAME]" at bounding box center [647, 218] width 1126 height 12
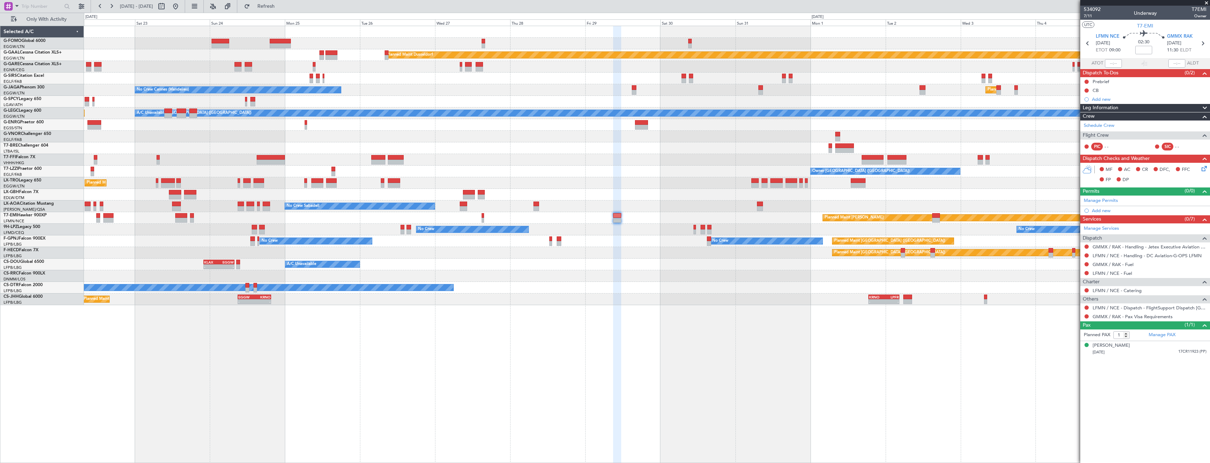
click at [799, 216] on div "Planned Maint [PERSON_NAME]" at bounding box center [647, 218] width 1126 height 12
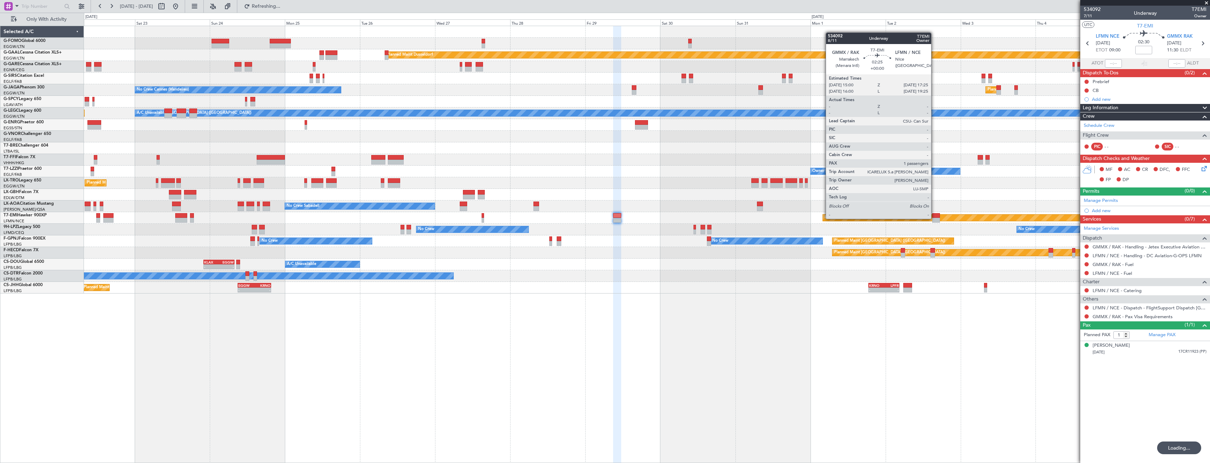
click at [934, 218] on div at bounding box center [936, 220] width 8 height 5
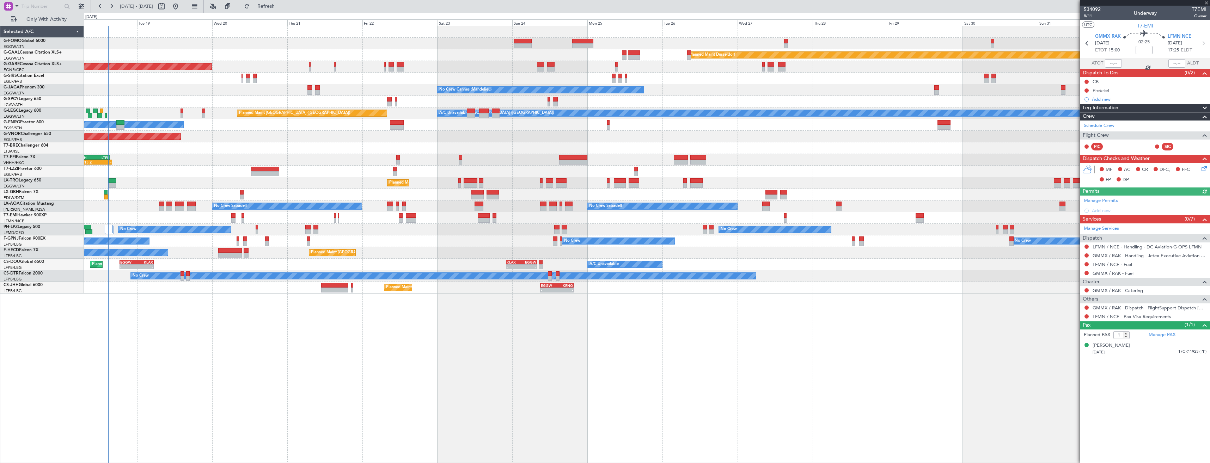
click at [984, 240] on div "Planned Maint Windsor Locks ([PERSON_NAME] Intl) Planned [GEOGRAPHIC_DATA] Plan…" at bounding box center [647, 160] width 1126 height 268
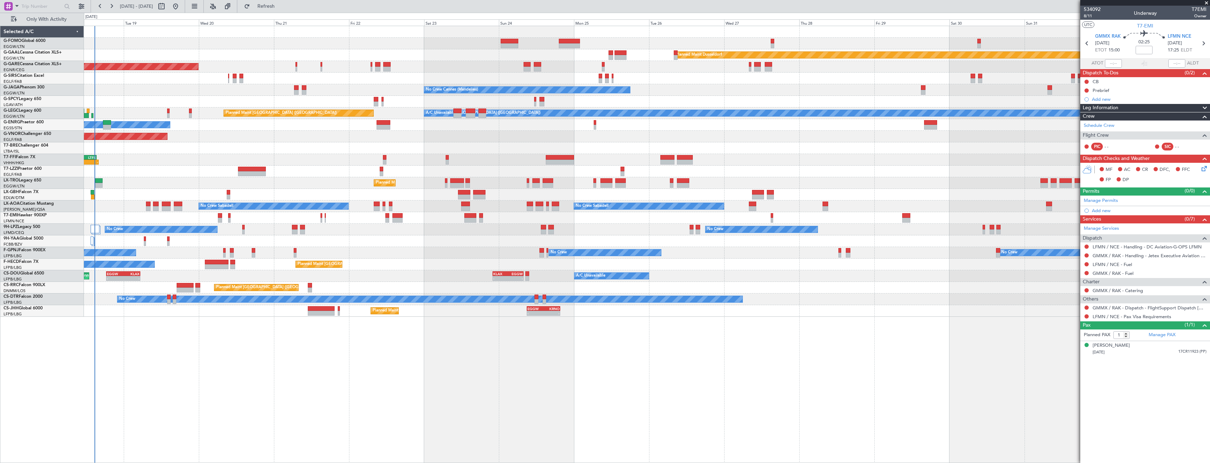
click at [109, 204] on div "No Crew Sabadell No Crew Sabadell No Crew Luxembourg (Findel) No Crew" at bounding box center [647, 207] width 1126 height 12
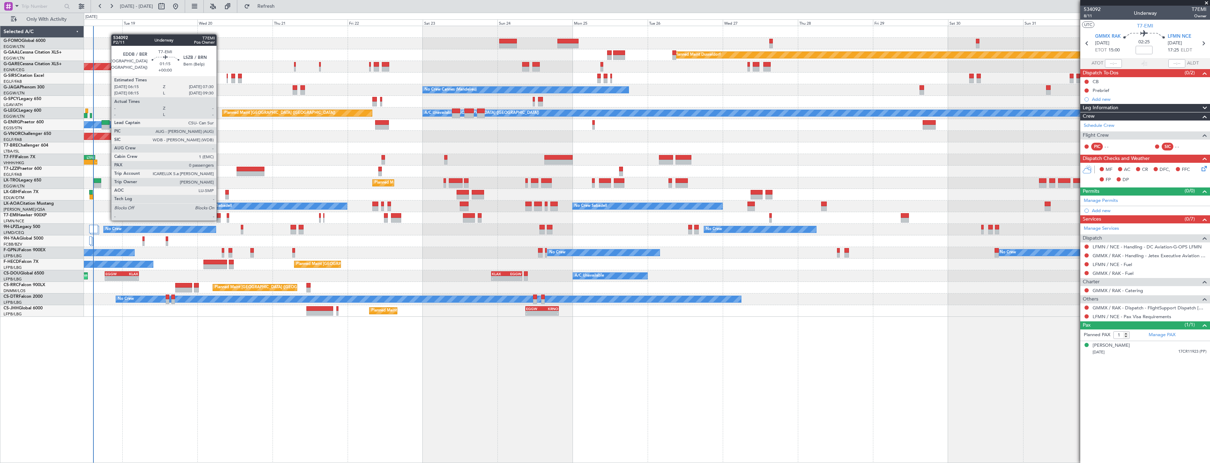
click at [220, 220] on div at bounding box center [218, 220] width 4 height 5
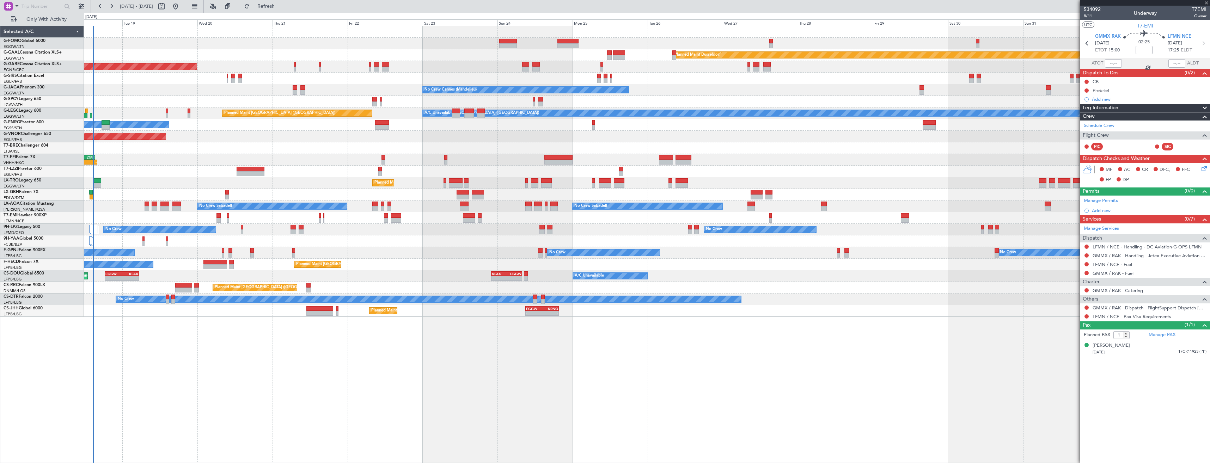
type input "0"
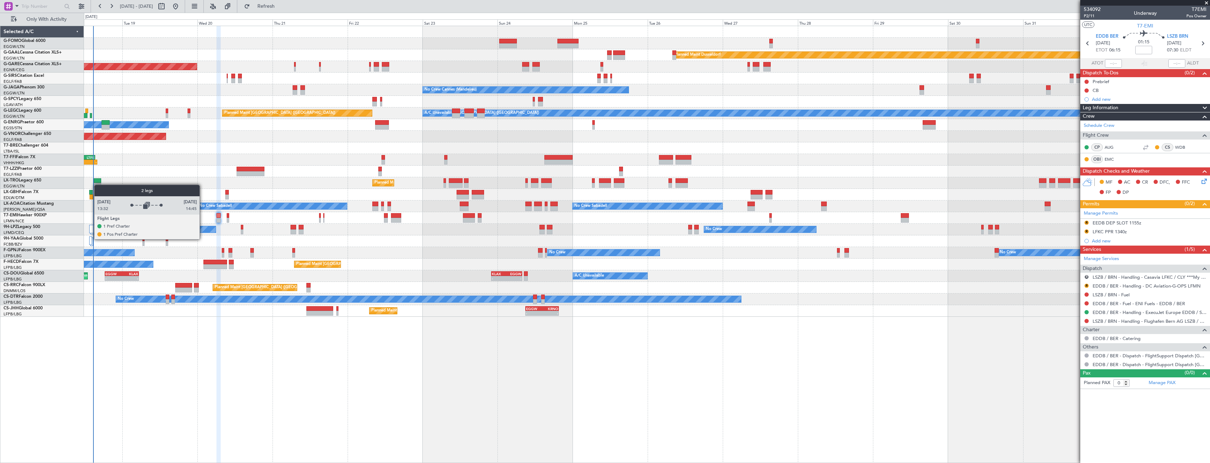
click at [91, 239] on div at bounding box center [90, 241] width 3 height 8
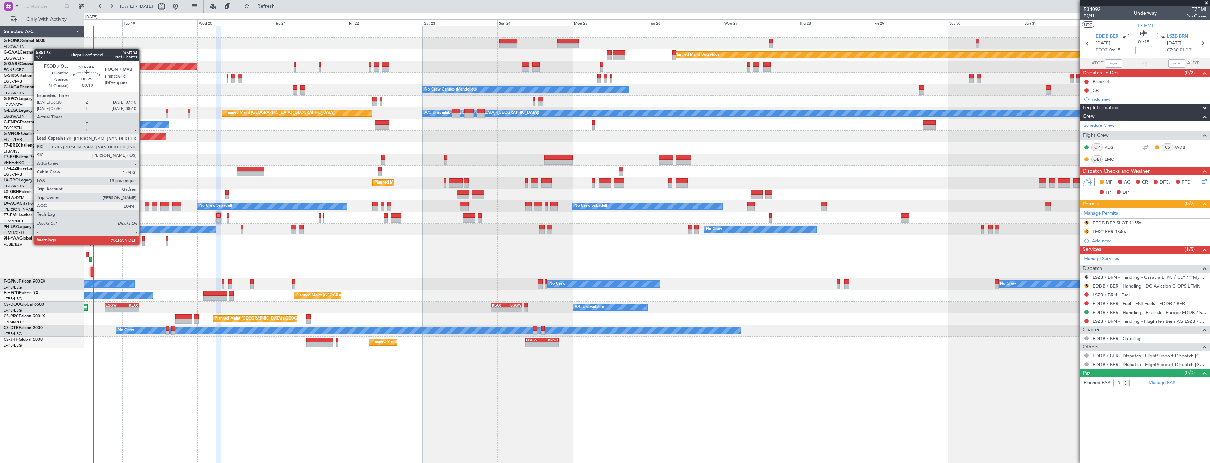
click at [142, 244] on div at bounding box center [143, 243] width 2 height 5
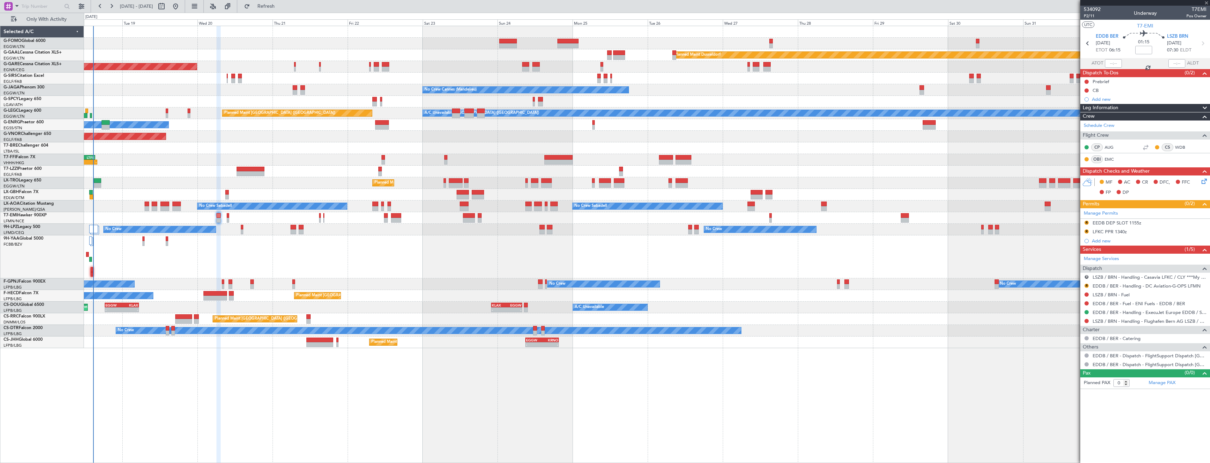
type input "-00:10"
type input "13"
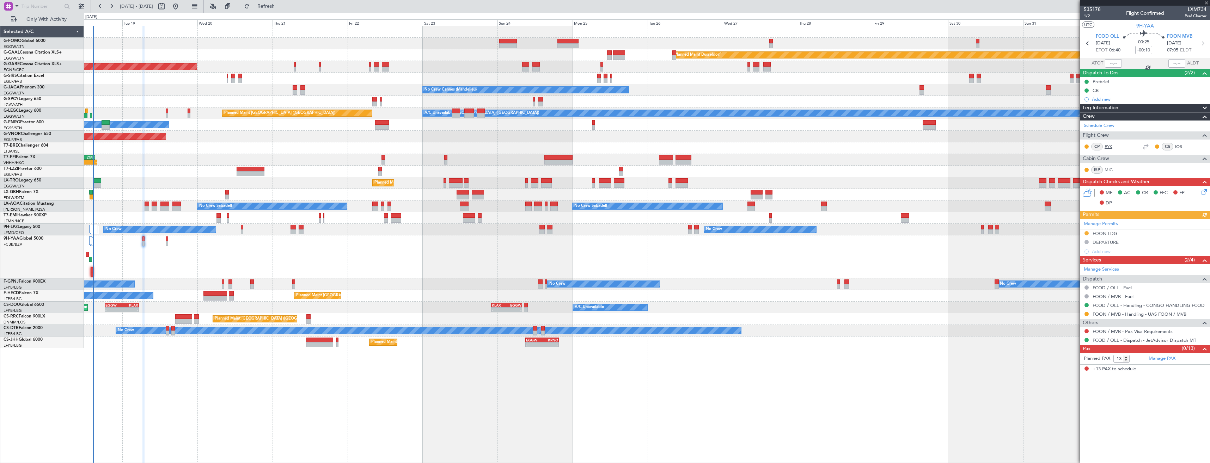
click at [1108, 147] on link "EYK" at bounding box center [1112, 146] width 16 height 6
click at [1177, 147] on link "IOS" at bounding box center [1183, 146] width 16 height 6
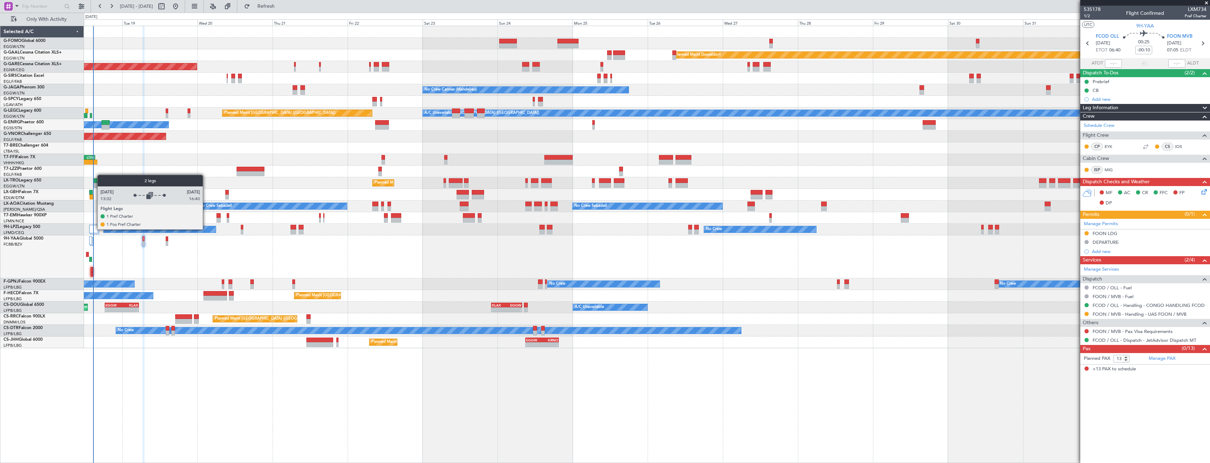
click at [94, 229] on div at bounding box center [93, 229] width 9 height 8
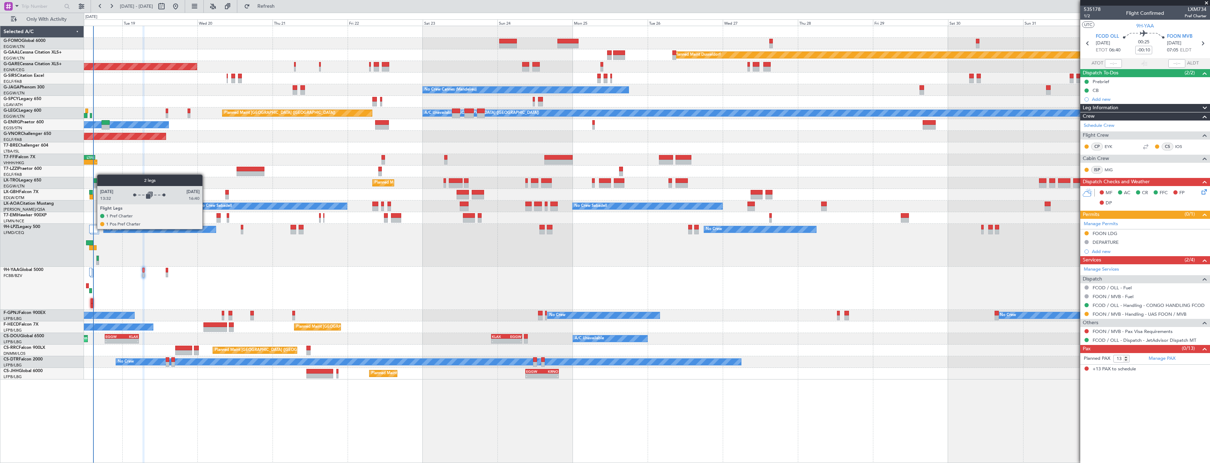
click at [93, 229] on div at bounding box center [93, 229] width 9 height 8
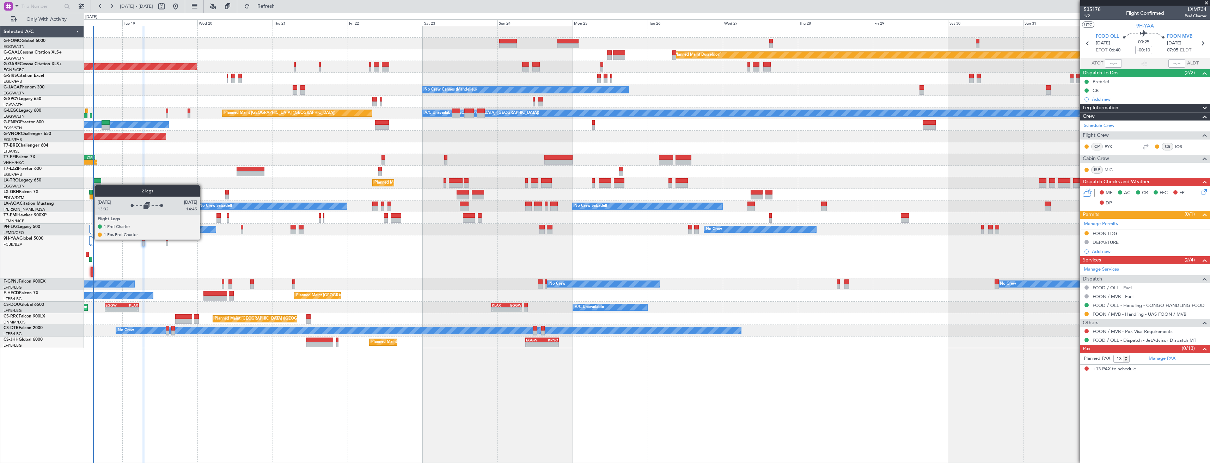
click at [91, 239] on div at bounding box center [90, 241] width 3 height 8
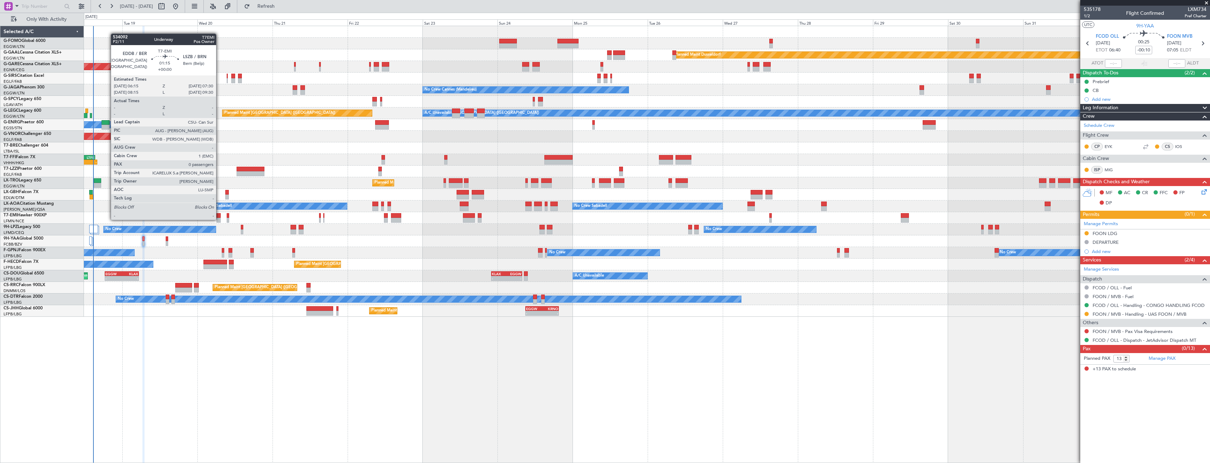
click at [219, 219] on div at bounding box center [218, 220] width 4 height 5
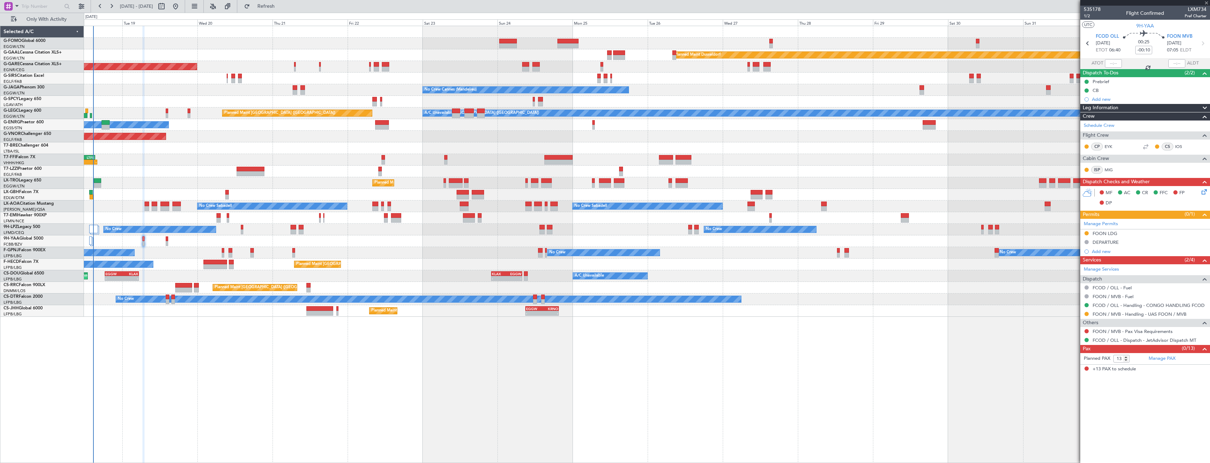
type input "0"
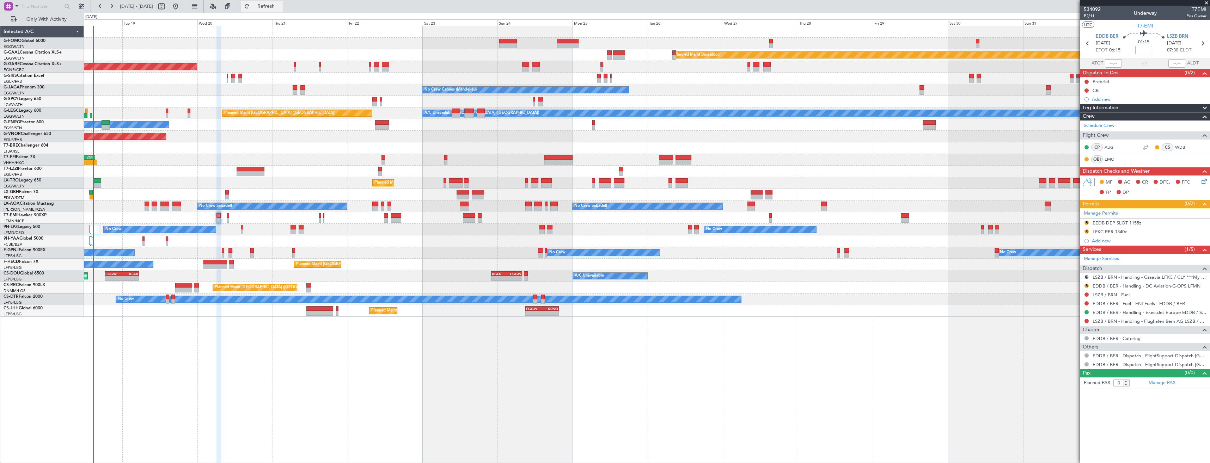
click at [279, 5] on span "Refresh" at bounding box center [266, 6] width 30 height 5
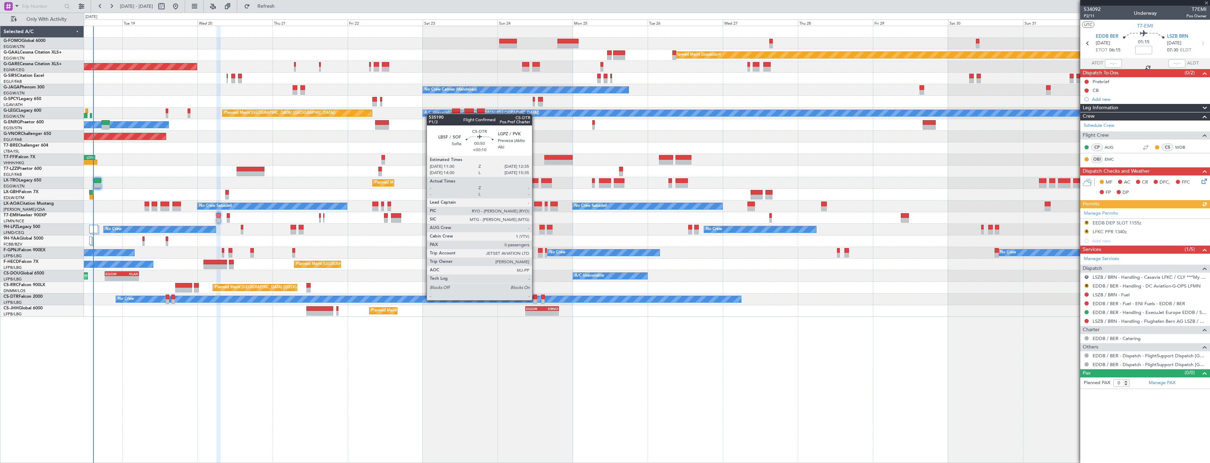
click at [535, 299] on div at bounding box center [535, 301] width 4 height 5
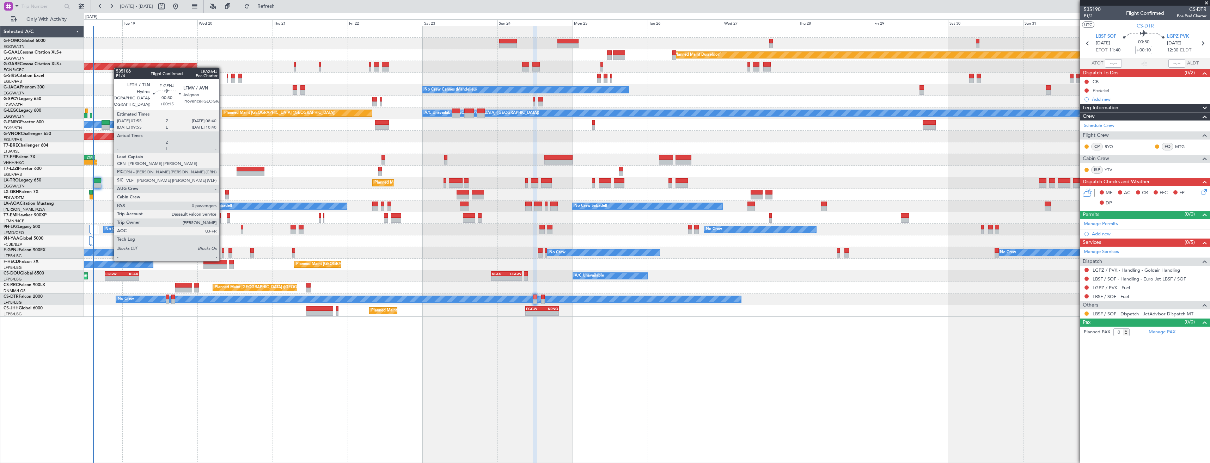
click at [222, 253] on div at bounding box center [223, 255] width 2 height 5
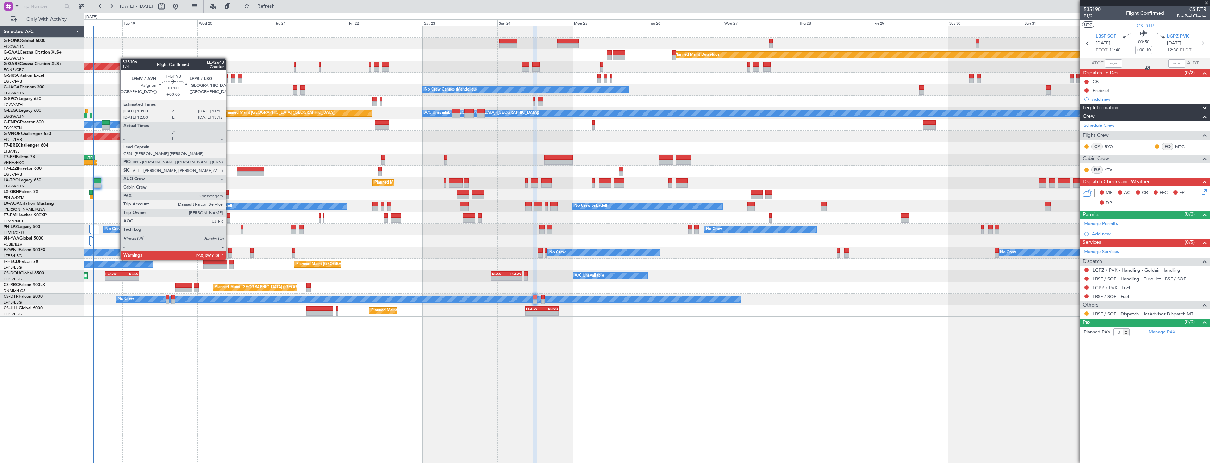
type input "+00:15"
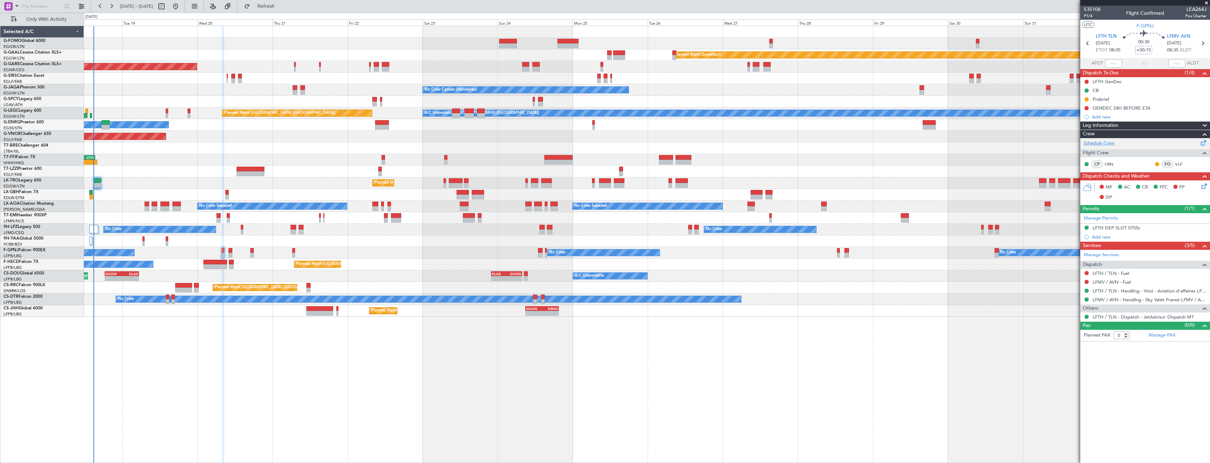
click at [1113, 145] on link "Schedule Crew" at bounding box center [1099, 143] width 31 height 7
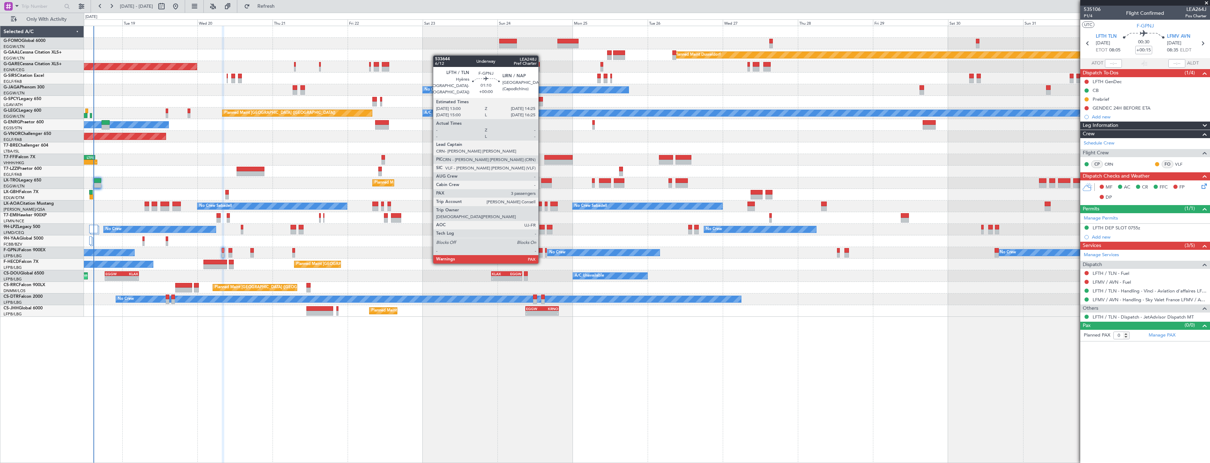
click at [541, 250] on div at bounding box center [540, 250] width 5 height 5
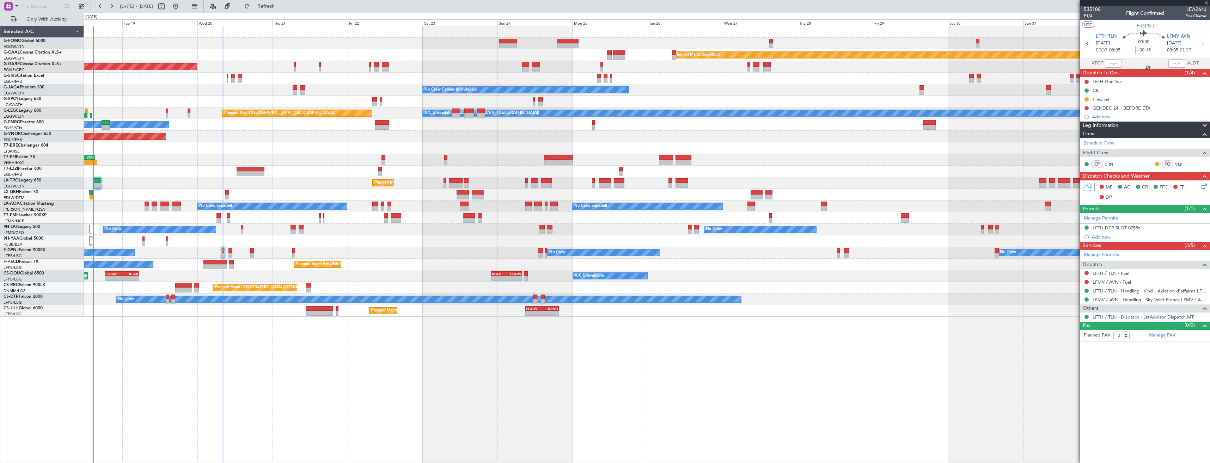
type input "4"
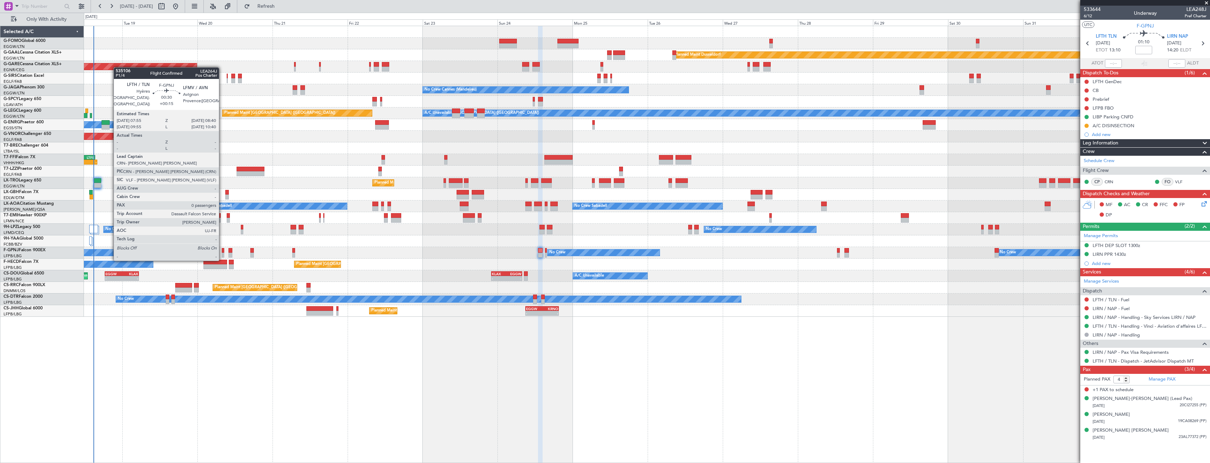
click at [222, 253] on div at bounding box center [223, 255] width 2 height 5
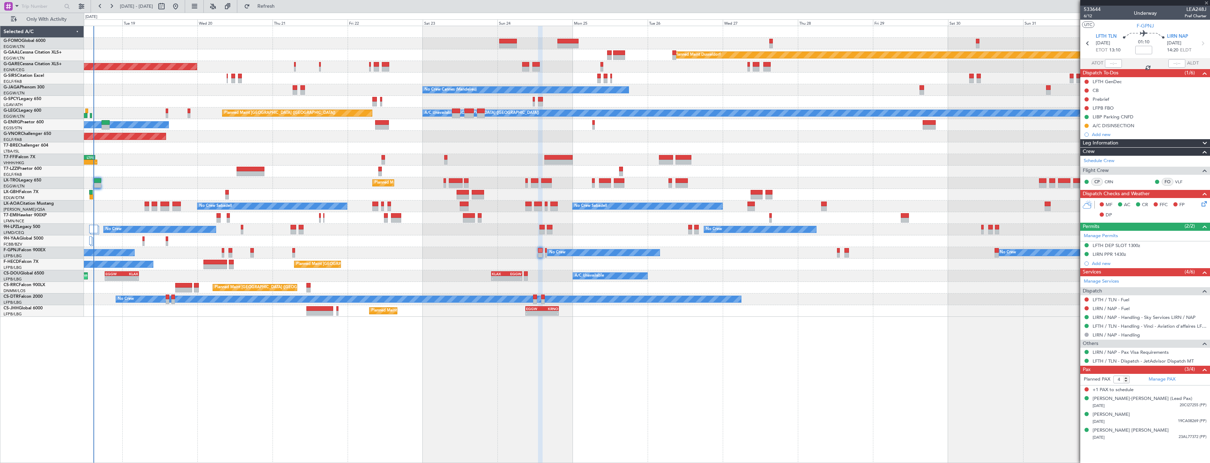
type input "+00:15"
type input "0"
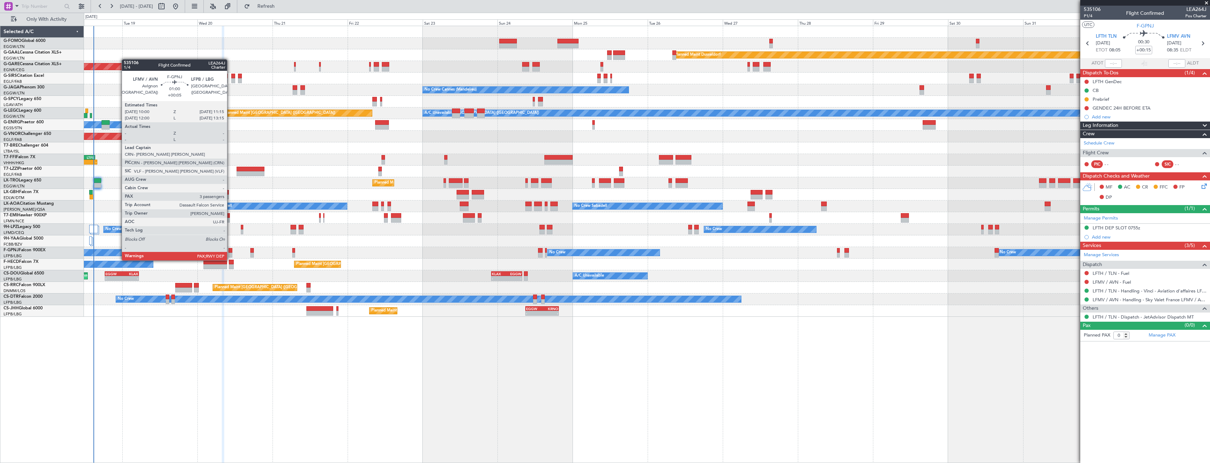
click at [230, 253] on div at bounding box center [230, 255] width 4 height 5
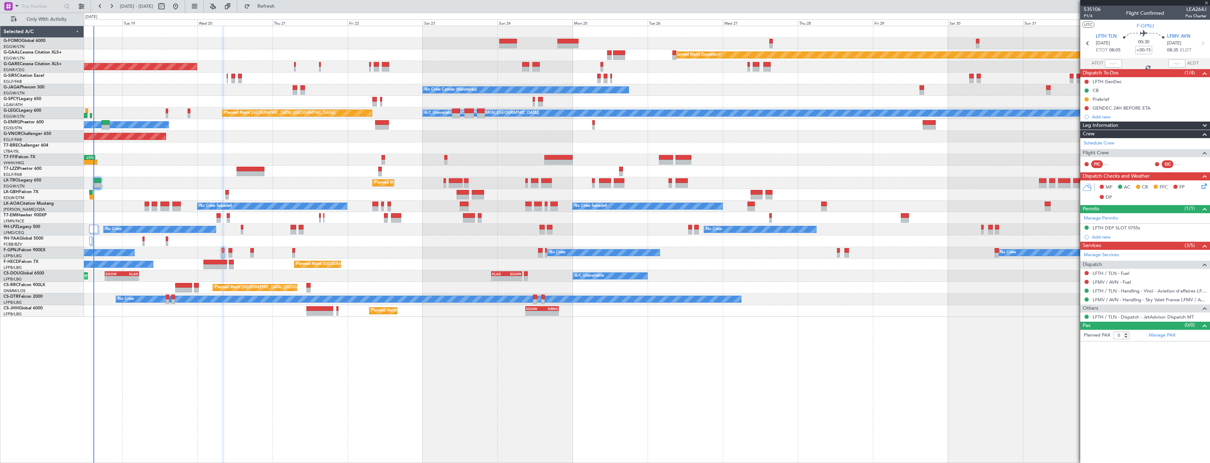
type input "+00:05"
type input "3"
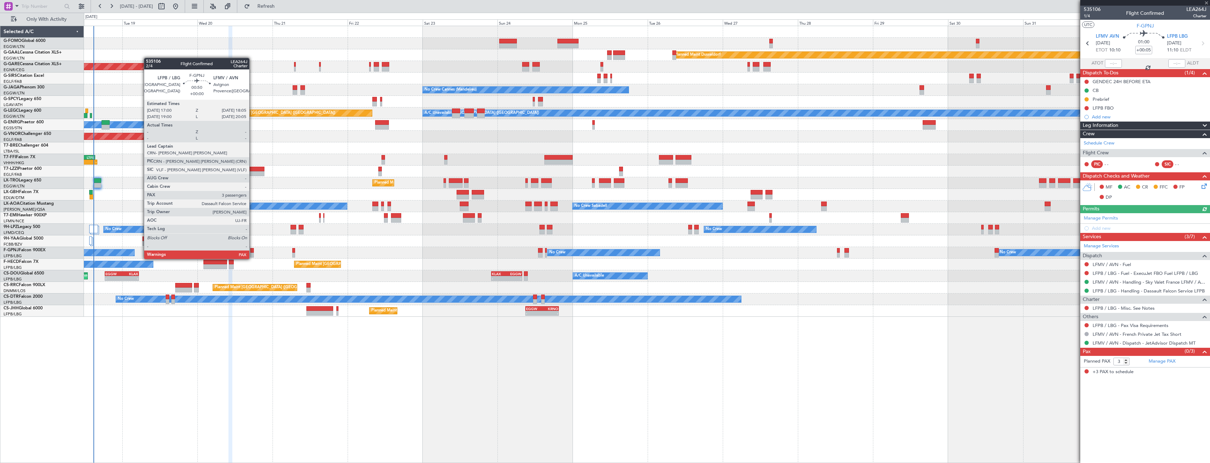
click at [252, 252] on div at bounding box center [252, 250] width 4 height 5
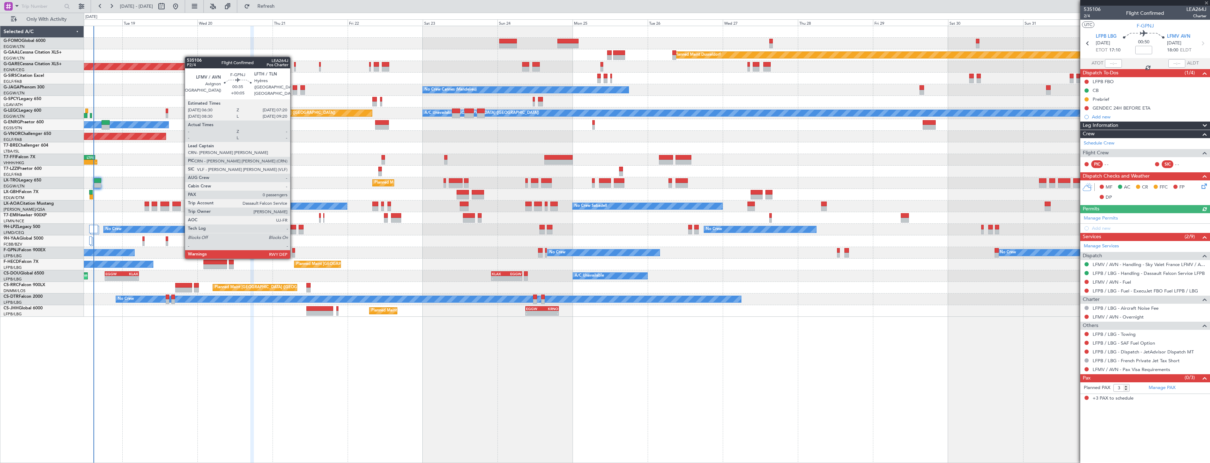
click at [293, 251] on div at bounding box center [293, 250] width 3 height 5
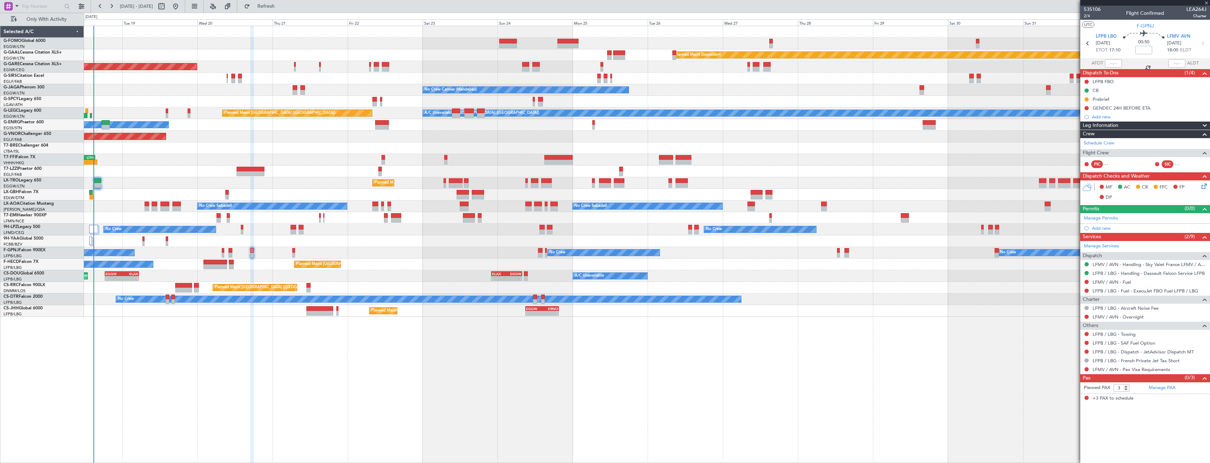
type input "+00:05"
type input "0"
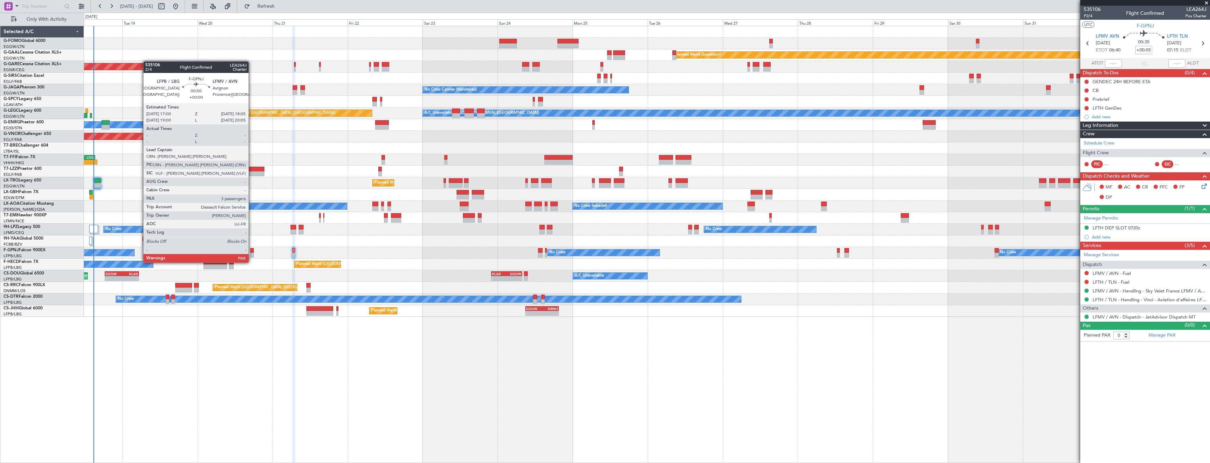
click at [252, 256] on div at bounding box center [252, 255] width 4 height 5
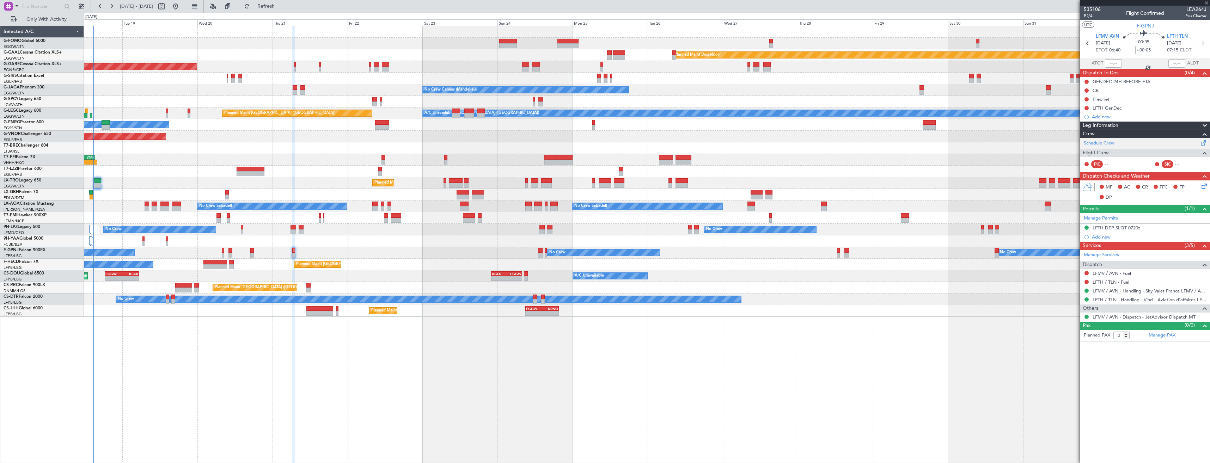
type input "3"
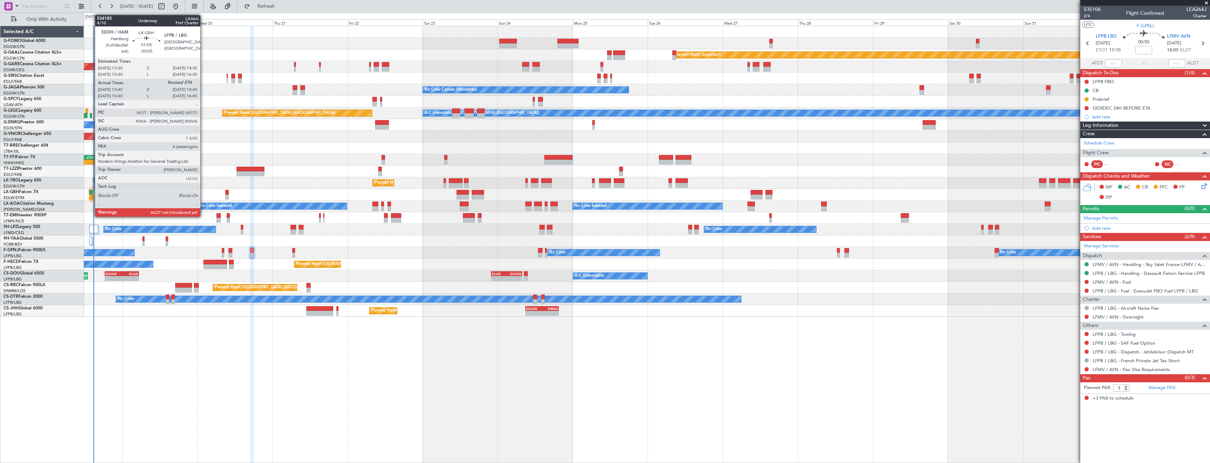
click at [91, 195] on div at bounding box center [92, 197] width 4 height 5
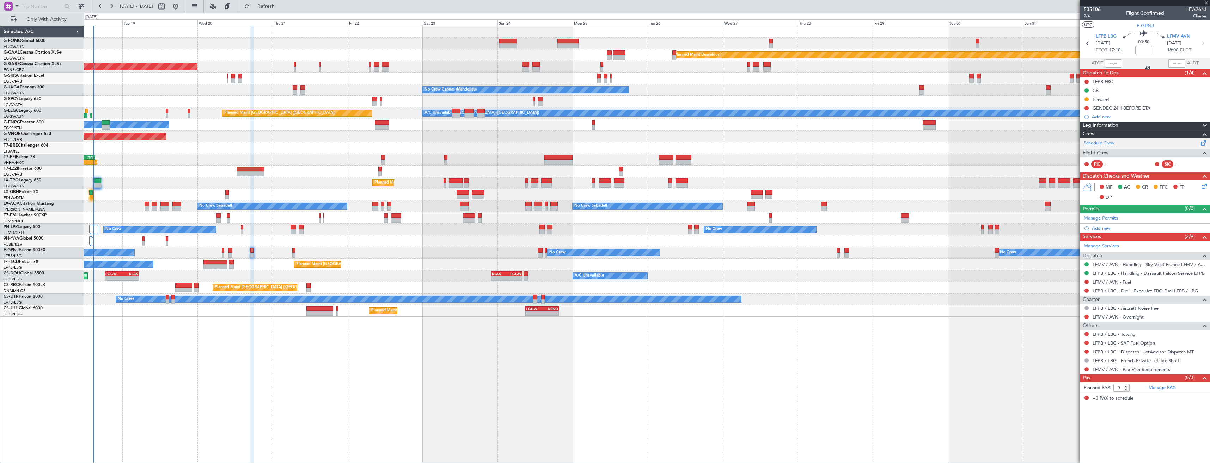
type input "-00:05"
type input "13:40"
type input "6"
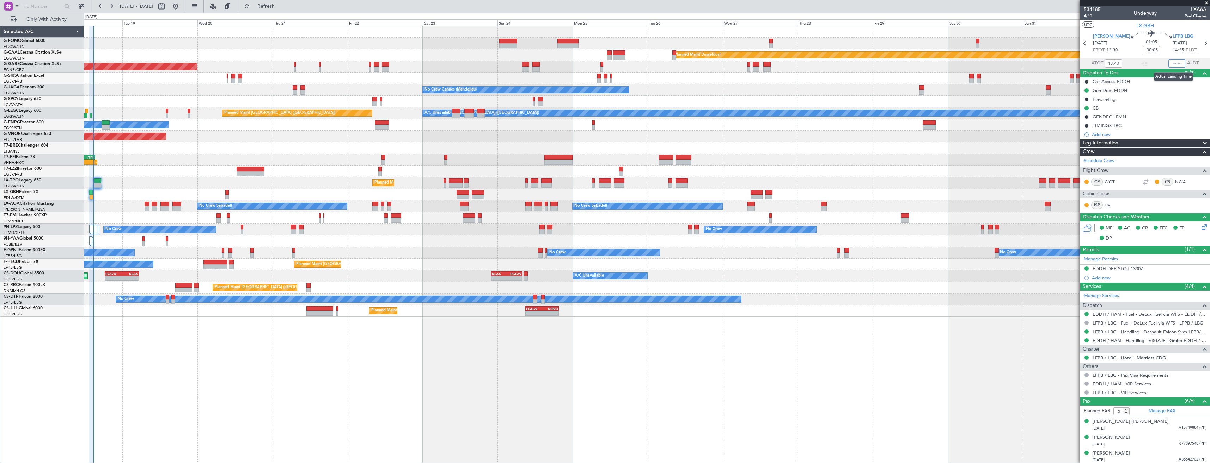
click at [1170, 65] on input "text" at bounding box center [1176, 63] width 17 height 8
type input "14:49"
click at [640, 83] on div at bounding box center [647, 79] width 1126 height 12
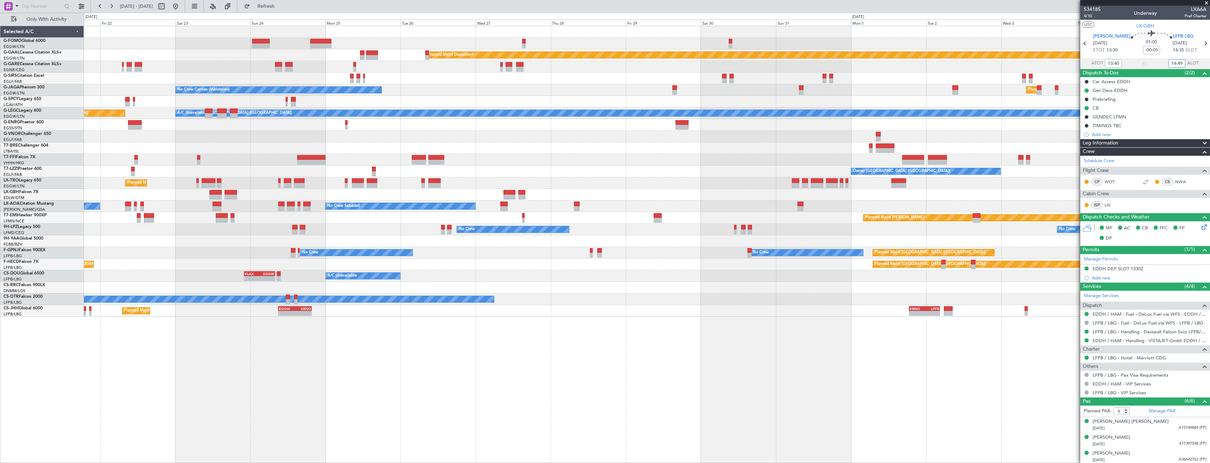
click at [730, 70] on div "Planned Maint Dusseldorf Unplanned Maint [PERSON_NAME] No Crew Cannes ([GEOGRAP…" at bounding box center [647, 171] width 1126 height 291
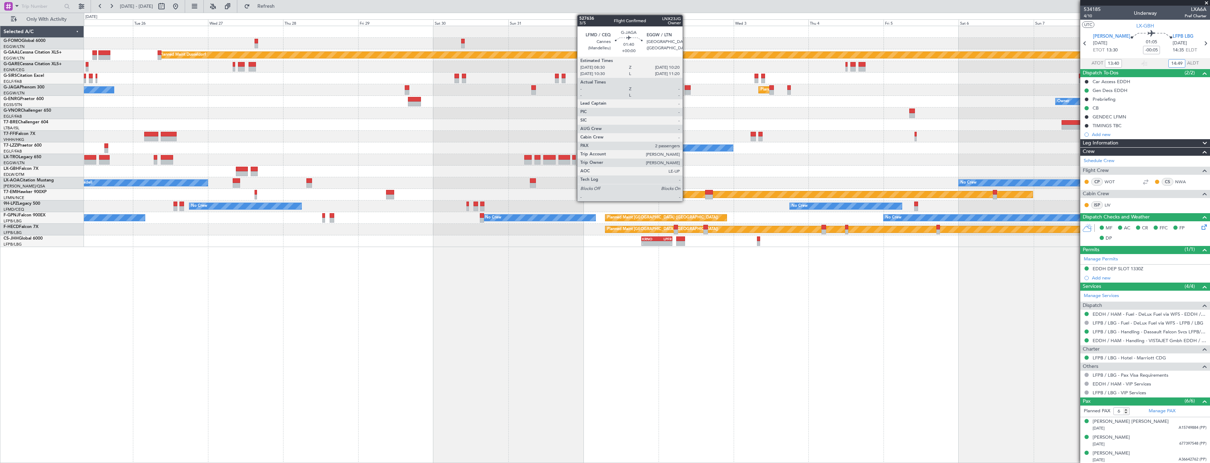
click at [686, 90] on div at bounding box center [688, 87] width 6 height 5
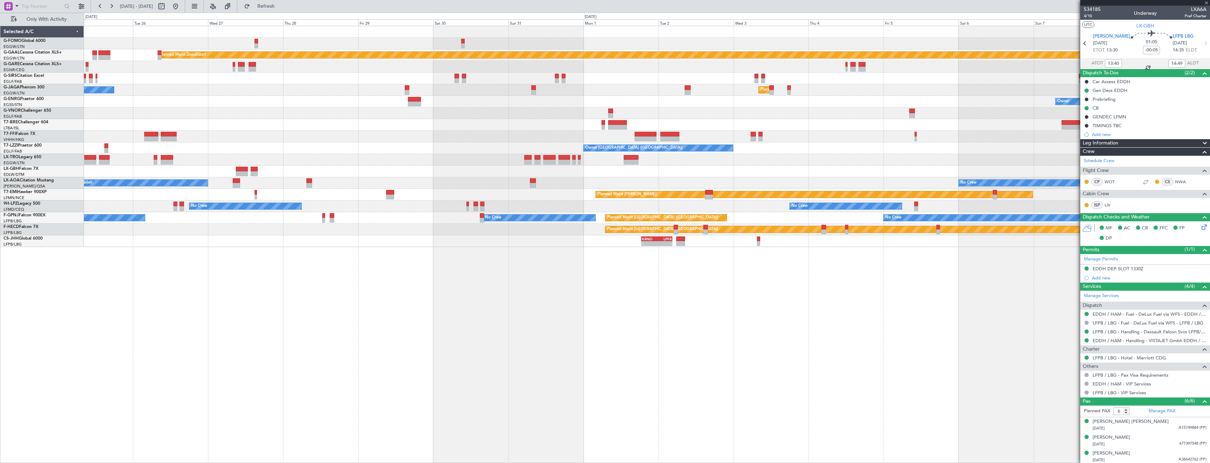
type input "2"
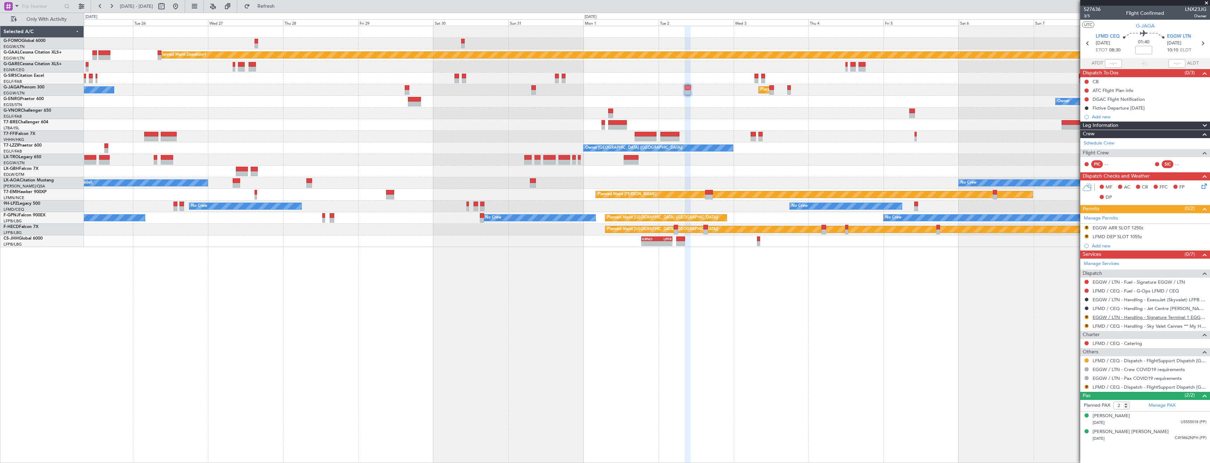
click at [1119, 317] on link "EGGW / LTN - Handling - Signature Terminal 1 EGGW / LTN" at bounding box center [1149, 317] width 114 height 6
click at [1087, 316] on button "R" at bounding box center [1086, 317] width 4 height 4
click at [1069, 359] on span "Requested" at bounding box center [1066, 358] width 22 height 7
click at [1164, 228] on div "R EGGW ARR SLOT 1250z" at bounding box center [1145, 228] width 130 height 9
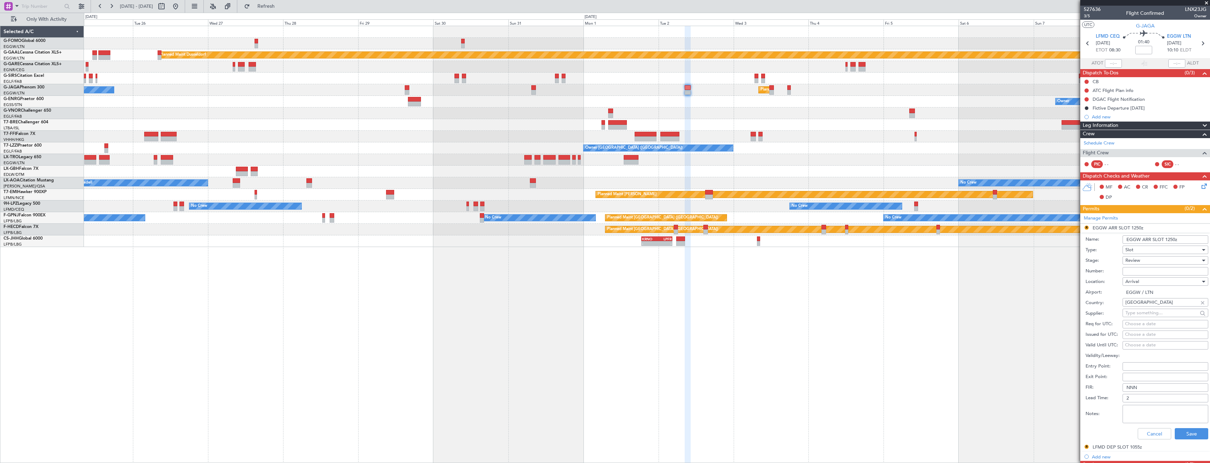
drag, startPoint x: 1172, startPoint y: 240, endPoint x: 1167, endPoint y: 241, distance: 5.0
click at [1167, 241] on input "EGGW ARR SLOT 1250z" at bounding box center [1165, 239] width 86 height 8
type input "EGGW ARR SLOT 1010z"
click at [1165, 257] on div "Review" at bounding box center [1162, 260] width 75 height 11
click at [1163, 305] on span "Requested" at bounding box center [1163, 306] width 74 height 11
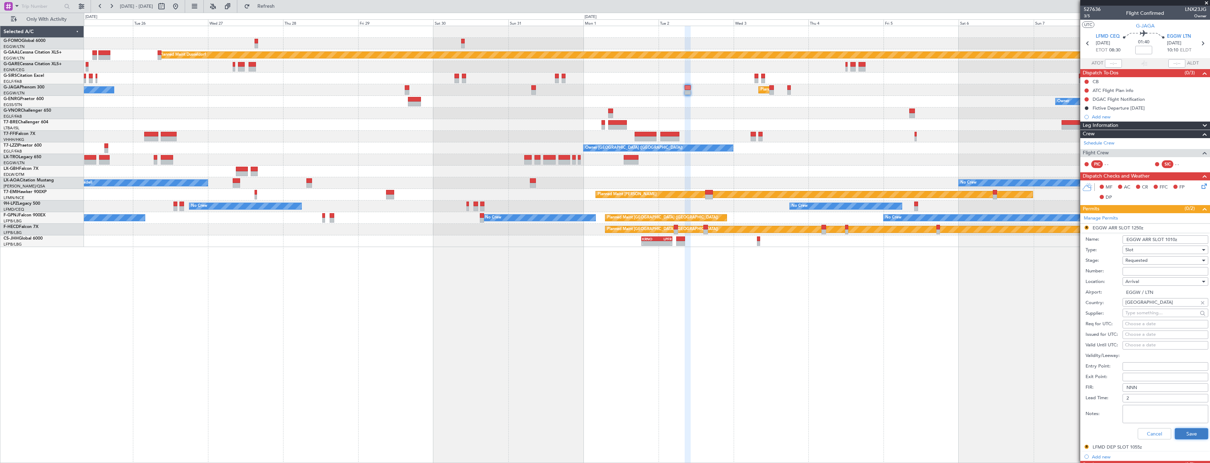
click at [1183, 431] on button "Save" at bounding box center [1191, 433] width 33 height 11
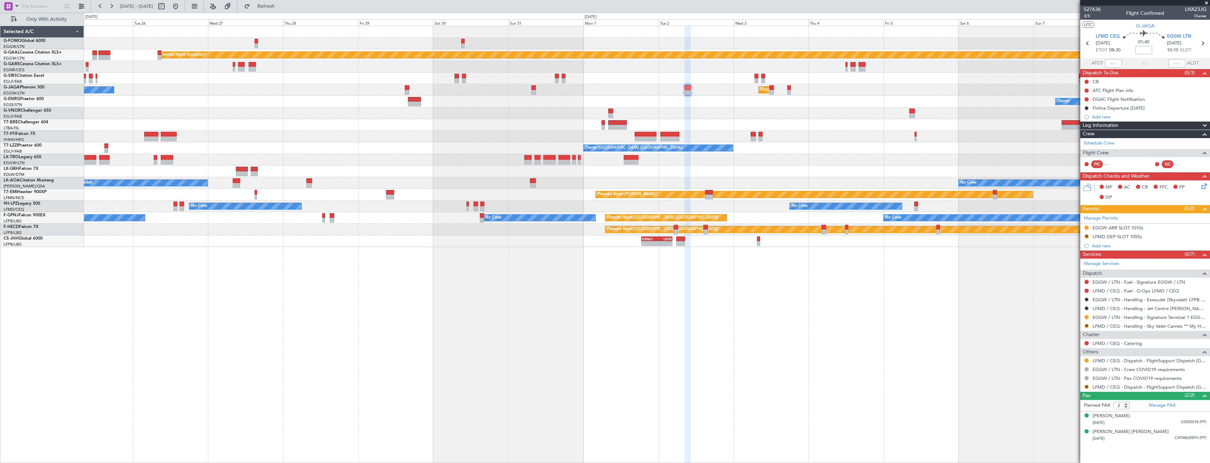
drag, startPoint x: 1086, startPoint y: 325, endPoint x: 1082, endPoint y: 332, distance: 8.4
click at [1086, 325] on button "R" at bounding box center [1086, 326] width 4 height 4
click at [1064, 369] on span "Requested" at bounding box center [1066, 367] width 22 height 7
click at [1154, 237] on div "R LFMD DEP SLOT 1055z" at bounding box center [1145, 237] width 130 height 9
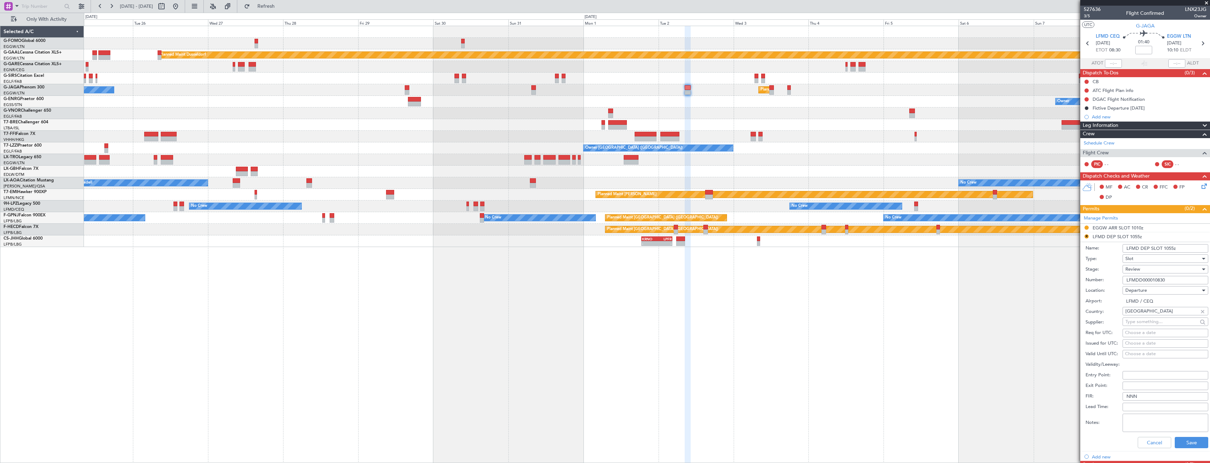
drag, startPoint x: 1172, startPoint y: 248, endPoint x: 1166, endPoint y: 248, distance: 6.0
click at [1166, 248] on input "LFMD DEP SLOT 1055z" at bounding box center [1165, 248] width 86 height 8
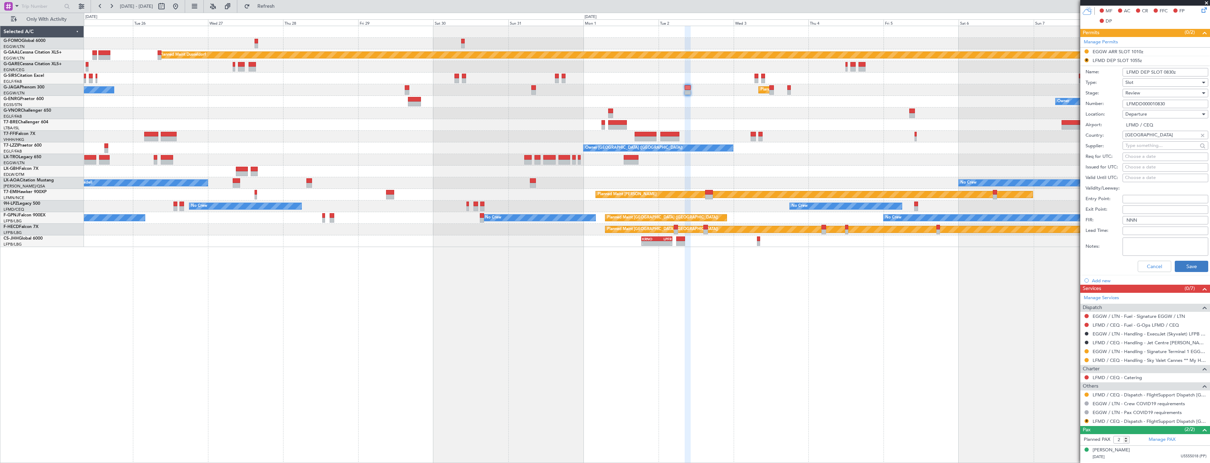
type input "LFMD DEP SLOT 0830z"
click at [1176, 267] on button "Save" at bounding box center [1191, 266] width 33 height 11
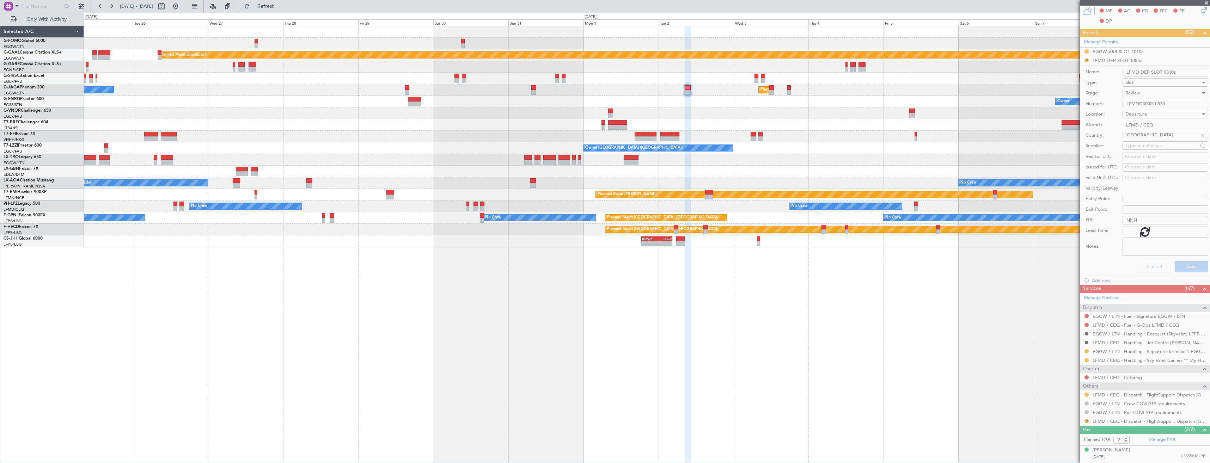
scroll to position [0, 0]
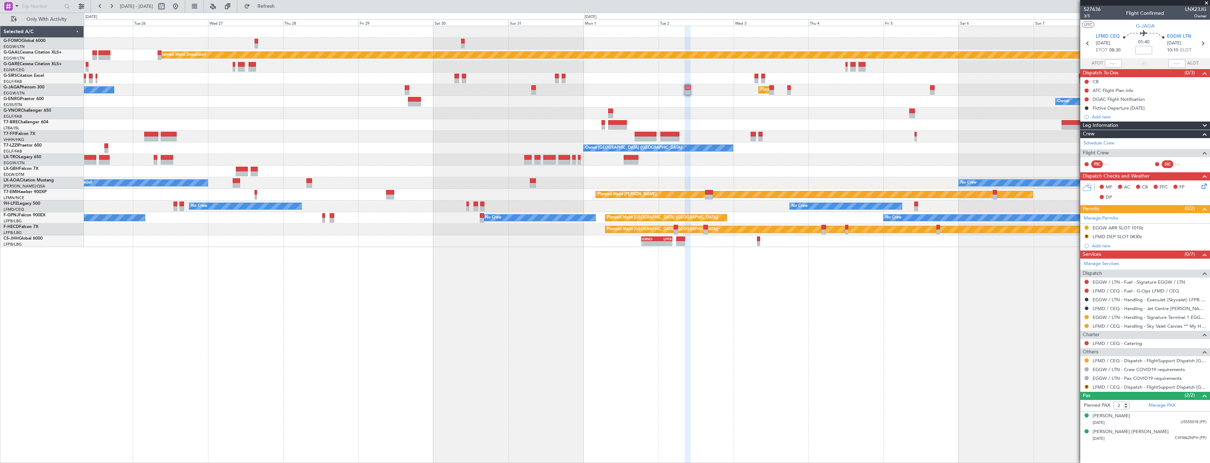
click at [1089, 235] on div "R LFMD DEP SLOT 0830z" at bounding box center [1145, 237] width 130 height 9
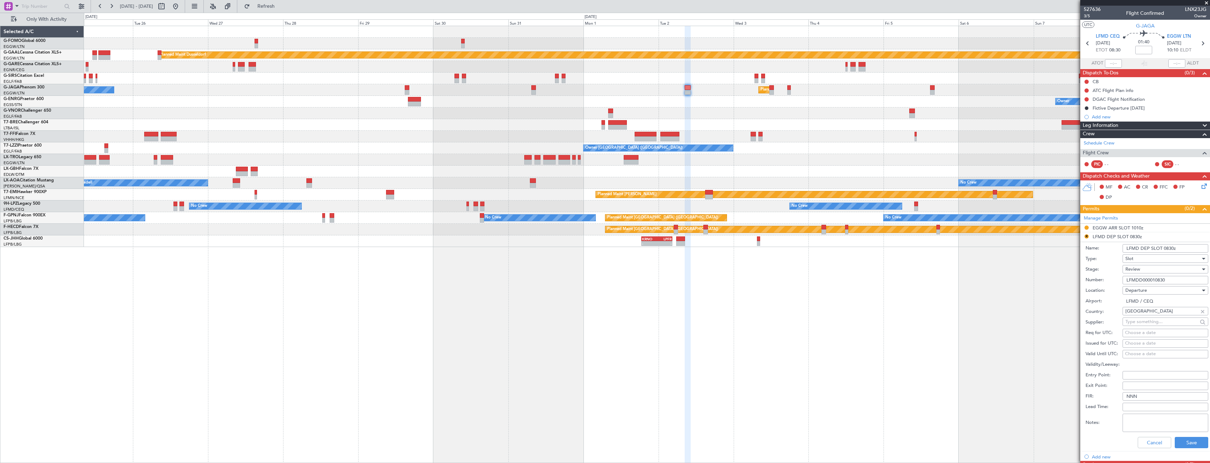
click at [1136, 271] on span "Review" at bounding box center [1132, 269] width 15 height 6
click at [1153, 318] on span "Requested" at bounding box center [1163, 315] width 74 height 11
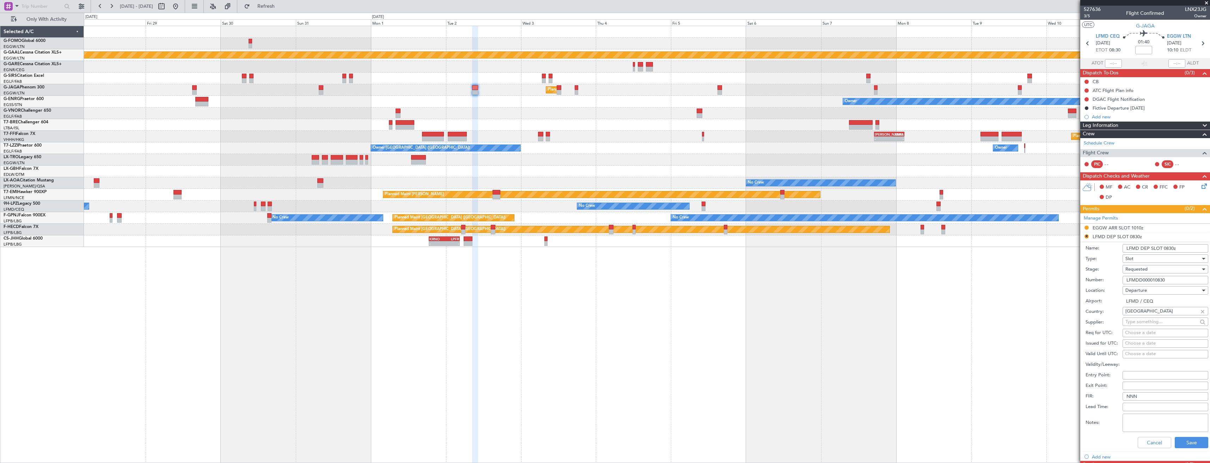
click at [704, 95] on div "Planned Maint [GEOGRAPHIC_DATA] ([GEOGRAPHIC_DATA]) No Crew Cannes ([GEOGRAPHIC…" at bounding box center [647, 90] width 1126 height 12
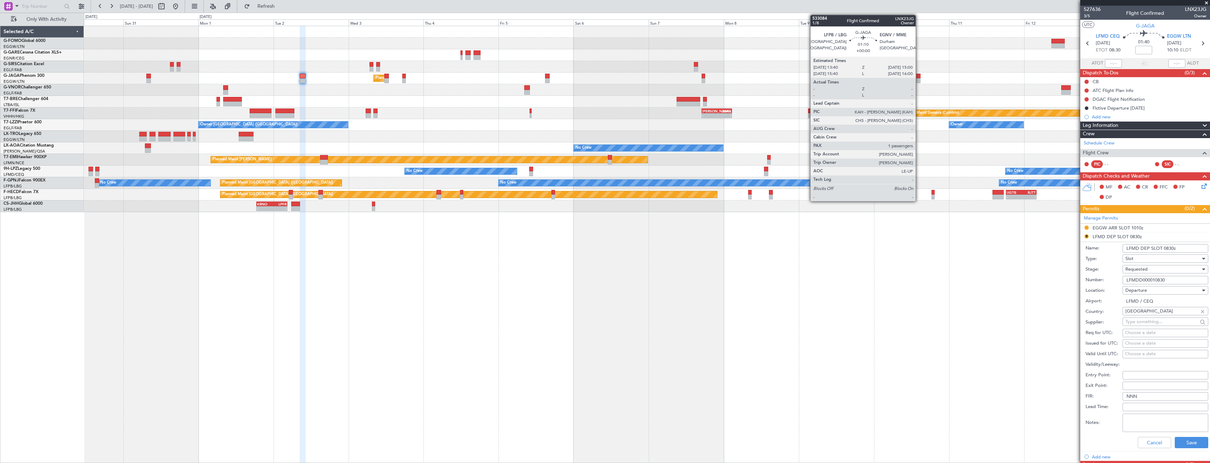
click at [919, 75] on div at bounding box center [918, 76] width 4 height 5
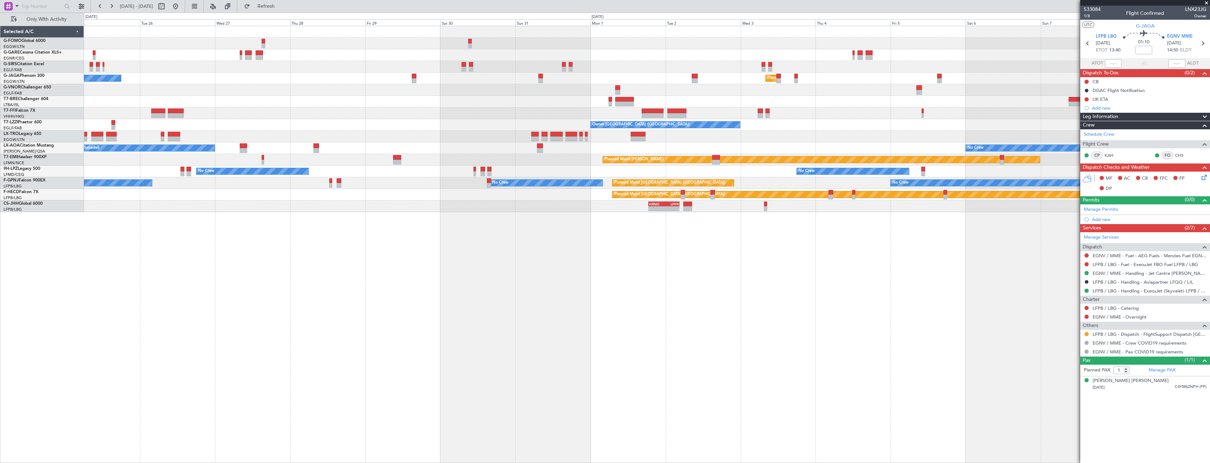
click at [776, 94] on div "Planned Maint [GEOGRAPHIC_DATA] ([GEOGRAPHIC_DATA]) No Crew Cannes ([GEOGRAPHIC…" at bounding box center [647, 119] width 1126 height 186
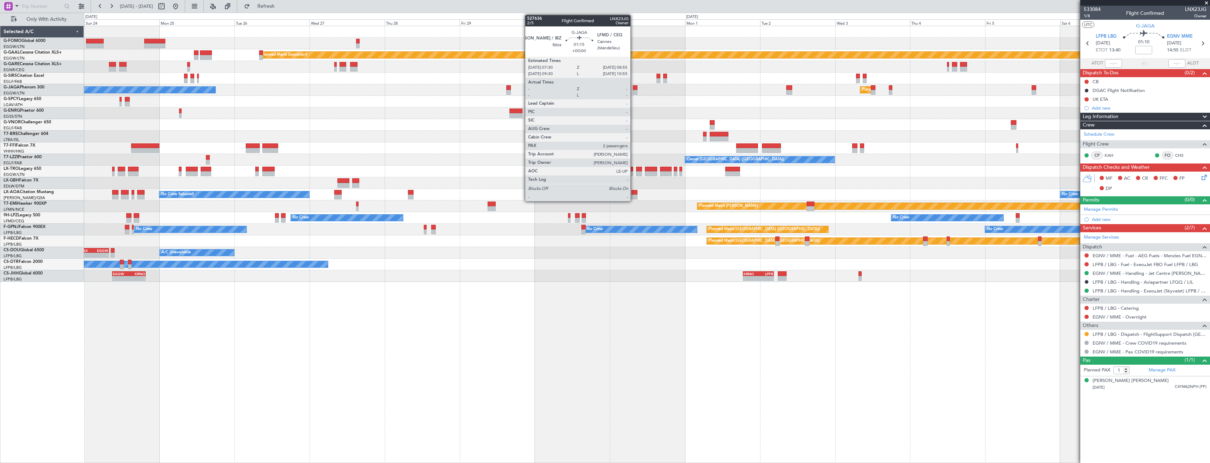
click at [633, 86] on div at bounding box center [635, 87] width 5 height 5
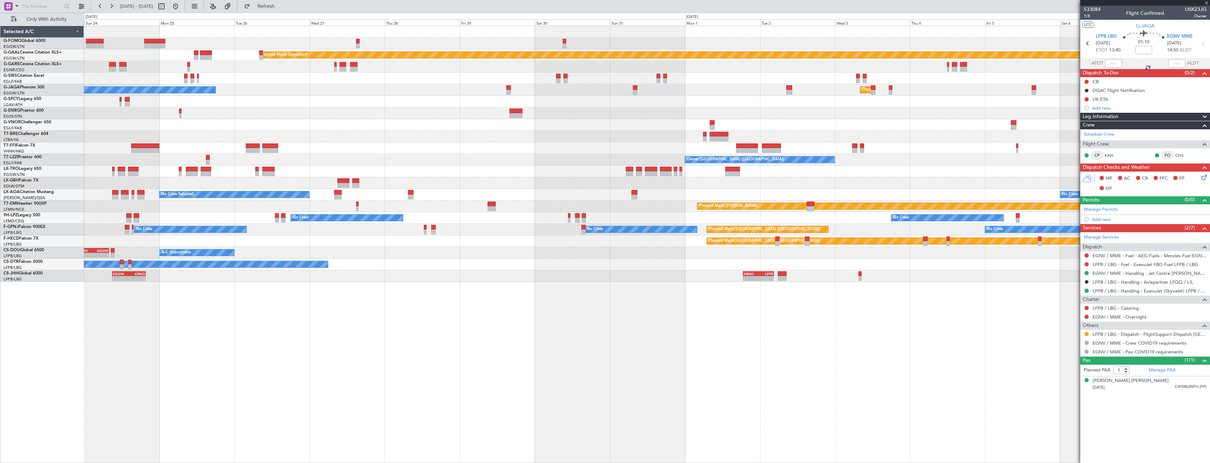
type input "2"
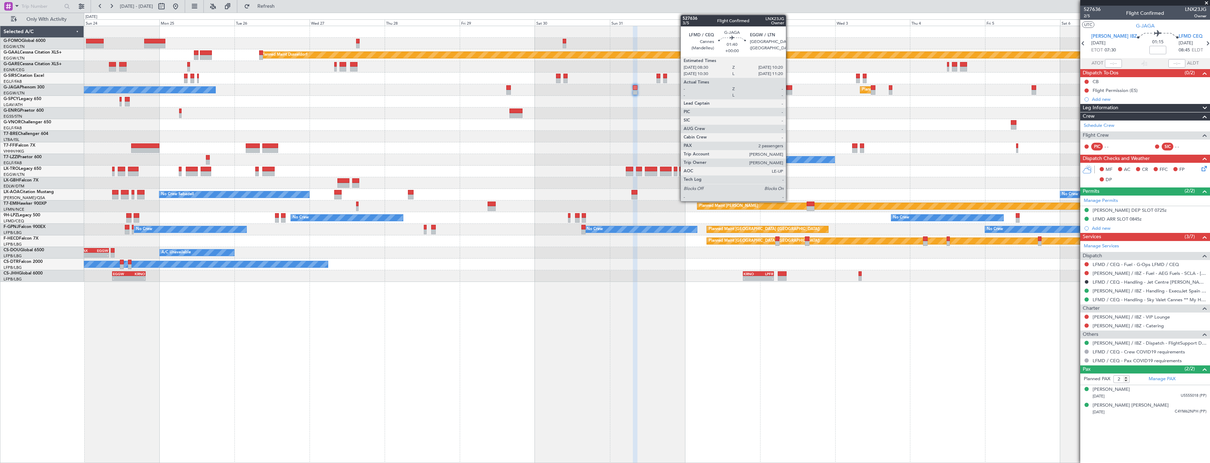
click at [789, 91] on div at bounding box center [789, 92] width 6 height 5
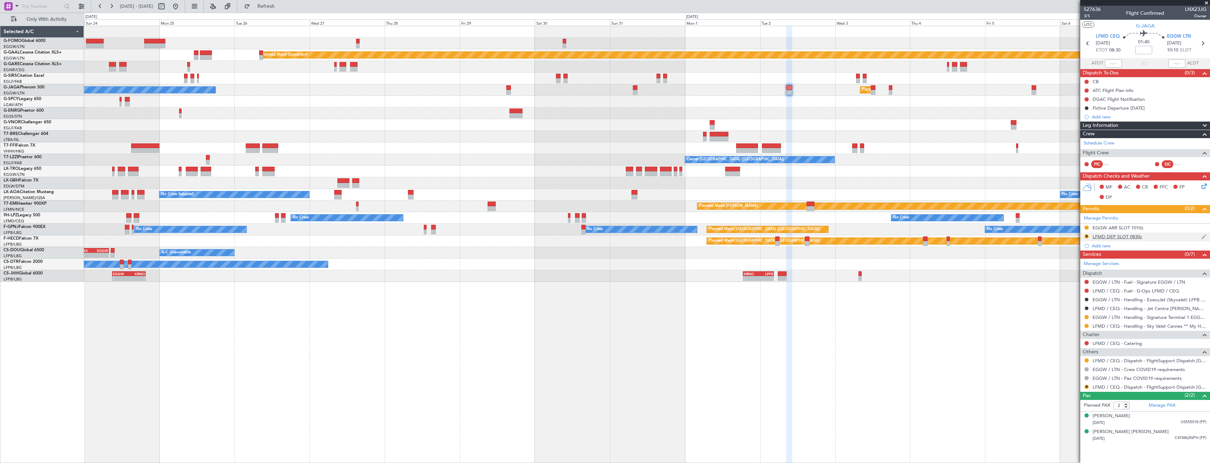
click at [1155, 235] on div "R LFMD DEP SLOT 0830z" at bounding box center [1145, 237] width 130 height 9
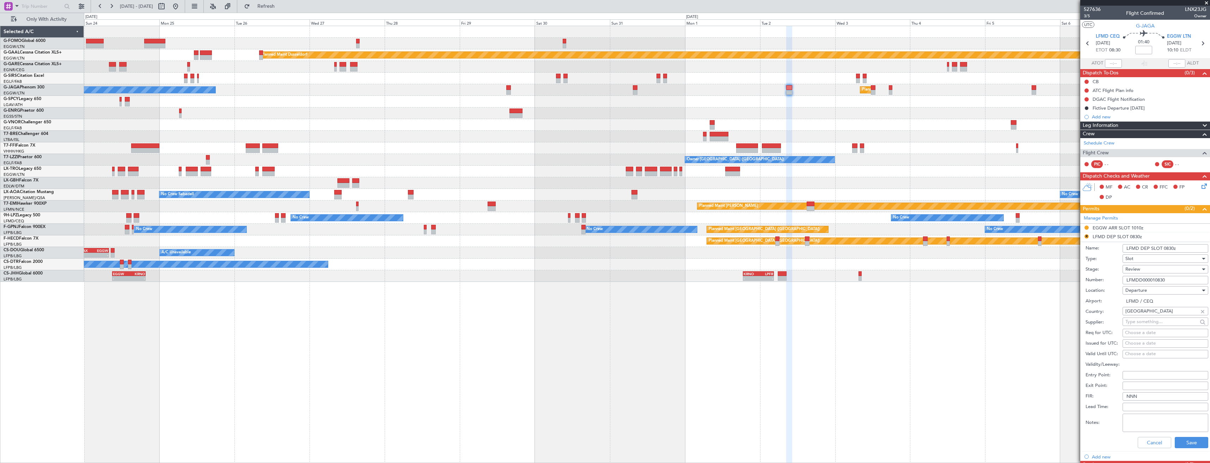
click at [1157, 267] on div "Review" at bounding box center [1162, 269] width 75 height 11
click at [1164, 321] on span "Received OK" at bounding box center [1163, 326] width 74 height 11
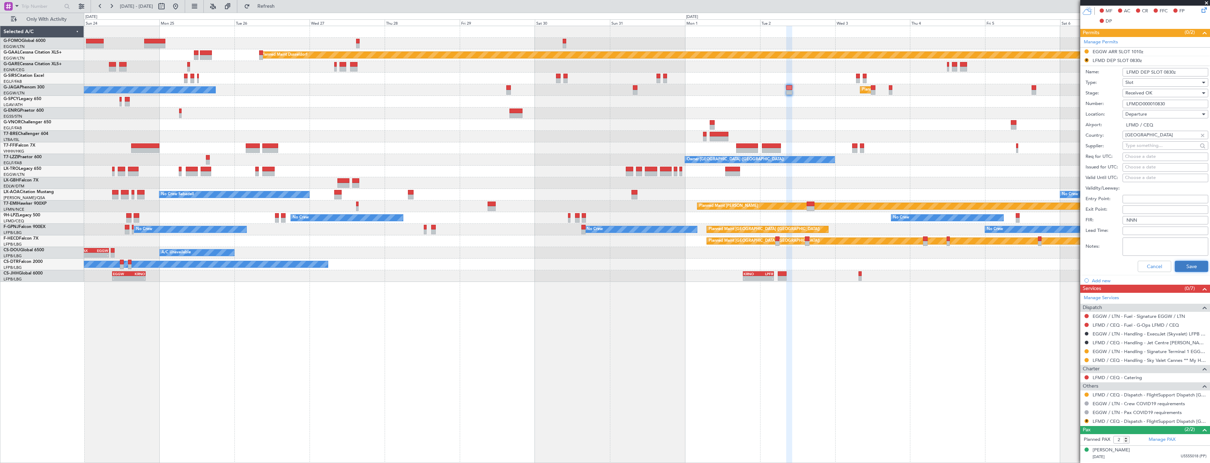
click at [1178, 266] on button "Save" at bounding box center [1191, 266] width 33 height 11
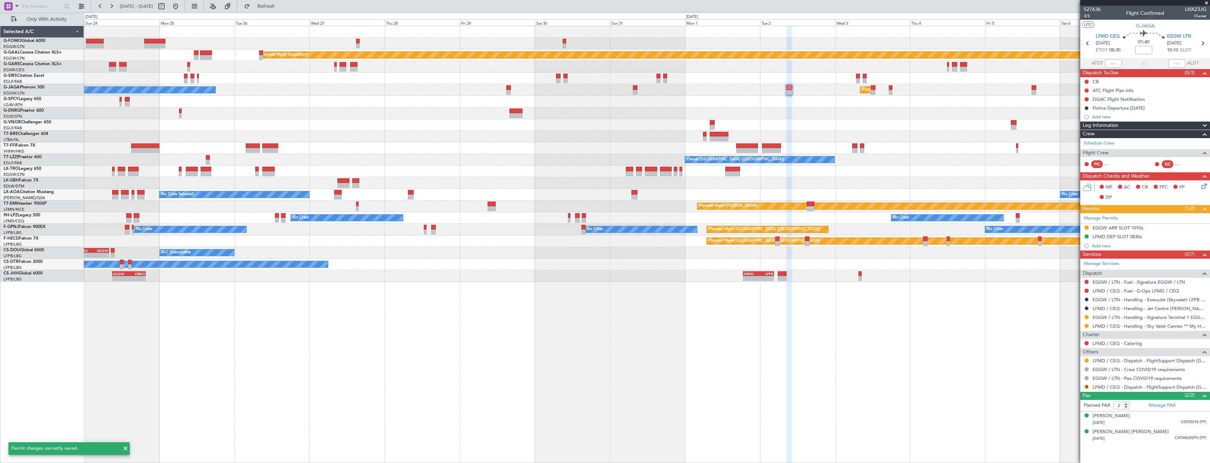
scroll to position [0, 0]
click at [1086, 327] on button at bounding box center [1086, 326] width 4 height 4
click at [1085, 411] on li "Confirmed" at bounding box center [1086, 410] width 81 height 11
click at [1087, 361] on button at bounding box center [1086, 361] width 4 height 4
click at [1065, 442] on span "Confirmed" at bounding box center [1066, 444] width 22 height 7
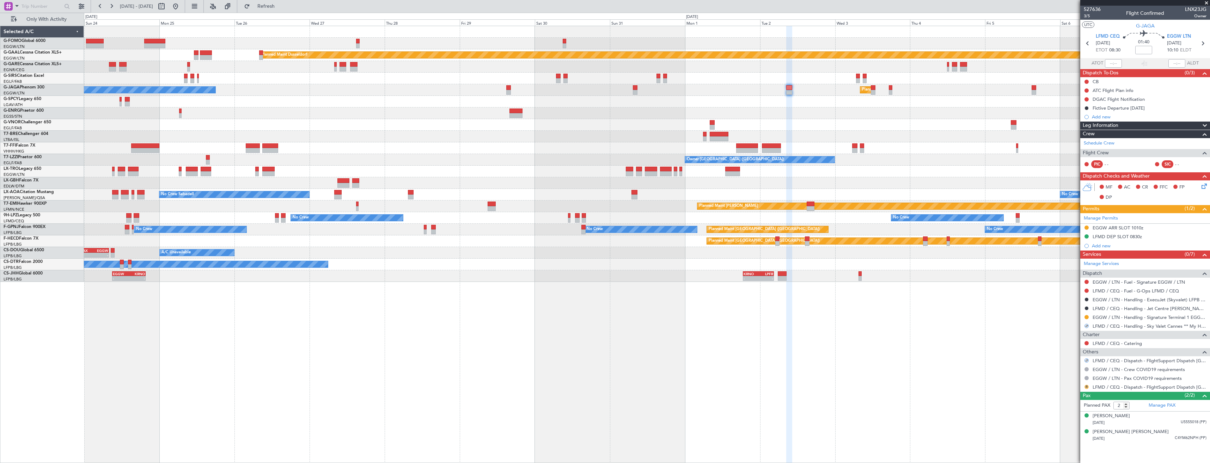
click at [1088, 387] on button "R" at bounding box center [1086, 387] width 4 height 4
click at [1066, 301] on span "Not Required" at bounding box center [1069, 302] width 28 height 7
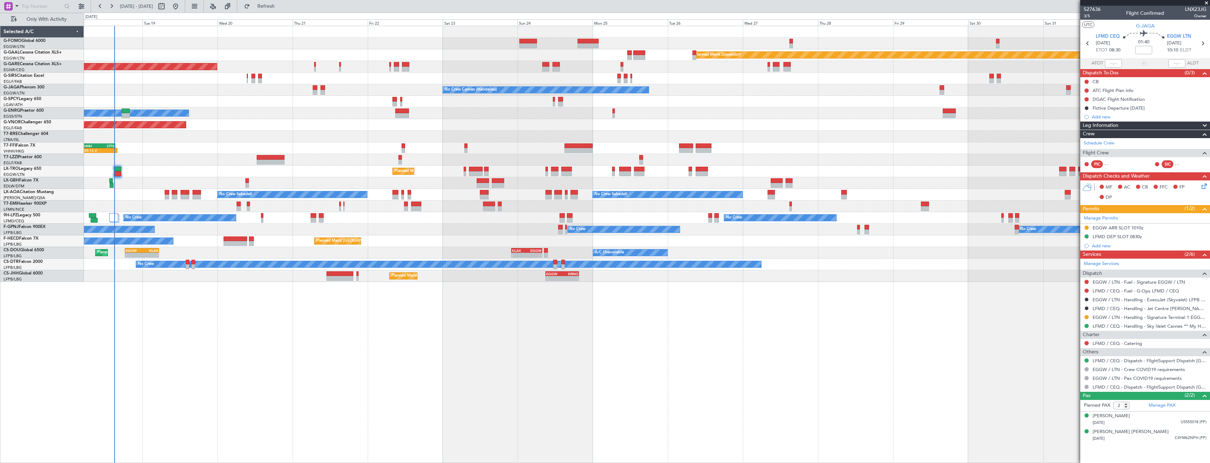
click at [1017, 118] on div "Owner" at bounding box center [647, 114] width 1126 height 12
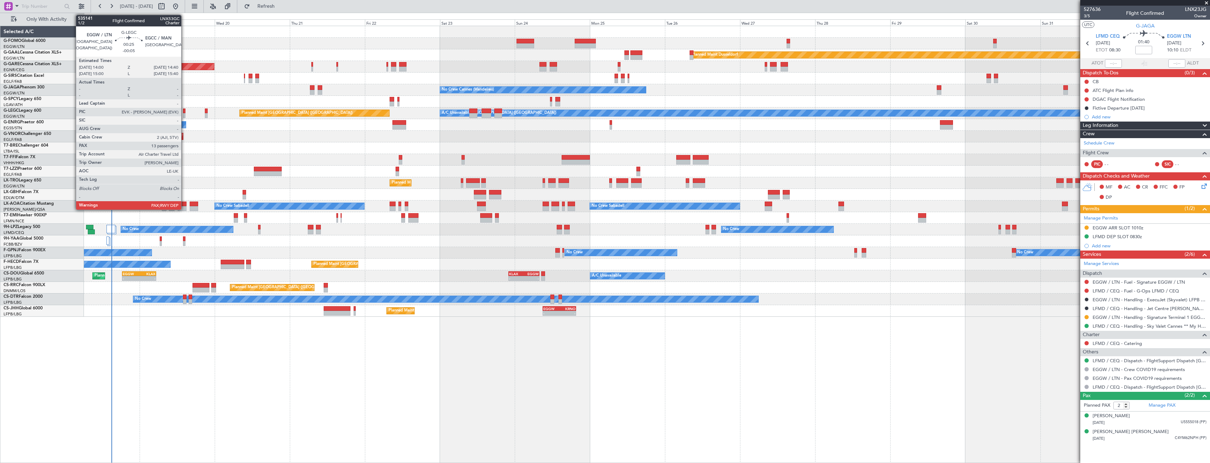
click at [184, 113] on div at bounding box center [184, 111] width 2 height 5
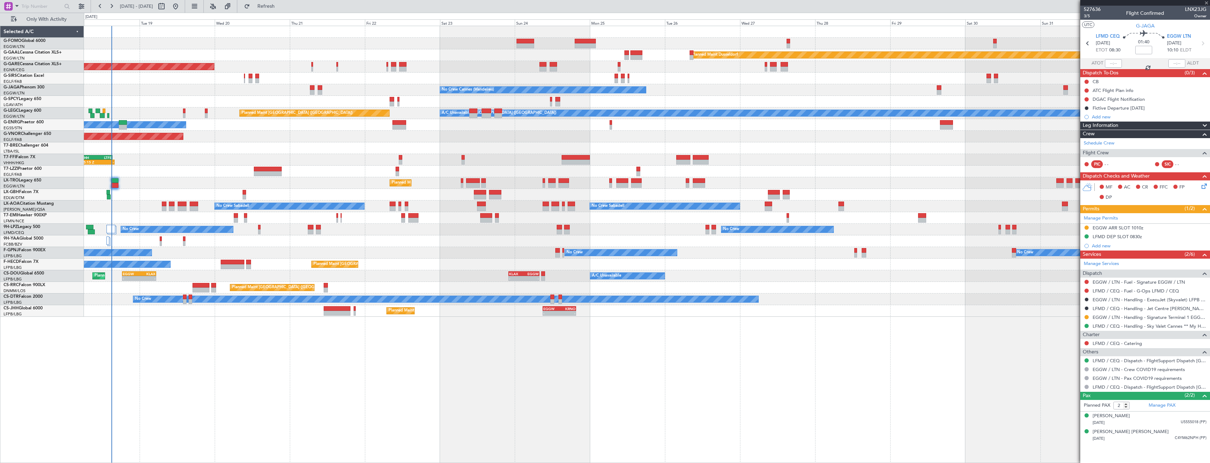
type input "-00:05"
type input "13"
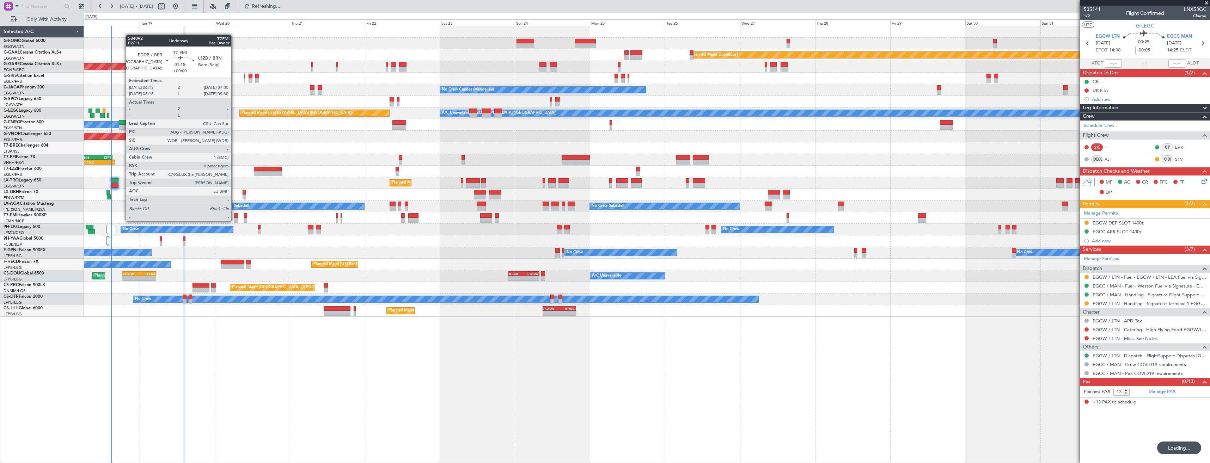
click at [234, 221] on div at bounding box center [236, 220] width 4 height 5
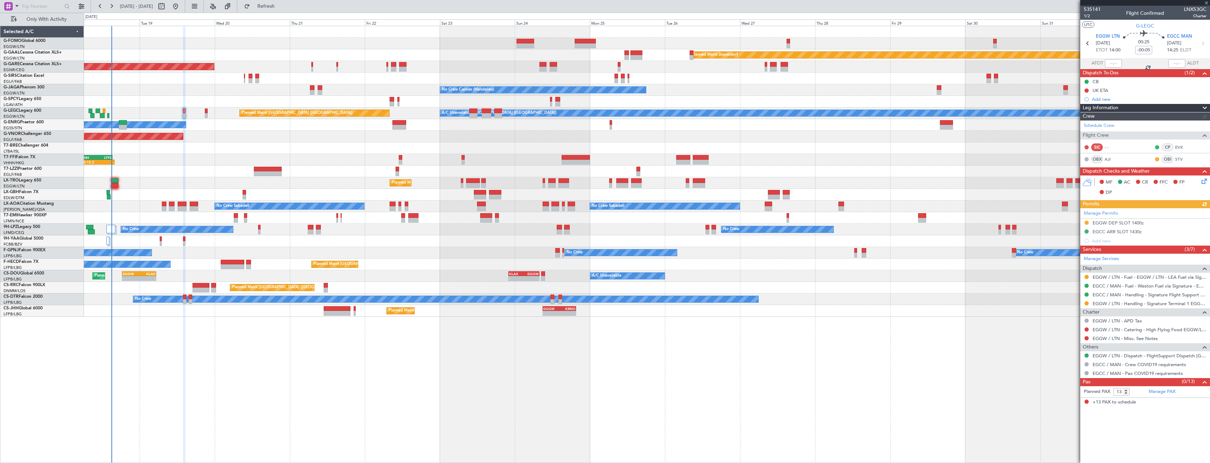
type input "0"
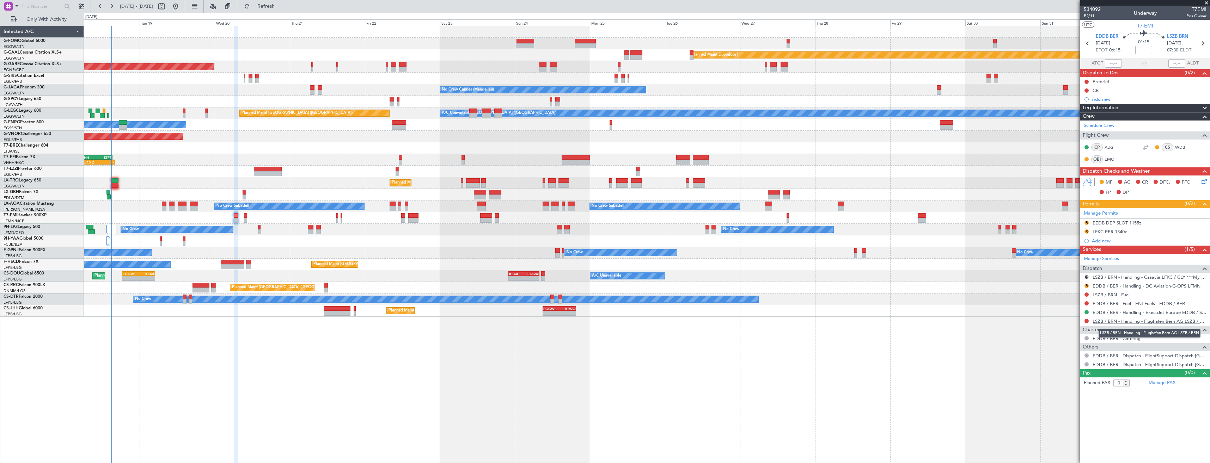
click at [1110, 322] on link "LSZB / BRN - Handling - Flughafen Bern AG LSZB / BRN" at bounding box center [1149, 321] width 114 height 6
click at [1142, 321] on link "LSZB / BRN - Handling - Flughafen Bern AG LSZB / BRN" at bounding box center [1149, 321] width 114 height 6
click at [279, 10] on button "Refresh" at bounding box center [262, 6] width 42 height 11
click at [1108, 313] on link "EDDB / BER - Handling - ExecuJet Europe EDDB / SXF" at bounding box center [1149, 313] width 114 height 6
click at [283, 10] on button "Refresh" at bounding box center [262, 6] width 42 height 11
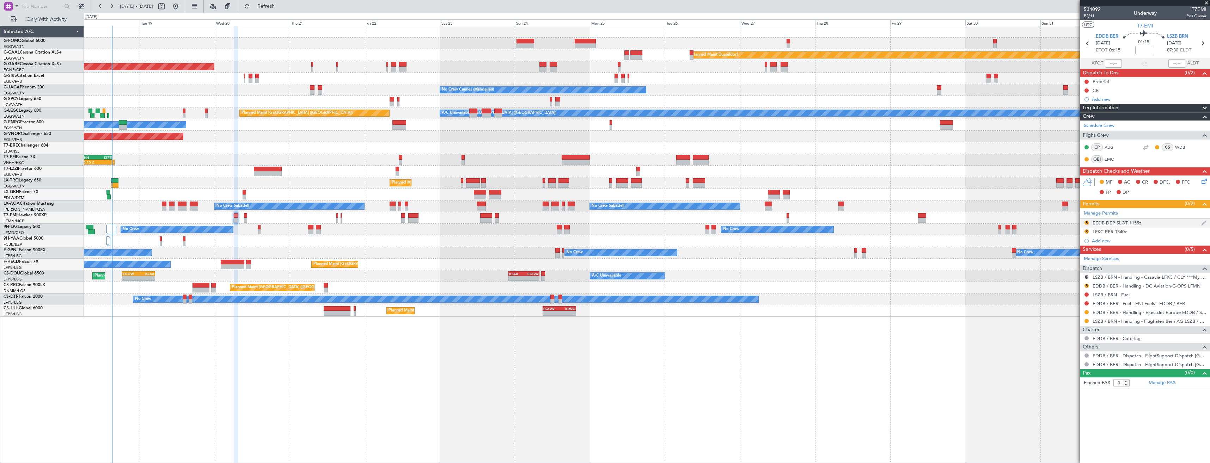
click at [1174, 219] on div "R EEDB DEP SLOT 1155z" at bounding box center [1145, 223] width 130 height 9
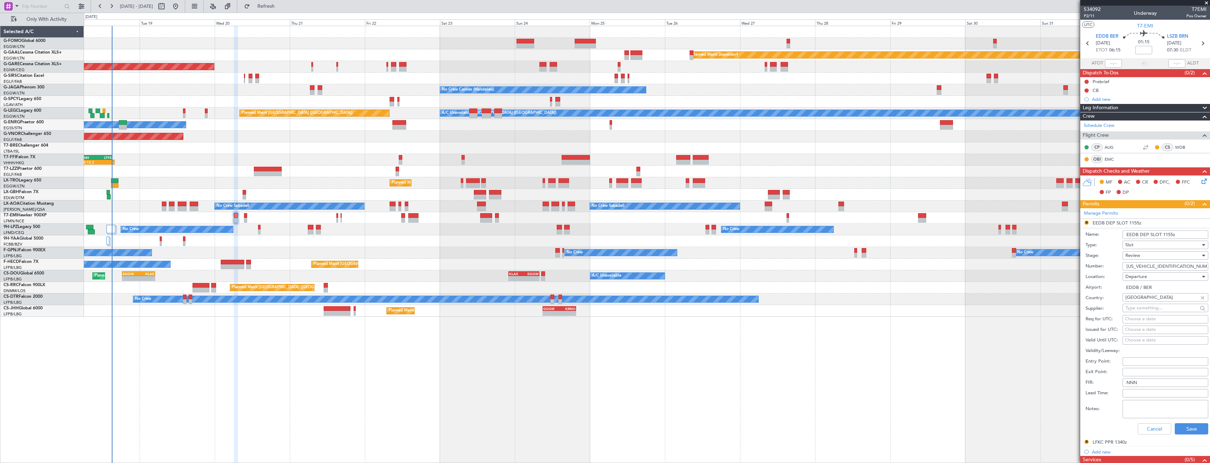
drag, startPoint x: 1180, startPoint y: 237, endPoint x: 1164, endPoint y: 234, distance: 16.7
click at [1164, 234] on input "EEDB DEP SLOT 1155z" at bounding box center [1165, 235] width 86 height 8
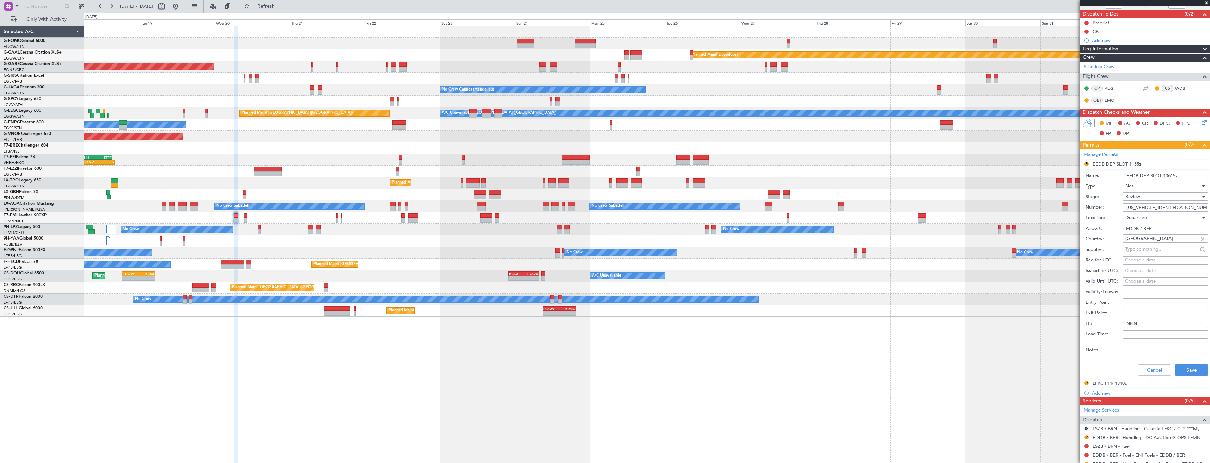
scroll to position [71, 0]
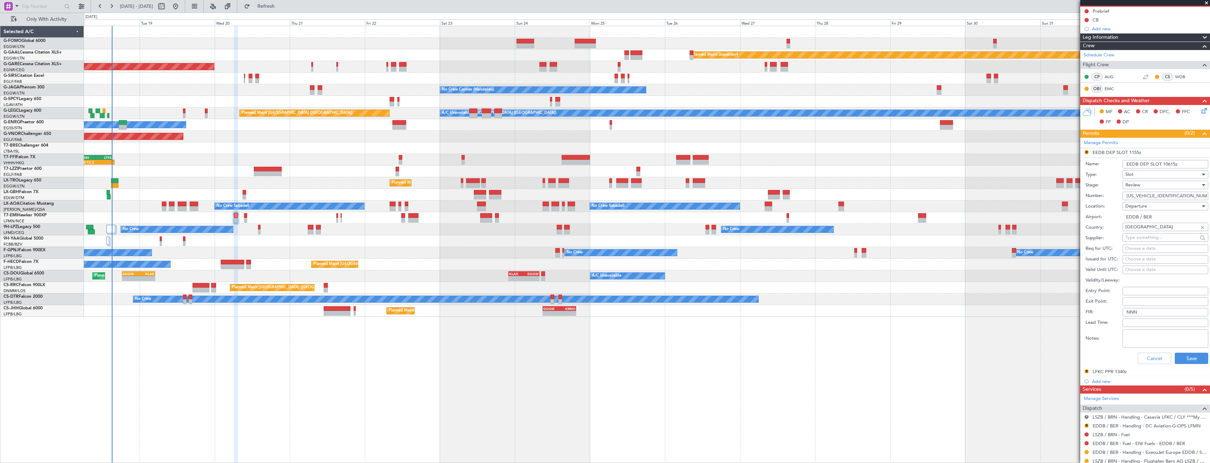
type input "EEDB DEP SLOT 10615z"
click at [1138, 188] on span "Review" at bounding box center [1132, 185] width 15 height 6
click at [1145, 230] on span "Requested" at bounding box center [1163, 231] width 74 height 11
click at [1186, 357] on button "Save" at bounding box center [1191, 358] width 33 height 11
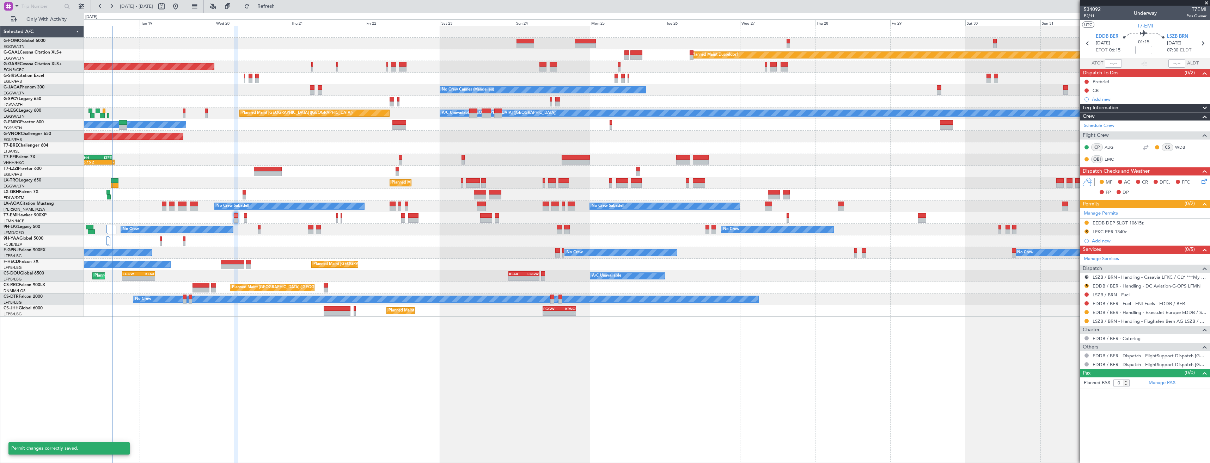
scroll to position [0, 0]
